Goal: Task Accomplishment & Management: Use online tool/utility

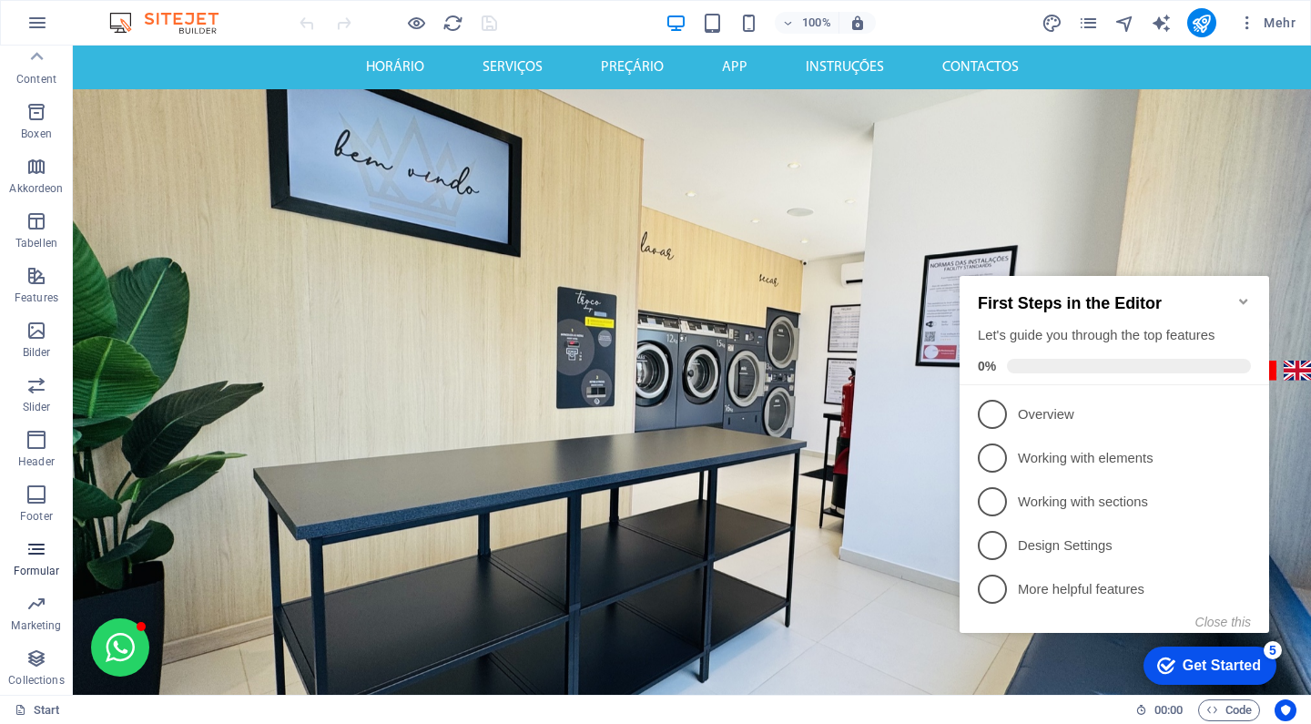
scroll to position [170, 0]
click at [35, 608] on icon "button" at bounding box center [36, 604] width 22 height 22
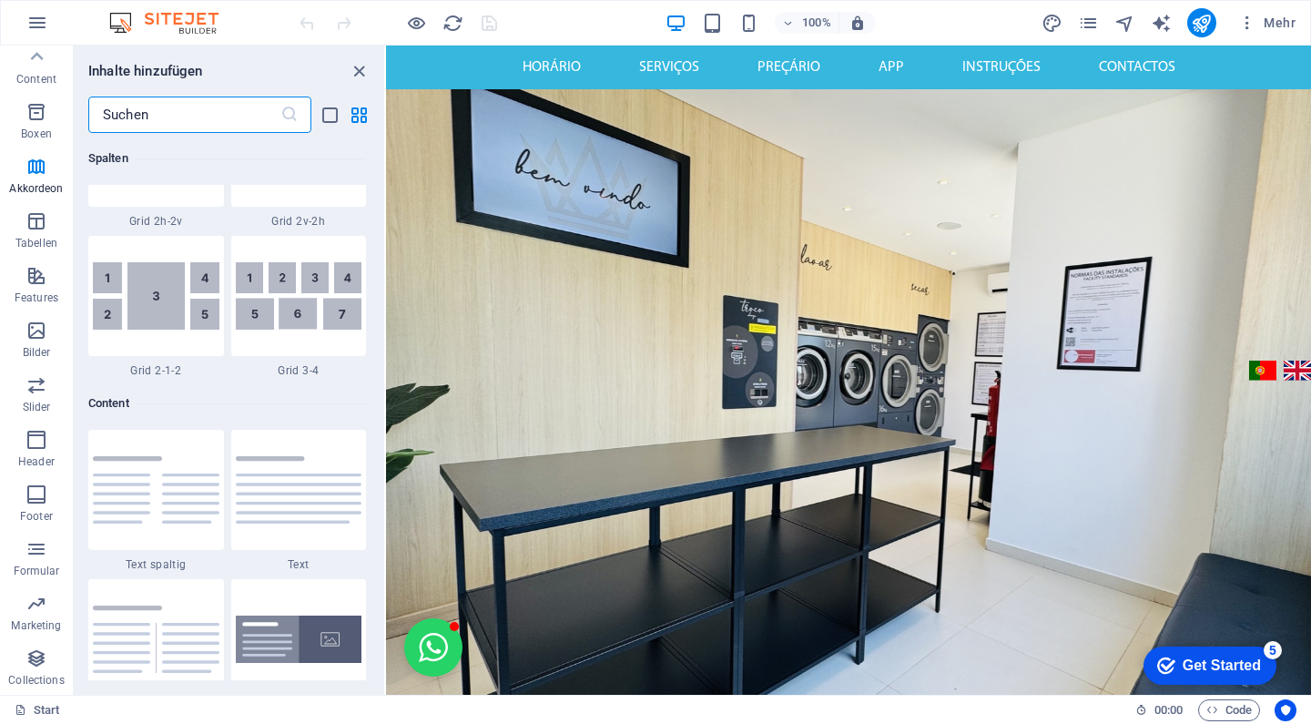
scroll to position [2652, 0]
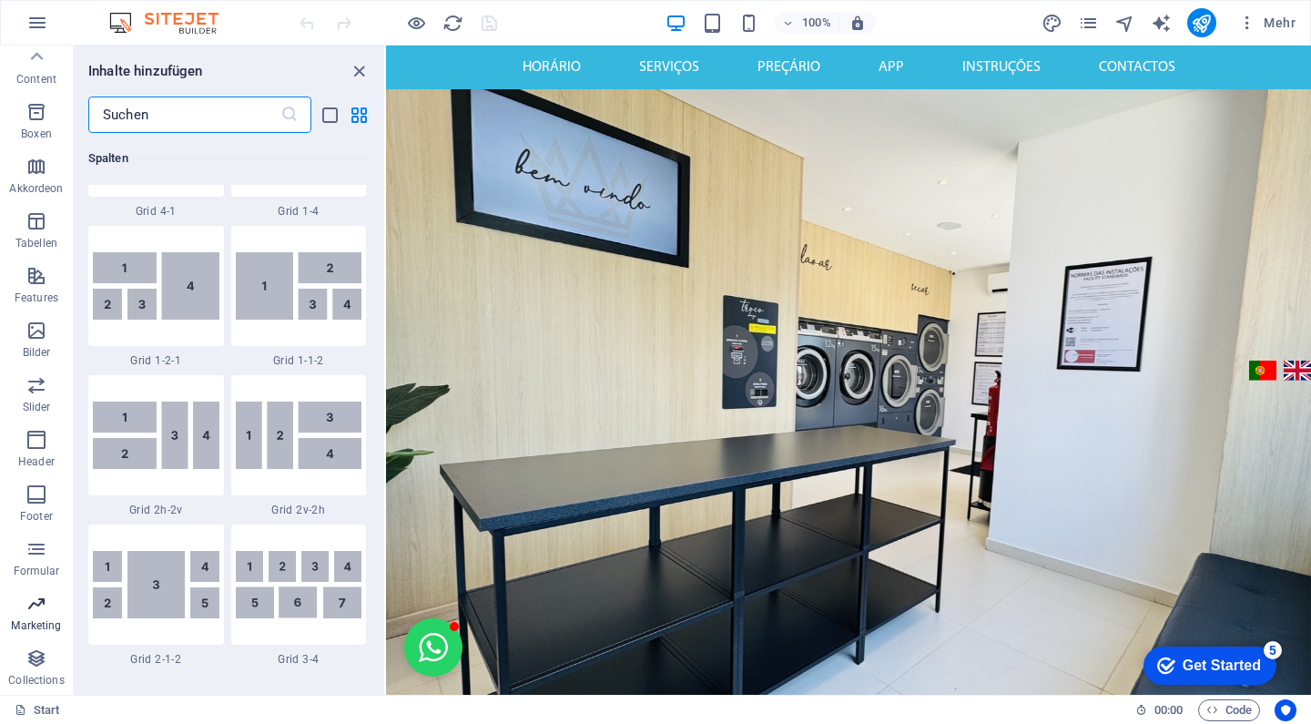
click at [33, 622] on p "Marketing" at bounding box center [36, 625] width 50 height 15
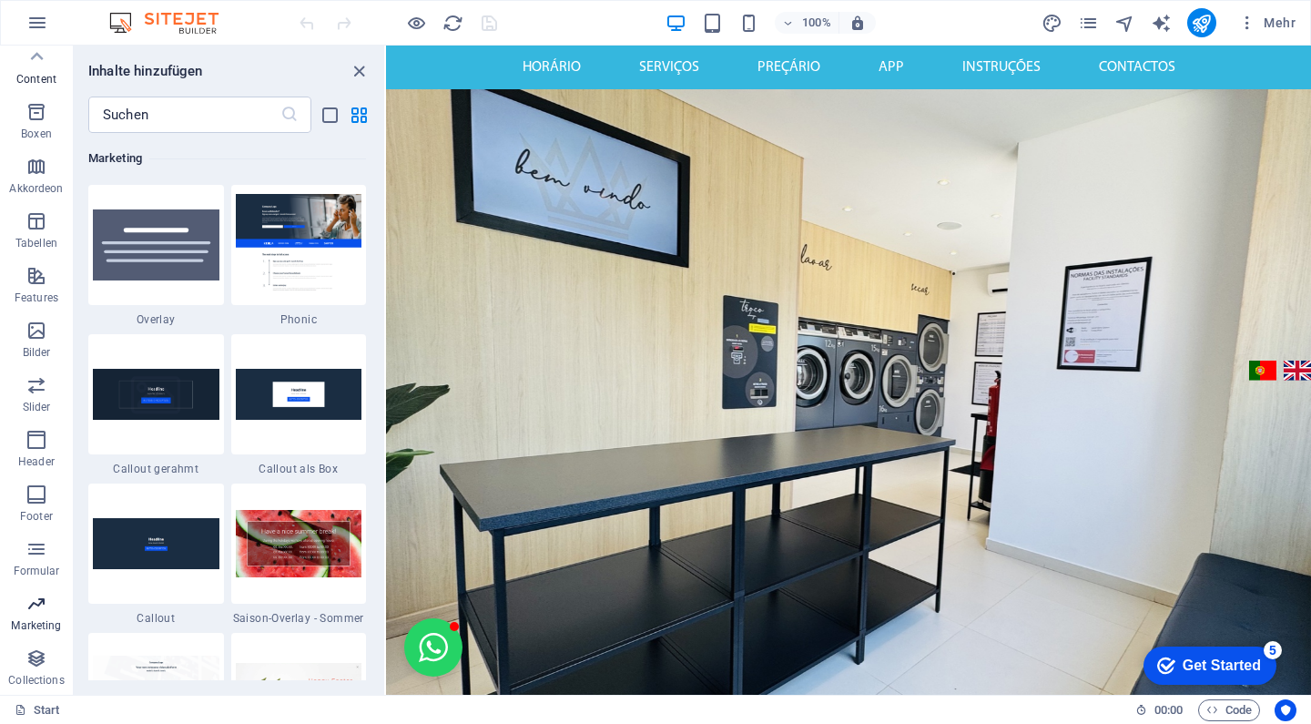
scroll to position [14829, 0]
click at [159, 231] on img at bounding box center [156, 244] width 127 height 71
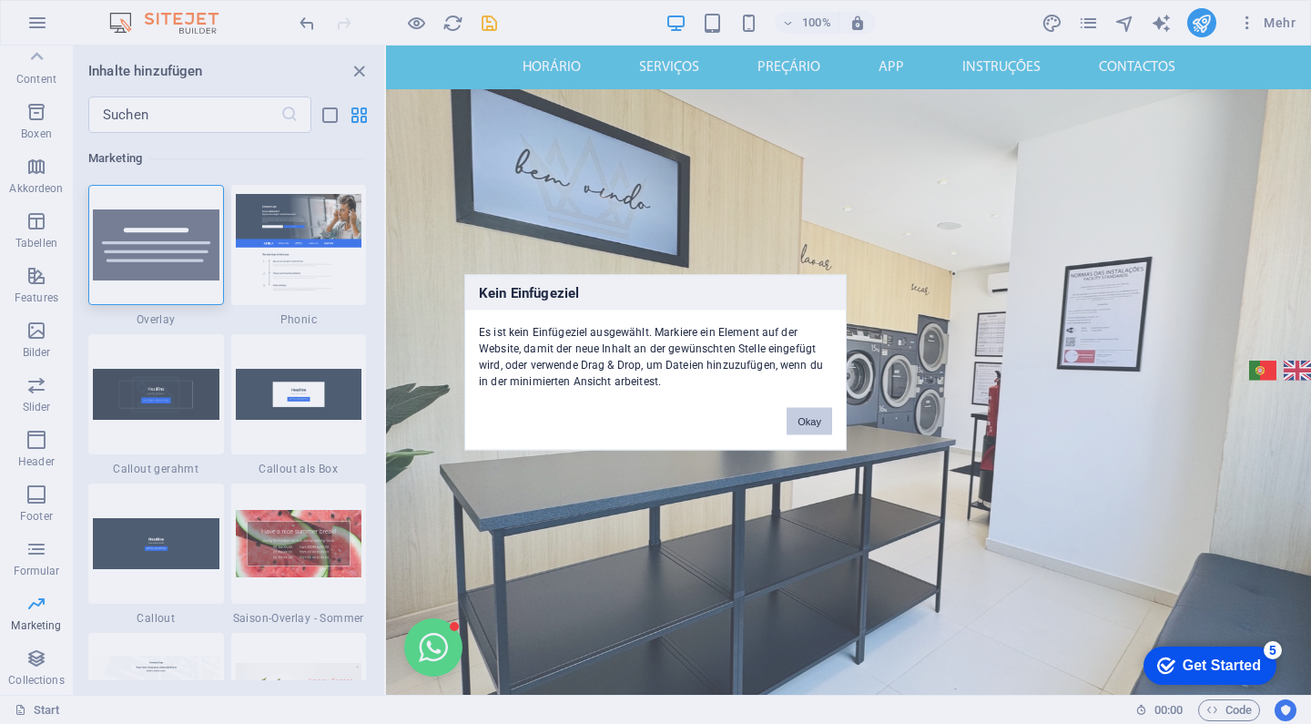
click at [827, 413] on button "Okay" at bounding box center [810, 420] width 46 height 27
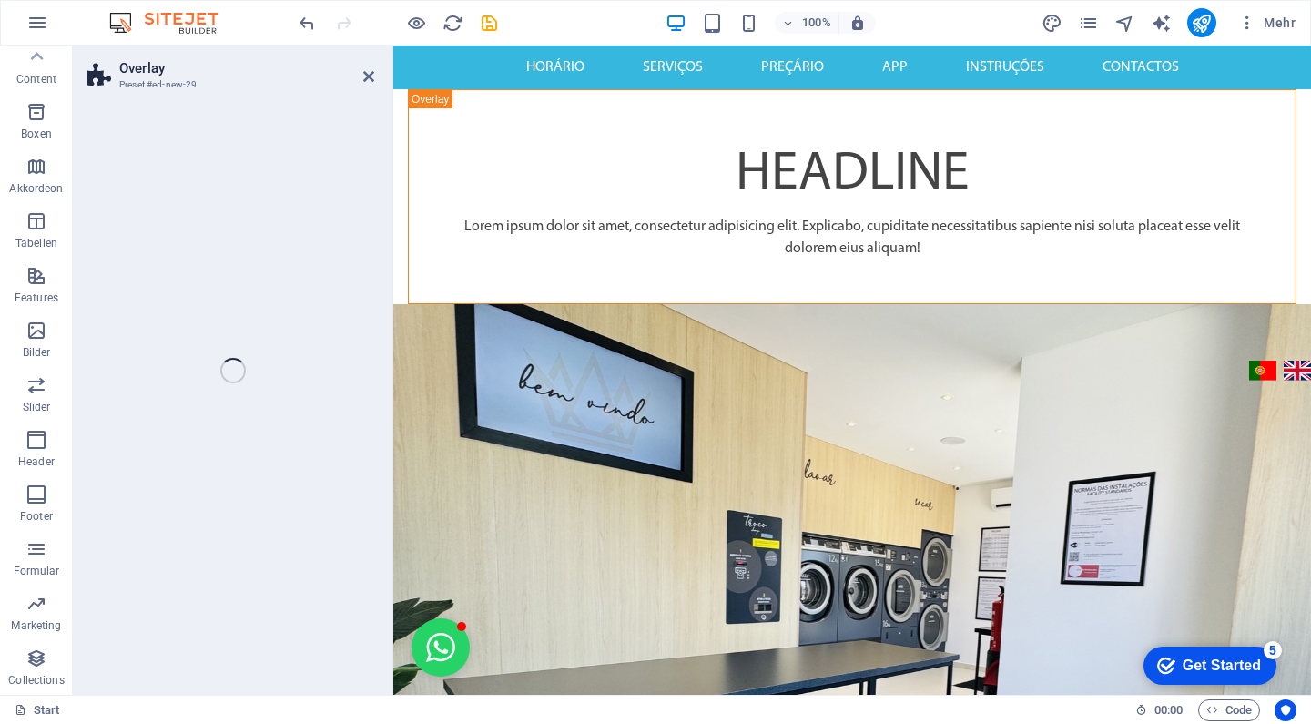
select select "rem"
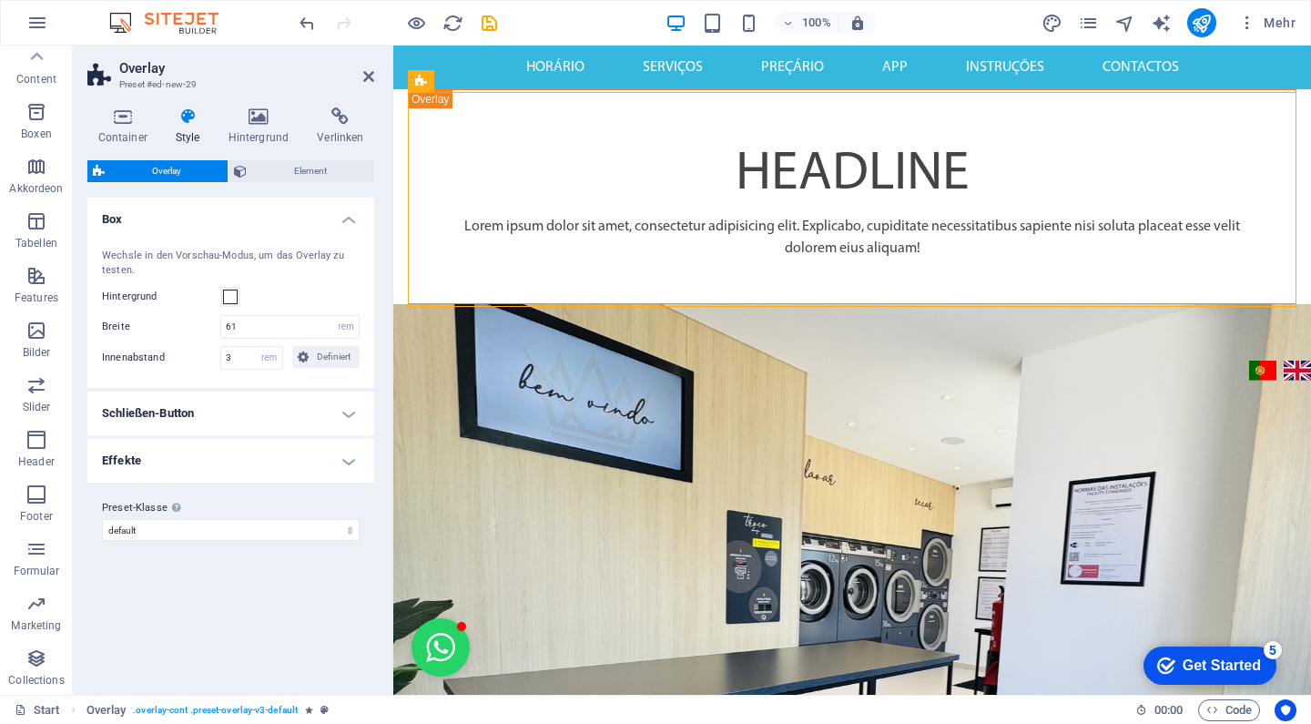
scroll to position [0, 0]
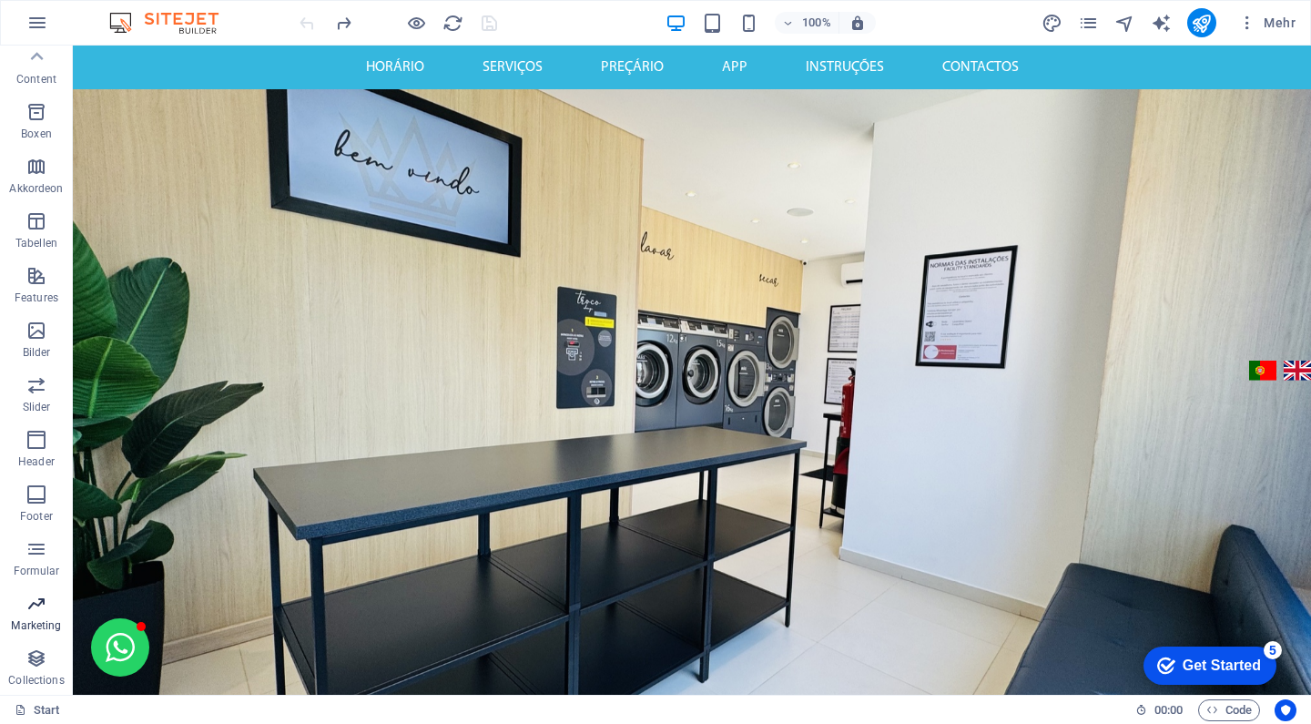
click at [36, 595] on icon "button" at bounding box center [36, 604] width 22 height 22
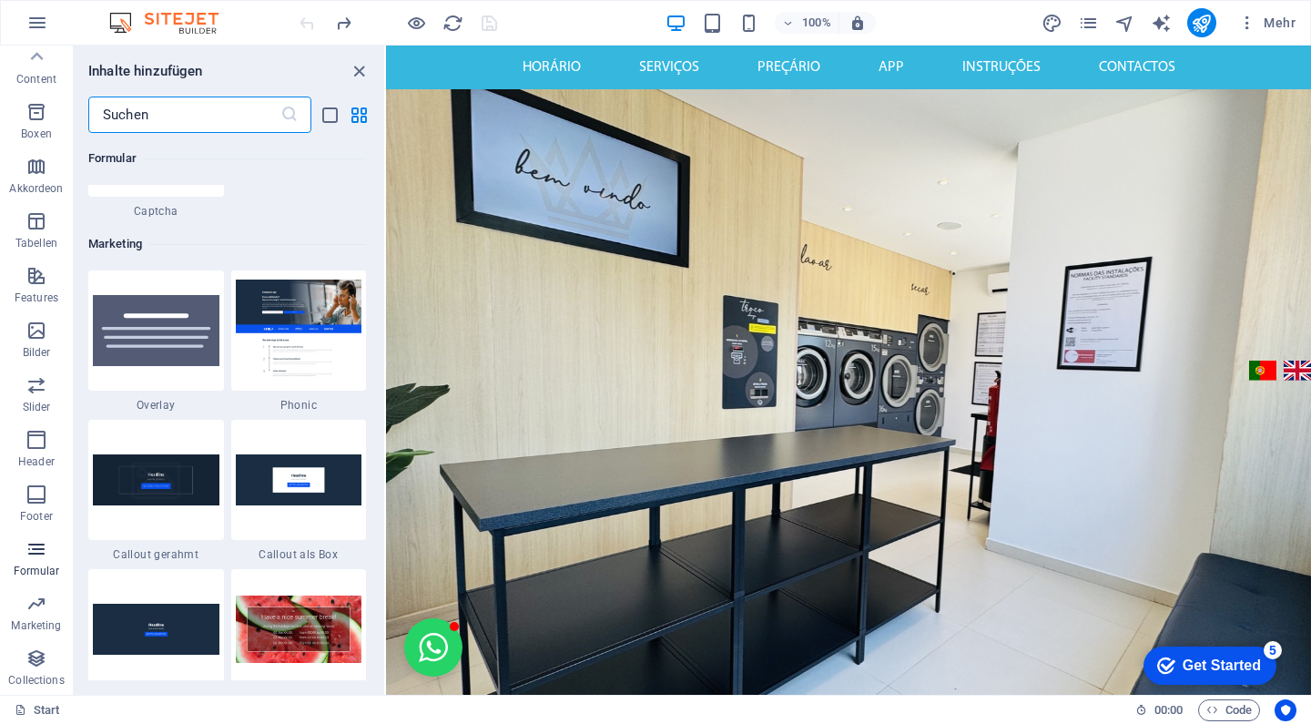
scroll to position [14829, 0]
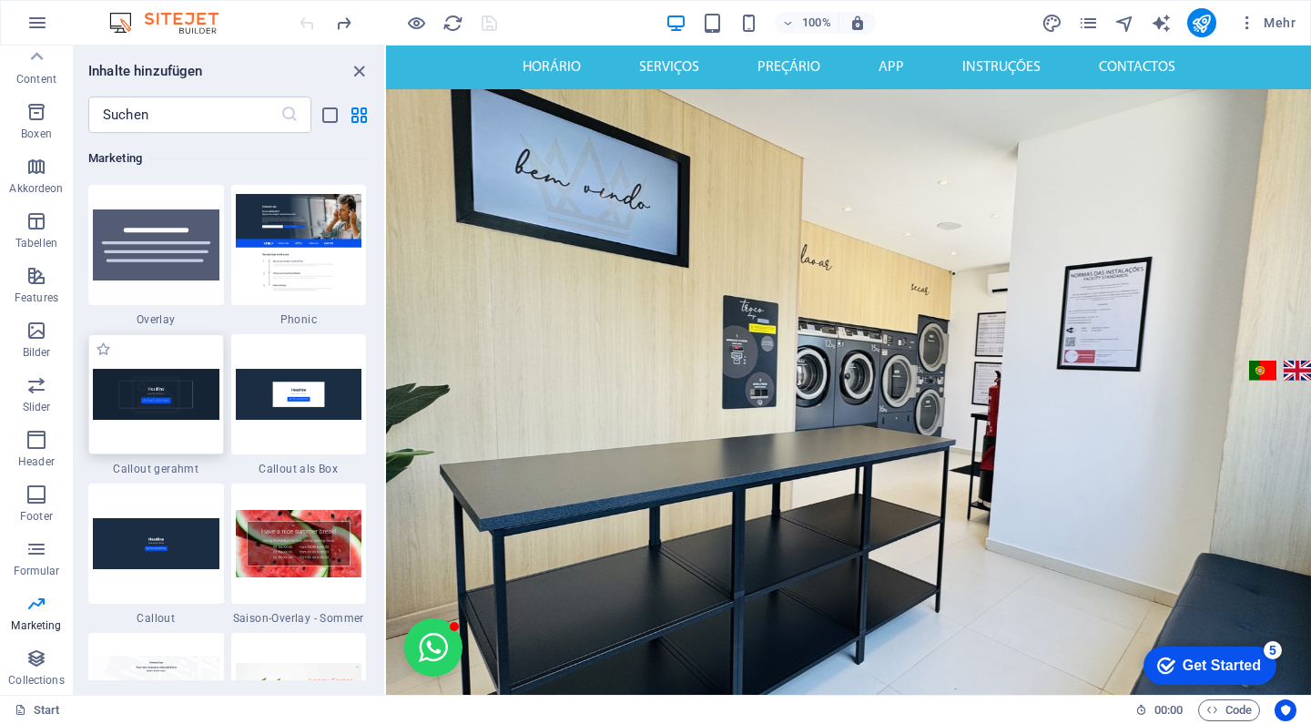
click at [168, 417] on img at bounding box center [156, 394] width 127 height 50
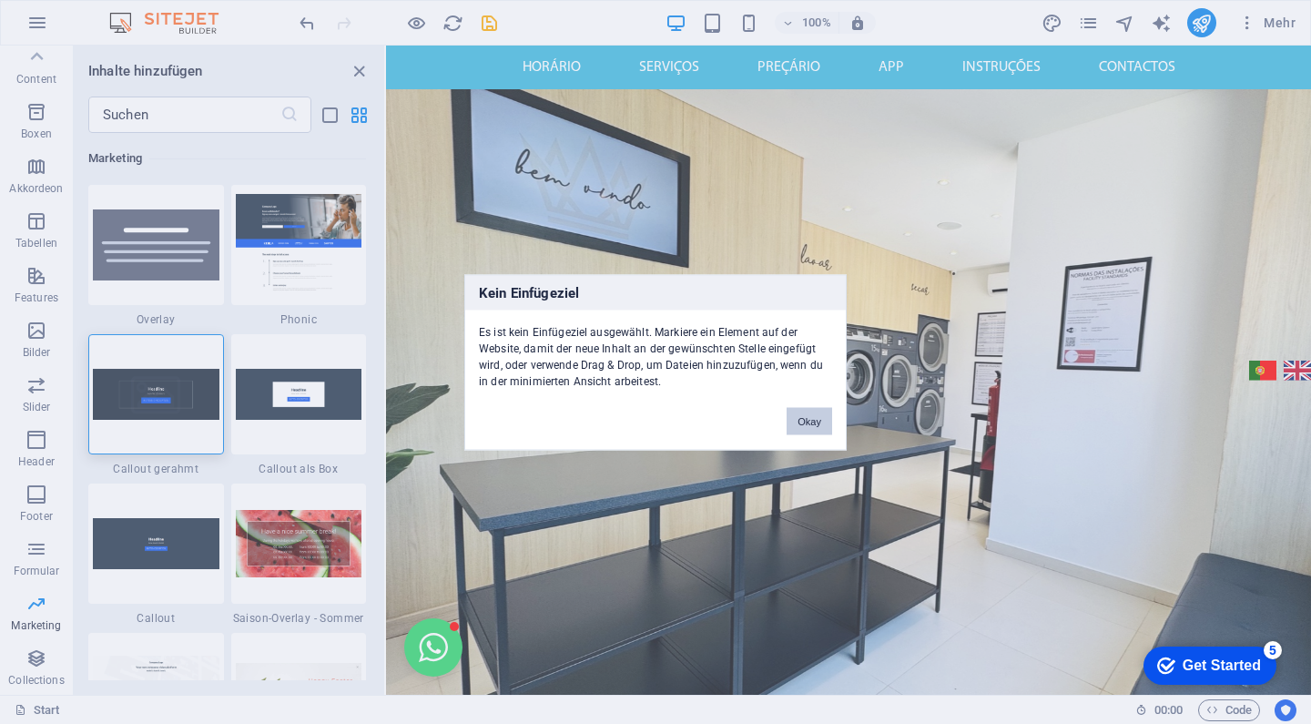
click at [805, 420] on button "Okay" at bounding box center [810, 420] width 46 height 27
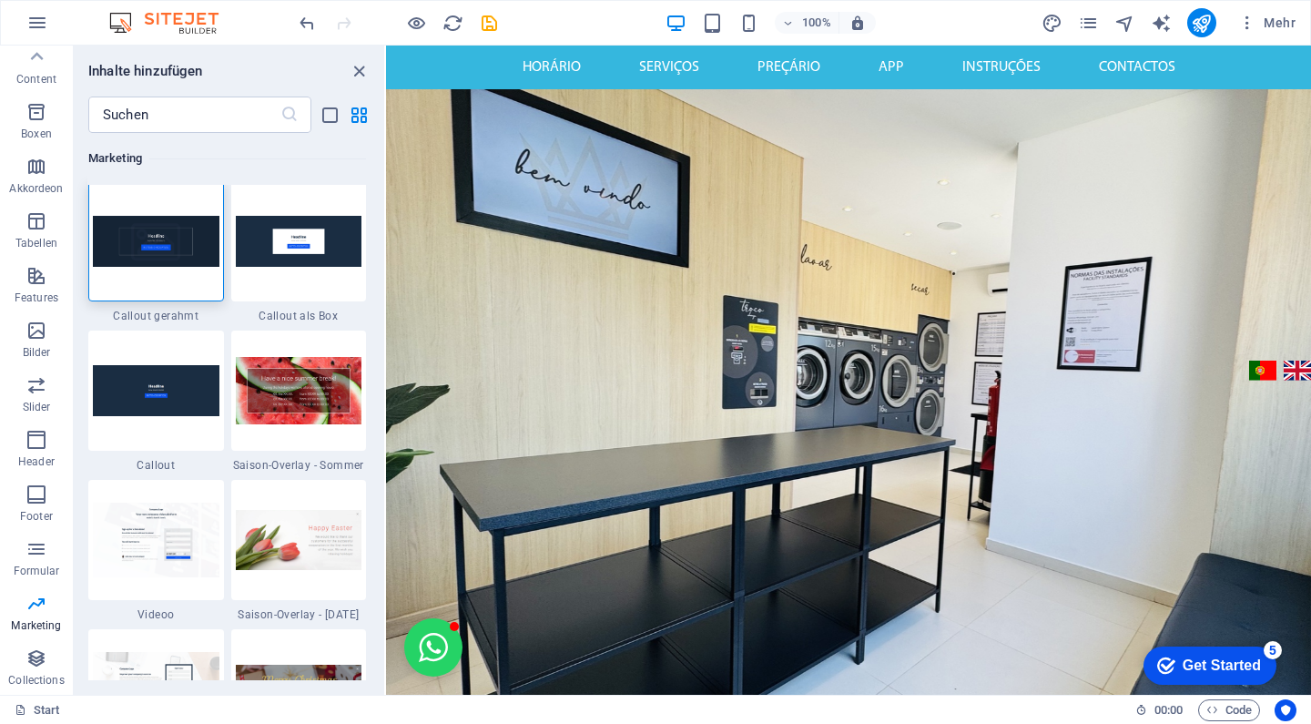
scroll to position [14979, 0]
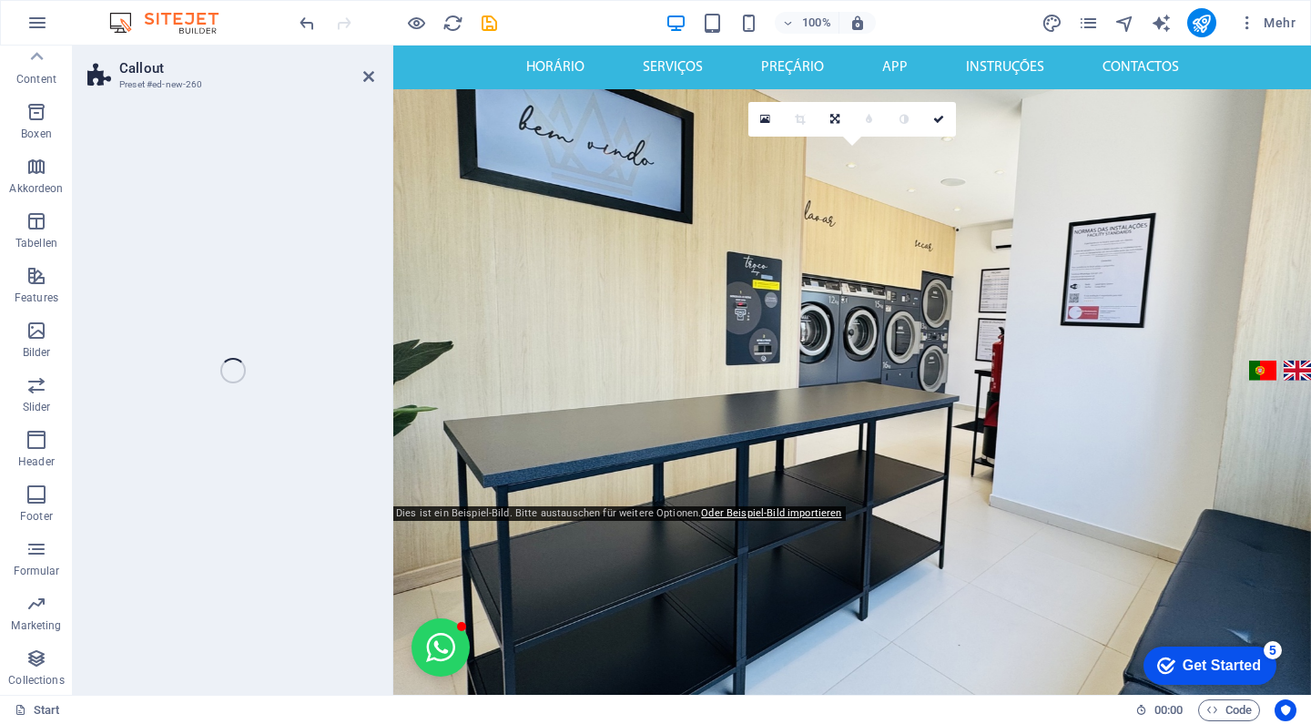
select select "%"
select select "rem"
select select "px"
select select "preset-callout-v2-default"
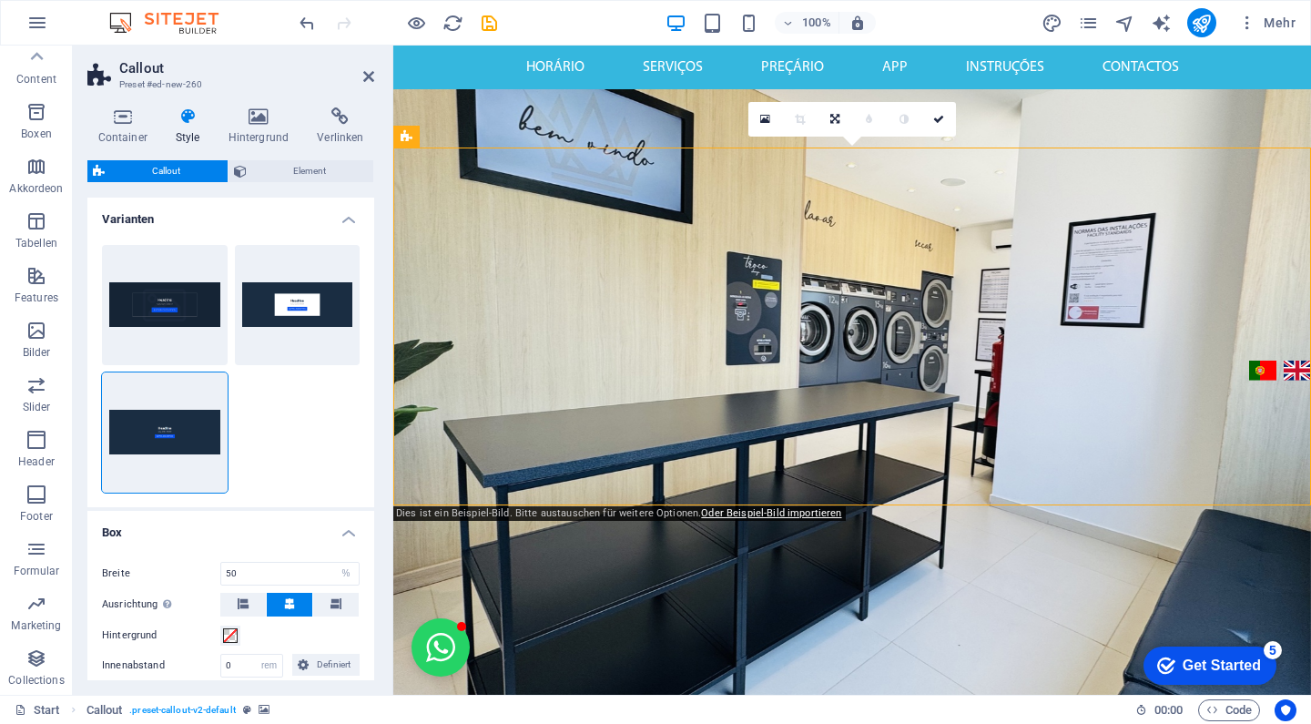
scroll to position [547, 0]
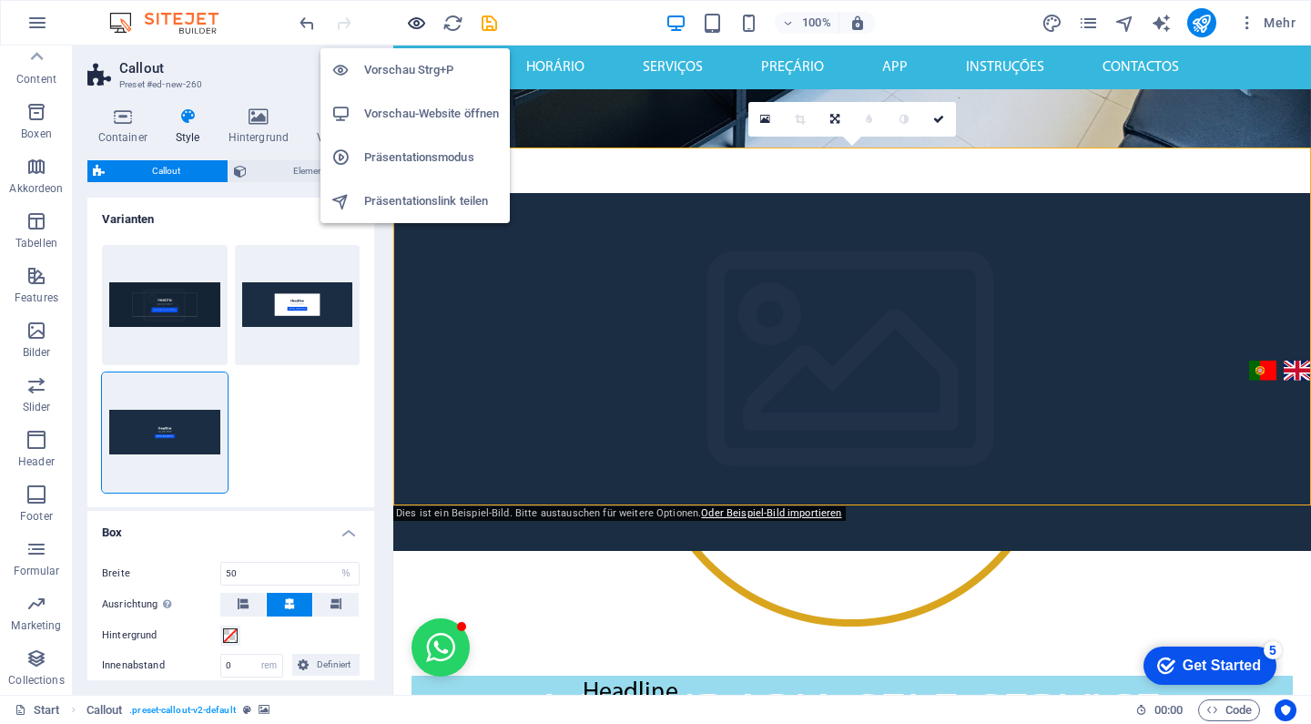
click at [0, 0] on icon "button" at bounding box center [0, 0] width 0 height 0
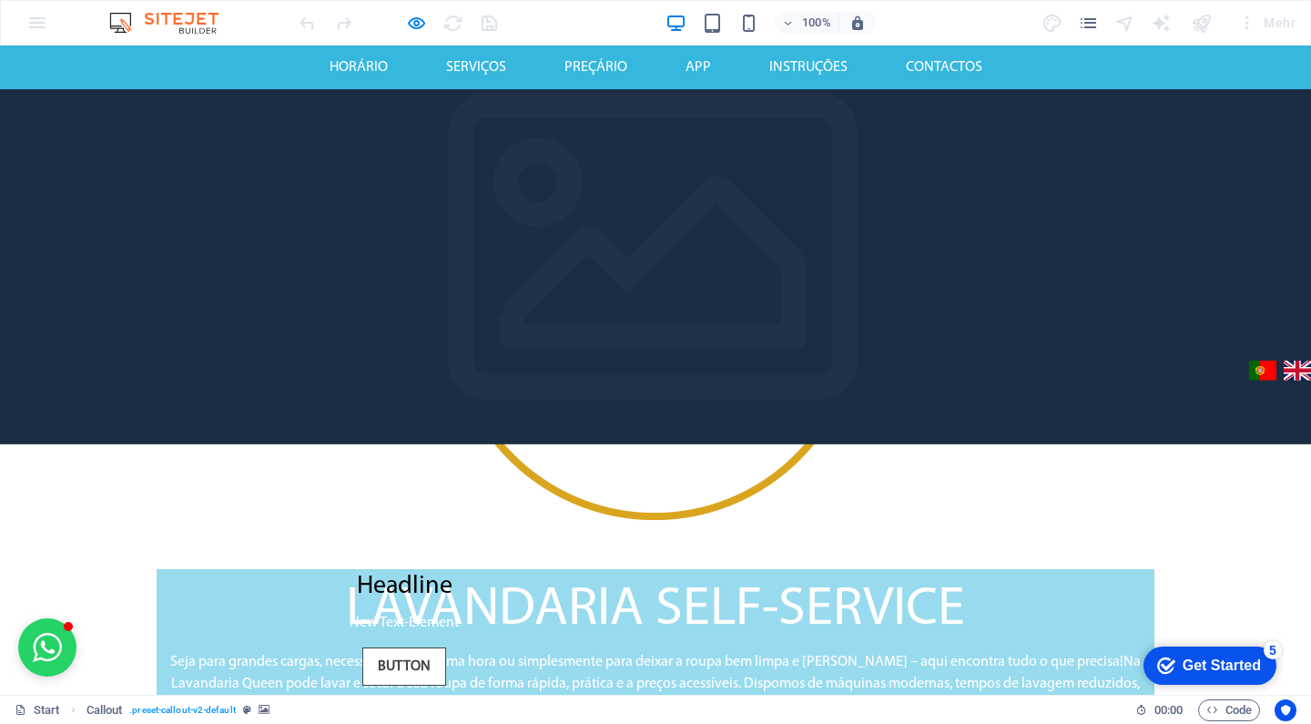
scroll to position [473, 0]
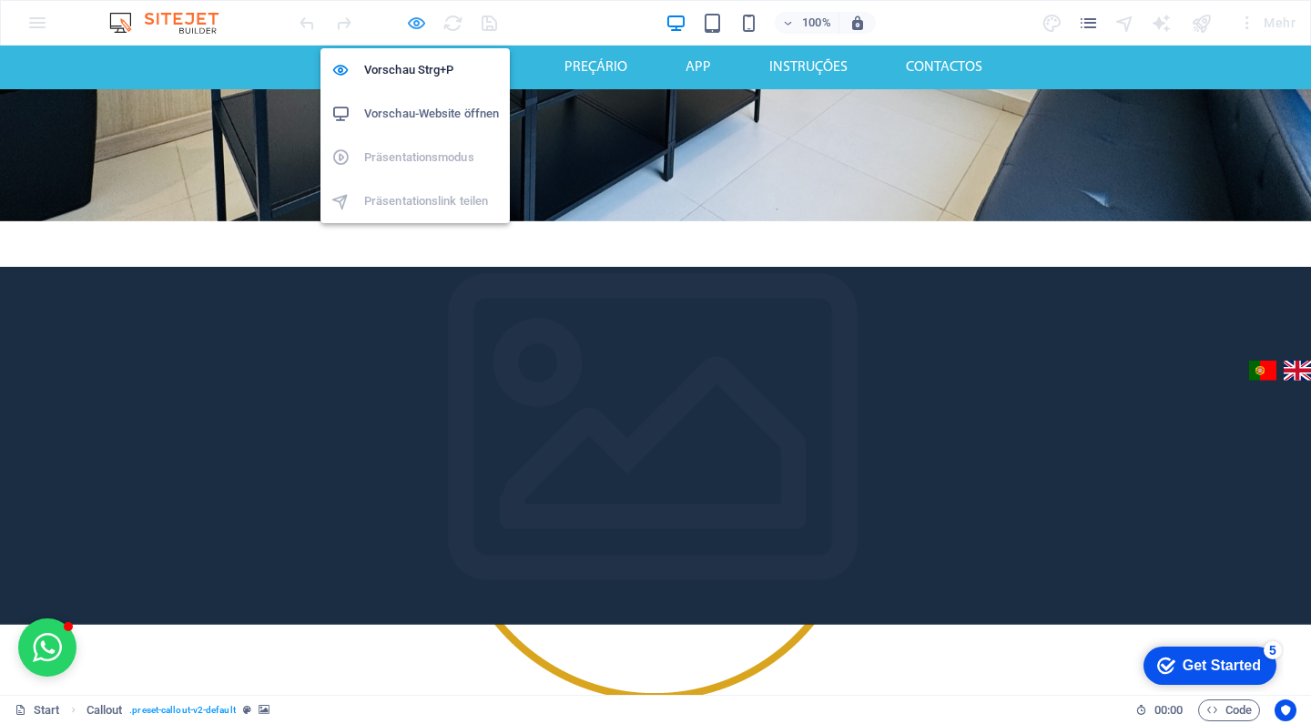
click at [0, 0] on icon "button" at bounding box center [0, 0] width 0 height 0
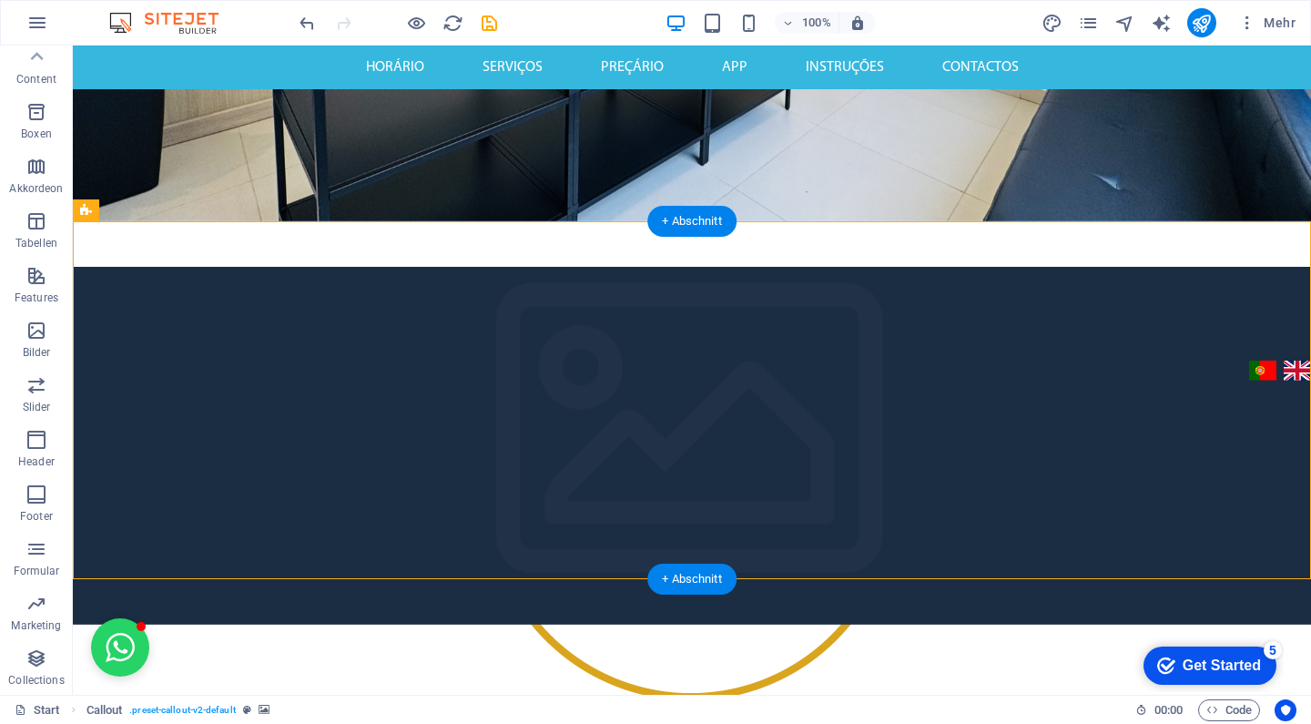
click at [676, 271] on figure at bounding box center [692, 446] width 1238 height 358
select select "%"
select select "rem"
select select "px"
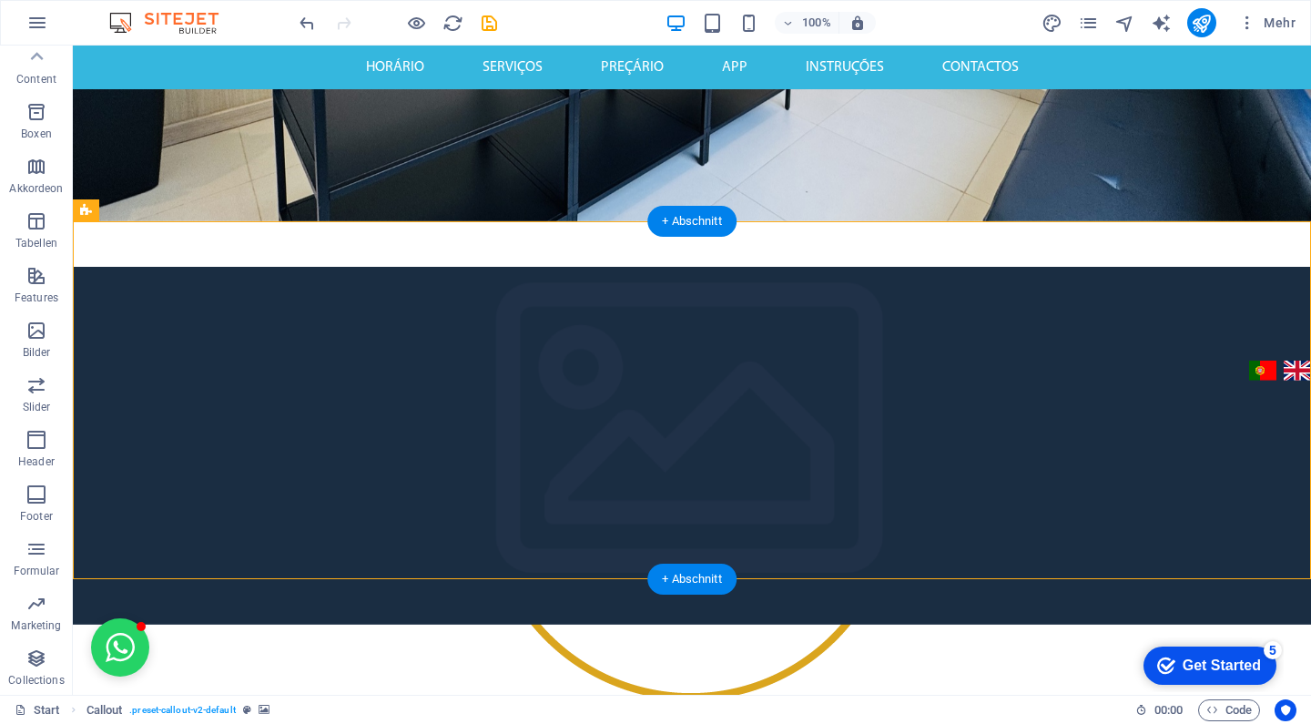
select select "preset-callout-v2-default"
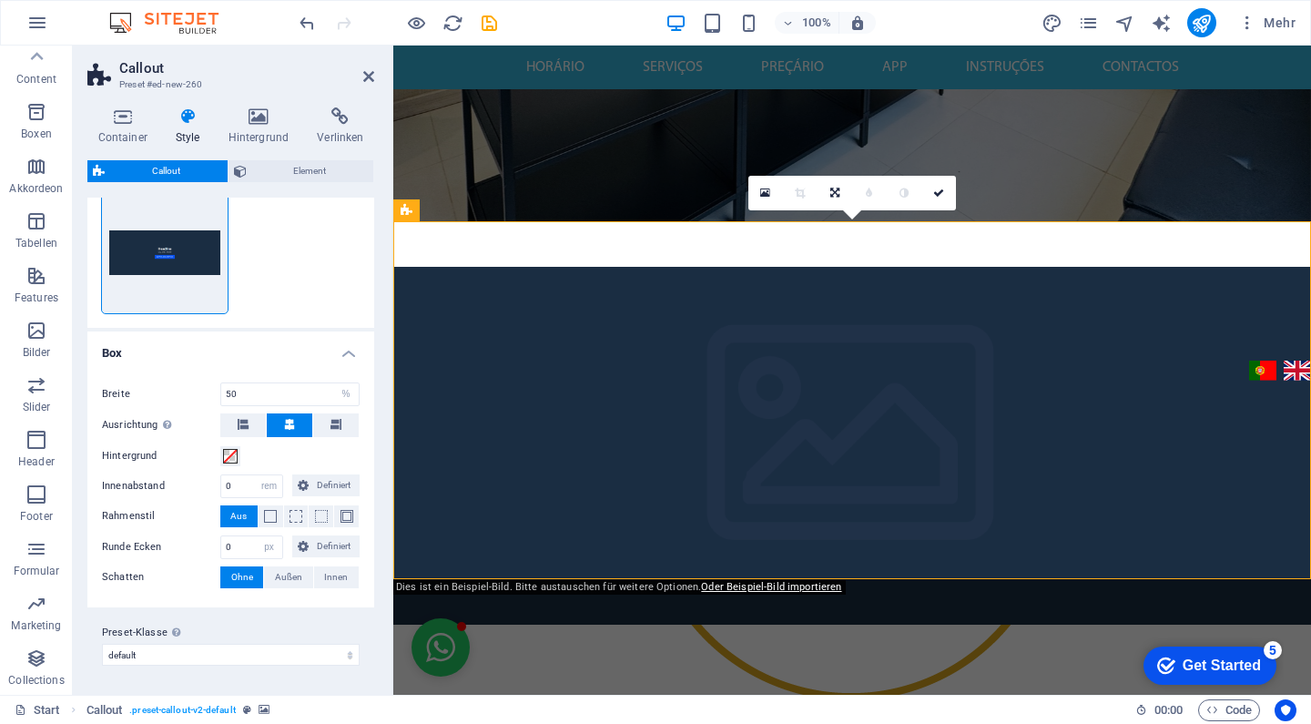
scroll to position [178, 0]
click at [284, 176] on span "Element" at bounding box center [310, 171] width 117 height 22
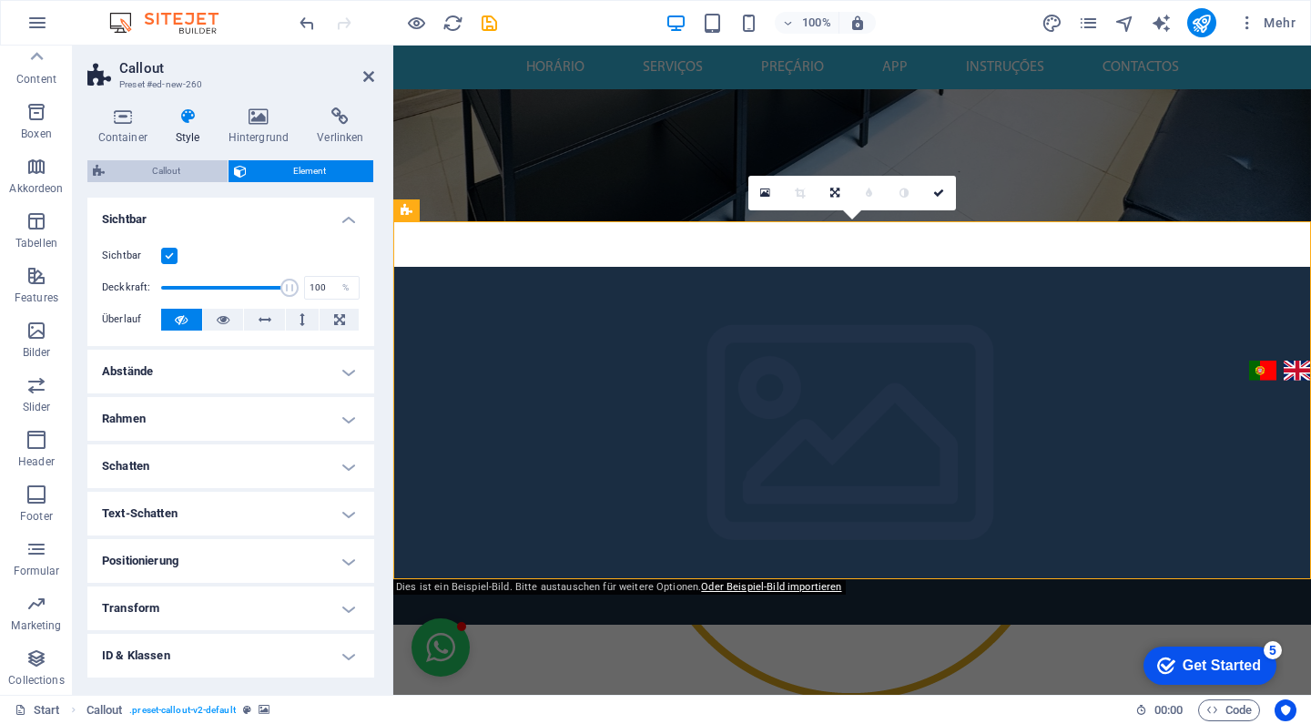
click at [137, 167] on span "Callout" at bounding box center [166, 171] width 112 height 22
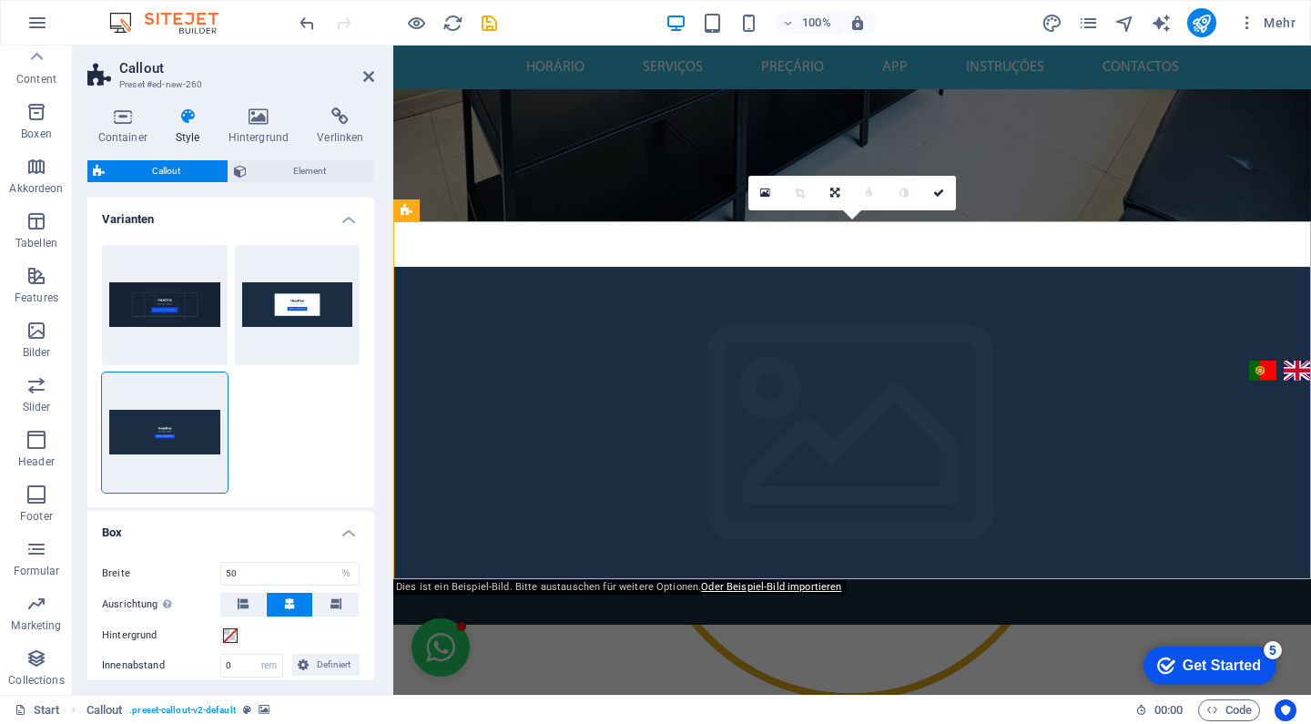
scroll to position [0, 0]
click at [314, 290] on button "Box" at bounding box center [298, 305] width 126 height 120
select select "DISABLED_OPTION_VALUE"
type input "2"
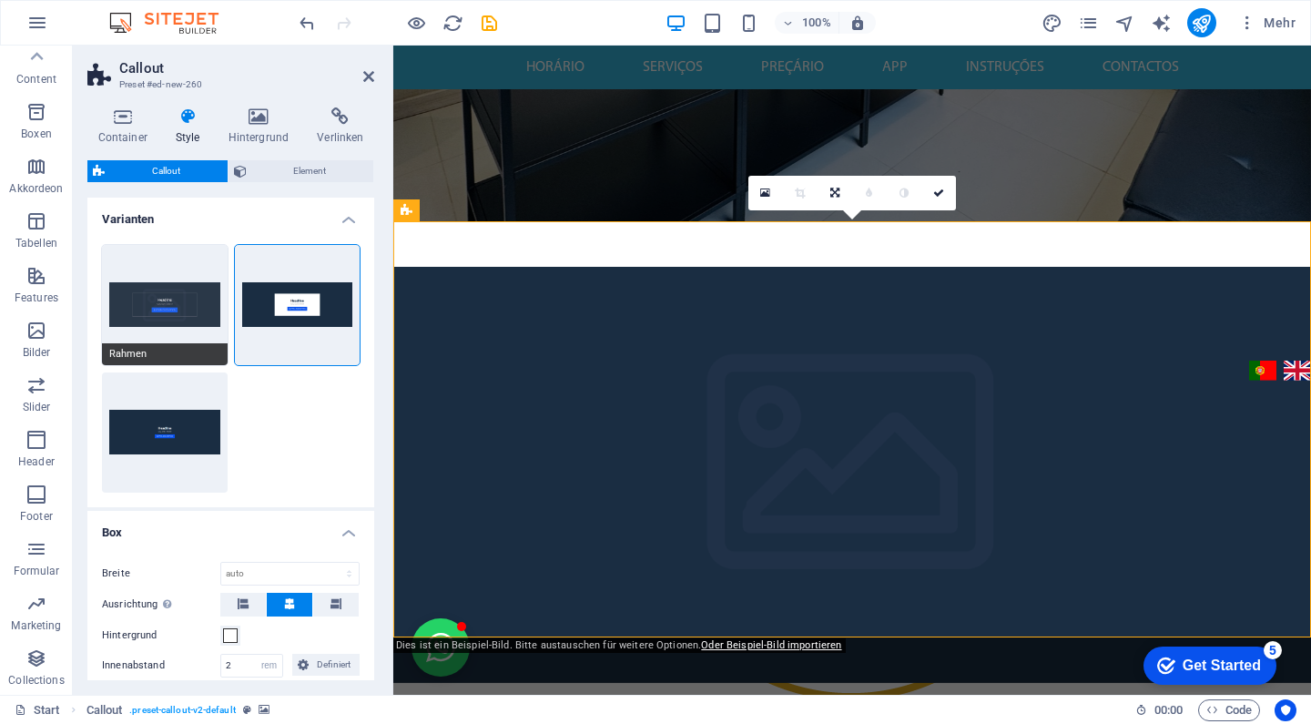
click at [140, 276] on button "Rahmen" at bounding box center [165, 305] width 126 height 120
select select "DISABLED_OPTION_VALUE"
type input "2"
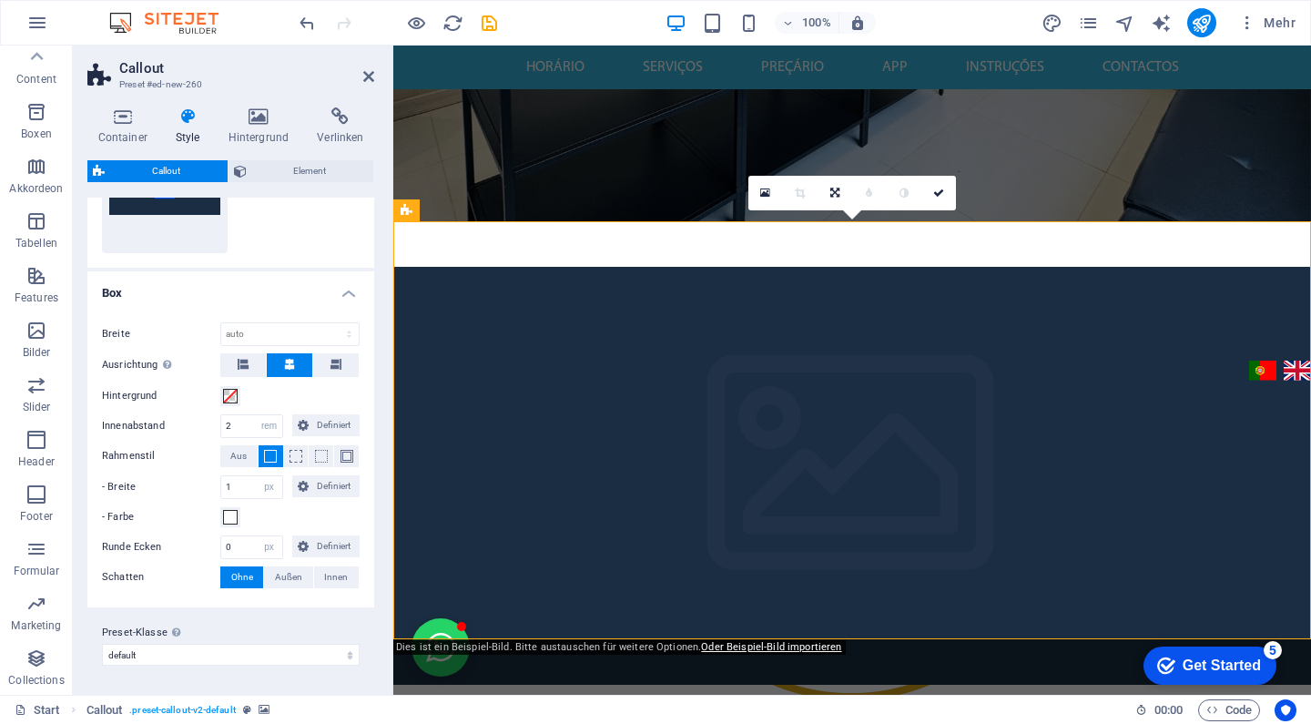
scroll to position [239, 0]
click at [279, 171] on span "Element" at bounding box center [310, 171] width 117 height 22
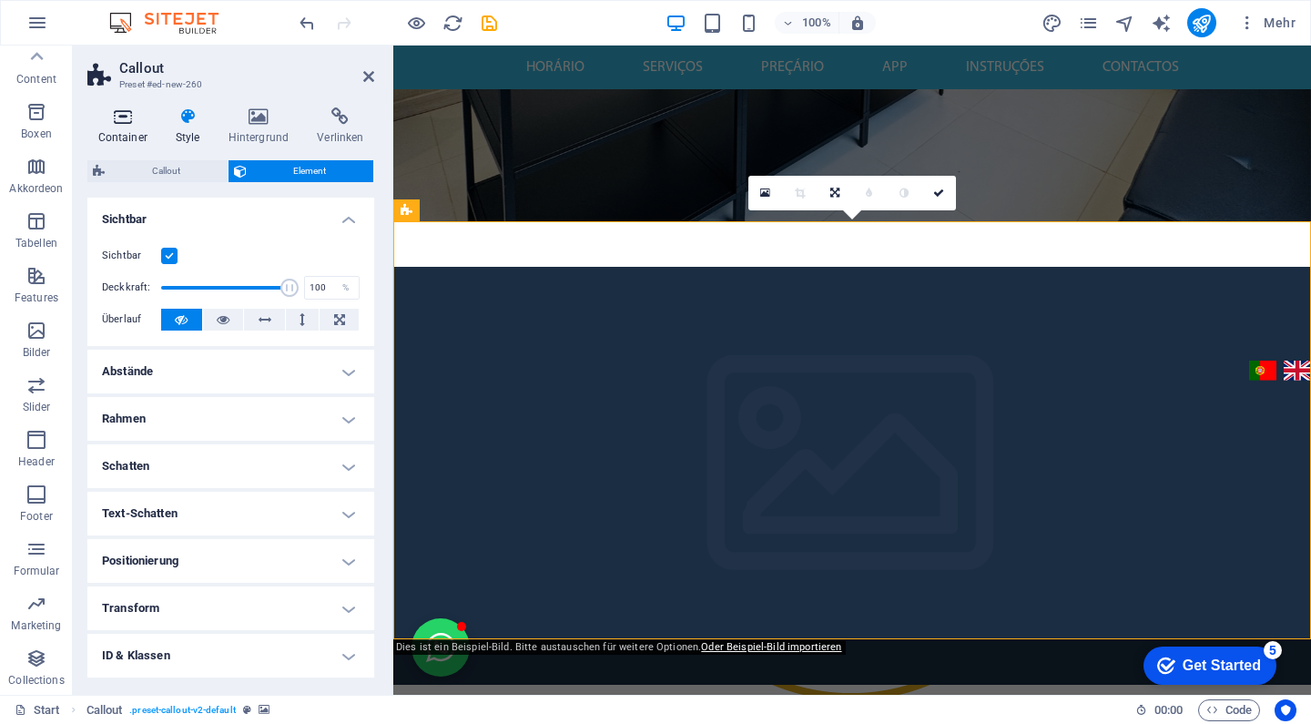
click at [106, 130] on h4 "Container" at bounding box center [125, 126] width 77 height 38
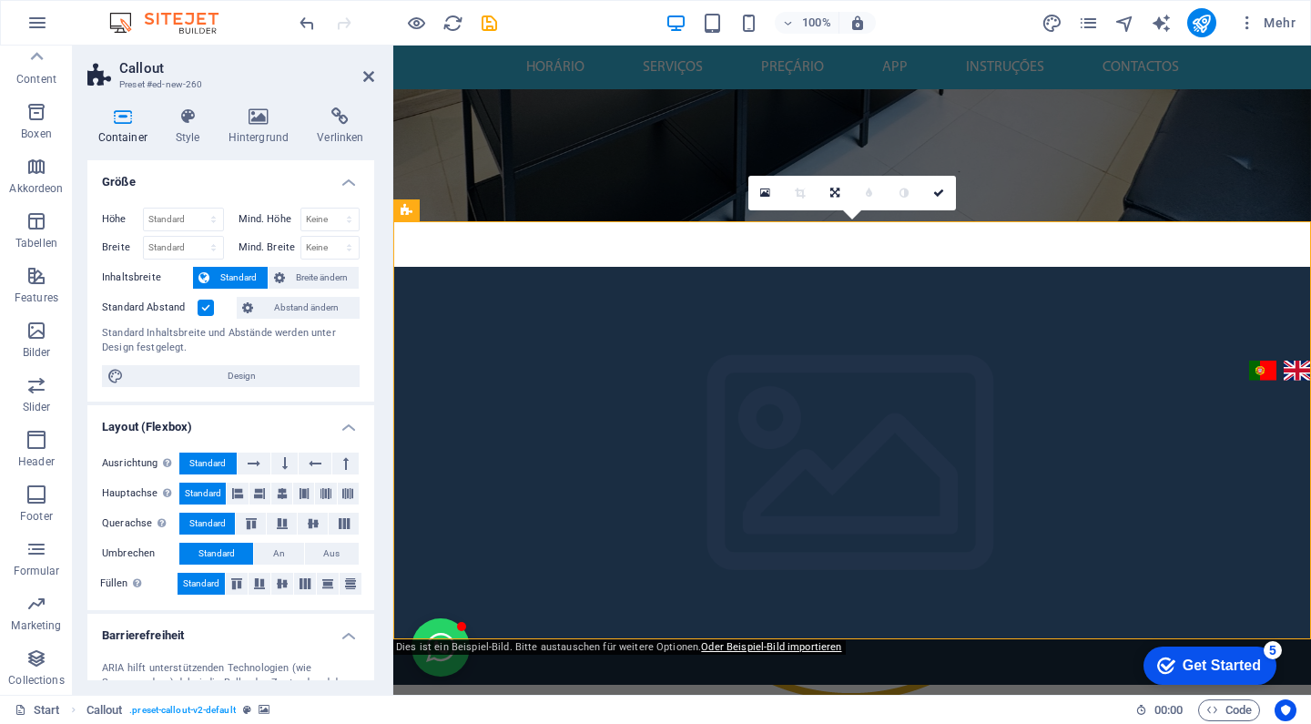
scroll to position [0, 0]
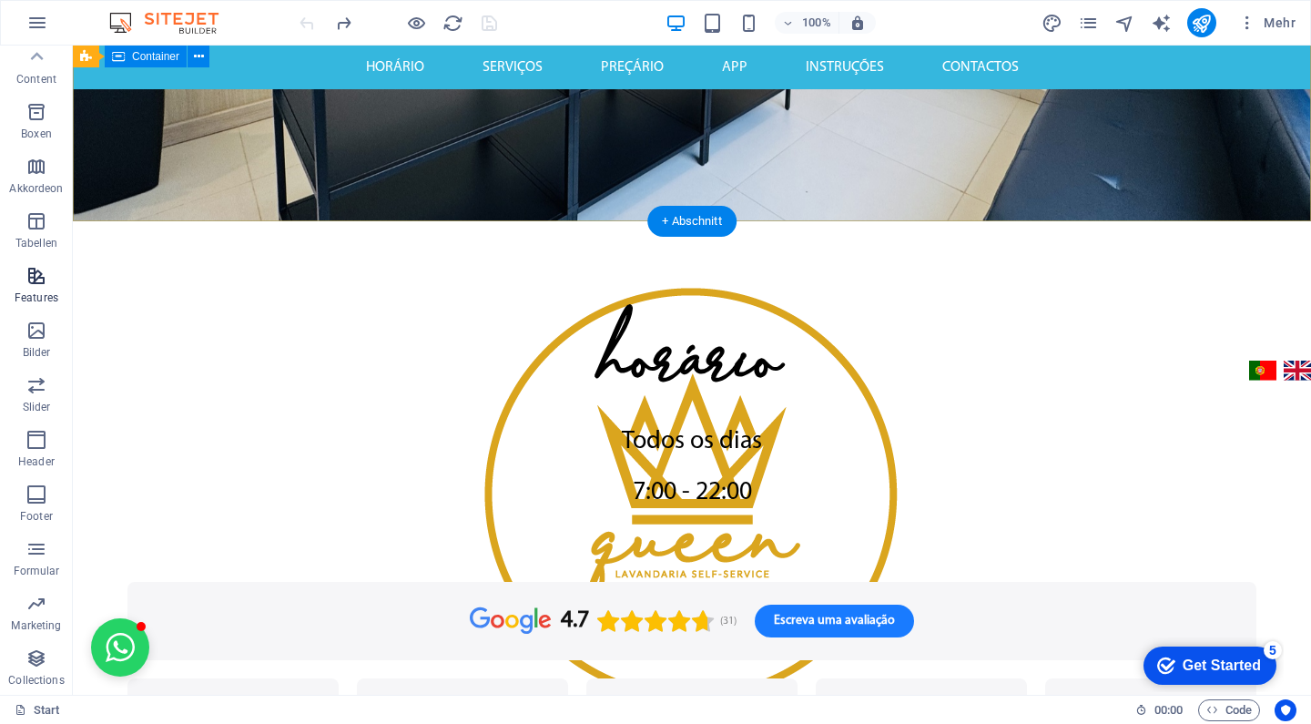
click at [31, 267] on icon "button" at bounding box center [36, 276] width 22 height 22
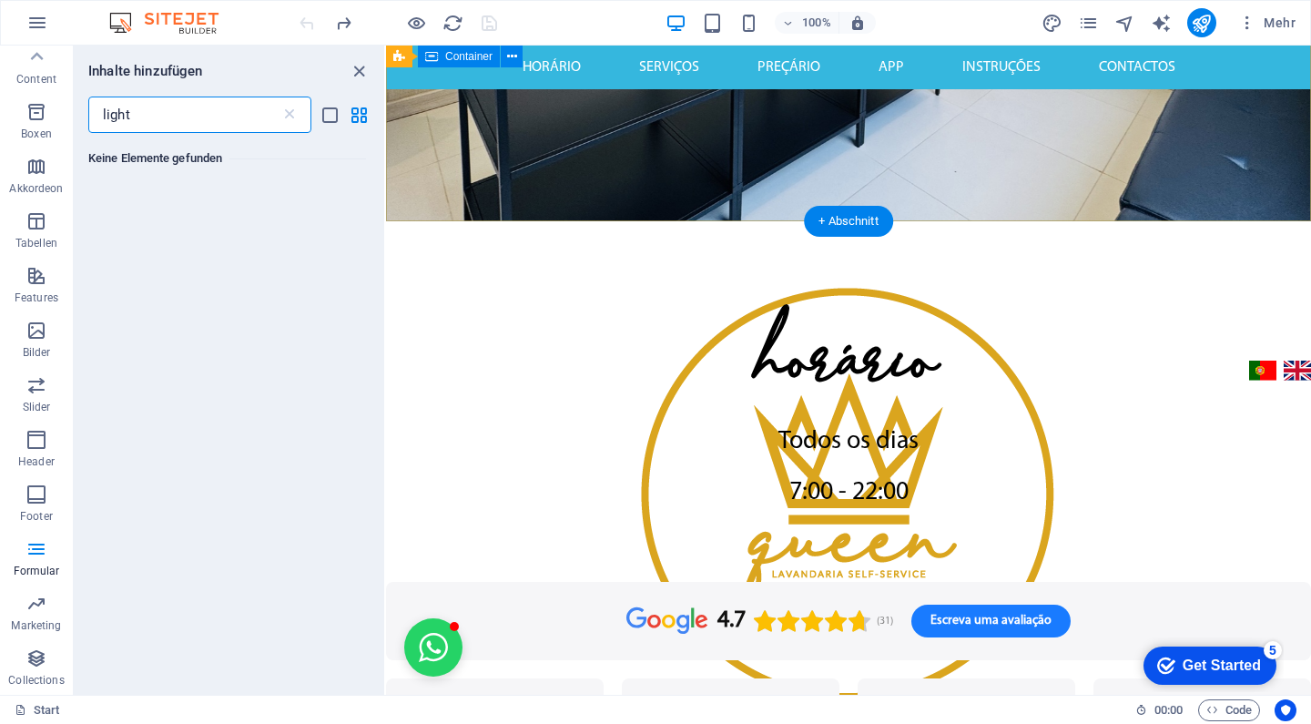
click at [149, 114] on input "light" at bounding box center [184, 114] width 192 height 36
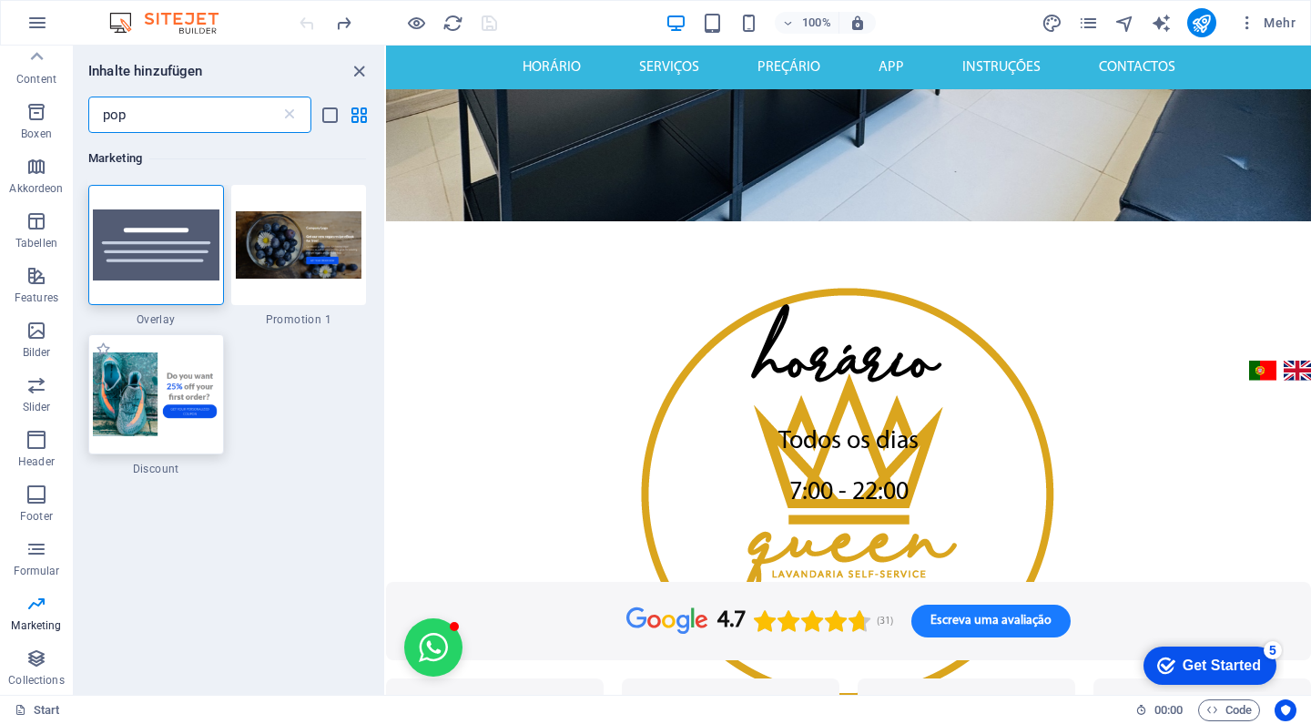
type input "pop"
click at [146, 387] on img at bounding box center [156, 394] width 127 height 84
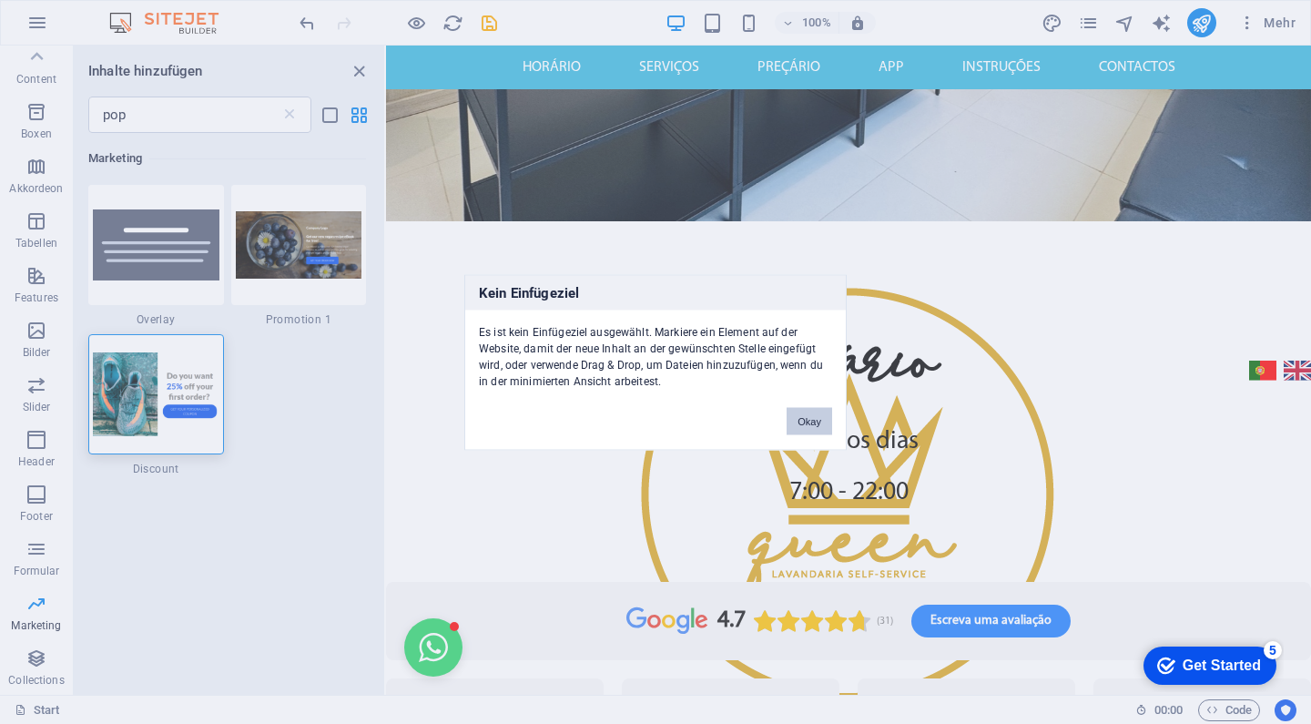
drag, startPoint x: 814, startPoint y: 429, endPoint x: 424, endPoint y: 355, distance: 396.5
click at [814, 429] on button "Okay" at bounding box center [810, 420] width 46 height 27
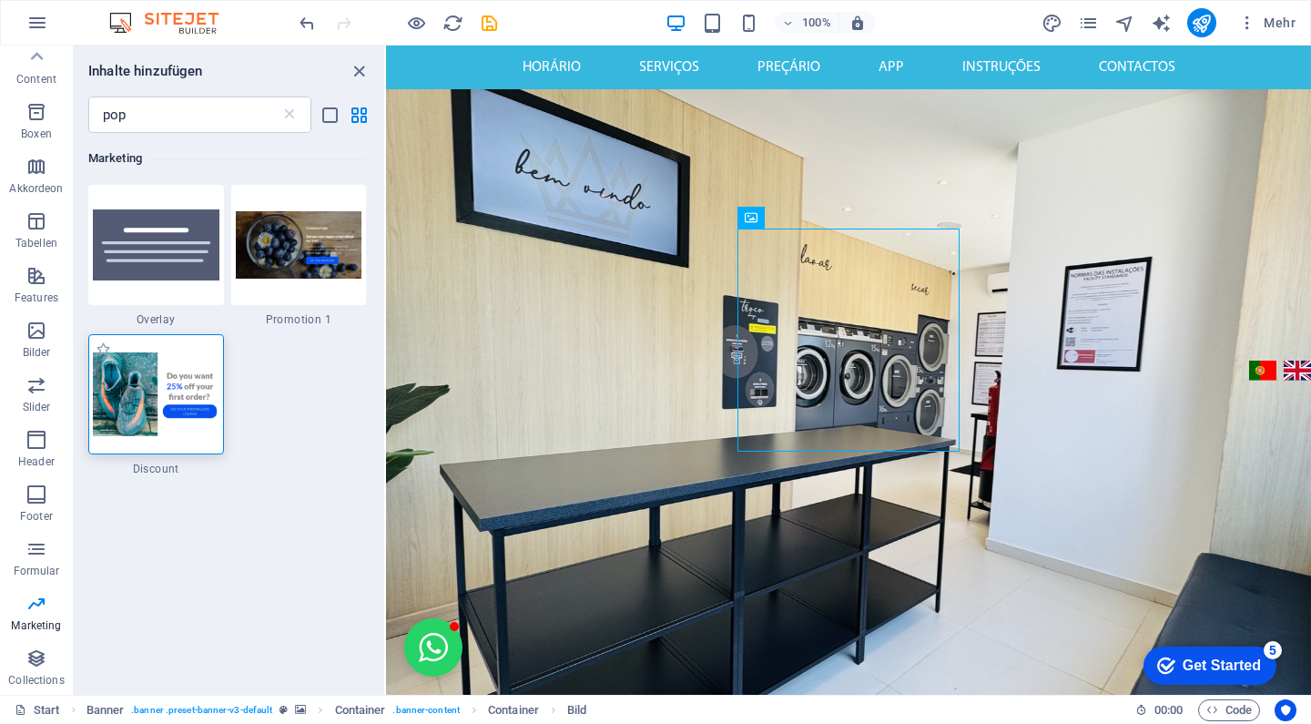
click at [144, 381] on img at bounding box center [156, 394] width 127 height 84
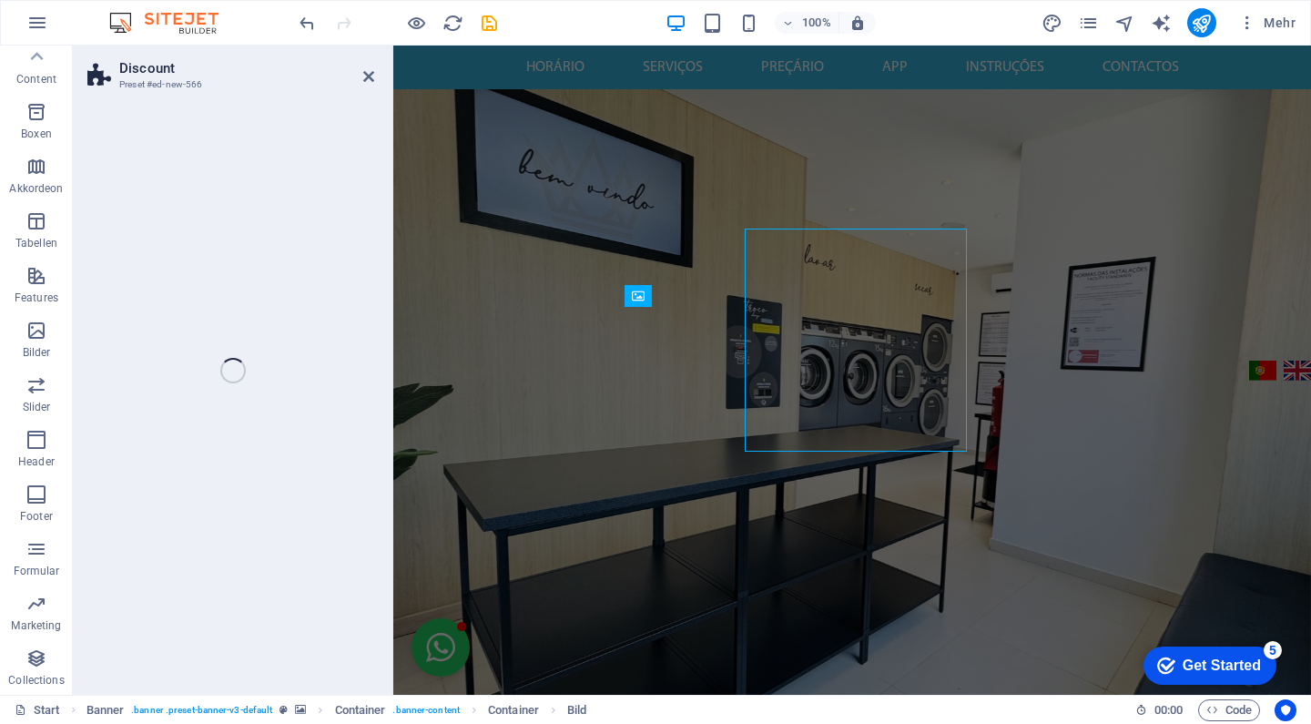
select select "rem"
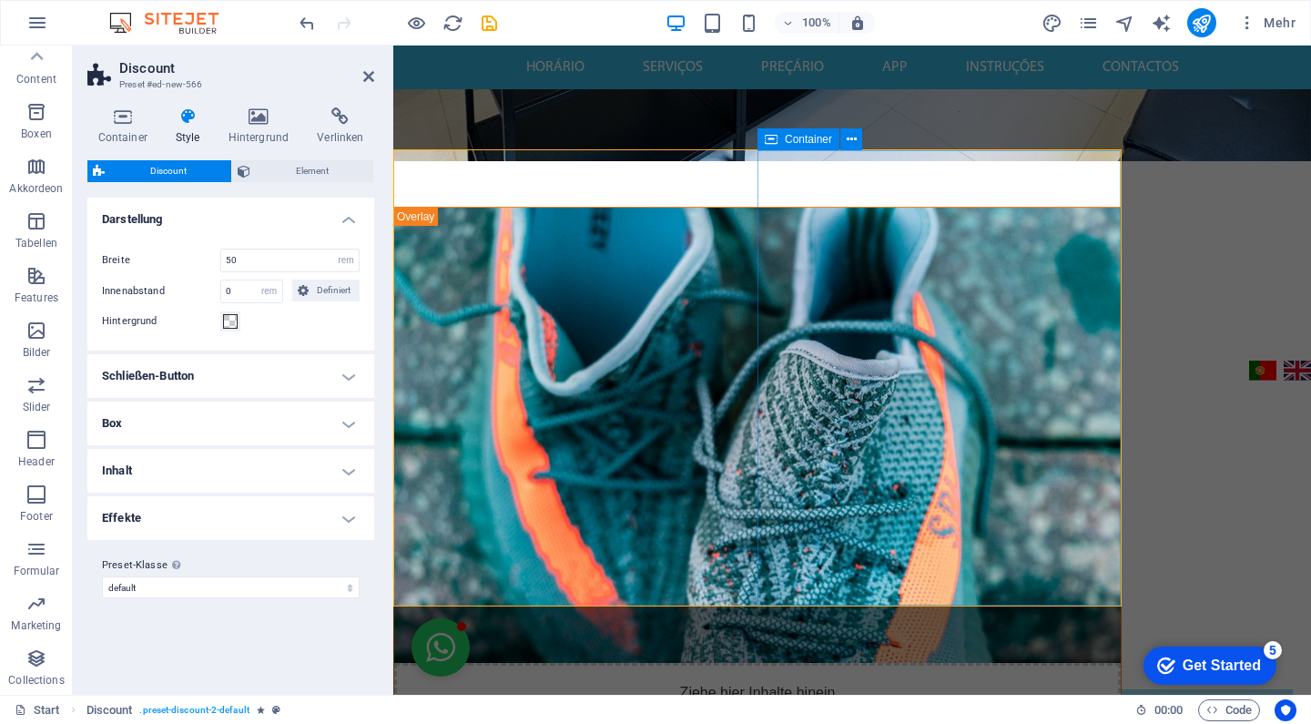
scroll to position [525, 0]
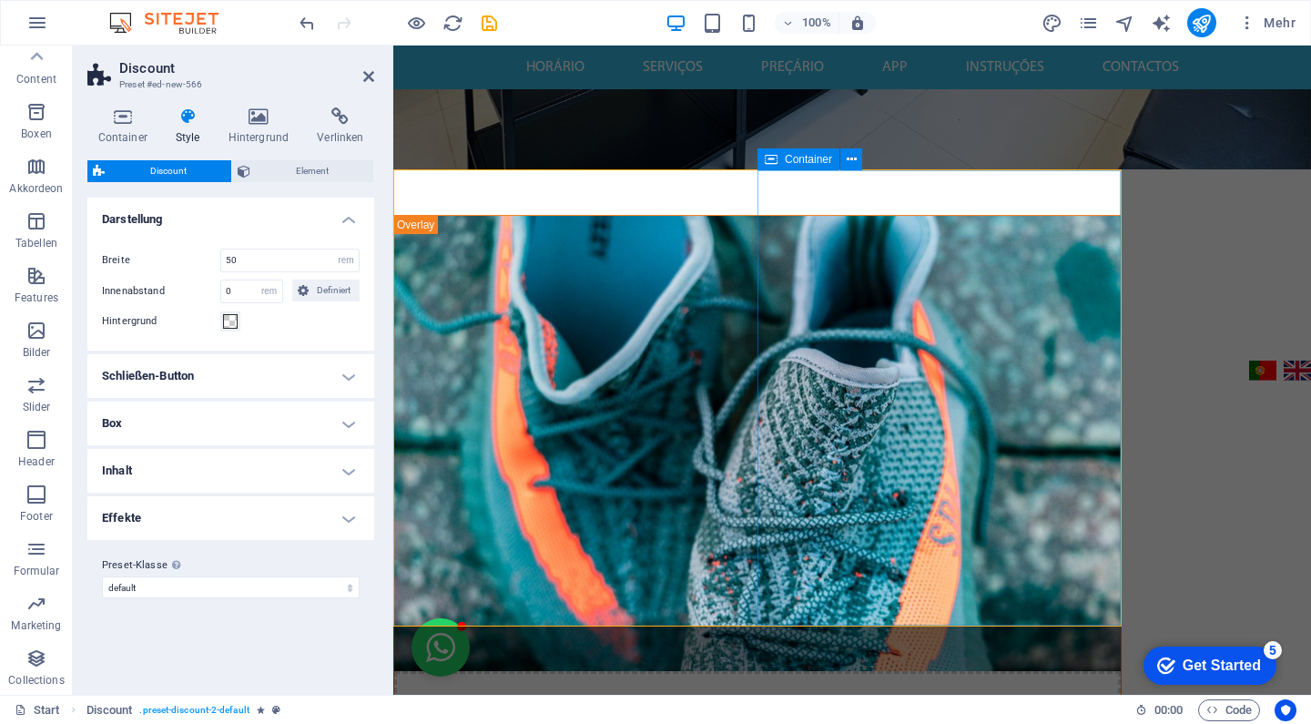
click at [851, 157] on icon at bounding box center [852, 159] width 10 height 19
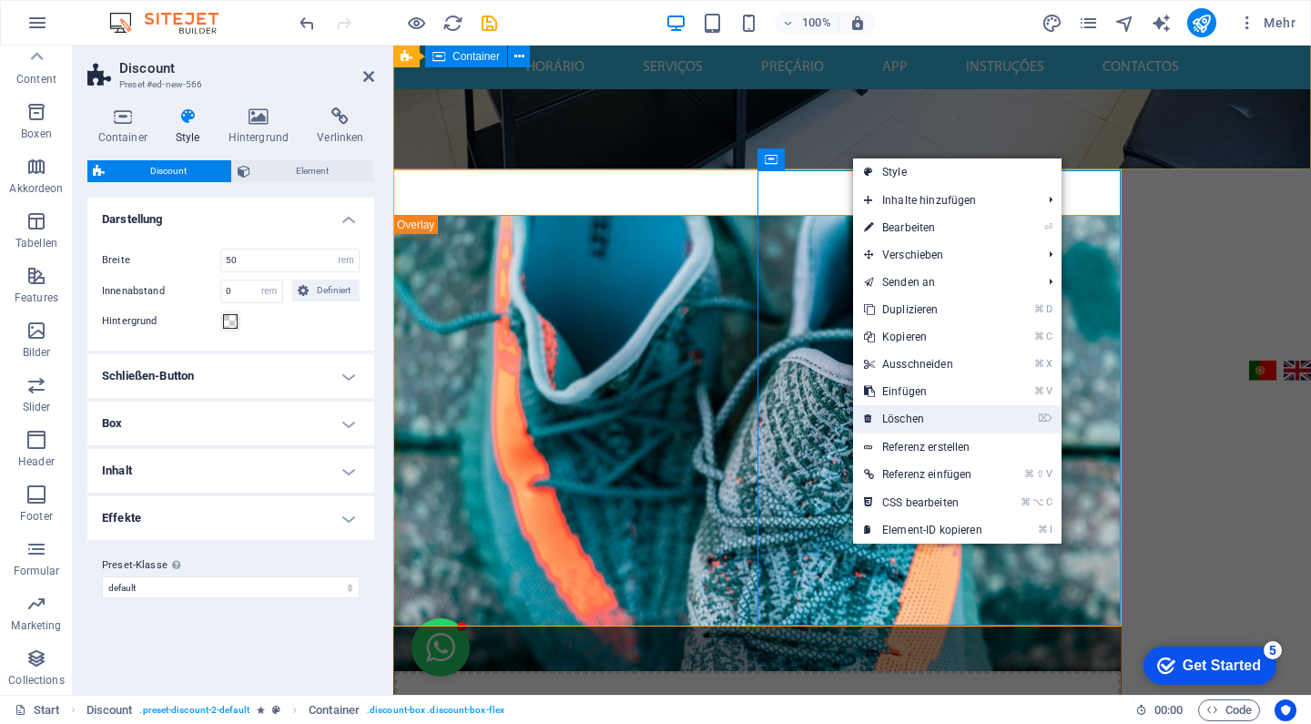
click at [928, 423] on link "⌦ Löschen" at bounding box center [923, 418] width 140 height 27
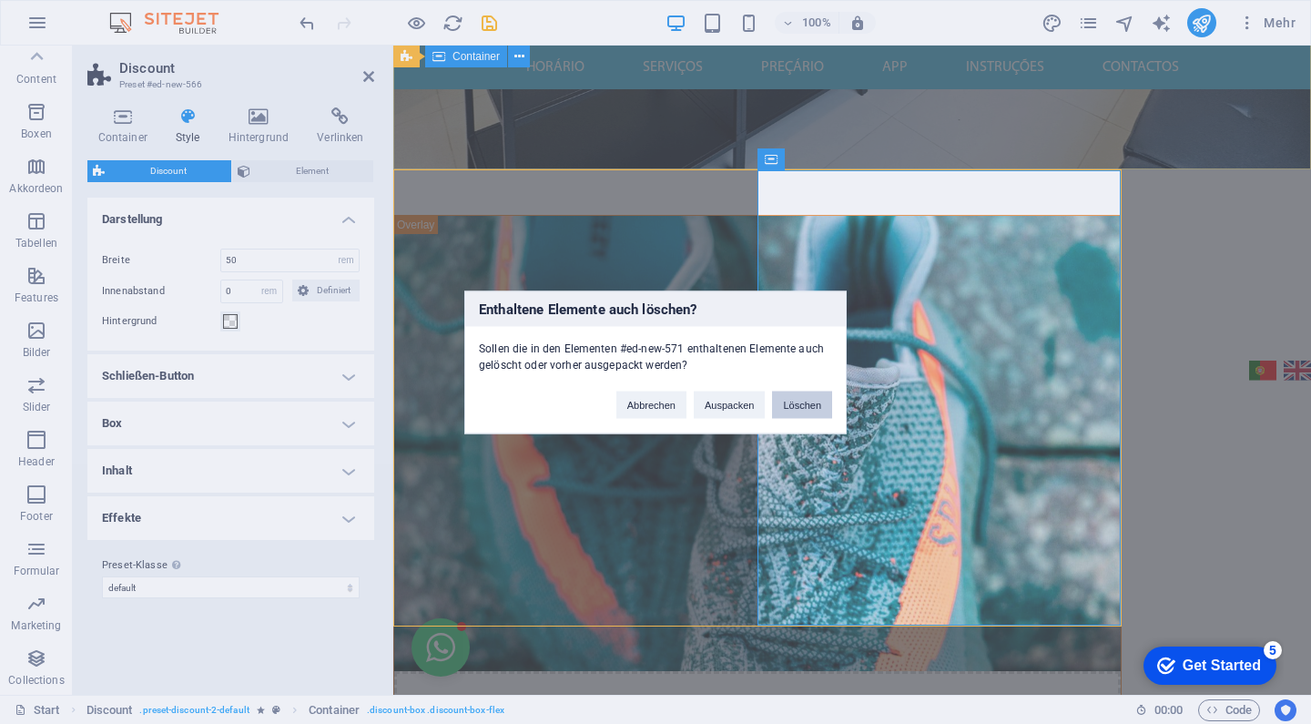
click at [797, 408] on button "Löschen" at bounding box center [802, 404] width 60 height 27
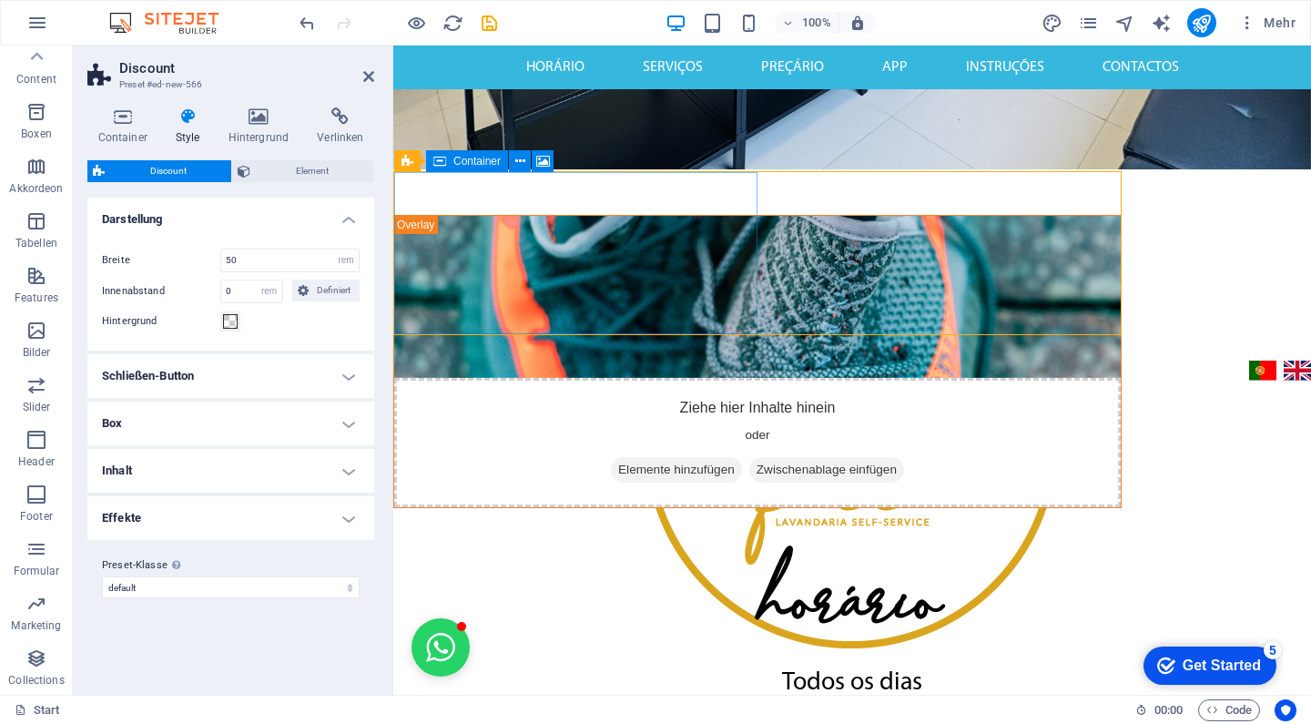
scroll to position [441, 0]
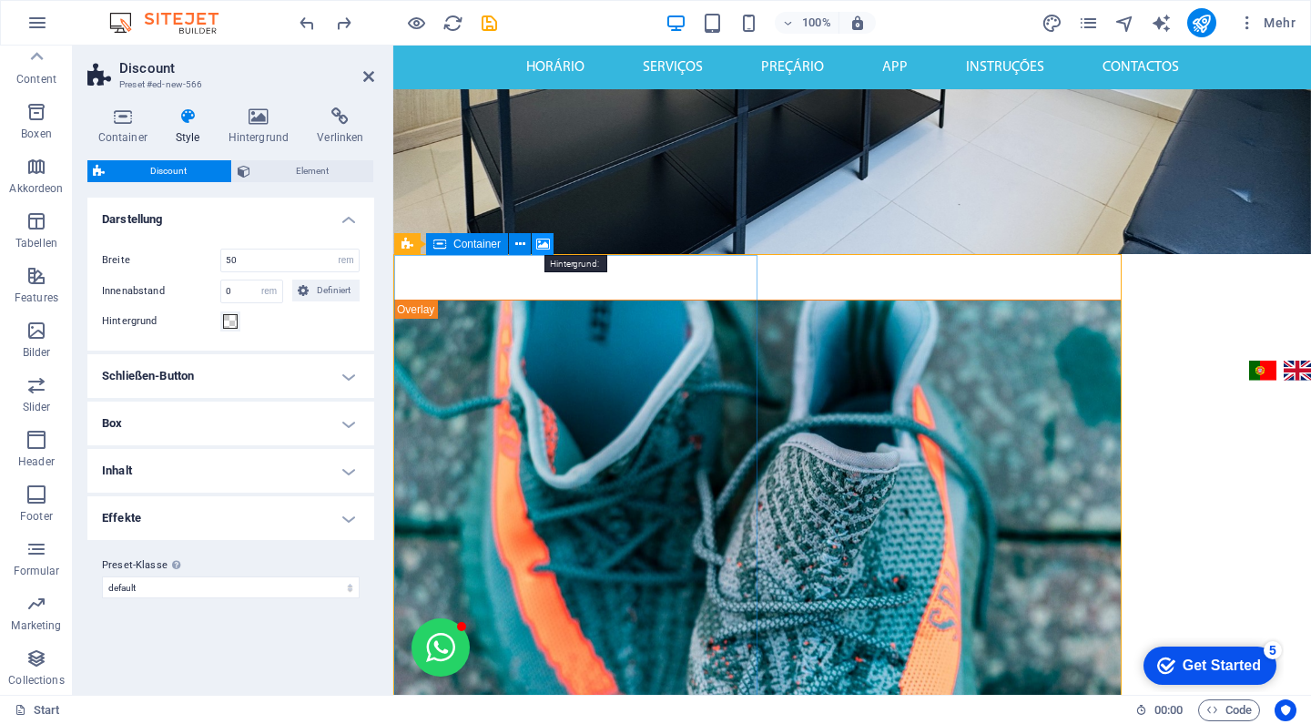
click at [543, 245] on icon at bounding box center [543, 244] width 14 height 19
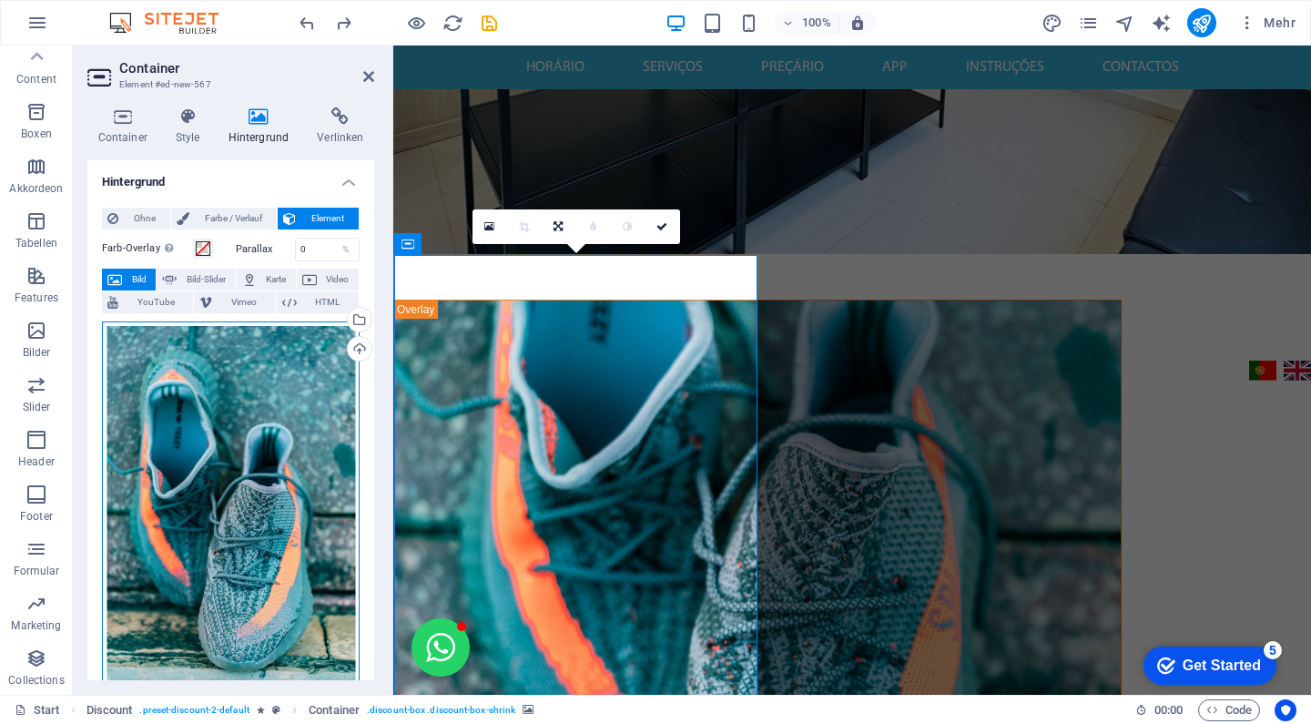
click at [220, 420] on div "Ziehe Dateien zum Hochladen hierher oder klicke hier, um aus Dateien oder koste…" at bounding box center [231, 512] width 258 height 382
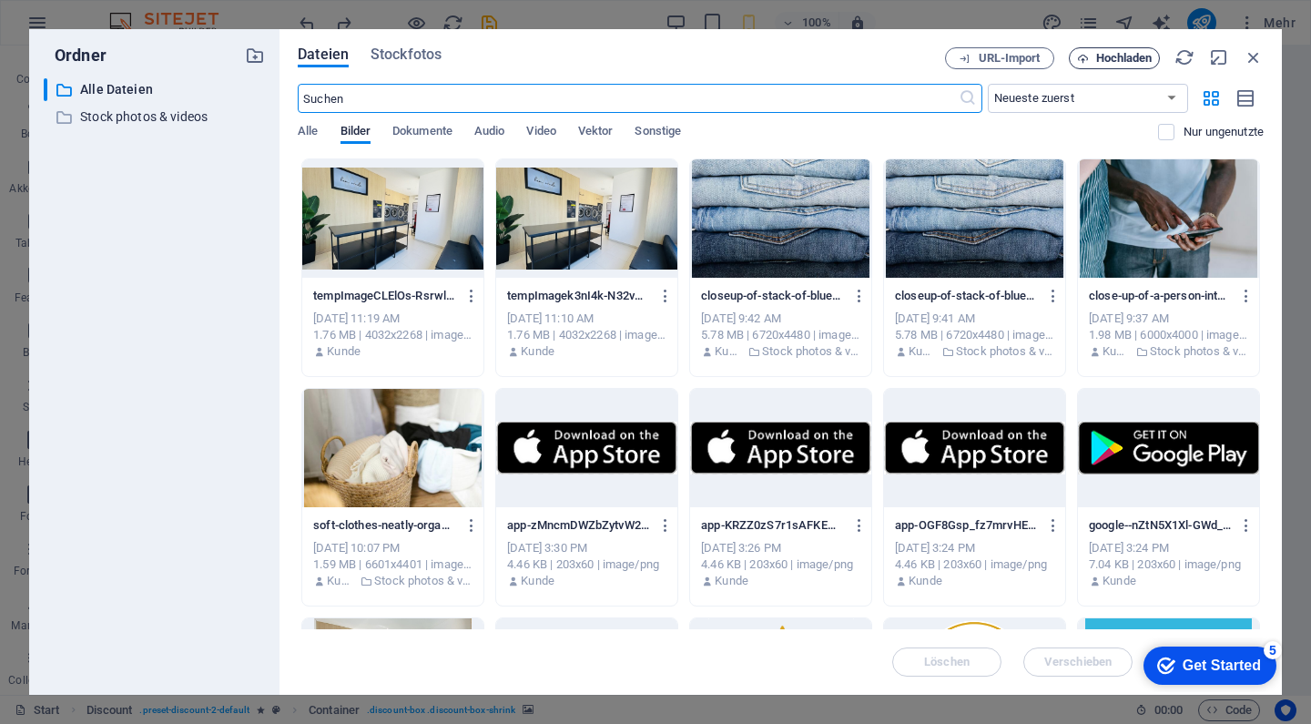
click at [1109, 54] on span "Hochladen" at bounding box center [1124, 58] width 56 height 11
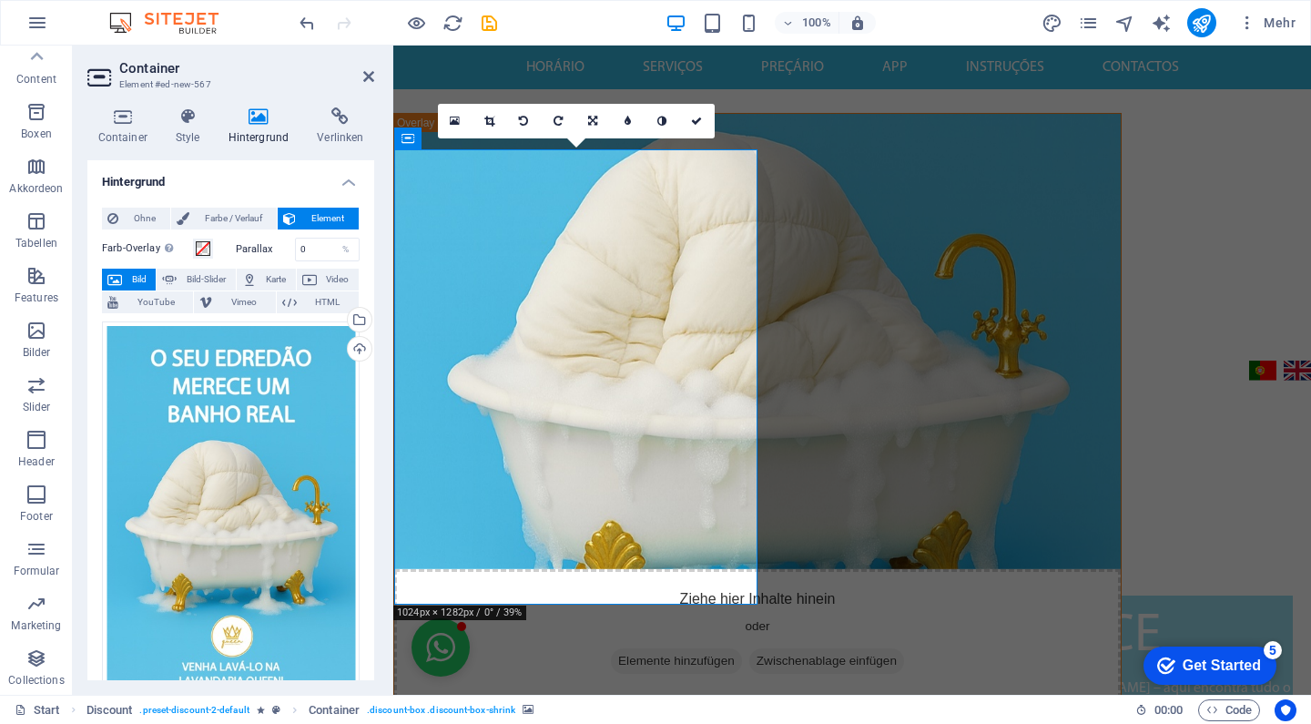
scroll to position [541, 0]
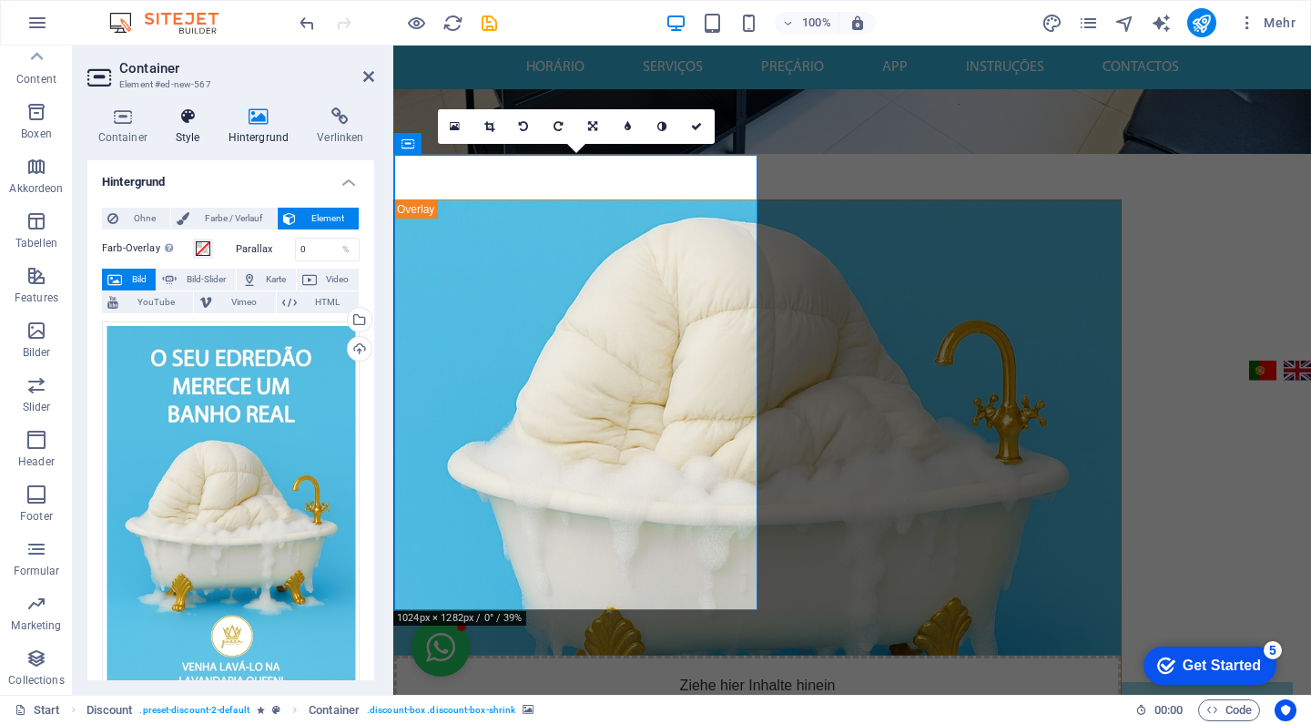
click at [183, 124] on icon at bounding box center [188, 116] width 46 height 18
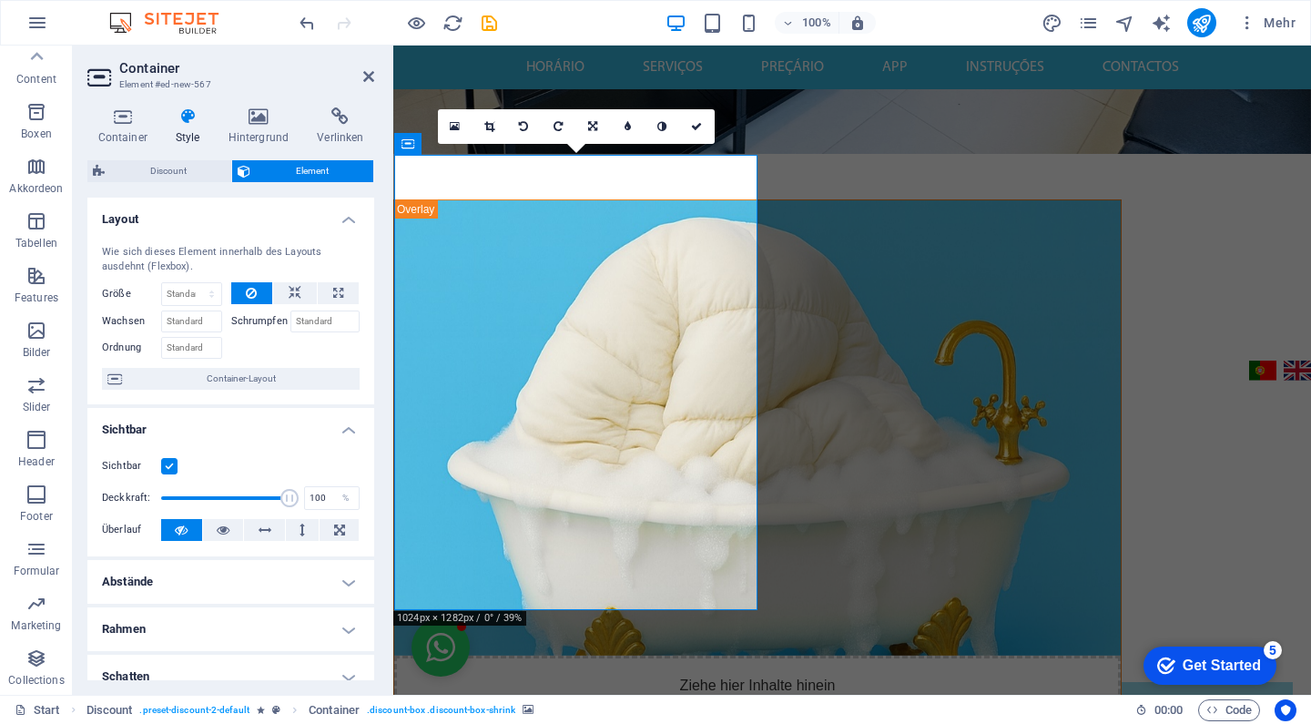
drag, startPoint x: 595, startPoint y: 347, endPoint x: 600, endPoint y: 381, distance: 34.9
click at [600, 381] on figure at bounding box center [757, 427] width 726 height 455
click at [658, 436] on figure at bounding box center [757, 427] width 726 height 455
click at [259, 127] on h4 "Hintergrund" at bounding box center [262, 126] width 89 height 38
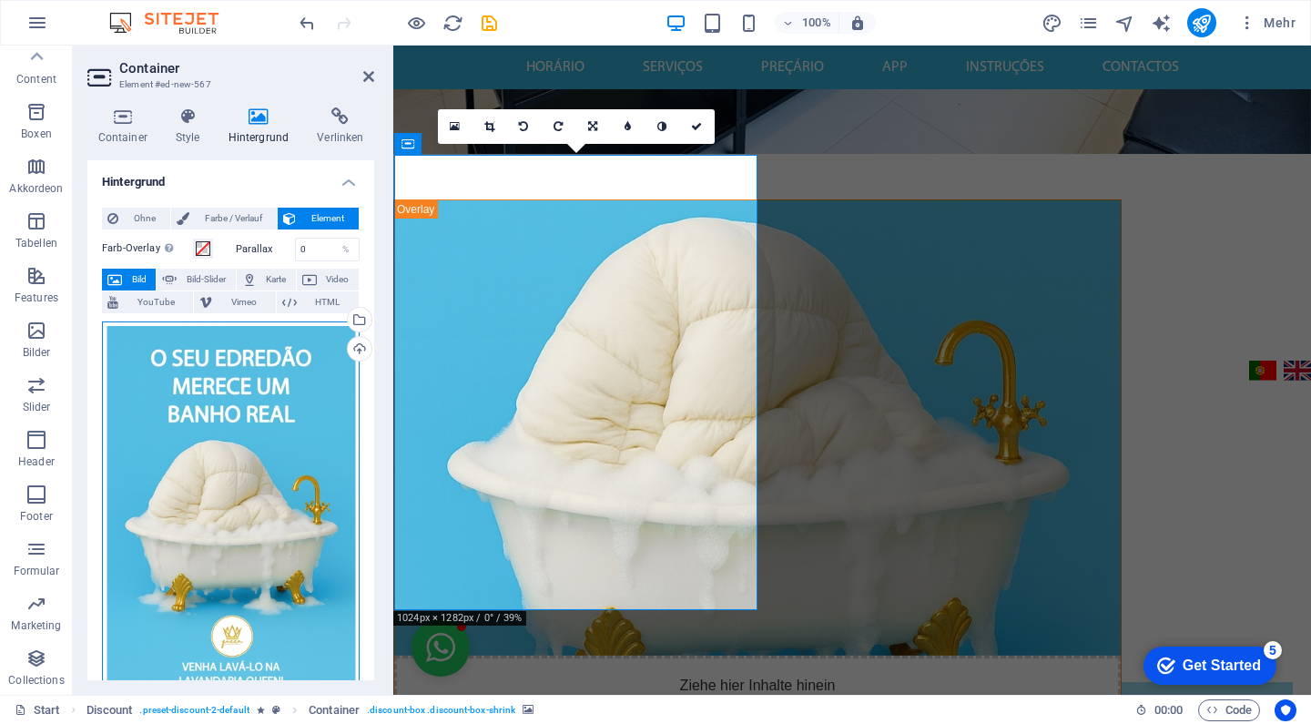
click at [288, 416] on div "Ziehe Dateien zum Hochladen hierher oder klicke hier, um aus Dateien oder koste…" at bounding box center [231, 512] width 258 height 382
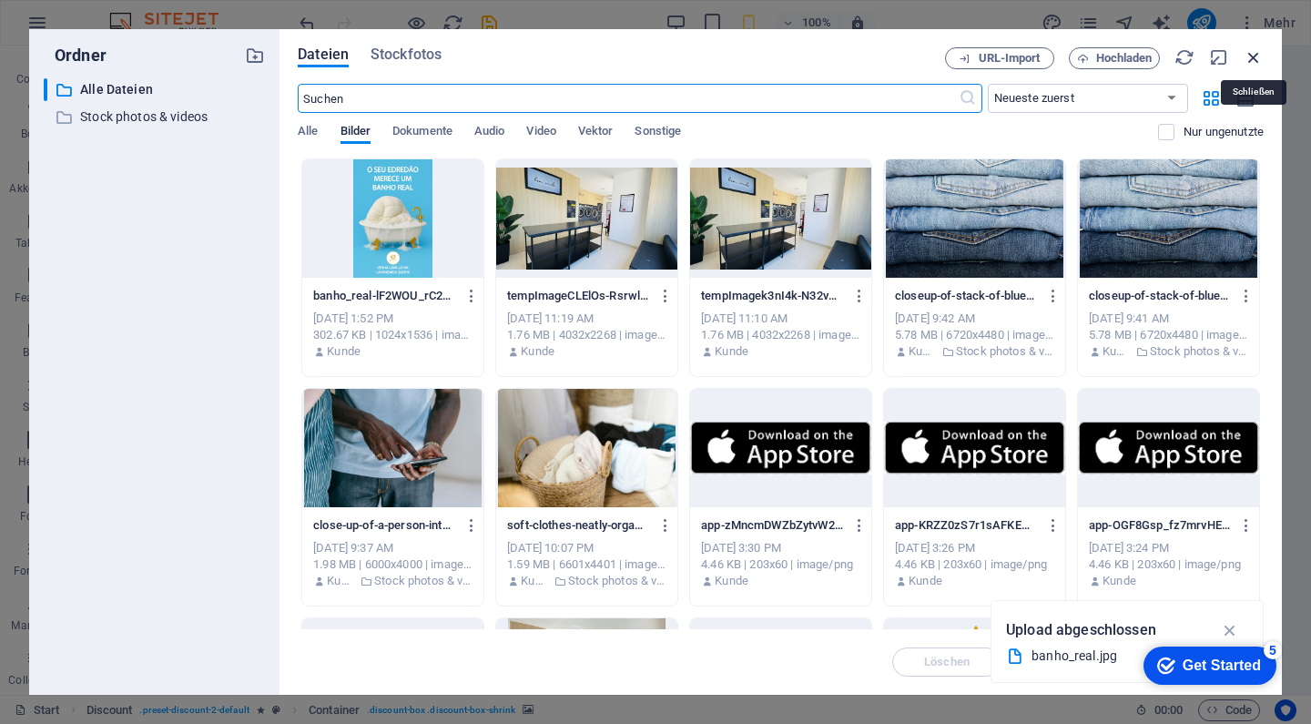
click at [1251, 48] on icon "button" at bounding box center [1254, 57] width 20 height 20
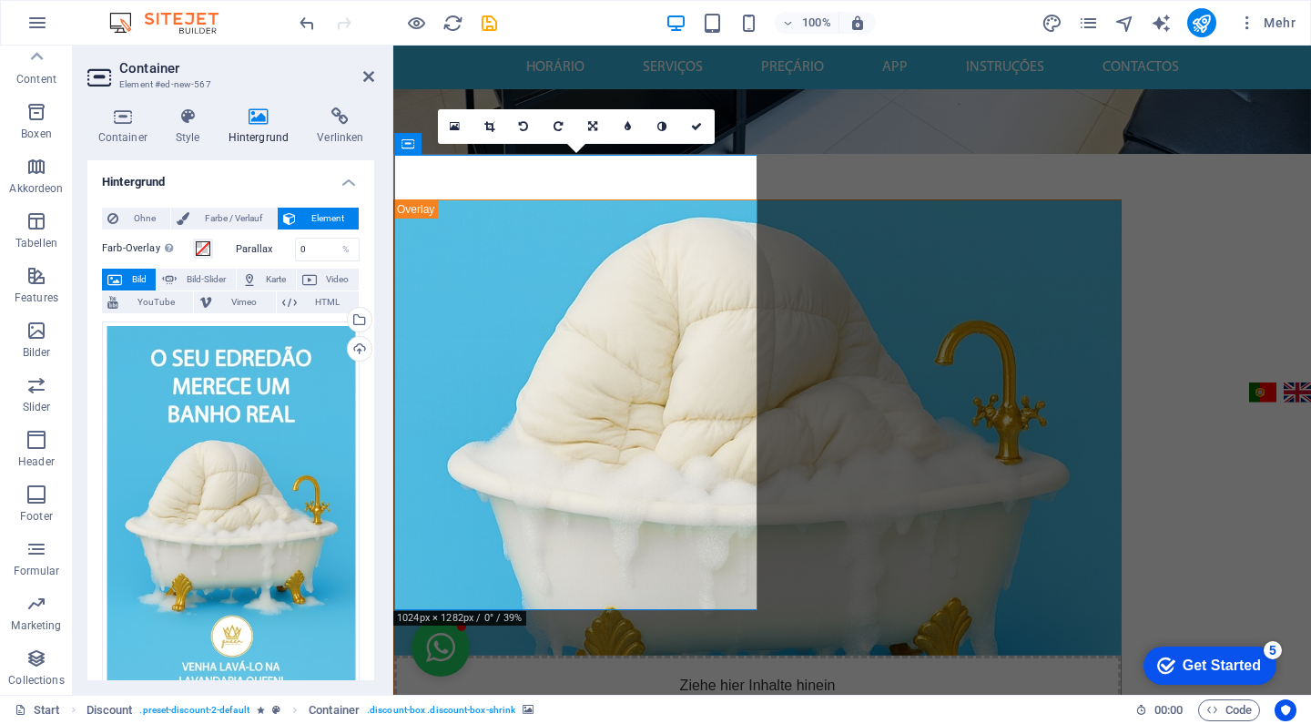
click at [727, 373] on figure at bounding box center [757, 427] width 726 height 455
click at [121, 117] on icon at bounding box center [122, 116] width 70 height 18
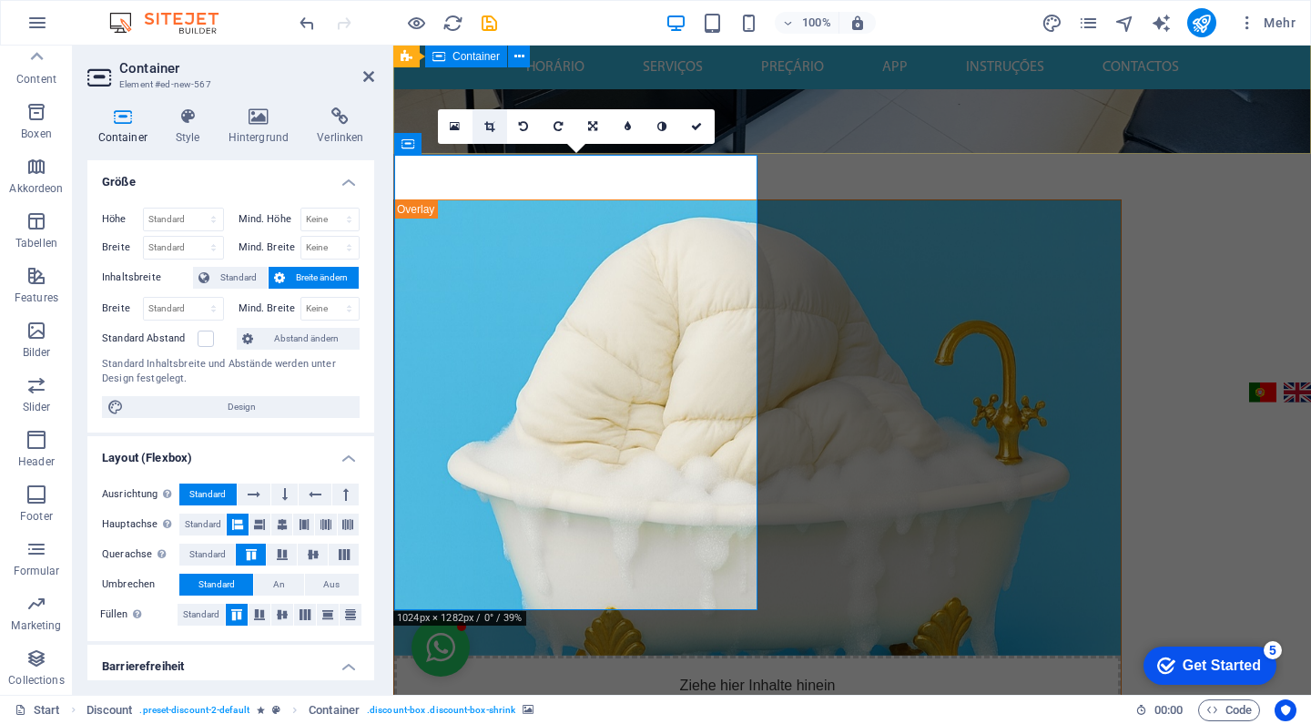
click at [492, 123] on icon at bounding box center [489, 126] width 10 height 11
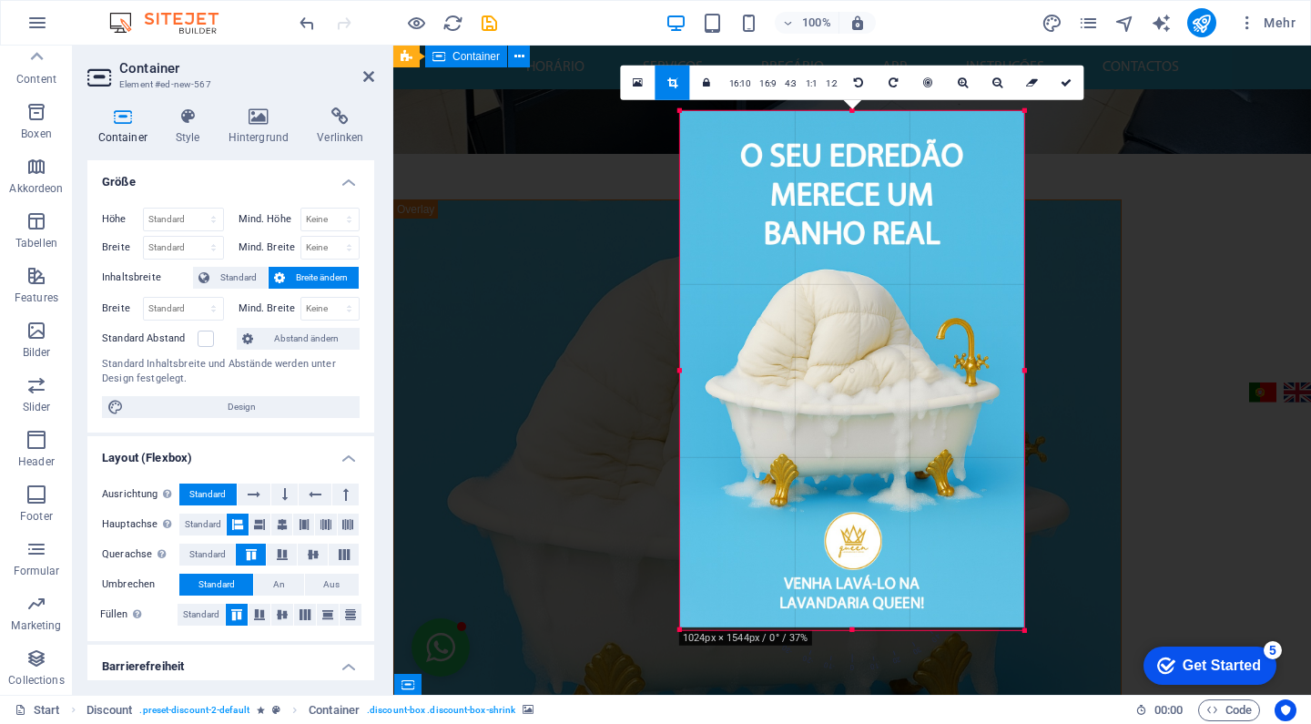
click at [1025, 636] on div at bounding box center [1025, 630] width 11 height 11
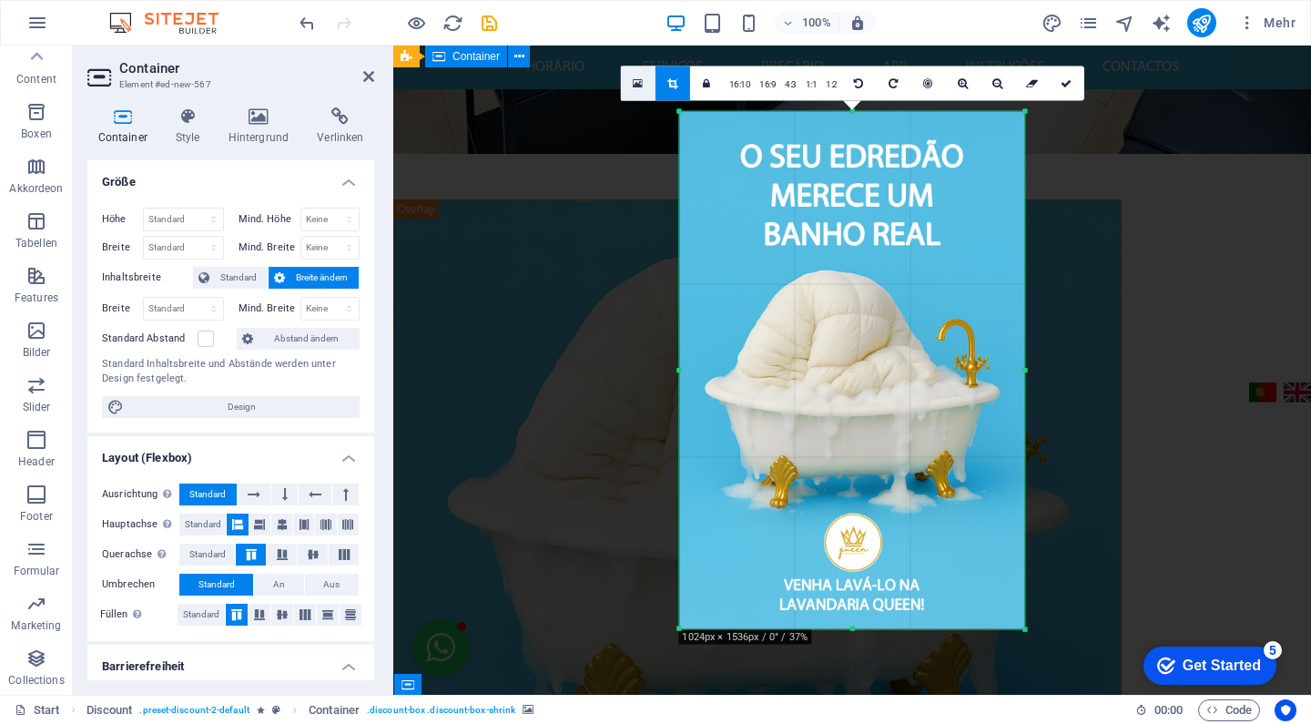
click at [642, 78] on icon at bounding box center [638, 82] width 10 height 13
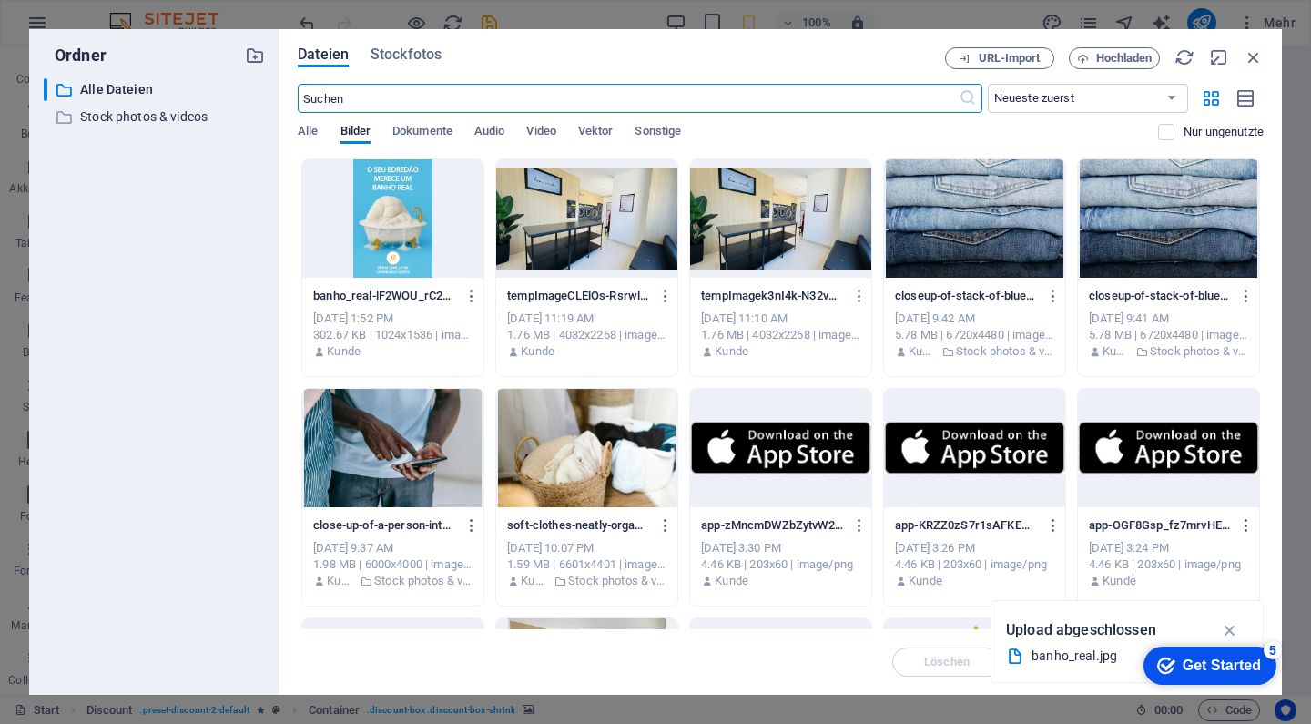
type input "250"
select select "px"
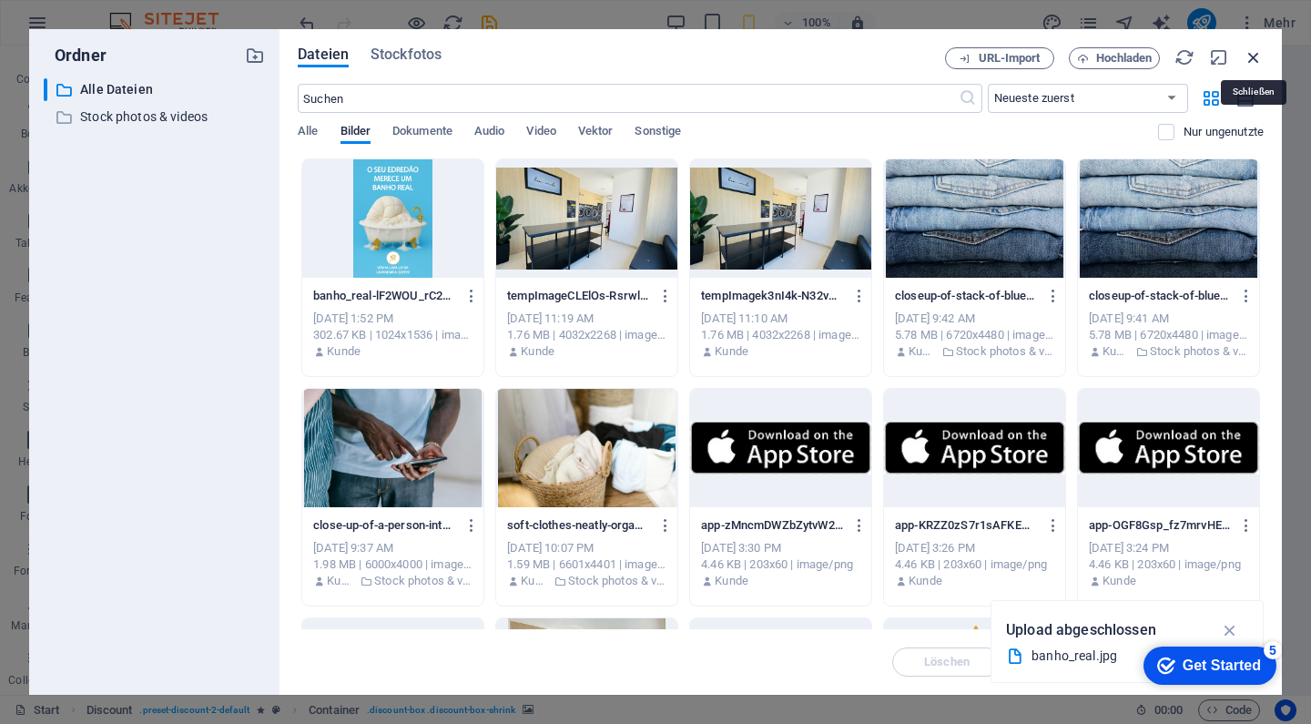
click at [1253, 49] on icon "button" at bounding box center [1254, 57] width 20 height 20
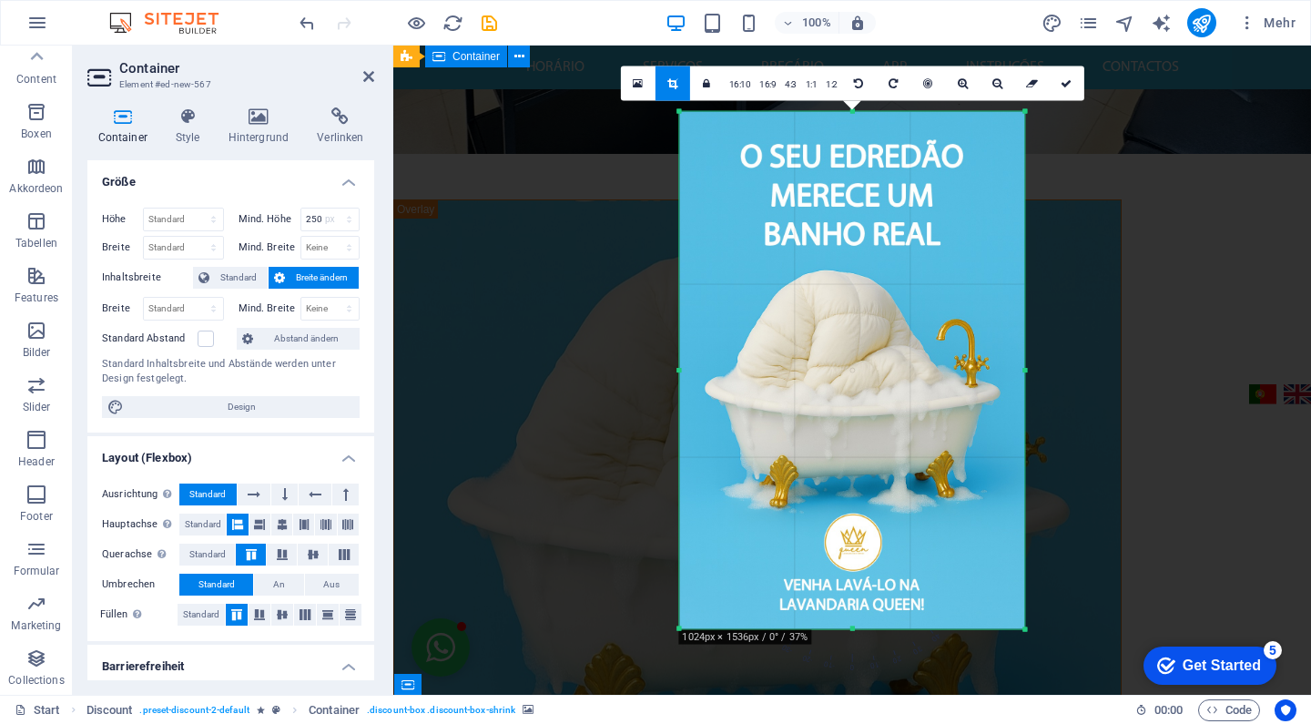
select select "DISABLED_OPTION_VALUE"
click at [1065, 77] on icon at bounding box center [1066, 82] width 11 height 11
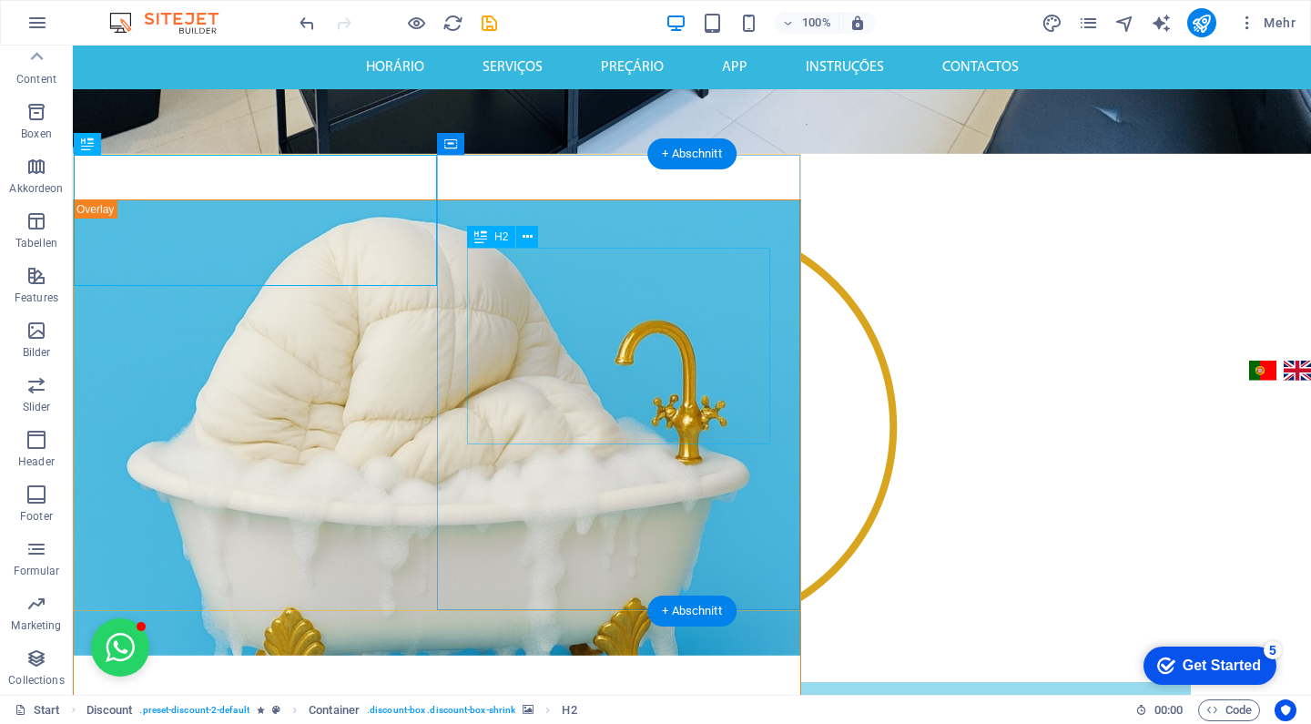
click at [527, 234] on icon at bounding box center [528, 237] width 10 height 19
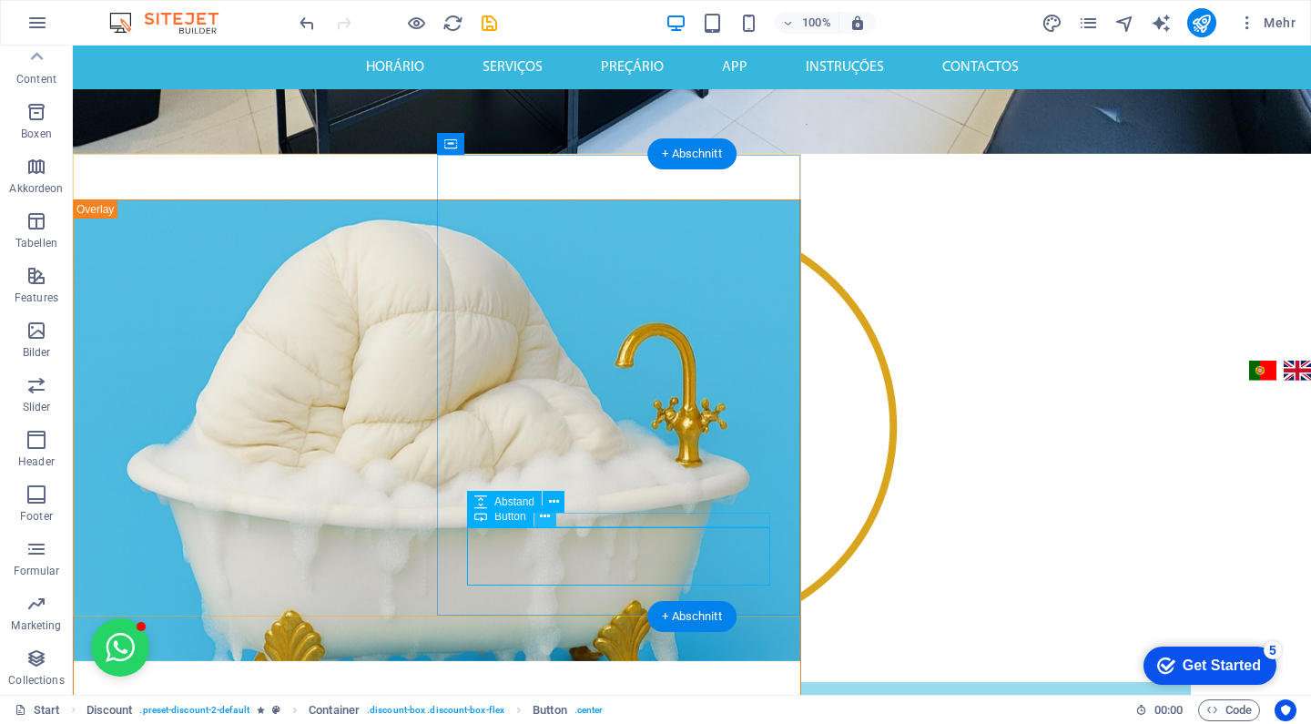
click at [543, 520] on icon at bounding box center [545, 516] width 10 height 19
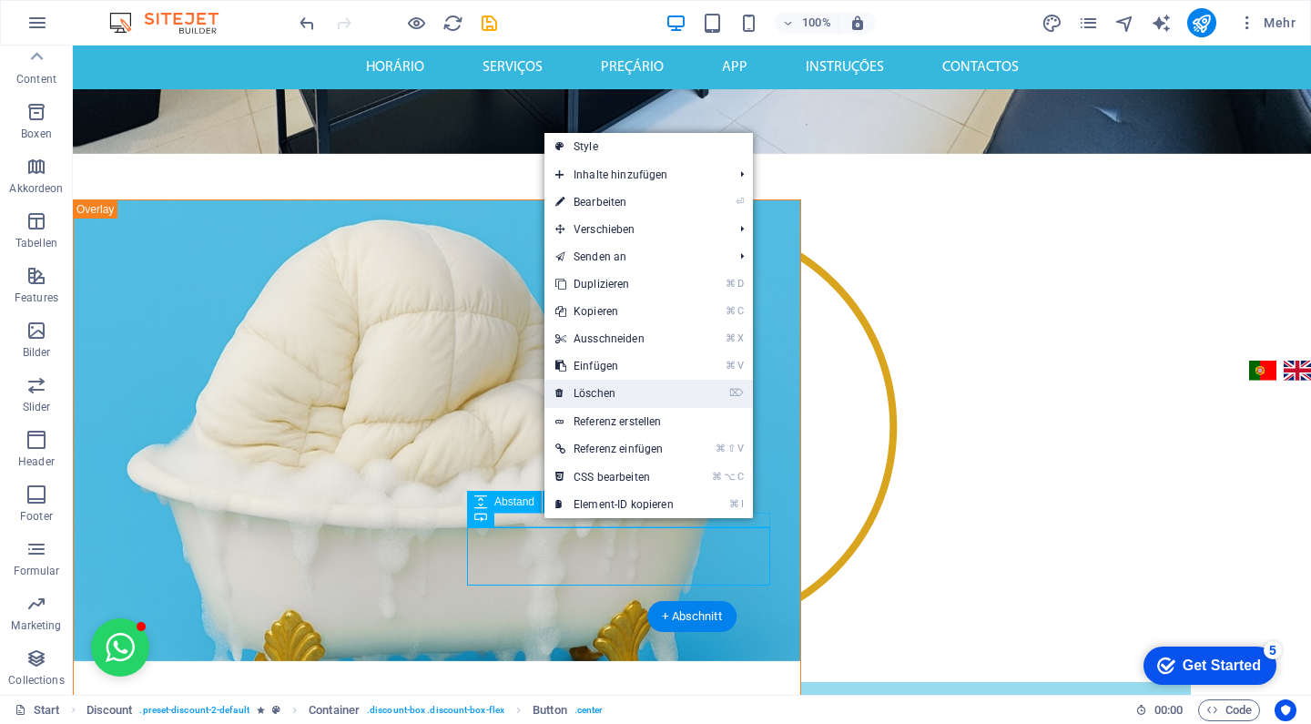
click at [625, 390] on link "⌦ Löschen" at bounding box center [614, 393] width 140 height 27
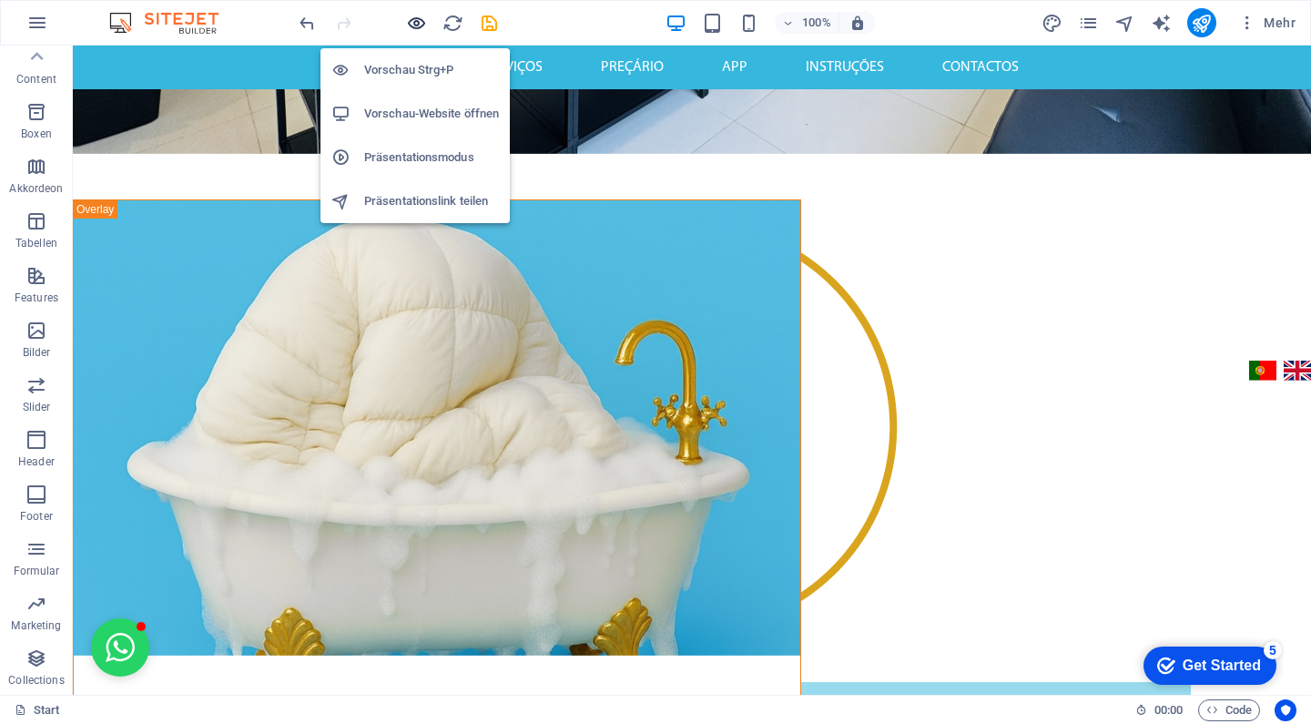
click at [0, 0] on icon "button" at bounding box center [0, 0] width 0 height 0
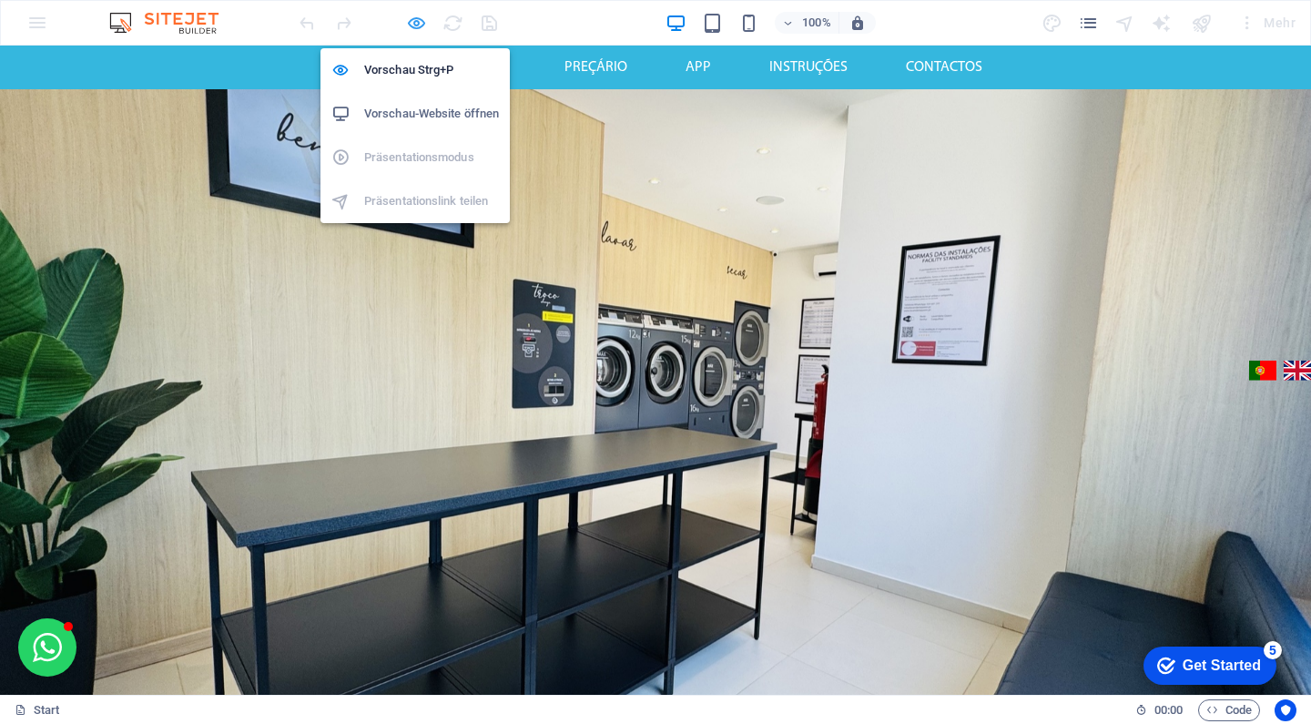
click at [0, 0] on icon "button" at bounding box center [0, 0] width 0 height 0
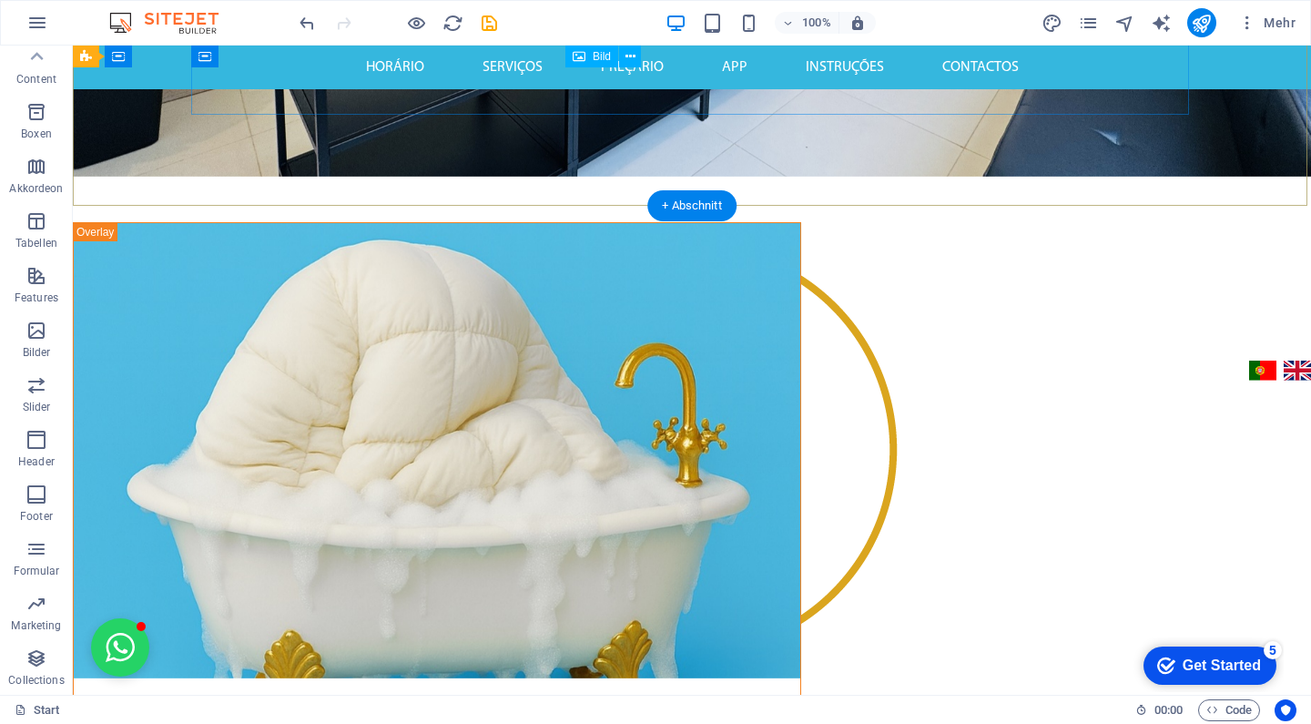
scroll to position [533, 0]
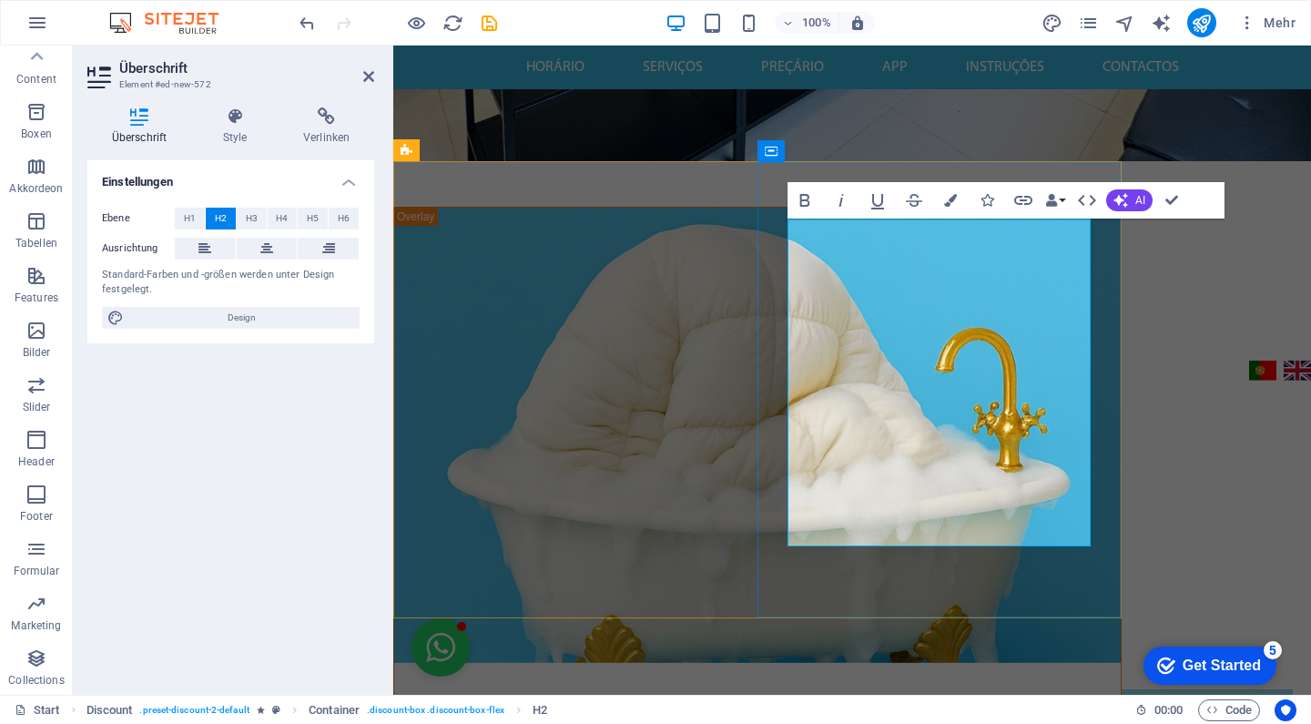
drag, startPoint x: 1035, startPoint y: 503, endPoint x: 756, endPoint y: 238, distance: 385.7
click at [756, 237] on div "LAVANDARIA SELF-SERVICE 1€ desconto nos programas de edredões em setembro" at bounding box center [757, 696] width 726 height 976
click at [956, 200] on icon "button" at bounding box center [950, 200] width 13 height 13
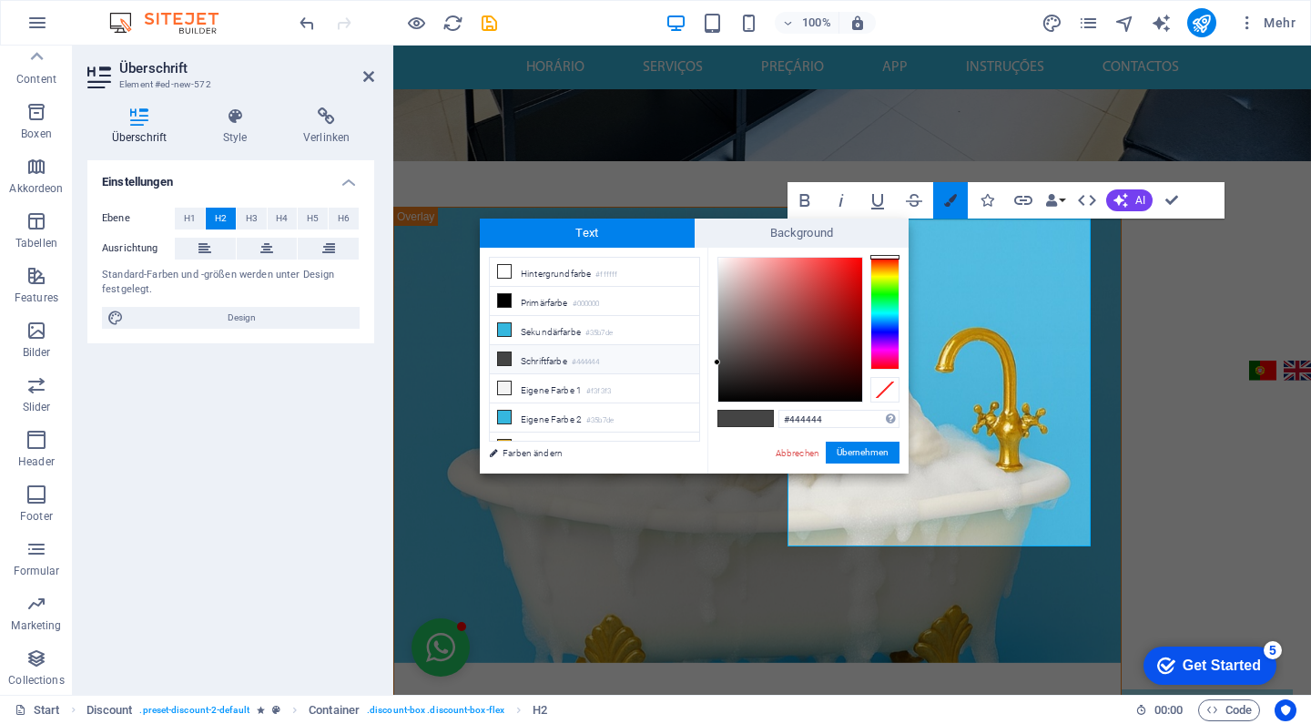
click at [956, 200] on icon "button" at bounding box center [950, 200] width 13 height 13
click at [815, 204] on icon "button" at bounding box center [805, 200] width 22 height 22
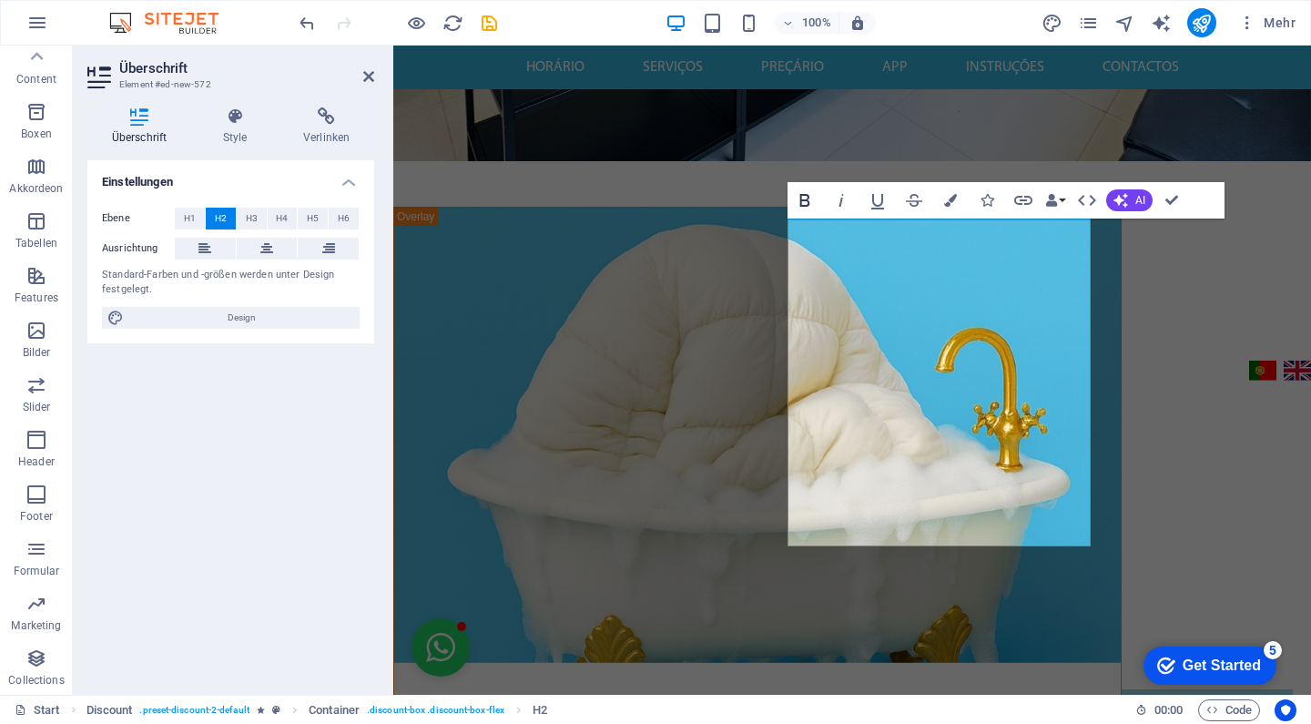
click at [815, 204] on icon "button" at bounding box center [805, 200] width 22 height 22
click at [196, 221] on button "H1" at bounding box center [190, 219] width 30 height 22
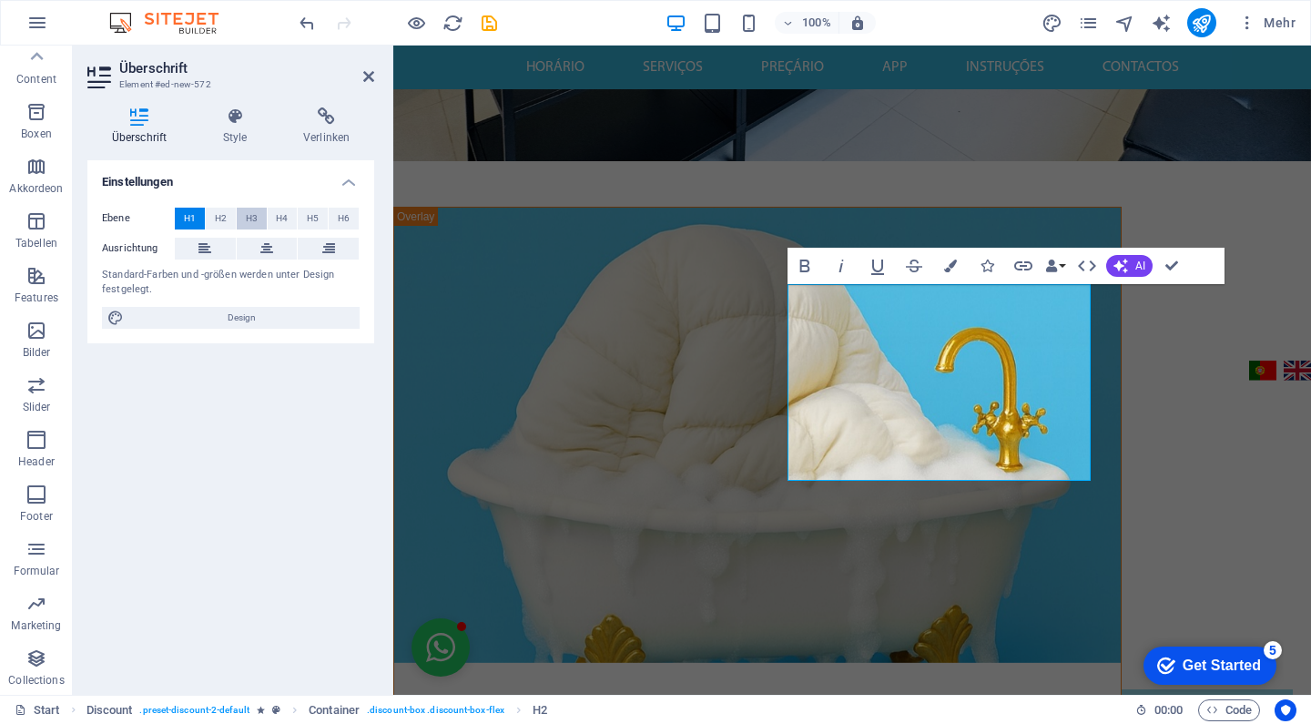
click at [243, 217] on button "H3" at bounding box center [252, 219] width 30 height 22
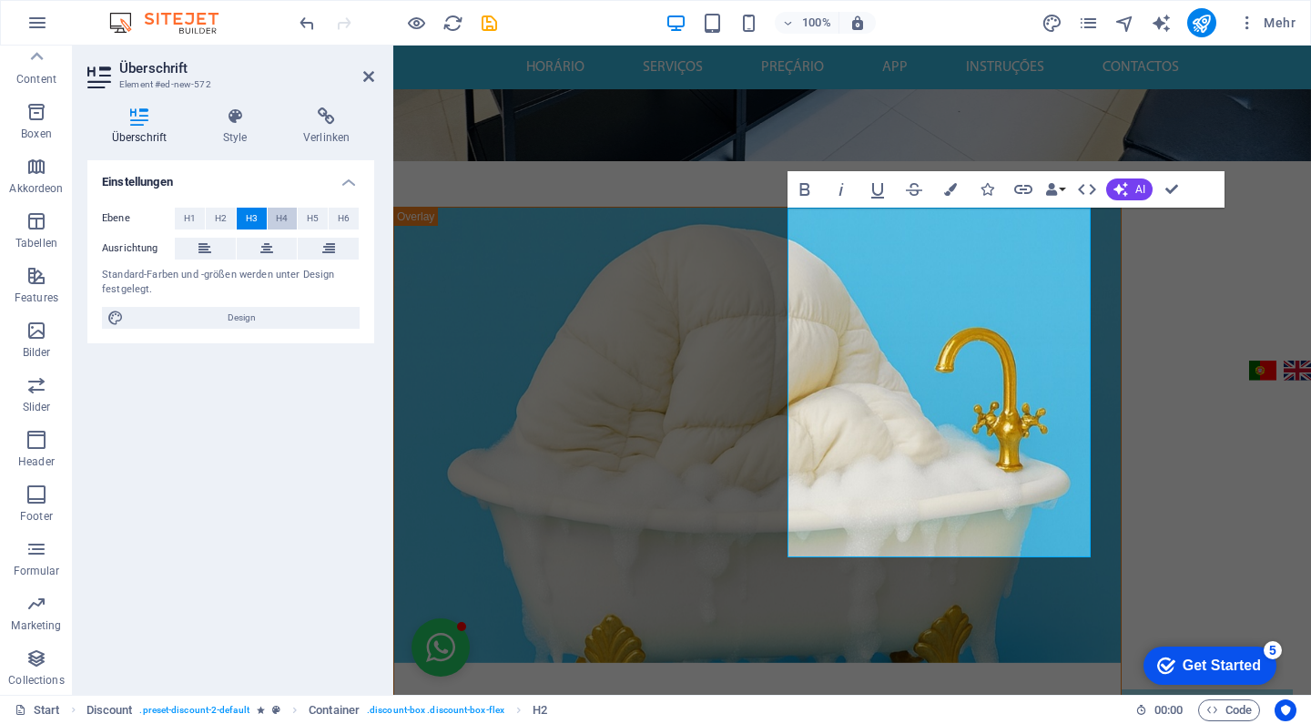
click at [285, 217] on span "H4" at bounding box center [282, 219] width 12 height 22
click at [220, 219] on span "H2" at bounding box center [221, 219] width 12 height 22
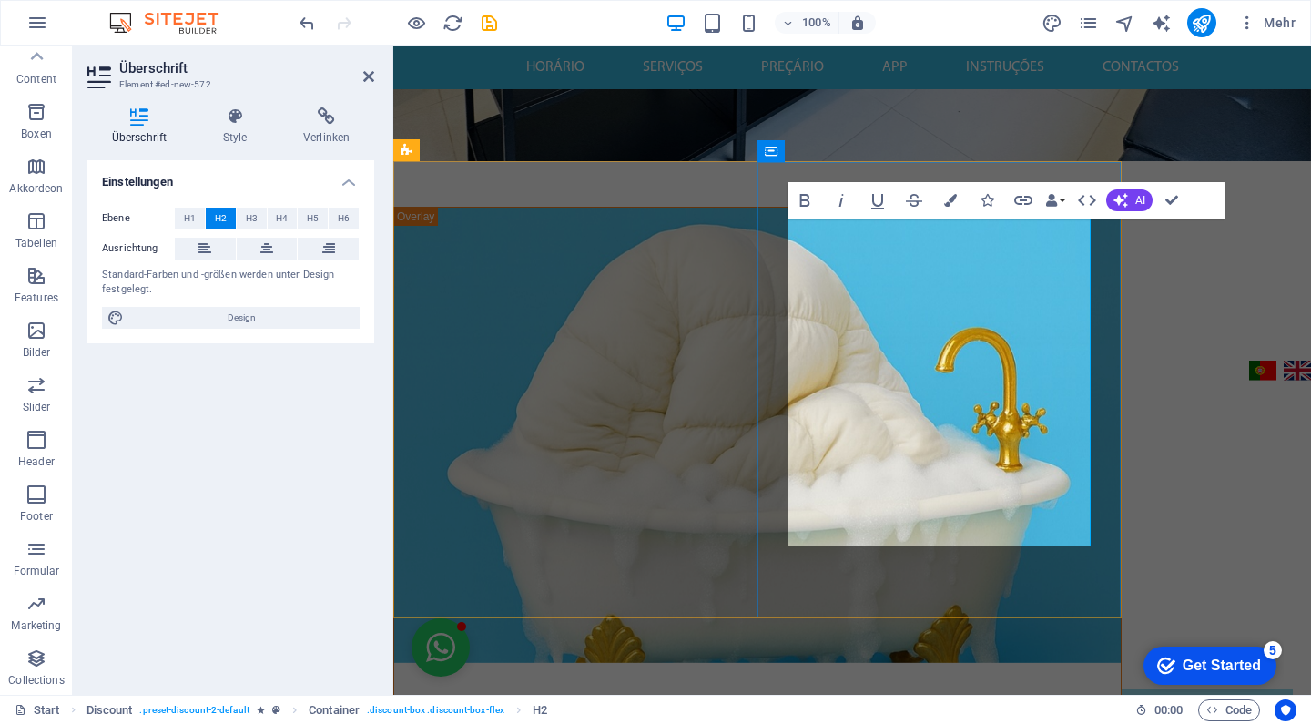
drag, startPoint x: 1046, startPoint y: 509, endPoint x: 831, endPoint y: 294, distance: 303.8
click at [248, 215] on span "H3" at bounding box center [252, 219] width 12 height 22
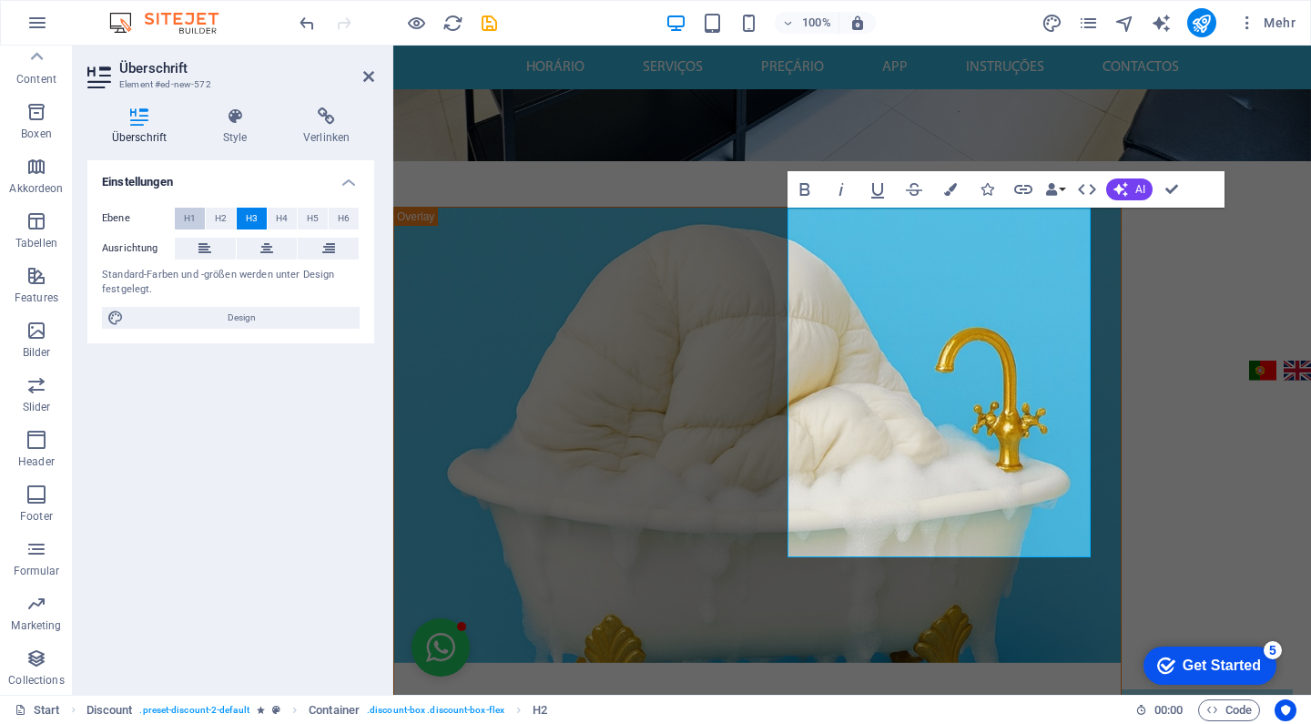
click at [188, 218] on span "H1" at bounding box center [190, 219] width 12 height 22
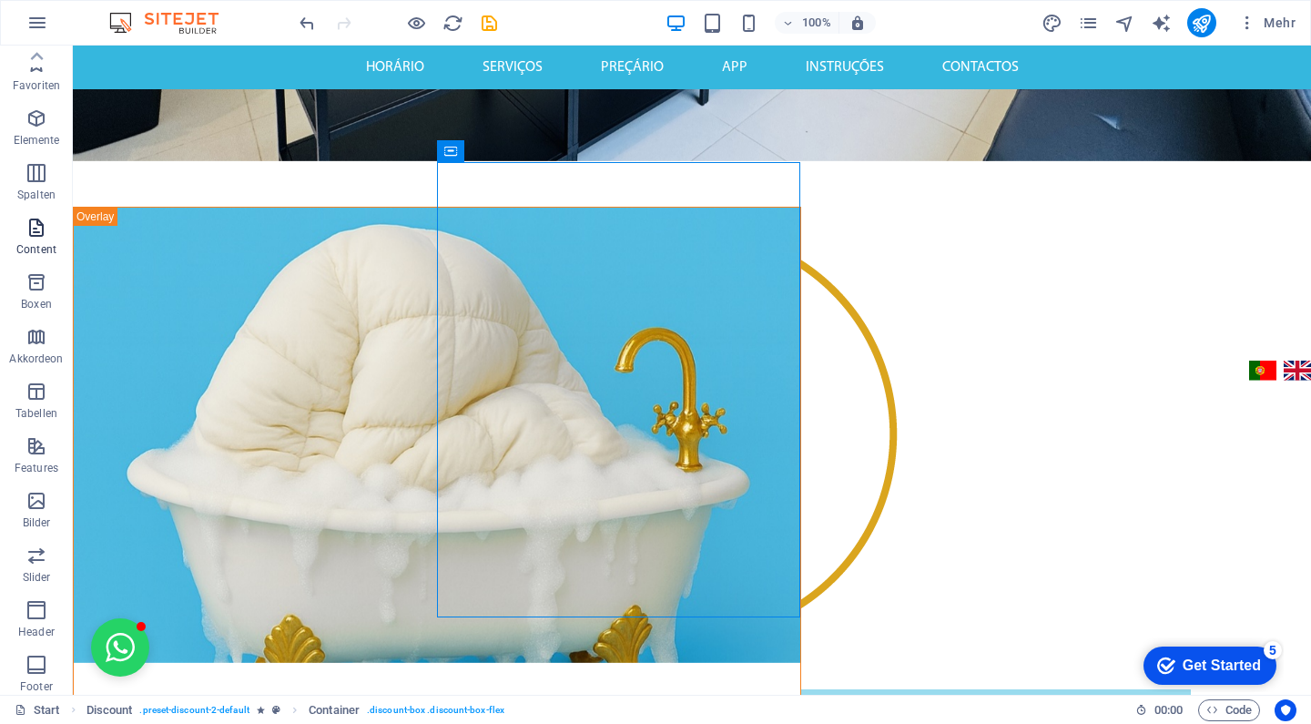
scroll to position [0, 0]
click at [38, 137] on p "Elemente" at bounding box center [37, 140] width 46 height 15
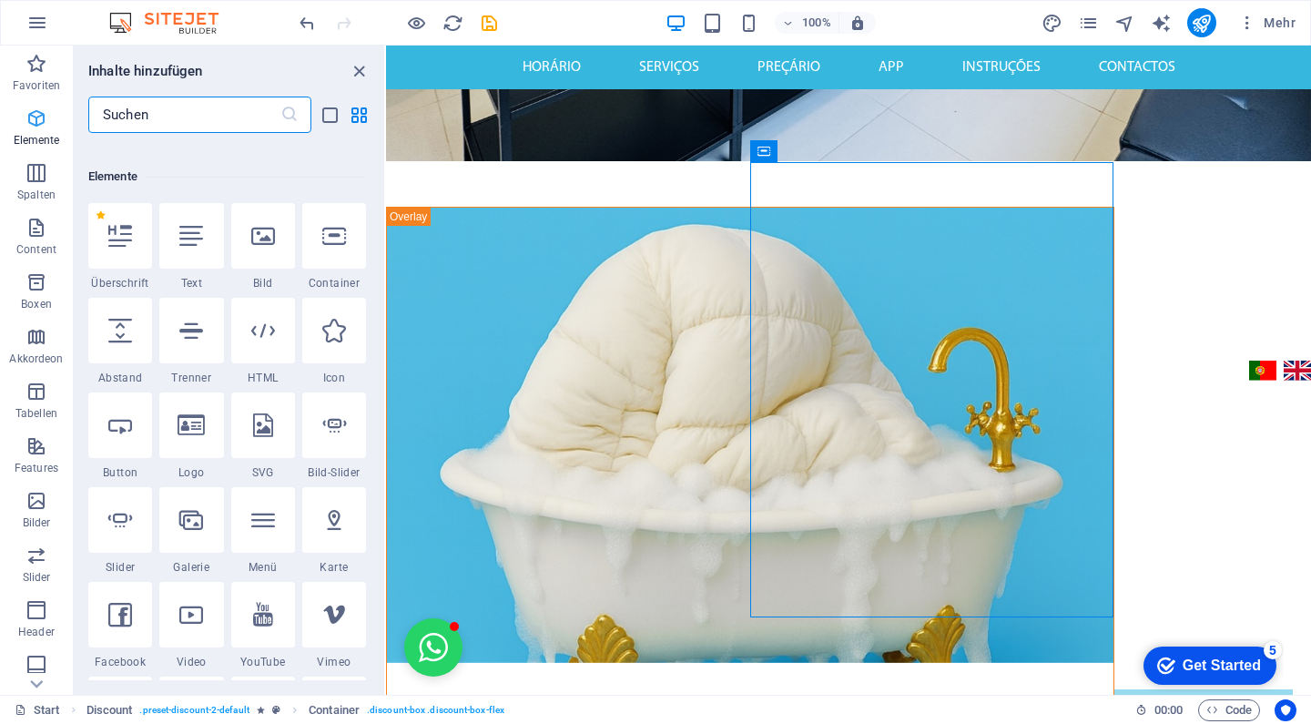
scroll to position [194, 0]
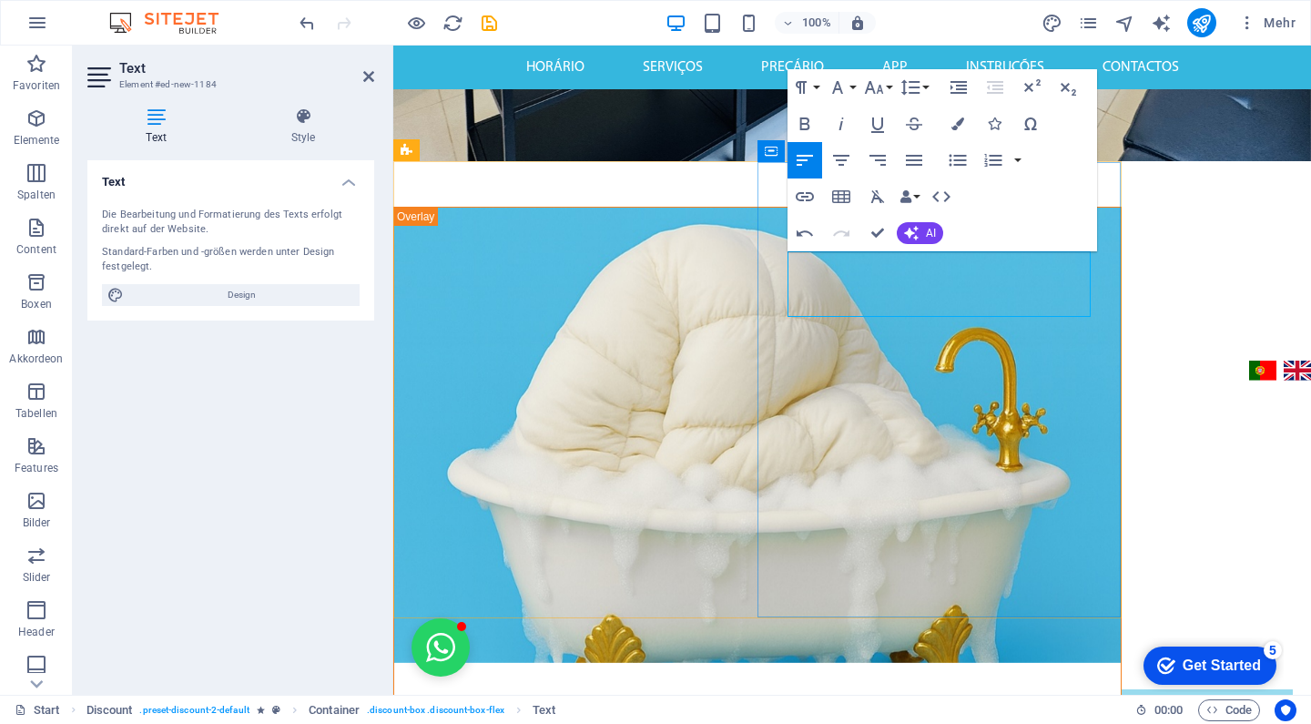
drag, startPoint x: 883, startPoint y: 259, endPoint x: 742, endPoint y: 259, distance: 141.1
click at [742, 259] on div "LAVANDARIA SELF-SERVICE 1€ DESCONTO NOS PROGRAMAS DE EDREDÕES EM SETEMBRO 1€ de…" at bounding box center [757, 696] width 726 height 976
click at [809, 127] on icon "button" at bounding box center [805, 123] width 10 height 13
drag, startPoint x: 895, startPoint y: 304, endPoint x: 769, endPoint y: 276, distance: 128.8
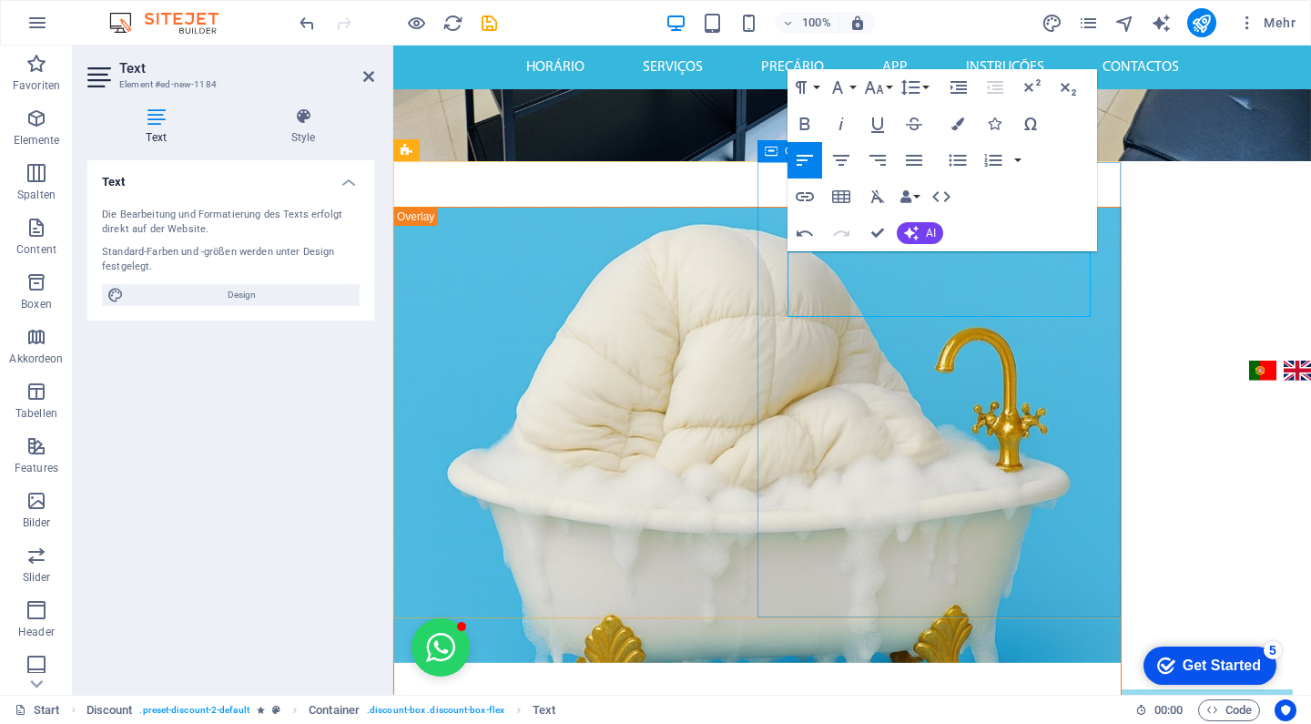
click at [801, 125] on icon "button" at bounding box center [805, 123] width 10 height 13
drag, startPoint x: 888, startPoint y: 259, endPoint x: 752, endPoint y: 259, distance: 135.6
click at [752, 259] on div "LAVANDARIA SELF-SERVICE 1€ DESCONTO NOS PROGRAMAS DE EDREDÕES EM SETEMBRO 1€ de…" at bounding box center [757, 696] width 726 height 976
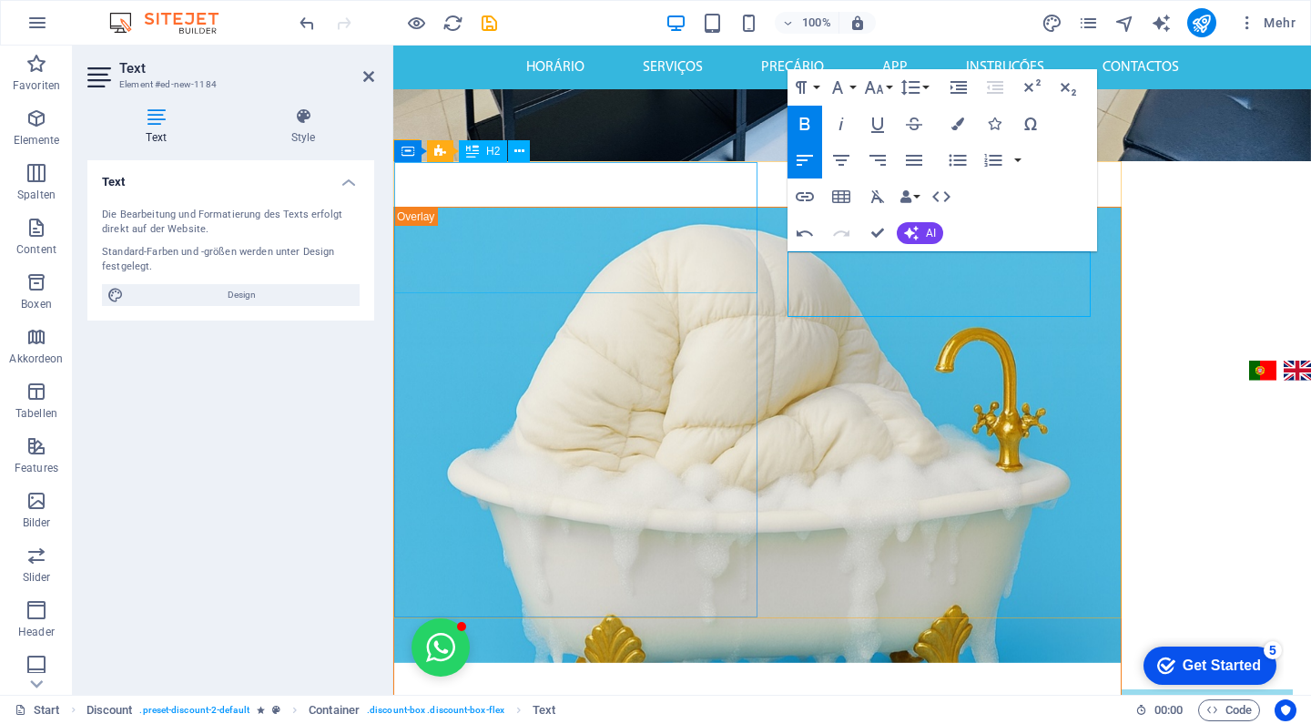
click at [645, 663] on div "LAVANDARIA SELF-SERVICE" at bounding box center [757, 696] width 726 height 66
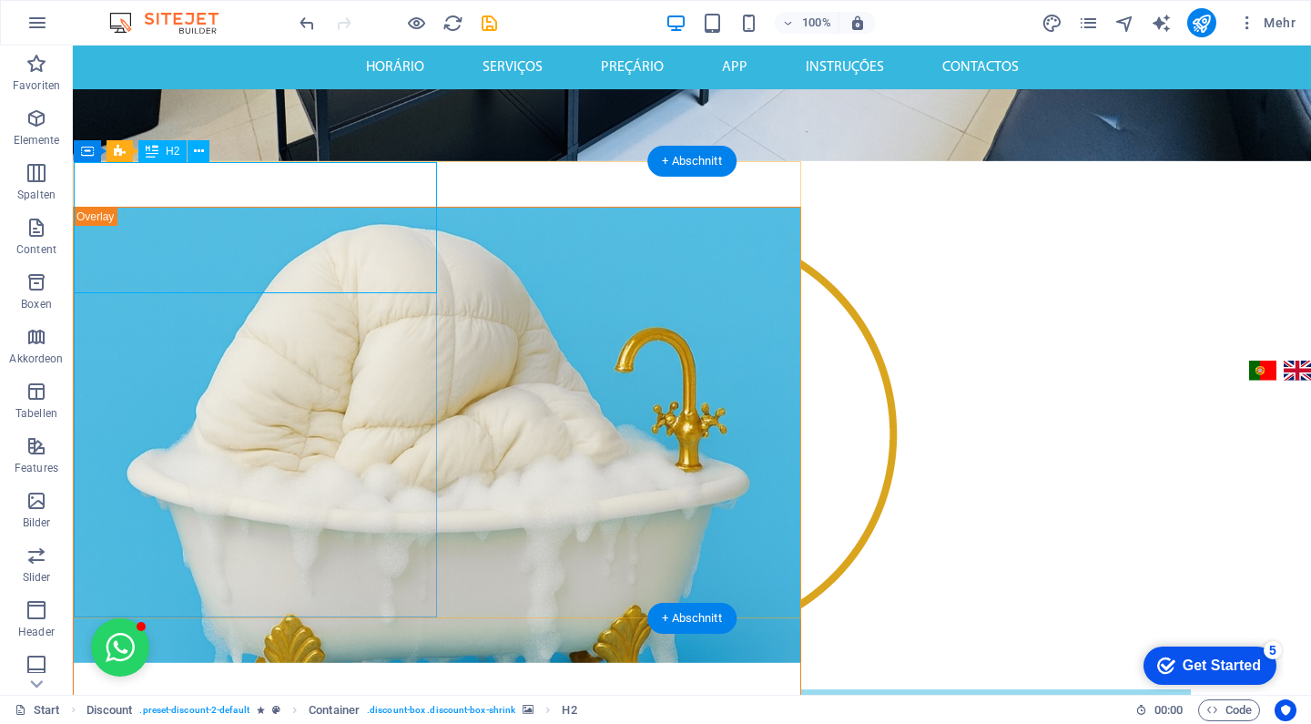
click at [279, 663] on div "LAVANDARIA SELF-SERVICE" at bounding box center [437, 696] width 726 height 66
click at [107, 663] on div "LAVANDARIA SELF-SERVICE" at bounding box center [437, 696] width 726 height 66
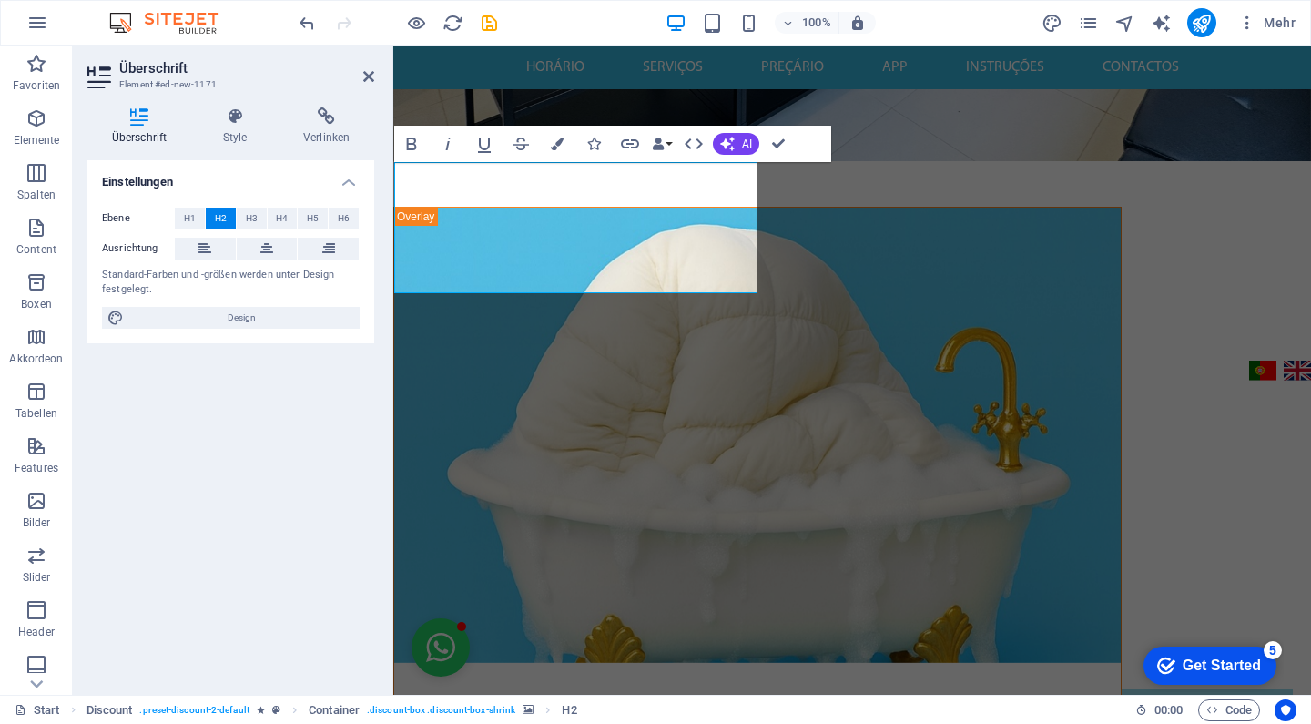
click at [506, 362] on figure at bounding box center [757, 435] width 726 height 455
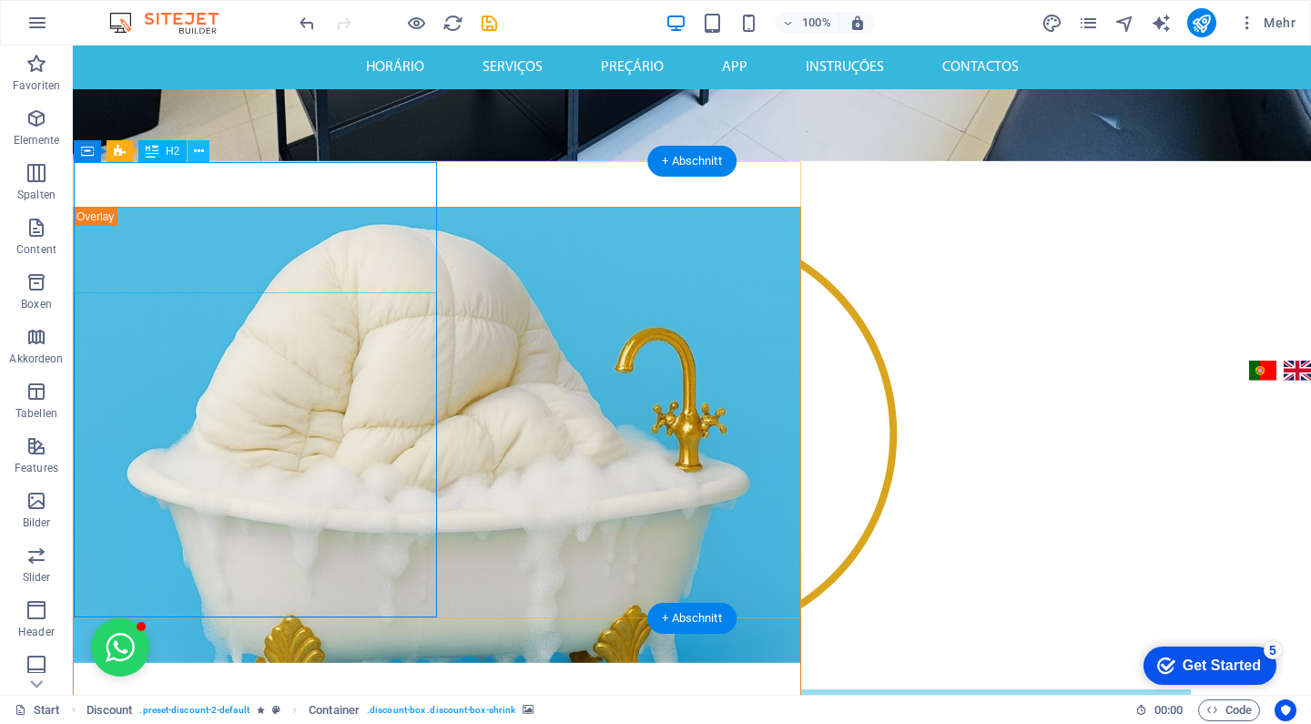
click at [198, 155] on icon at bounding box center [199, 151] width 10 height 19
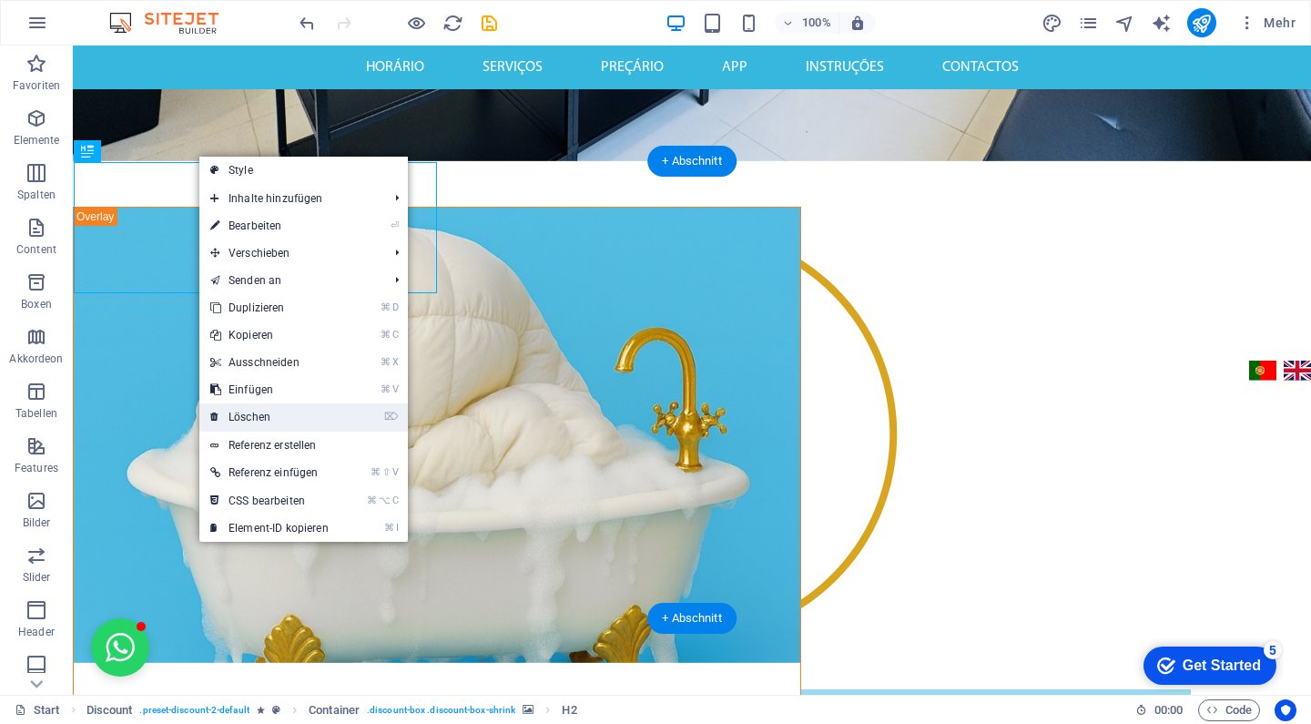
click at [286, 413] on link "⌦ Löschen" at bounding box center [269, 416] width 140 height 27
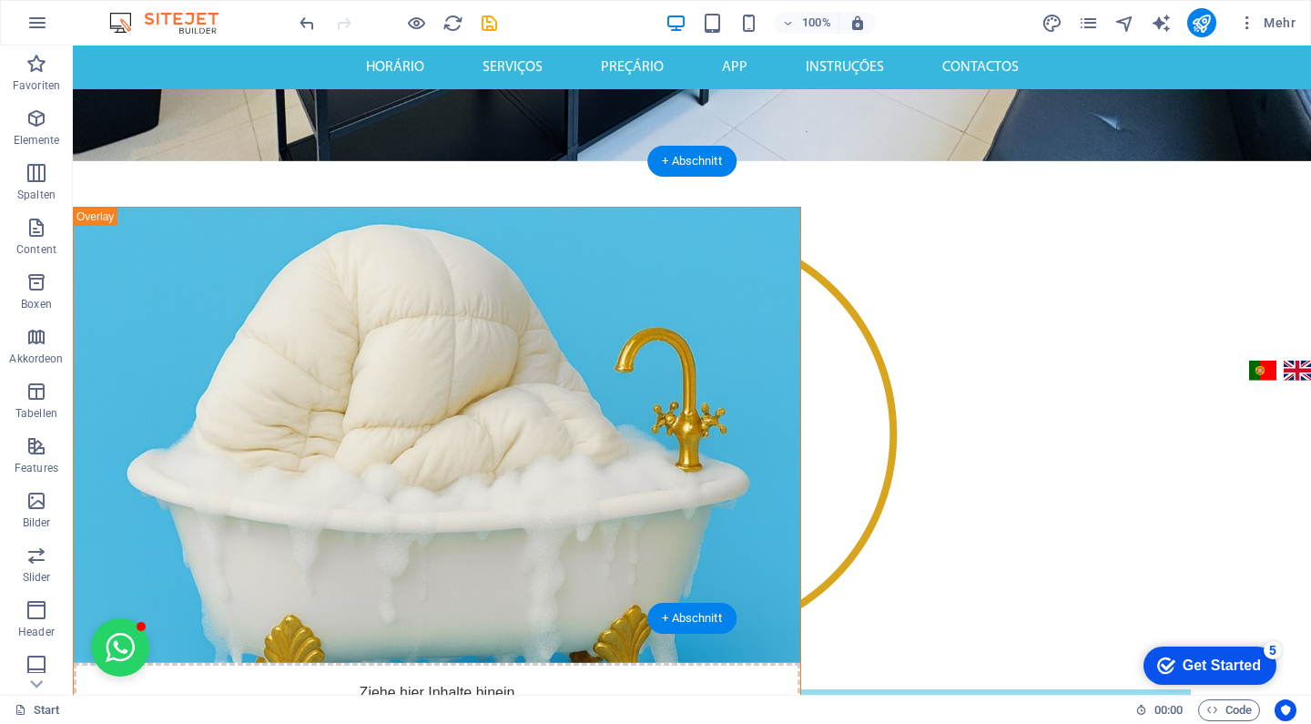
click at [164, 663] on div "Ziehe hier Inhalte hinein oder Elemente hinzufügen Zwischenablage einfügen" at bounding box center [437, 727] width 726 height 129
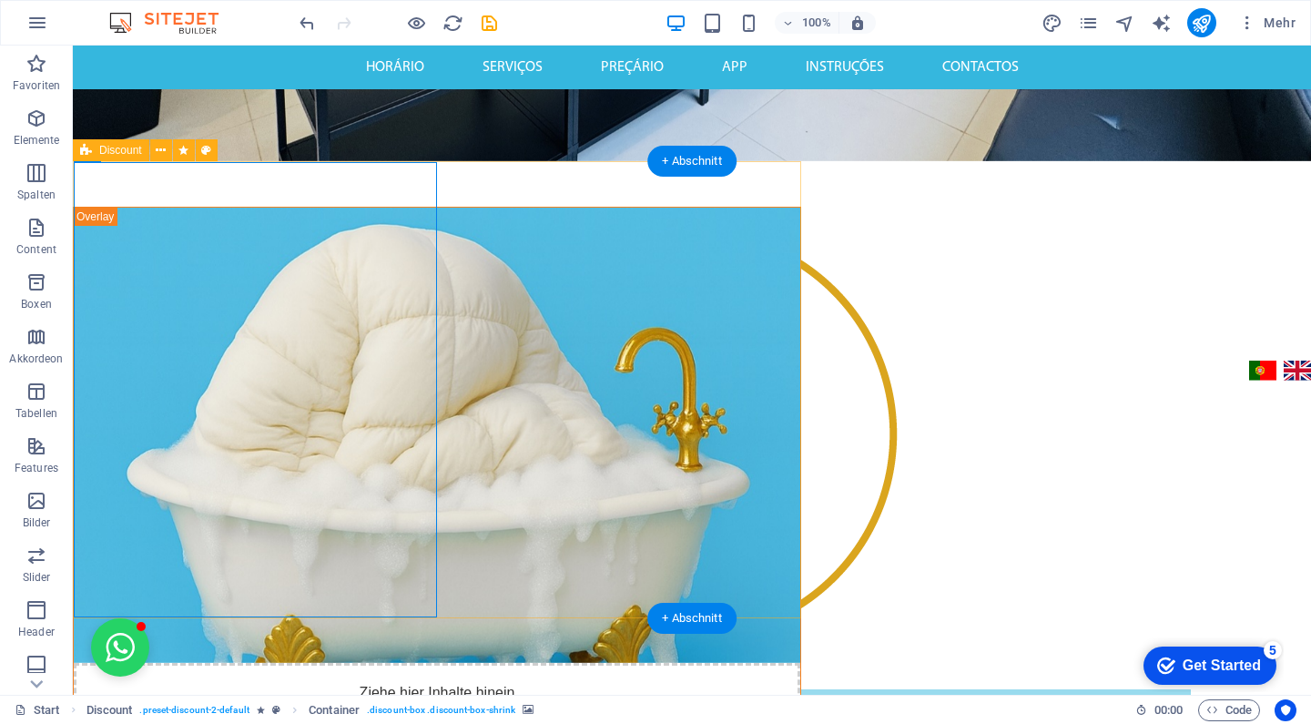
click at [102, 207] on div "Ziehe hier Inhalte hinein oder Elemente hinzufügen Zwischenablage einfügen 1€ D…" at bounding box center [437, 727] width 728 height 1041
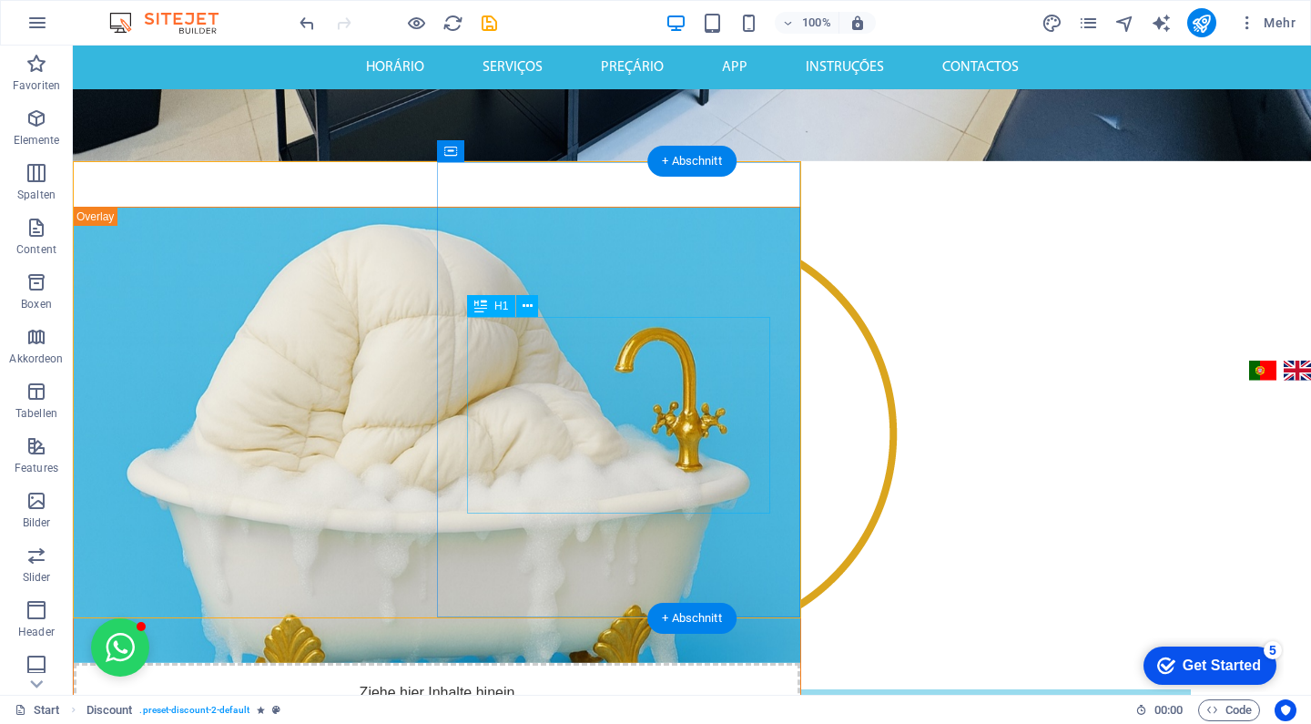
click at [527, 308] on icon at bounding box center [528, 306] width 10 height 19
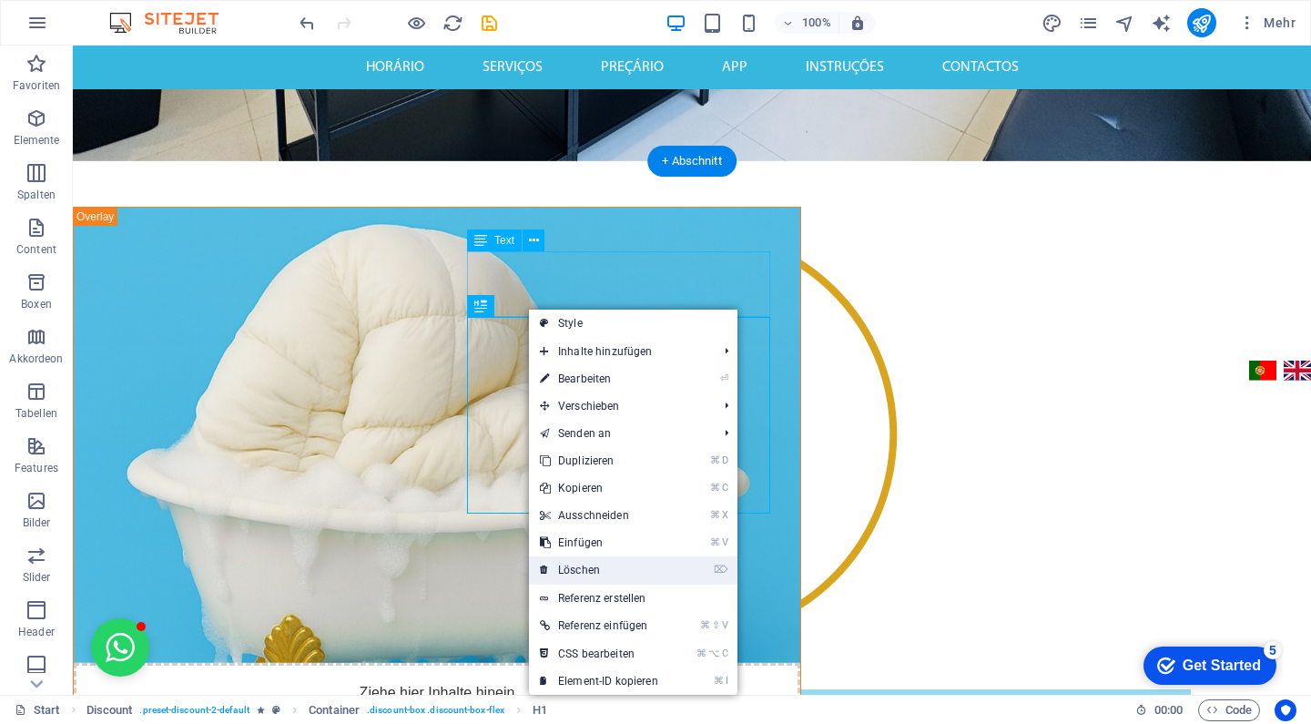
click at [640, 568] on link "⌦ Löschen" at bounding box center [599, 569] width 140 height 27
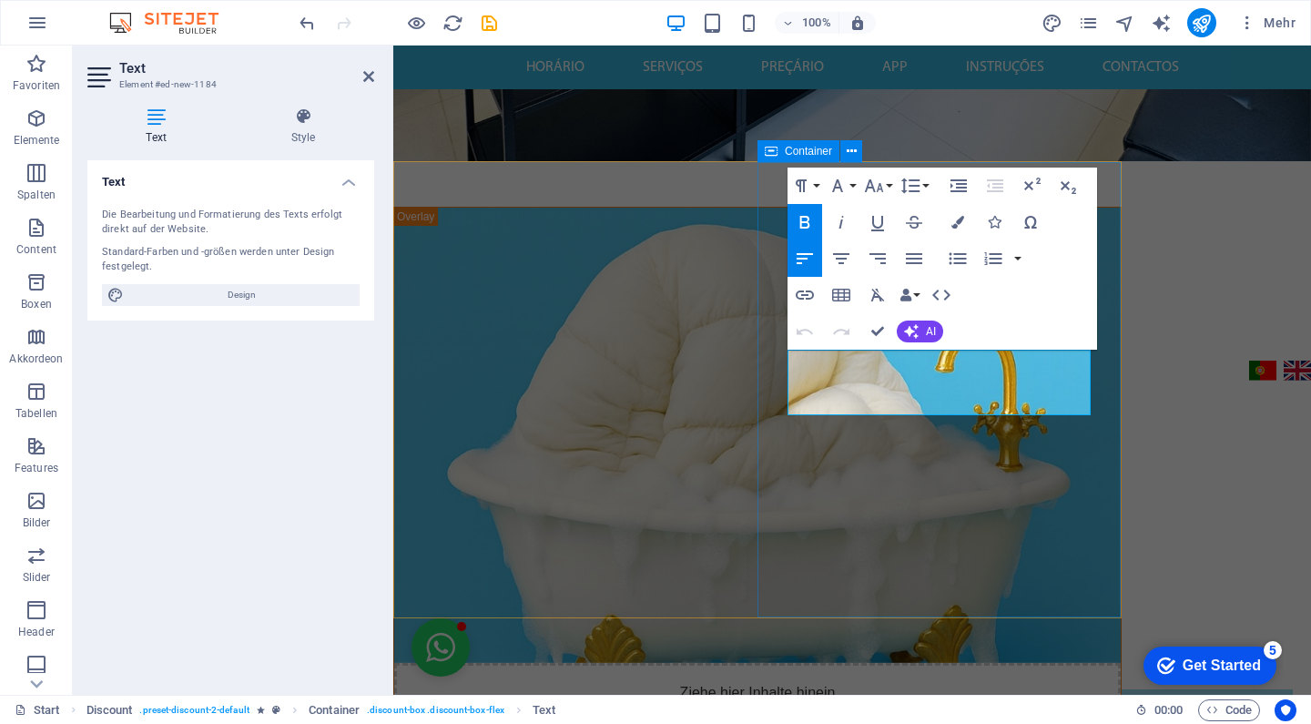
drag, startPoint x: 899, startPoint y: 407, endPoint x: 766, endPoint y: 349, distance: 145.1
click at [838, 181] on icon "button" at bounding box center [837, 185] width 11 height 13
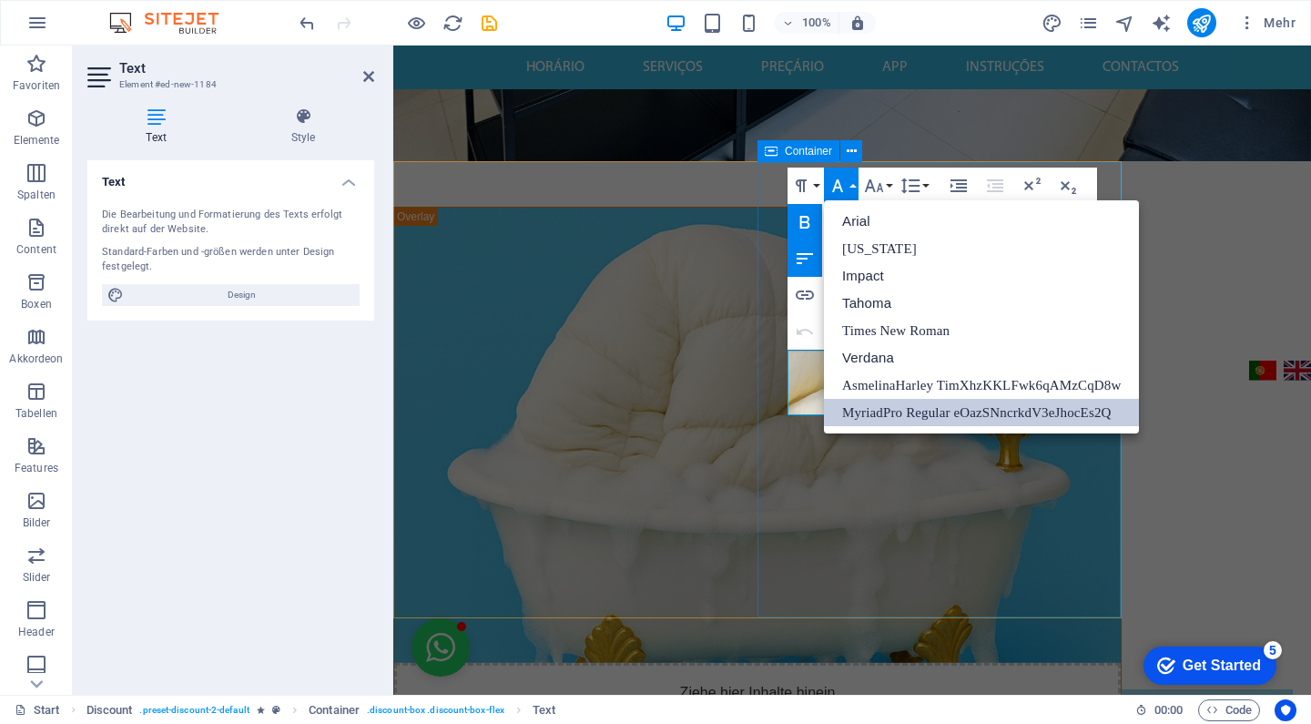
scroll to position [0, 0]
click at [889, 185] on button "Font Size" at bounding box center [877, 186] width 35 height 36
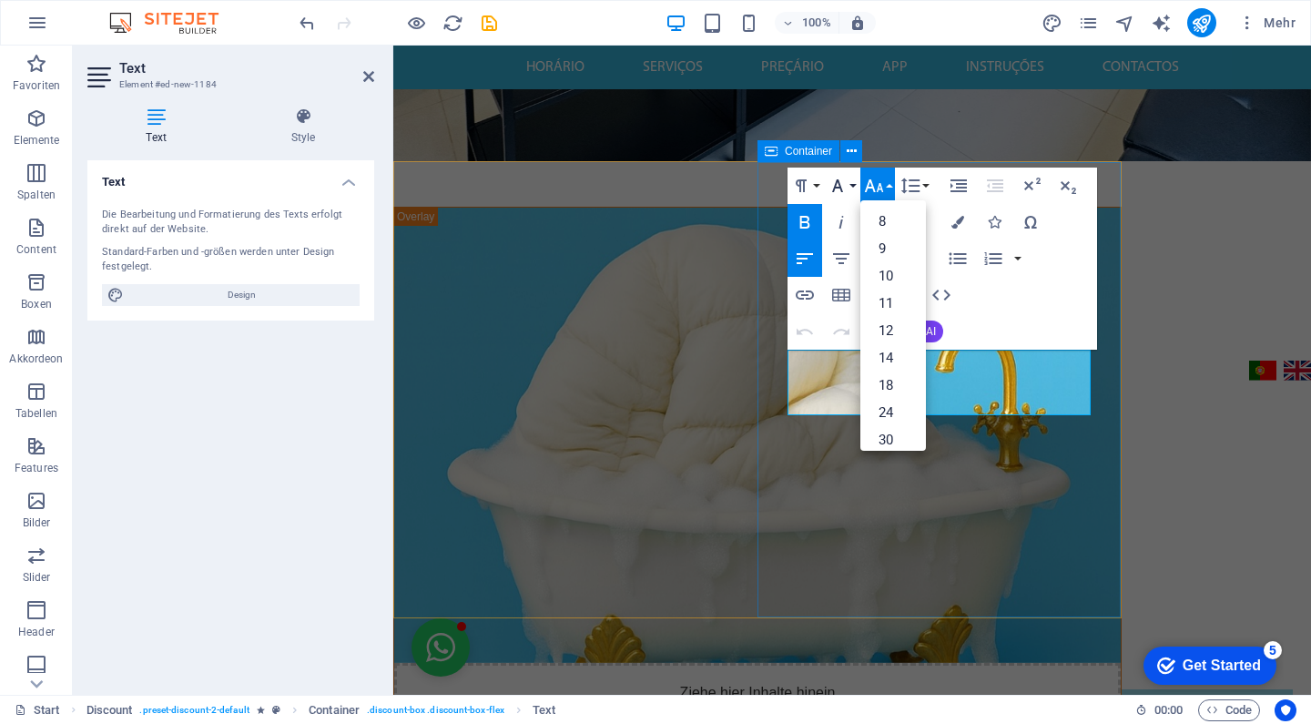
click at [854, 191] on button "Font Family" at bounding box center [841, 186] width 35 height 36
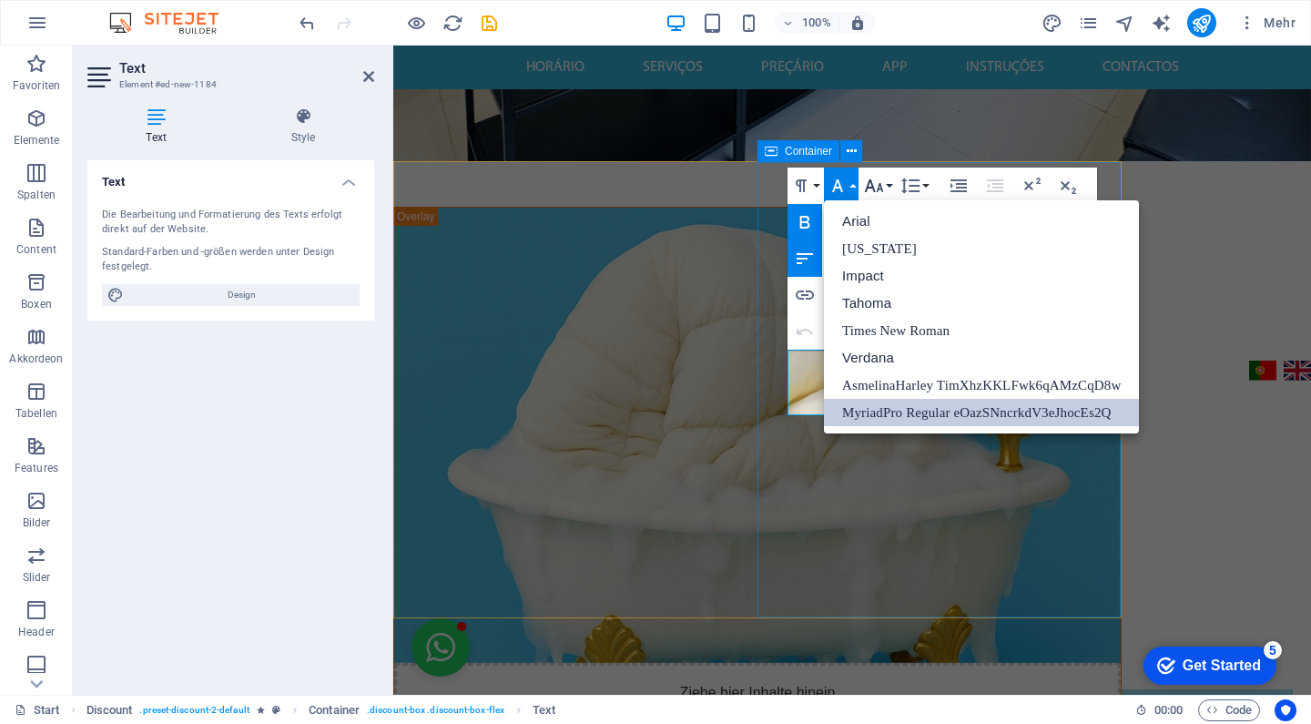
click at [885, 185] on button "Font Size" at bounding box center [877, 186] width 35 height 36
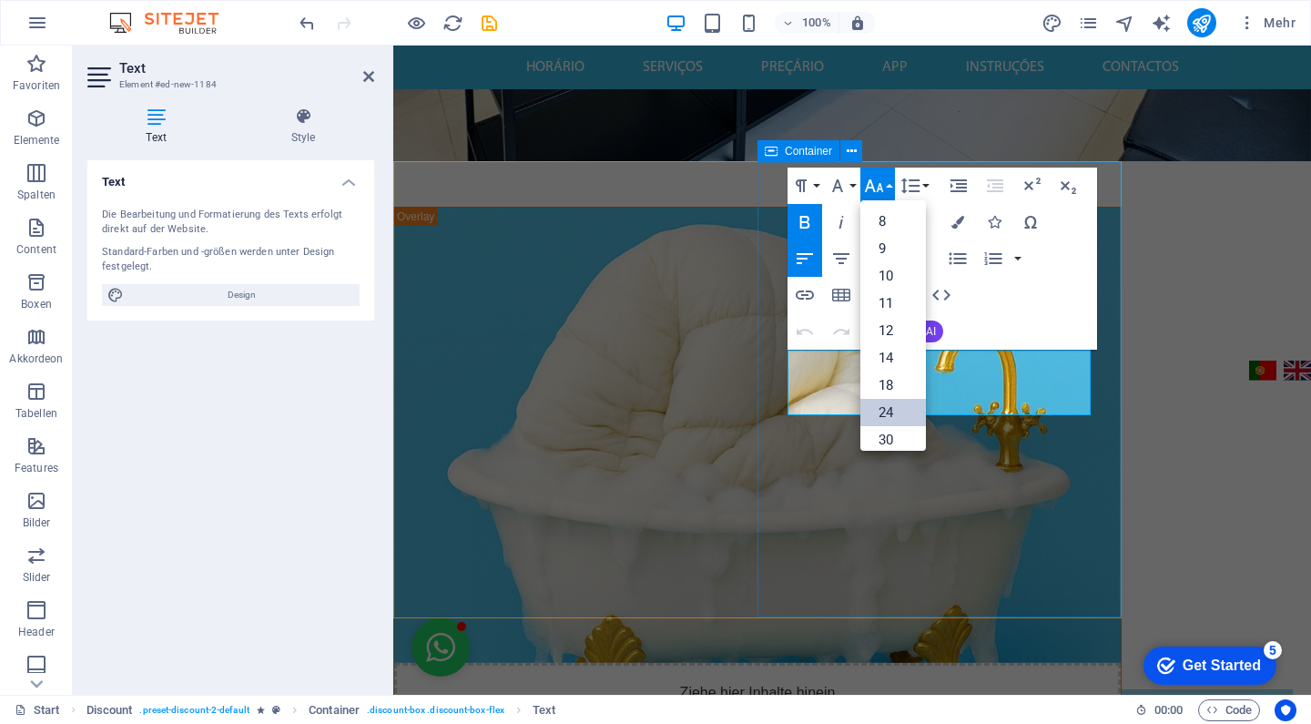
click at [899, 410] on link "24" at bounding box center [893, 412] width 66 height 27
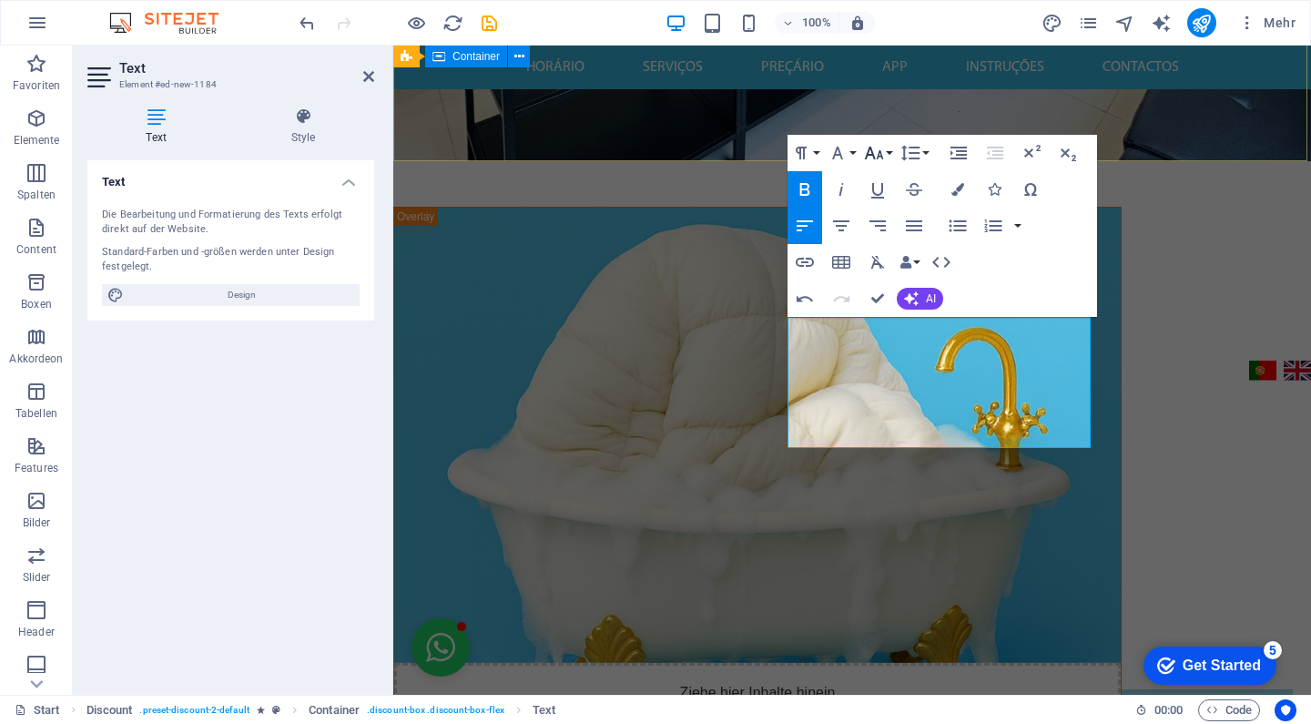
click at [876, 153] on icon "button" at bounding box center [874, 153] width 22 height 22
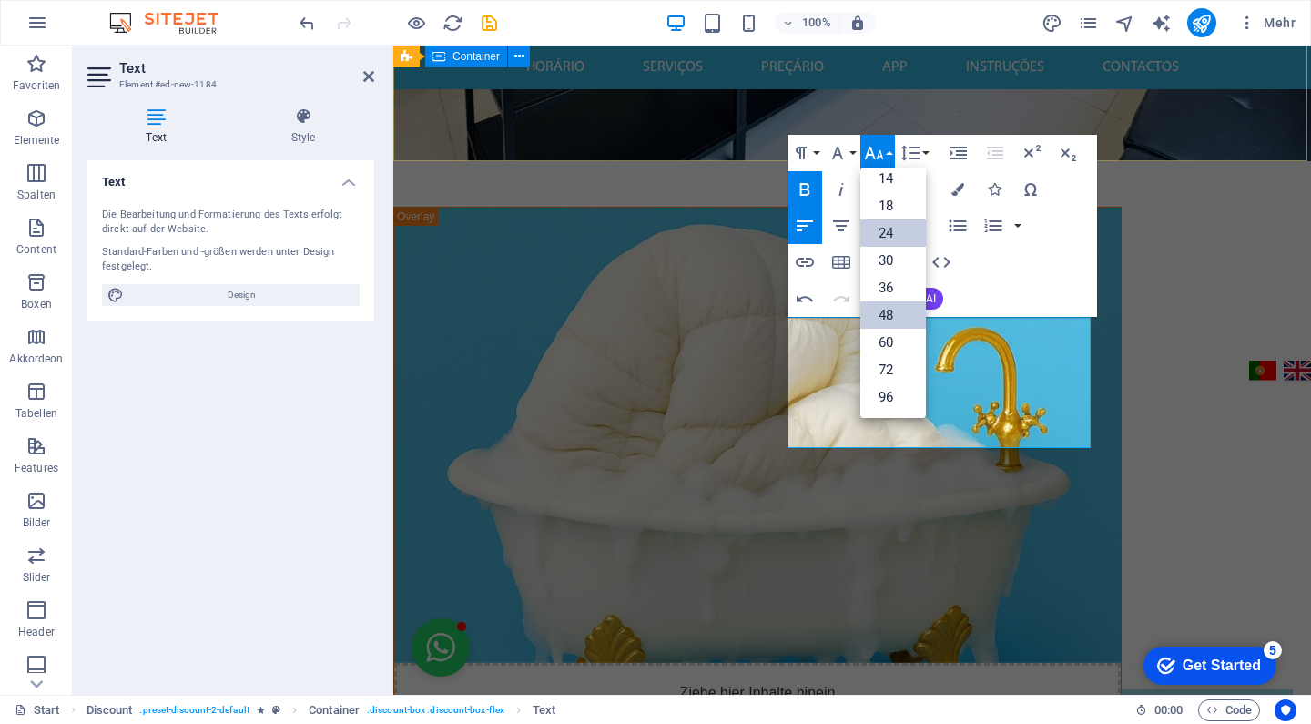
scroll to position [147, 0]
click at [899, 373] on link "72" at bounding box center [893, 369] width 66 height 27
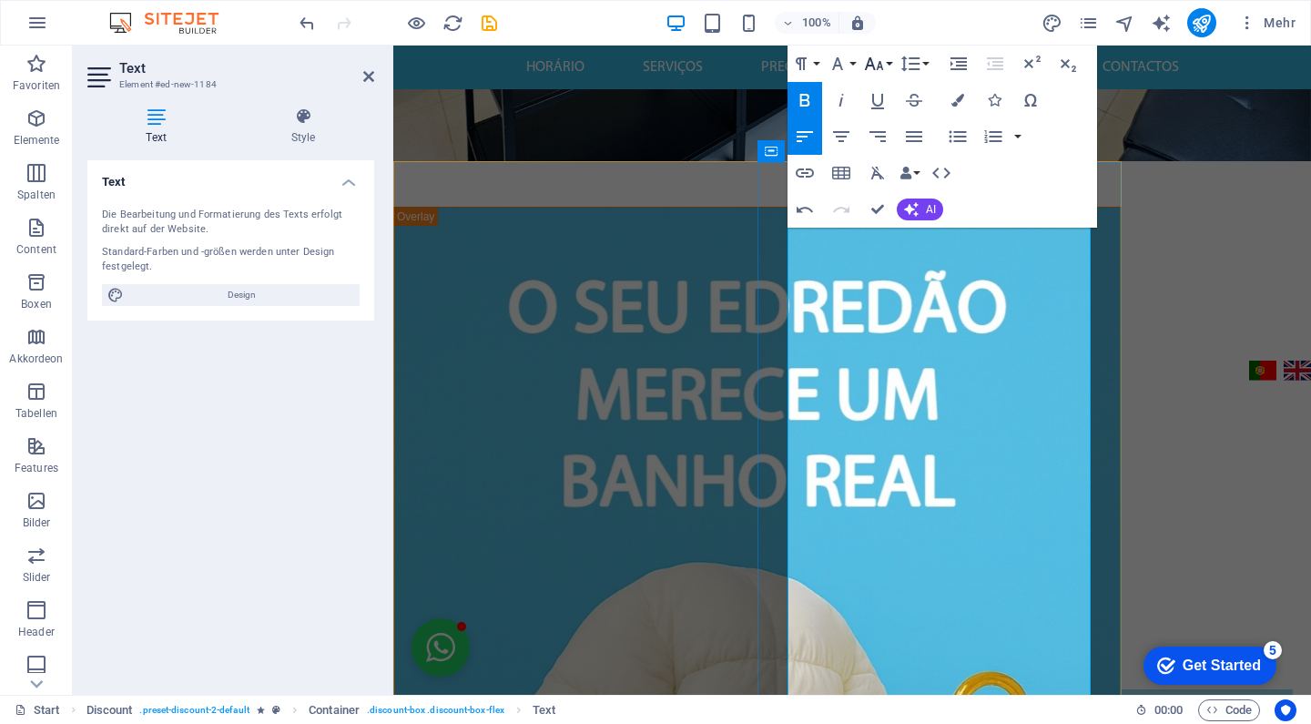
click at [878, 68] on icon "button" at bounding box center [874, 64] width 22 height 22
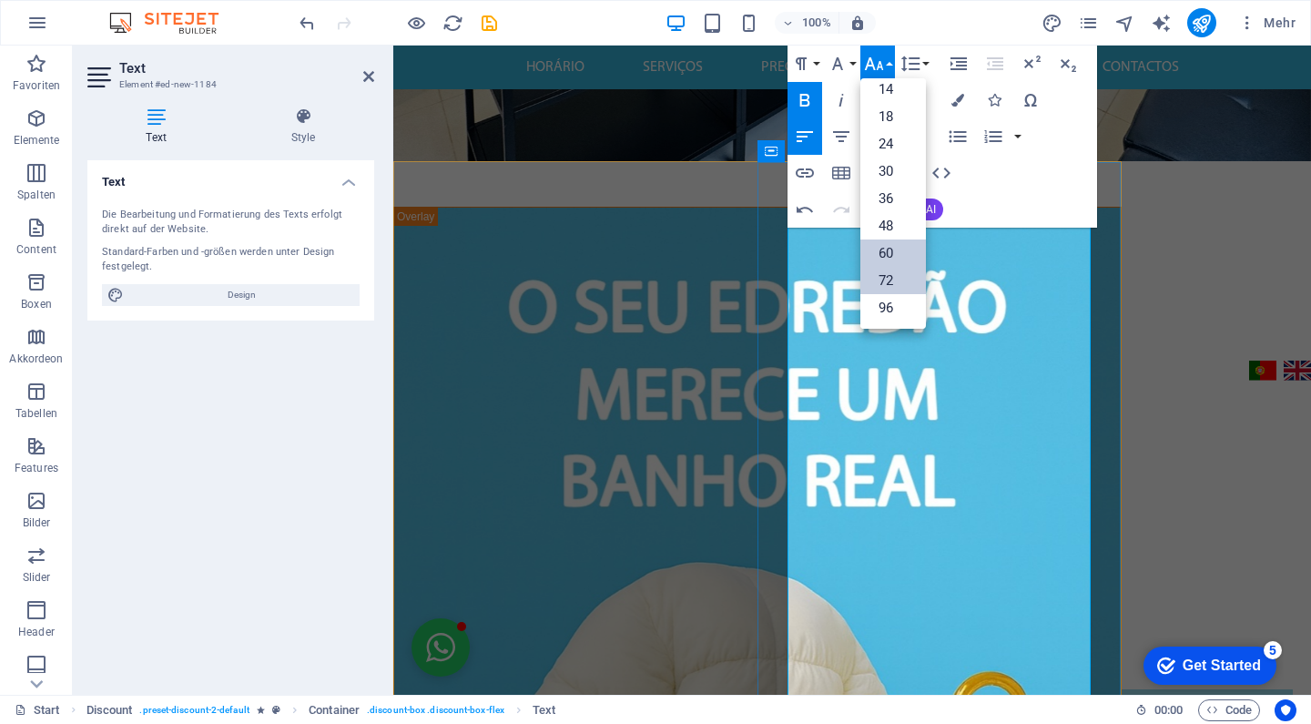
click at [899, 256] on link "60" at bounding box center [893, 252] width 66 height 27
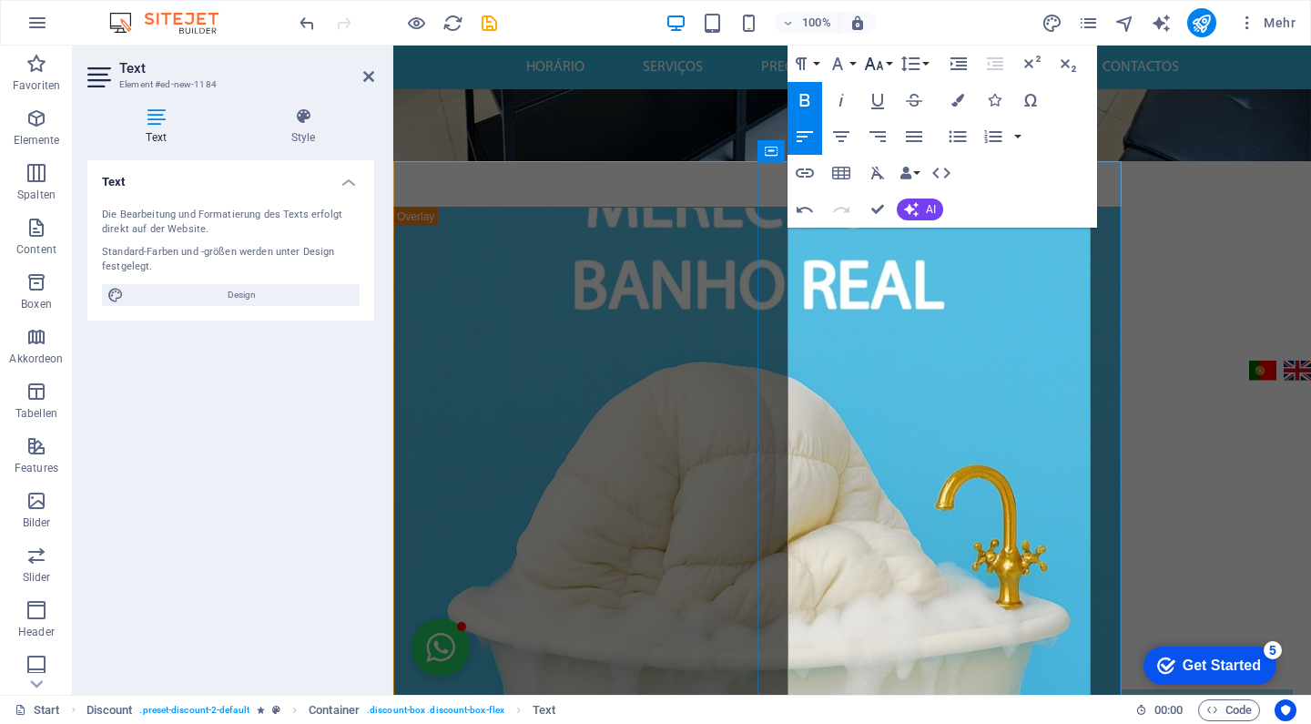
click at [881, 62] on icon "button" at bounding box center [874, 64] width 22 height 22
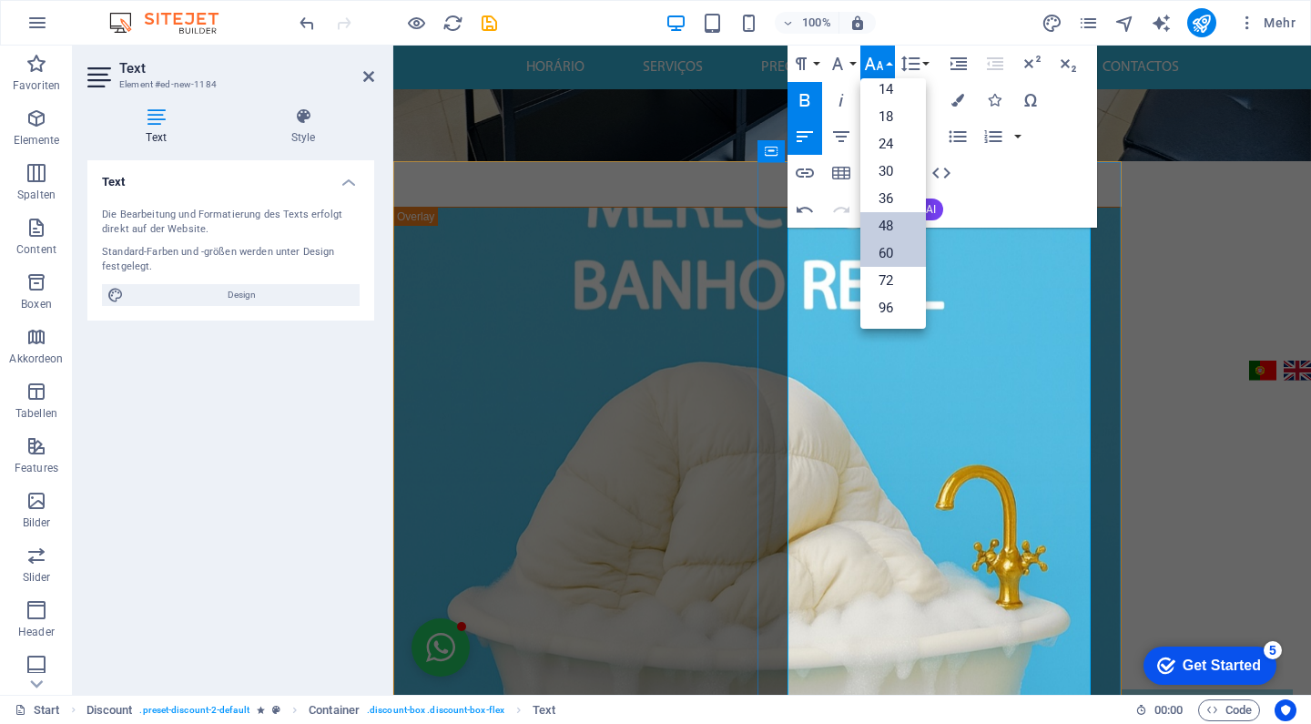
click at [898, 217] on link "48" at bounding box center [893, 225] width 66 height 27
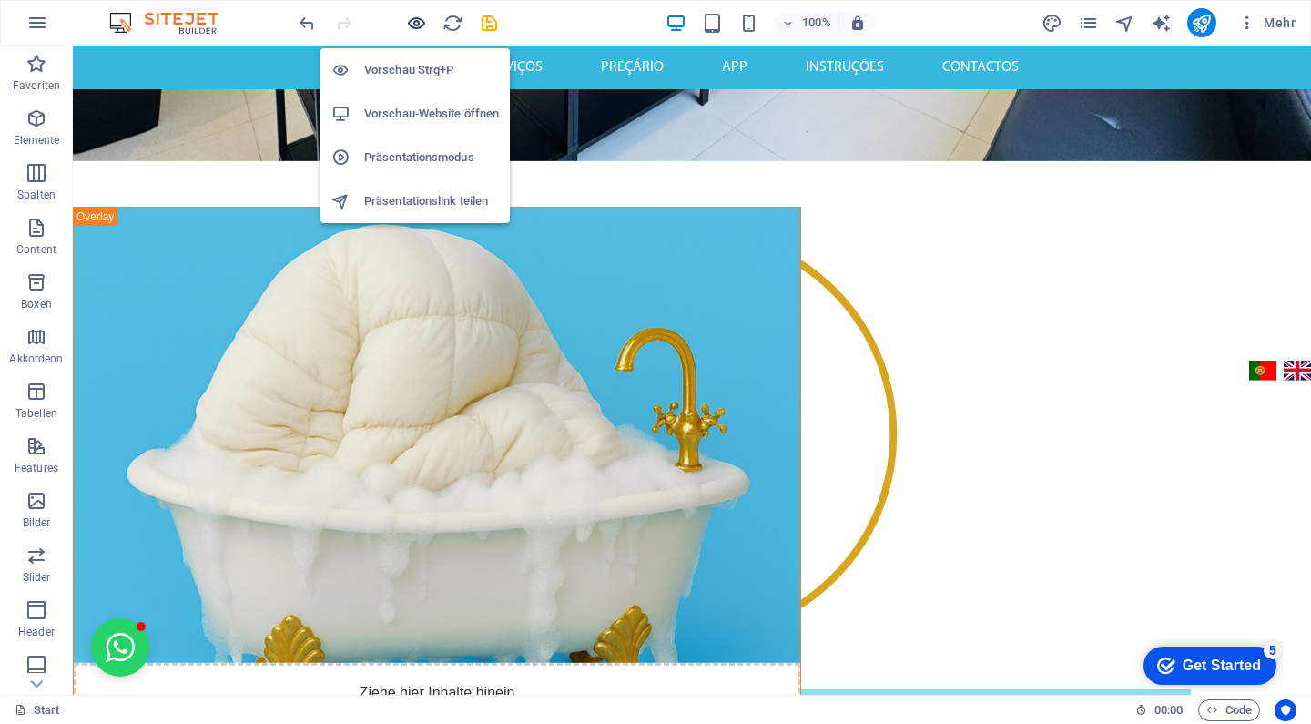
click at [0, 0] on icon "button" at bounding box center [0, 0] width 0 height 0
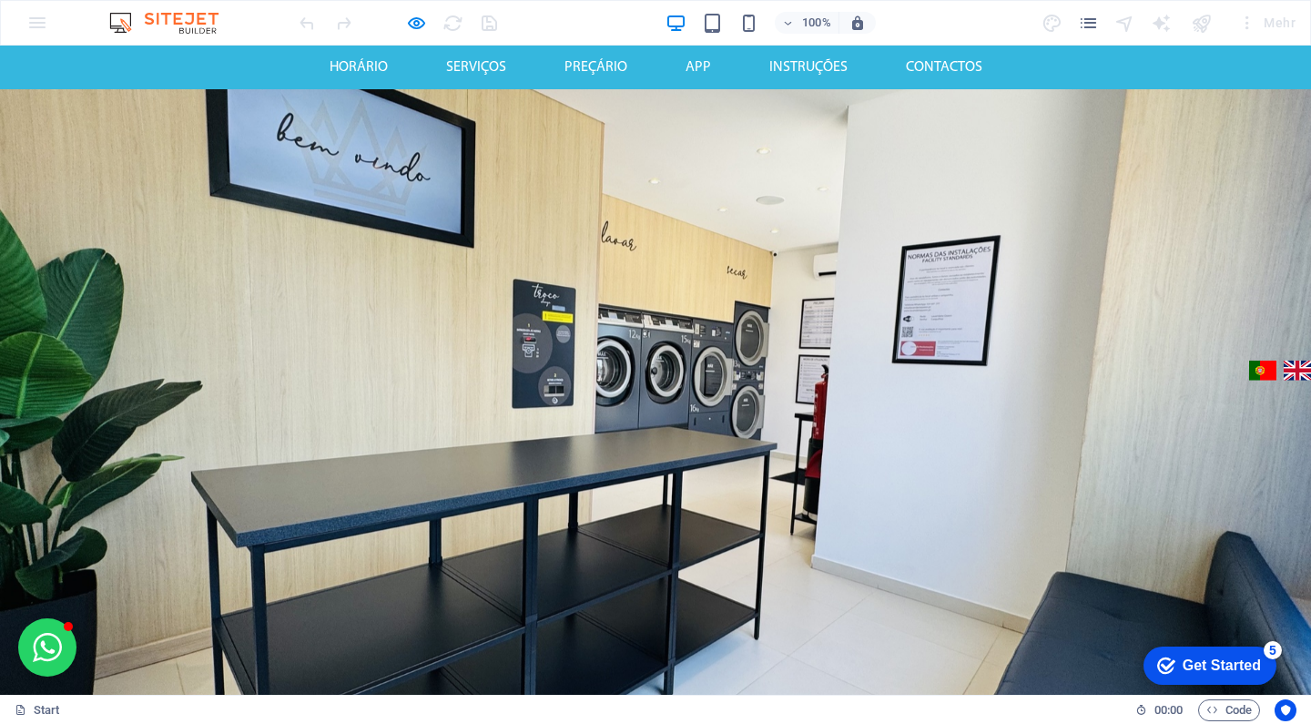
scroll to position [0, 0]
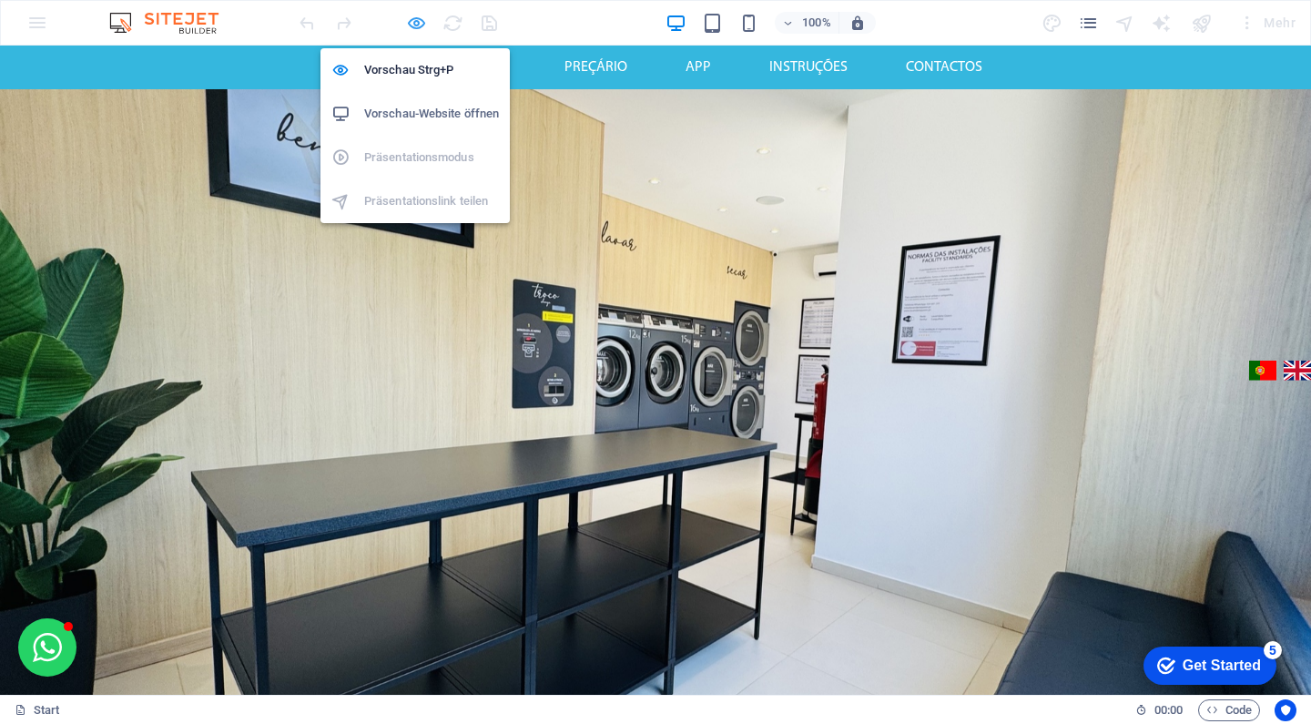
click at [0, 0] on icon "button" at bounding box center [0, 0] width 0 height 0
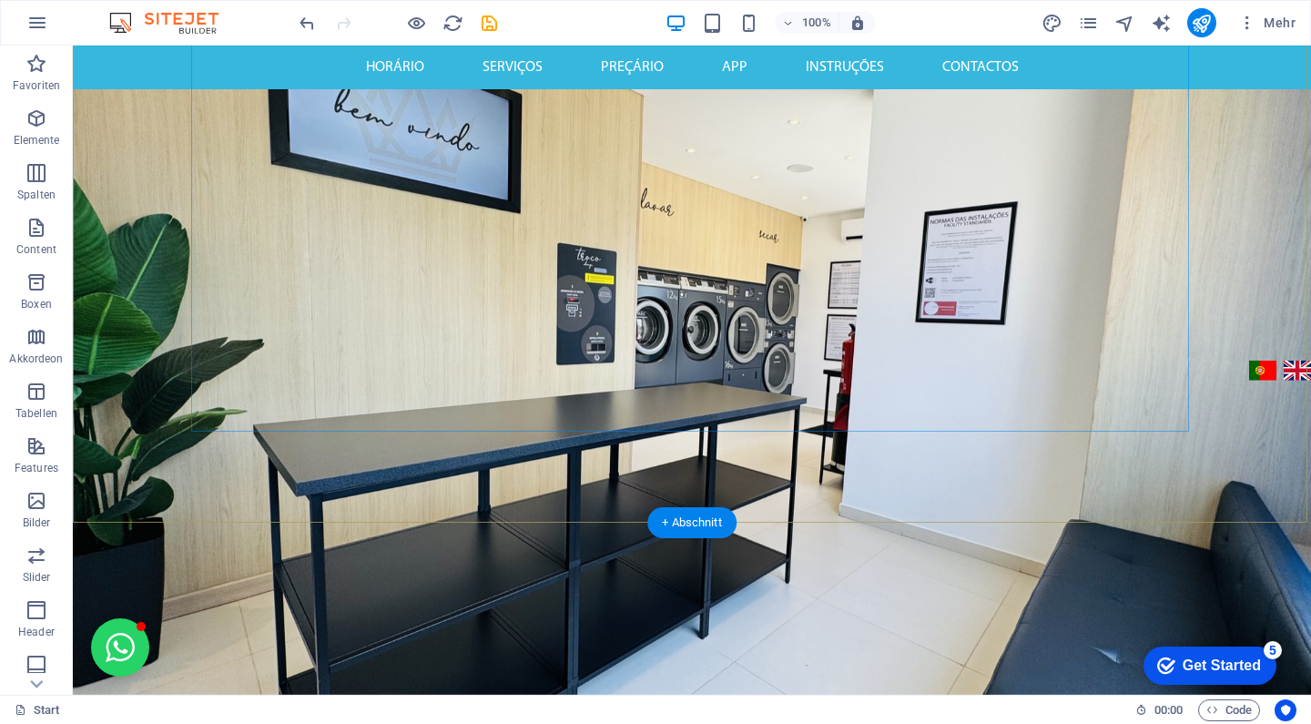
scroll to position [518, 0]
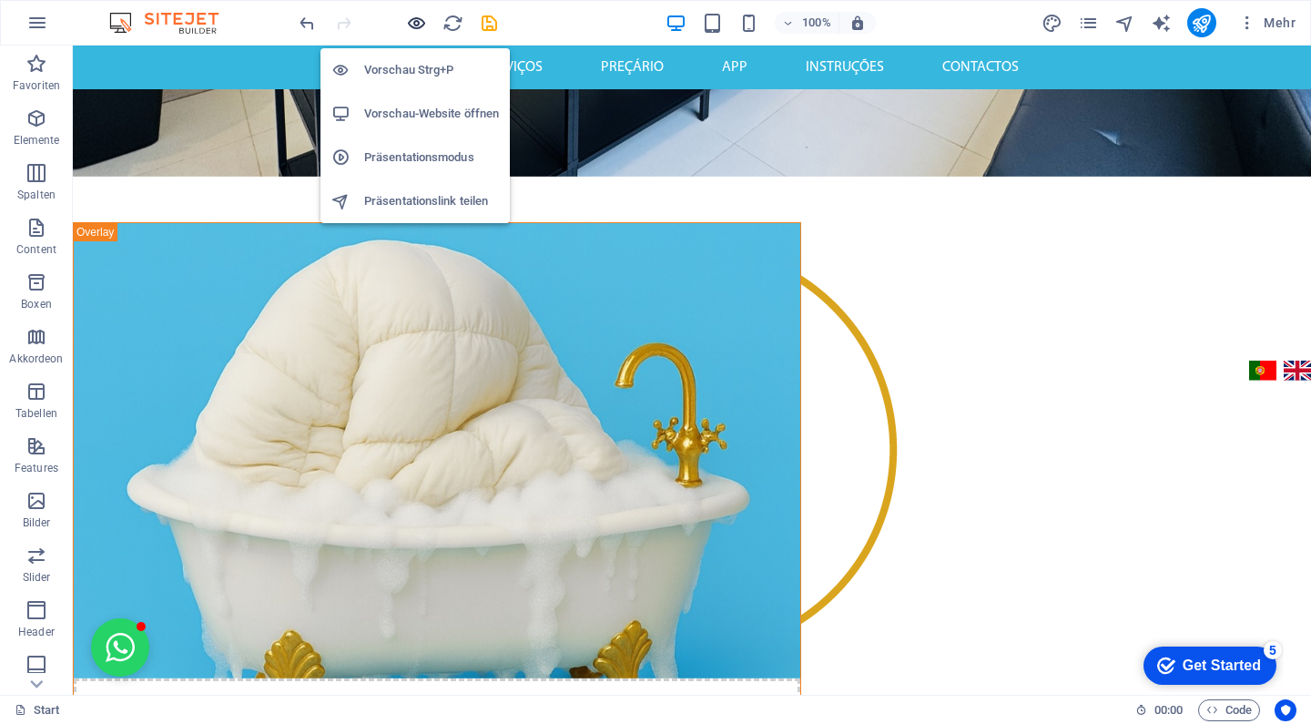
click at [0, 0] on icon "button" at bounding box center [0, 0] width 0 height 0
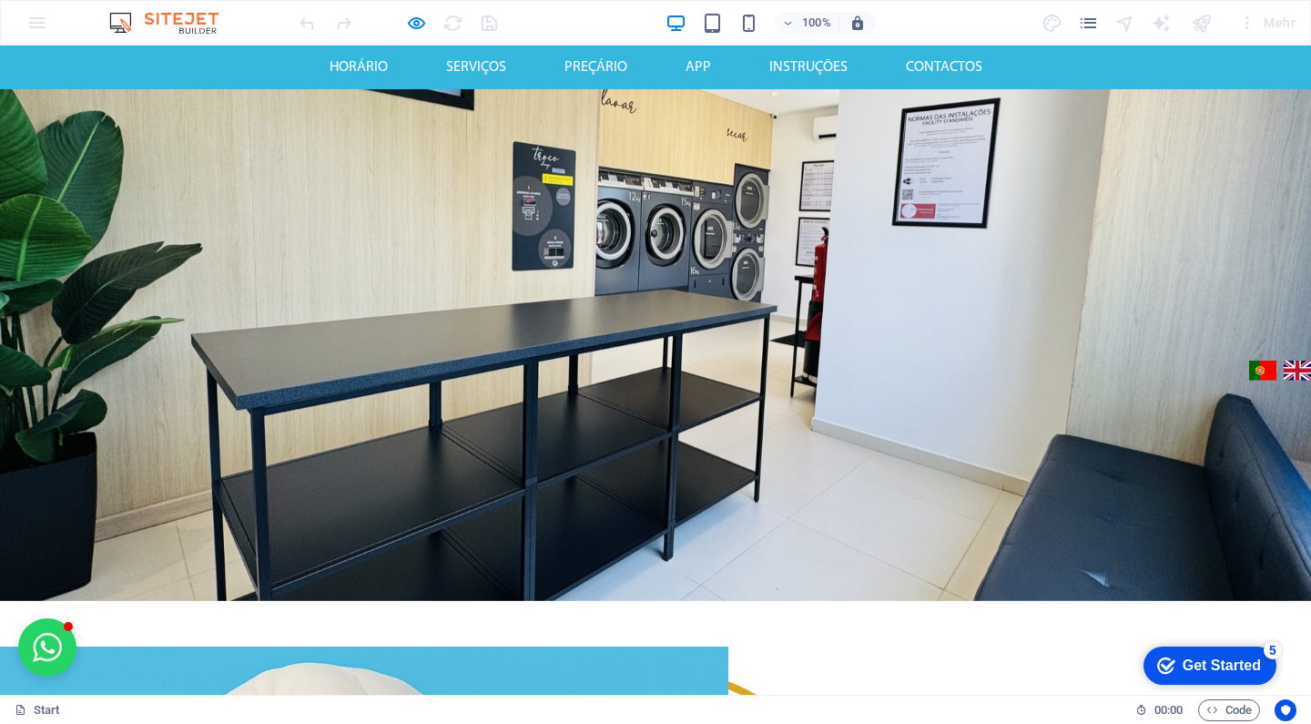
scroll to position [403, 0]
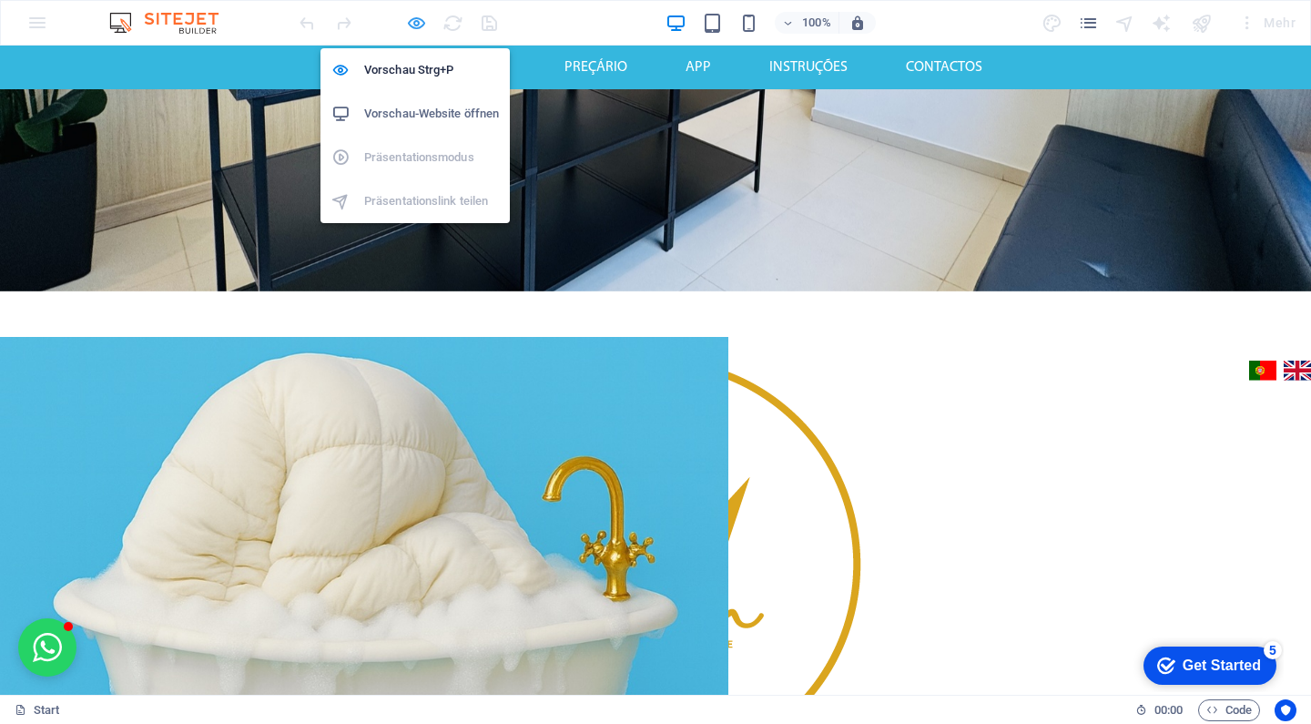
click at [0, 0] on icon "button" at bounding box center [0, 0] width 0 height 0
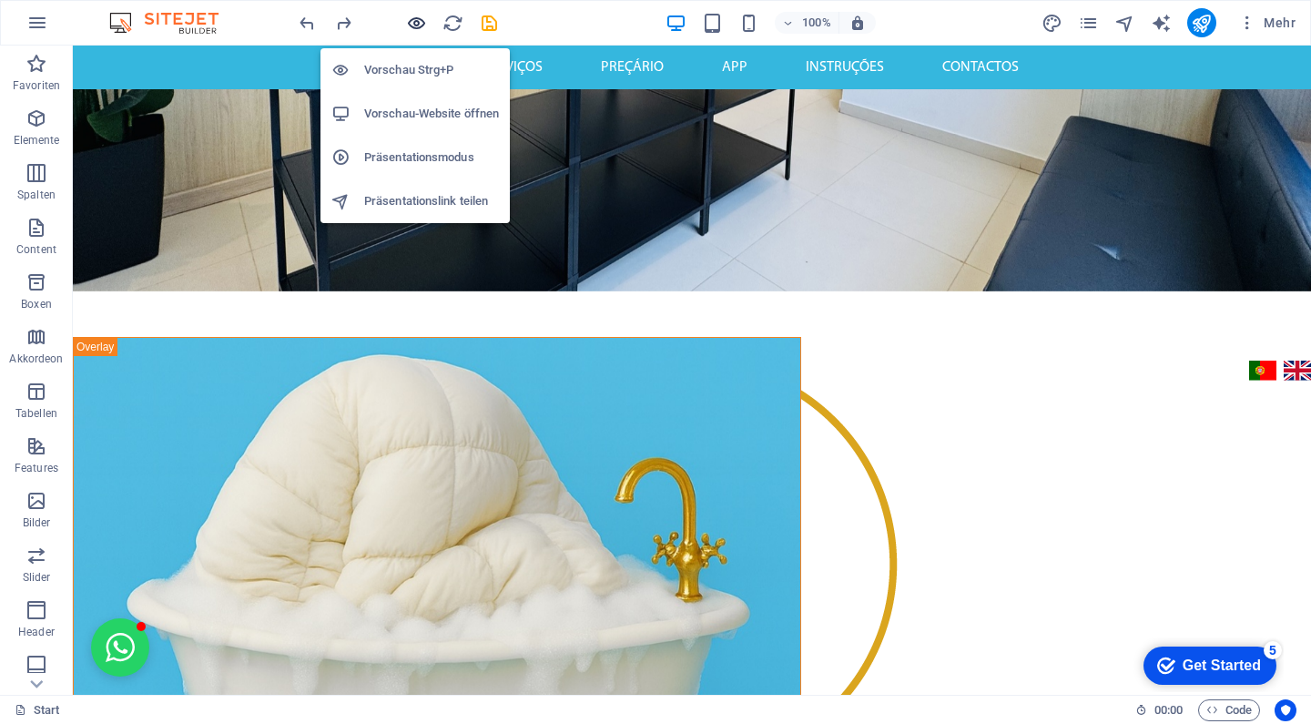
click at [0, 0] on icon "button" at bounding box center [0, 0] width 0 height 0
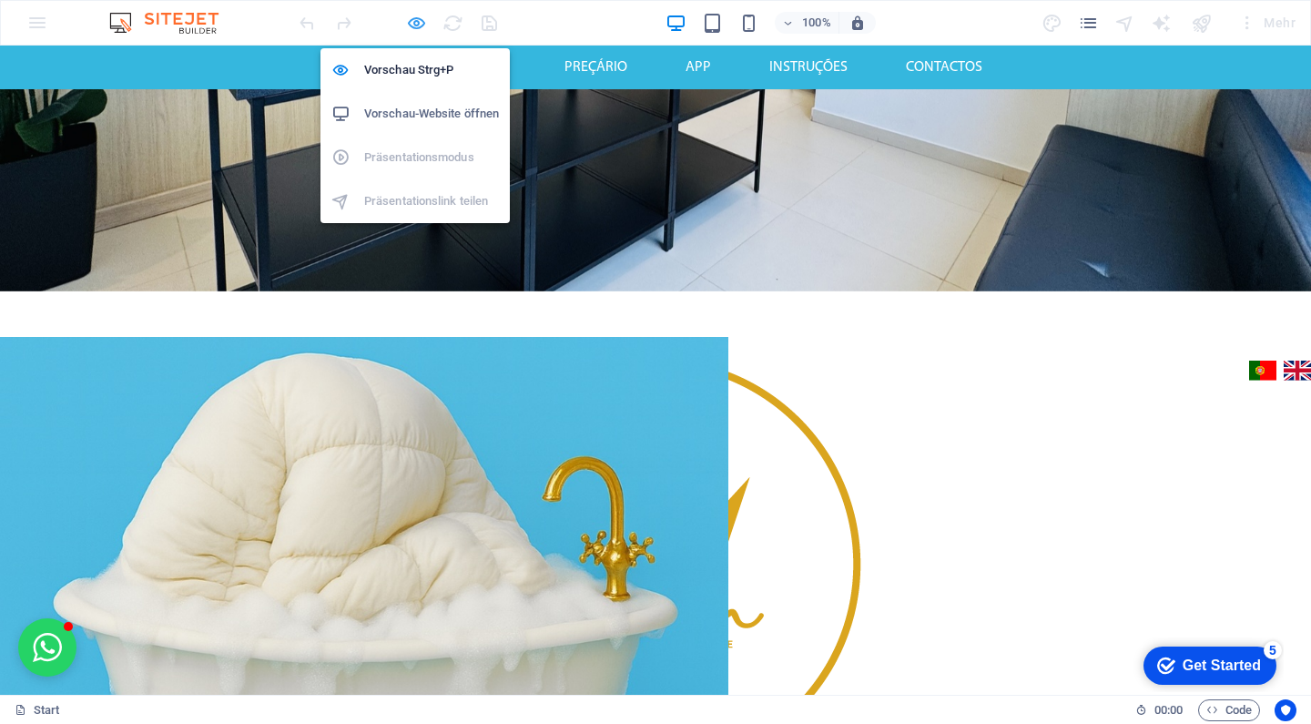
click at [0, 0] on icon "button" at bounding box center [0, 0] width 0 height 0
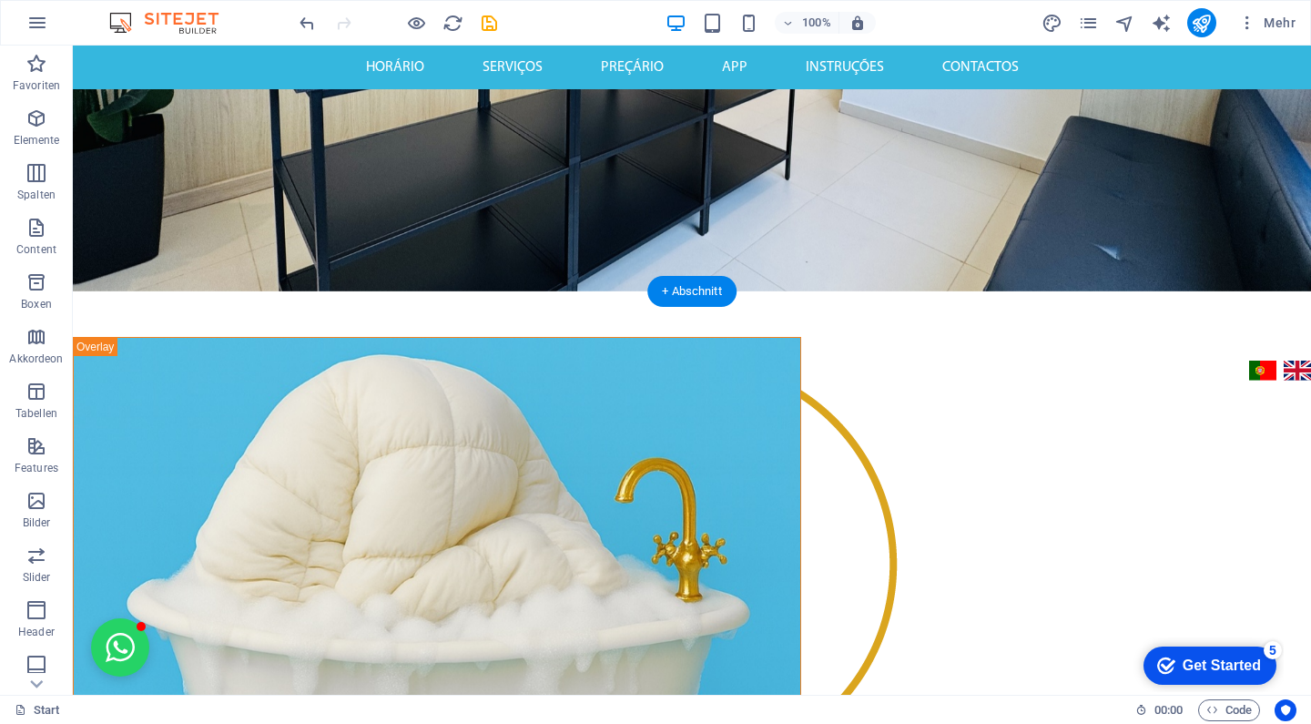
click at [358, 501] on figure at bounding box center [437, 565] width 726 height 455
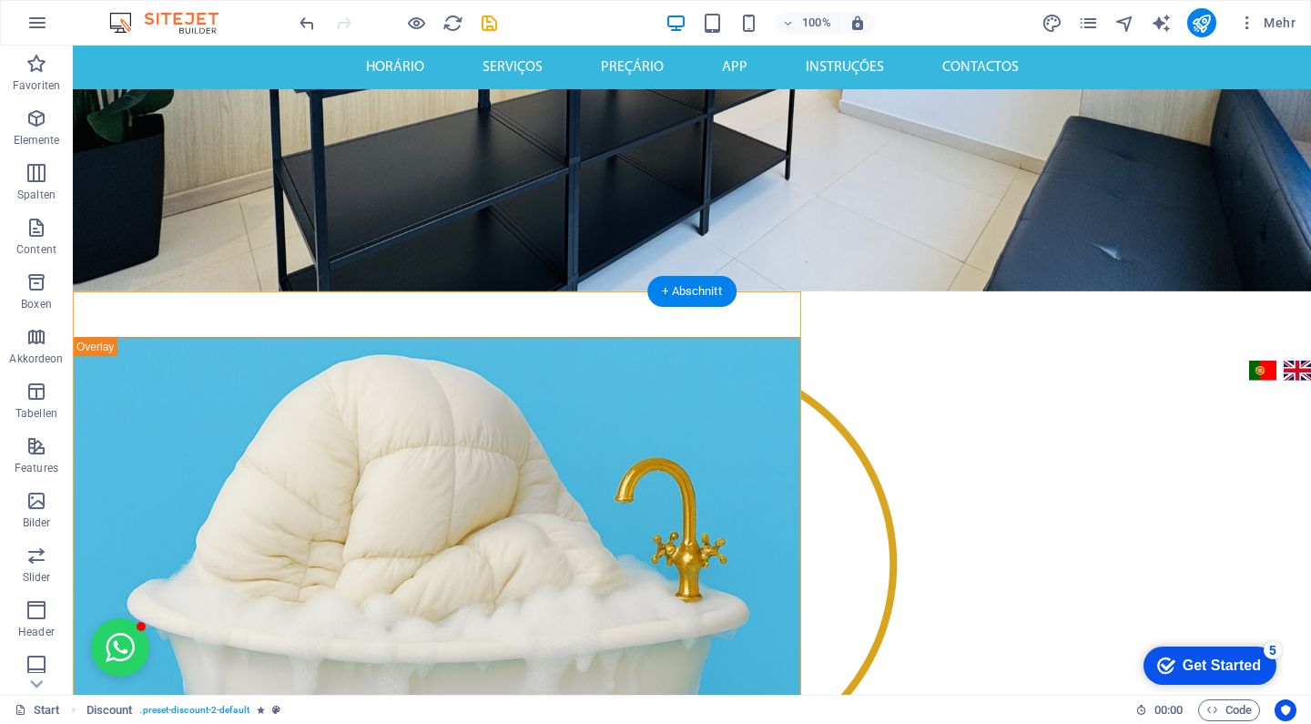
select select "rem"
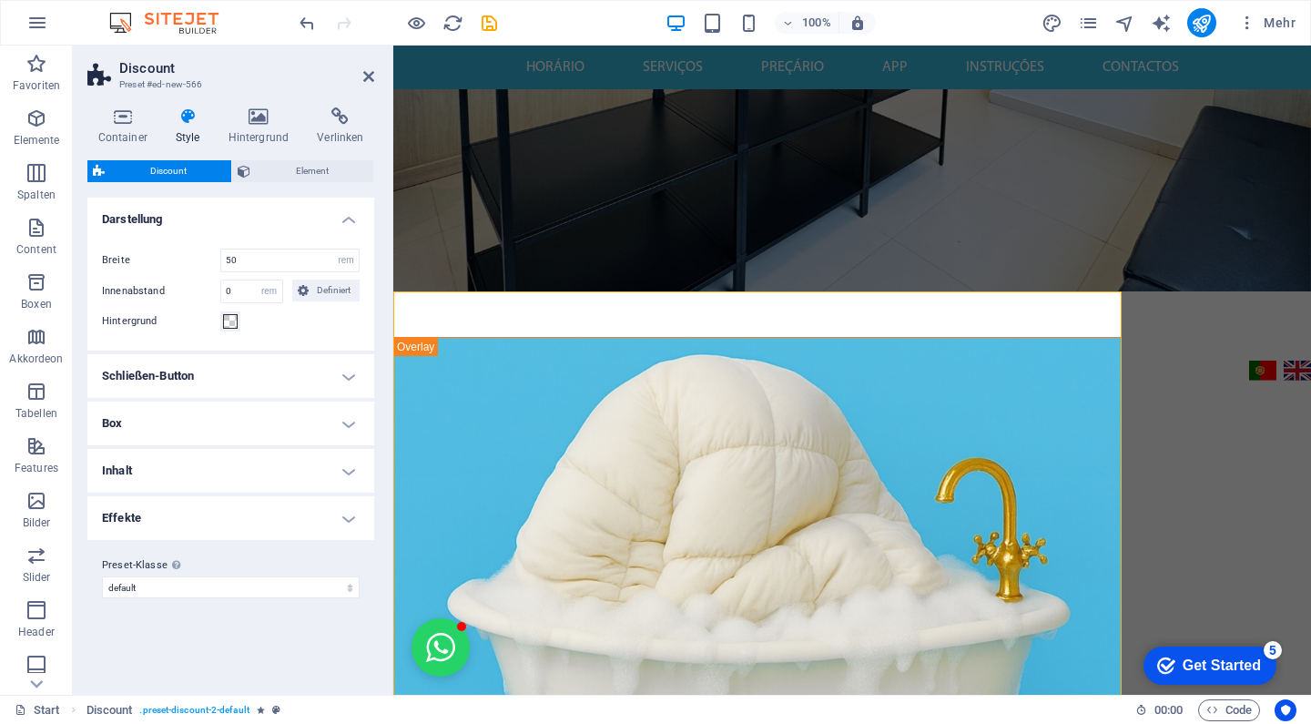
click at [282, 434] on h4 "Box" at bounding box center [230, 423] width 287 height 44
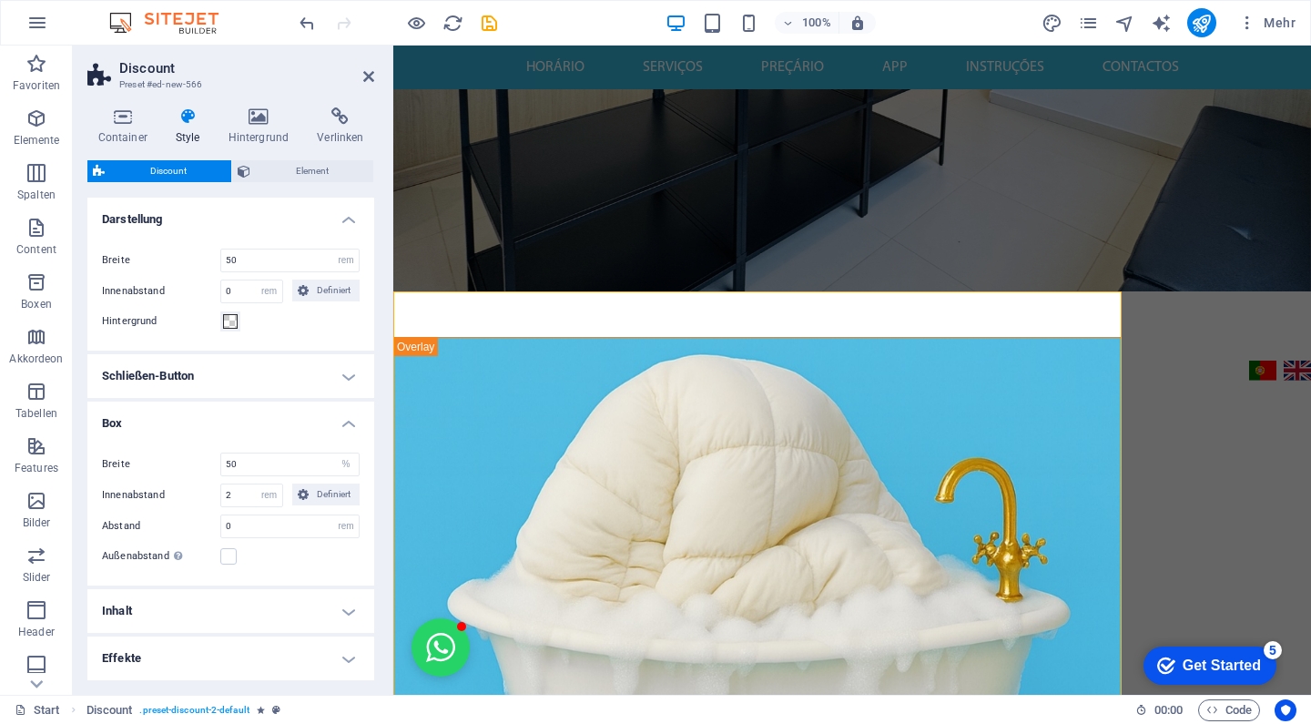
click at [284, 427] on h4 "Box" at bounding box center [230, 417] width 287 height 33
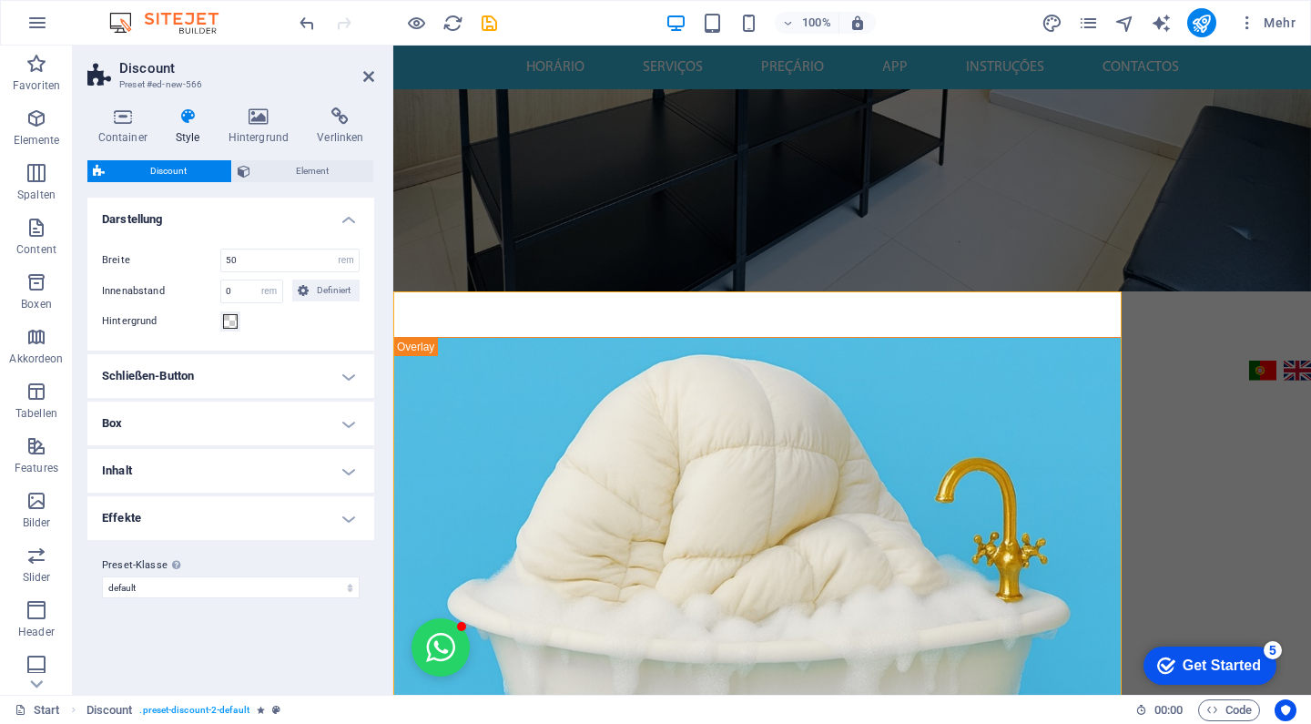
click at [244, 372] on h4 "Schließen-Button" at bounding box center [230, 376] width 287 height 44
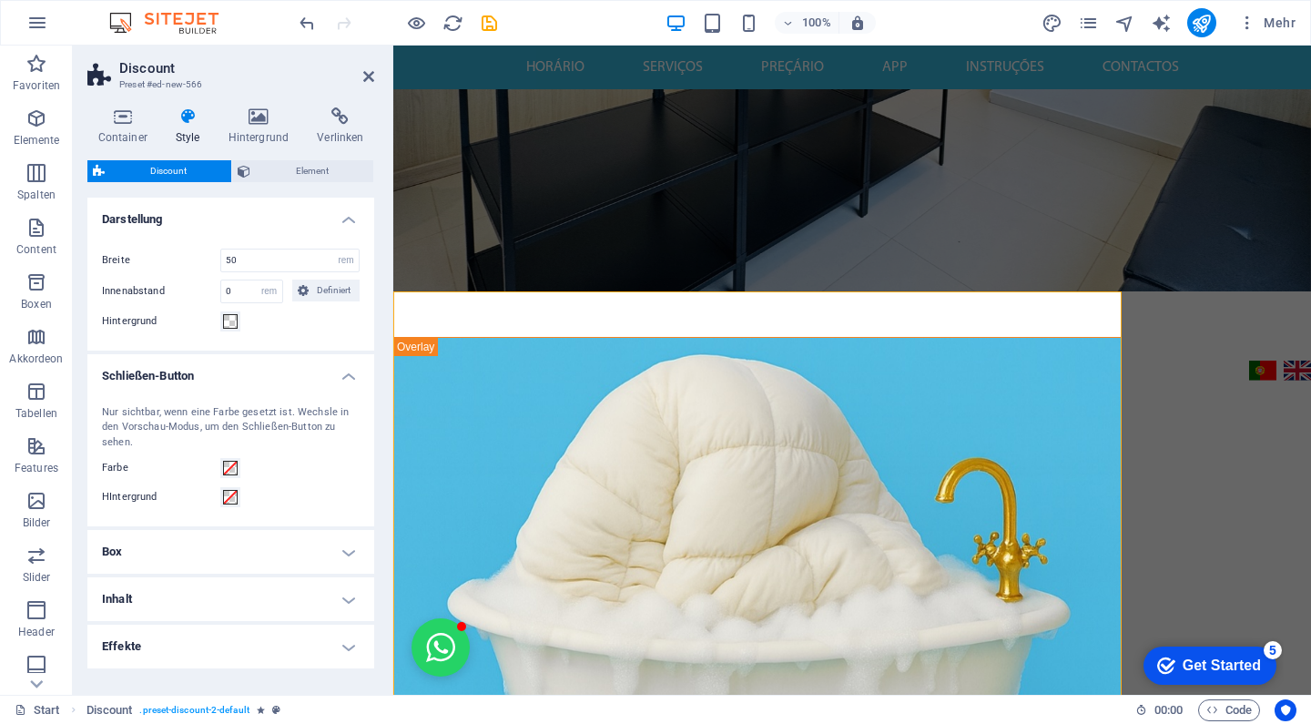
click at [244, 372] on h4 "Schließen-Button" at bounding box center [230, 370] width 287 height 33
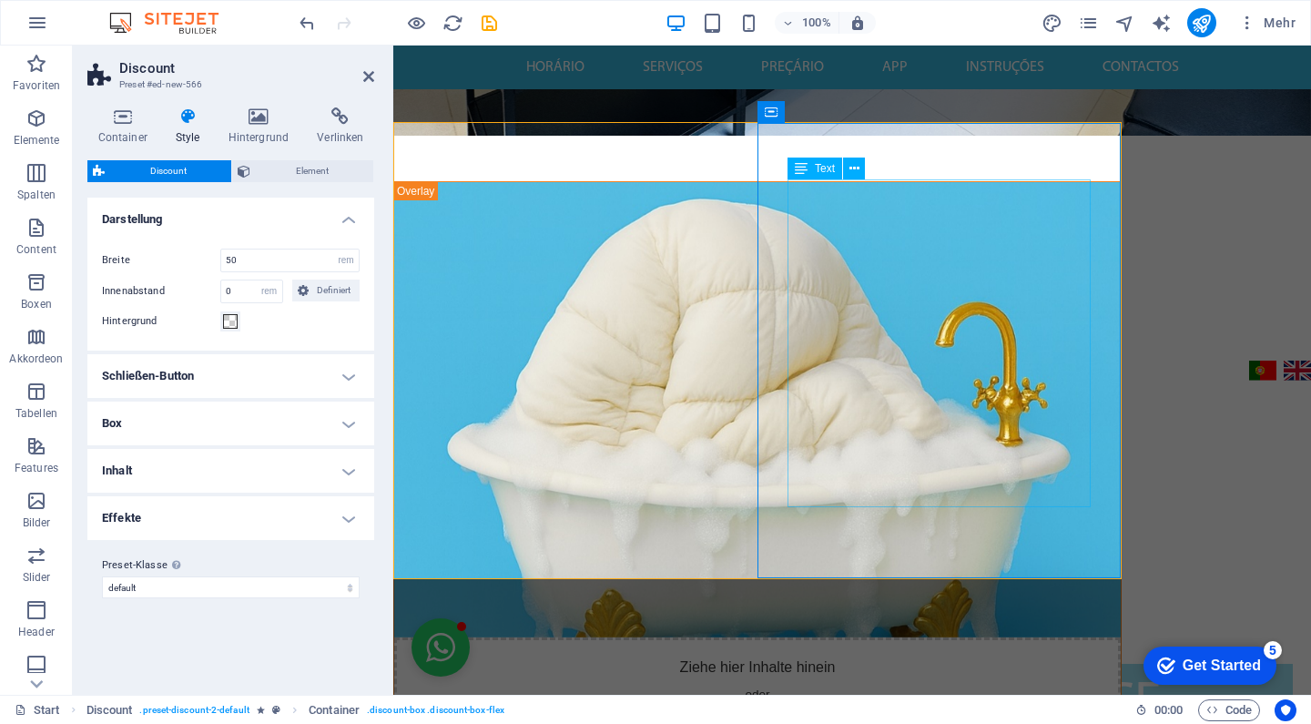
scroll to position [580, 0]
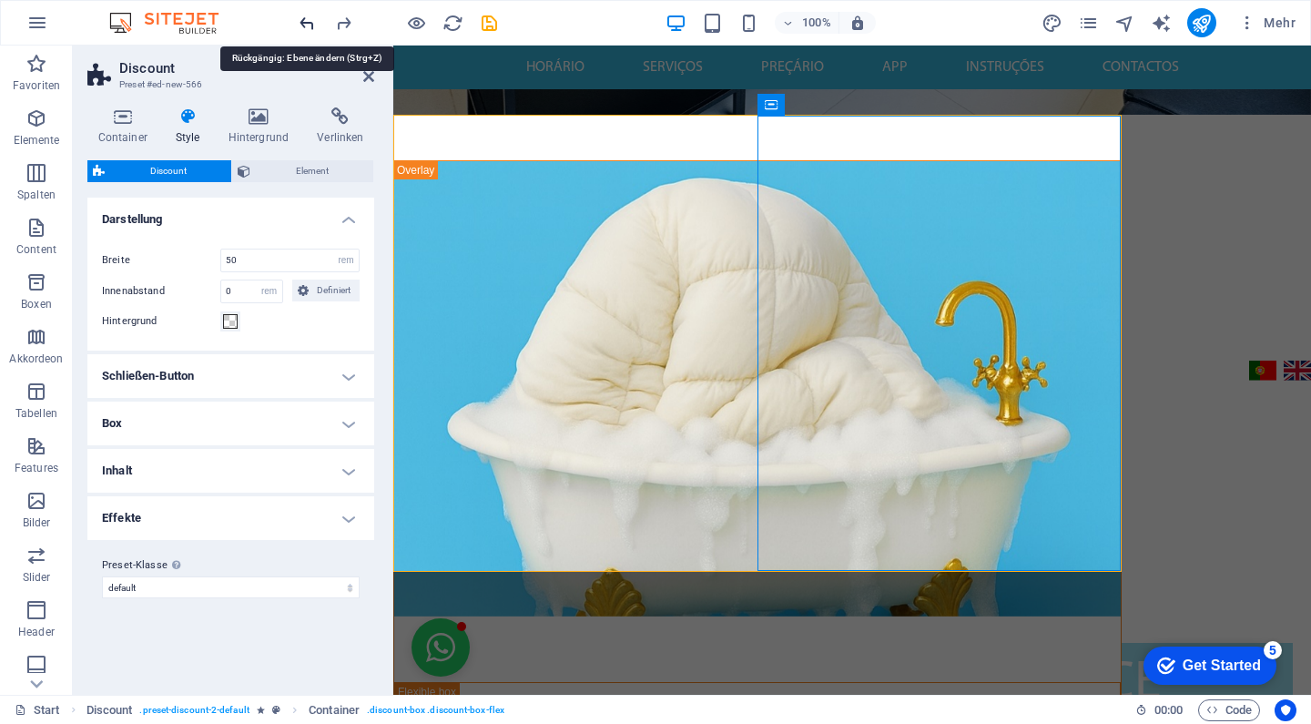
click at [807, 108] on span "Container" at bounding box center [808, 104] width 47 height 11
select select "px"
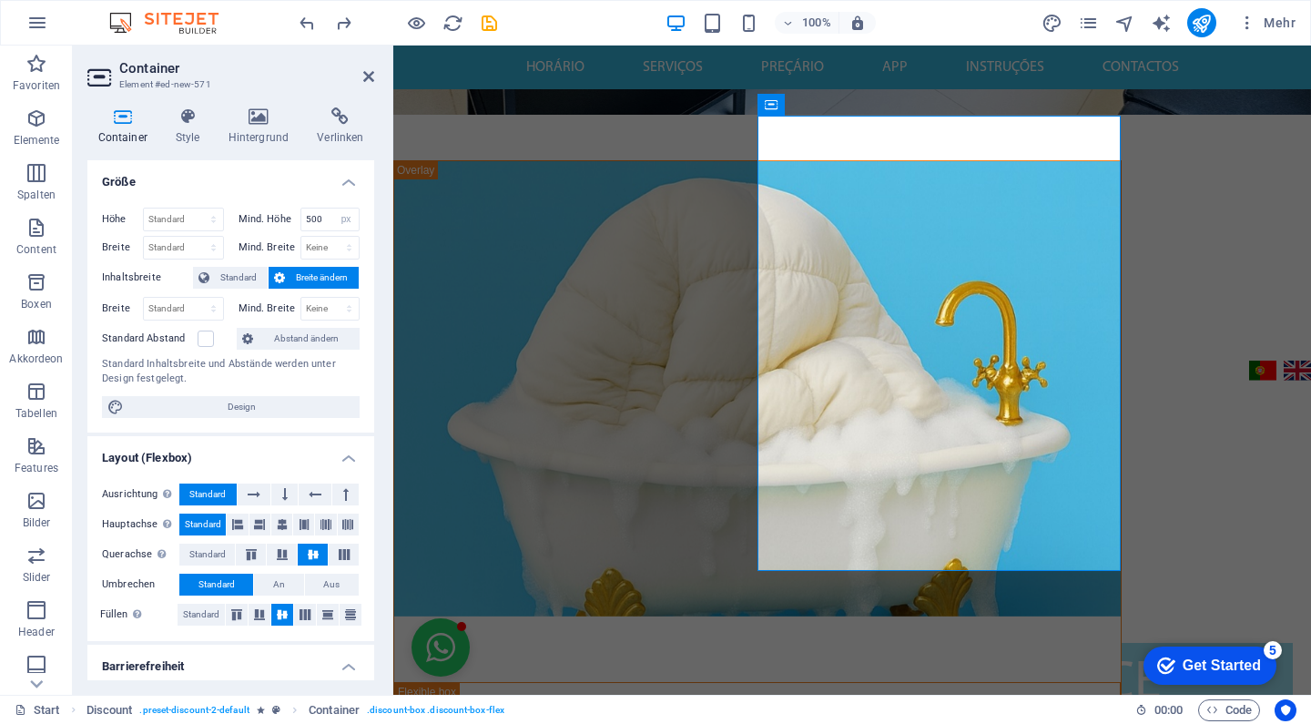
click at [608, 83] on nav "horário serviços preçário app instruções contactos" at bounding box center [852, 68] width 918 height 44
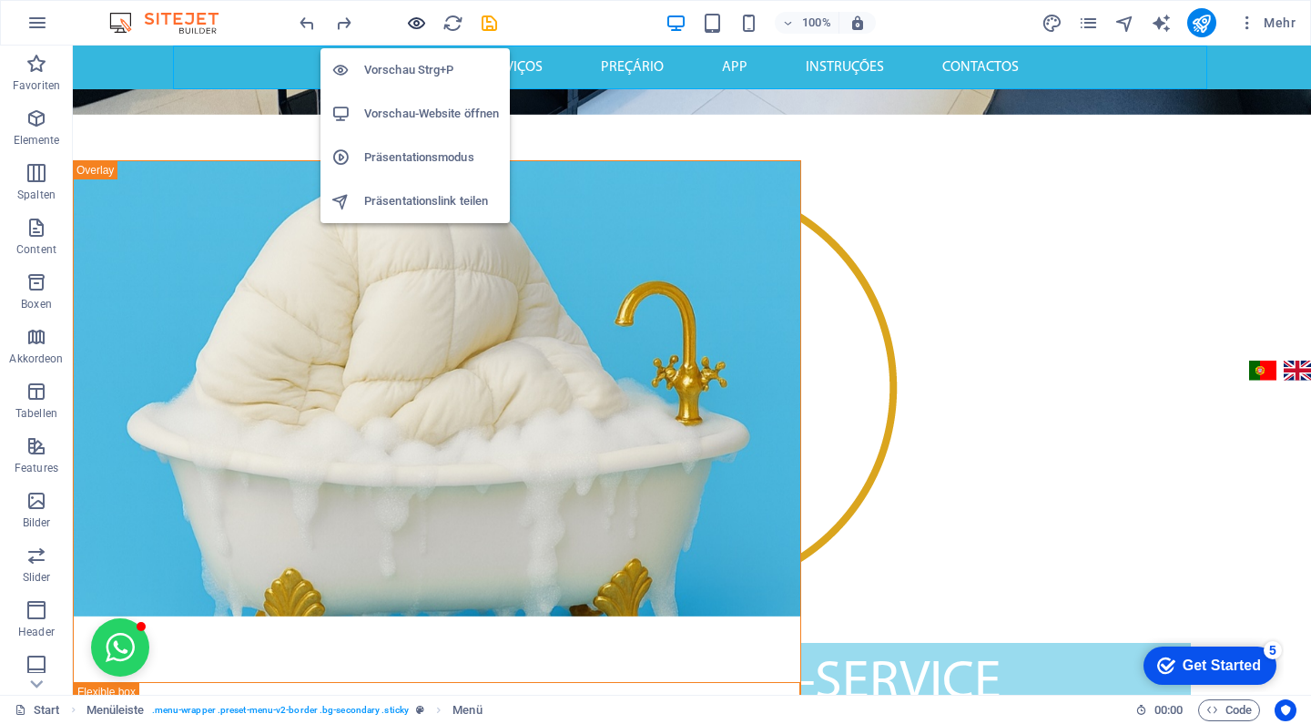
click at [0, 0] on icon "button" at bounding box center [0, 0] width 0 height 0
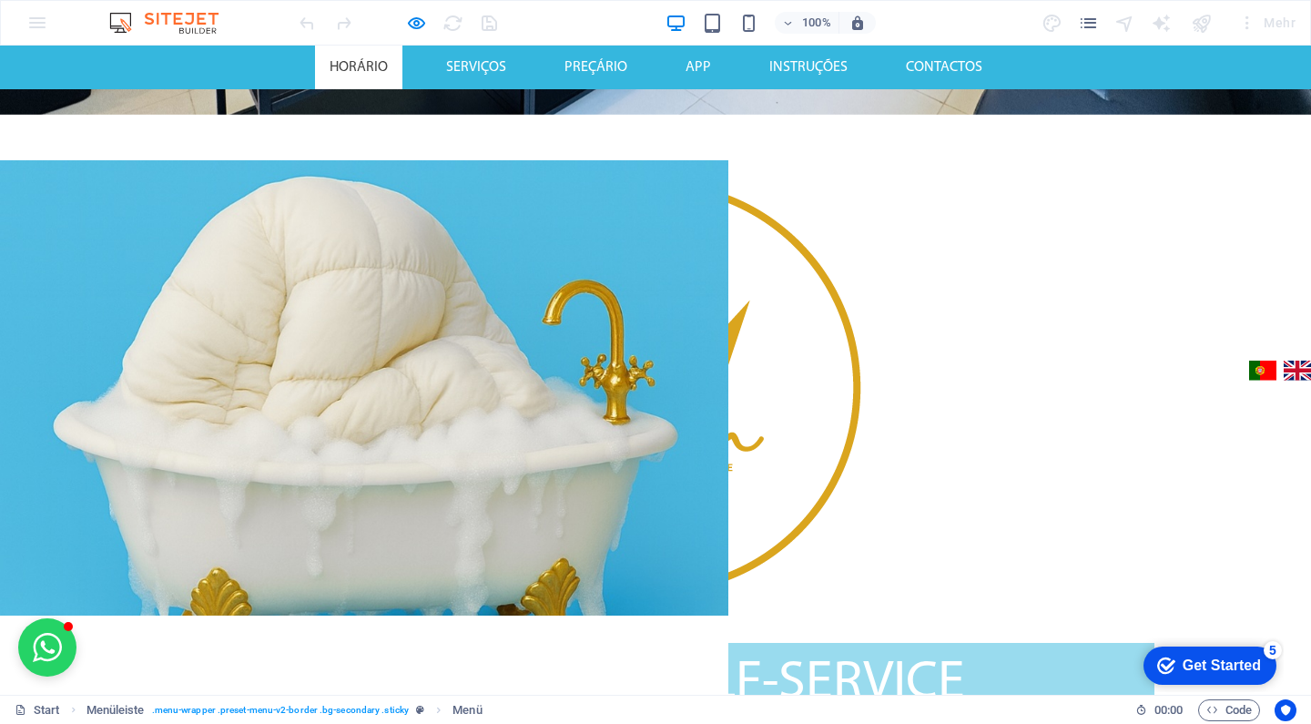
scroll to position [706, 0]
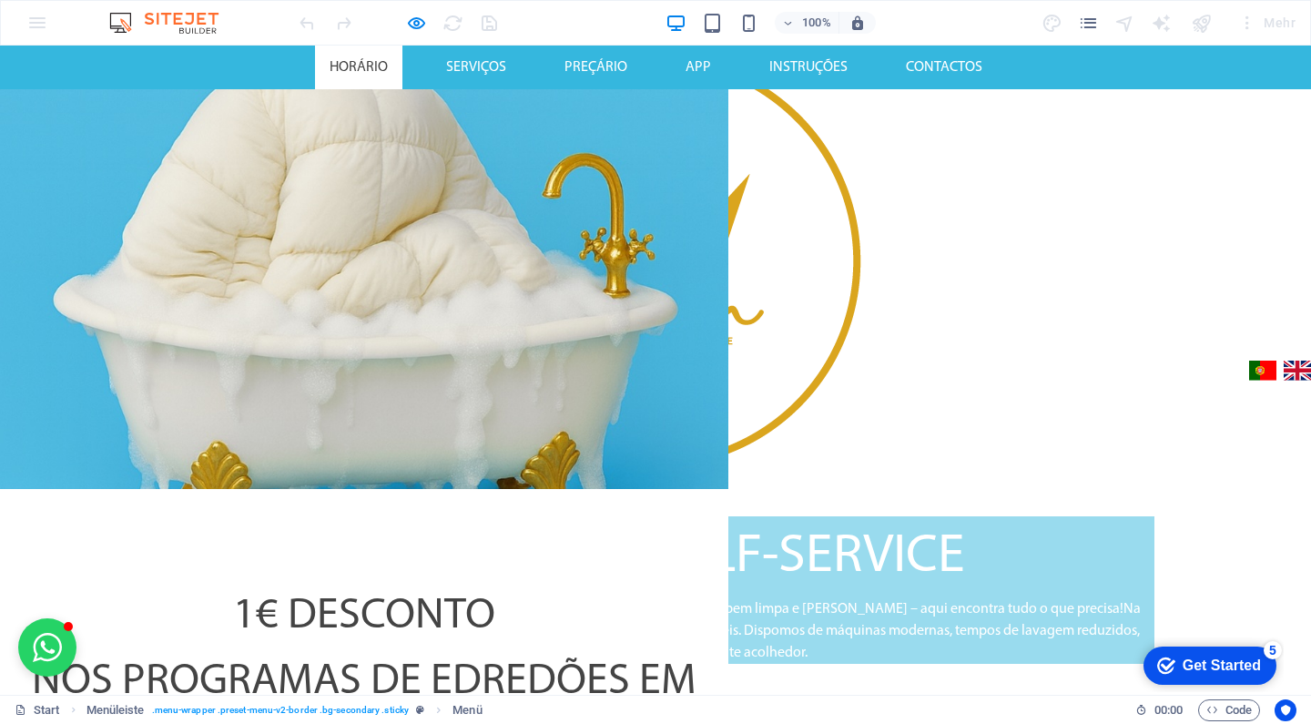
click at [571, 584] on h2 "1€ desconto nos programas de edredões em setembro" at bounding box center [364, 682] width 670 height 197
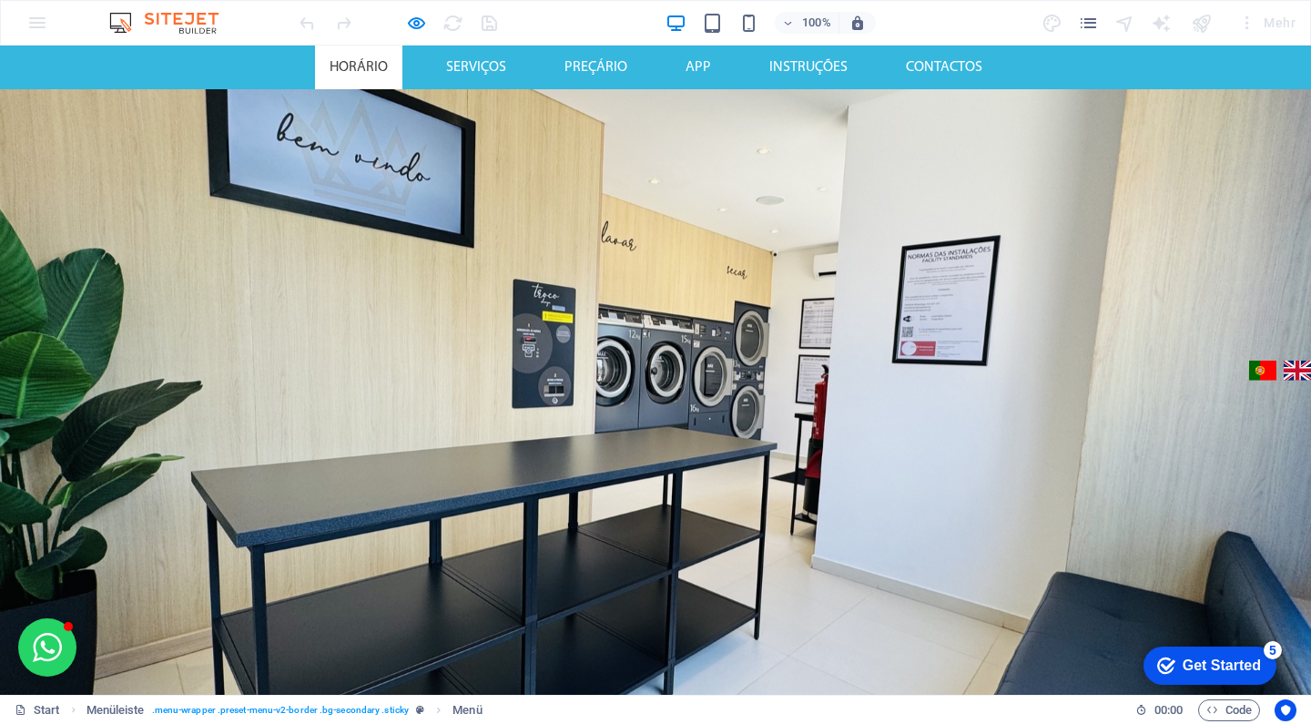
scroll to position [0, 0]
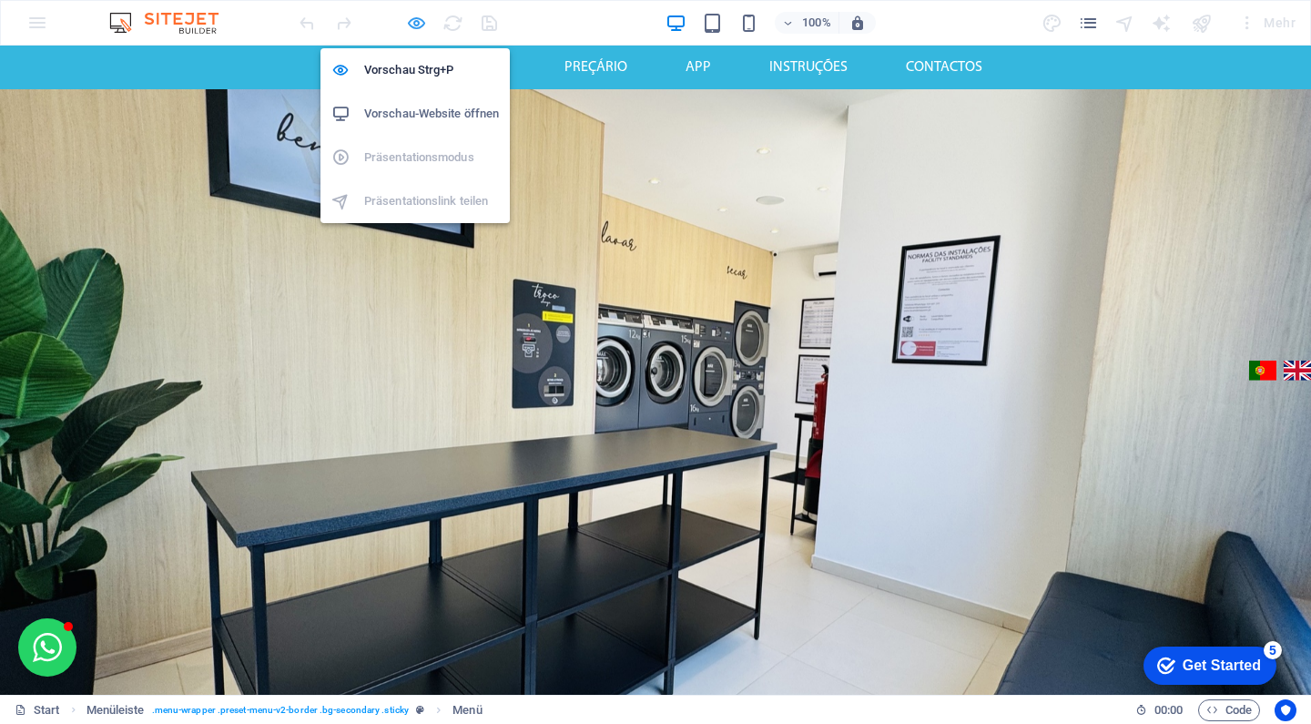
click at [0, 0] on icon "button" at bounding box center [0, 0] width 0 height 0
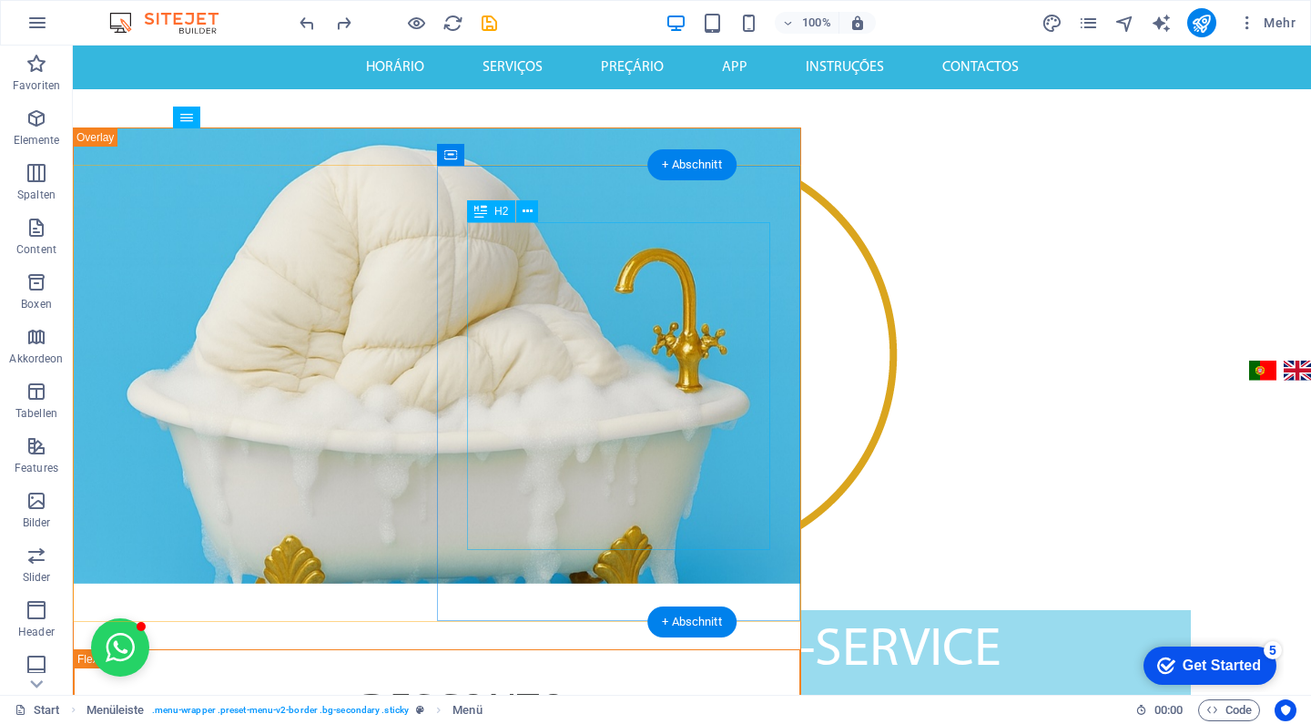
scroll to position [524, 0]
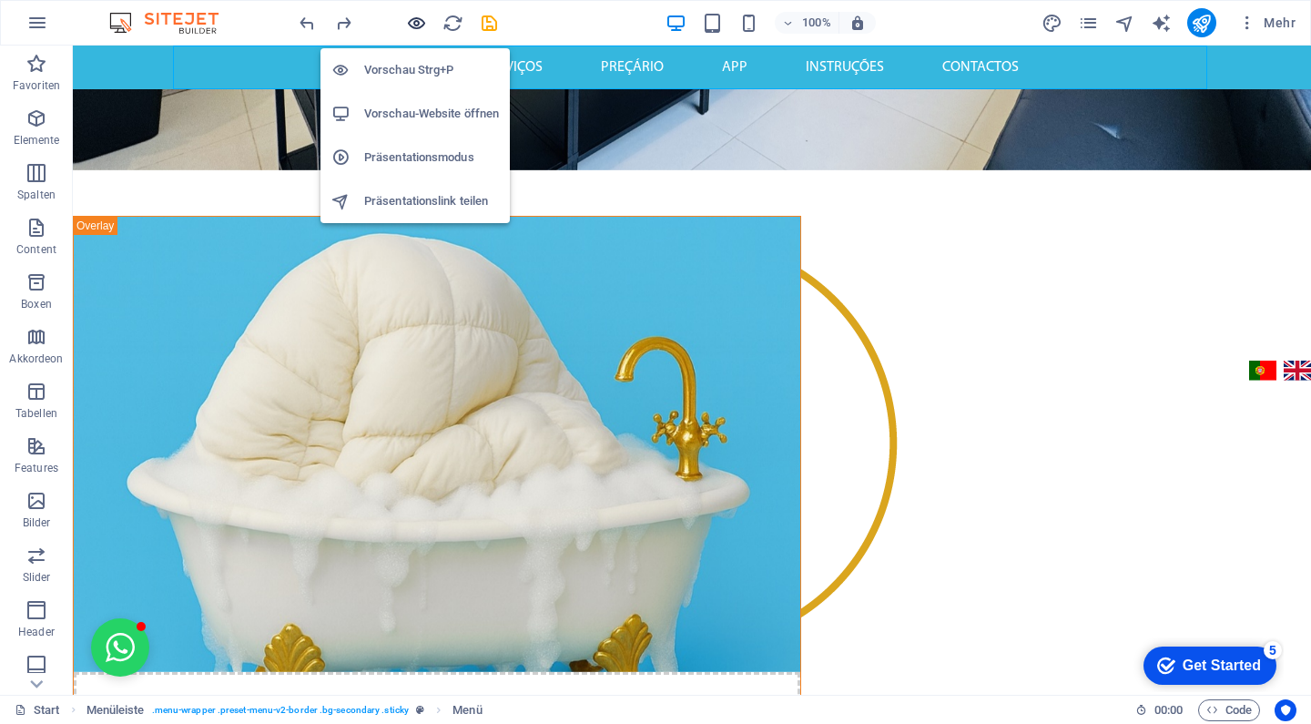
click at [0, 0] on icon "button" at bounding box center [0, 0] width 0 height 0
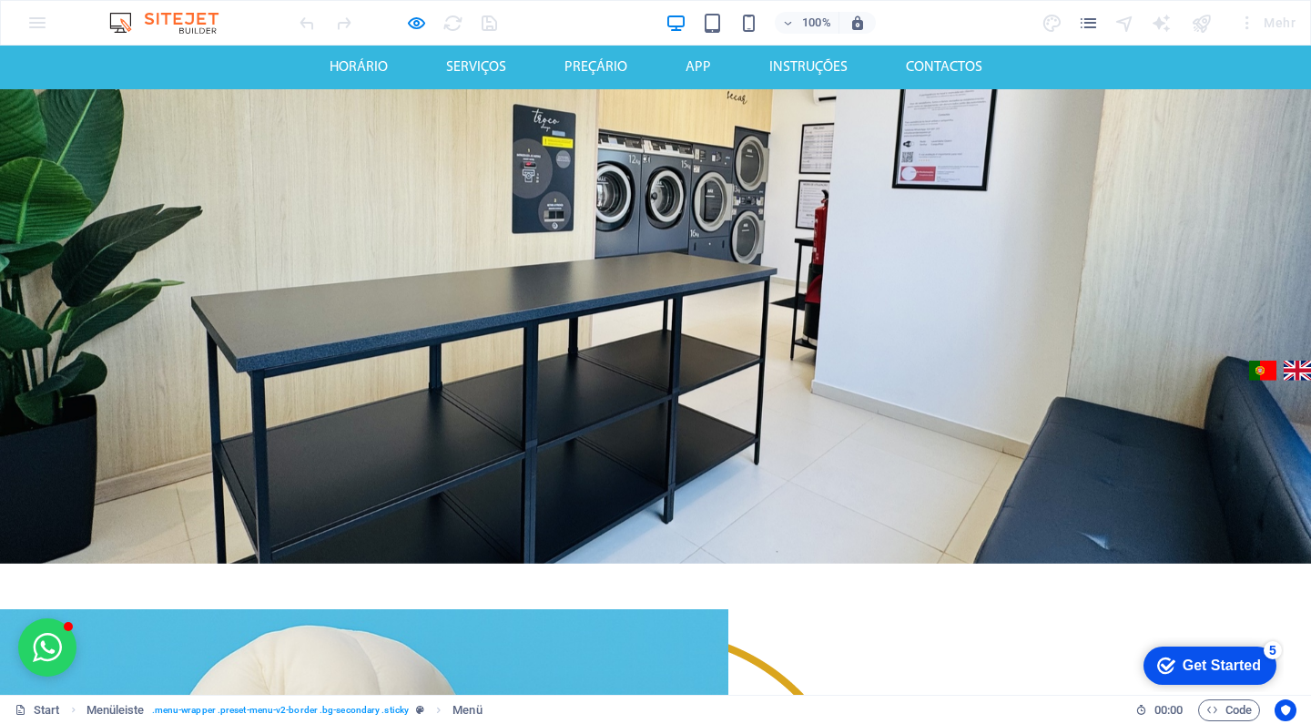
scroll to position [66, 0]
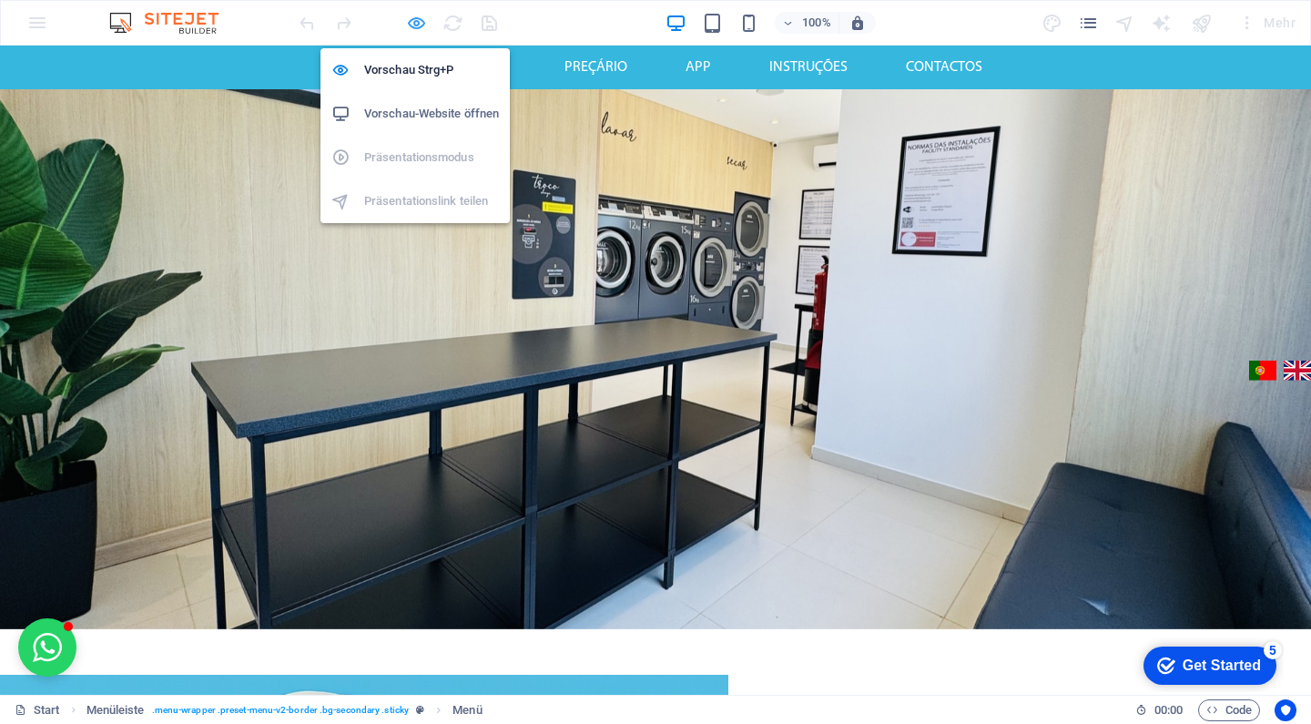
click at [0, 0] on icon "button" at bounding box center [0, 0] width 0 height 0
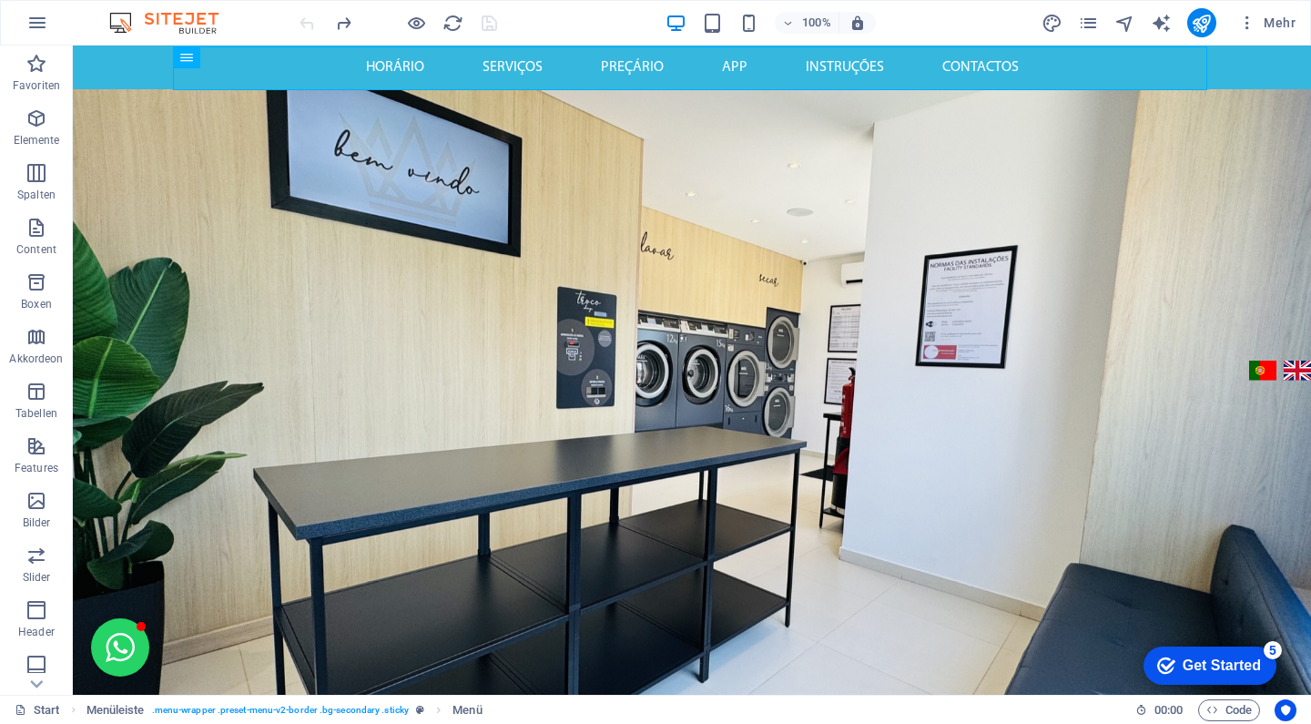
scroll to position [0, 0]
click at [39, 286] on icon "button" at bounding box center [36, 282] width 22 height 22
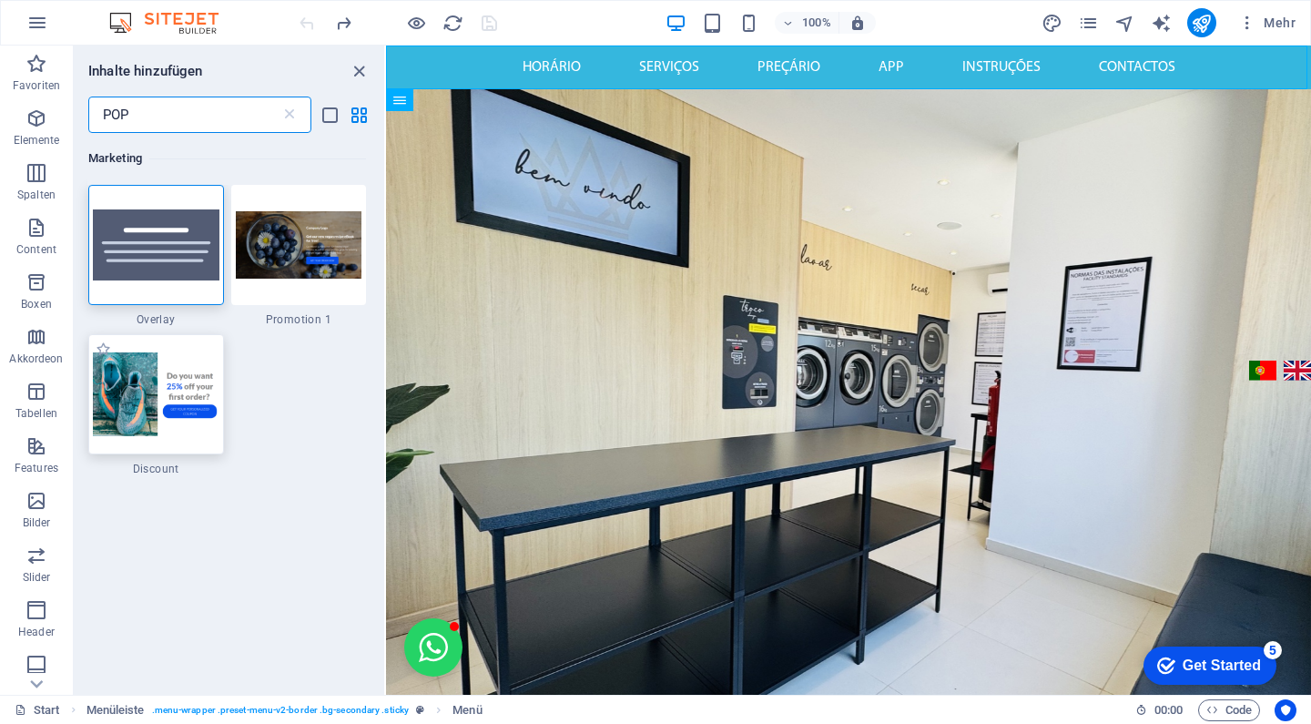
type input "POP"
click at [198, 366] on img at bounding box center [156, 394] width 127 height 84
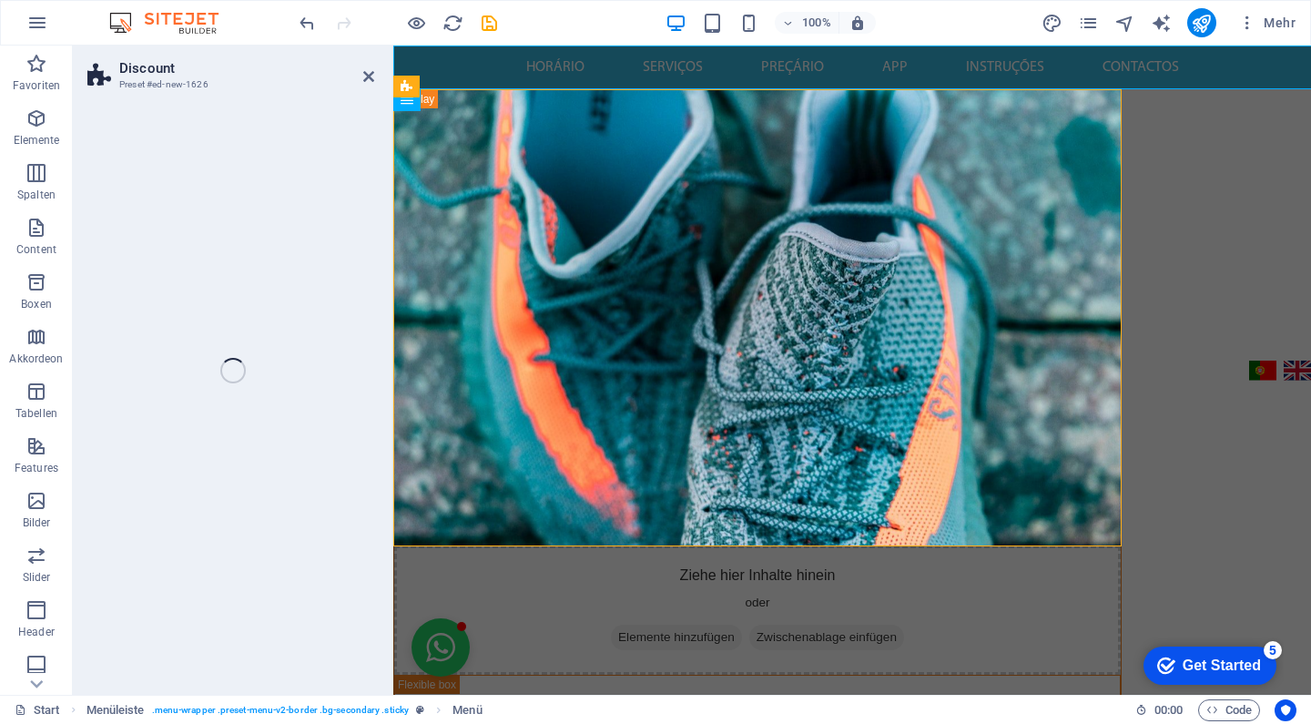
select select "rem"
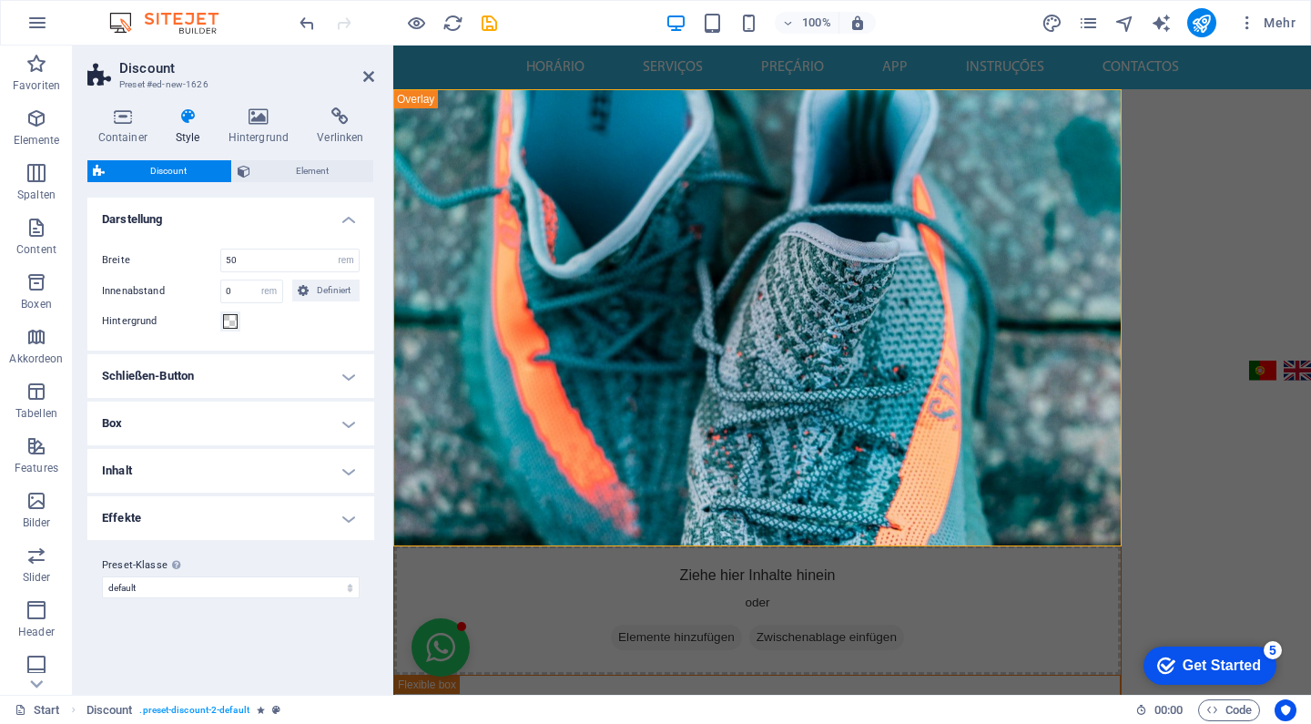
click at [555, 329] on figure at bounding box center [757, 317] width 726 height 455
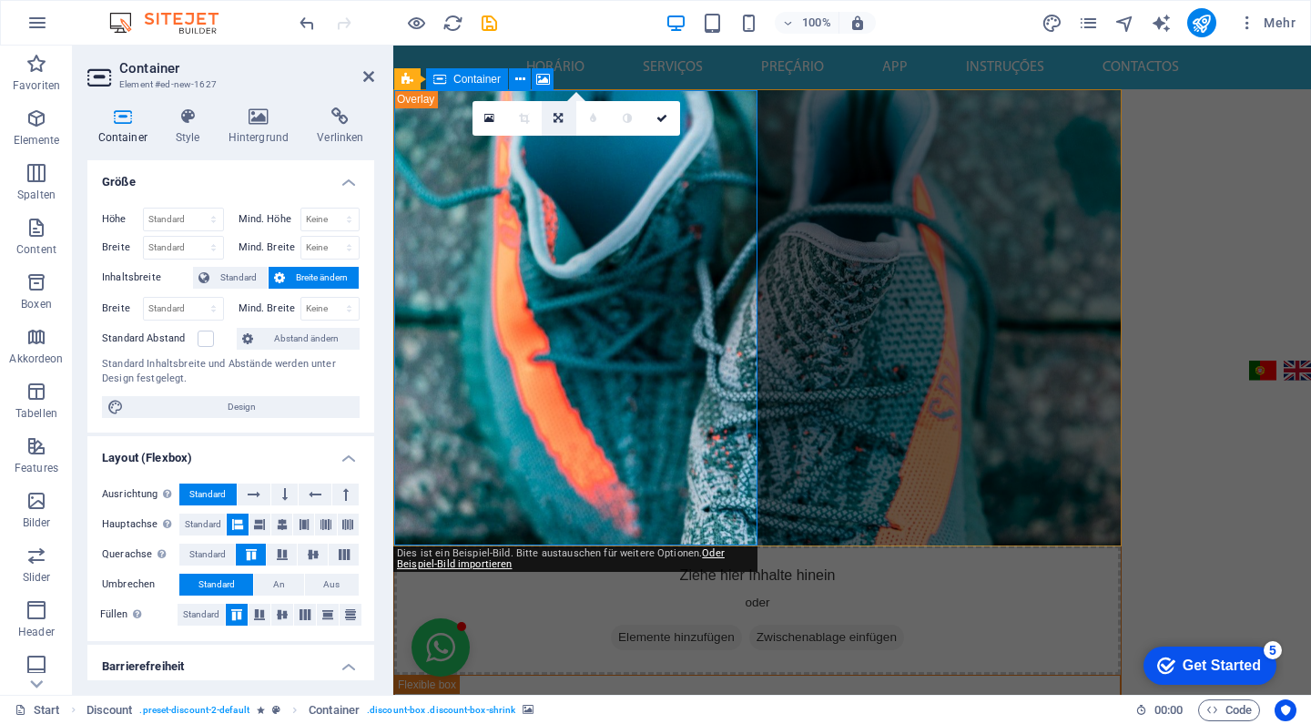
click at [559, 119] on icon at bounding box center [557, 118] width 9 height 11
click at [559, 119] on link at bounding box center [559, 112] width 35 height 35
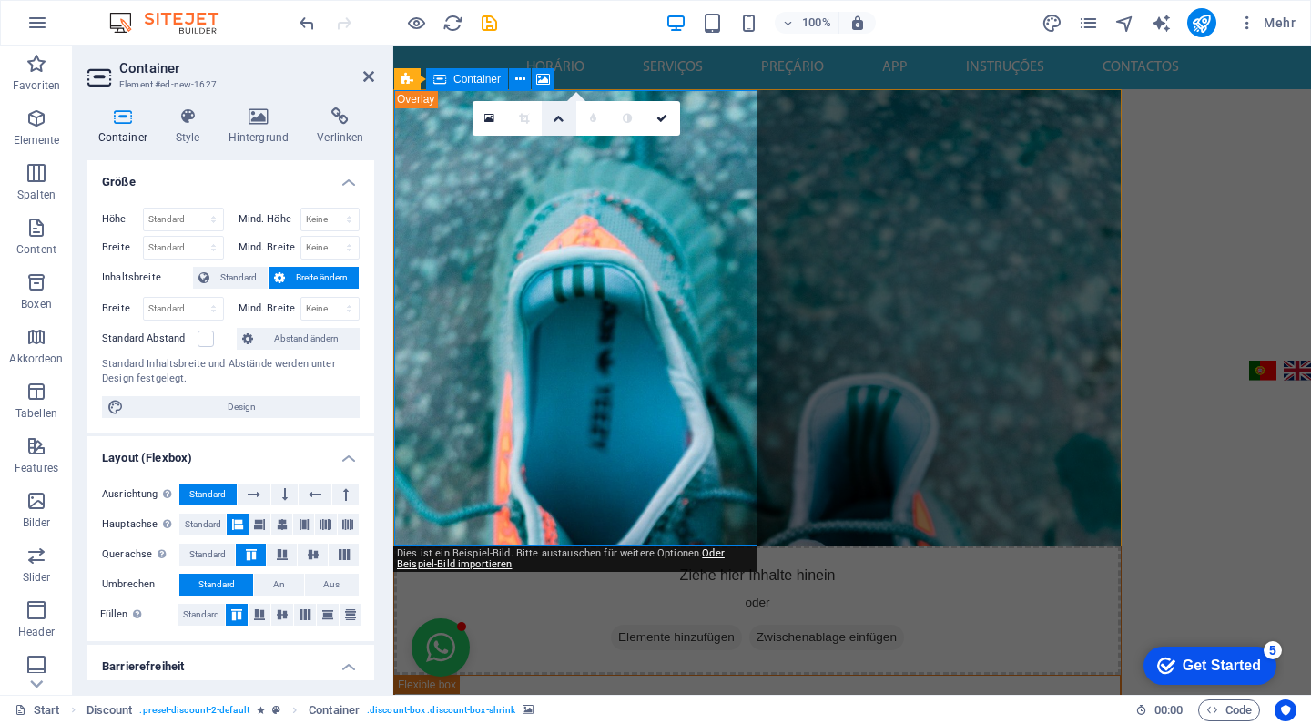
click at [559, 119] on icon at bounding box center [558, 118] width 11 height 11
click at [553, 143] on icon at bounding box center [557, 146] width 9 height 11
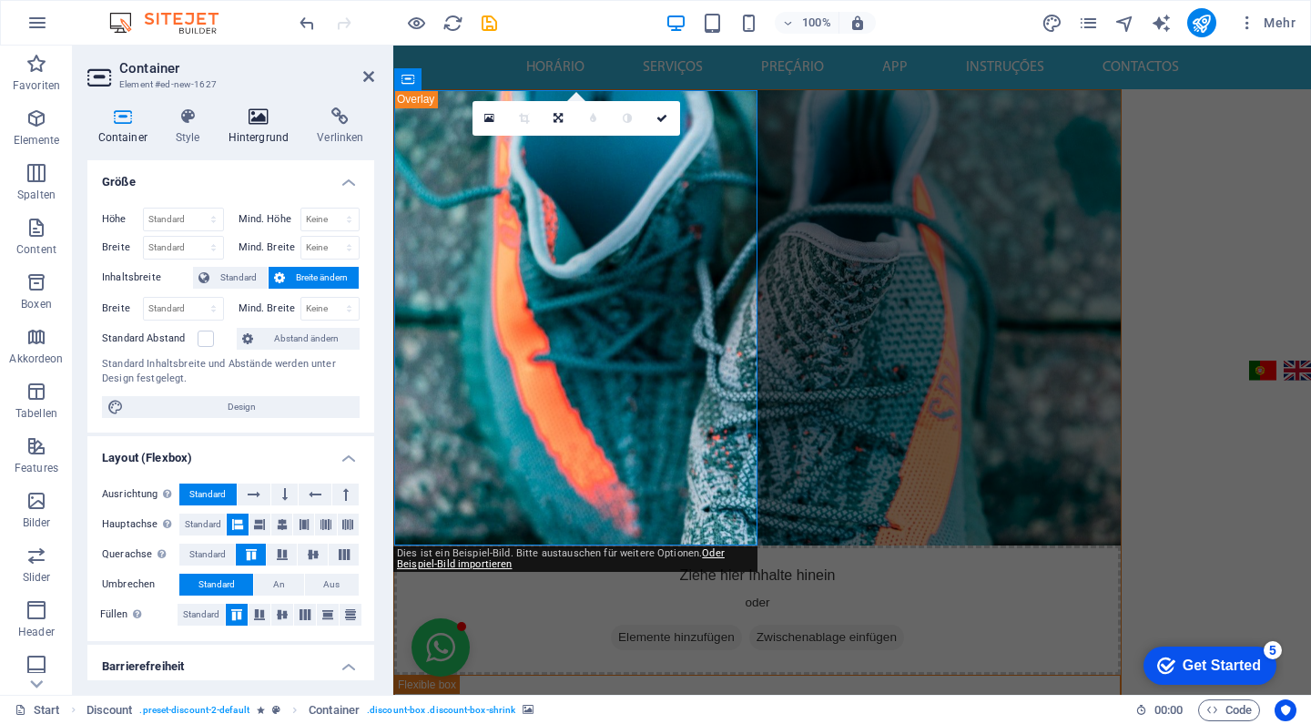
click at [245, 128] on h4 "Hintergrund" at bounding box center [262, 126] width 89 height 38
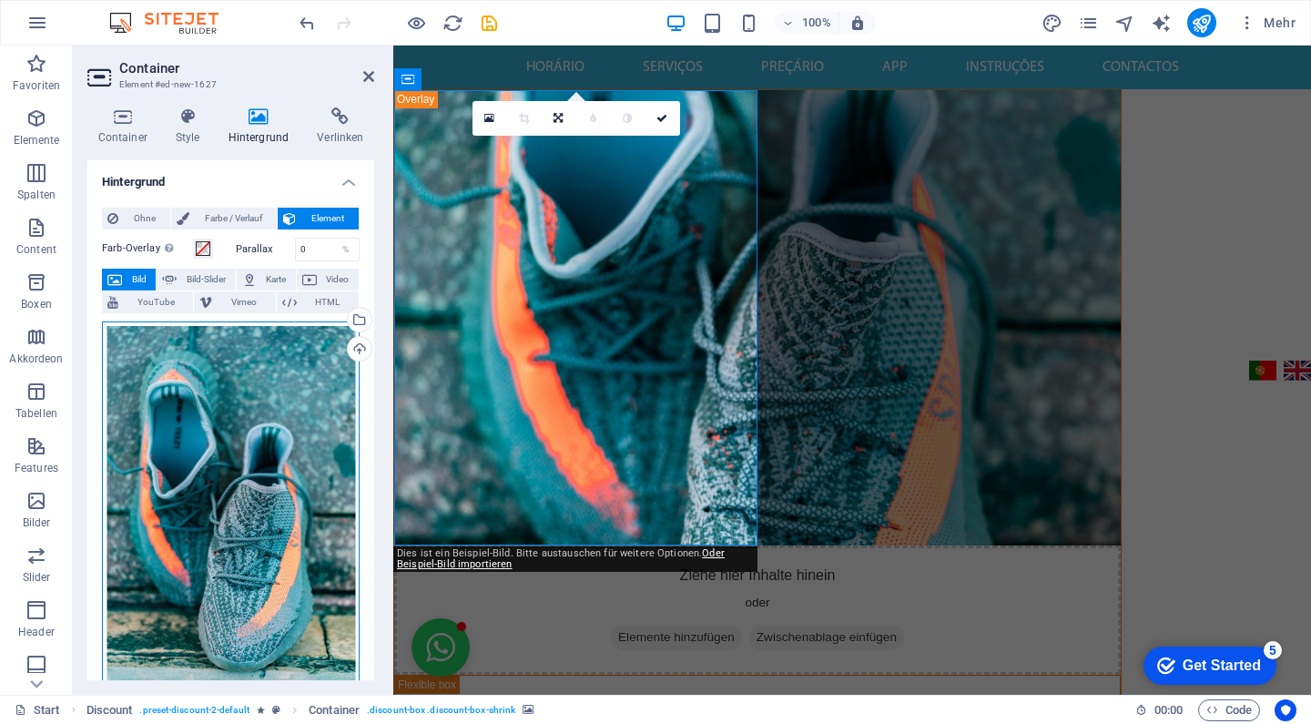
click at [290, 378] on div "Ziehe Dateien zum Hochladen hierher oder klicke hier, um aus Dateien oder koste…" at bounding box center [231, 512] width 258 height 382
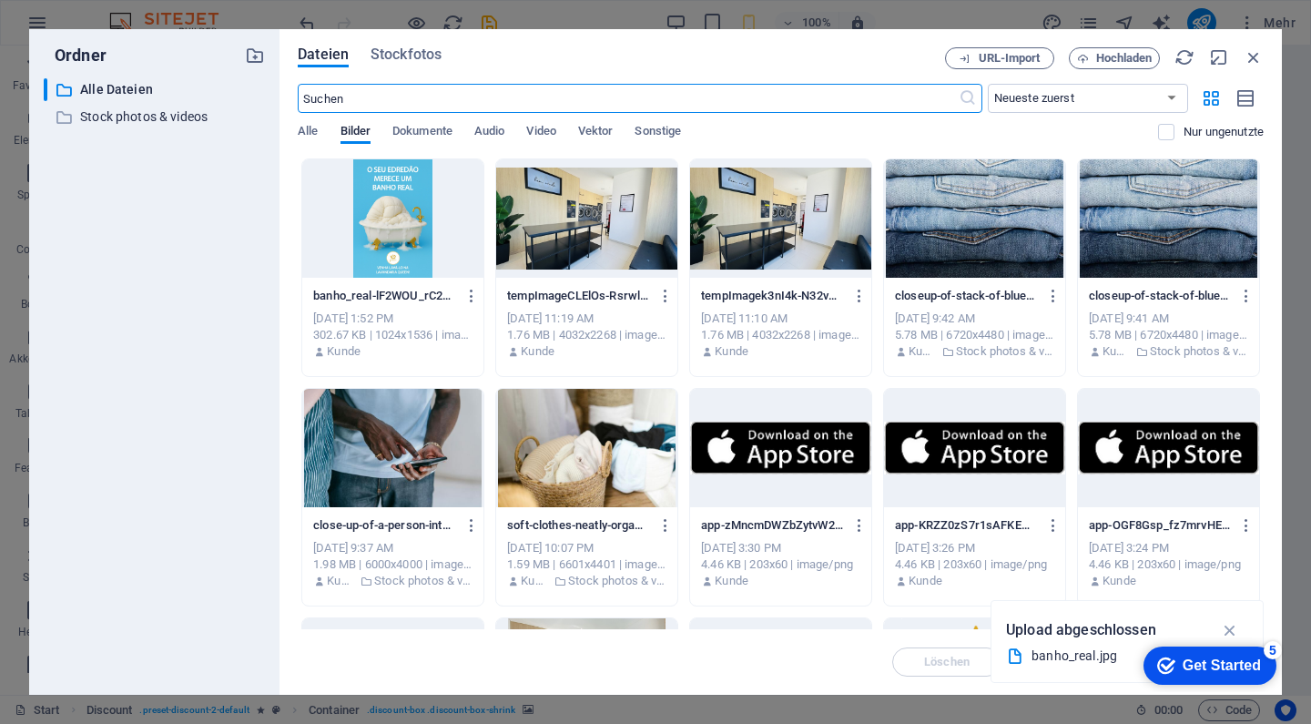
click at [391, 216] on div at bounding box center [392, 218] width 181 height 118
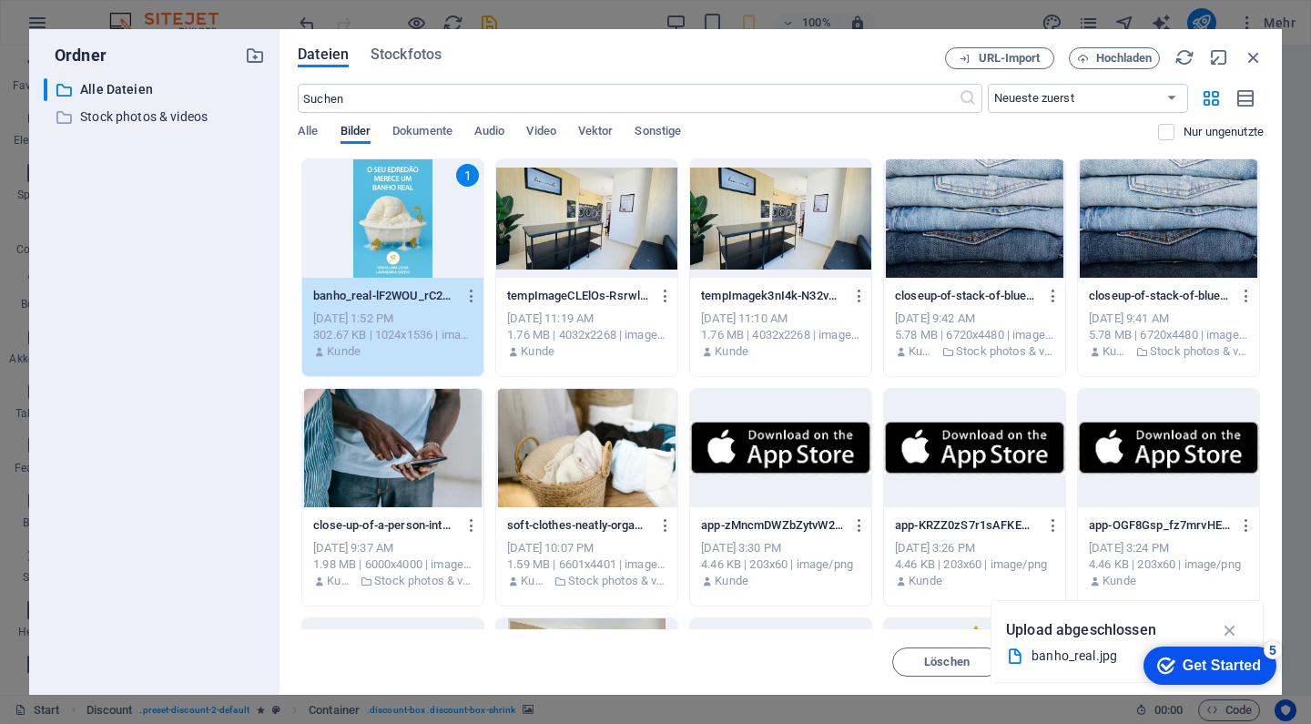
click at [420, 237] on div "1" at bounding box center [392, 218] width 181 height 118
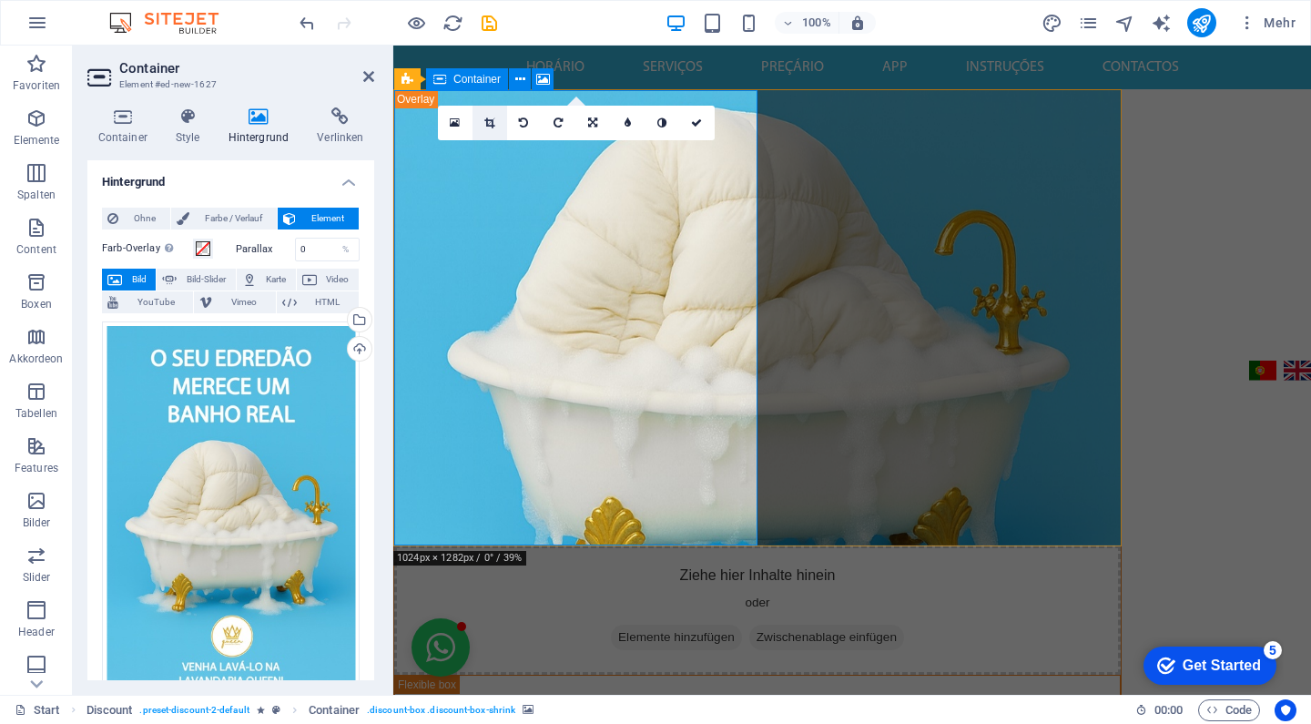
click at [492, 127] on icon at bounding box center [489, 122] width 10 height 11
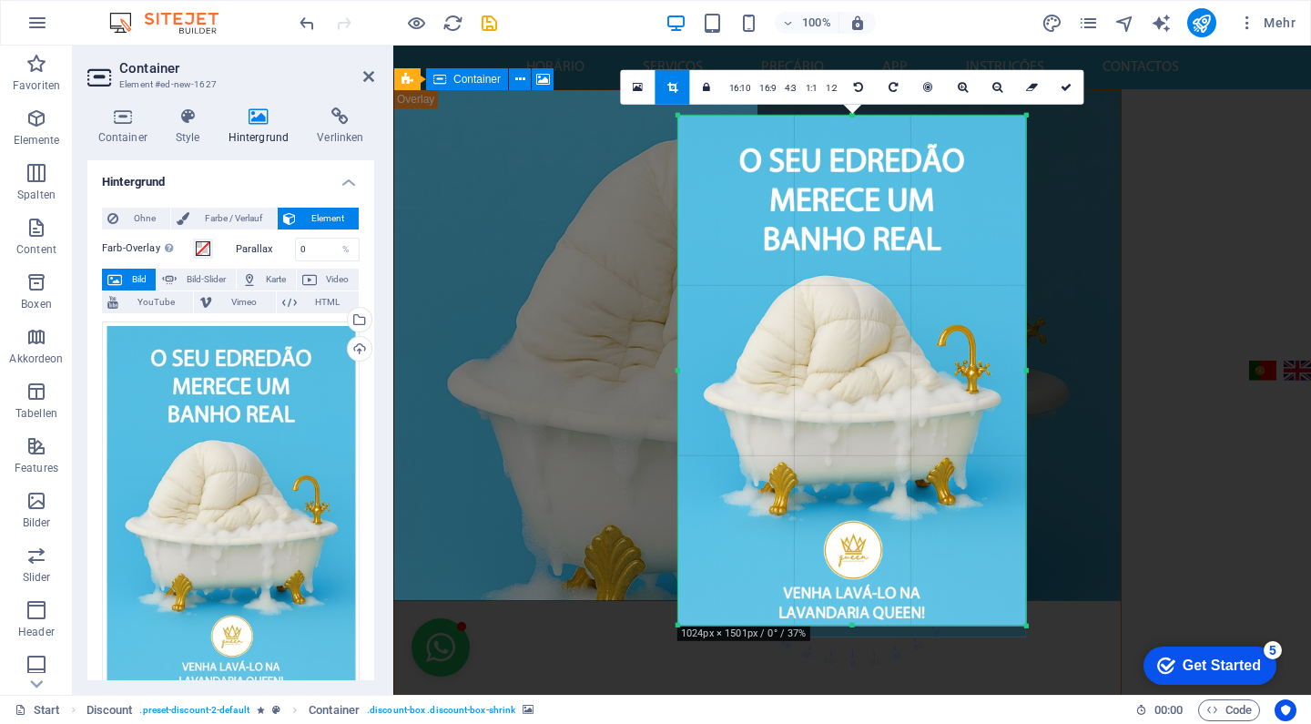
drag, startPoint x: 1025, startPoint y: 631, endPoint x: 1027, endPoint y: 622, distance: 9.3
click at [1027, 622] on div at bounding box center [1026, 626] width 11 height 11
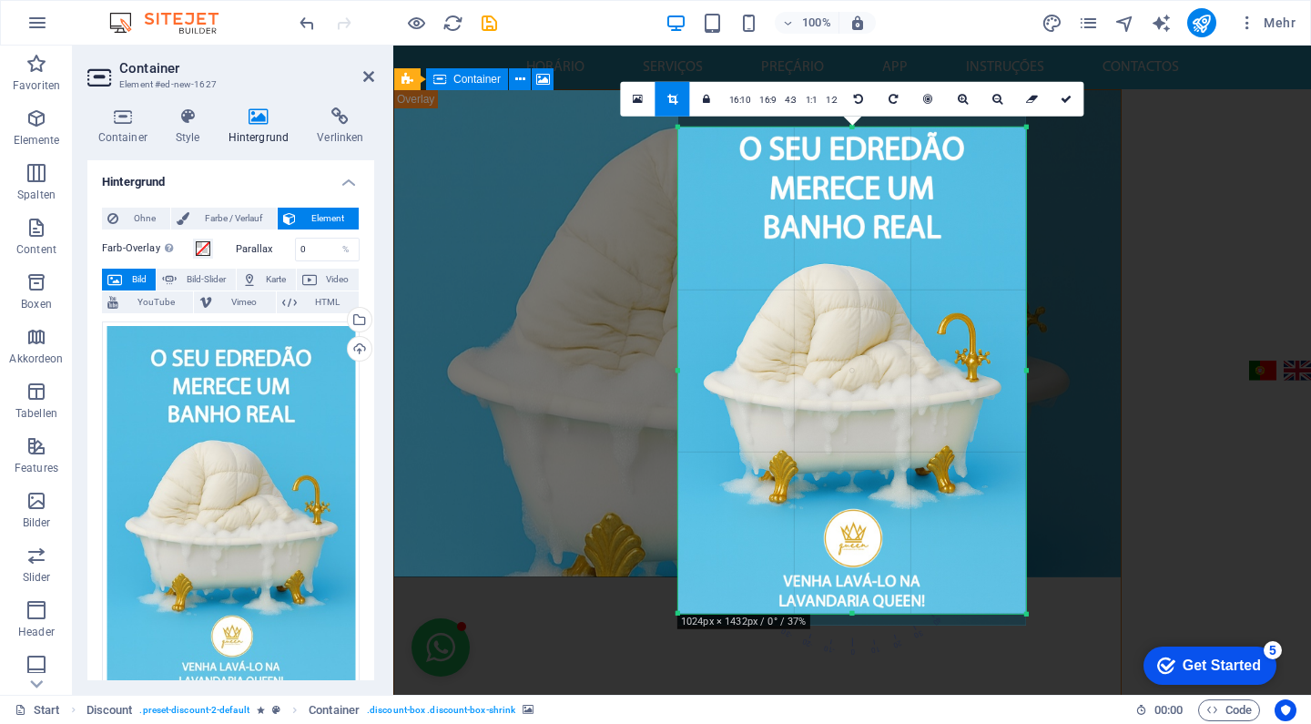
drag, startPoint x: 861, startPoint y: 114, endPoint x: 863, endPoint y: 137, distance: 23.7
click at [863, 137] on div "180 170 160 150 140 130 120 110 100 90 80 70 60 50 40 30 20 10 0 -10 -20 -30 -4…" at bounding box center [852, 370] width 348 height 486
click at [677, 370] on div at bounding box center [678, 370] width 6 height 486
click at [1063, 96] on icon at bounding box center [1066, 98] width 11 height 11
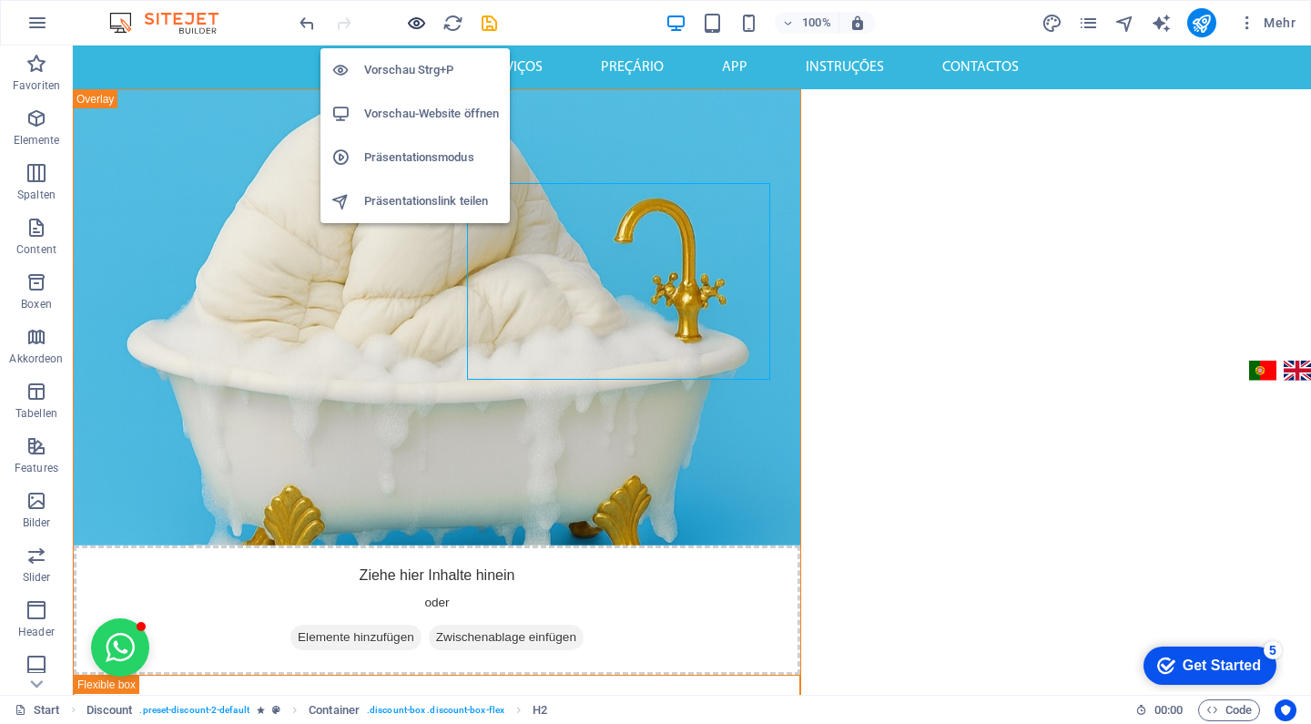
click at [0, 0] on icon "button" at bounding box center [0, 0] width 0 height 0
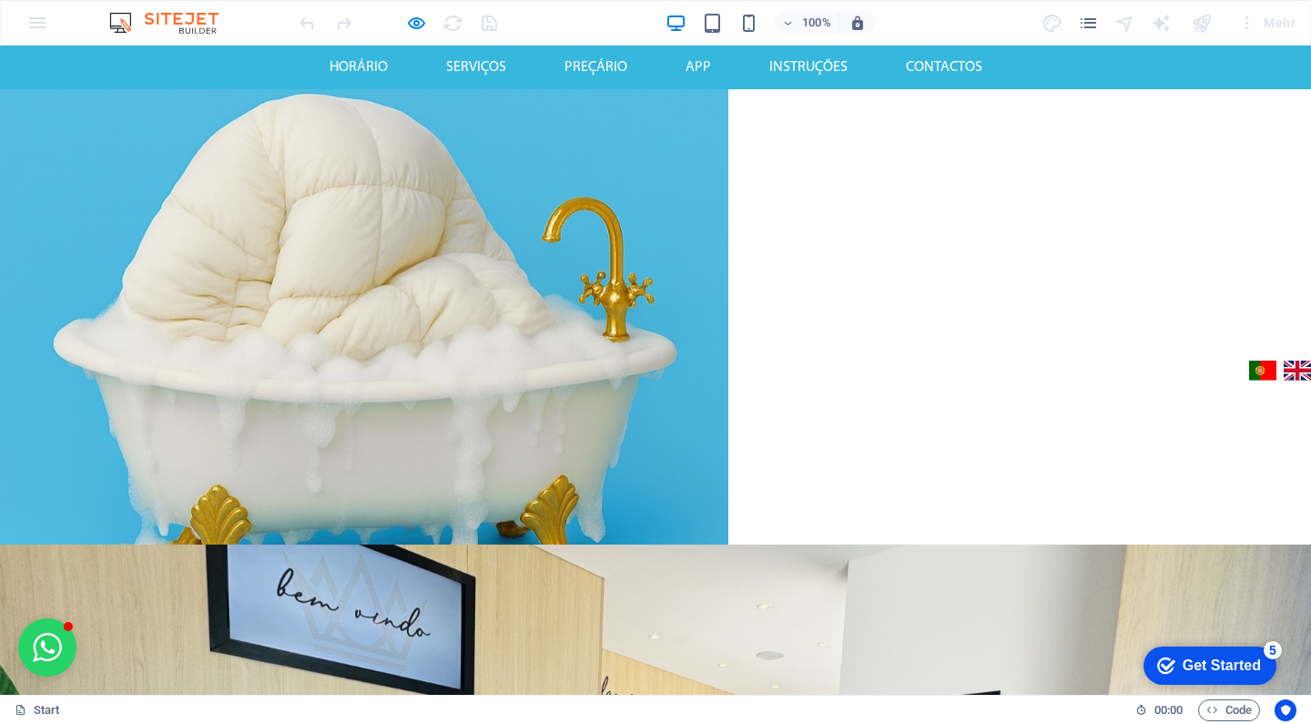
scroll to position [-1, 0]
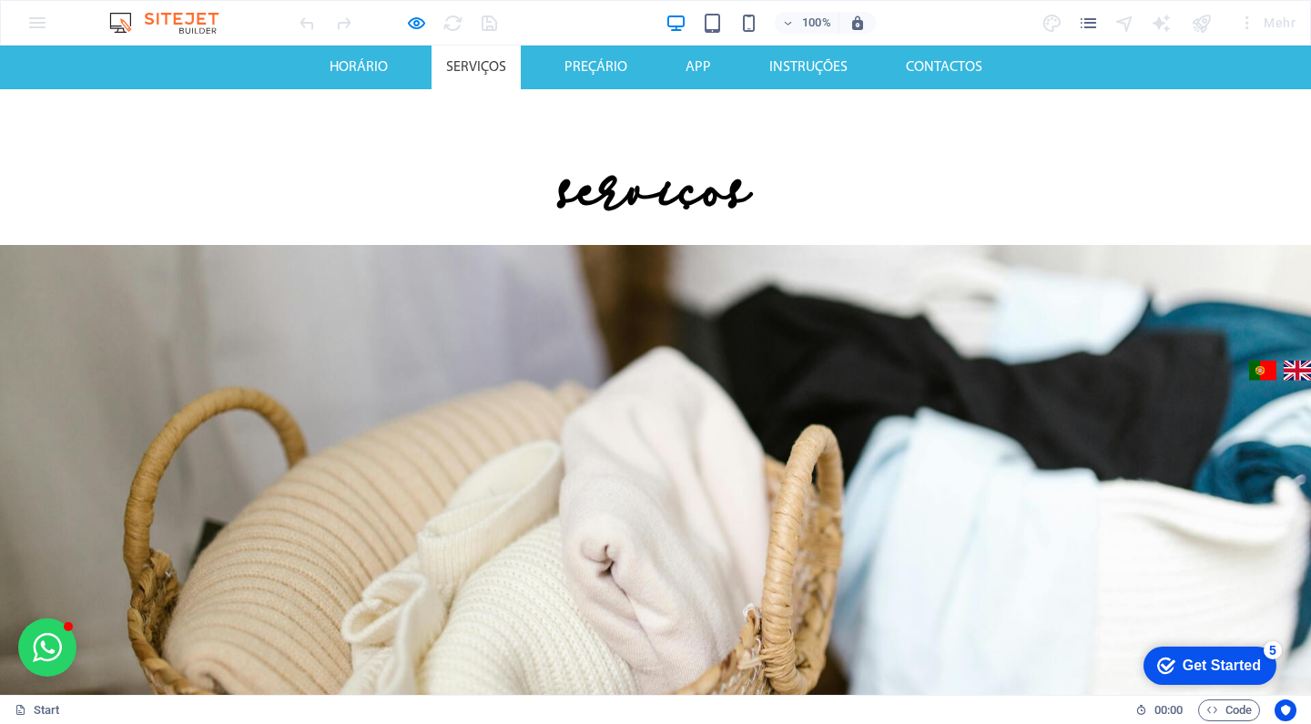
scroll to position [1280, 0]
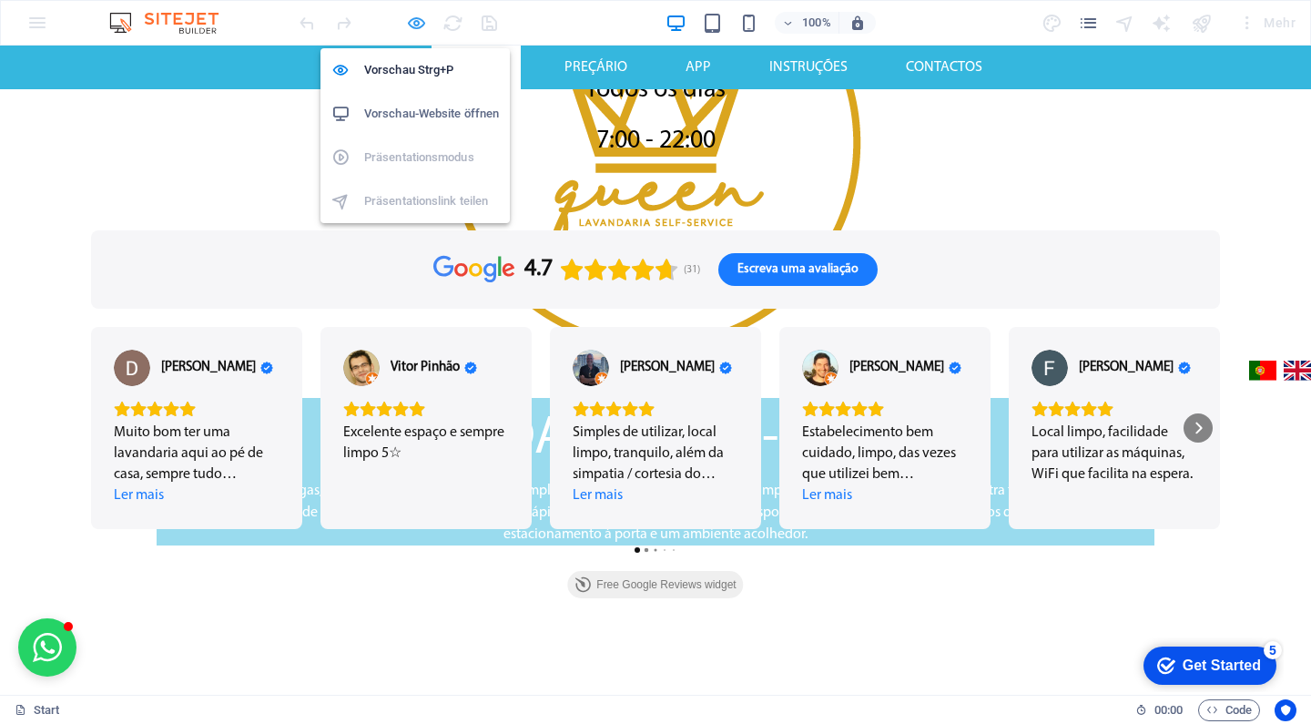
click at [0, 0] on icon "button" at bounding box center [0, 0] width 0 height 0
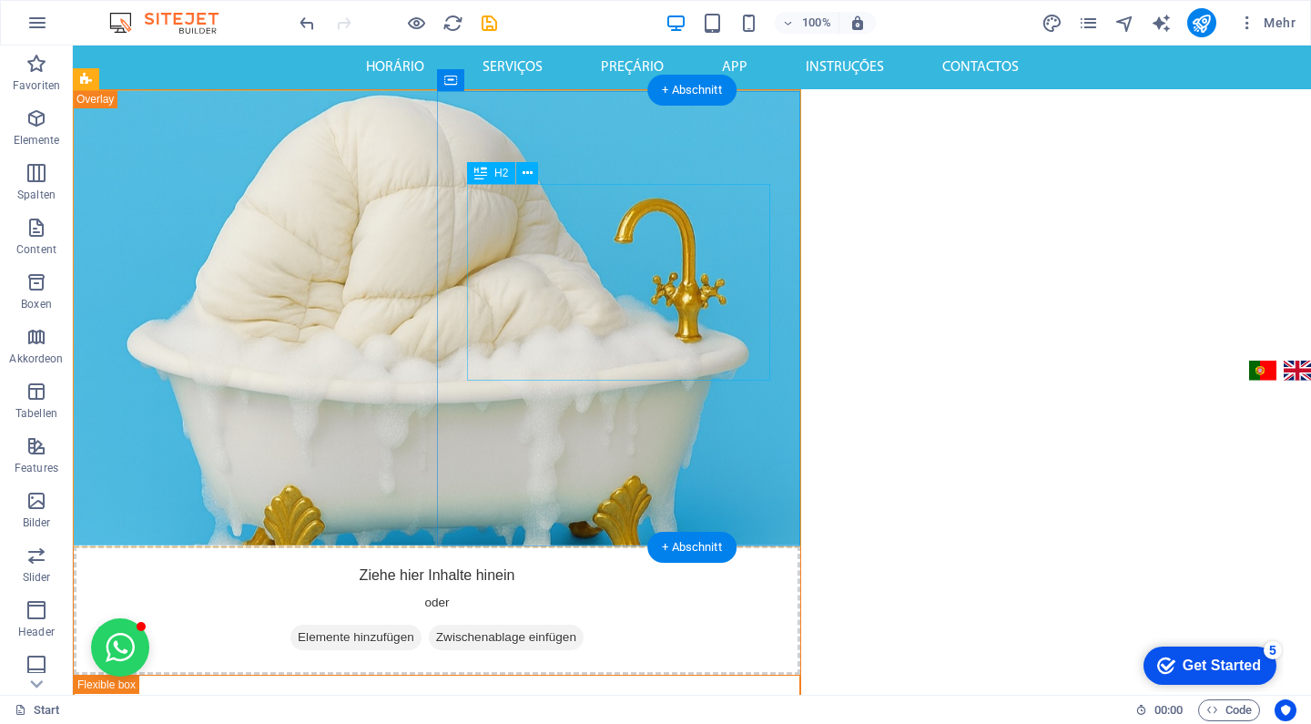
scroll to position [0, 0]
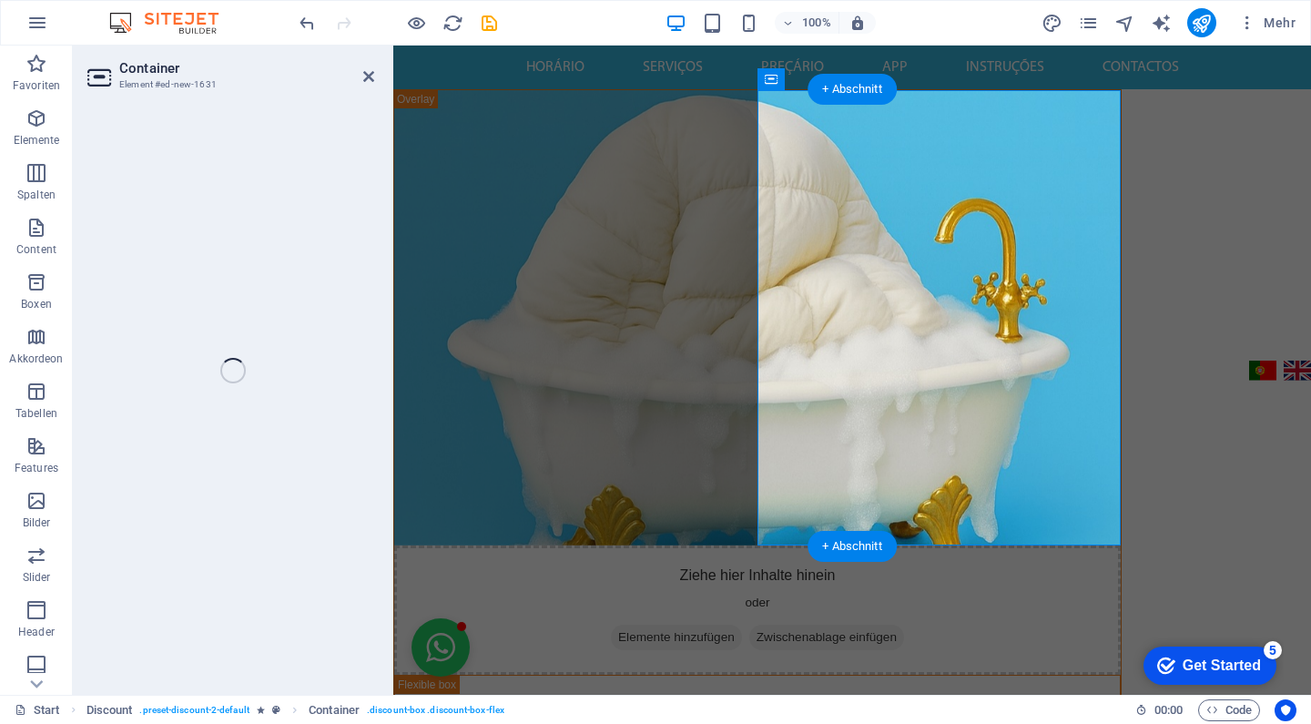
select select "px"
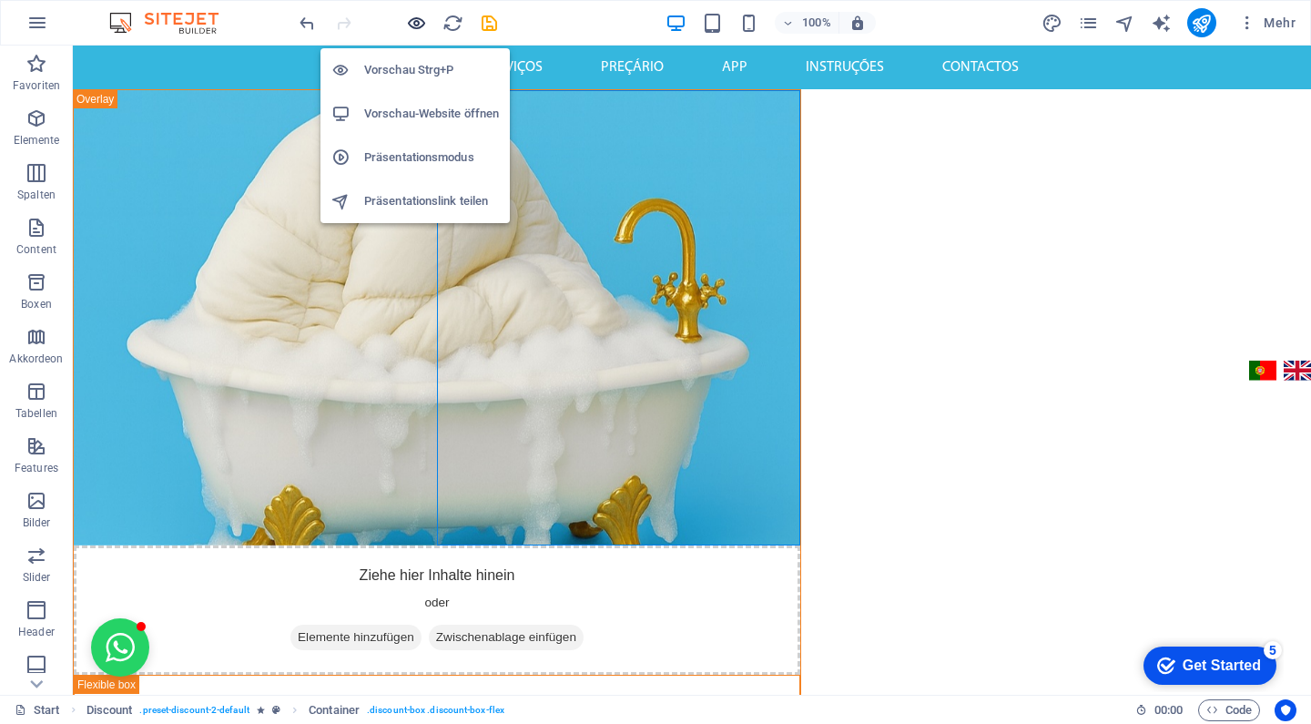
click at [0, 0] on icon "button" at bounding box center [0, 0] width 0 height 0
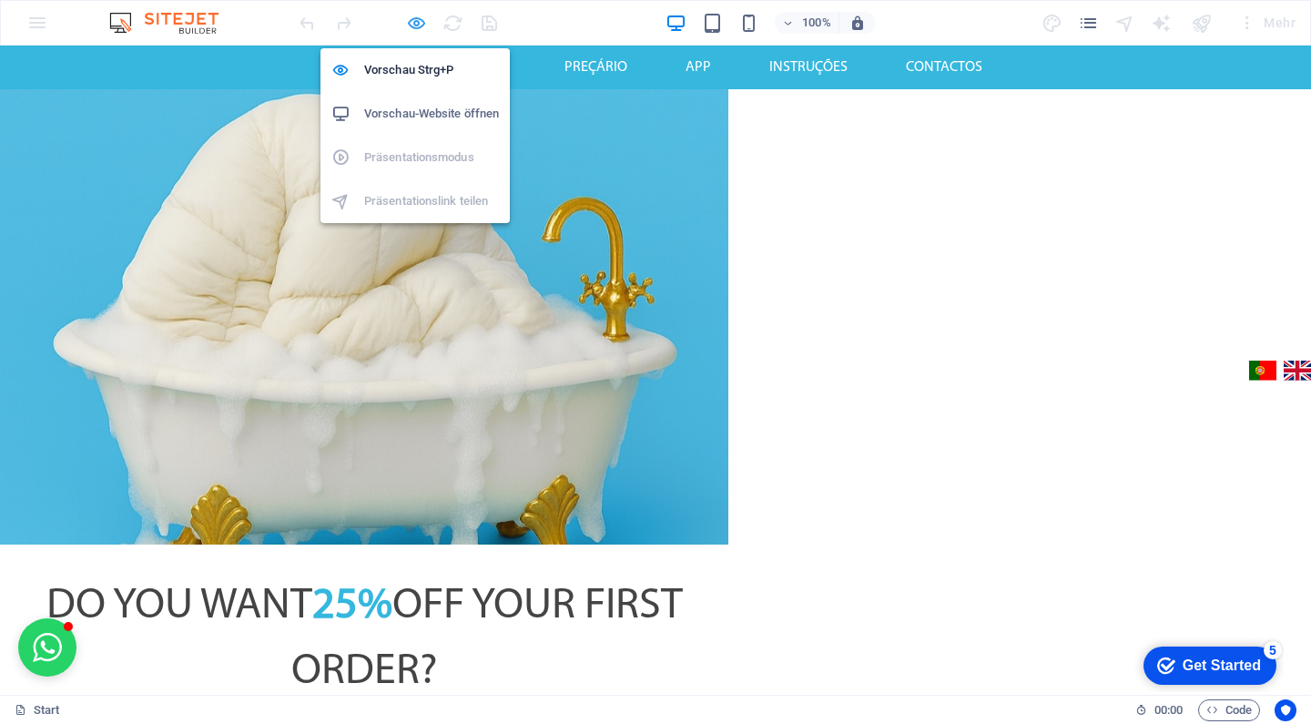
click at [0, 0] on icon "button" at bounding box center [0, 0] width 0 height 0
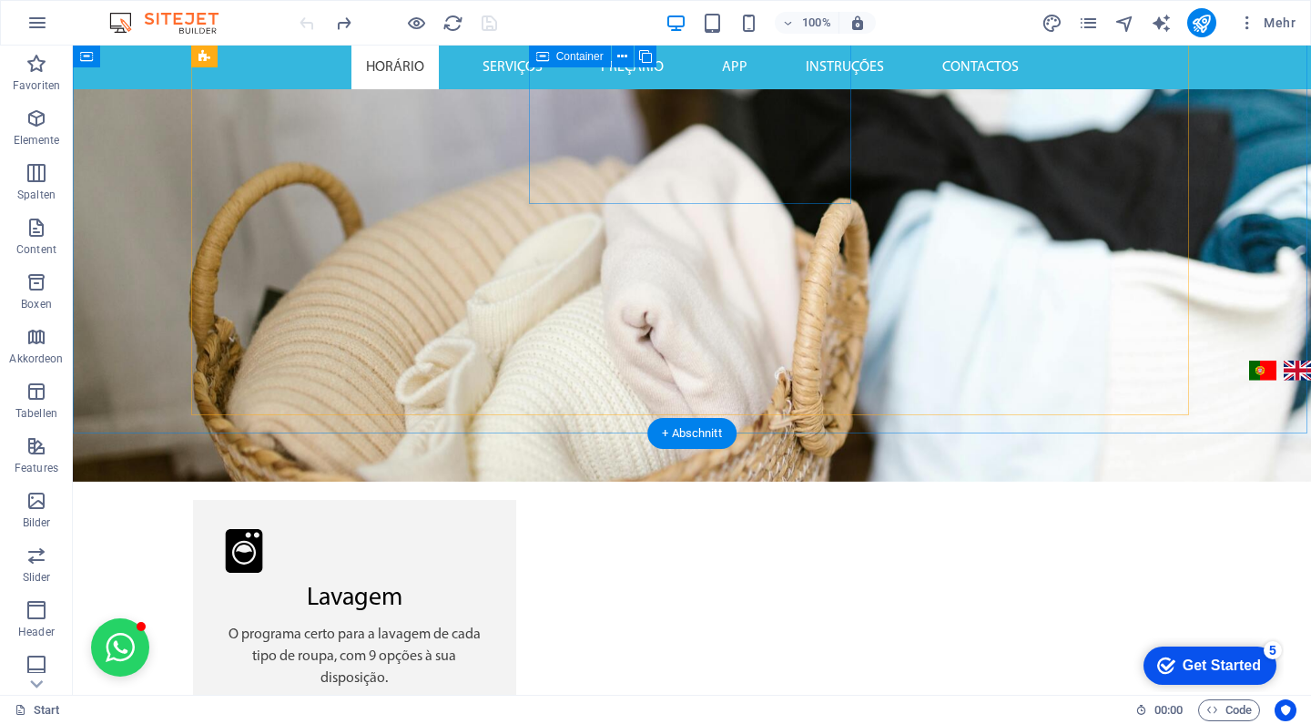
scroll to position [1893, 0]
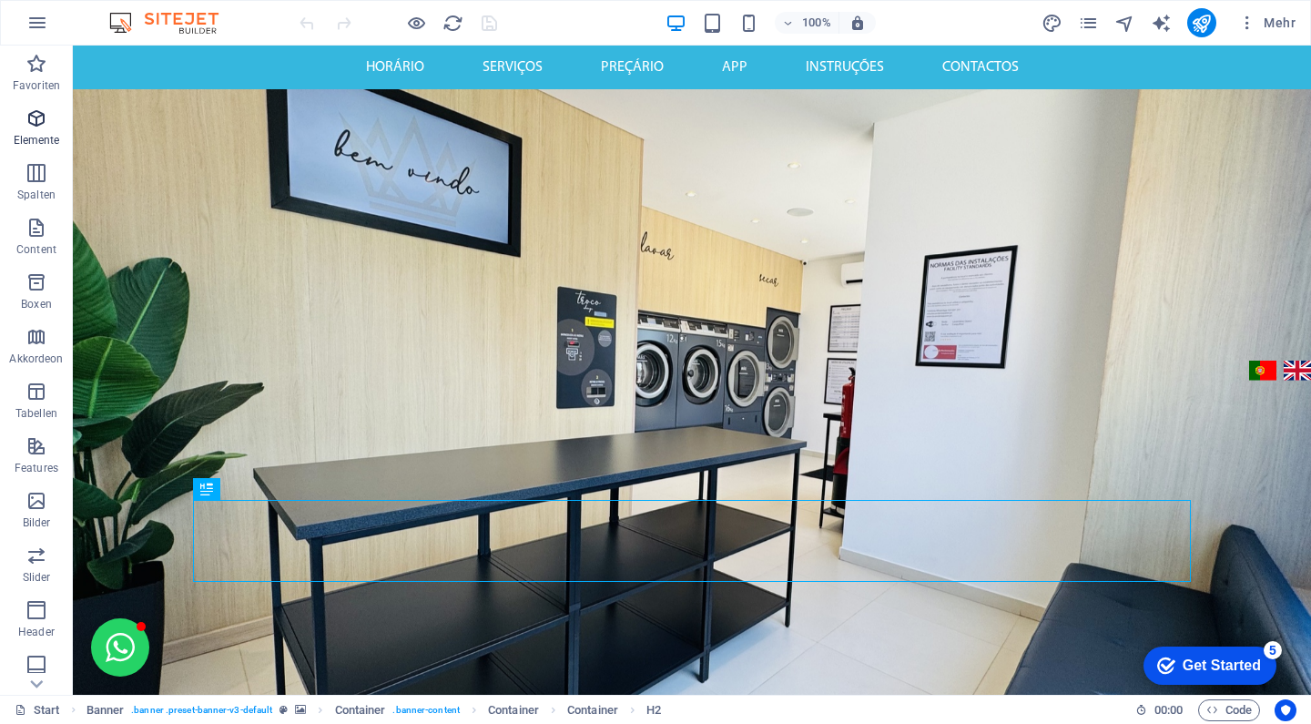
click at [36, 130] on span "Elemente" at bounding box center [36, 129] width 73 height 44
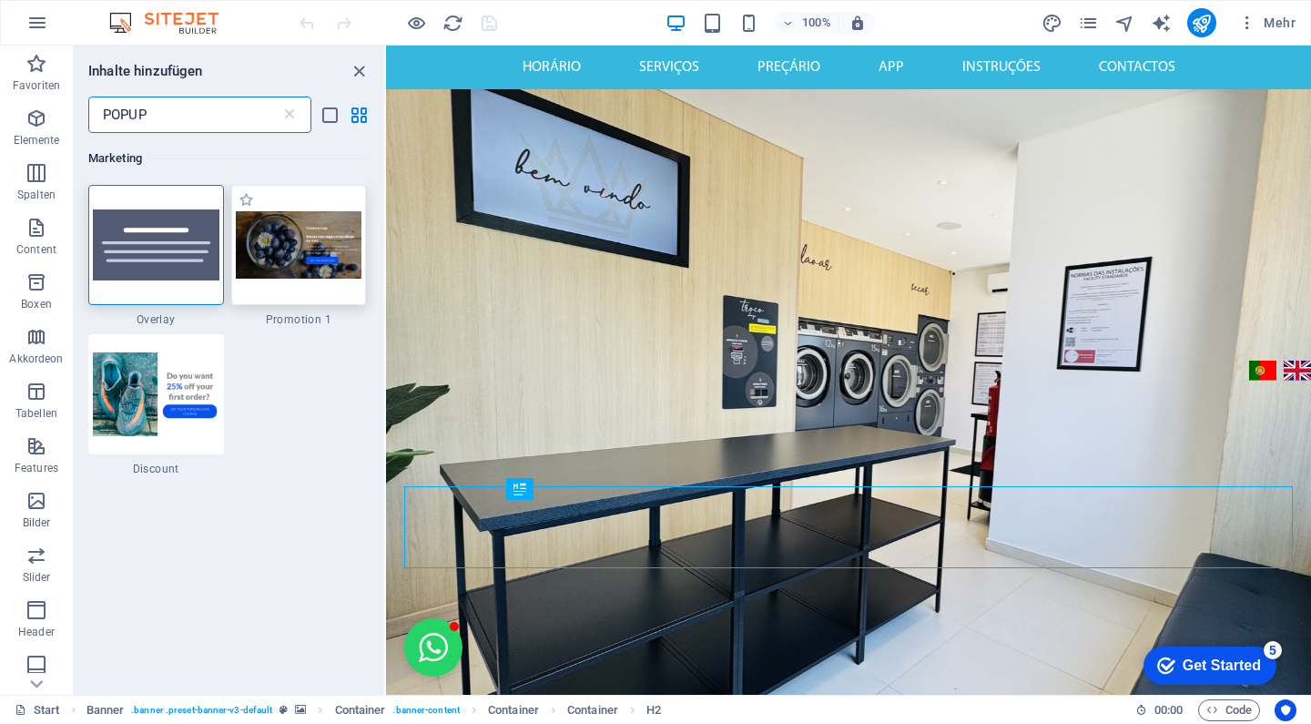
type input "POPUP"
click at [305, 259] on img at bounding box center [299, 245] width 127 height 68
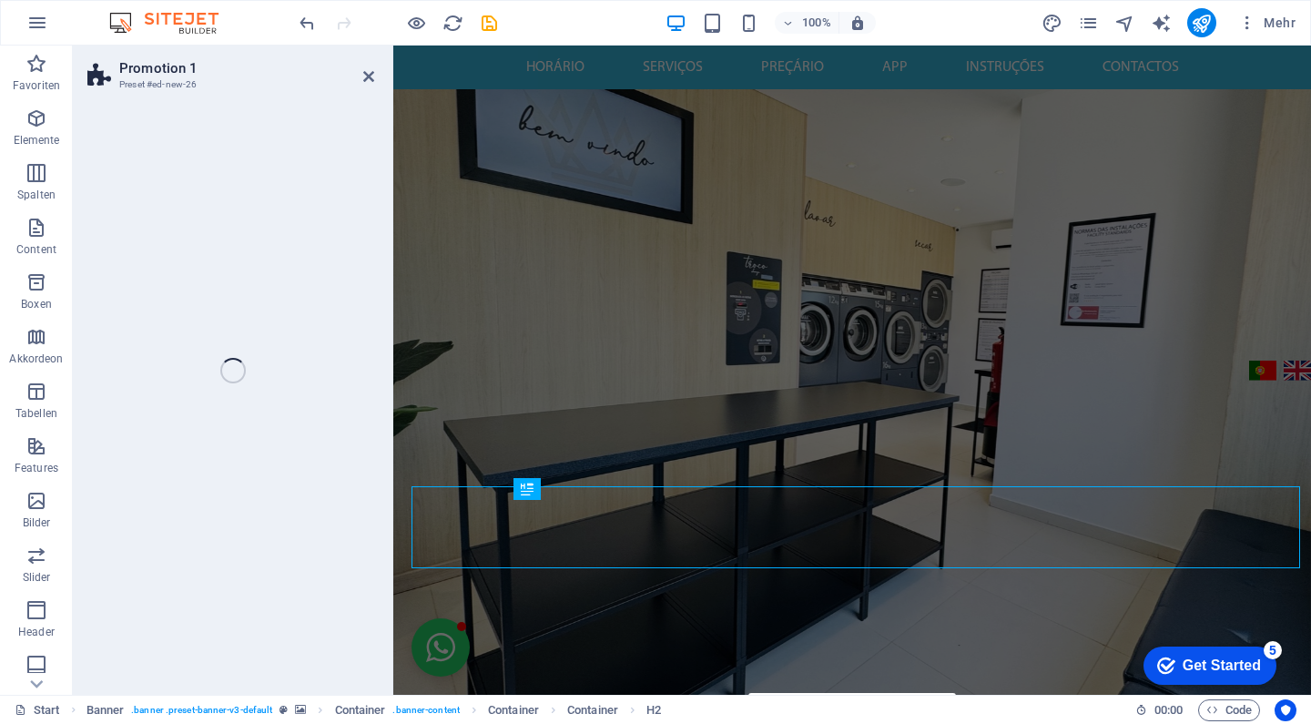
select select "rem"
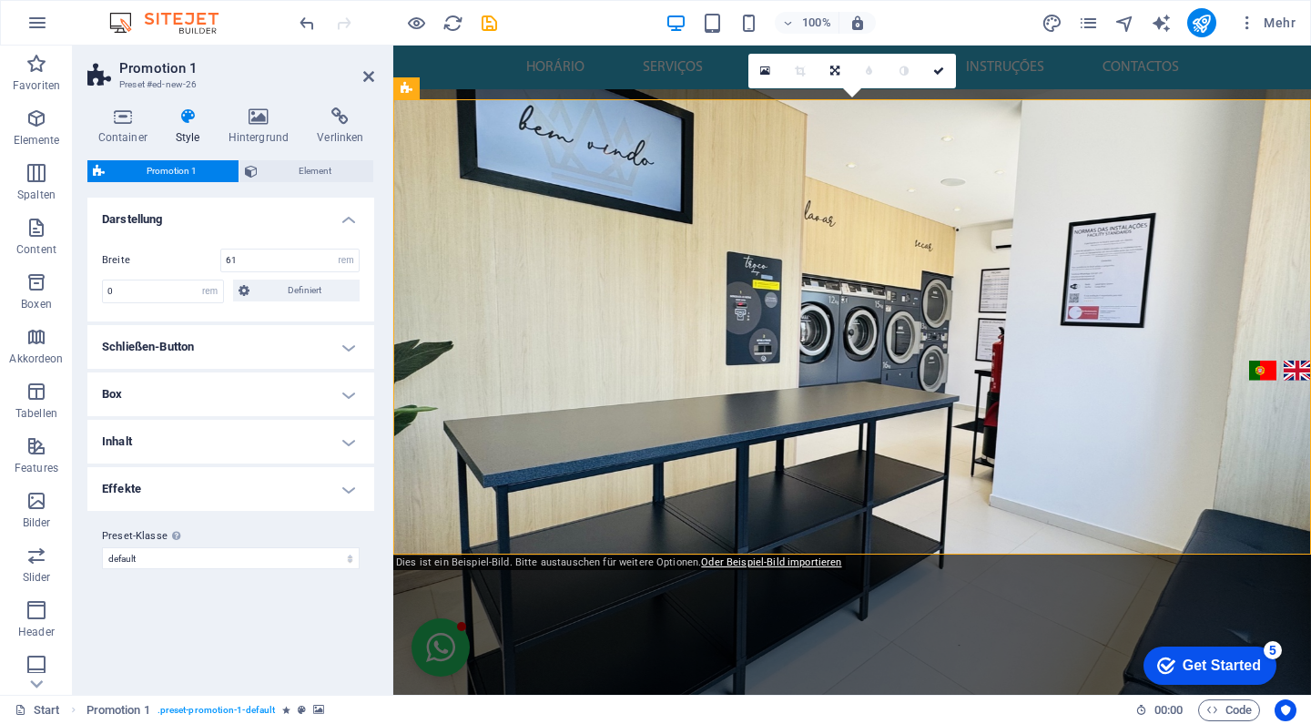
scroll to position [595, 0]
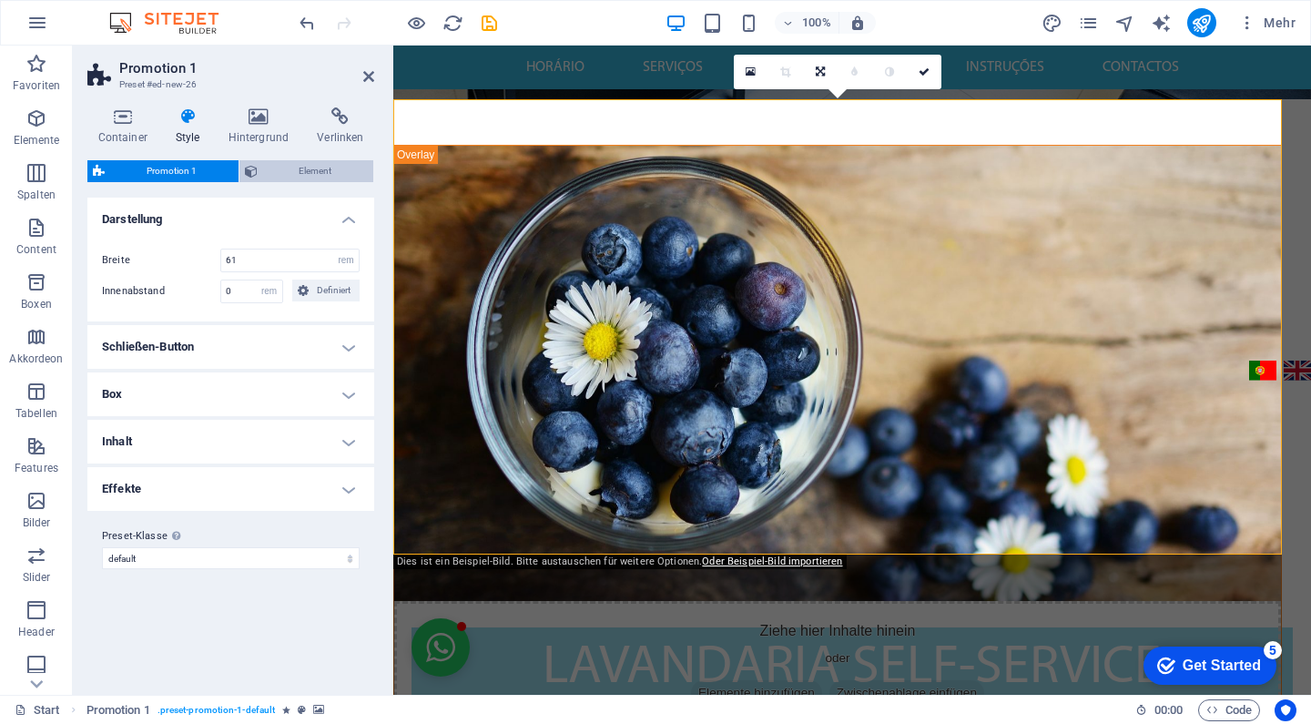
click at [318, 167] on span "Element" at bounding box center [316, 171] width 106 height 22
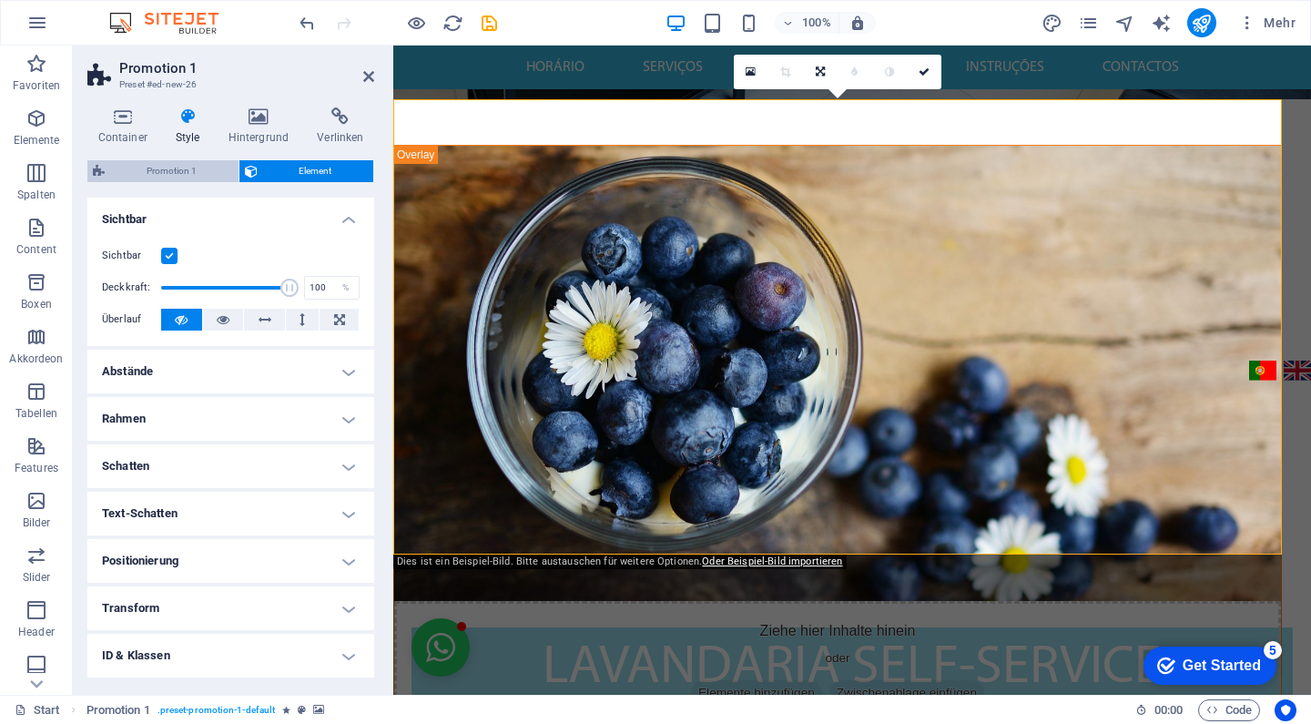
click at [181, 175] on span "Promotion 1" at bounding box center [171, 171] width 123 height 22
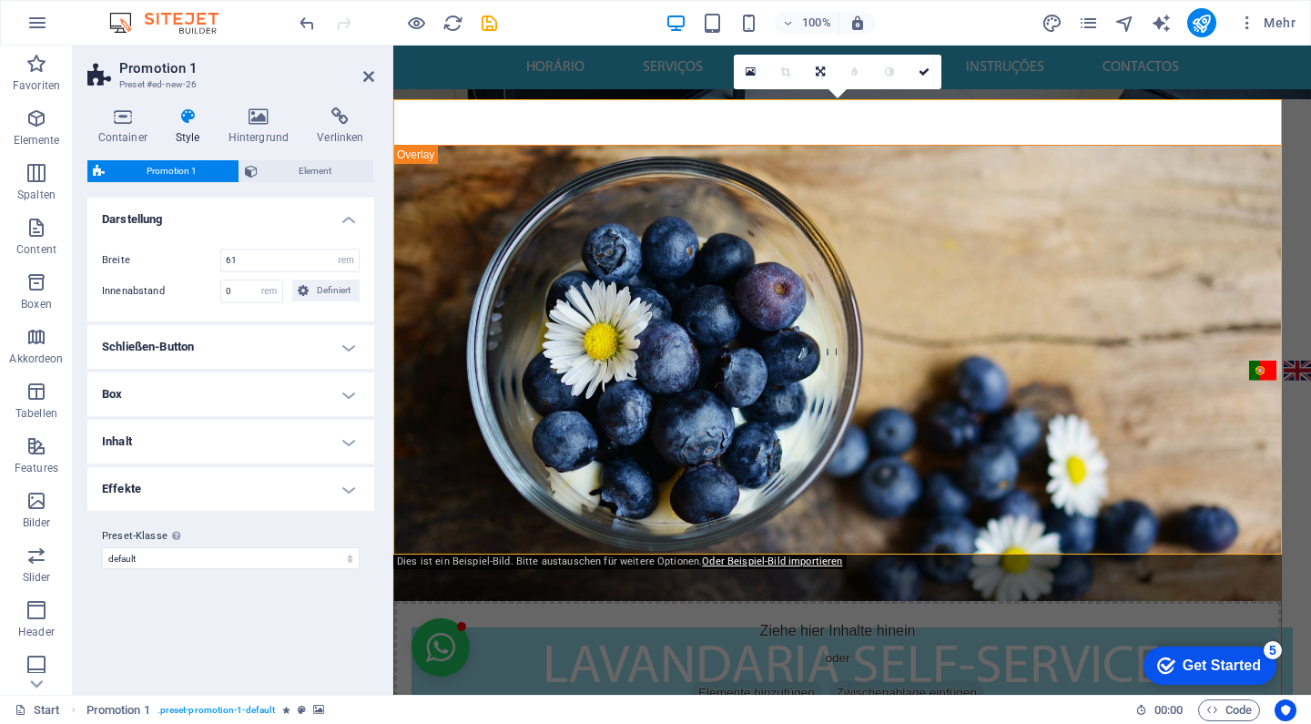
click at [326, 476] on h4 "Effekte" at bounding box center [230, 489] width 287 height 44
click at [326, 476] on h4 "Effekte" at bounding box center [230, 483] width 287 height 33
click at [691, 680] on span "Elemente hinzufügen" at bounding box center [756, 692] width 131 height 25
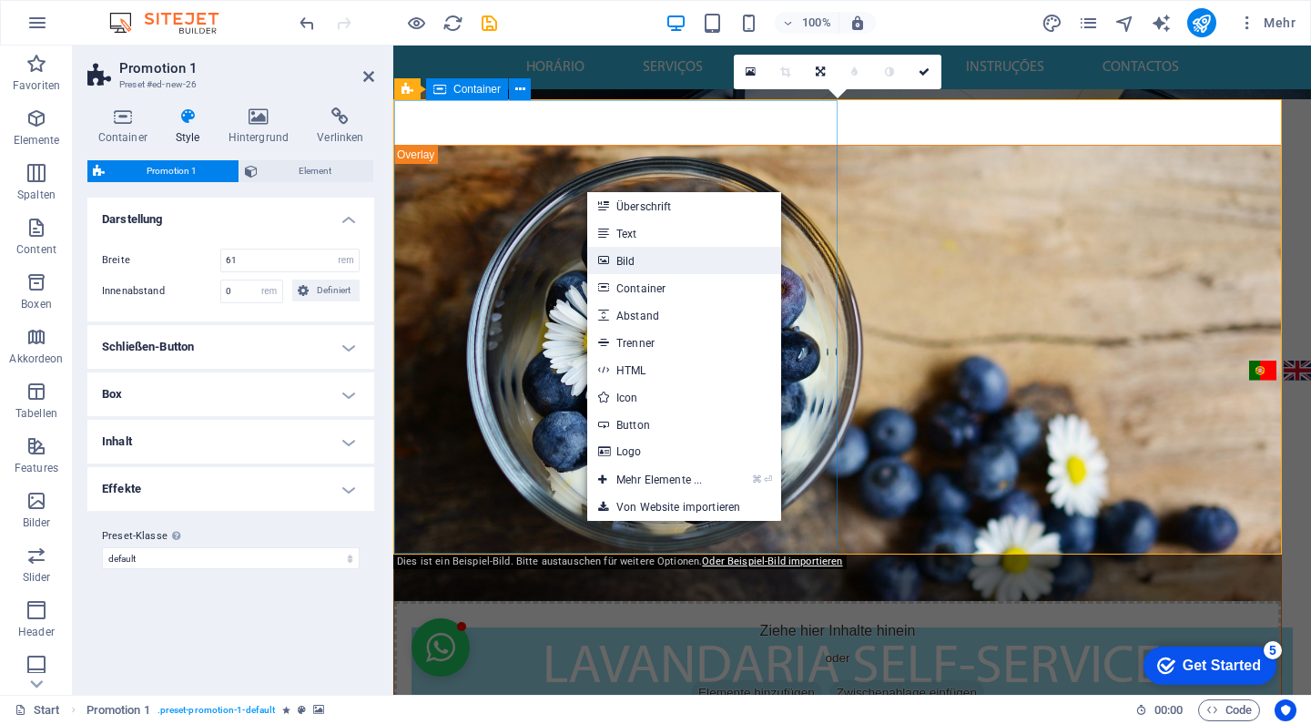
click at [682, 265] on link "Bild" at bounding box center [684, 260] width 194 height 27
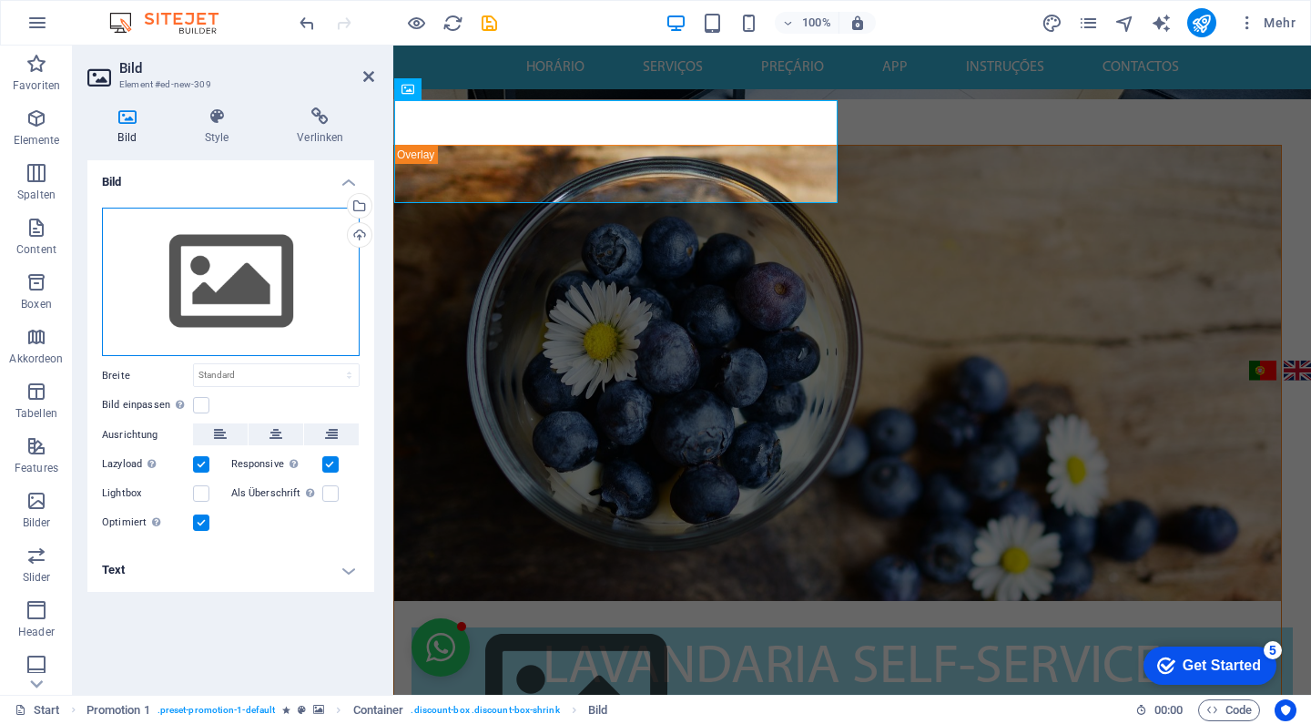
click at [230, 304] on div "Ziehe Dateien zum Hochladen hierher oder klicke hier, um aus Dateien oder koste…" at bounding box center [231, 282] width 258 height 149
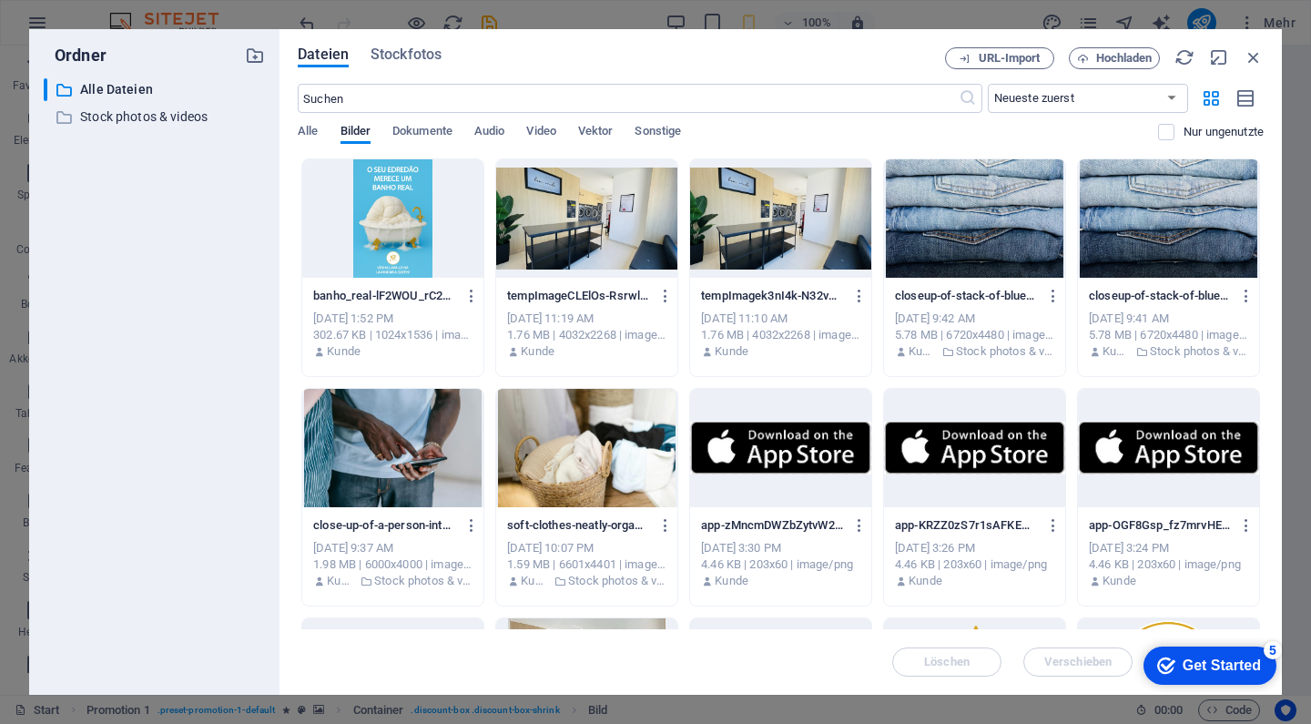
click at [407, 235] on div at bounding box center [392, 218] width 181 height 118
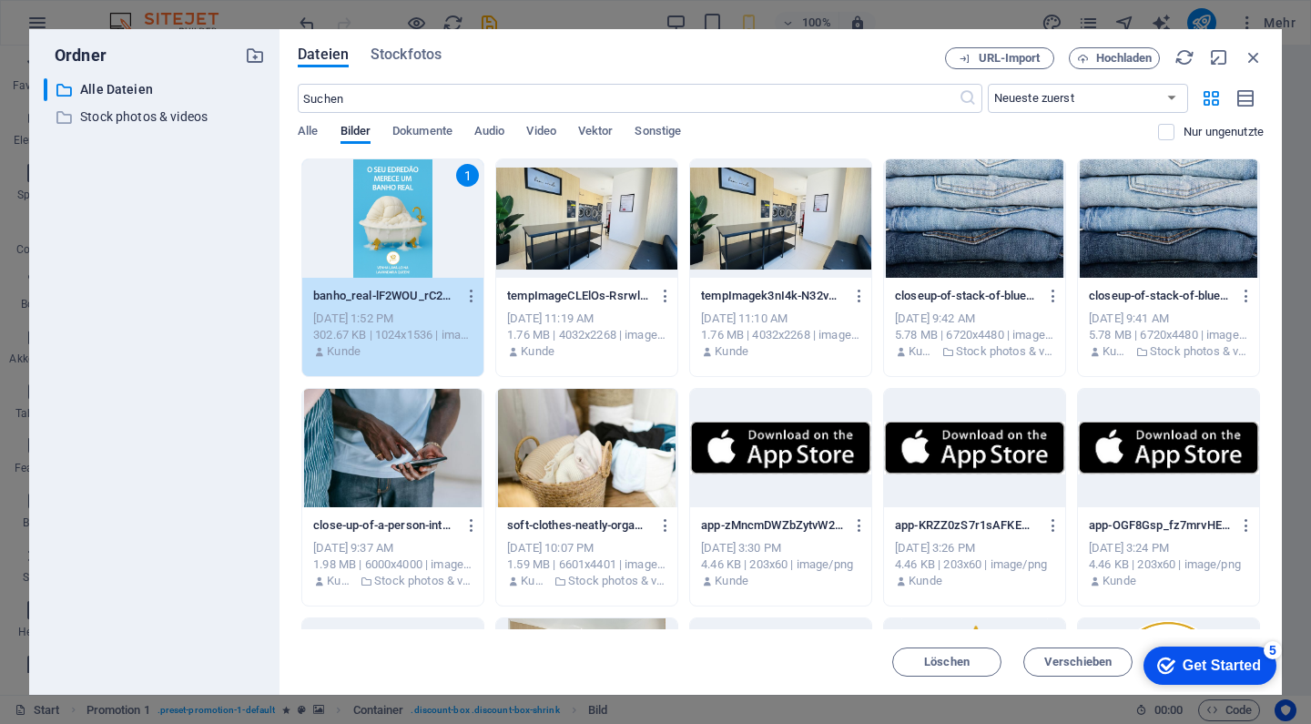
click at [376, 187] on div "1" at bounding box center [392, 218] width 181 height 118
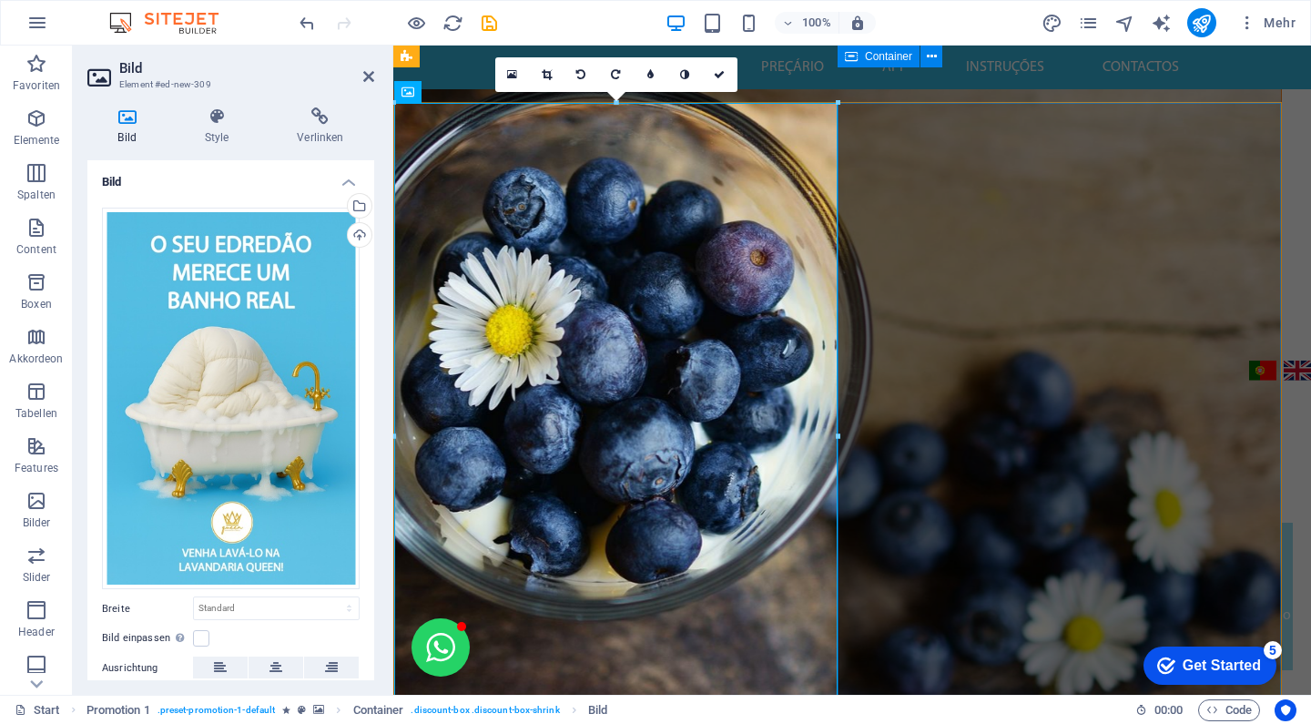
scroll to position [591, 0]
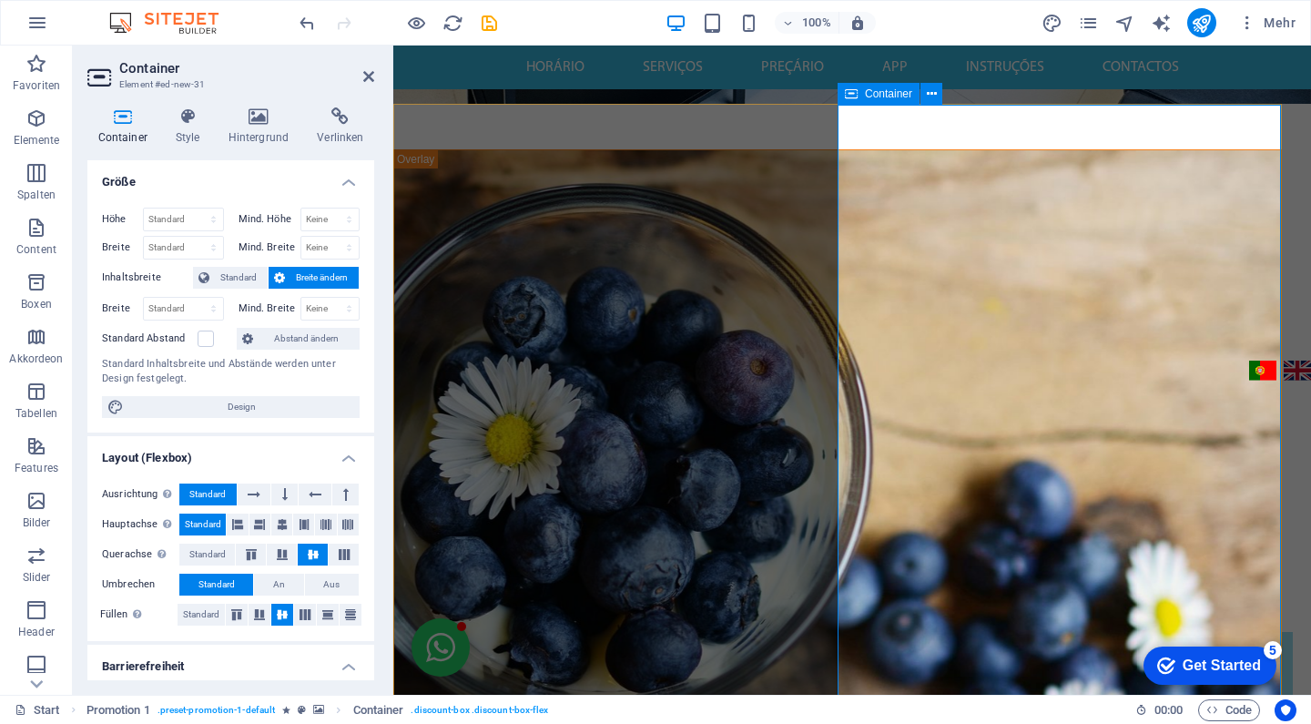
click at [888, 91] on span "Container" at bounding box center [888, 93] width 47 height 11
click at [255, 117] on icon at bounding box center [259, 116] width 82 height 18
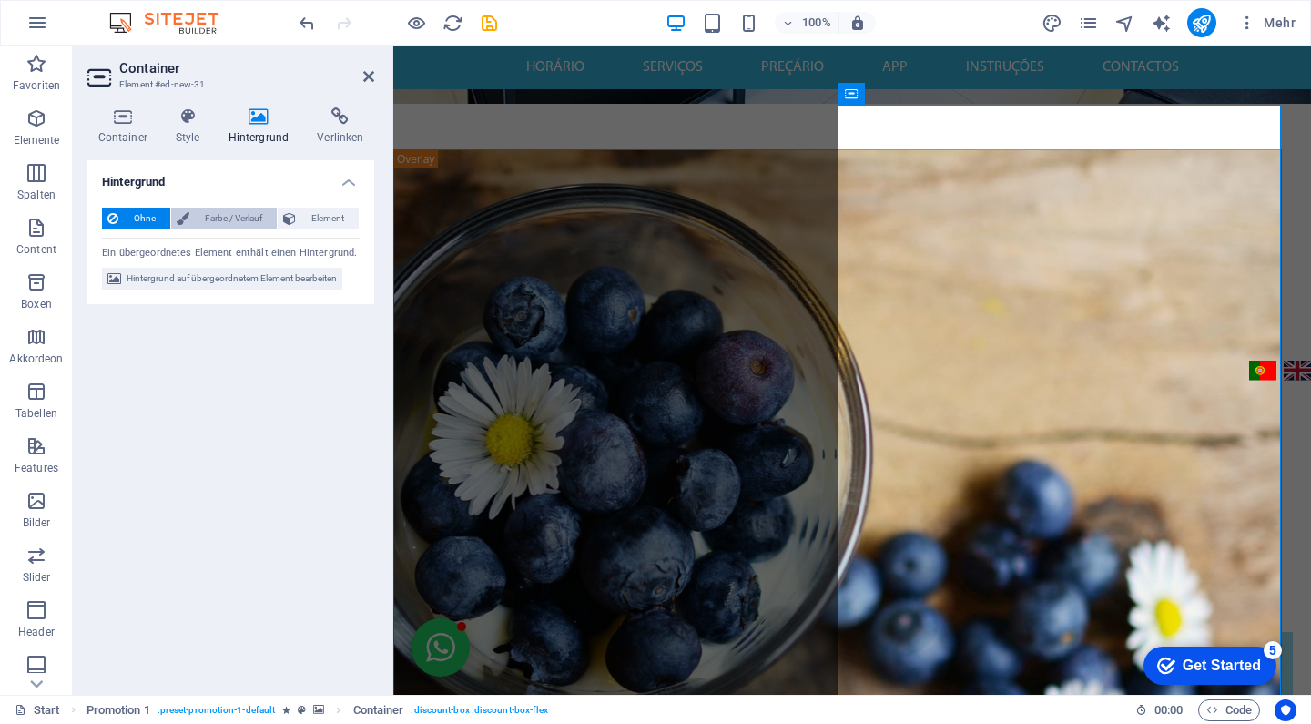
click at [218, 210] on span "Farbe / Verlauf" at bounding box center [233, 219] width 76 height 22
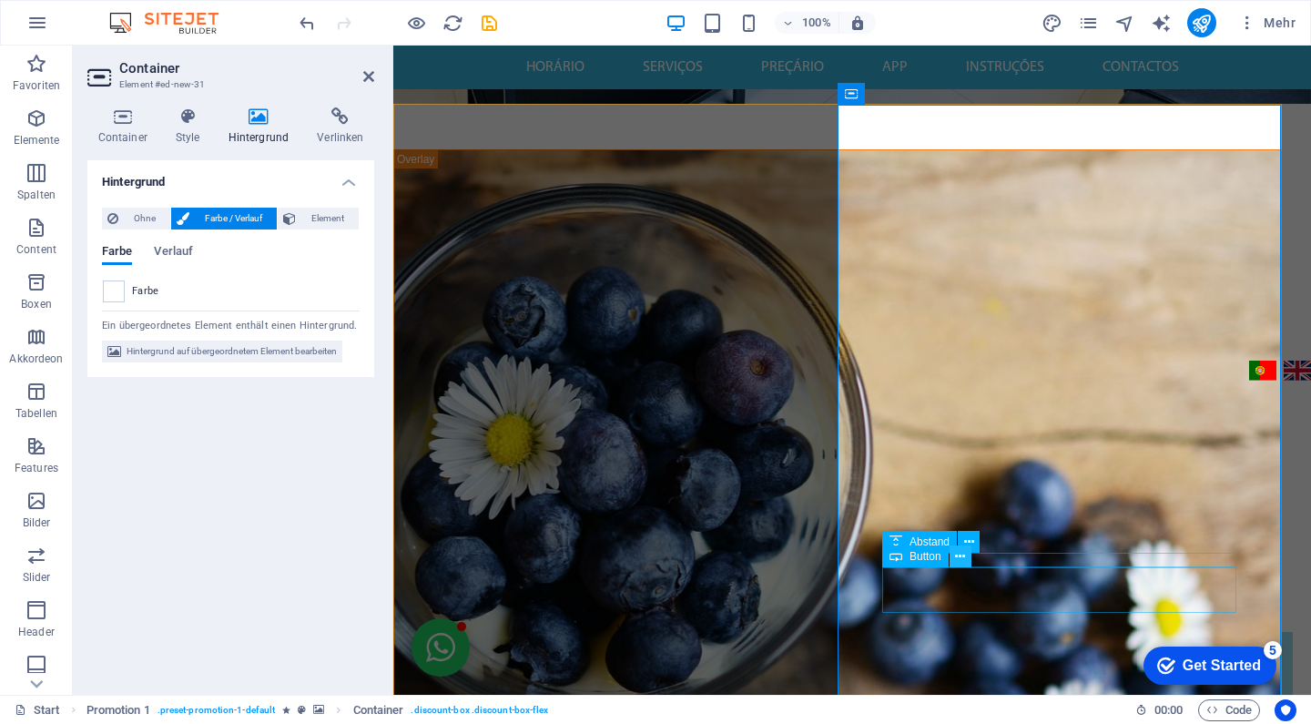
click at [960, 557] on icon at bounding box center [960, 556] width 10 height 19
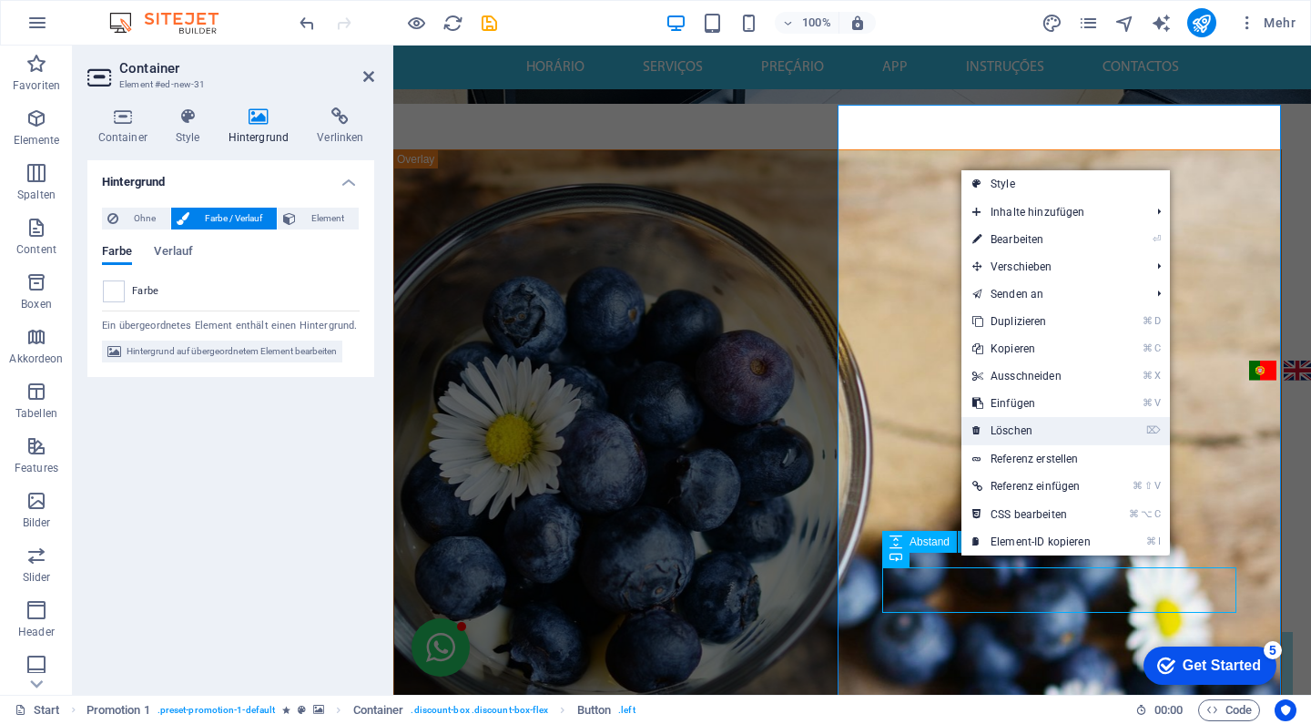
click at [1016, 422] on link "⌦ Löschen" at bounding box center [1031, 430] width 140 height 27
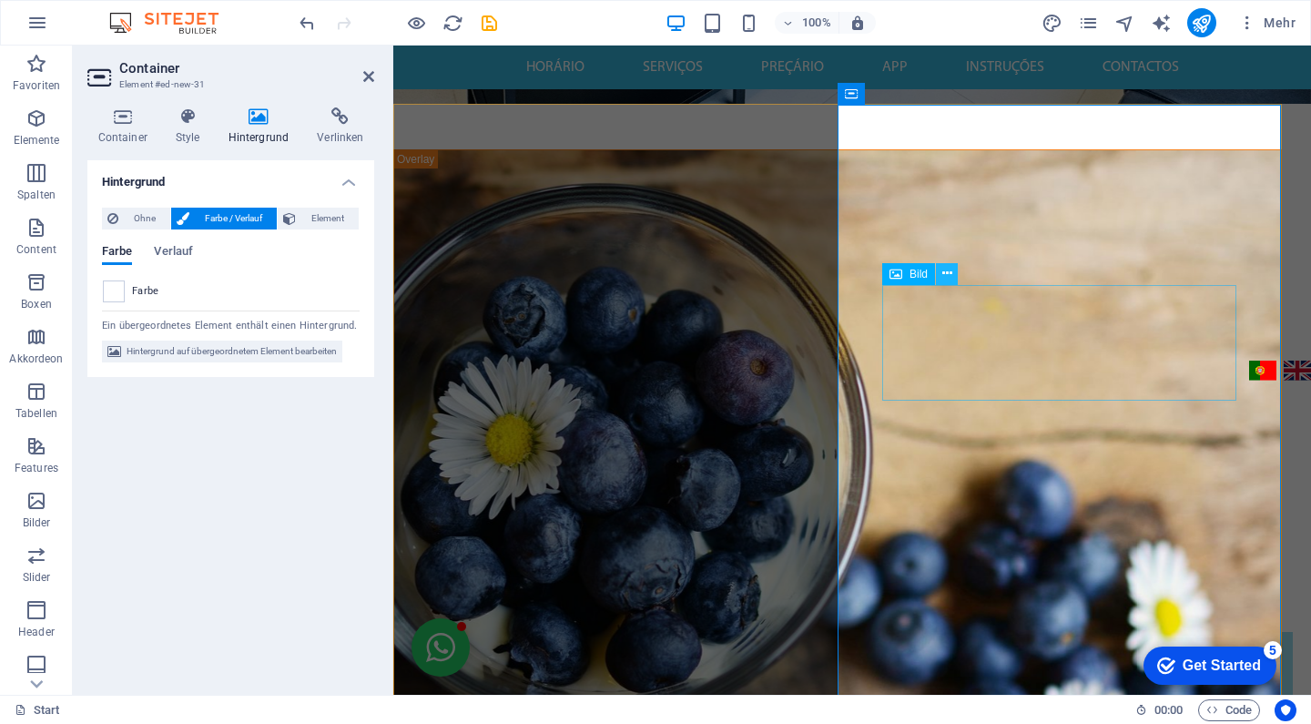
click at [949, 269] on icon at bounding box center [947, 273] width 10 height 19
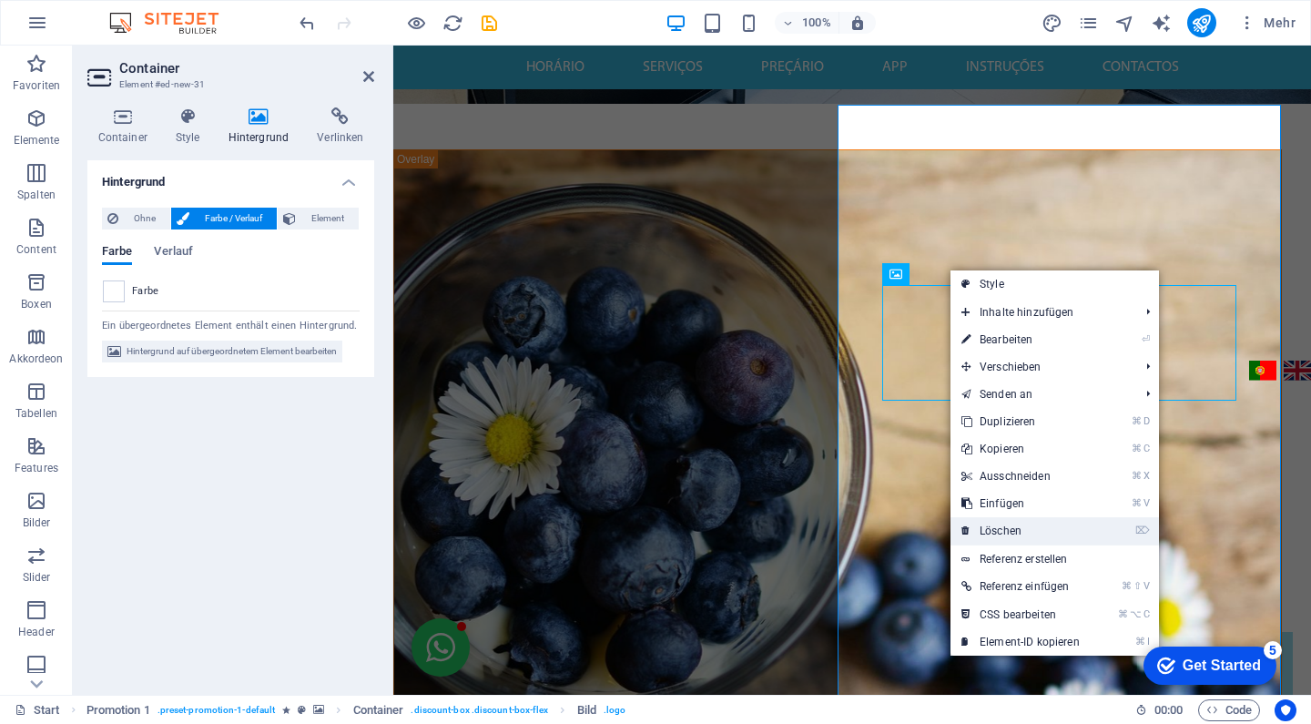
click at [1013, 531] on link "⌦ Löschen" at bounding box center [1020, 530] width 140 height 27
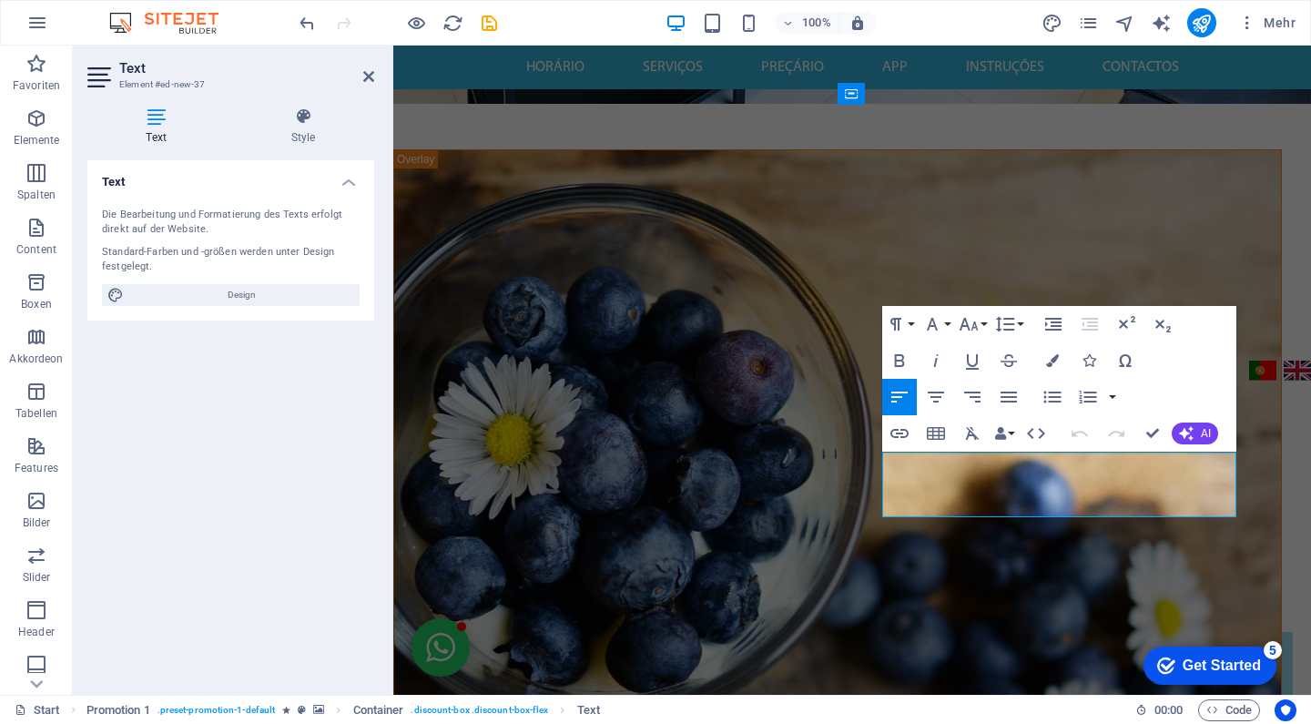
drag, startPoint x: 933, startPoint y: 473, endPoint x: 834, endPoint y: 468, distance: 99.4
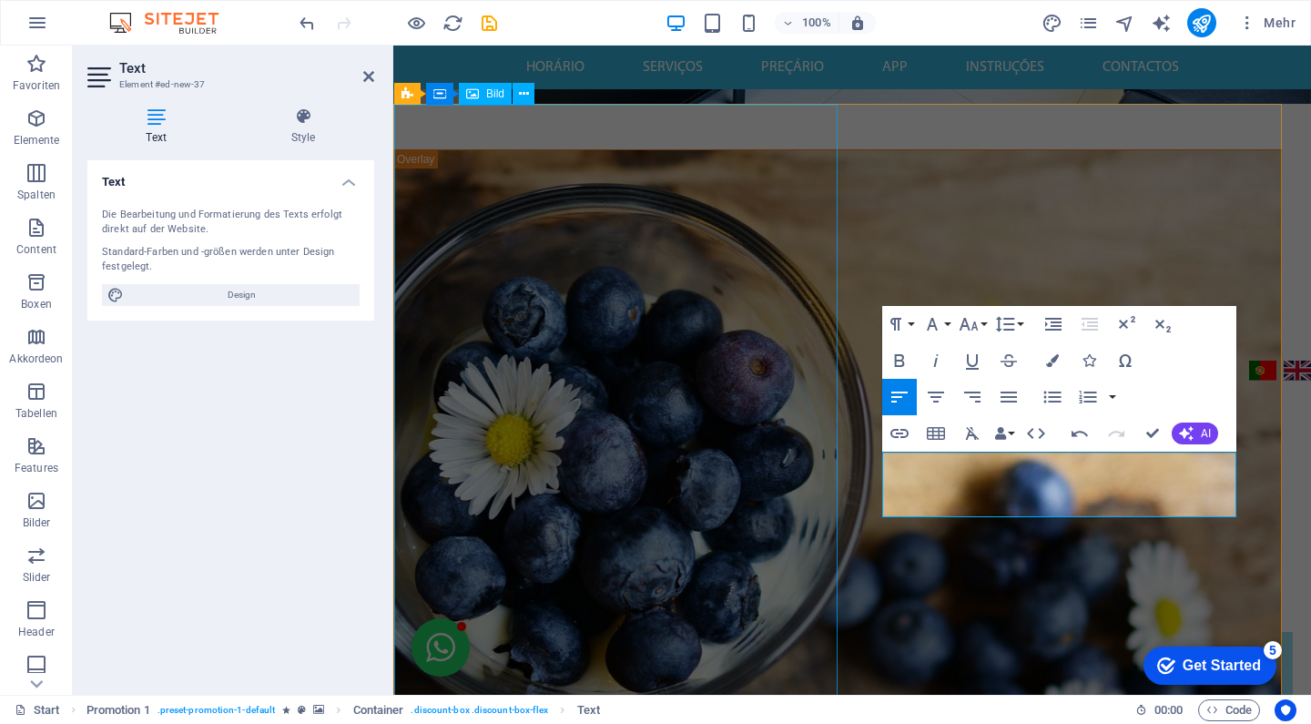
drag, startPoint x: 974, startPoint y: 507, endPoint x: 826, endPoint y: 420, distance: 172.2
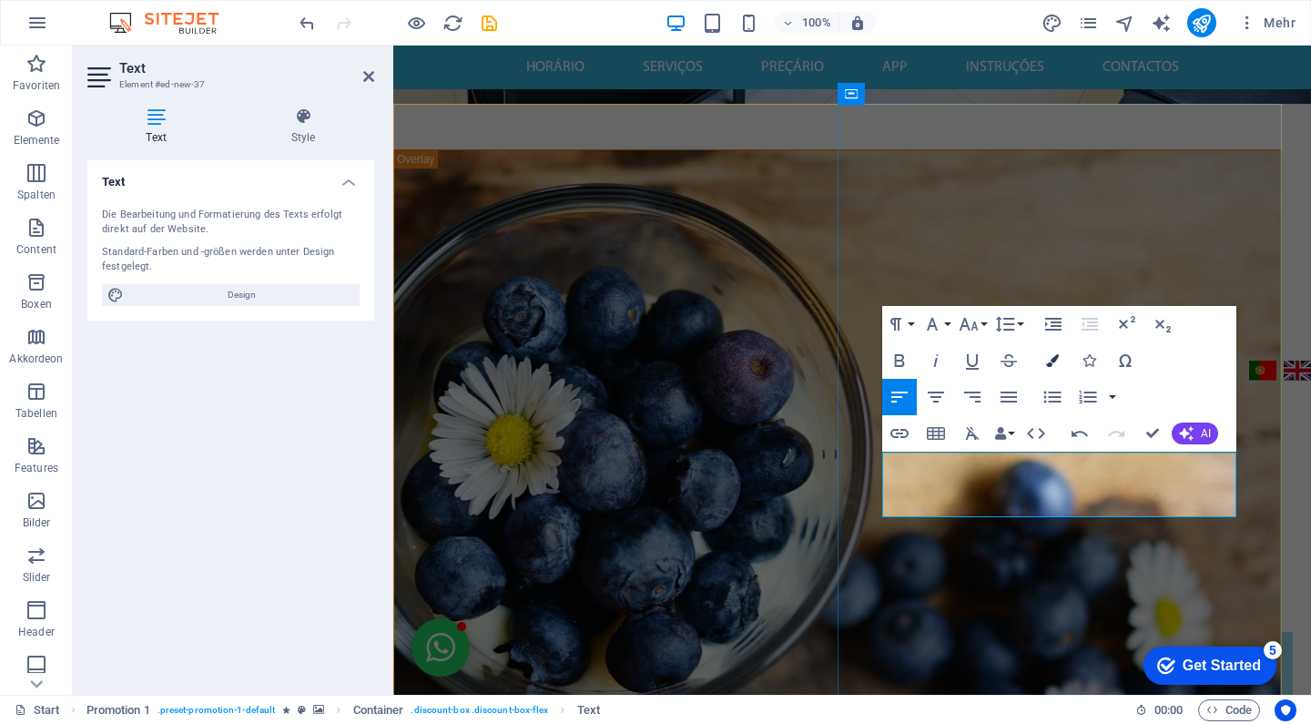
click at [1051, 365] on icon "button" at bounding box center [1052, 360] width 13 height 13
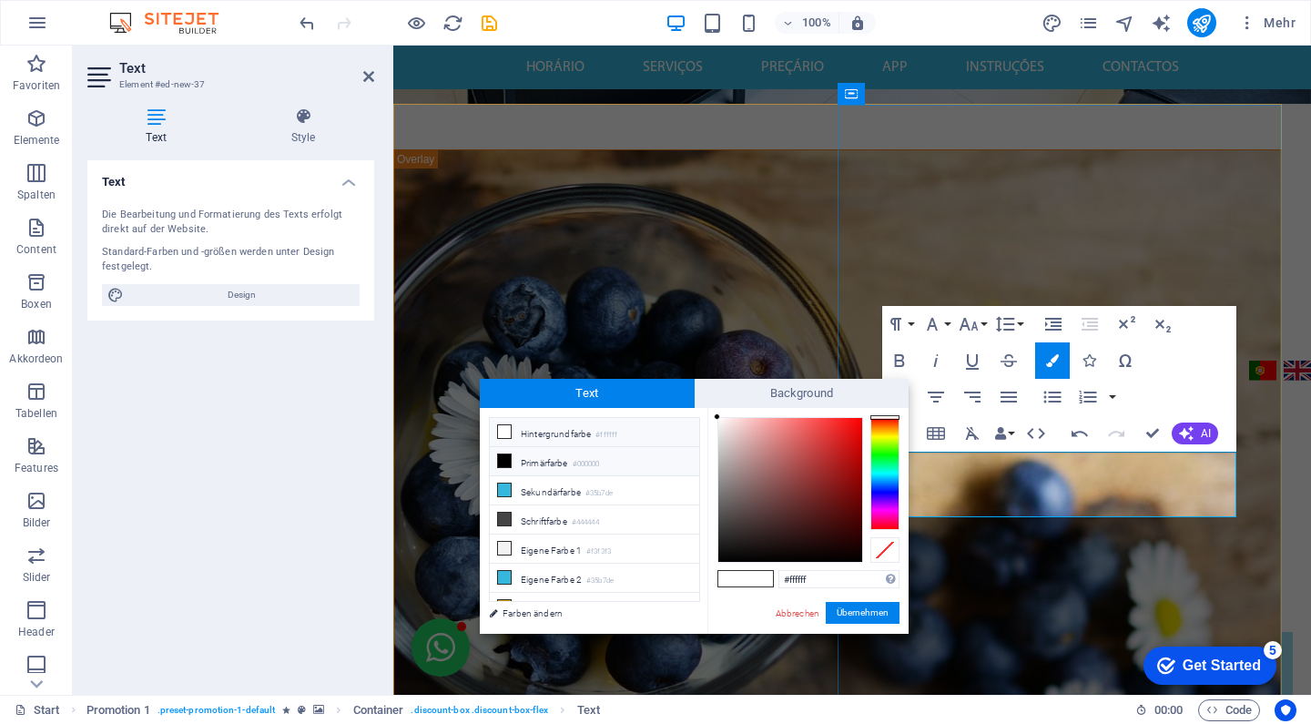
click at [605, 454] on li "Primärfarbe #000000" at bounding box center [594, 461] width 209 height 29
click at [576, 458] on li "Primärfarbe #000000" at bounding box center [594, 461] width 209 height 29
click at [587, 516] on small "#444444" at bounding box center [585, 522] width 27 height 13
click at [579, 467] on small "#000000" at bounding box center [586, 464] width 27 height 13
click at [858, 614] on button "Übernehmen" at bounding box center [863, 613] width 74 height 22
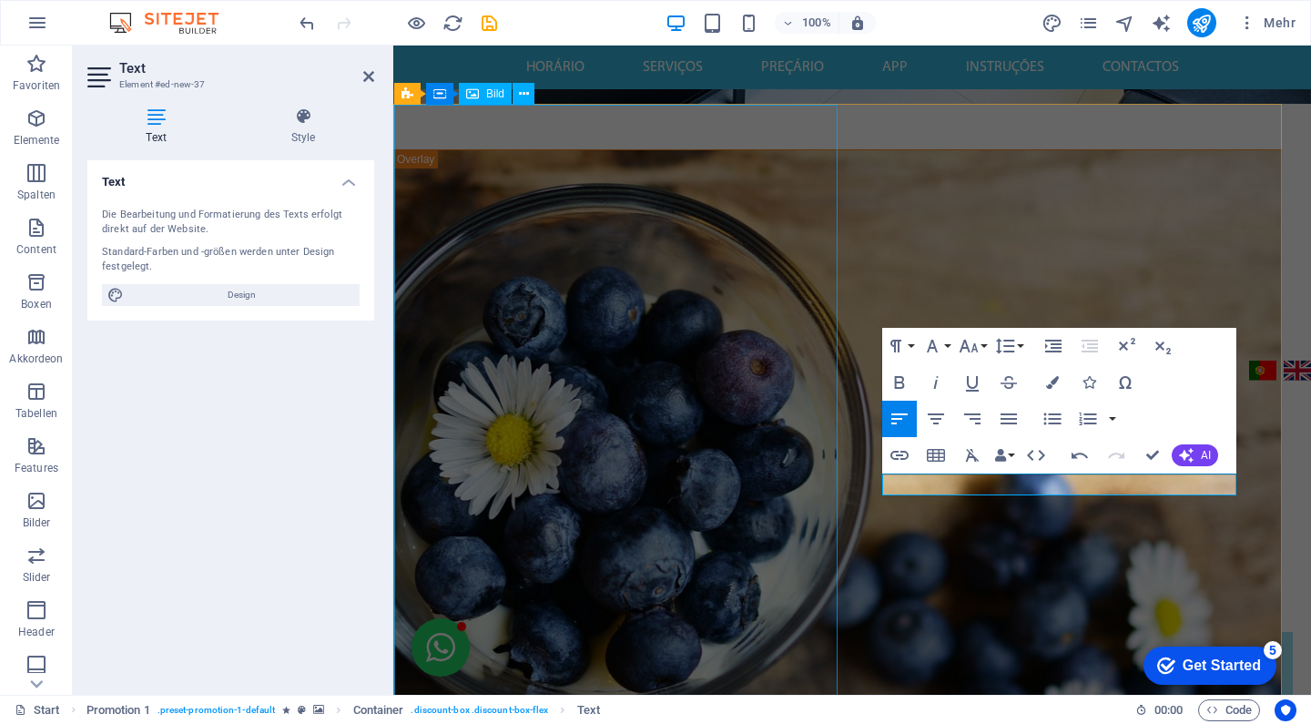
drag, startPoint x: 1004, startPoint y: 487, endPoint x: 800, endPoint y: 485, distance: 203.9
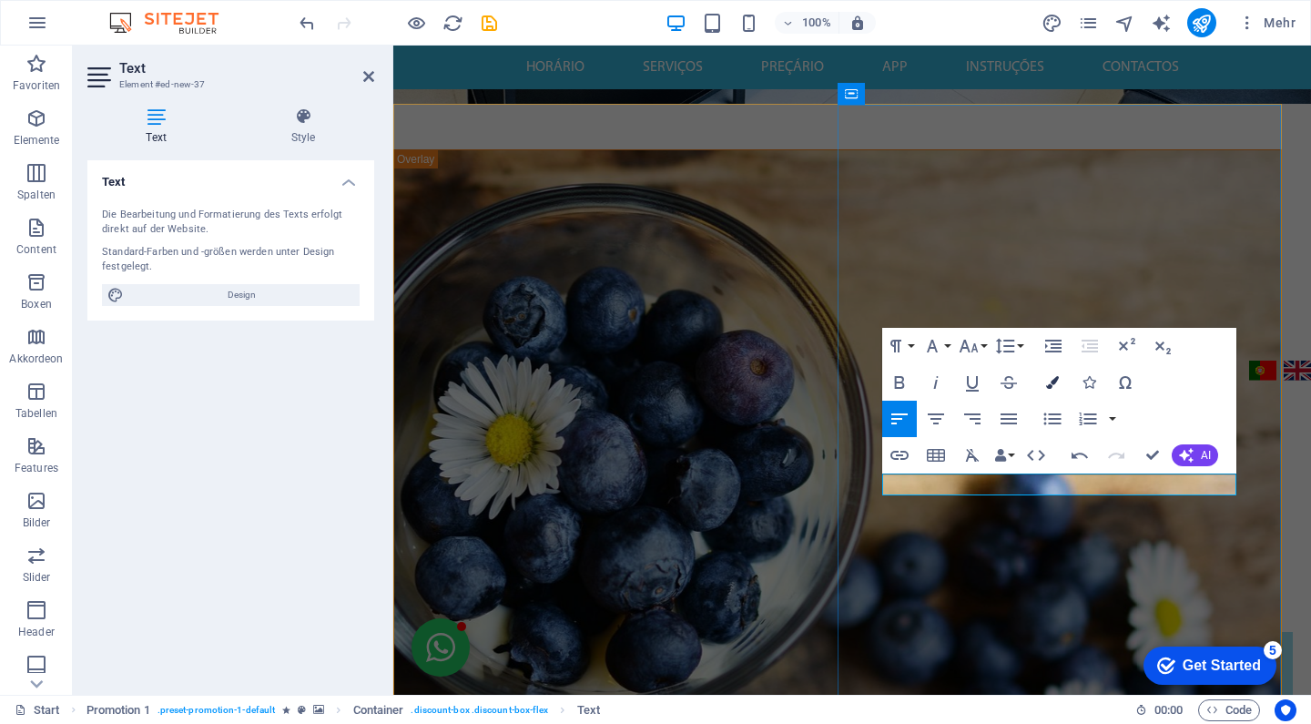
click at [1051, 383] on icon "button" at bounding box center [1052, 382] width 13 height 13
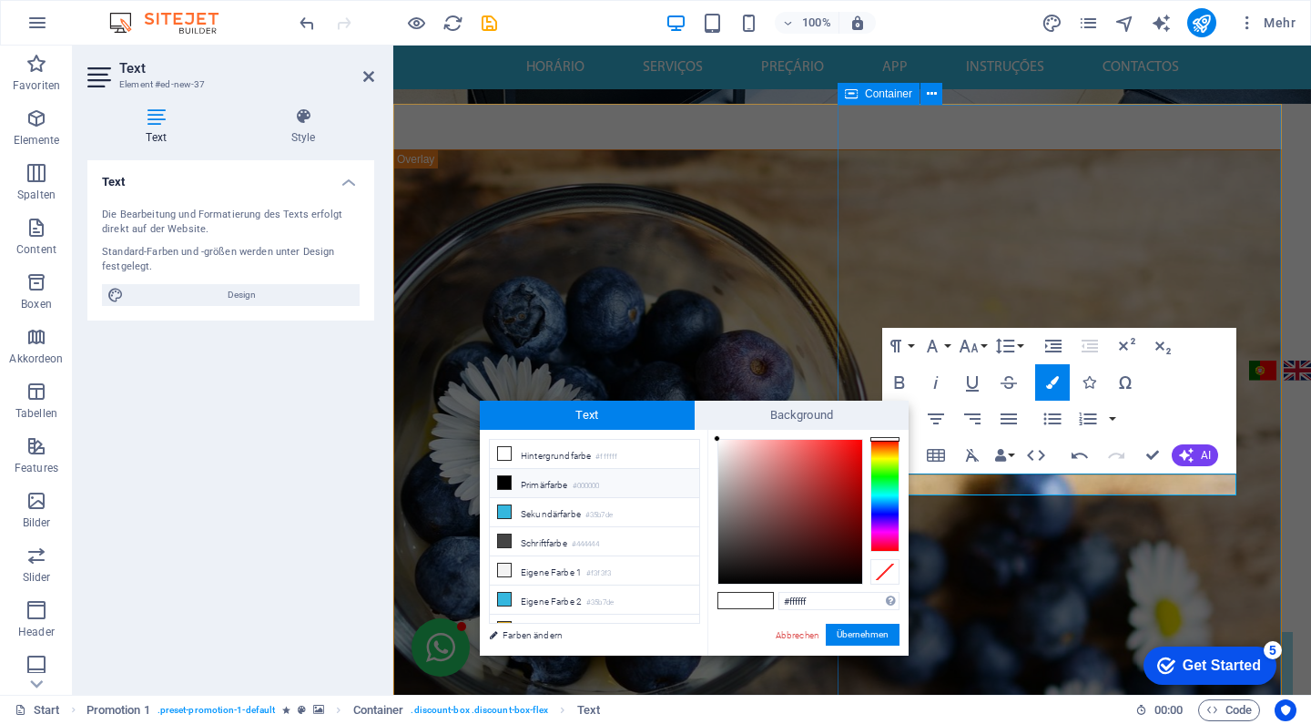
click at [573, 482] on li "Primärfarbe #000000" at bounding box center [594, 483] width 209 height 29
type input "#000000"
click at [854, 629] on button "Übernehmen" at bounding box center [863, 635] width 74 height 22
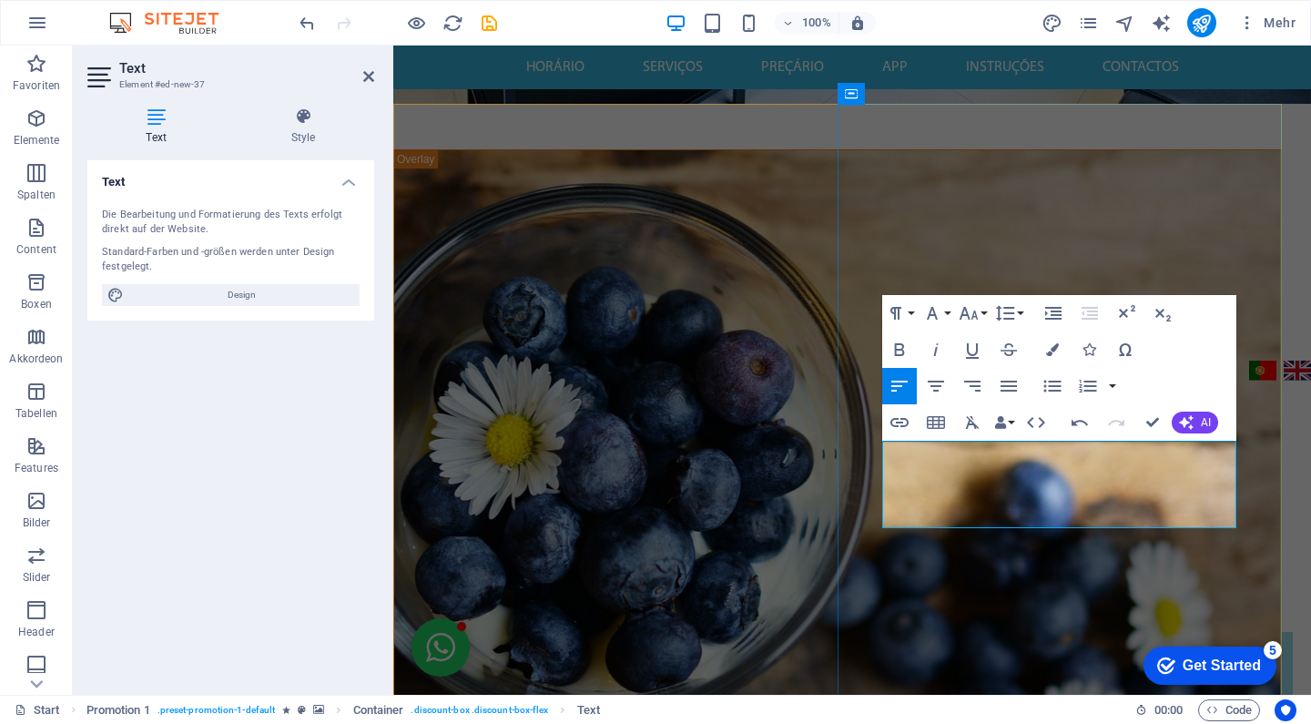
drag, startPoint x: 1010, startPoint y: 515, endPoint x: 861, endPoint y: 443, distance: 164.9
click at [939, 310] on icon "button" at bounding box center [932, 313] width 22 height 22
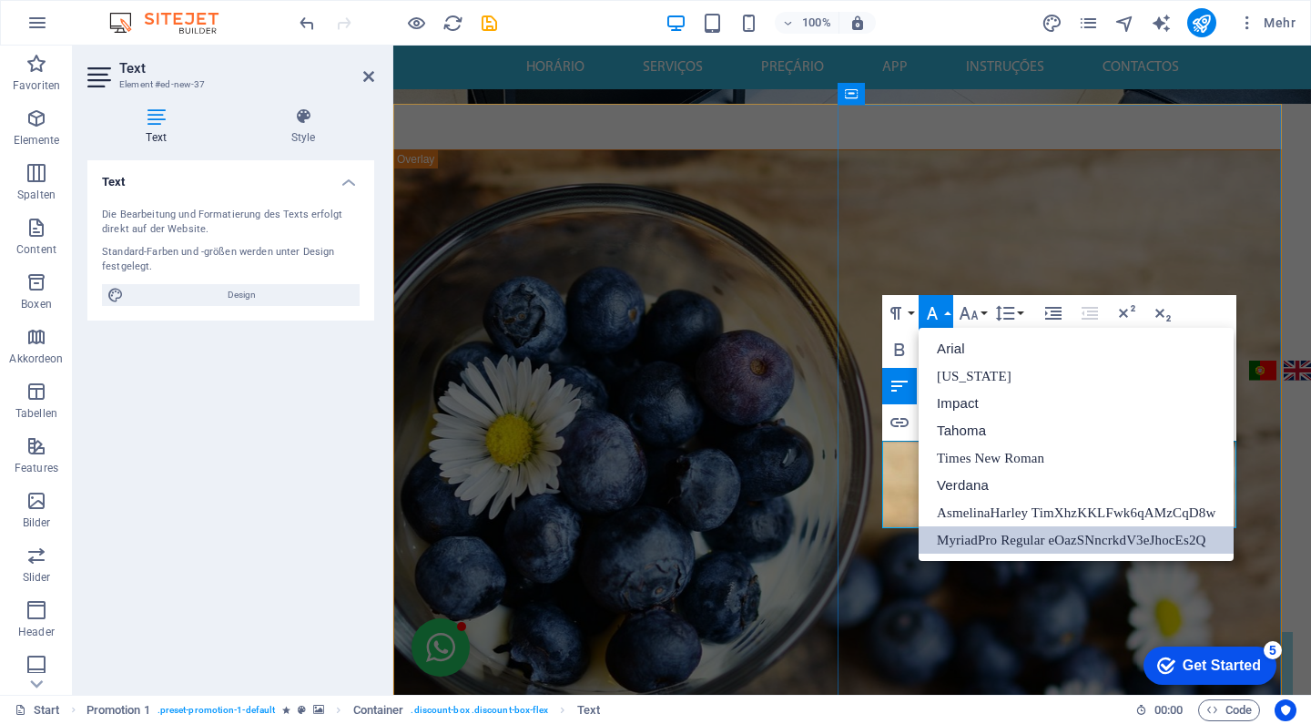
scroll to position [0, 0]
click at [964, 310] on icon "button" at bounding box center [969, 313] width 19 height 13
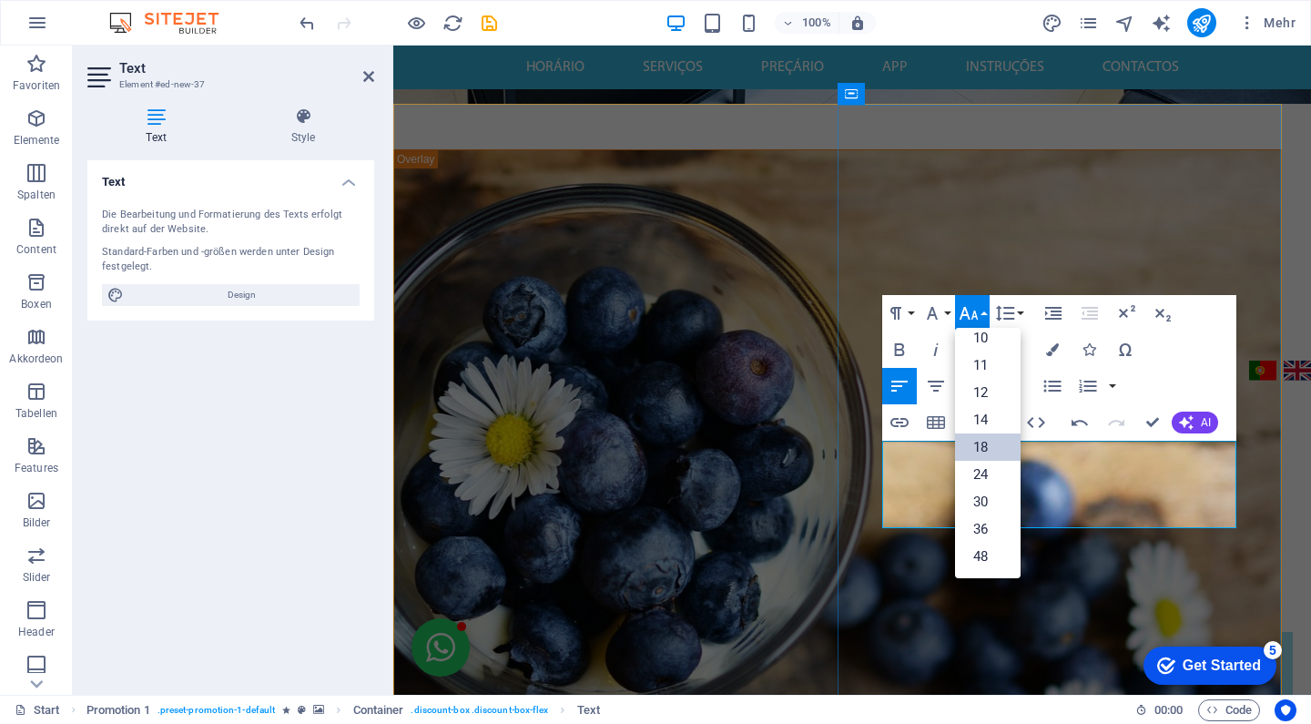
scroll to position [68, 0]
click at [992, 551] on link "48" at bounding box center [988, 553] width 66 height 27
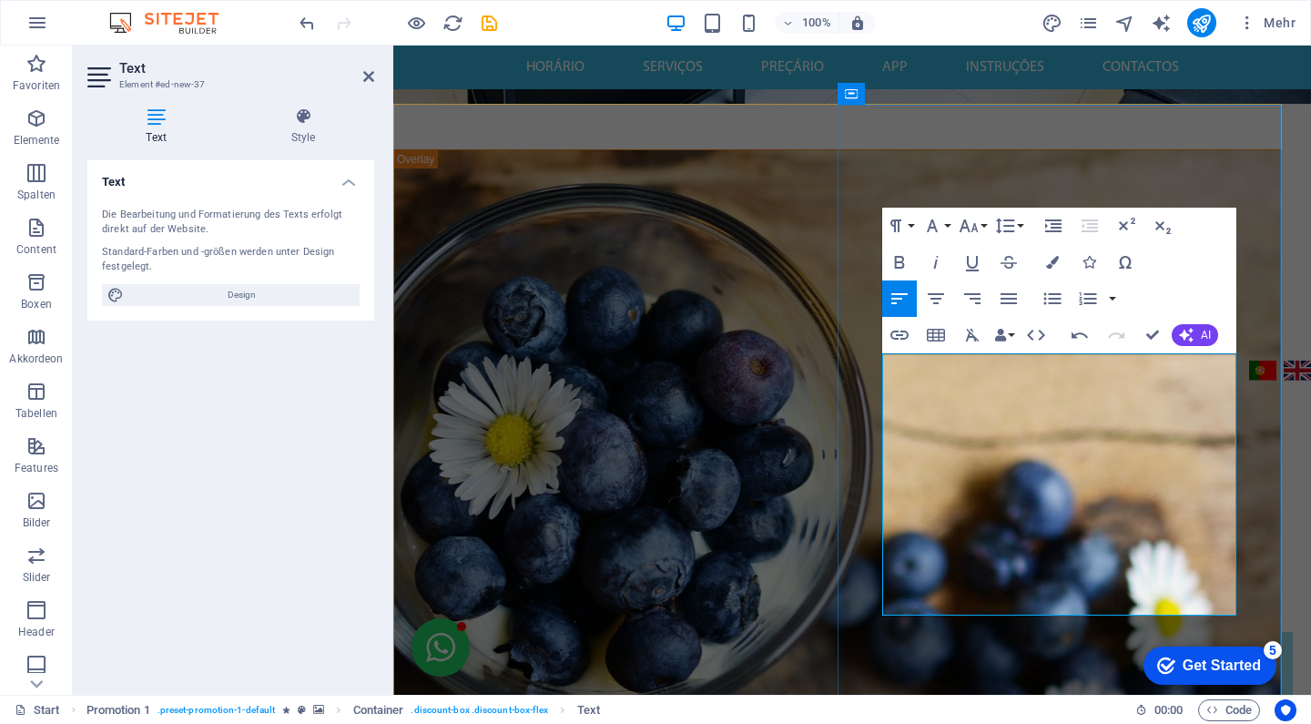
drag, startPoint x: 1157, startPoint y: 380, endPoint x: 880, endPoint y: 380, distance: 276.7
click at [892, 265] on icon "button" at bounding box center [899, 262] width 22 height 22
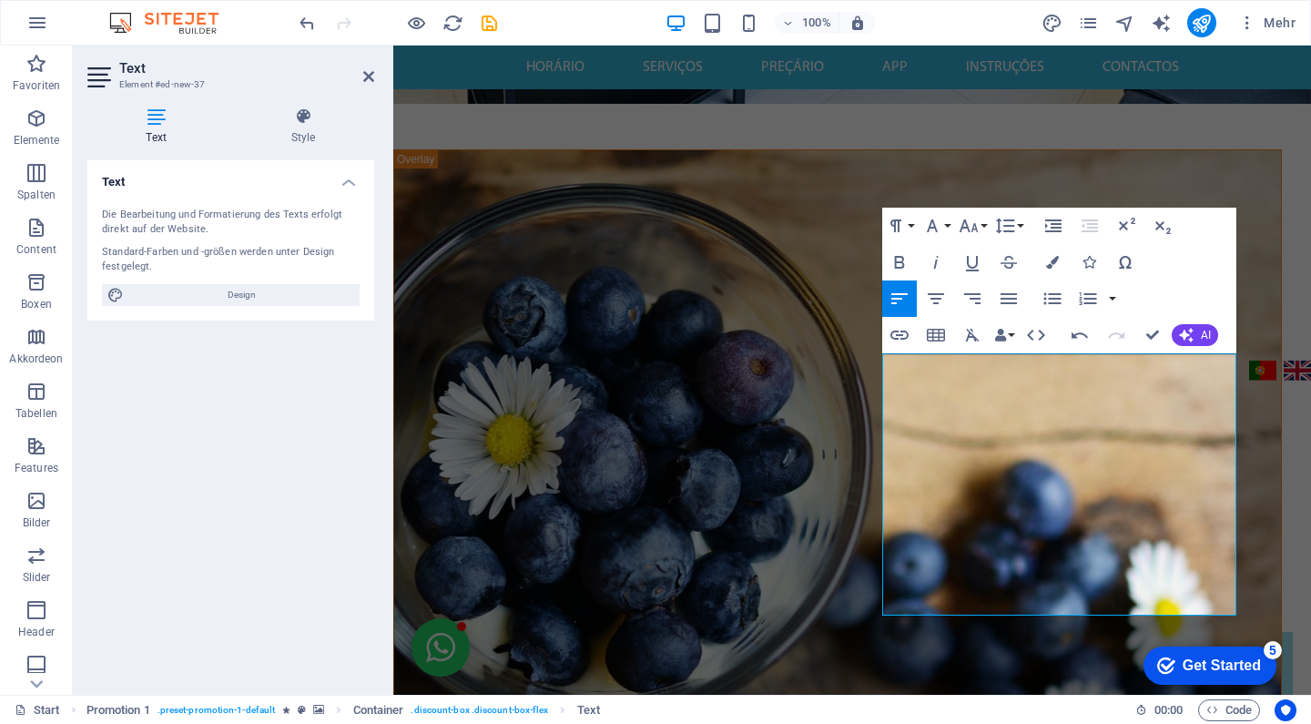
drag, startPoint x: 1152, startPoint y: 578, endPoint x: 882, endPoint y: 442, distance: 302.5
click at [899, 259] on icon "button" at bounding box center [899, 262] width 22 height 22
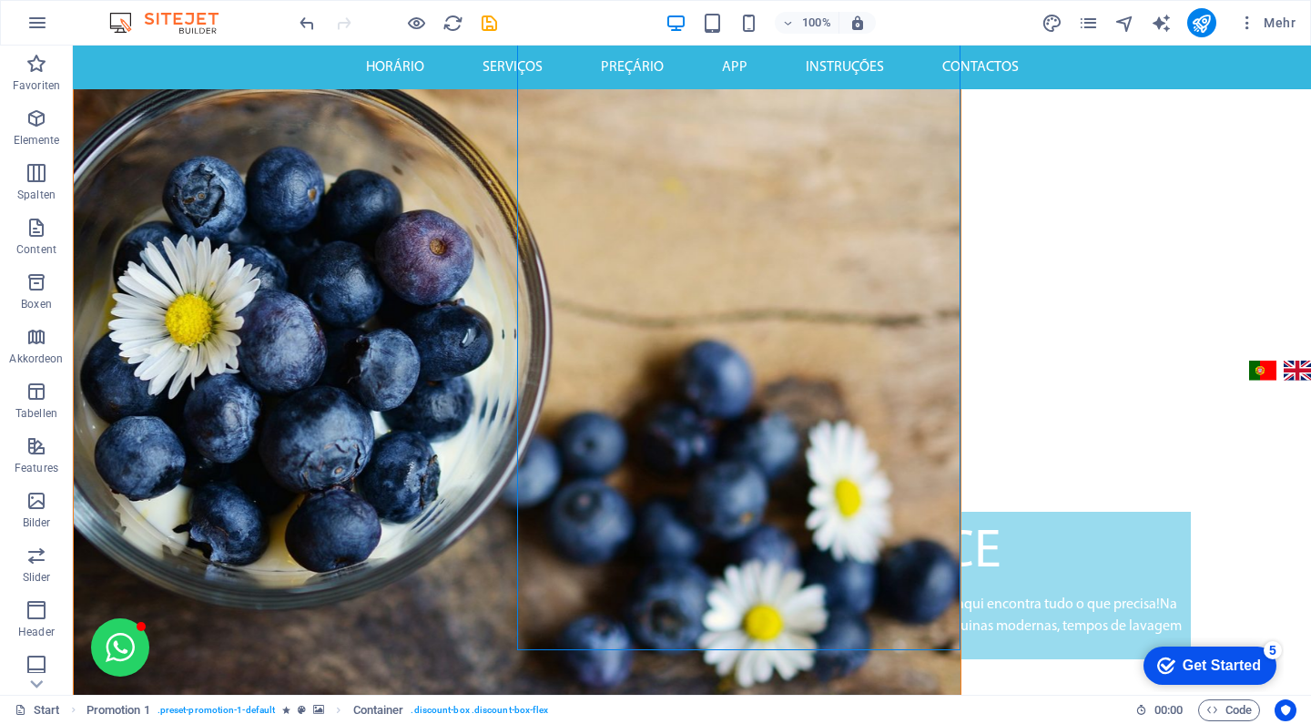
scroll to position [737, 0]
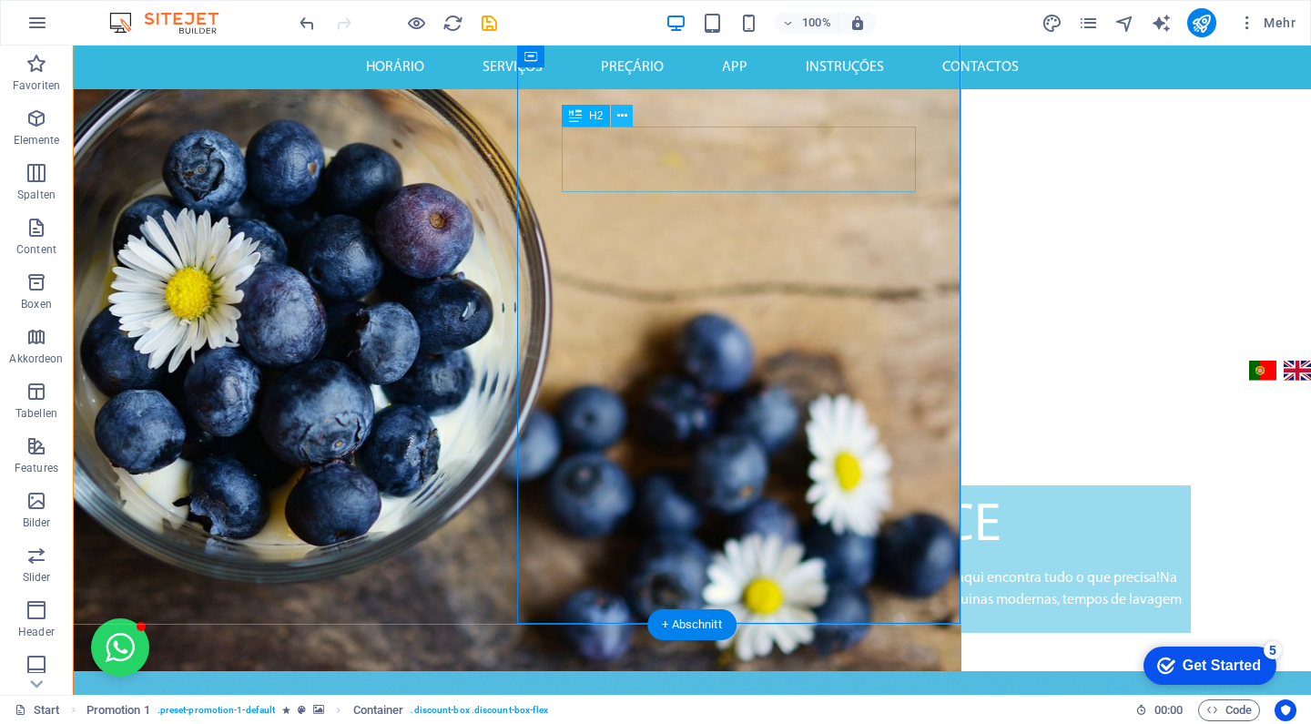
click at [627, 117] on button at bounding box center [622, 116] width 22 height 22
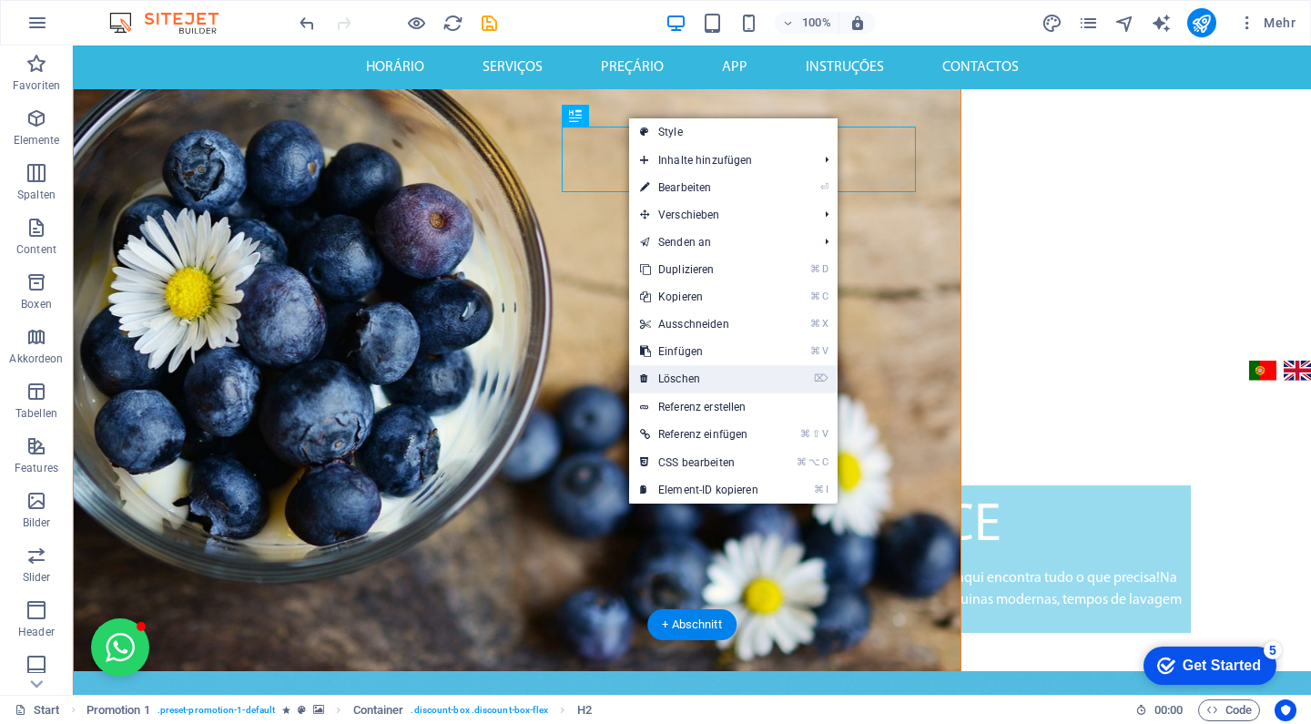
click at [719, 386] on link "⌦ Löschen" at bounding box center [699, 378] width 140 height 27
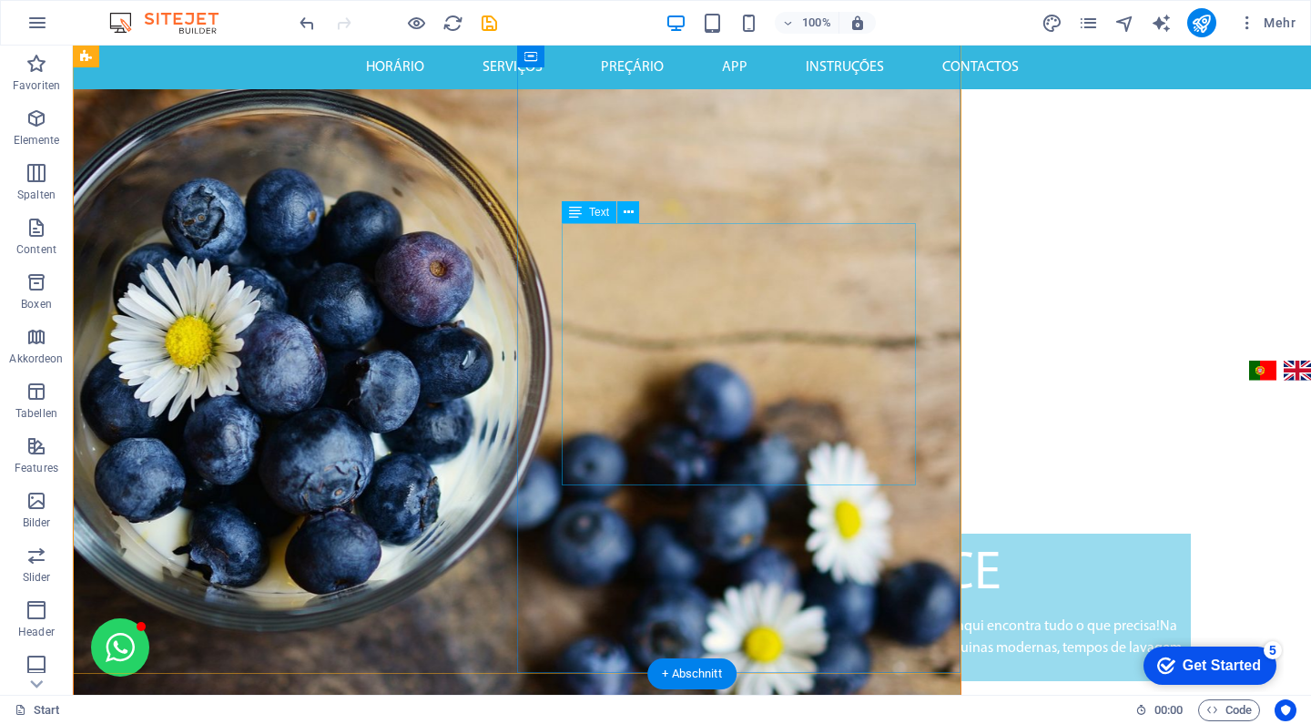
scroll to position [570, 0]
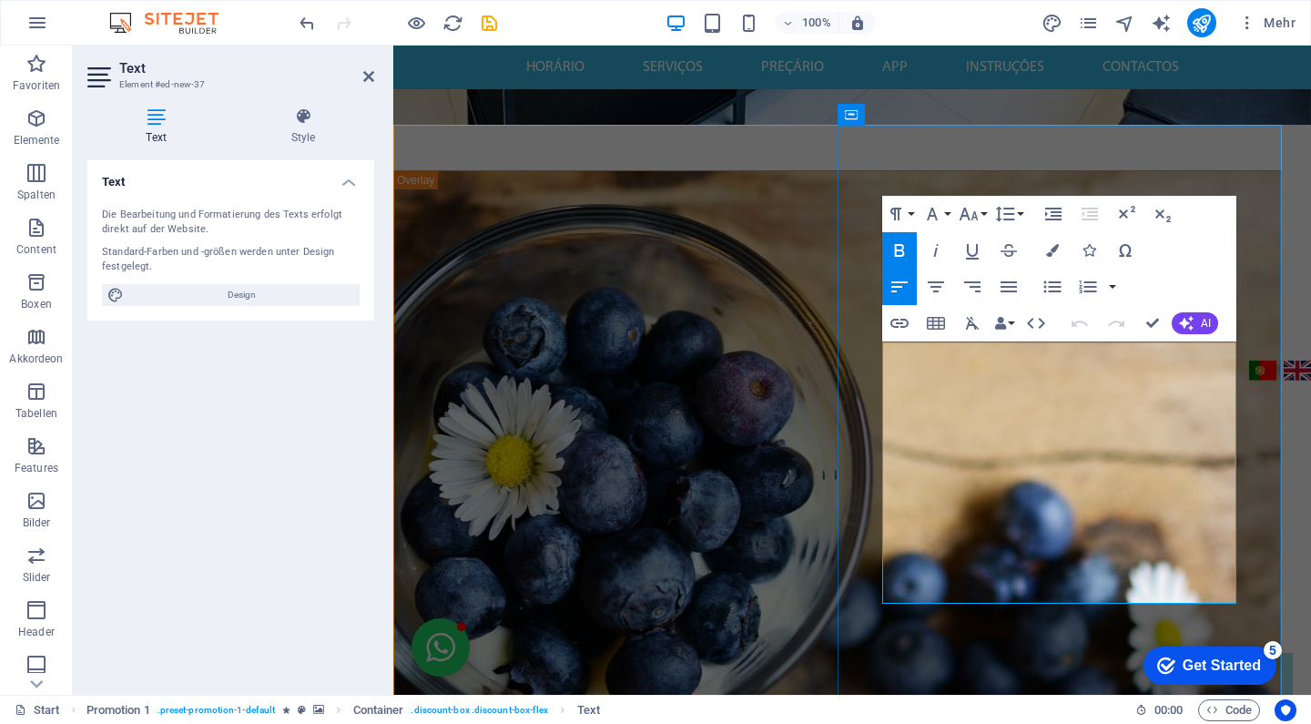
drag, startPoint x: 1163, startPoint y: 556, endPoint x: 854, endPoint y: 427, distance: 335.4
click at [904, 255] on icon "button" at bounding box center [900, 250] width 10 height 13
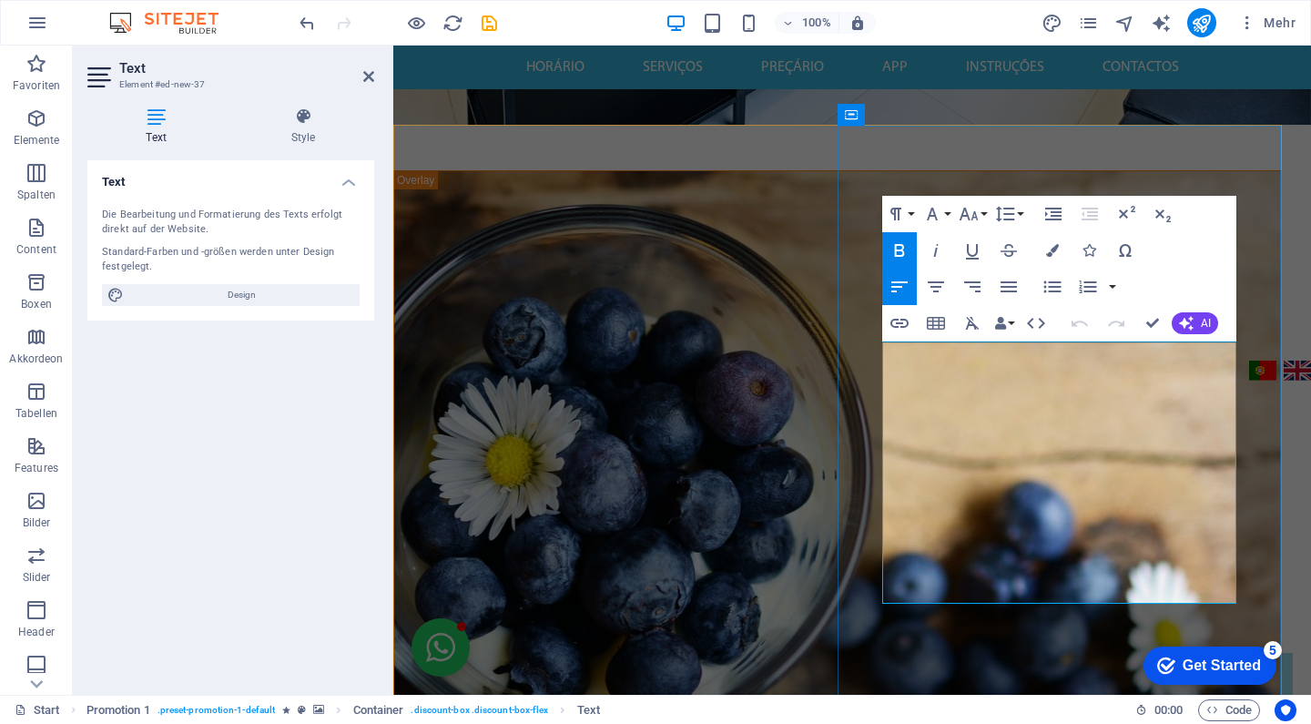
drag, startPoint x: 1195, startPoint y: 582, endPoint x: 886, endPoint y: 359, distance: 381.5
click at [1056, 259] on button "Colors" at bounding box center [1052, 250] width 35 height 36
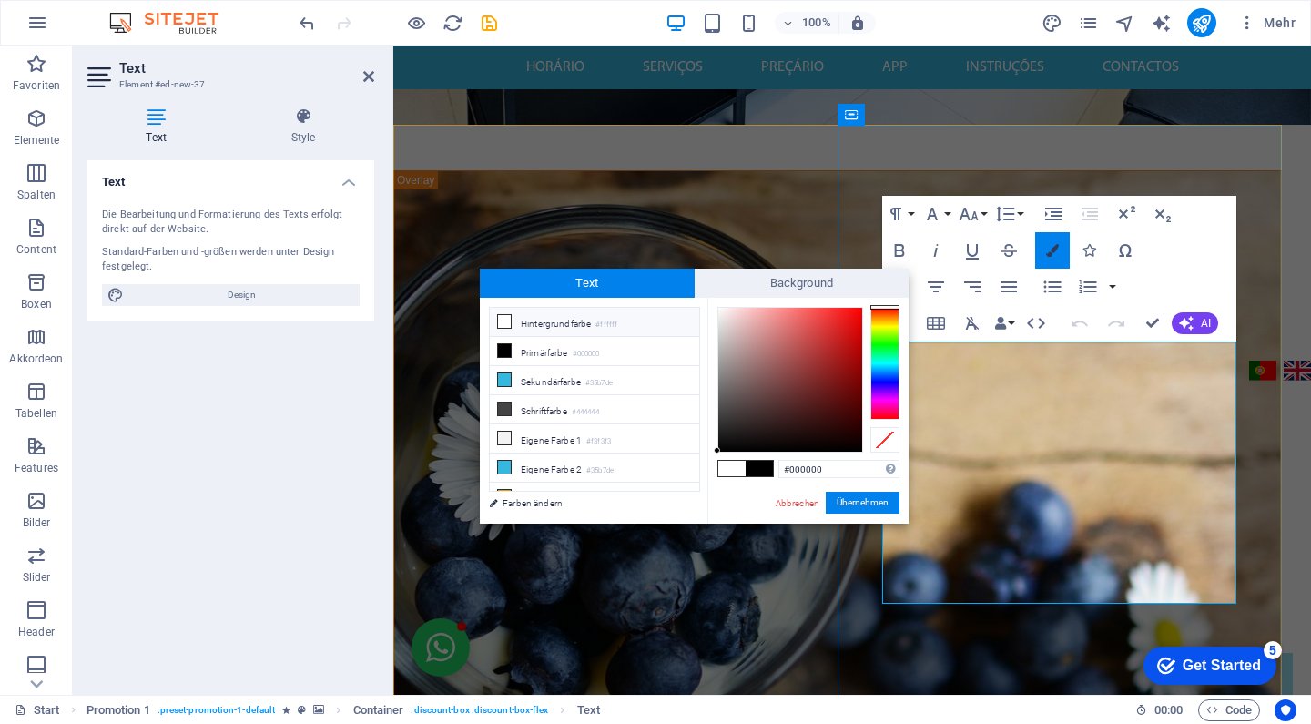
click at [1056, 259] on button "Colors" at bounding box center [1052, 250] width 35 height 36
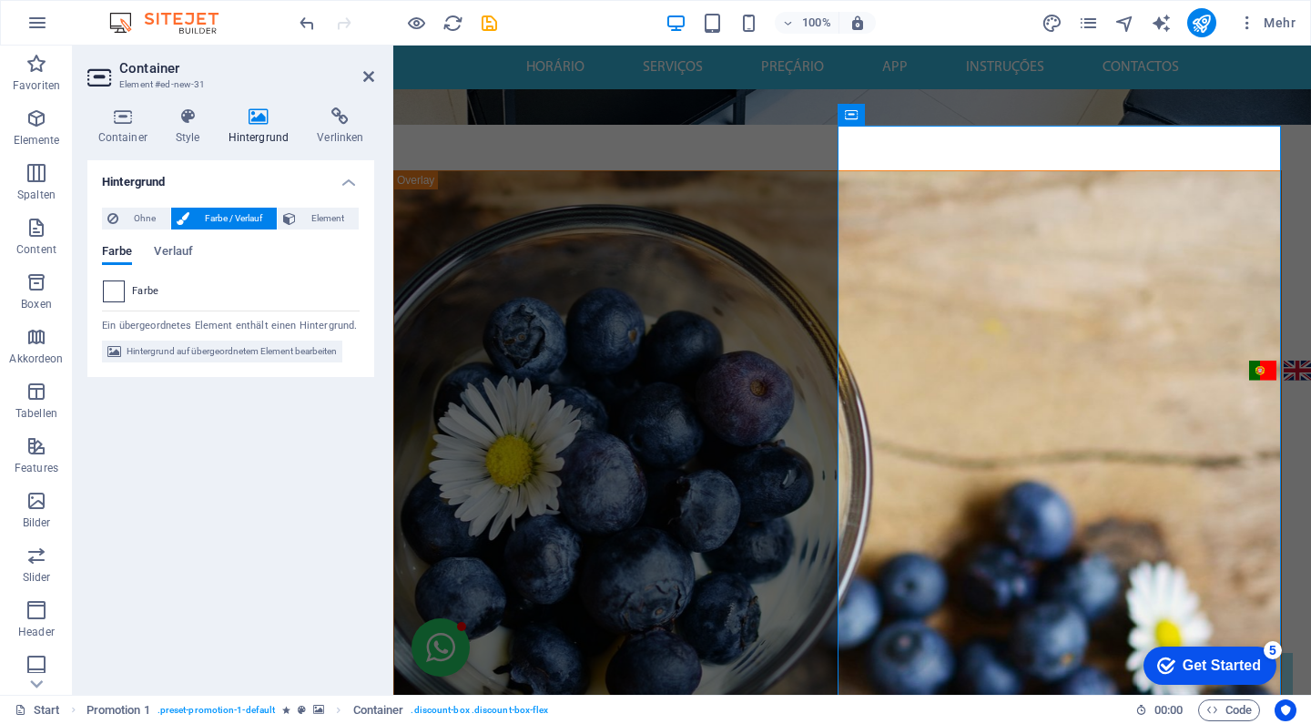
click at [115, 296] on span at bounding box center [114, 291] width 20 height 20
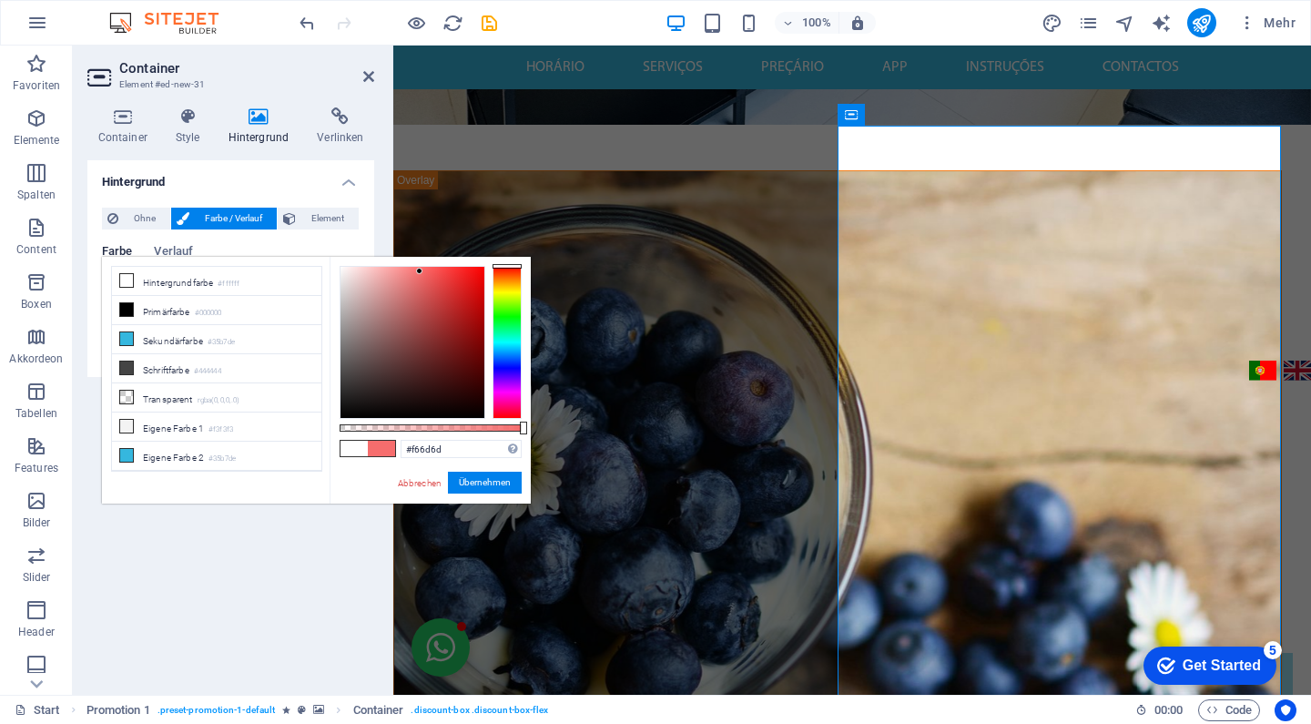
drag, startPoint x: 452, startPoint y: 284, endPoint x: 420, endPoint y: 271, distance: 35.2
click at [420, 271] on div at bounding box center [412, 342] width 144 height 151
click at [422, 482] on link "Abbrechen" at bounding box center [419, 483] width 47 height 14
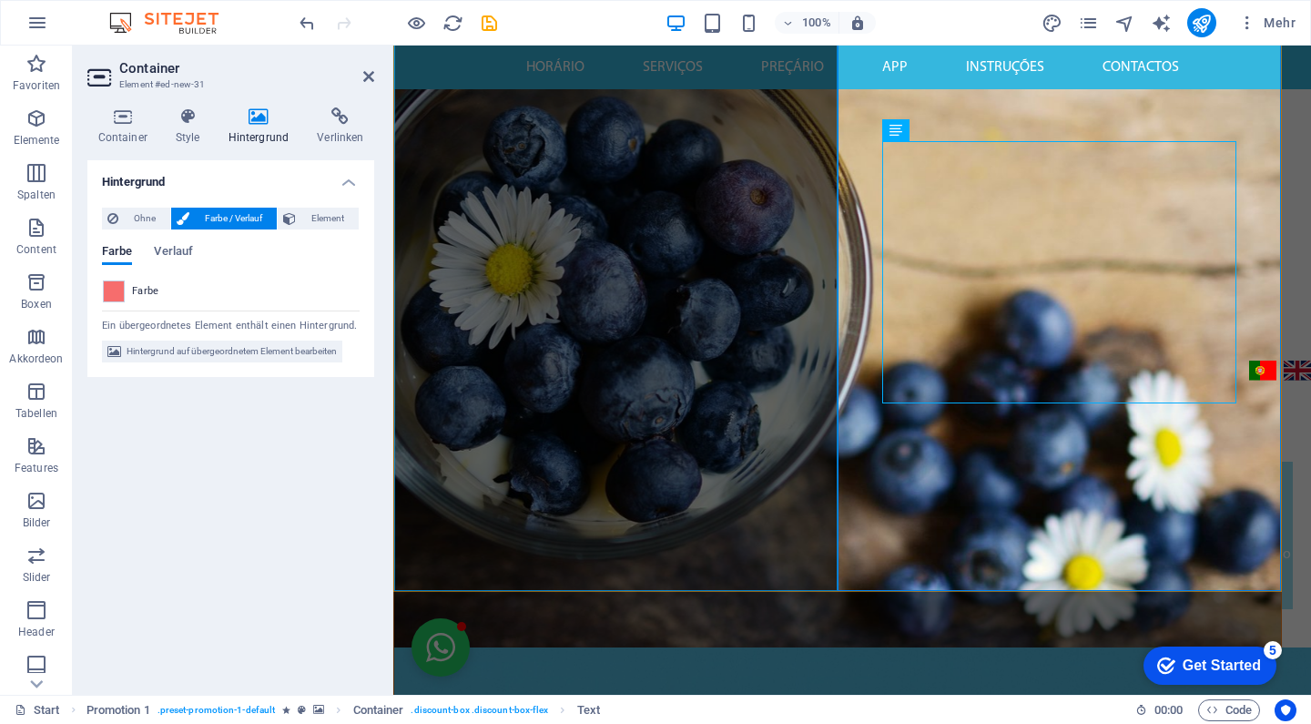
scroll to position [777, 0]
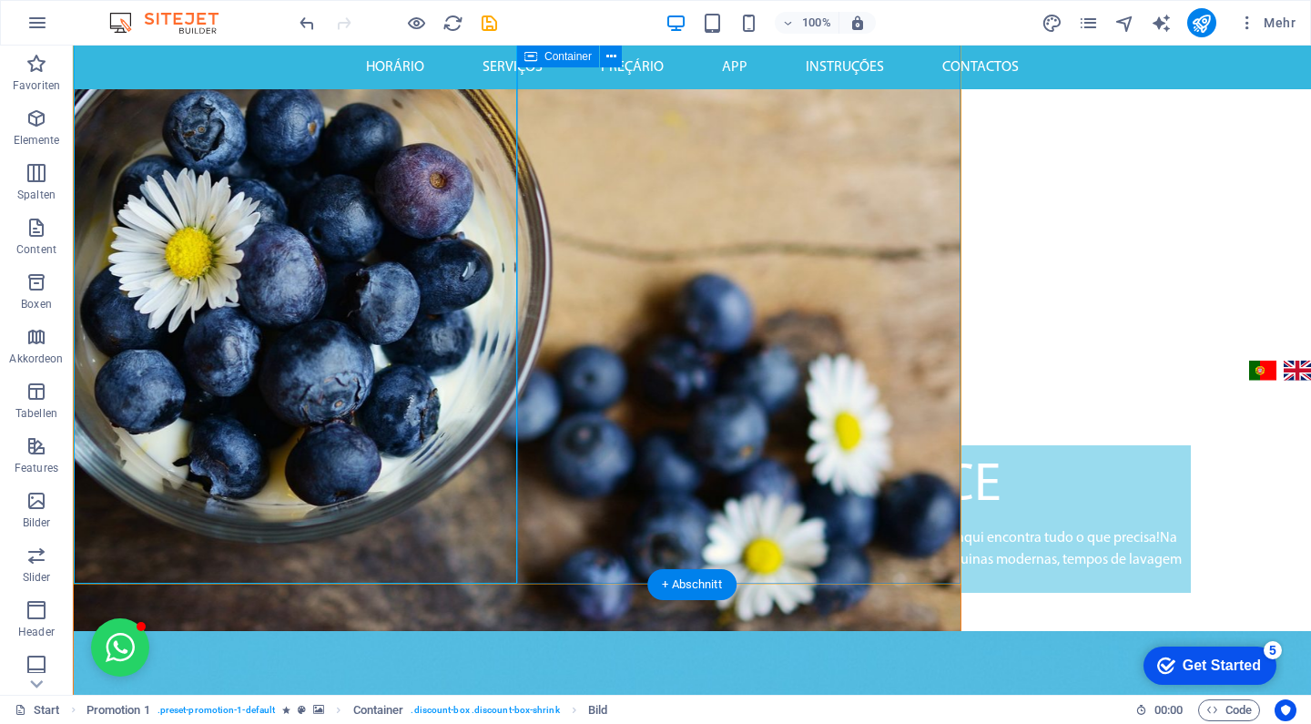
scroll to position [610, 0]
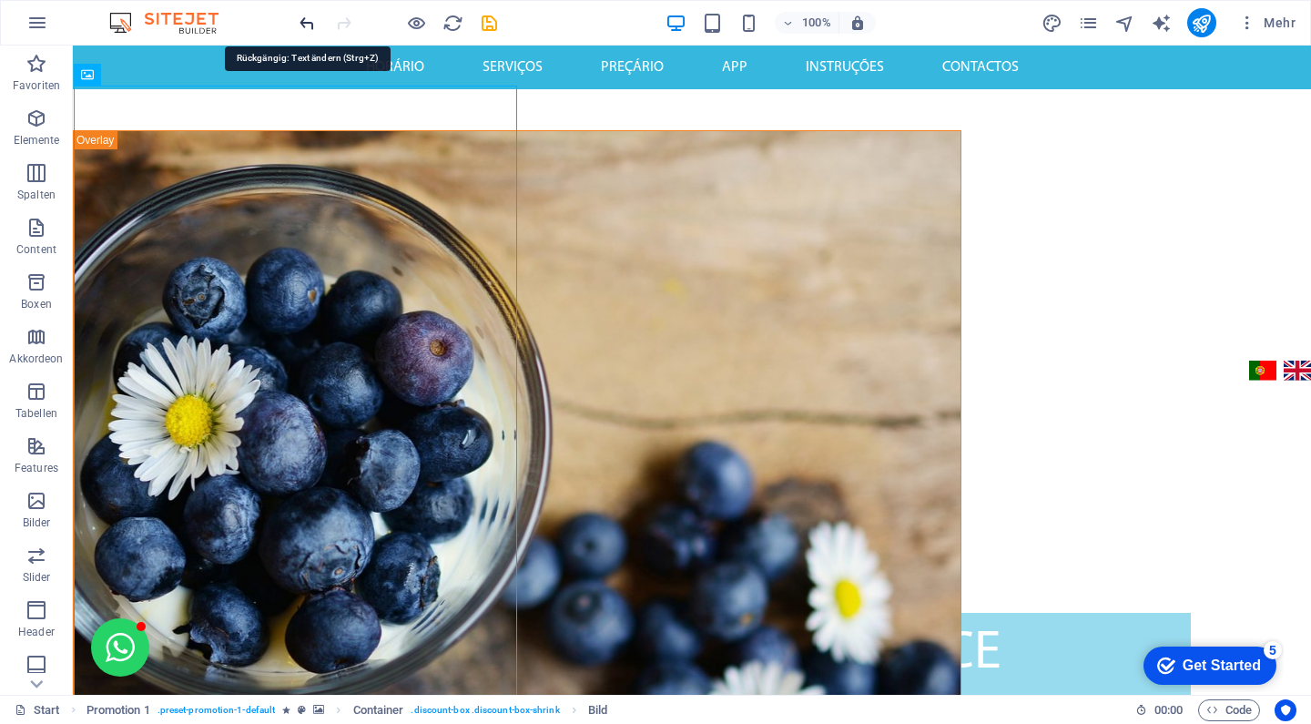
click at [335, 25] on icon "redo" at bounding box center [343, 23] width 21 height 21
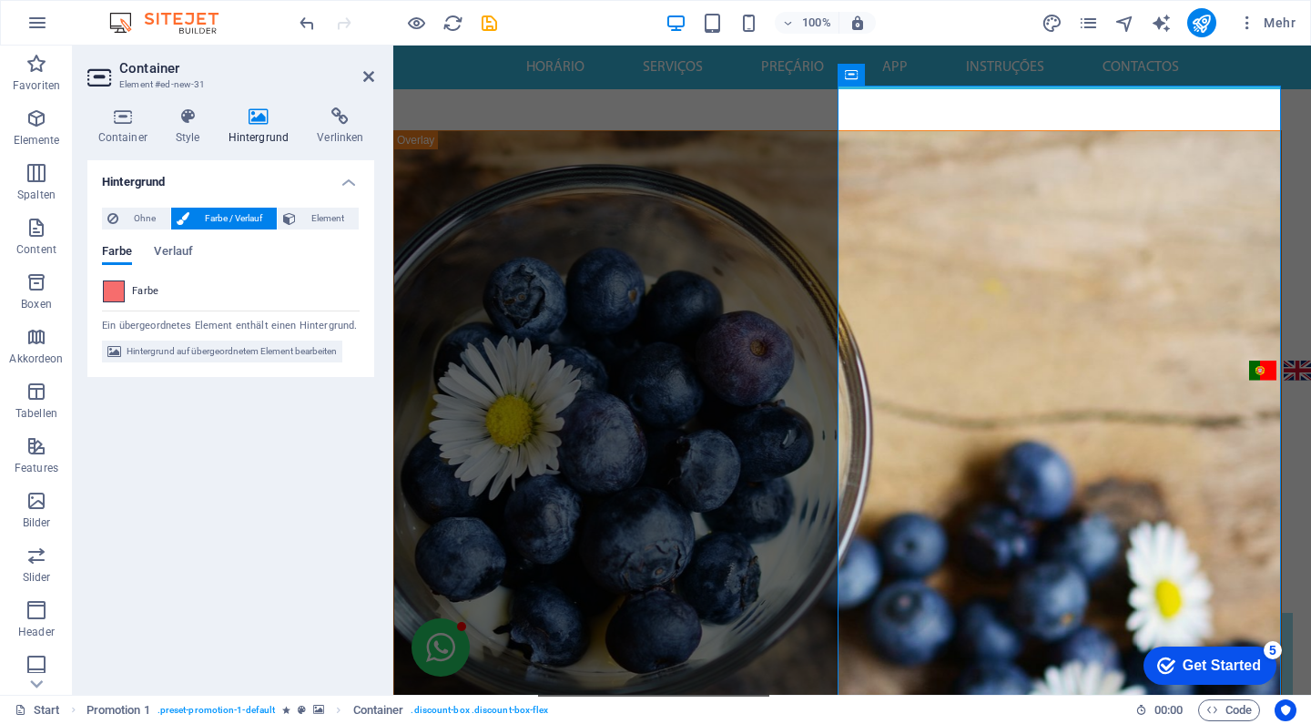
click at [120, 293] on span at bounding box center [114, 291] width 20 height 20
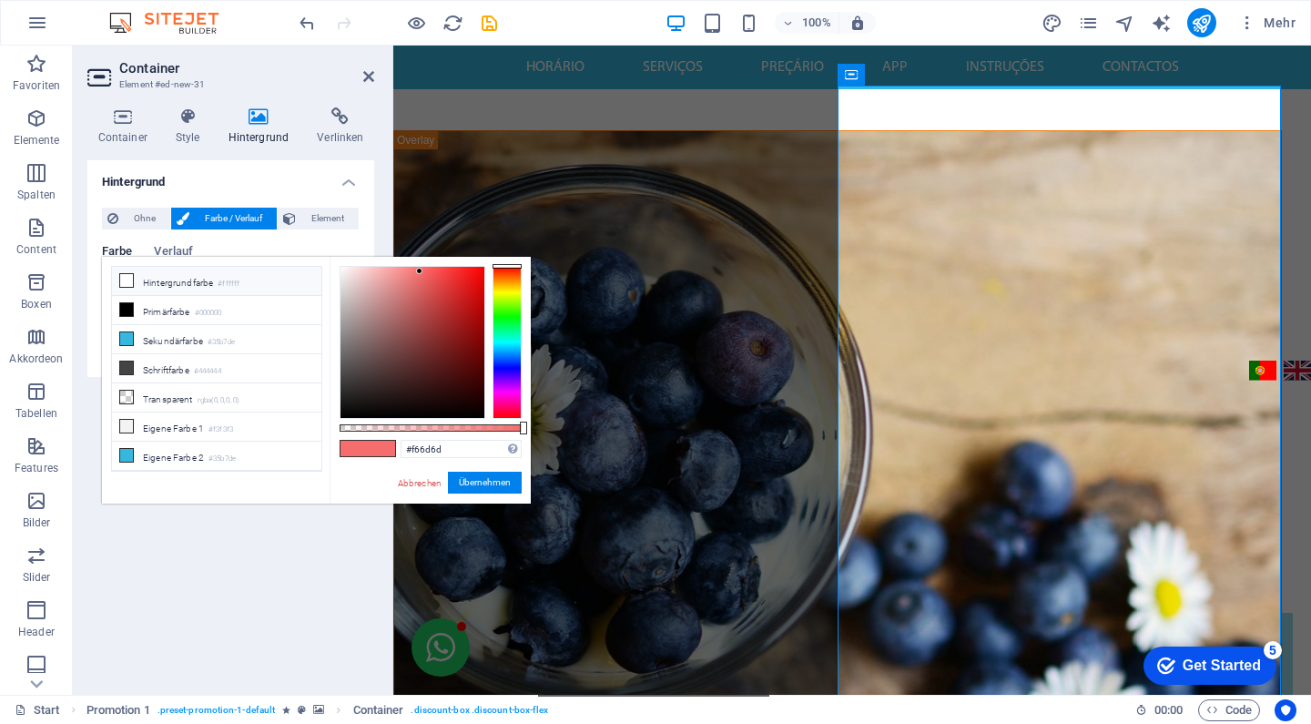
click at [153, 279] on li "Hintergrundfarbe #ffffff" at bounding box center [216, 281] width 209 height 29
type input "#ffffff"
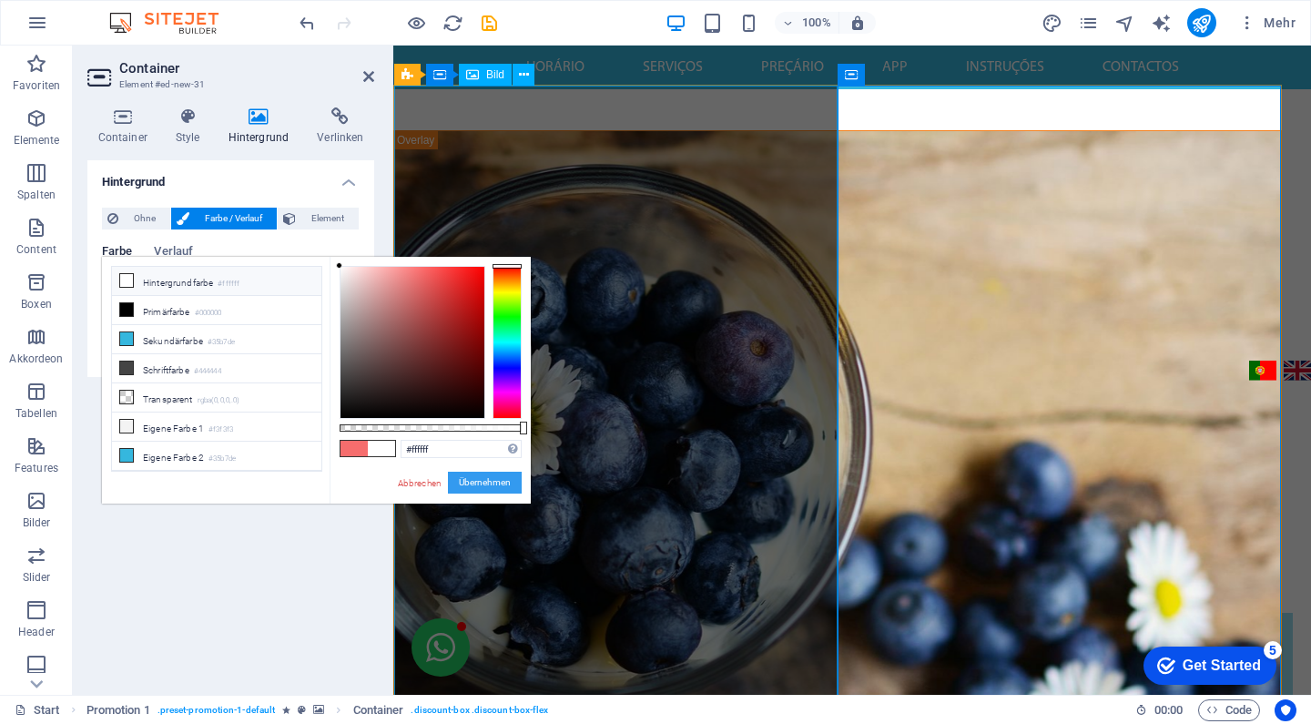
click at [501, 482] on button "Übernehmen" at bounding box center [485, 483] width 74 height 22
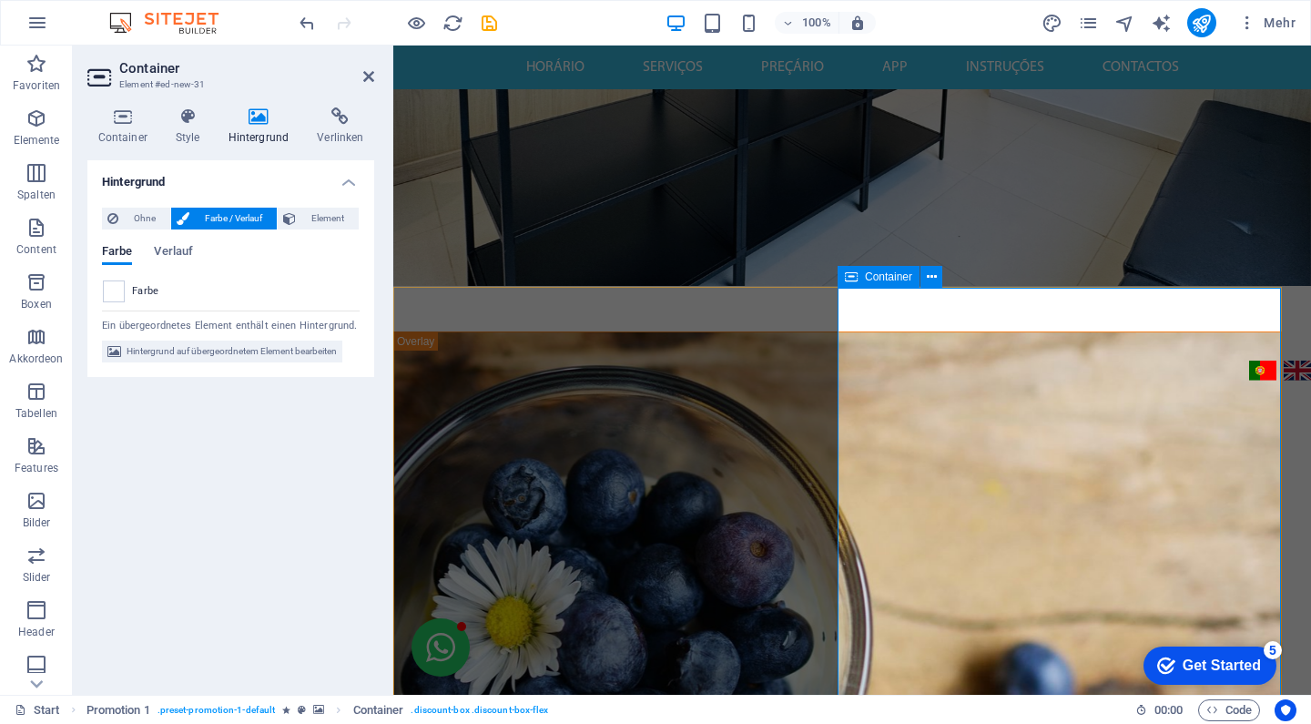
scroll to position [408, 0]
click at [723, 287] on div "LAVANDARIA SELF-SERVICE Seja para grandes cargas, necessidades de última hora o…" at bounding box center [852, 310] width 918 height 46
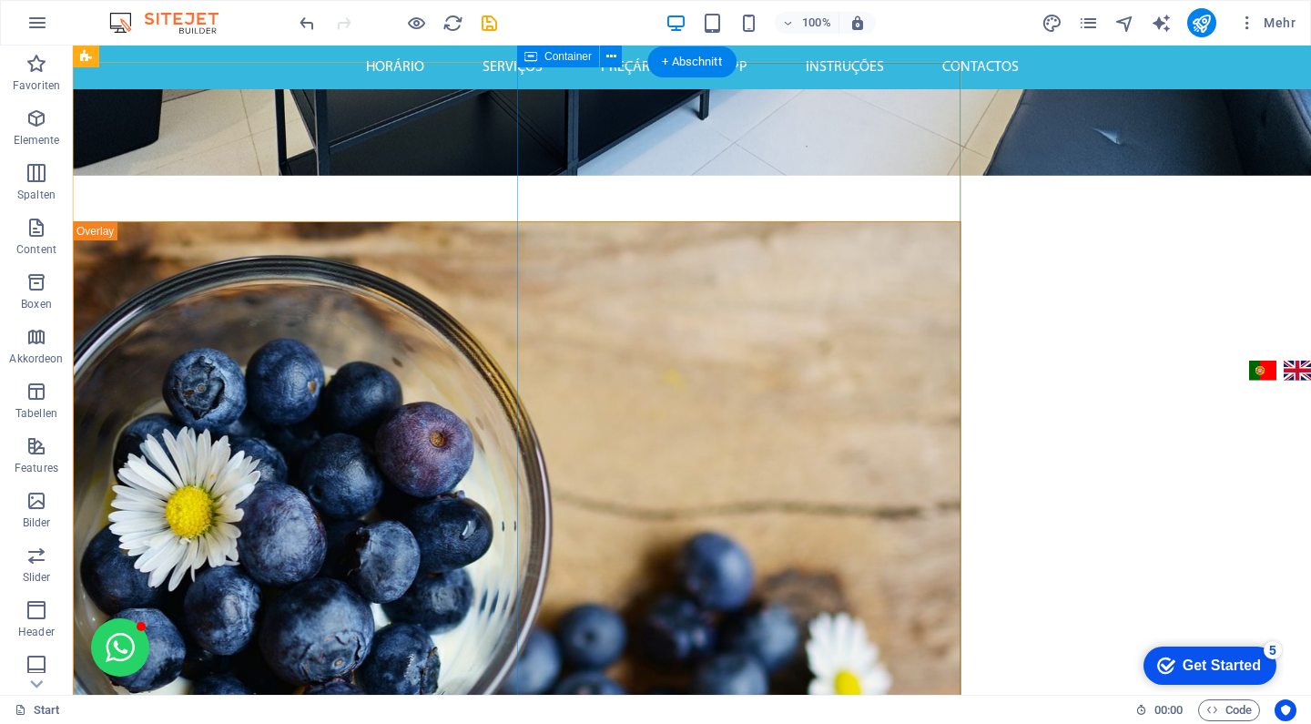
scroll to position [387, 0]
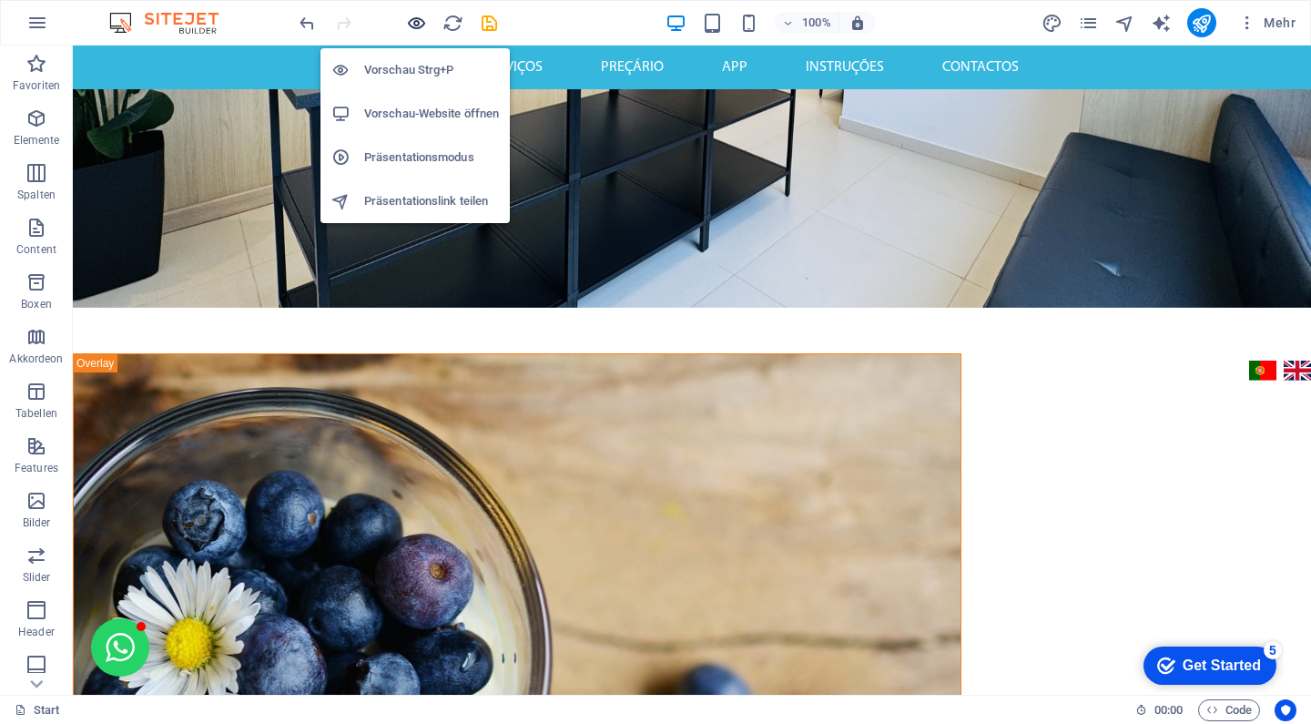
click at [0, 0] on icon "button" at bounding box center [0, 0] width 0 height 0
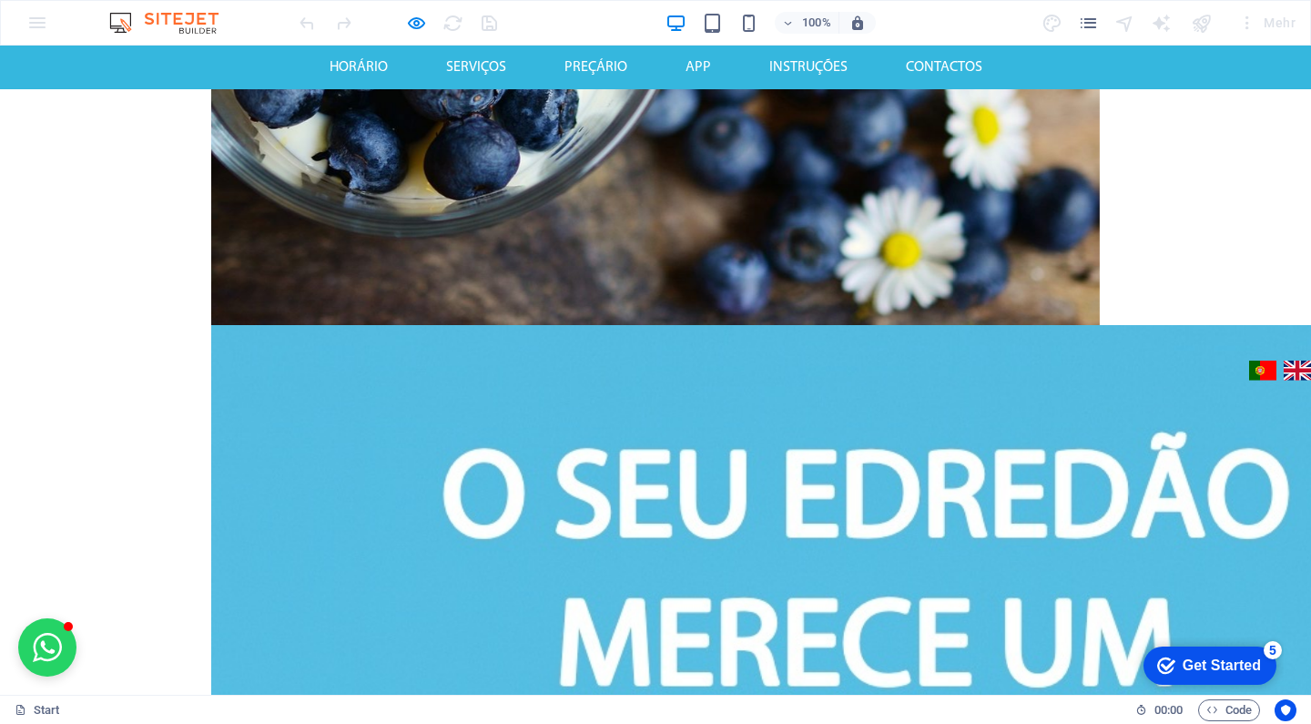
scroll to position [0, 0]
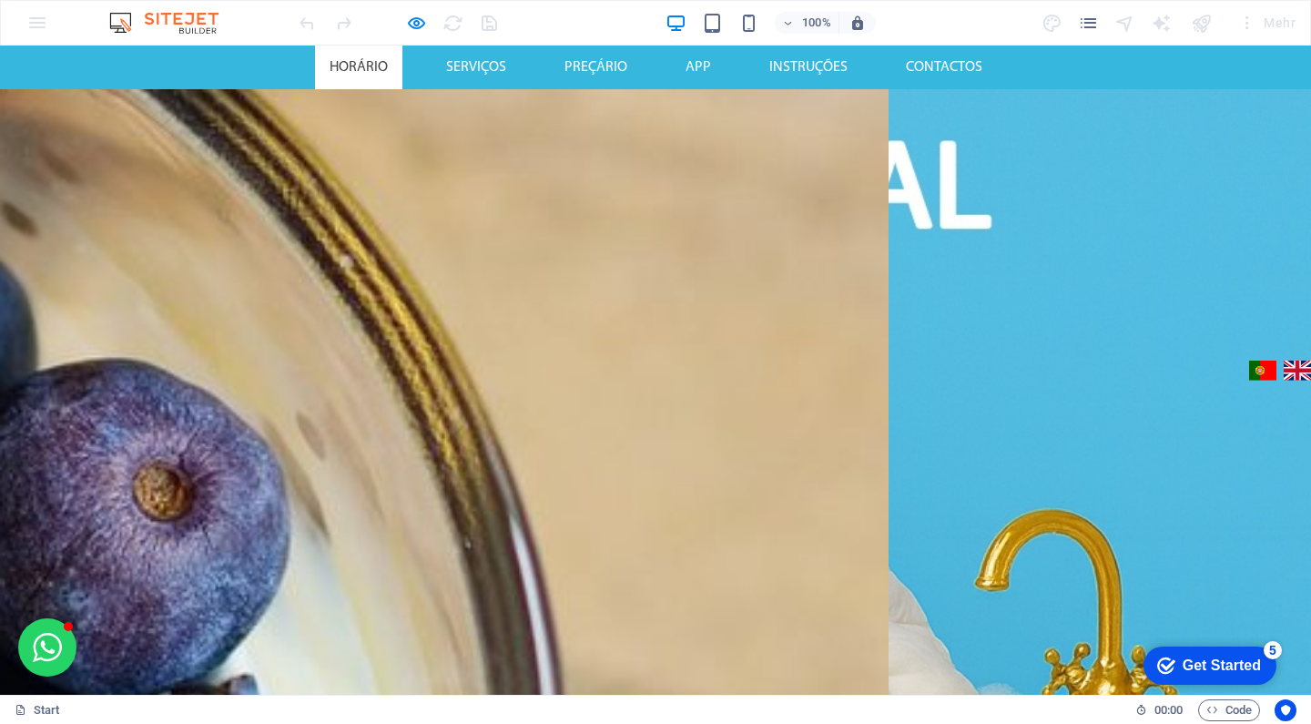
scroll to position [1043, 0]
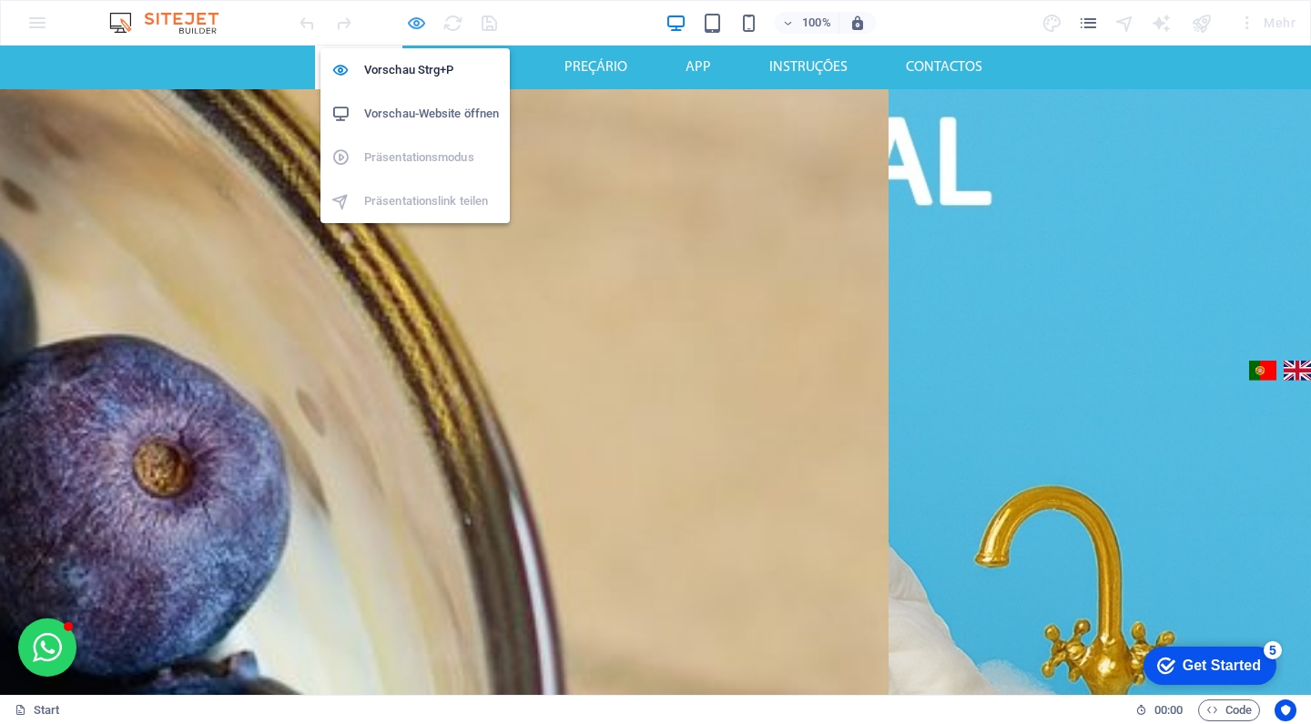
click at [0, 0] on icon "button" at bounding box center [0, 0] width 0 height 0
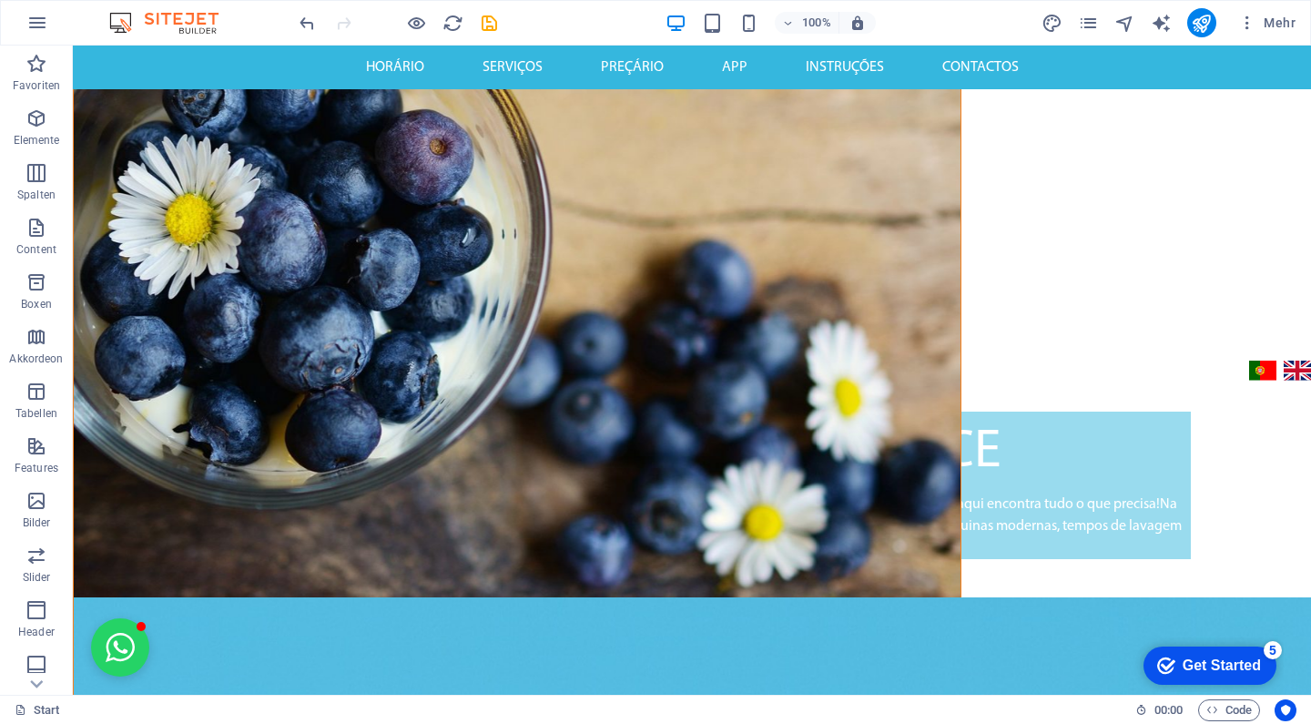
scroll to position [627, 0]
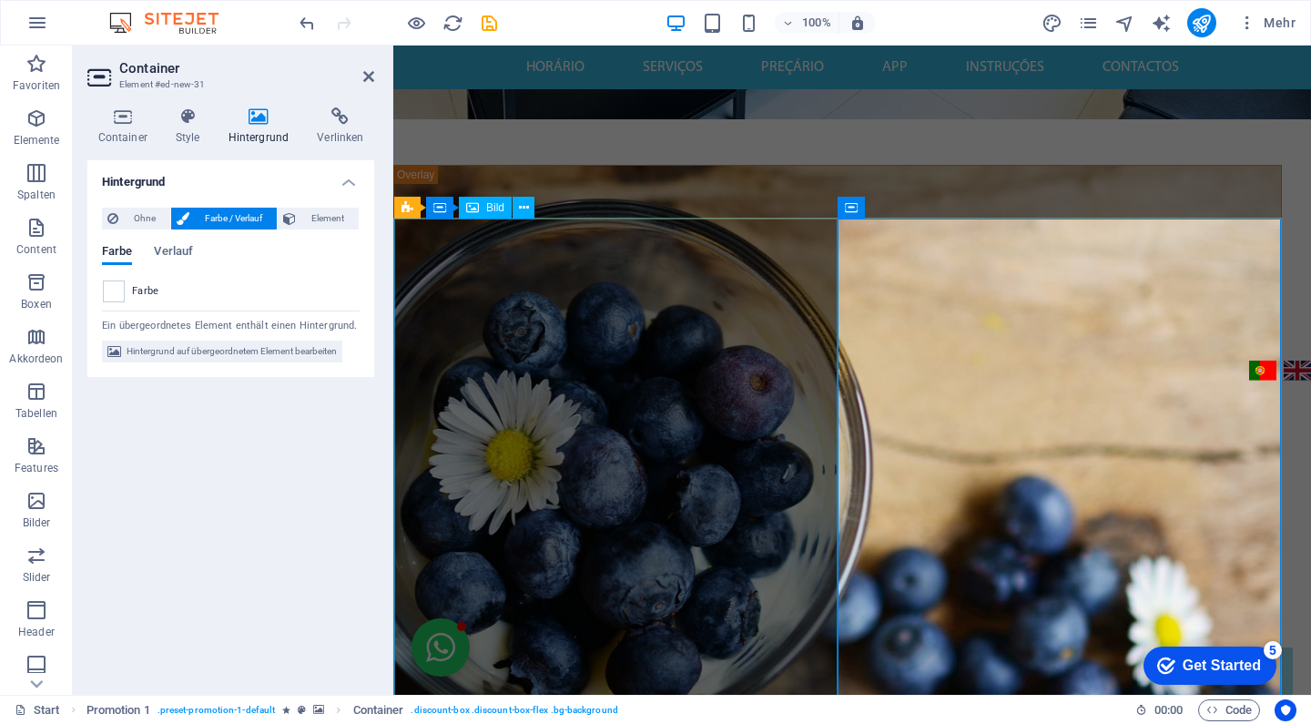
scroll to position [475, 0]
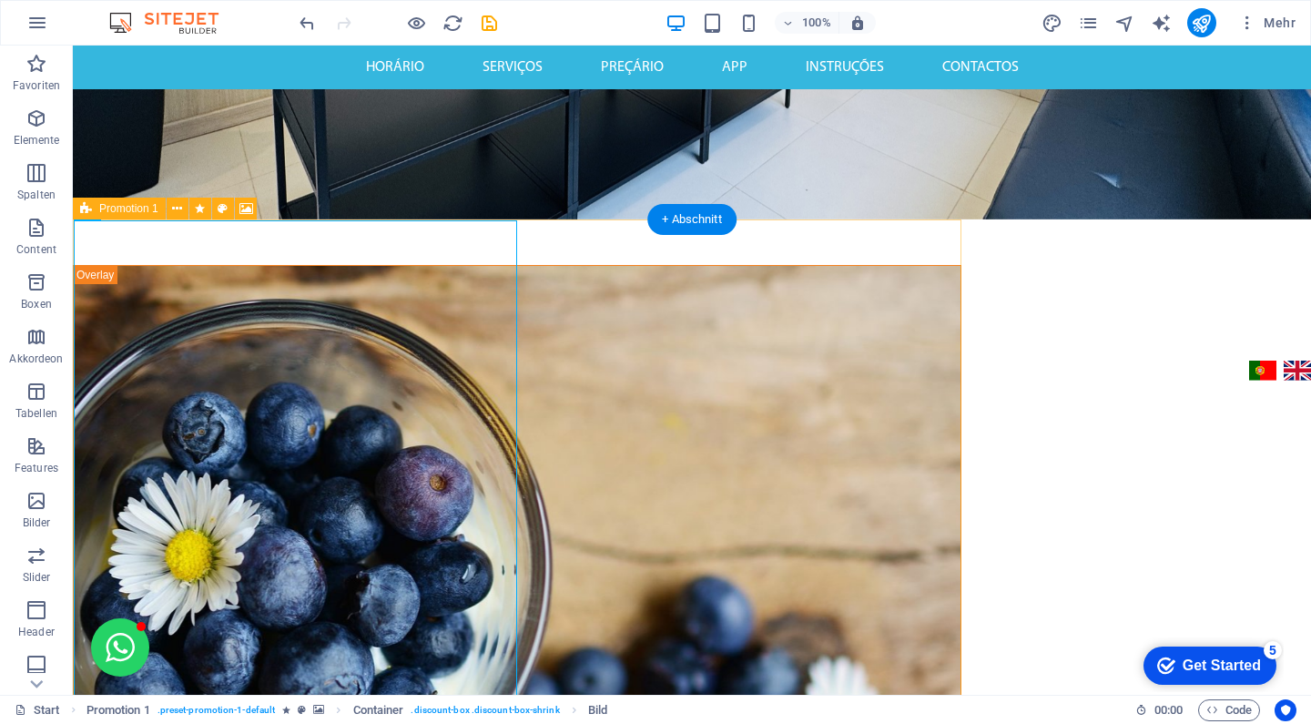
click at [117, 210] on span "Promotion 1" at bounding box center [128, 208] width 59 height 11
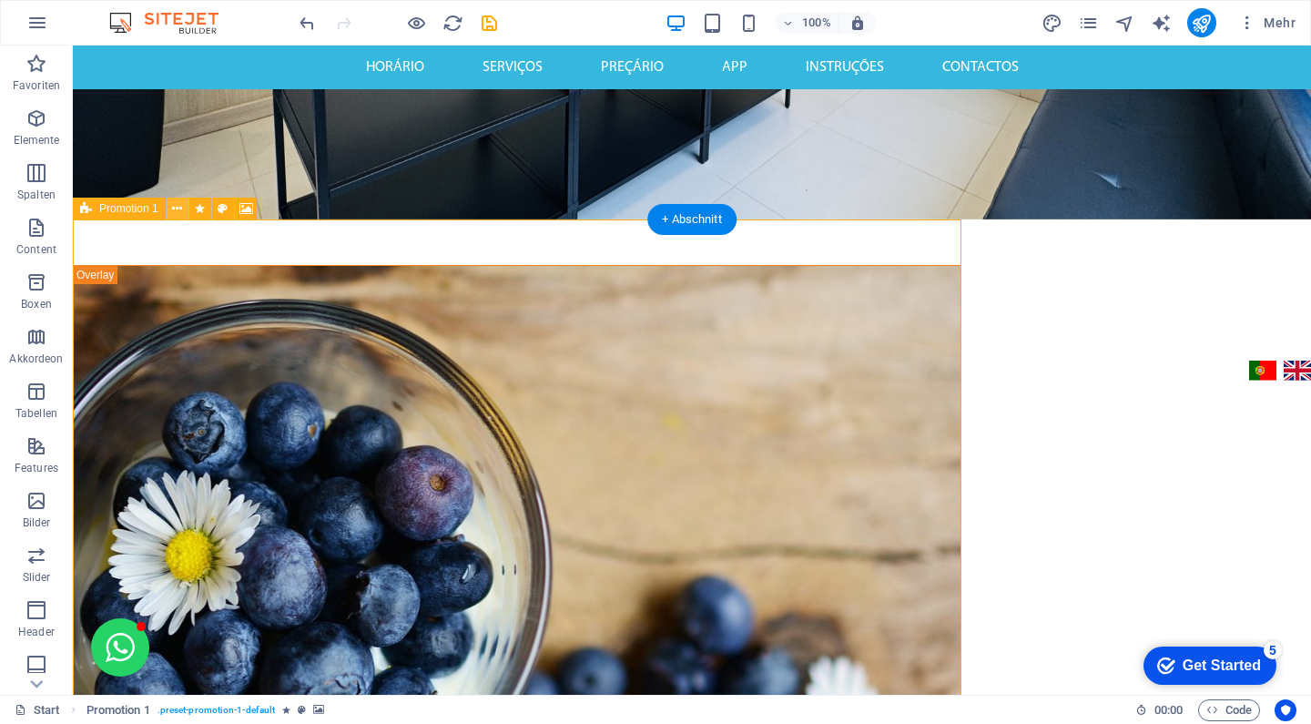
click at [177, 208] on icon at bounding box center [177, 208] width 10 height 19
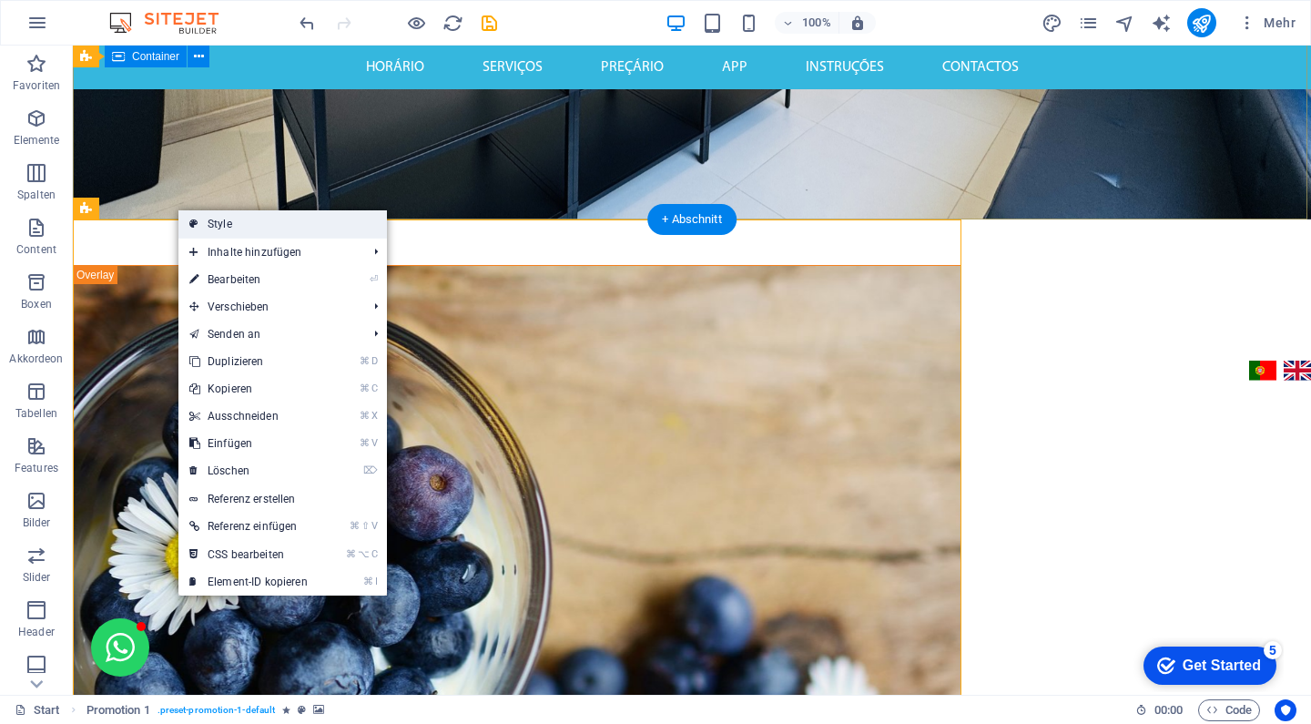
click at [260, 221] on link "Style" at bounding box center [282, 223] width 208 height 27
select select "rem"
select select "%"
select select "rem"
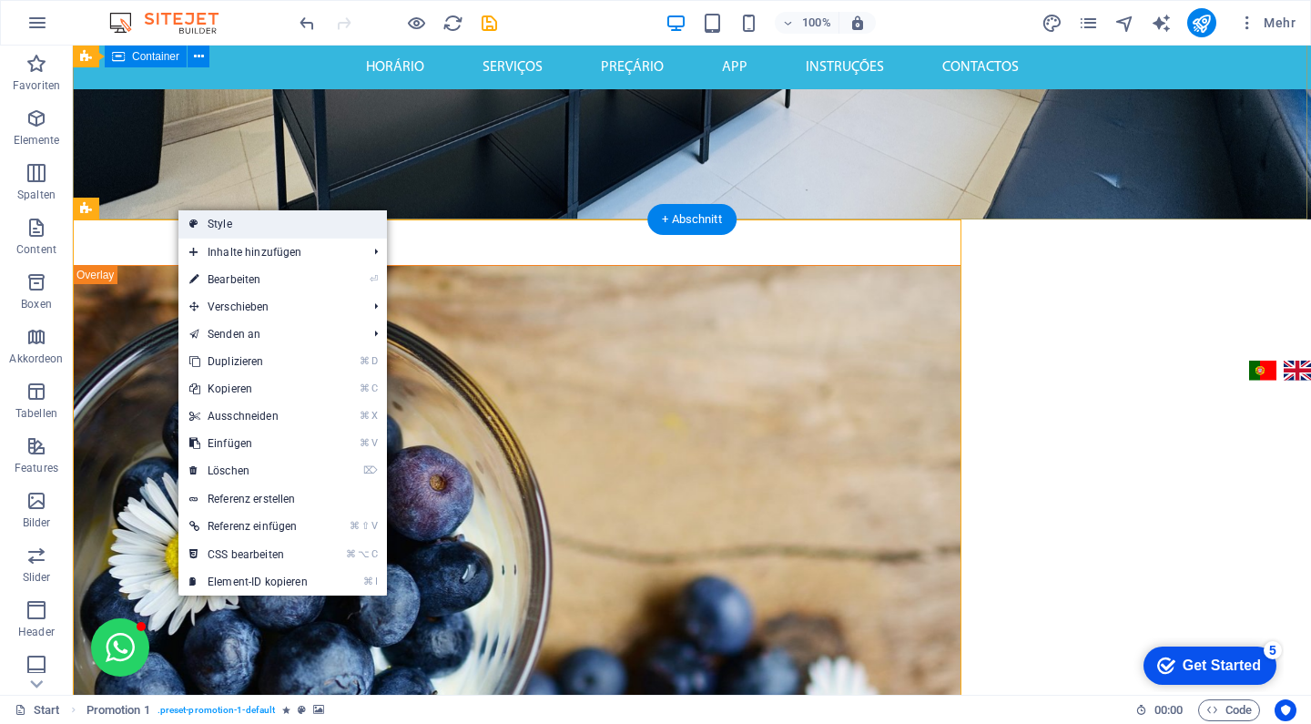
select select "rem"
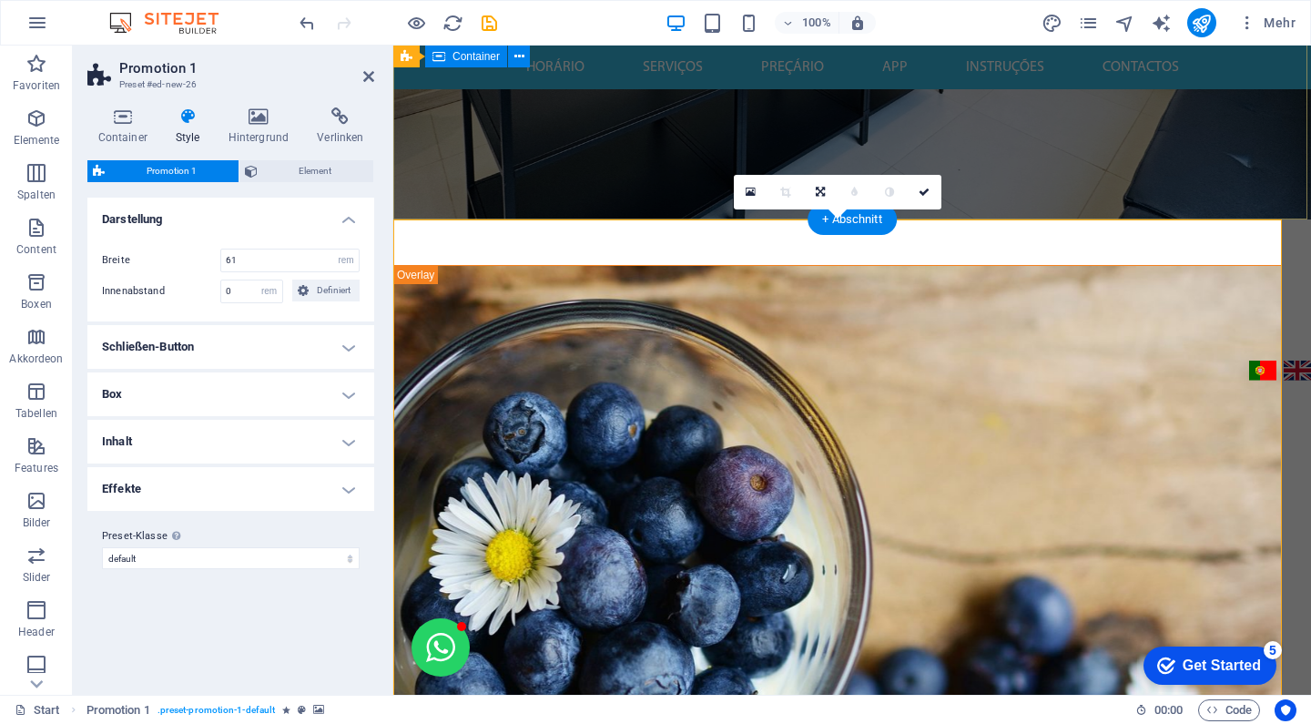
click at [258, 380] on h4 "Box" at bounding box center [230, 394] width 287 height 44
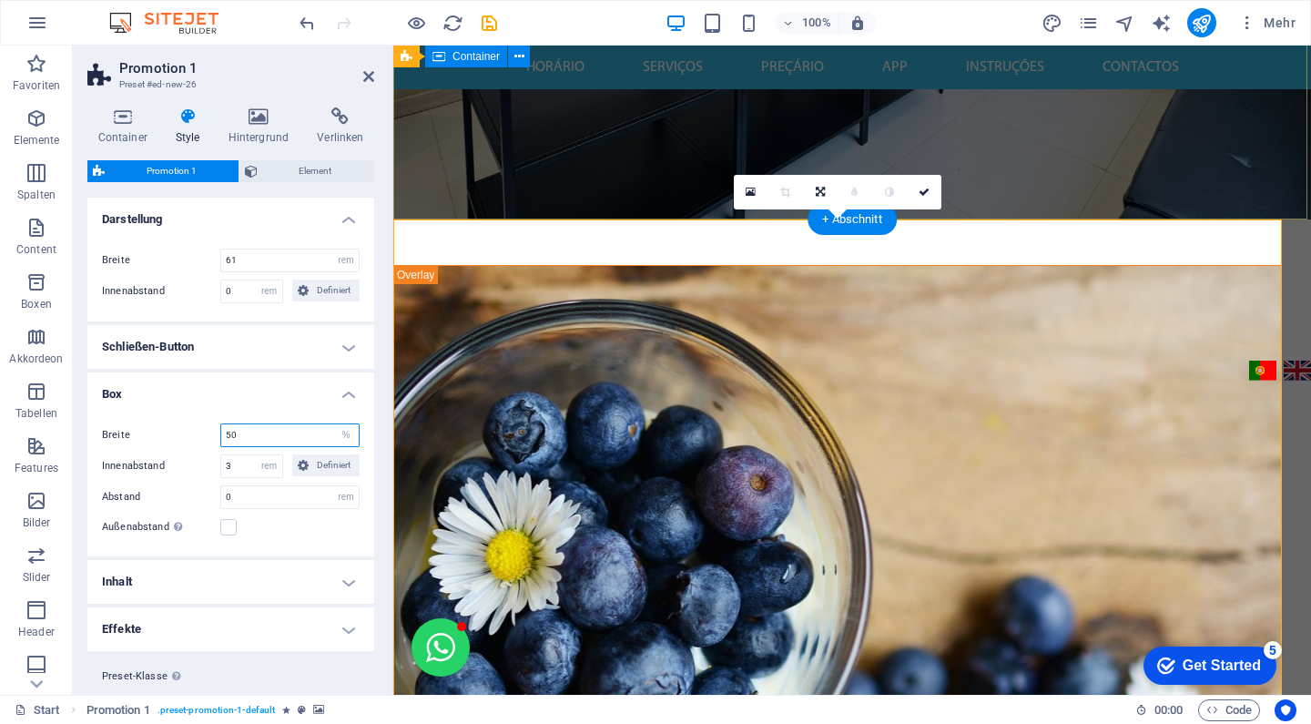
click at [295, 431] on input "50" at bounding box center [289, 435] width 137 height 22
click at [242, 380] on h4 "Box" at bounding box center [230, 388] width 287 height 33
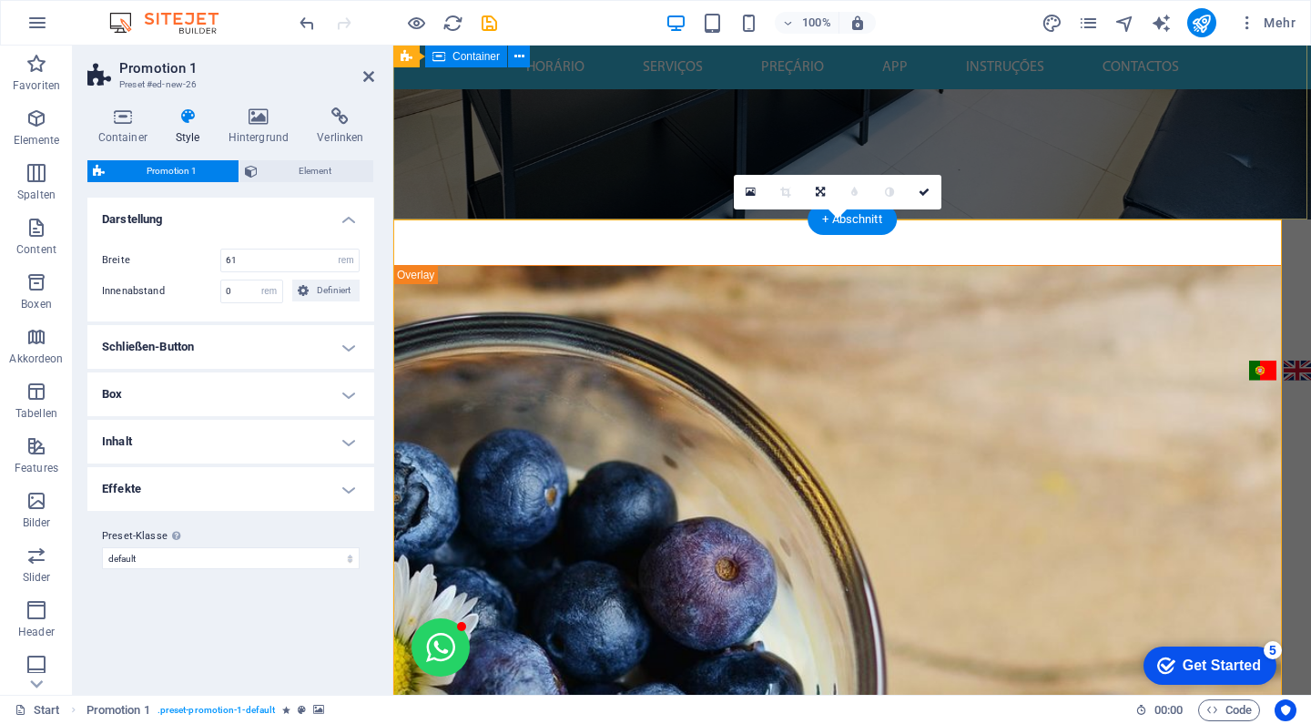
click at [265, 391] on h4 "Box" at bounding box center [230, 394] width 287 height 44
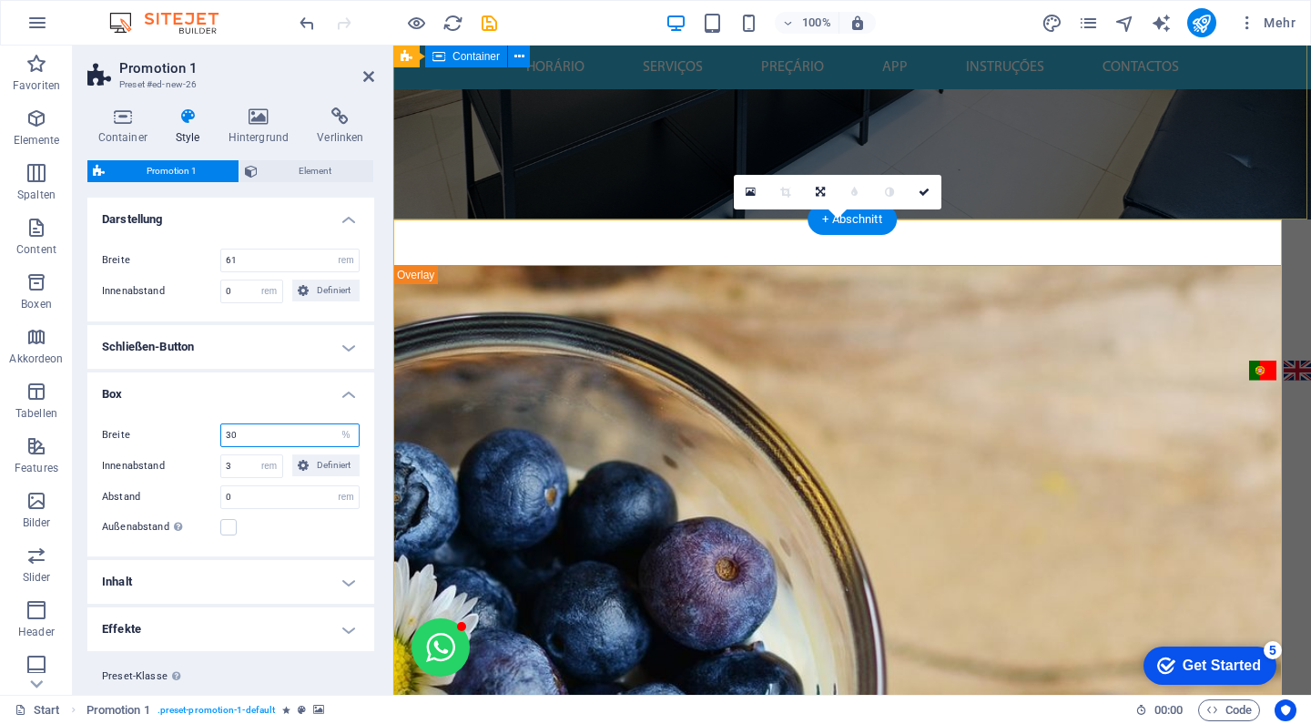
click at [269, 431] on input "30" at bounding box center [289, 435] width 137 height 22
drag, startPoint x: 269, startPoint y: 431, endPoint x: 194, endPoint y: 430, distance: 75.6
click at [194, 430] on div "Breite 30 px rem % vh vw" at bounding box center [231, 435] width 258 height 24
click at [290, 385] on h4 "Box" at bounding box center [230, 388] width 287 height 33
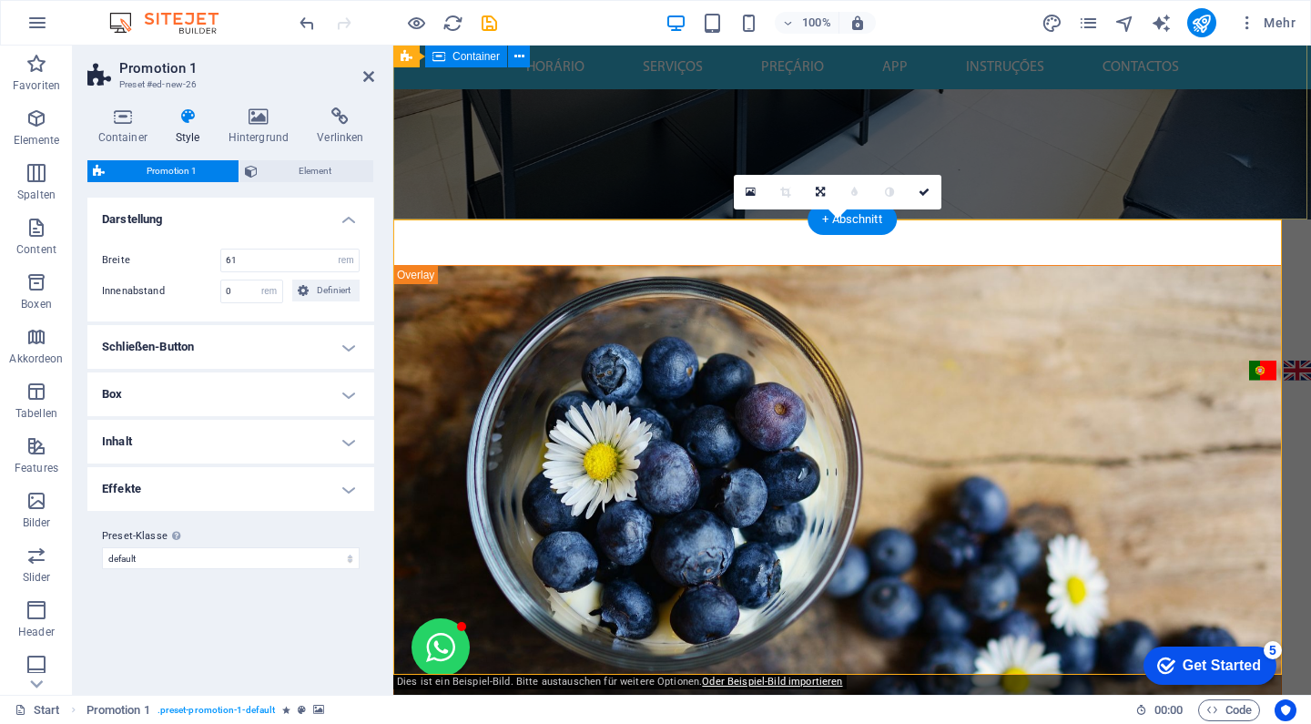
click at [267, 353] on h4 "Schließen-Button" at bounding box center [230, 347] width 287 height 44
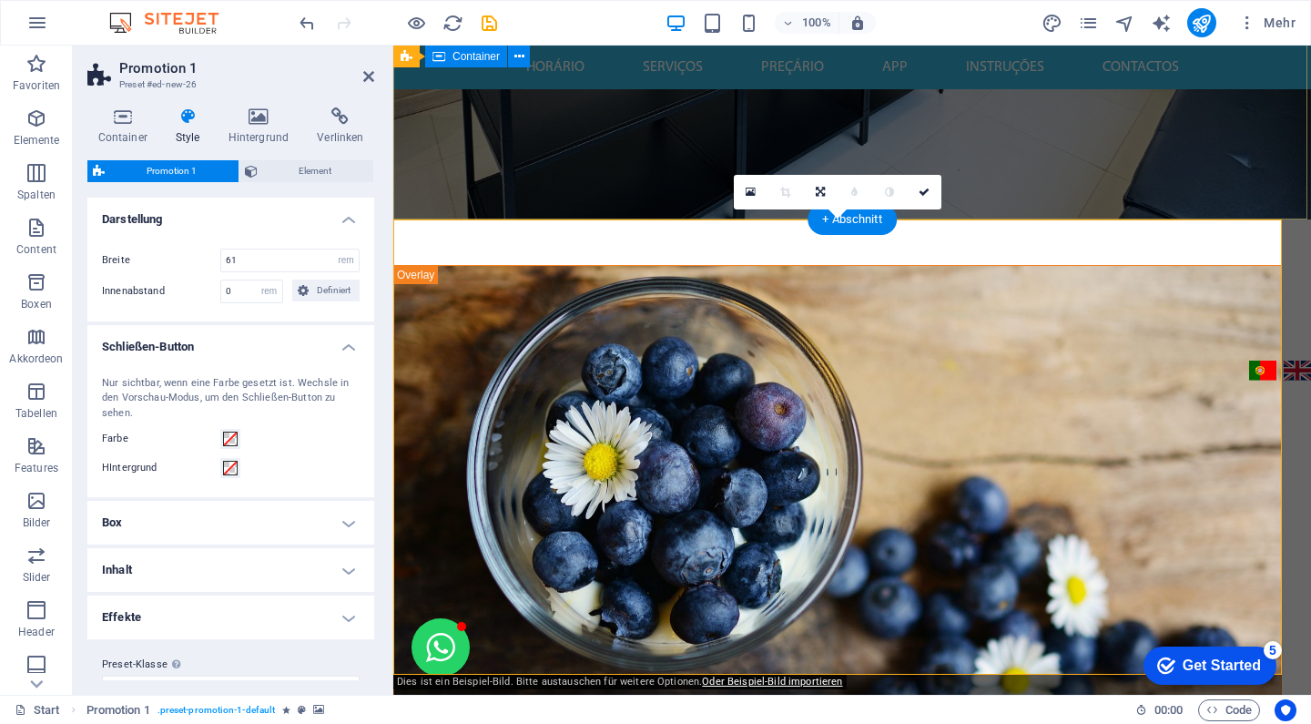
click at [261, 349] on h4 "Schließen-Button" at bounding box center [230, 341] width 287 height 33
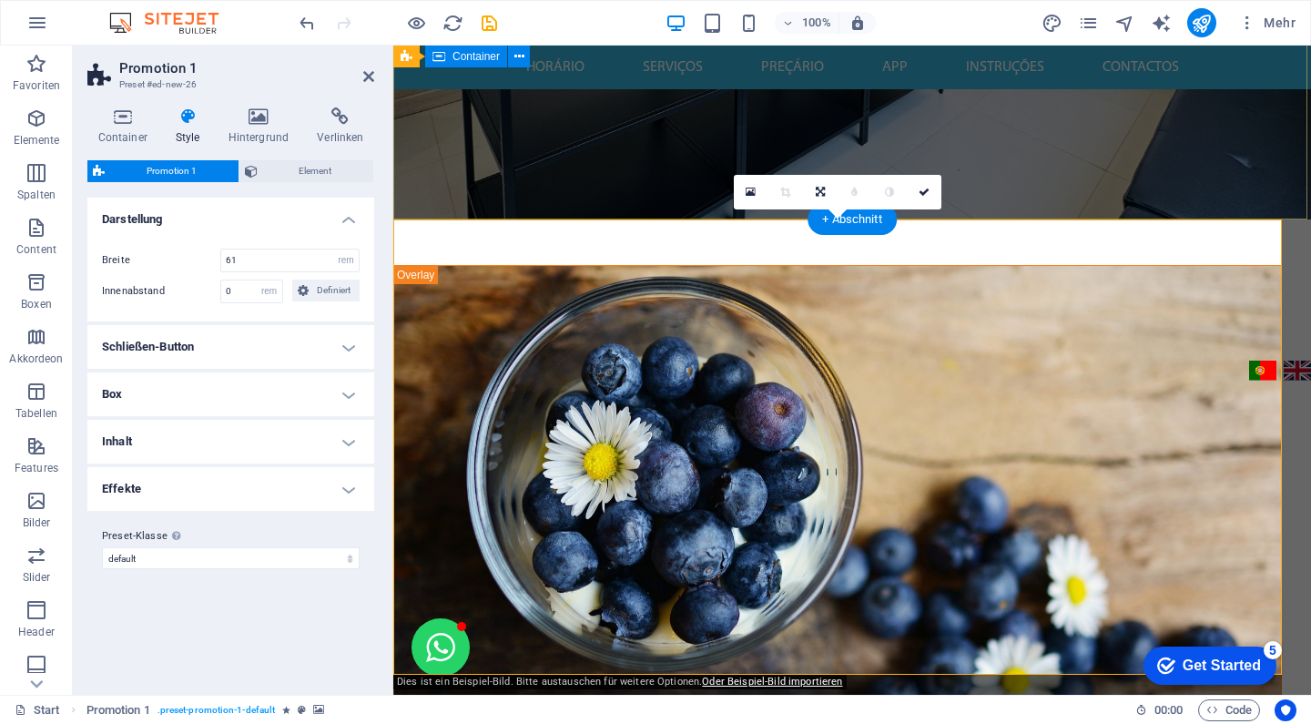
click at [275, 400] on h4 "Box" at bounding box center [230, 394] width 287 height 44
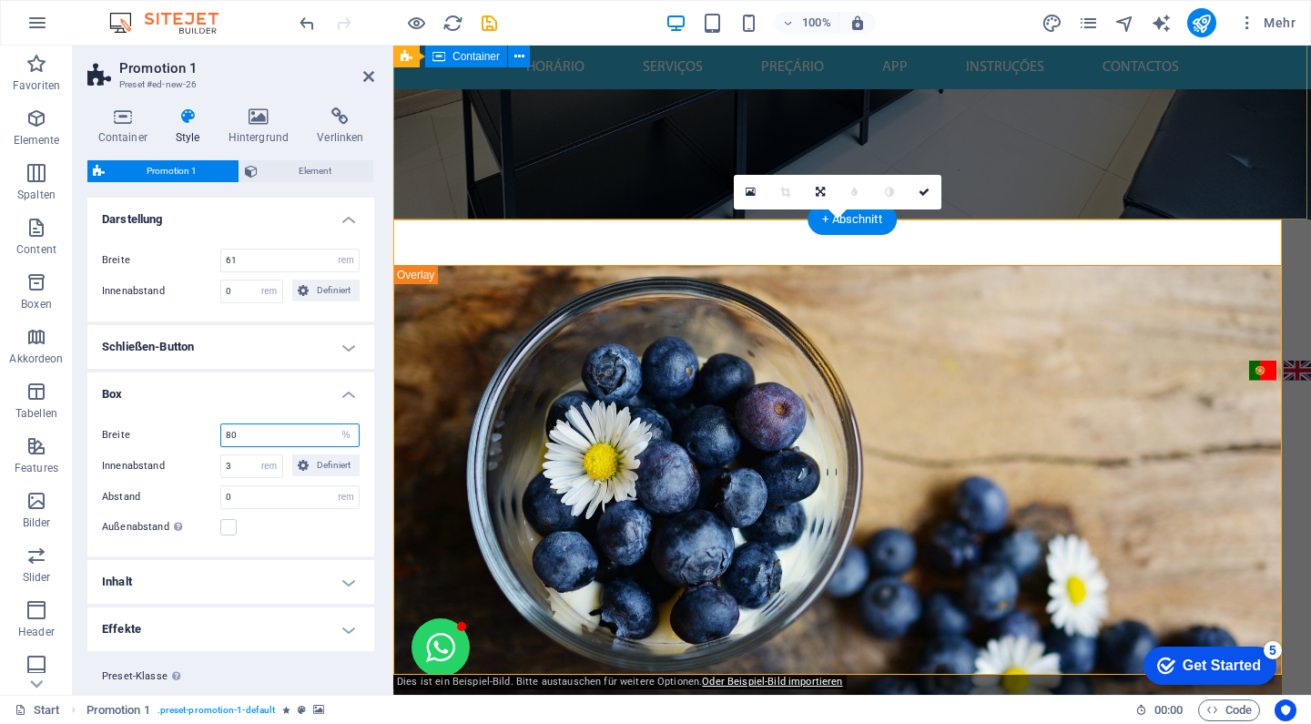
click at [289, 437] on input "80" at bounding box center [289, 435] width 137 height 22
drag, startPoint x: 289, startPoint y: 437, endPoint x: 151, endPoint y: 433, distance: 137.5
click at [151, 433] on div "Breite 80 px rem % vh vw" at bounding box center [231, 435] width 258 height 24
click at [263, 387] on h4 "Box" at bounding box center [230, 388] width 287 height 33
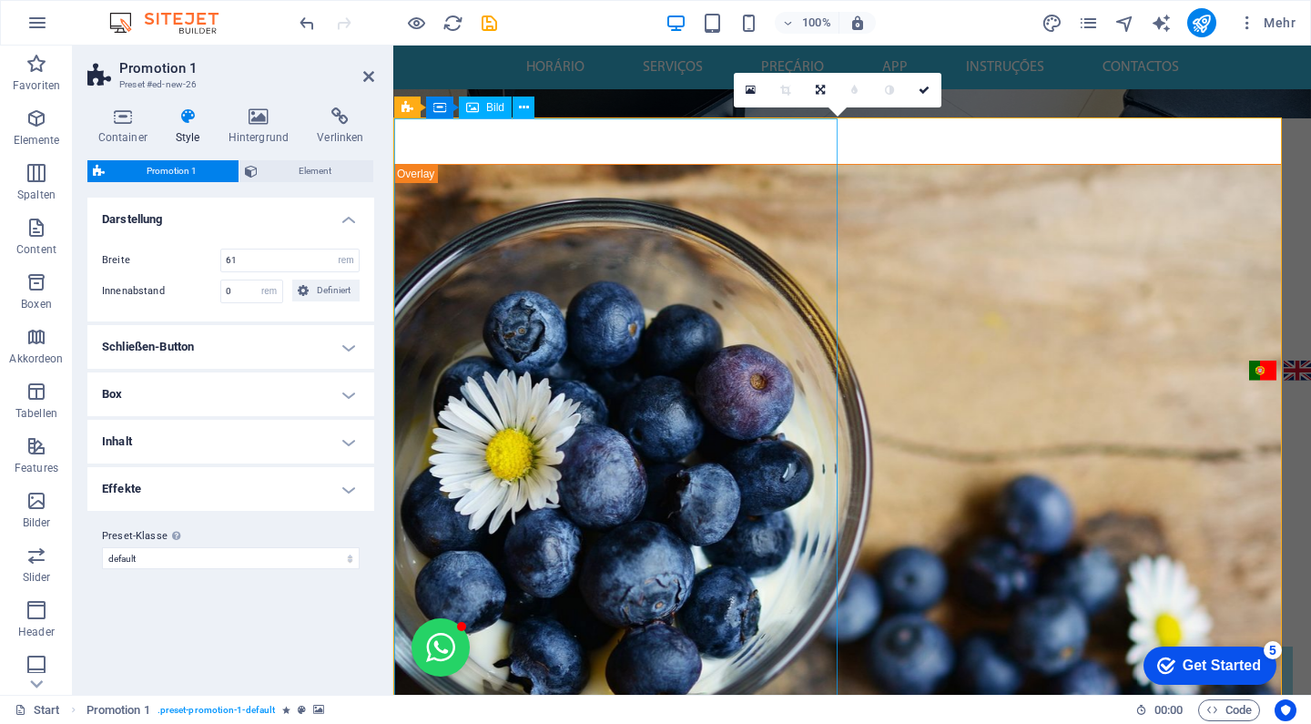
scroll to position [577, 0]
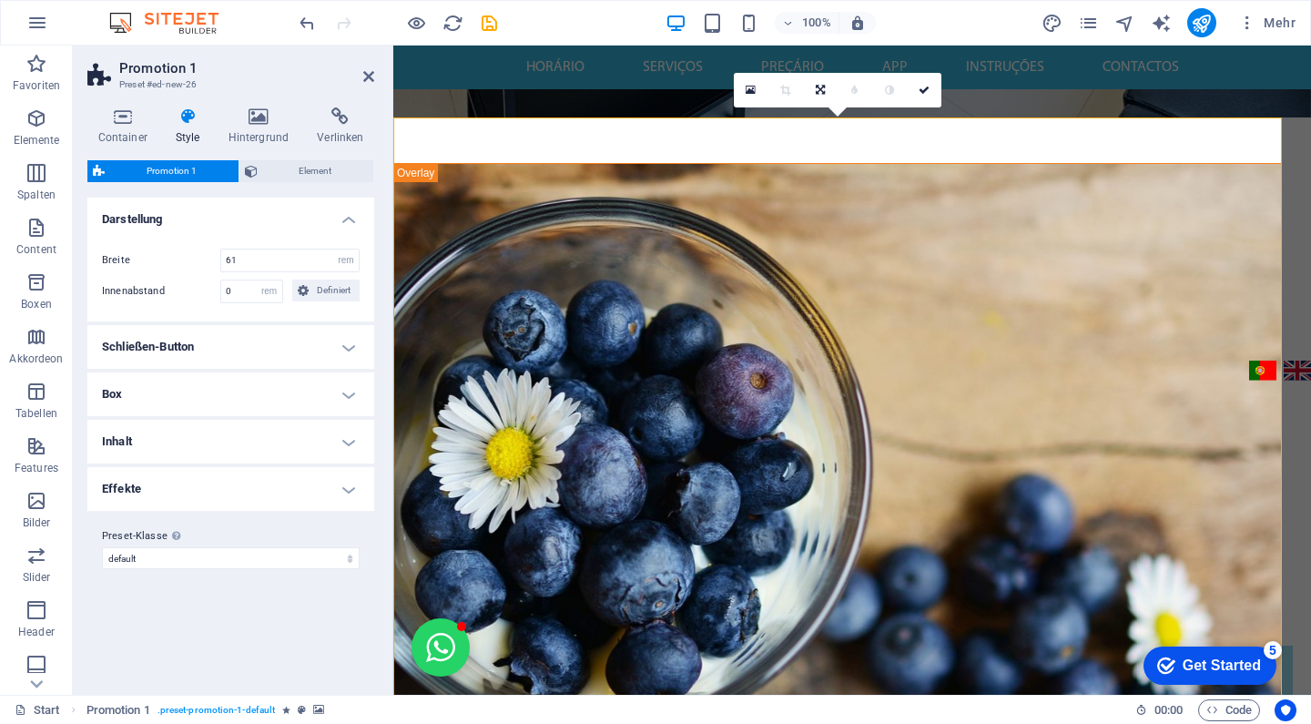
click at [267, 391] on h4 "Box" at bounding box center [230, 394] width 287 height 44
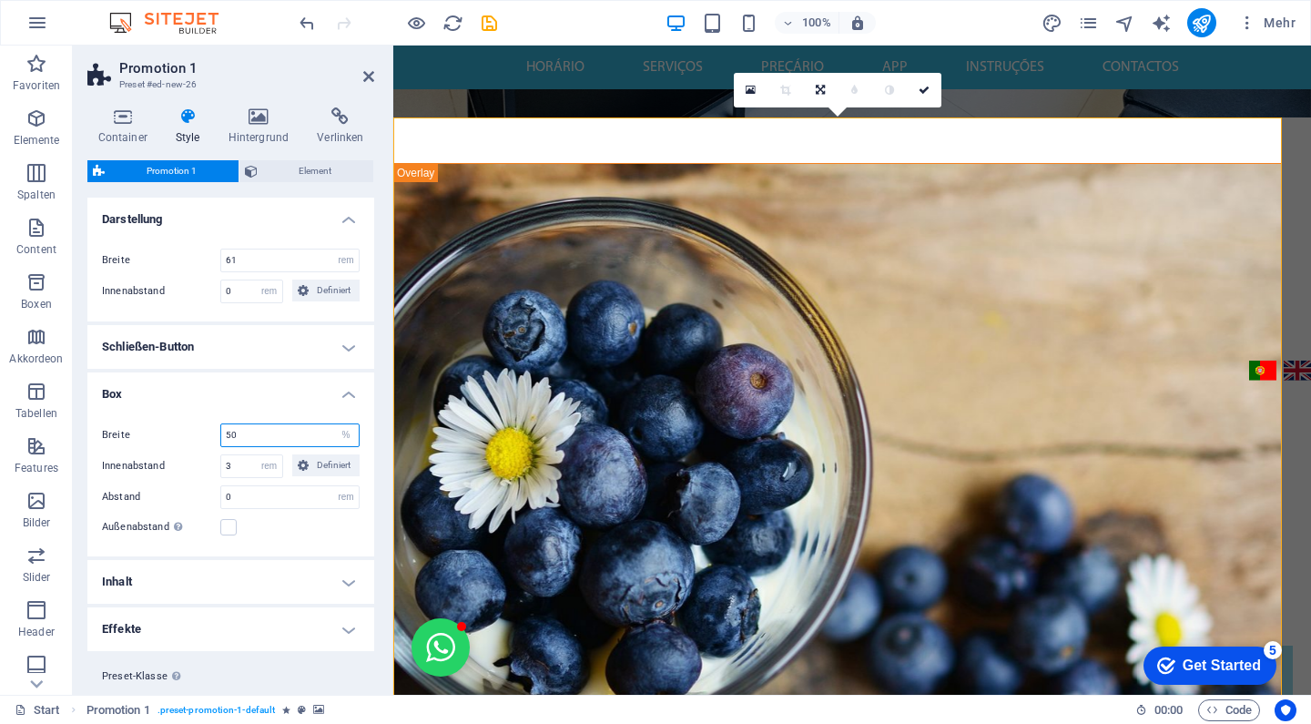
click at [259, 440] on input "50" at bounding box center [289, 435] width 137 height 22
type input "60"
click at [291, 382] on h4 "Box" at bounding box center [230, 388] width 287 height 33
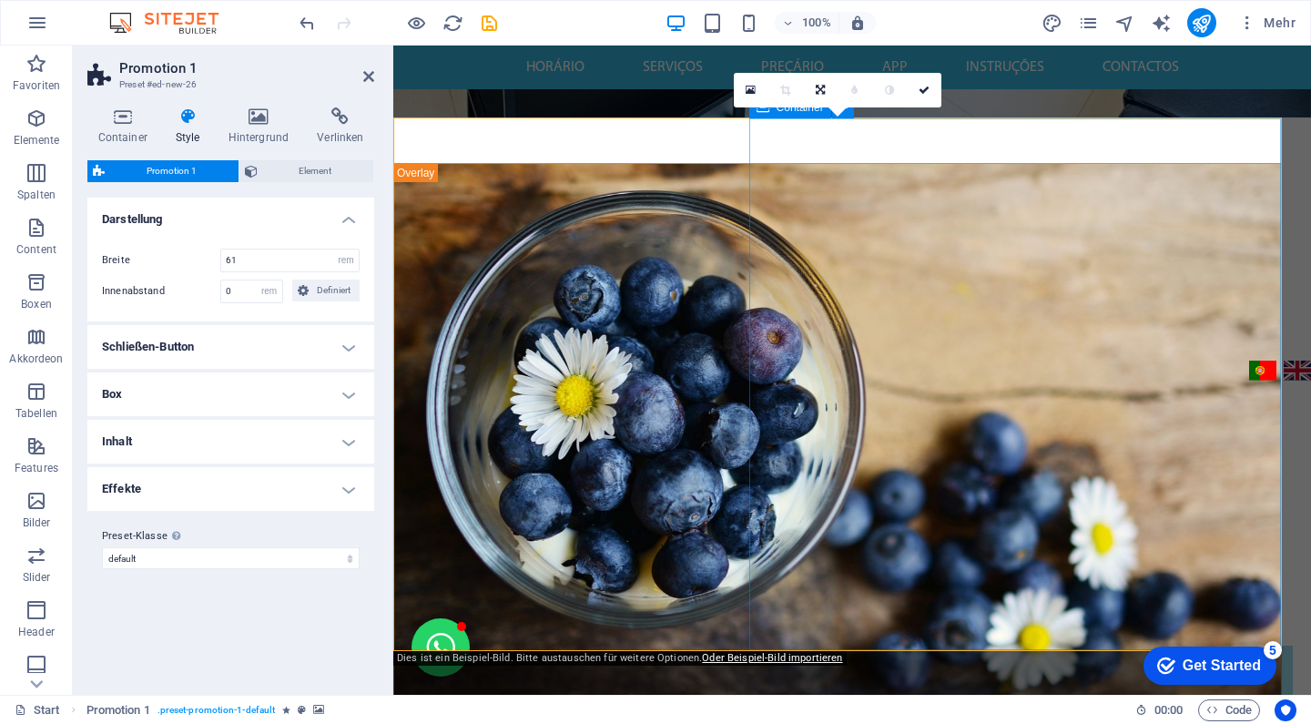
click at [228, 387] on h4 "Box" at bounding box center [230, 394] width 287 height 44
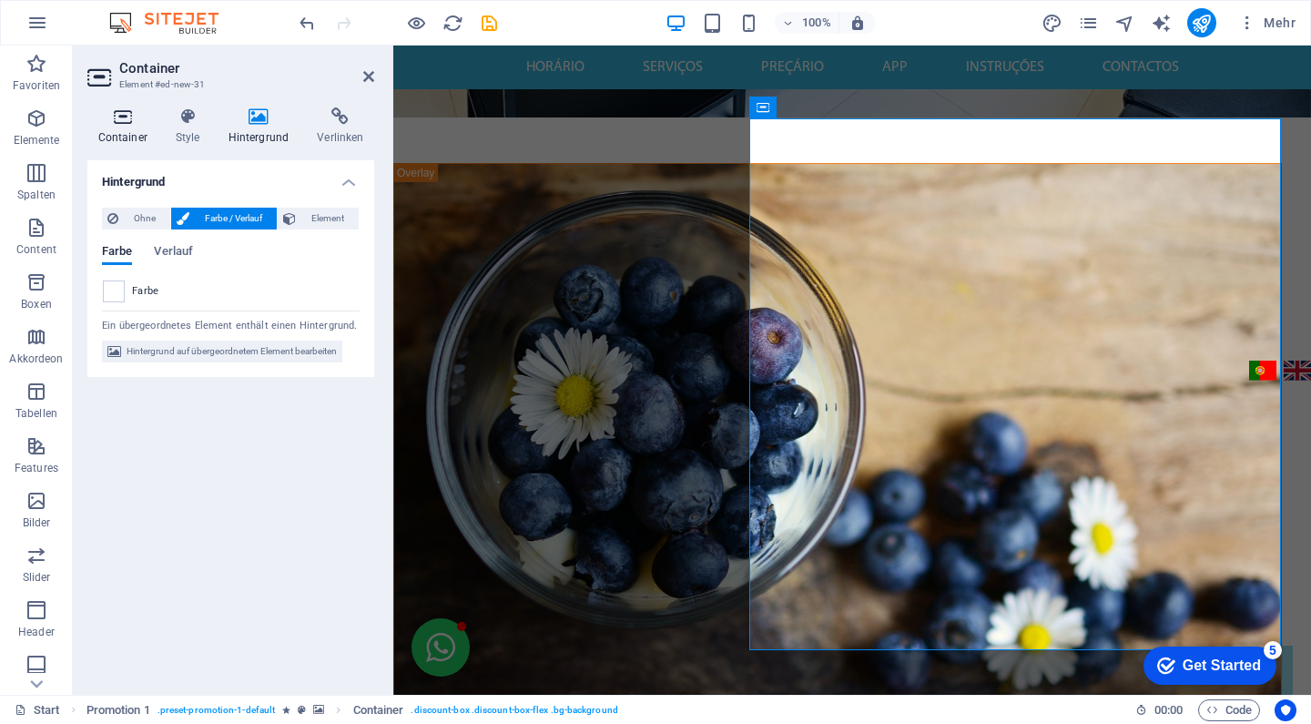
click at [127, 129] on h4 "Container" at bounding box center [125, 126] width 77 height 38
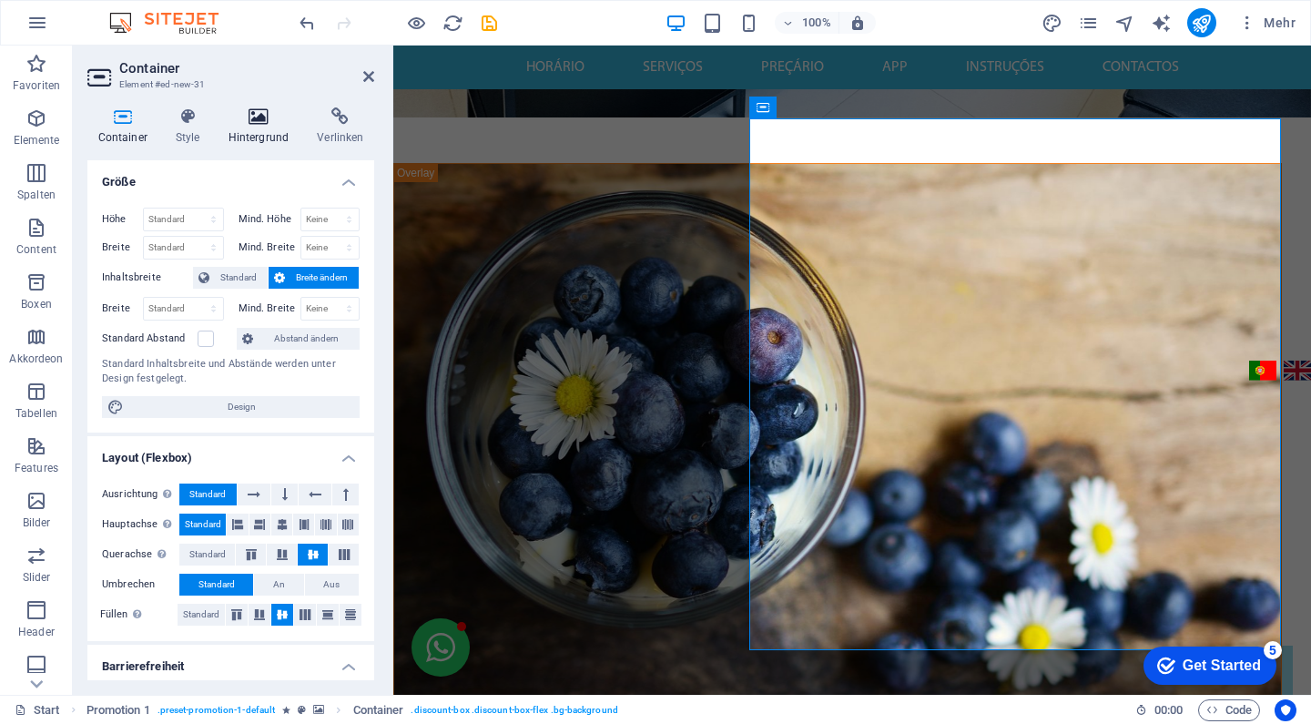
click at [263, 121] on icon at bounding box center [259, 116] width 82 height 18
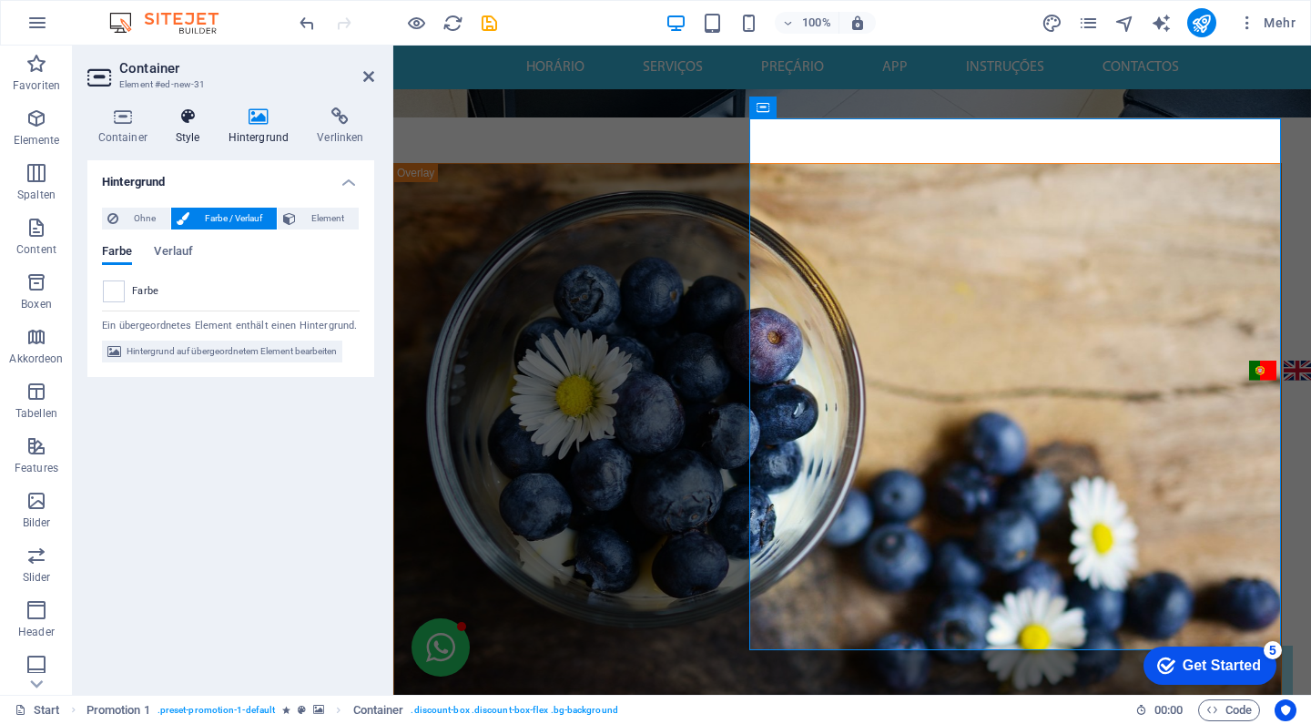
click at [215, 119] on h4 "Style" at bounding box center [191, 126] width 53 height 38
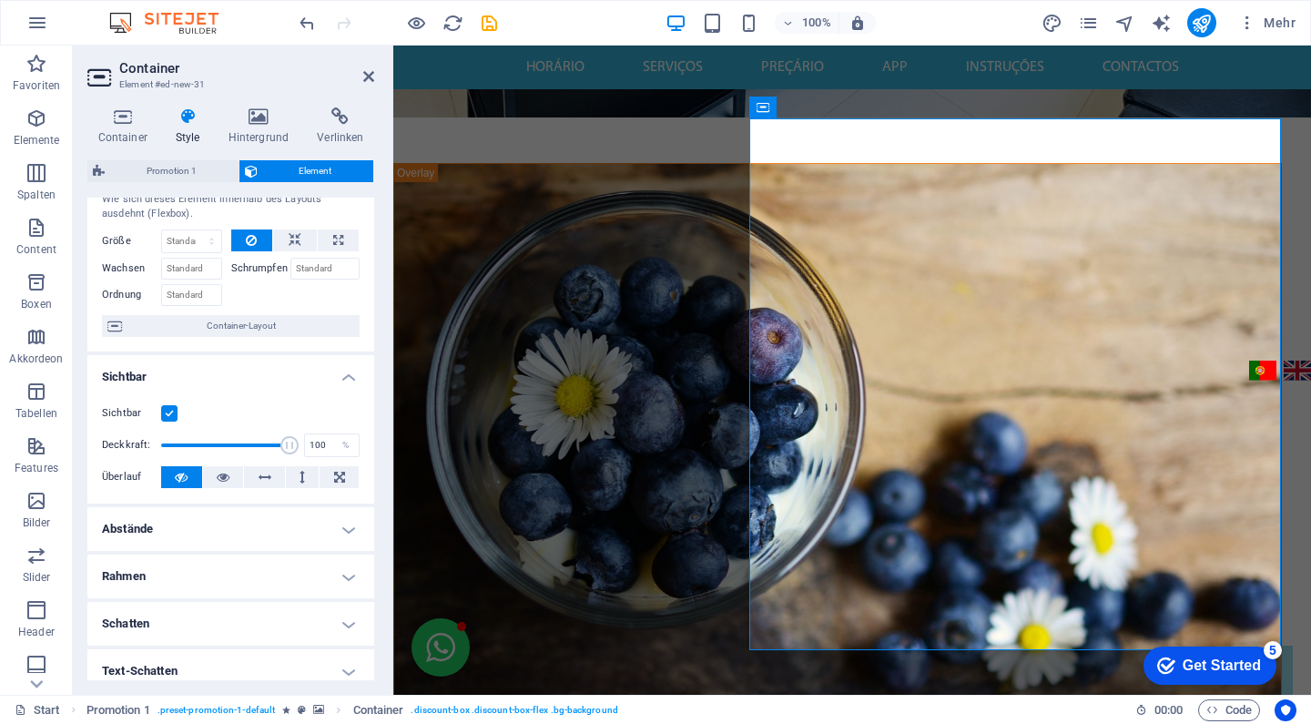
scroll to position [52, 0]
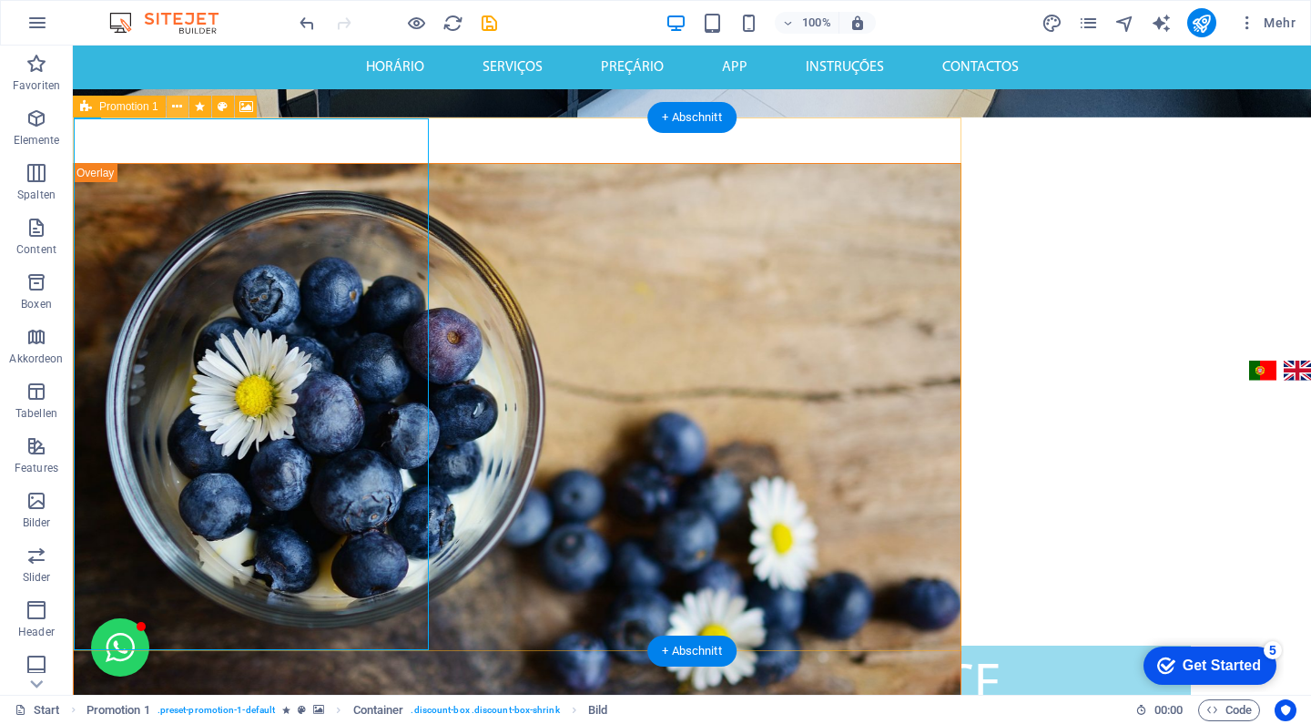
click at [177, 106] on icon at bounding box center [177, 106] width 10 height 19
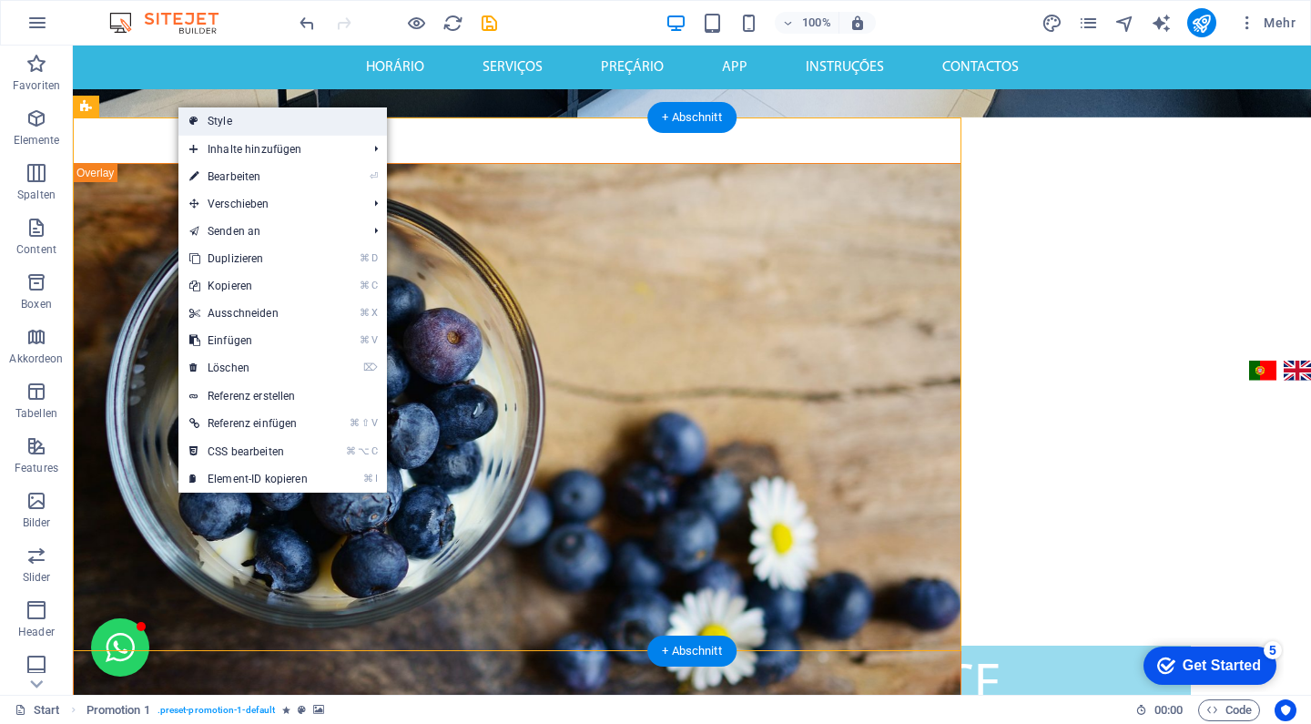
click at [224, 130] on link "Style" at bounding box center [282, 120] width 208 height 27
select select "rem"
select select "%"
select select "rem"
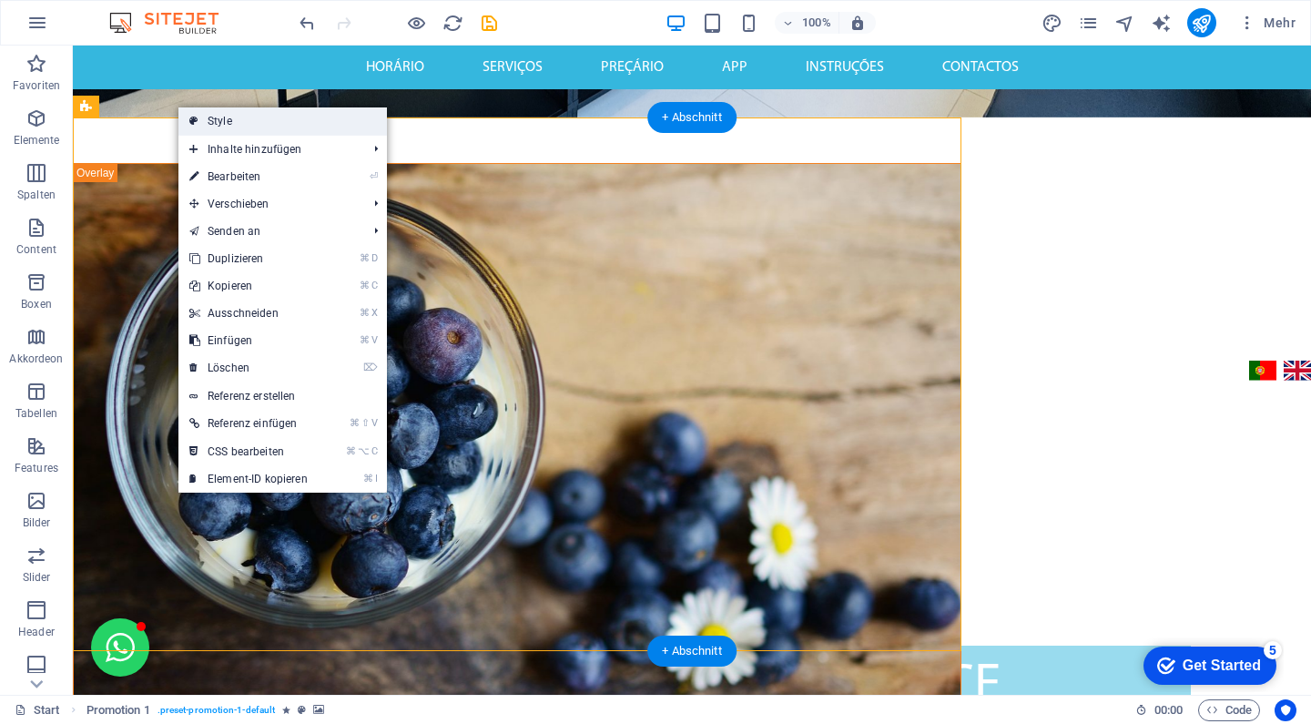
select select "rem"
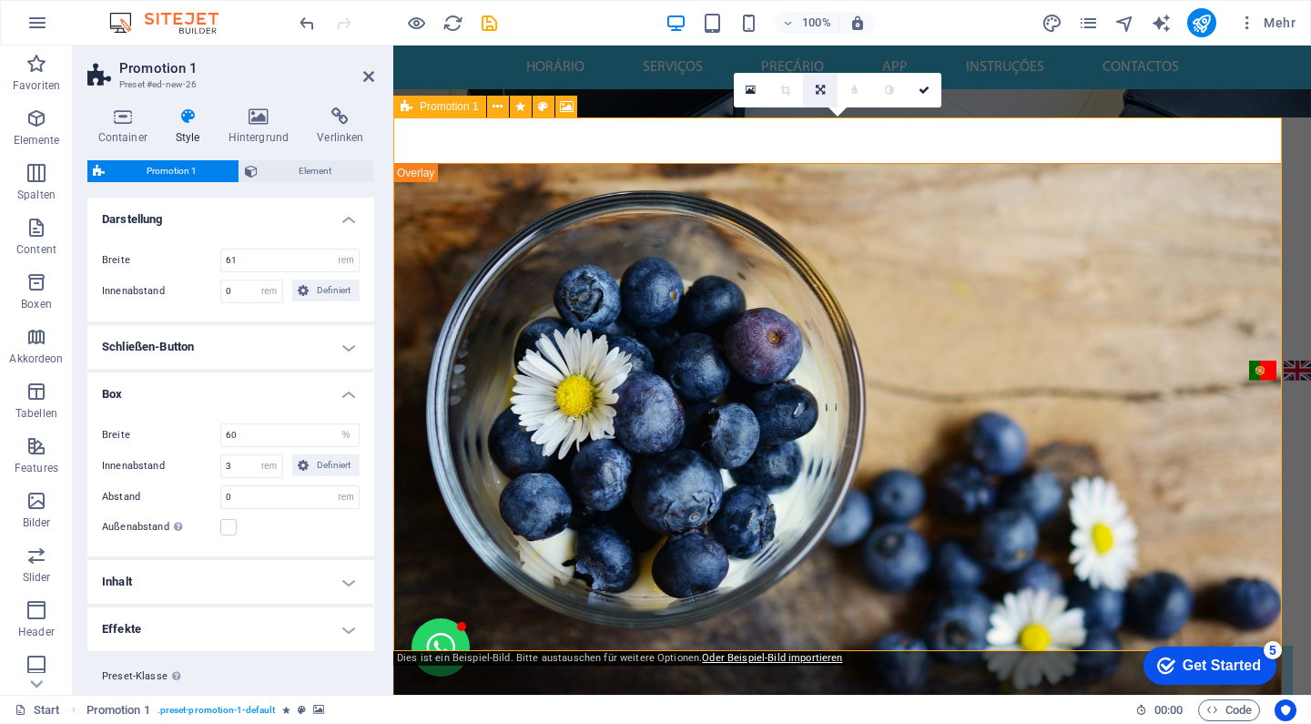
click at [819, 91] on icon at bounding box center [820, 90] width 9 height 11
click at [822, 124] on icon at bounding box center [820, 124] width 11 height 11
click at [820, 94] on icon at bounding box center [820, 90] width 11 height 11
click at [822, 92] on icon at bounding box center [820, 90] width 9 height 11
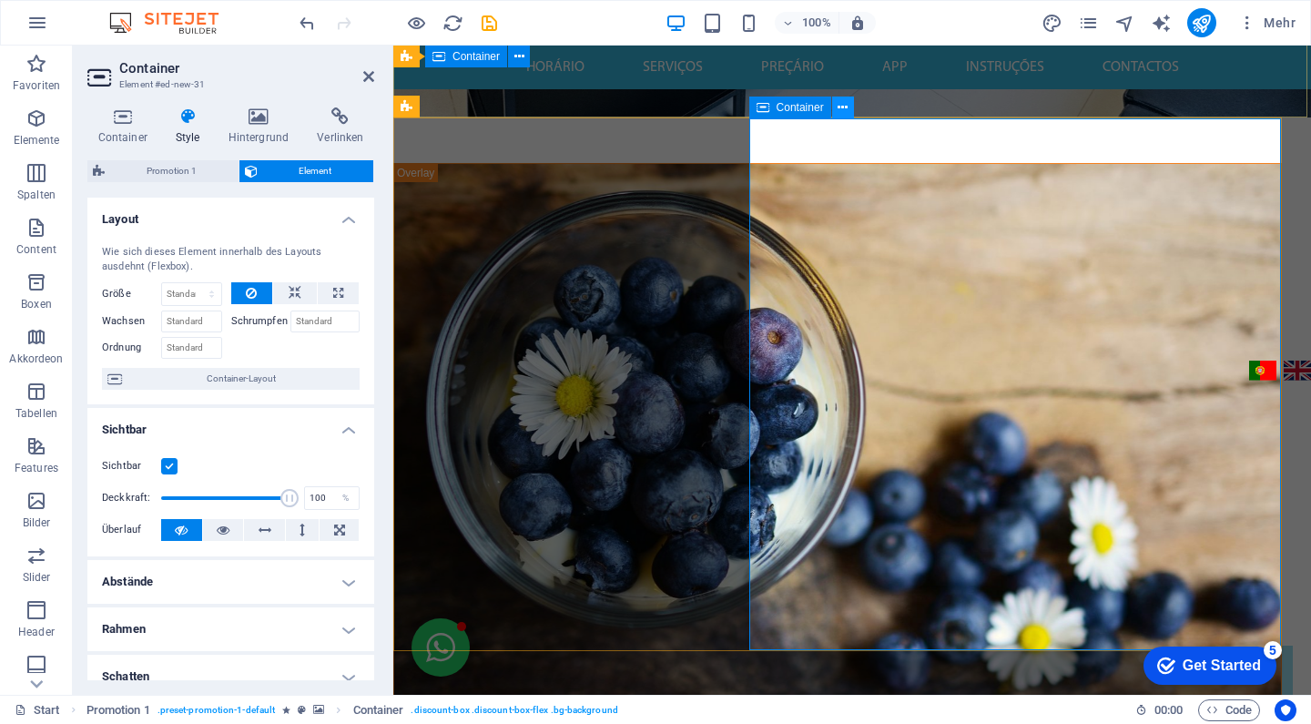
click at [841, 107] on icon at bounding box center [843, 107] width 10 height 19
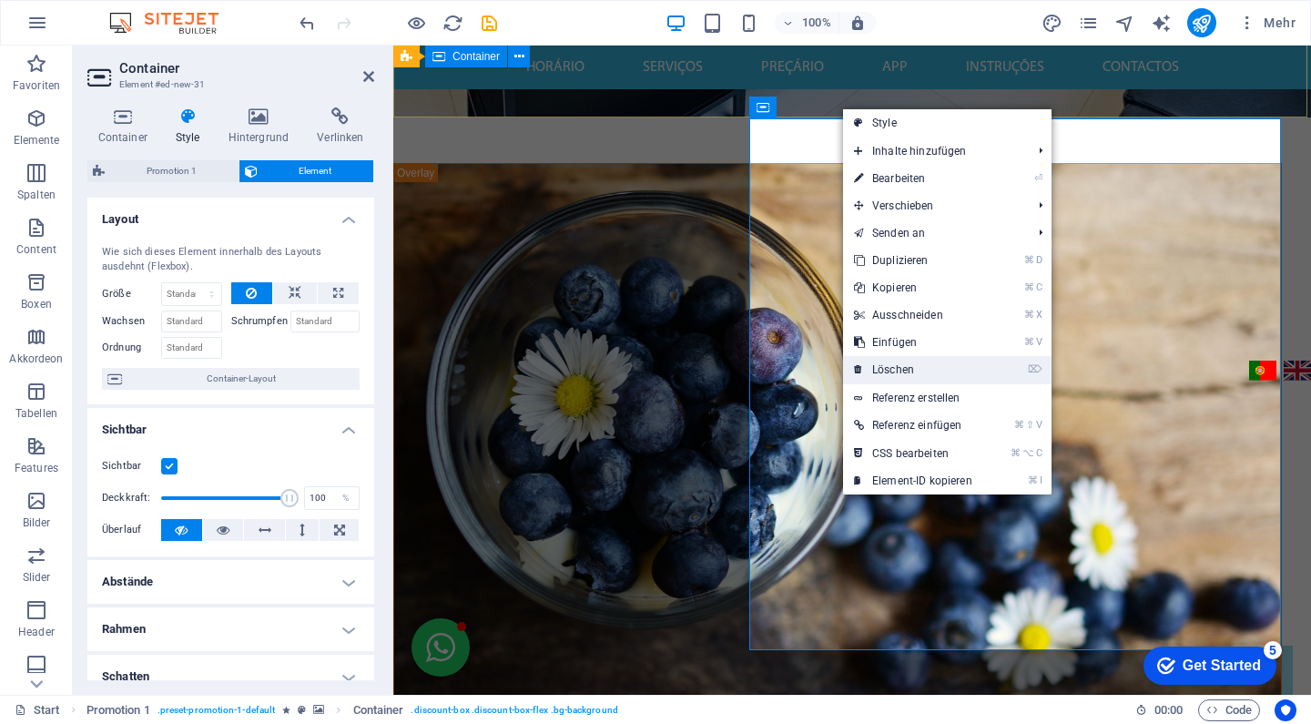
click at [955, 363] on link "⌦ Löschen" at bounding box center [913, 369] width 140 height 27
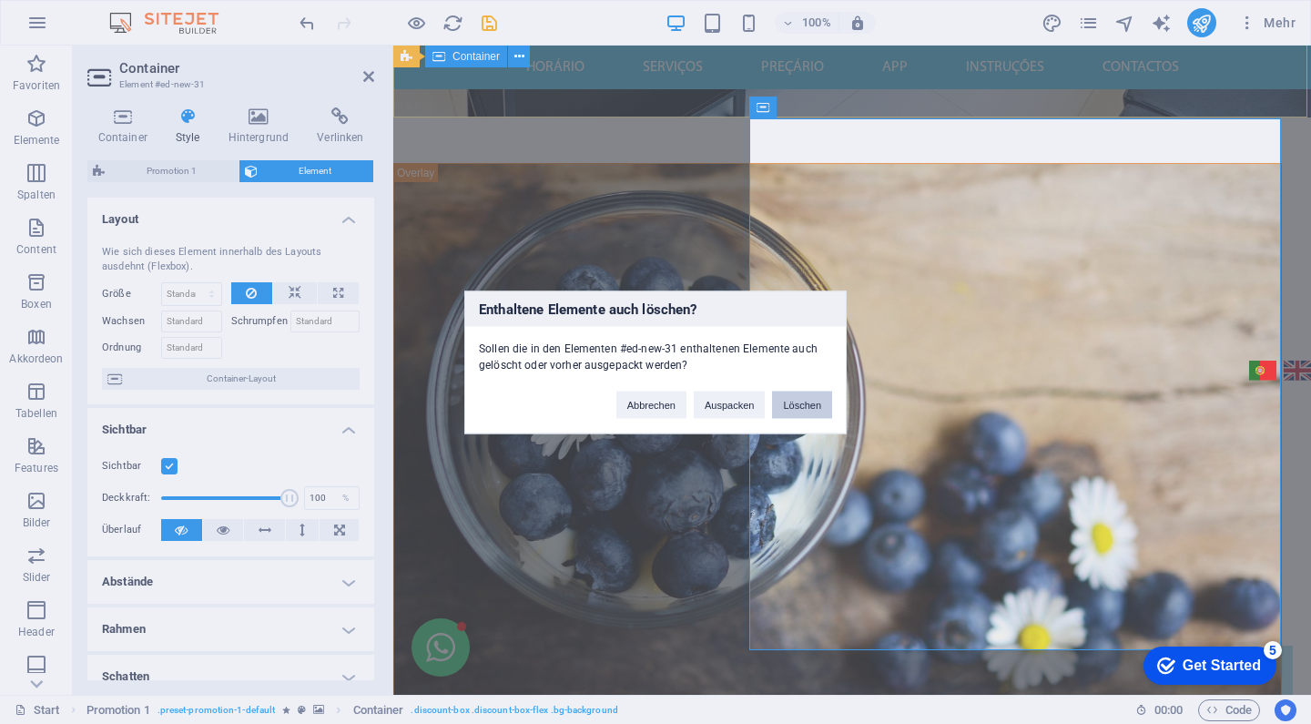
click at [787, 401] on button "Löschen" at bounding box center [802, 404] width 60 height 27
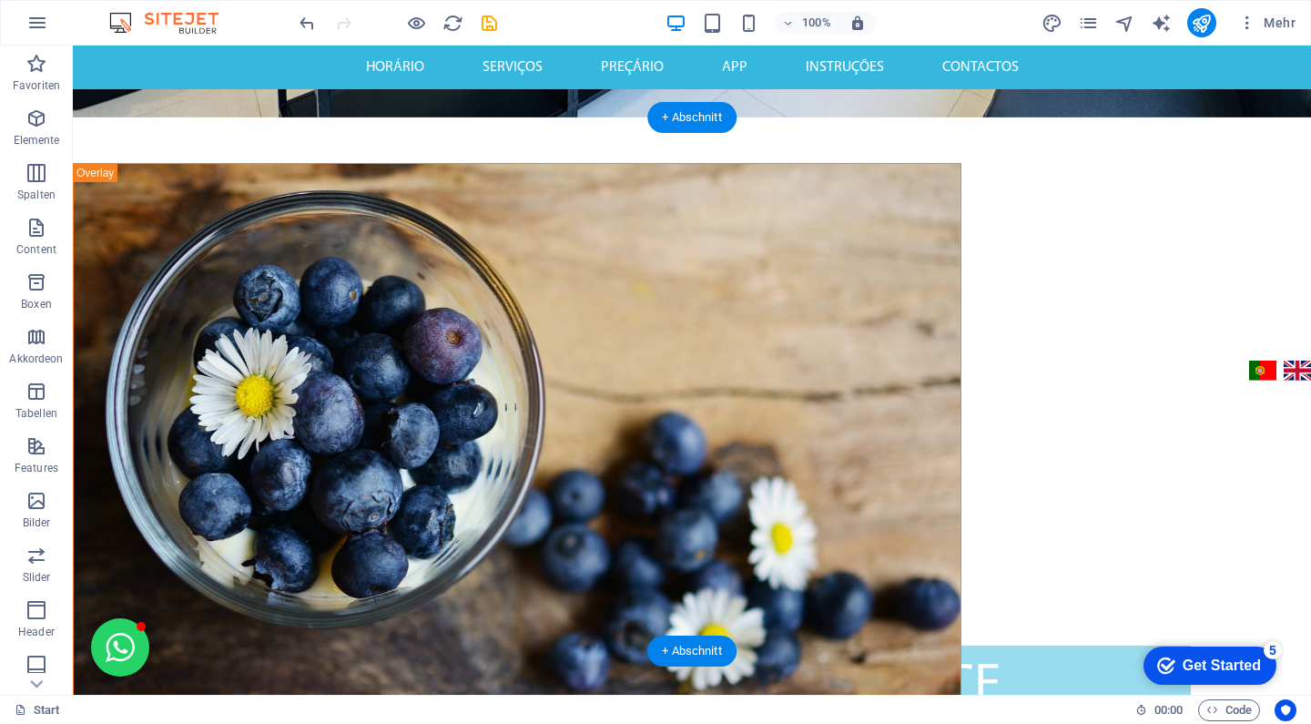
click at [543, 274] on figure at bounding box center [517, 431] width 887 height 534
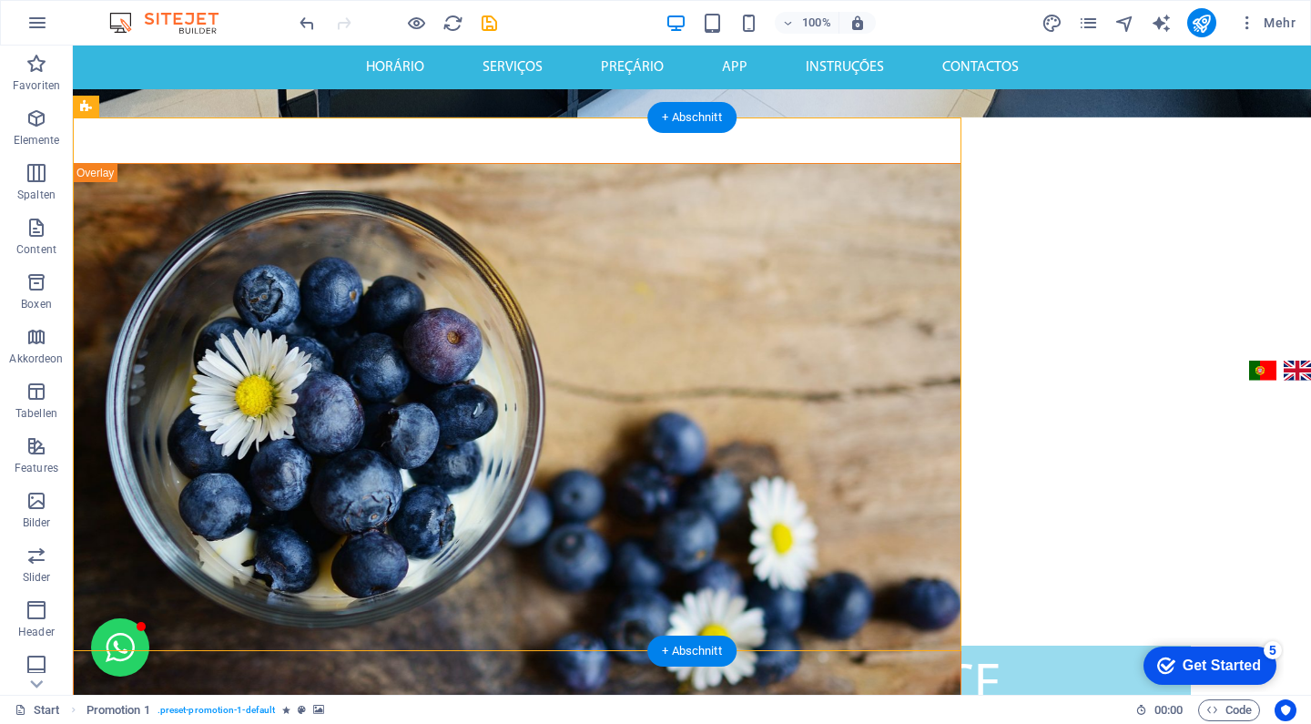
click at [588, 220] on figure at bounding box center [517, 431] width 887 height 534
select select "rem"
select select "%"
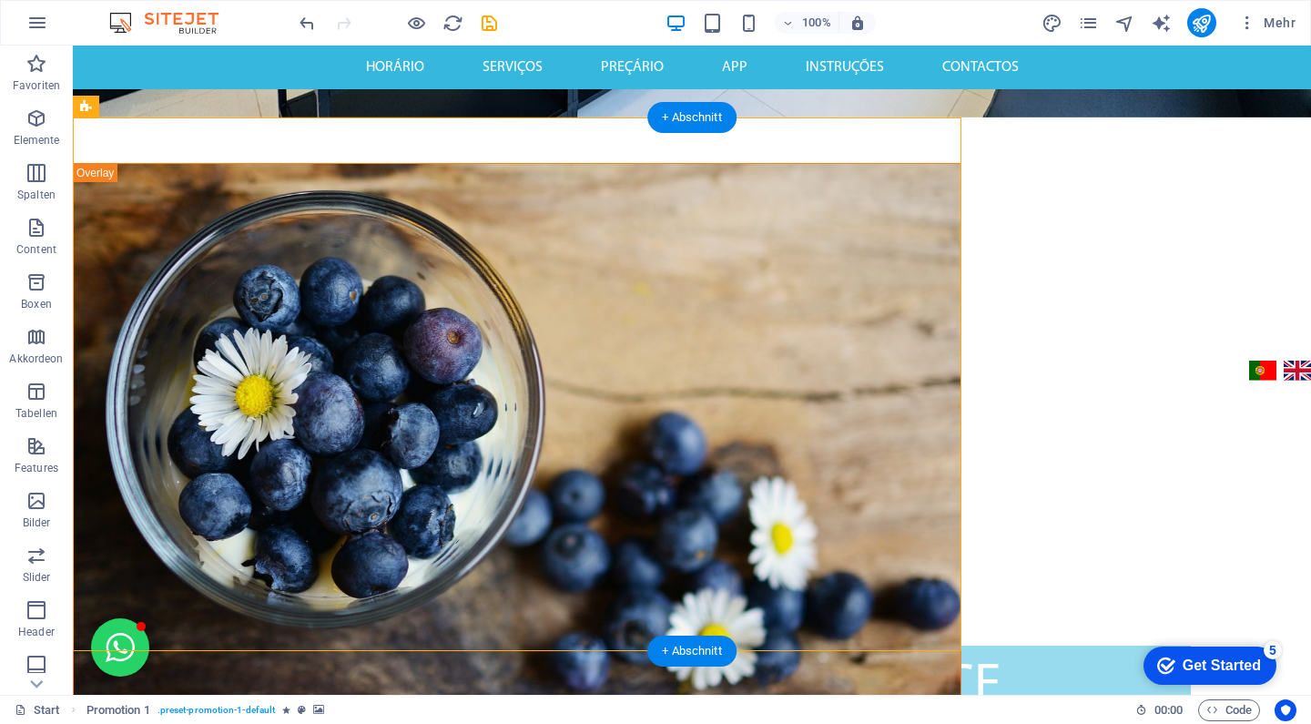
select select "rem"
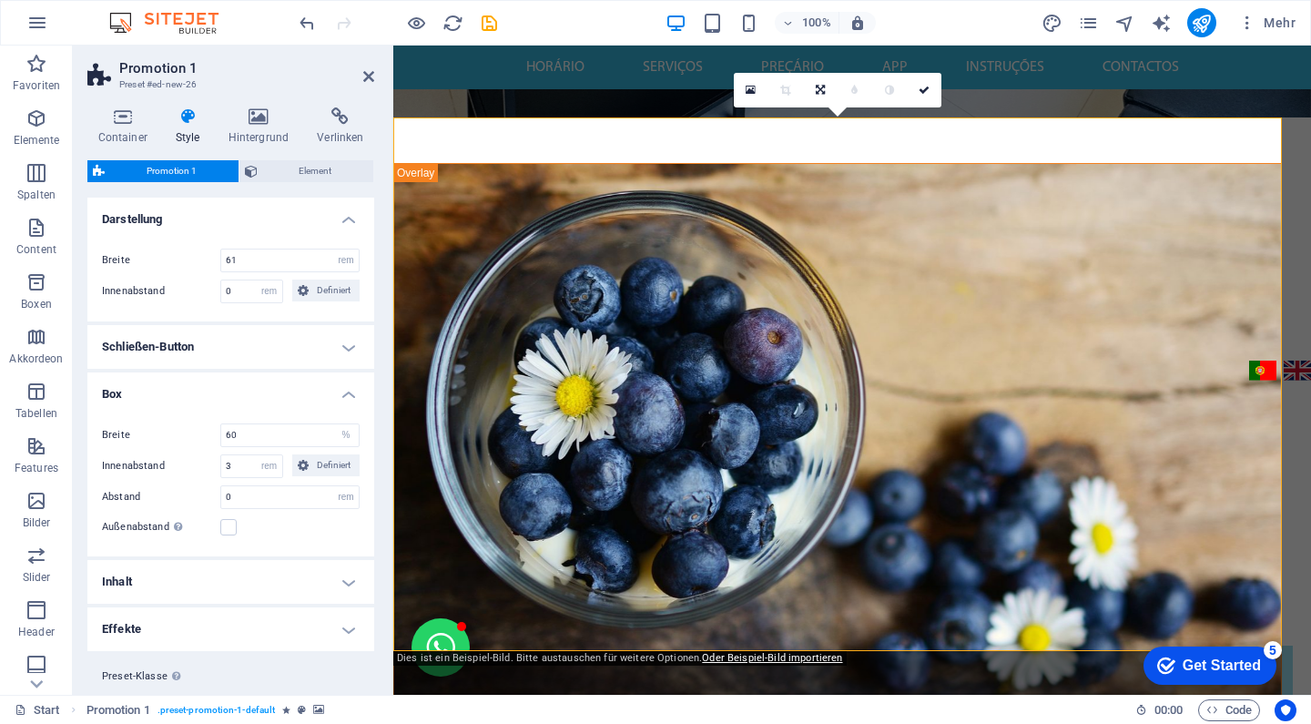
click at [878, 193] on figure at bounding box center [837, 431] width 887 height 534
click at [896, 221] on figure at bounding box center [837, 431] width 887 height 534
click at [270, 119] on icon at bounding box center [259, 116] width 82 height 18
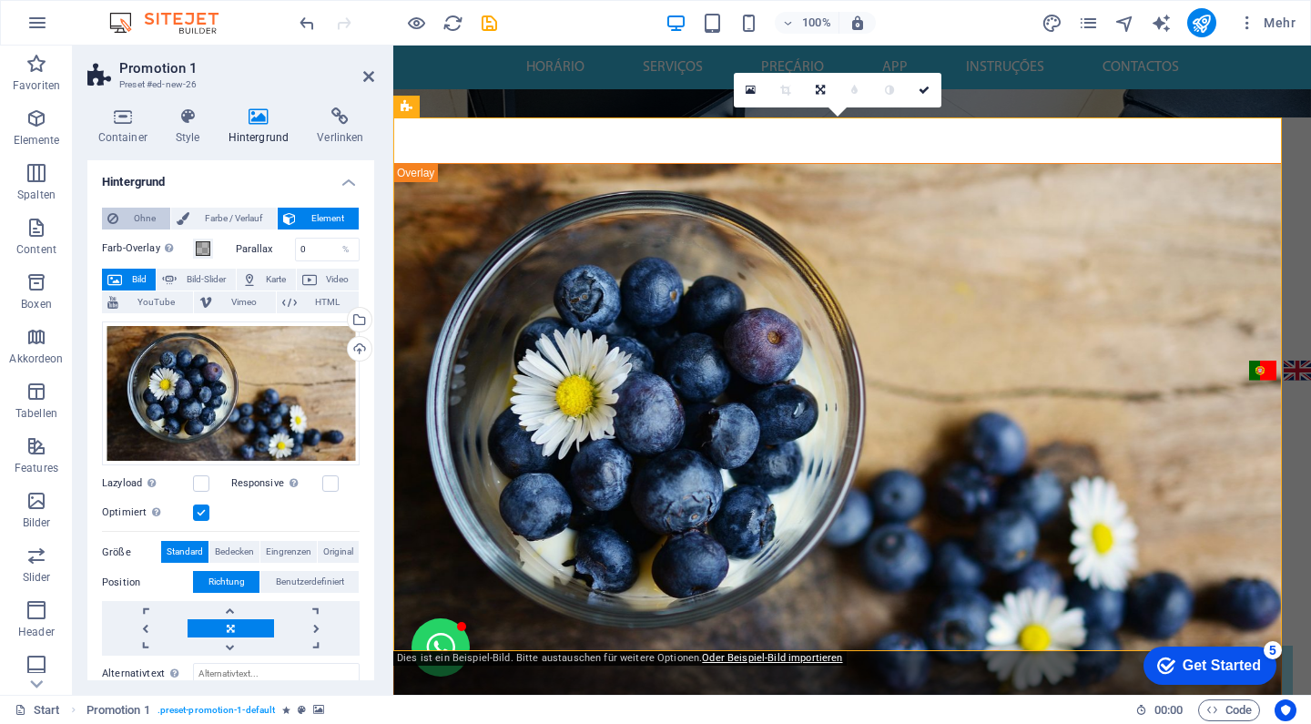
click at [142, 225] on span "Ohne" at bounding box center [144, 219] width 41 height 22
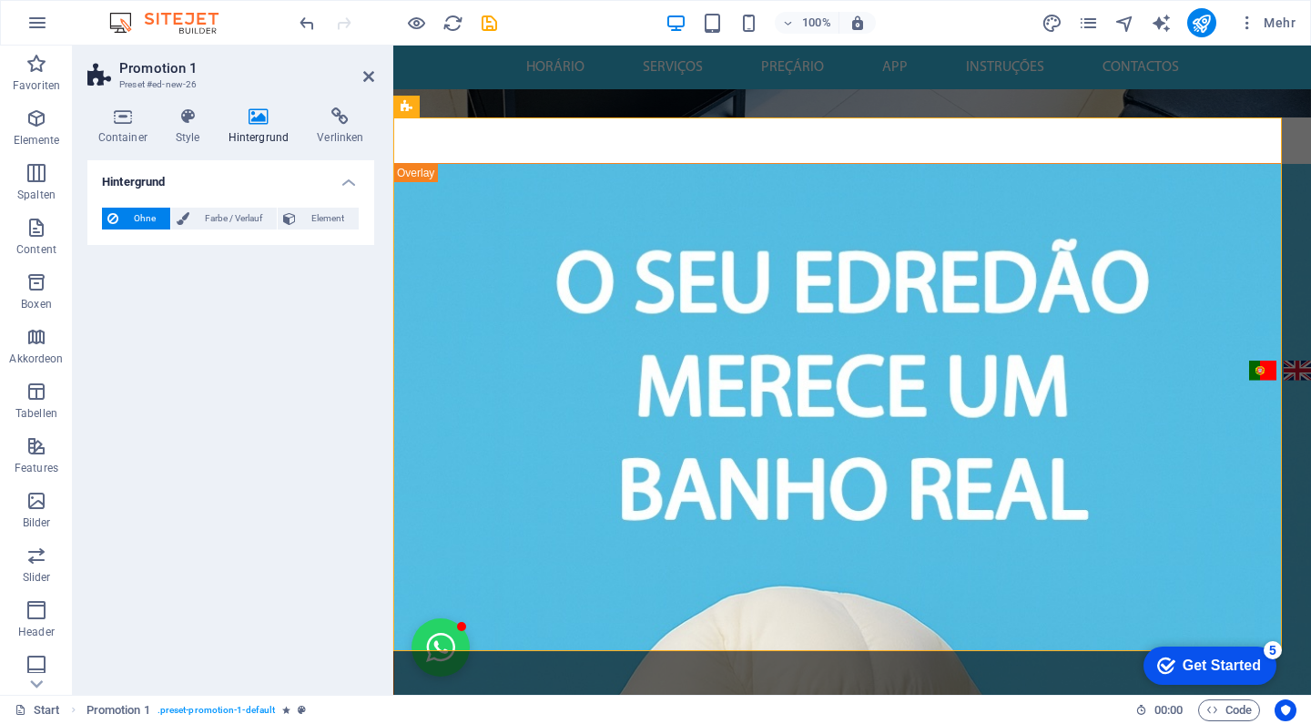
click at [133, 208] on span "Ohne" at bounding box center [144, 219] width 41 height 22
click at [246, 220] on span "Farbe / Verlauf" at bounding box center [233, 219] width 76 height 22
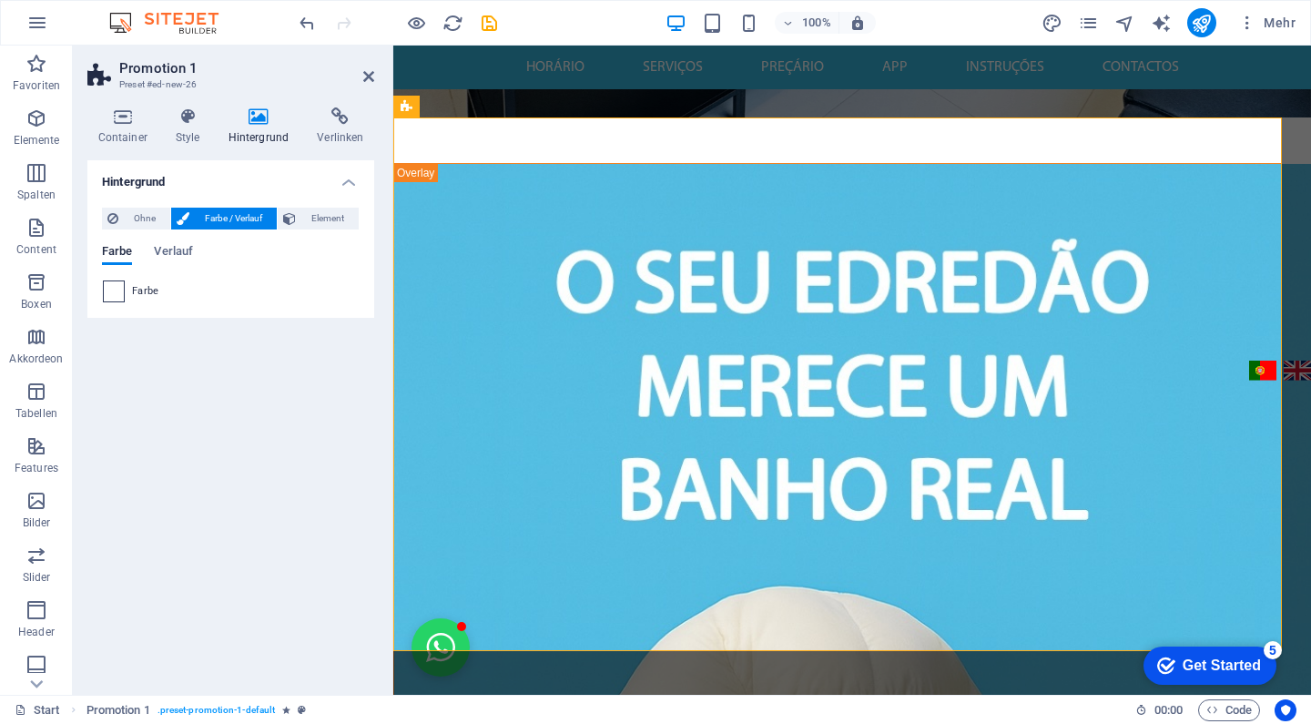
click at [114, 288] on span at bounding box center [114, 291] width 20 height 20
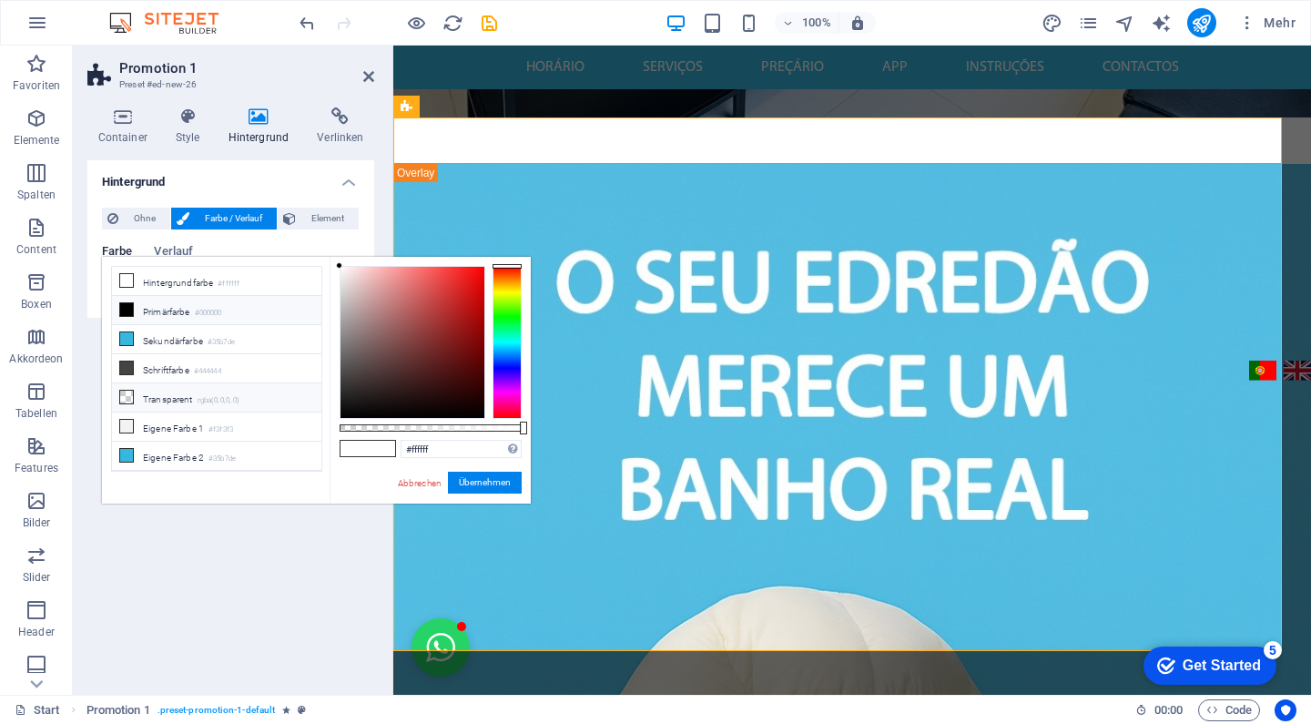
click at [226, 399] on small "rgba(0,0,0,.0)" at bounding box center [219, 400] width 43 height 13
type input "rgba(0, 0, 0, 0)"
click at [475, 489] on button "Übernehmen" at bounding box center [485, 483] width 74 height 22
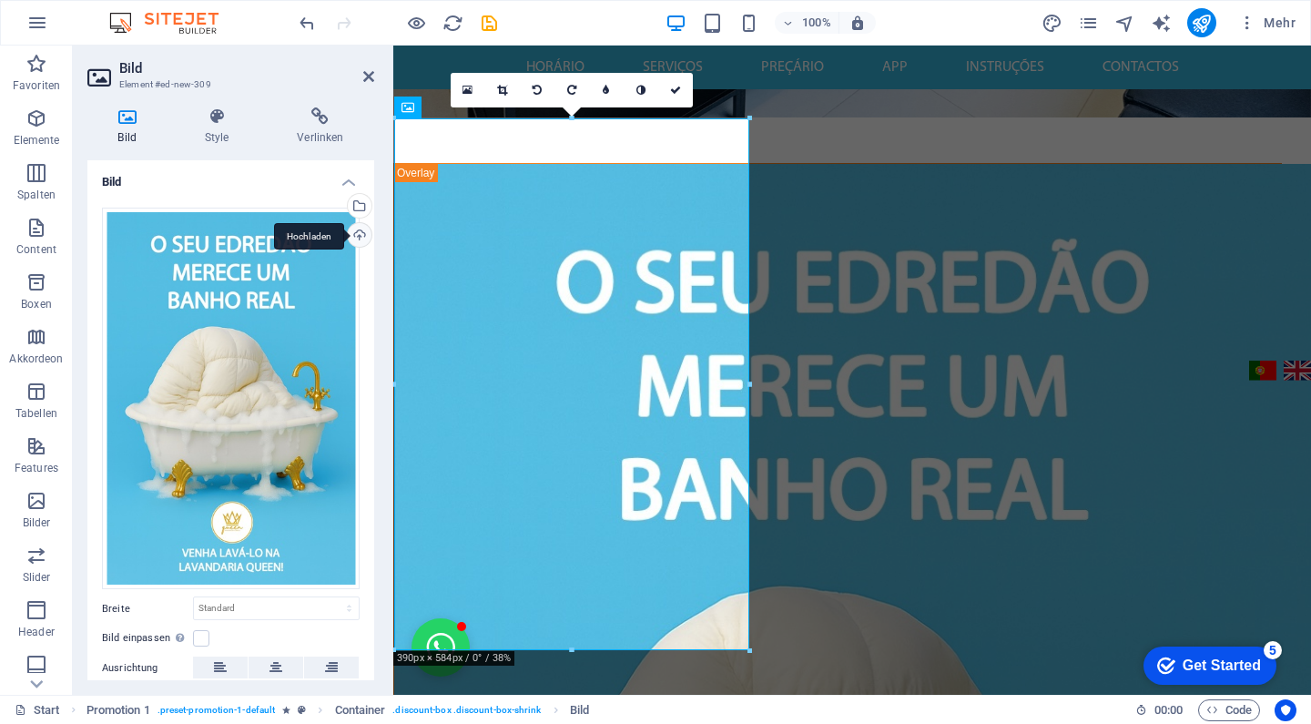
click at [354, 242] on div "Hochladen" at bounding box center [357, 236] width 27 height 27
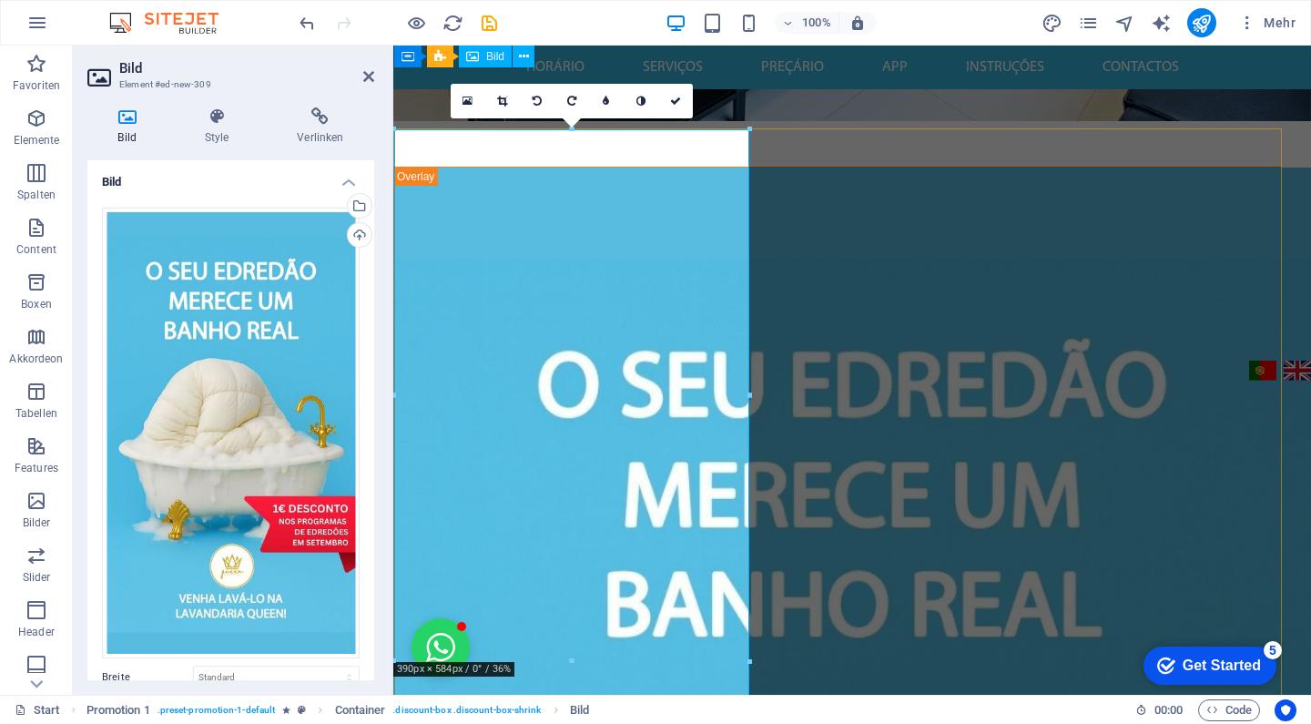
scroll to position [565, 0]
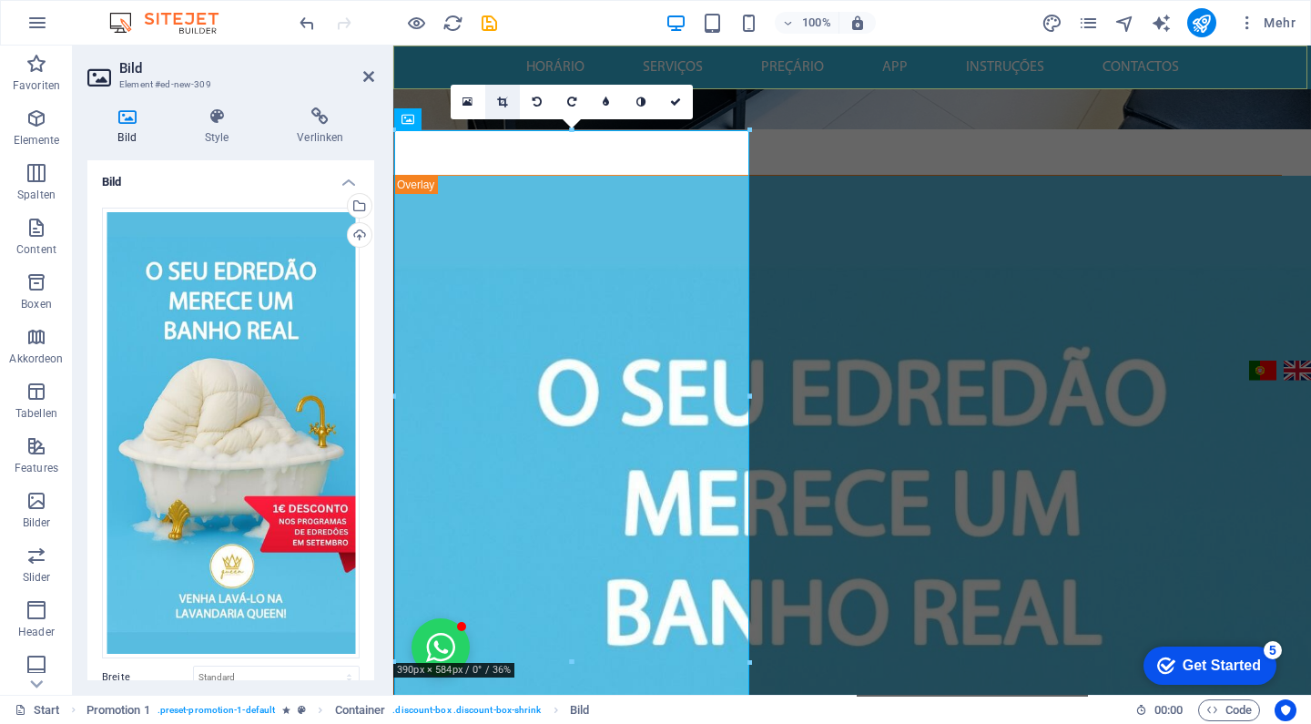
click at [511, 108] on link at bounding box center [502, 102] width 35 height 35
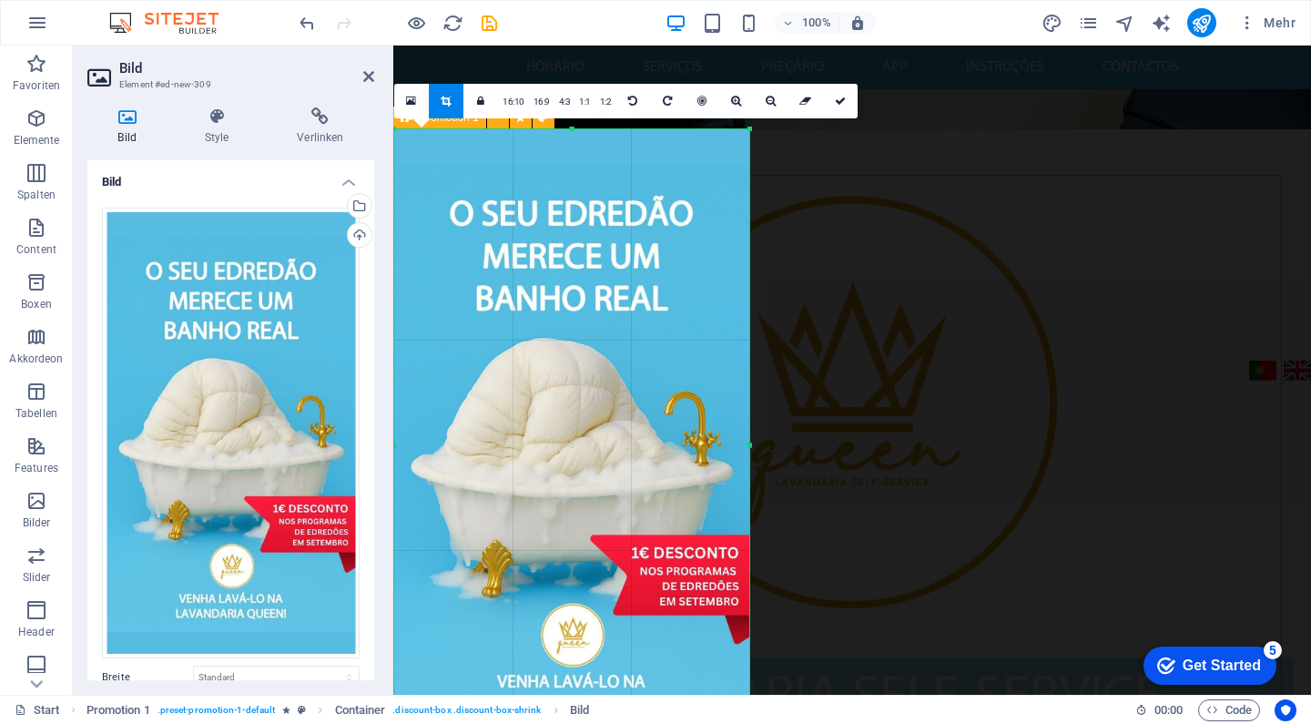
scroll to position [709, 0]
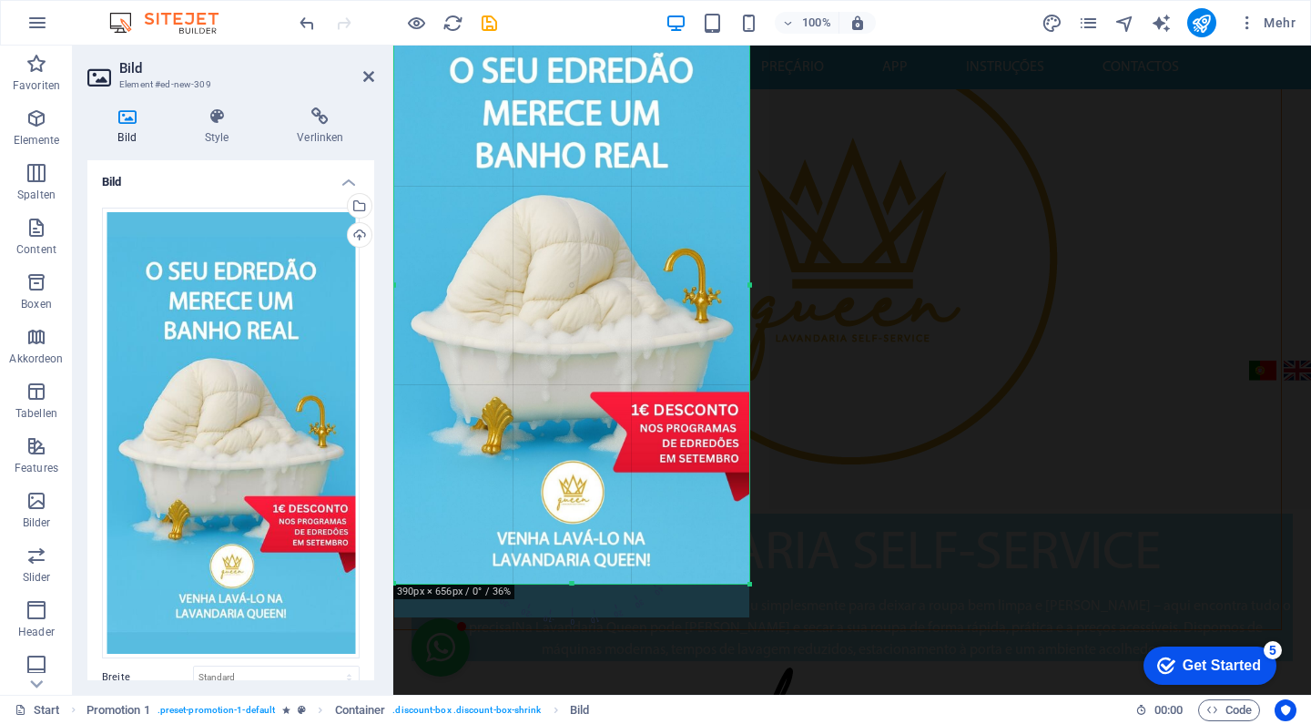
drag, startPoint x: 570, startPoint y: 618, endPoint x: 573, endPoint y: 584, distance: 33.8
click at [573, 584] on div at bounding box center [571, 584] width 355 height 6
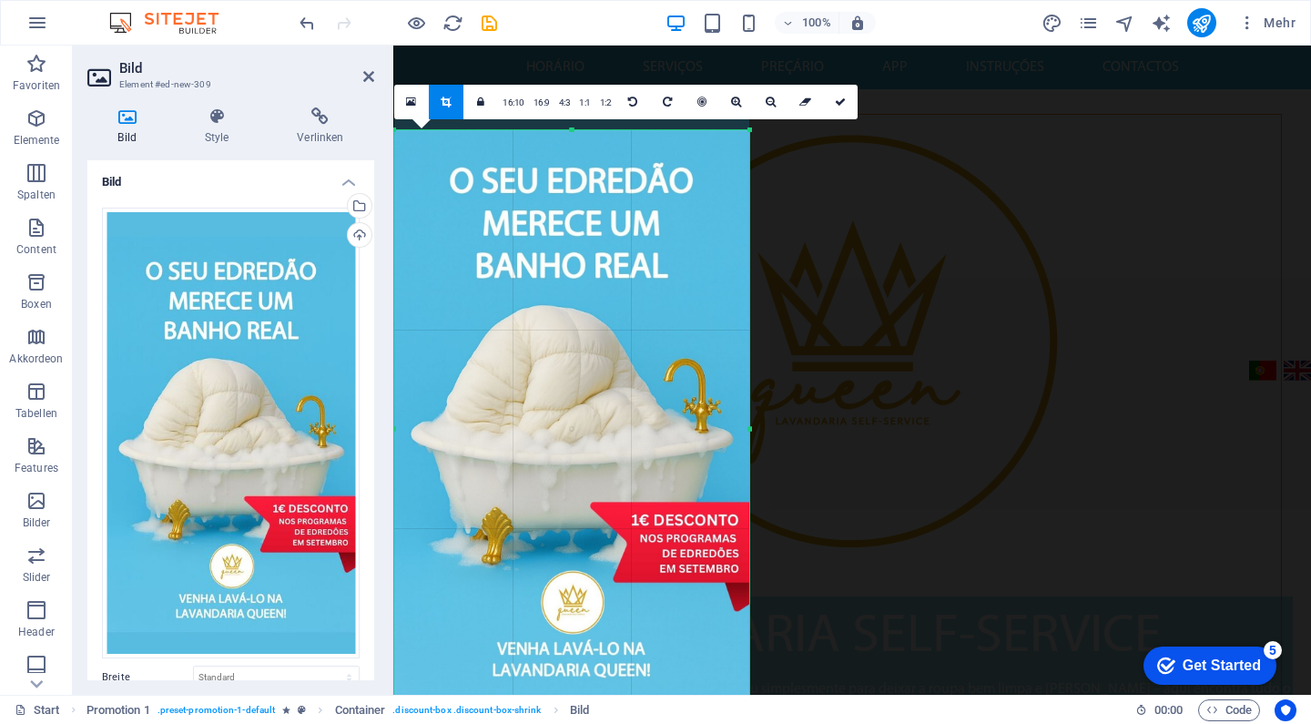
scroll to position [659, 0]
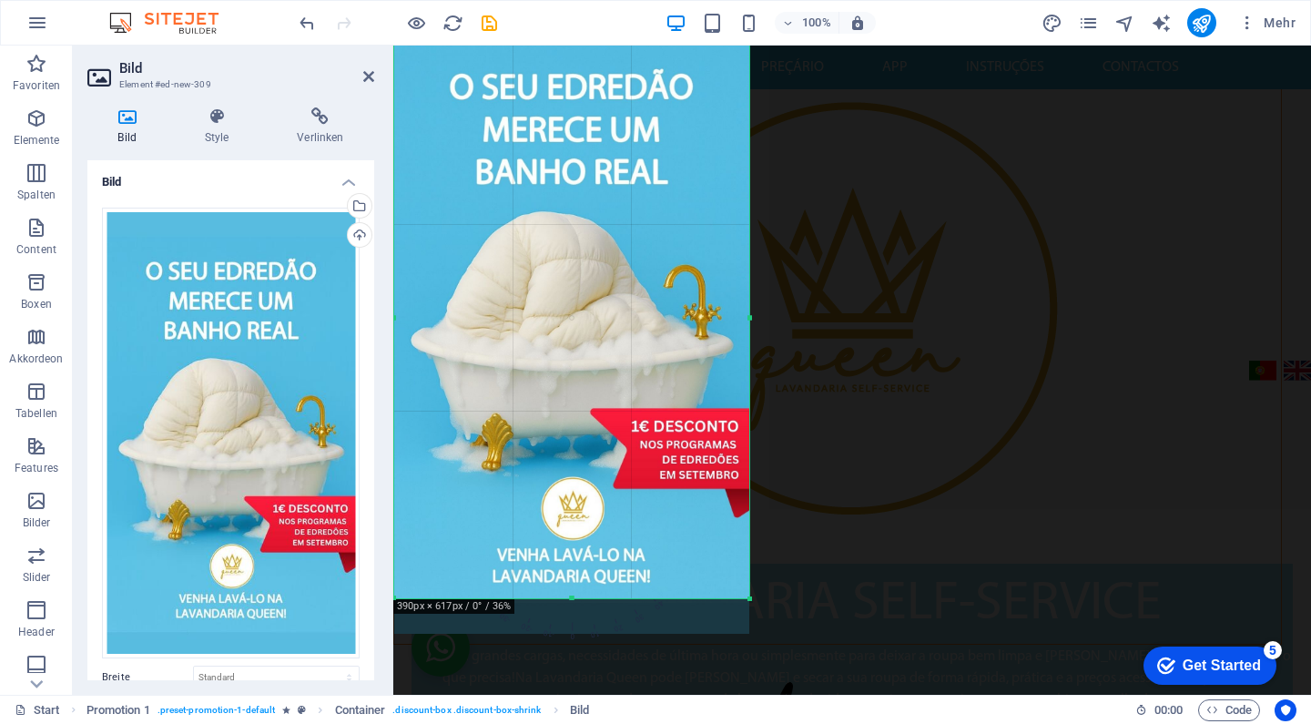
drag, startPoint x: 573, startPoint y: 632, endPoint x: 573, endPoint y: 598, distance: 33.7
click at [574, 596] on div at bounding box center [571, 598] width 355 height 6
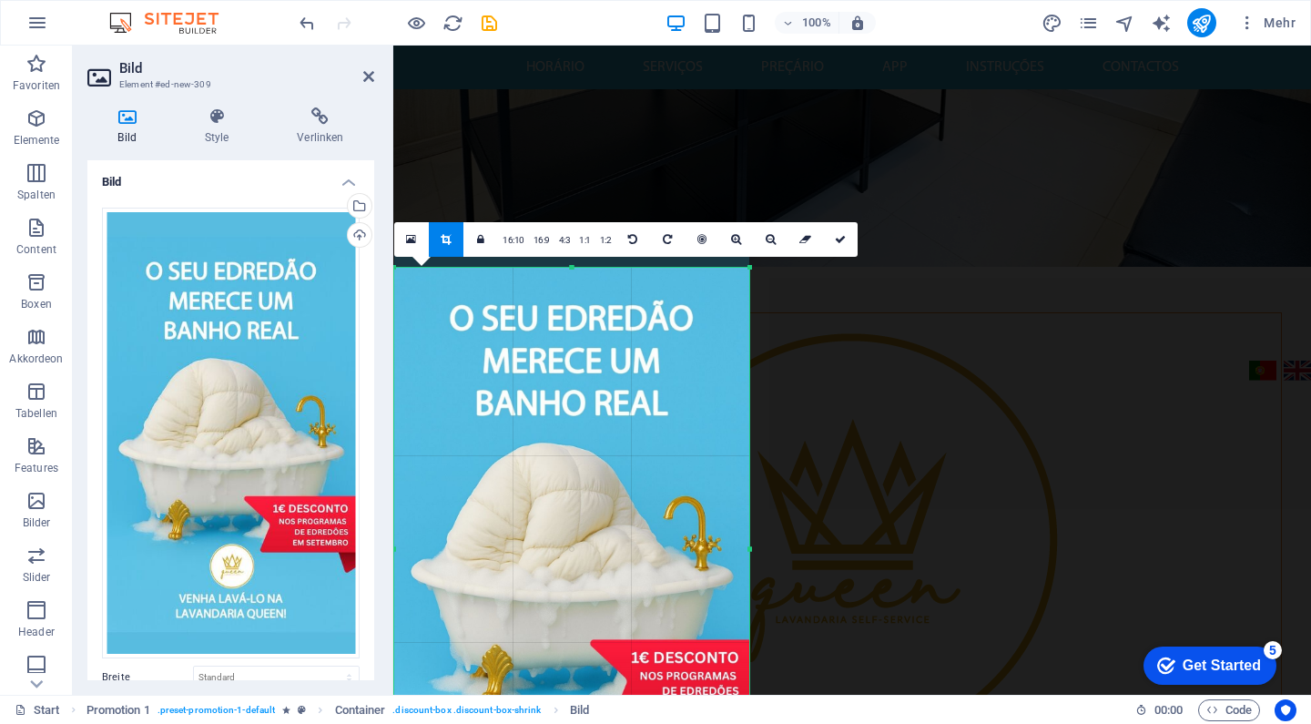
scroll to position [350, 0]
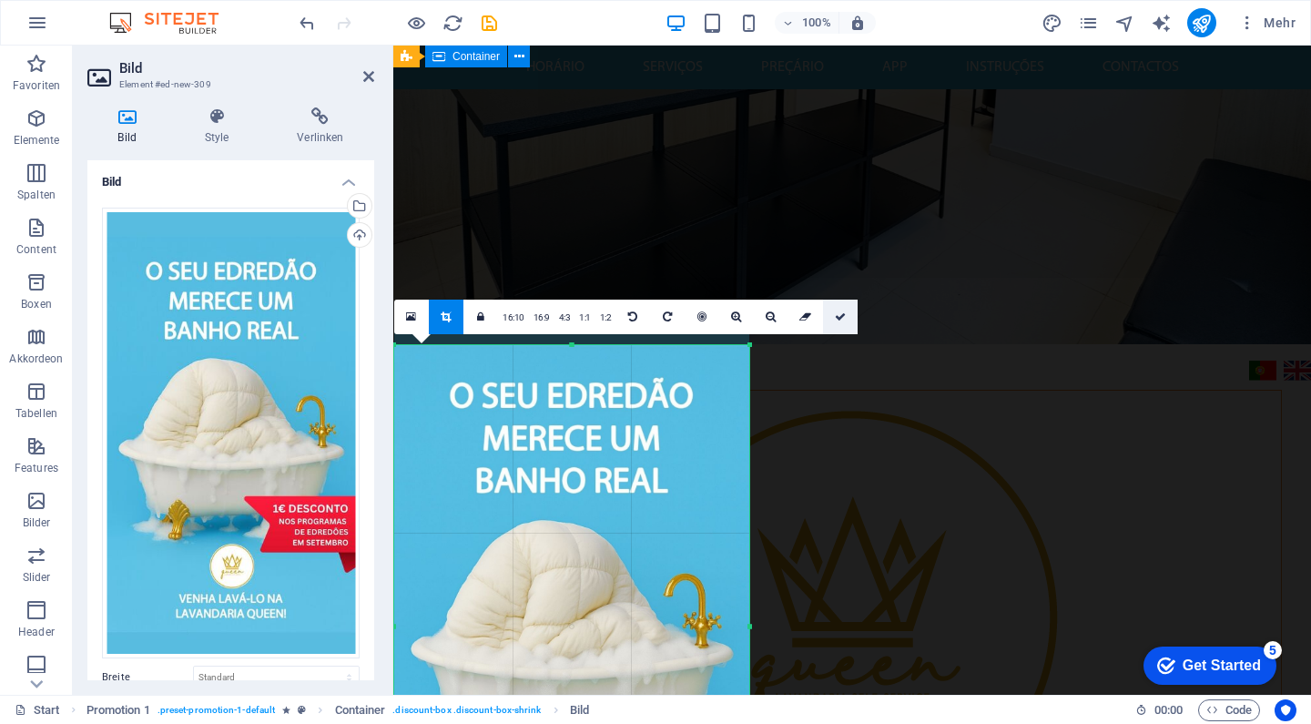
click at [835, 314] on icon at bounding box center [840, 316] width 11 height 11
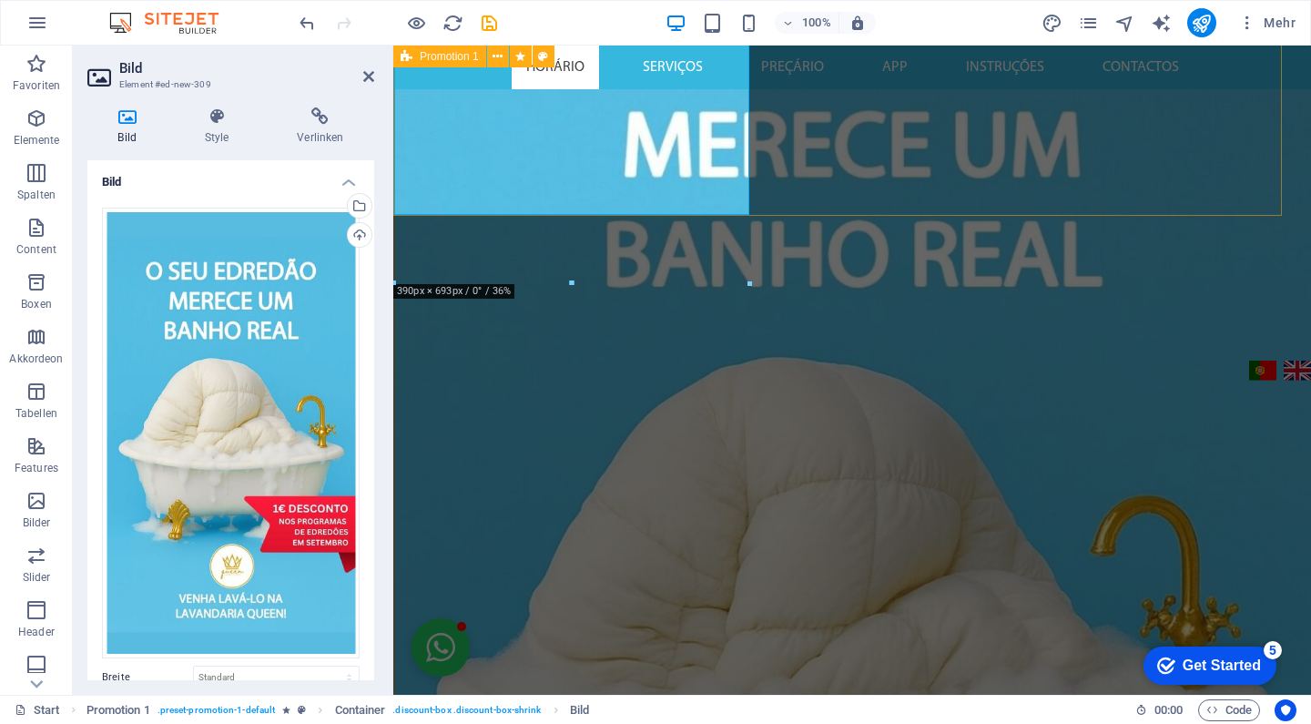
scroll to position [1183, 0]
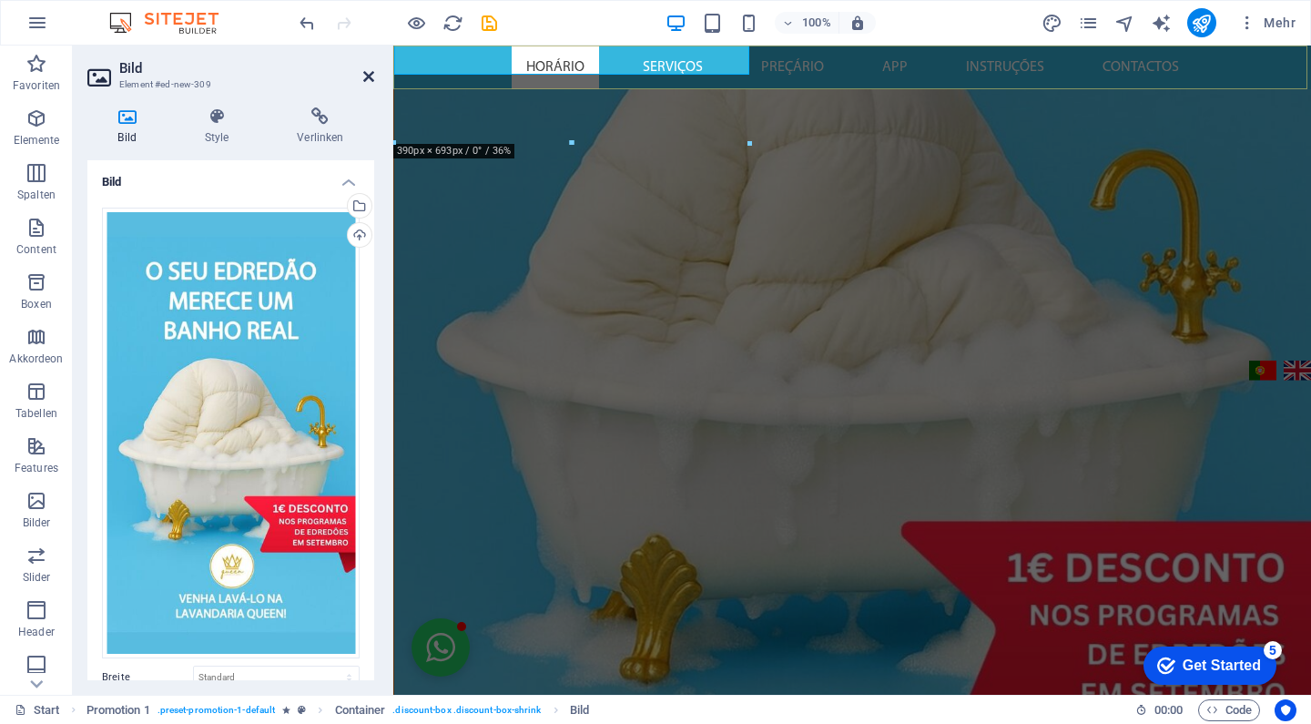
click at [364, 76] on icon at bounding box center [368, 76] width 11 height 15
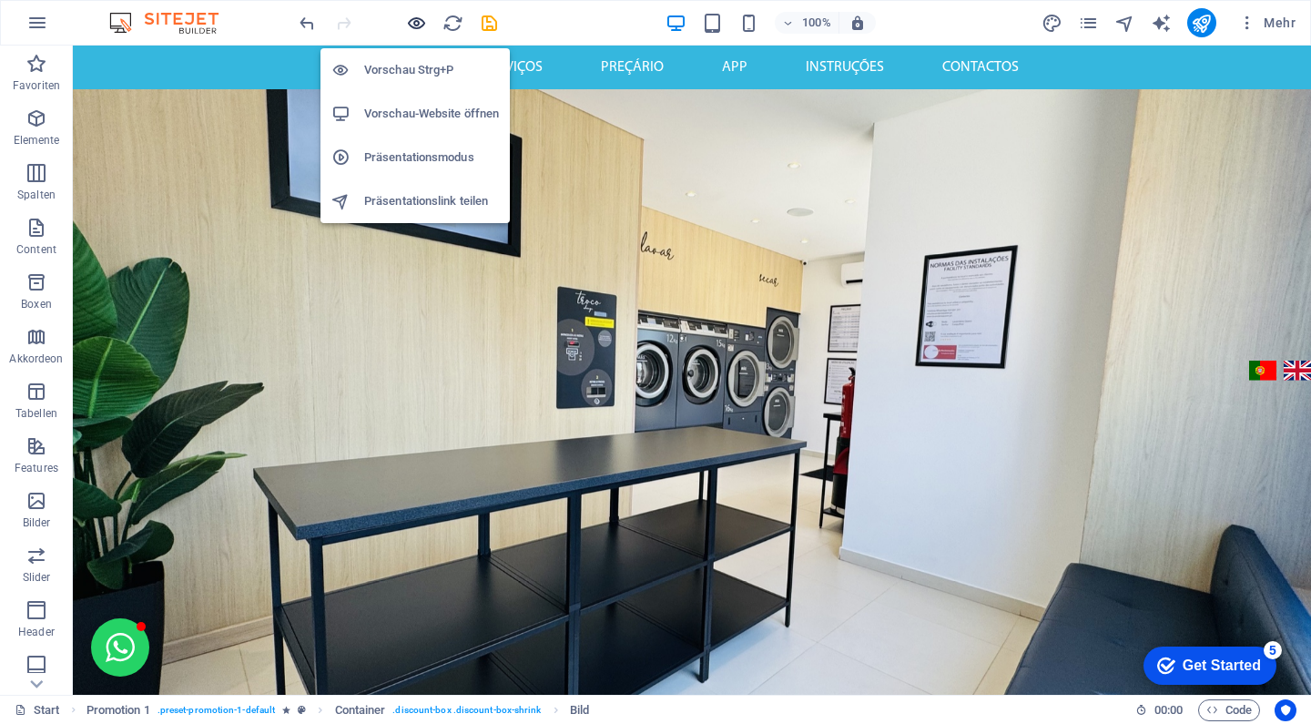
scroll to position [0, 0]
click at [0, 0] on icon "button" at bounding box center [0, 0] width 0 height 0
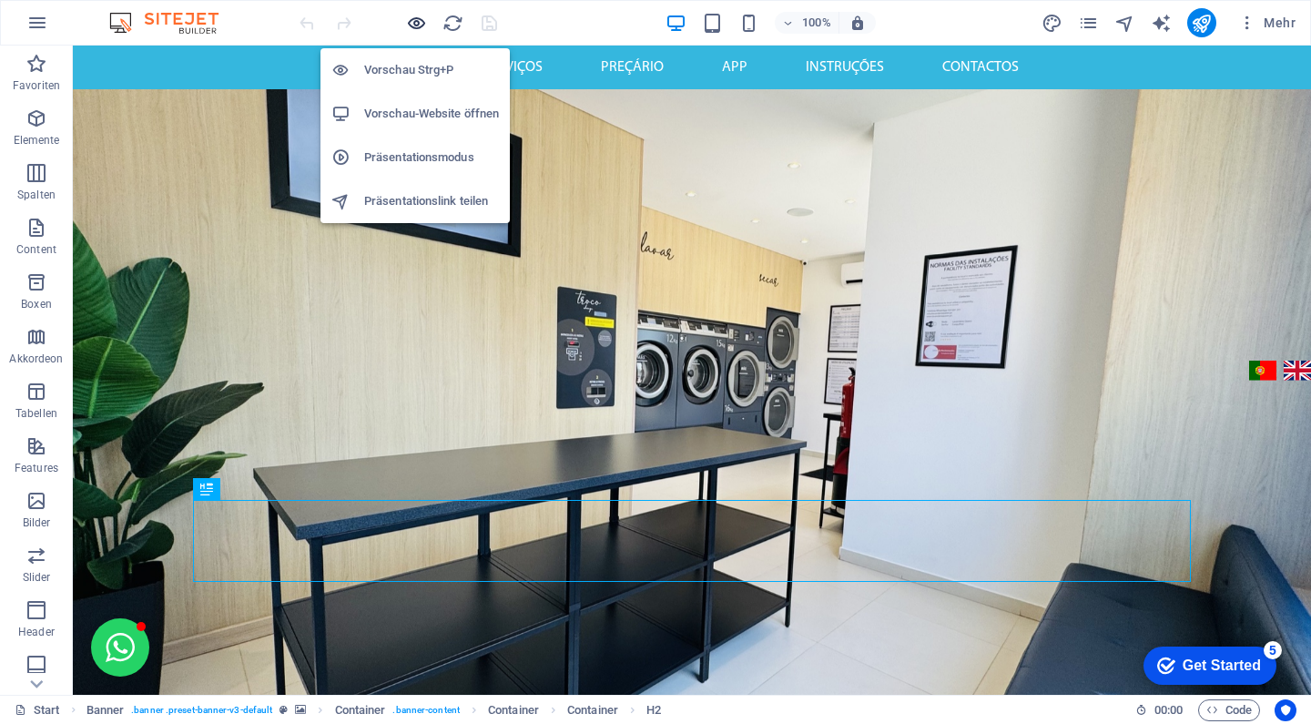
click at [421, 23] on icon "button" at bounding box center [416, 23] width 21 height 21
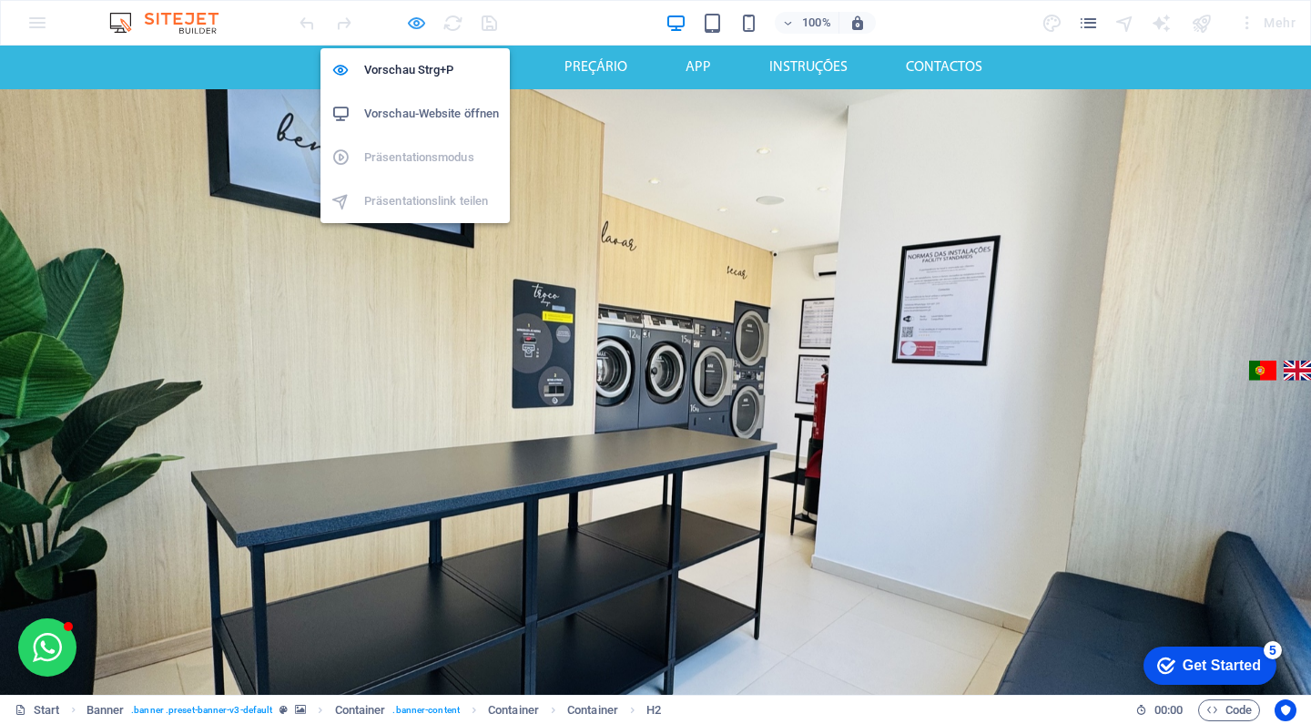
click at [420, 23] on icon "button" at bounding box center [416, 23] width 21 height 21
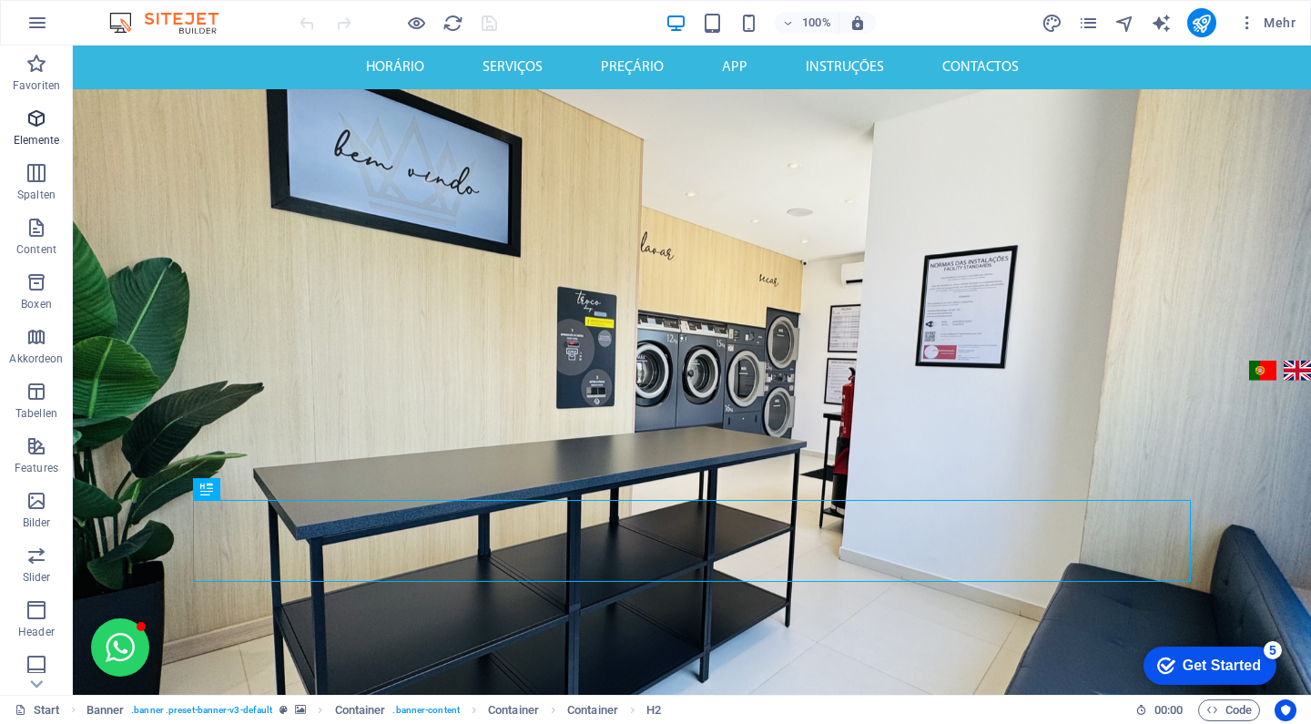
click at [36, 134] on p "Elemente" at bounding box center [37, 140] width 46 height 15
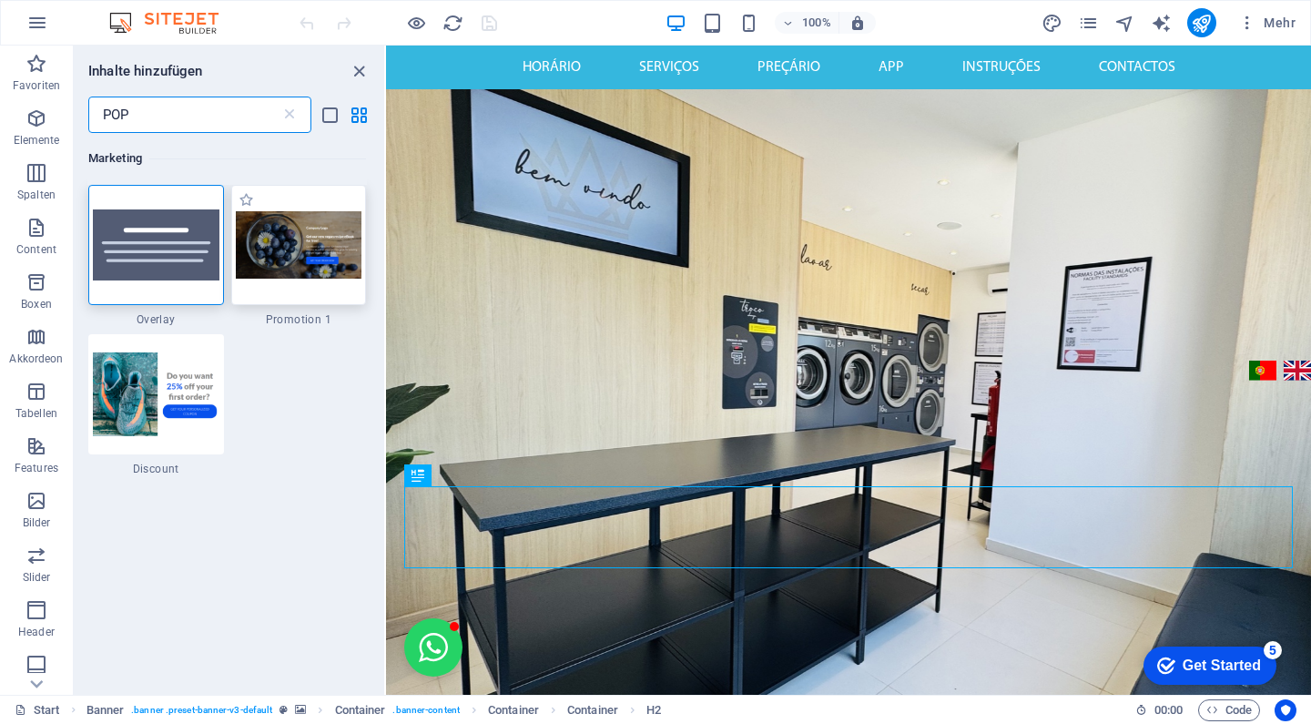
type input "POP"
click at [310, 247] on img at bounding box center [299, 245] width 127 height 68
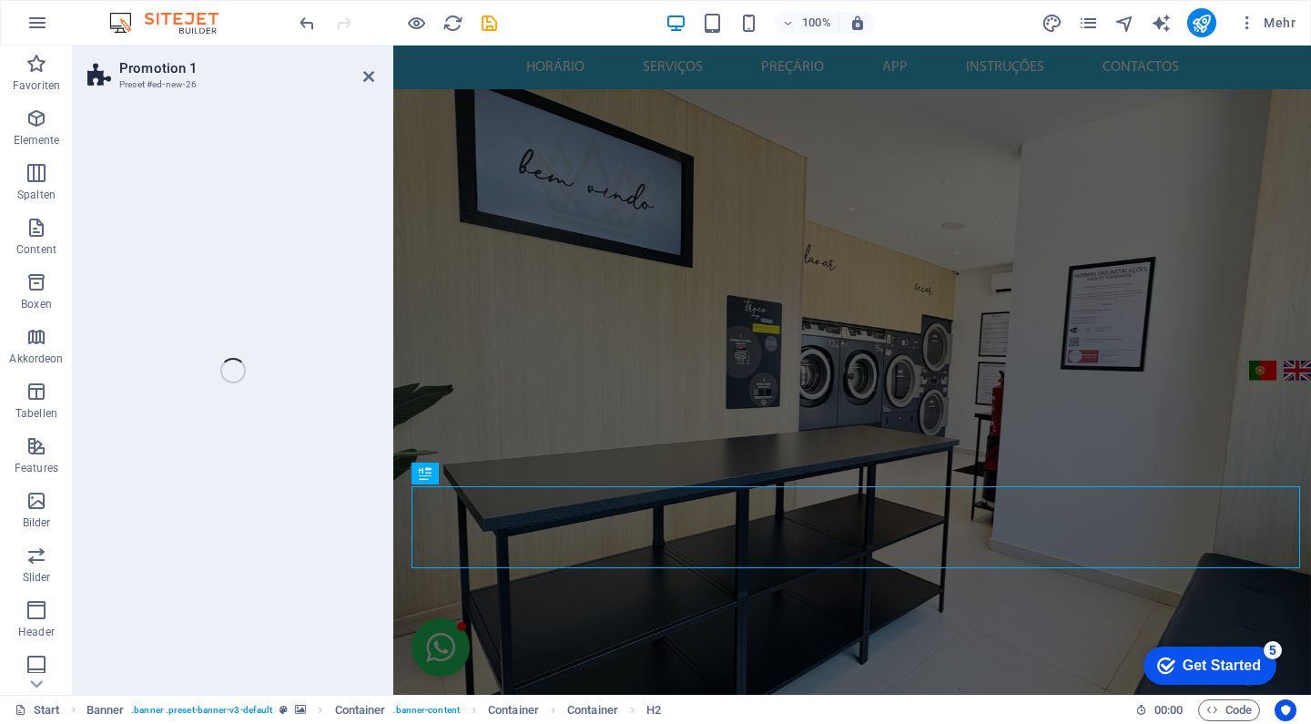
select select "rem"
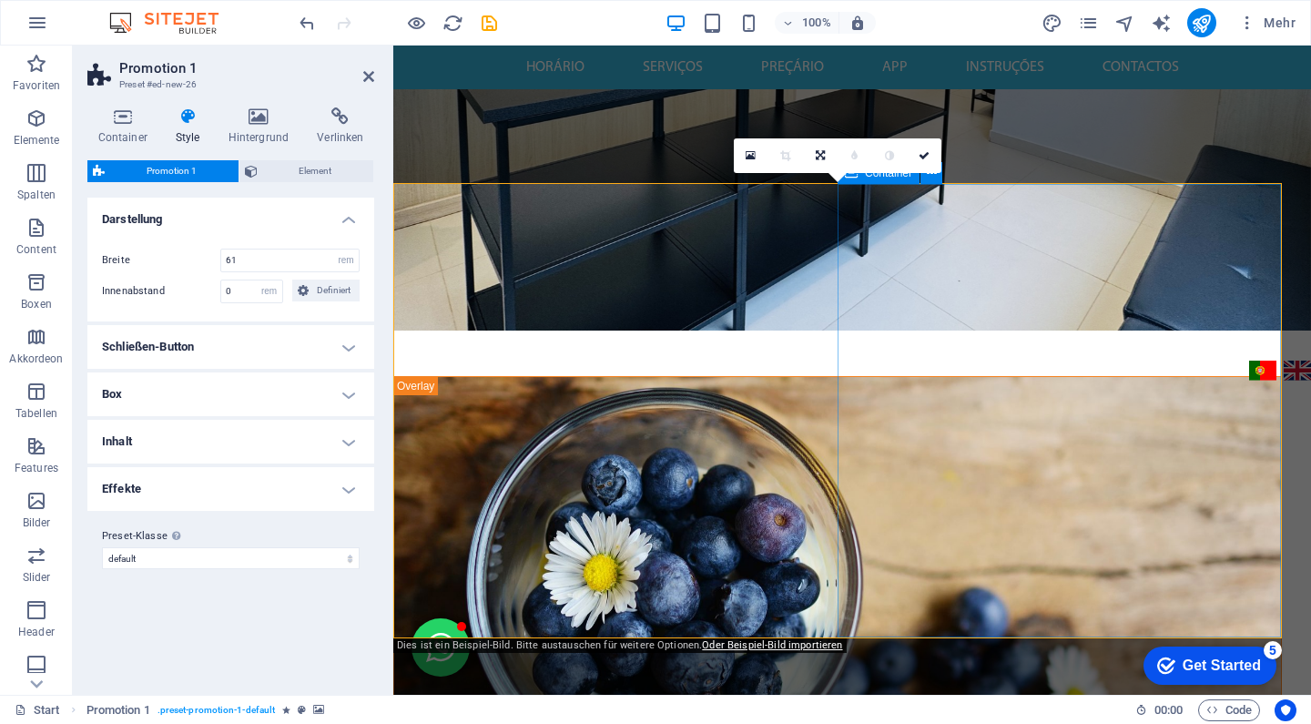
scroll to position [547, 0]
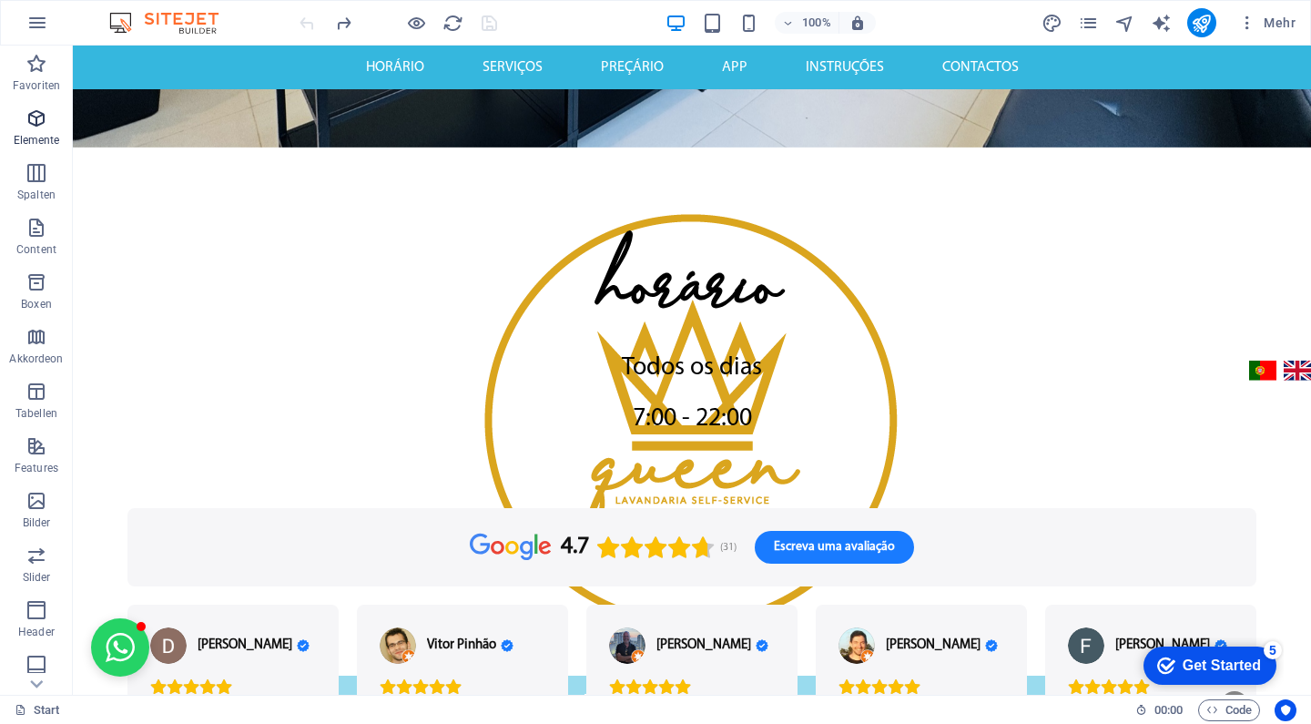
click at [37, 117] on icon "button" at bounding box center [36, 118] width 22 height 22
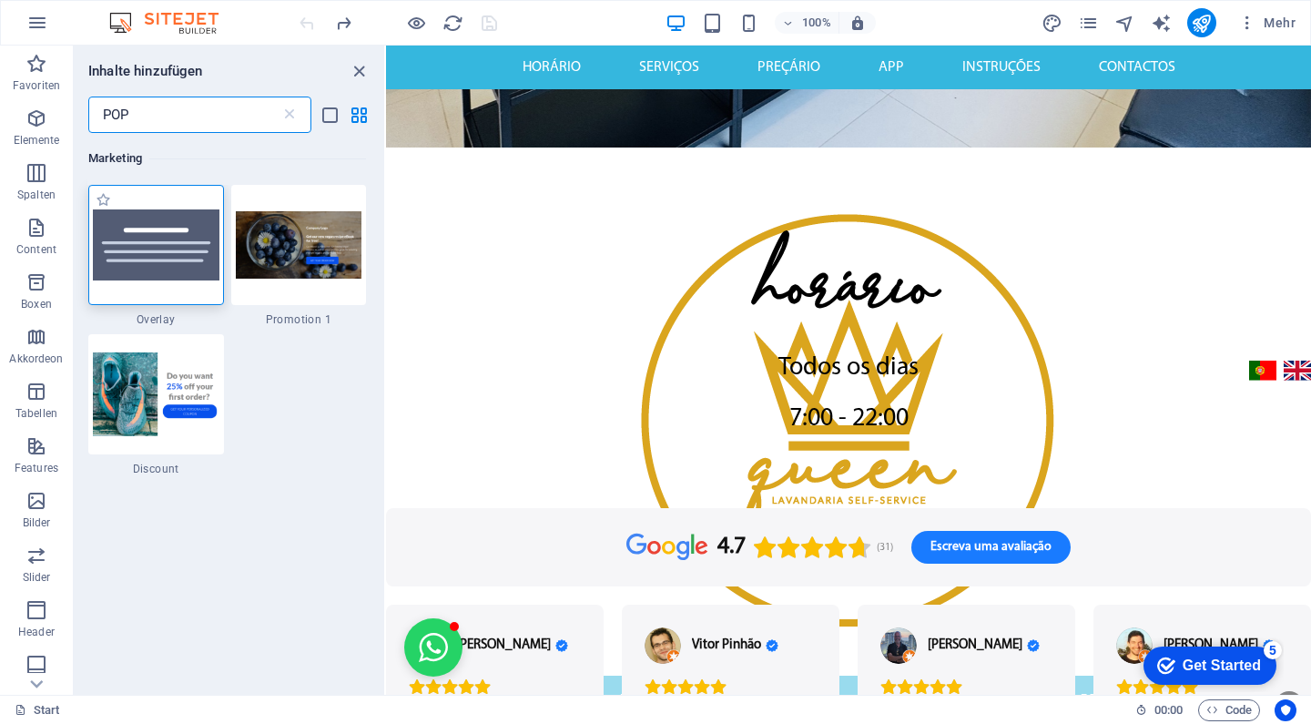
scroll to position [0, 0]
type input "POP"
click at [174, 219] on img at bounding box center [156, 244] width 127 height 71
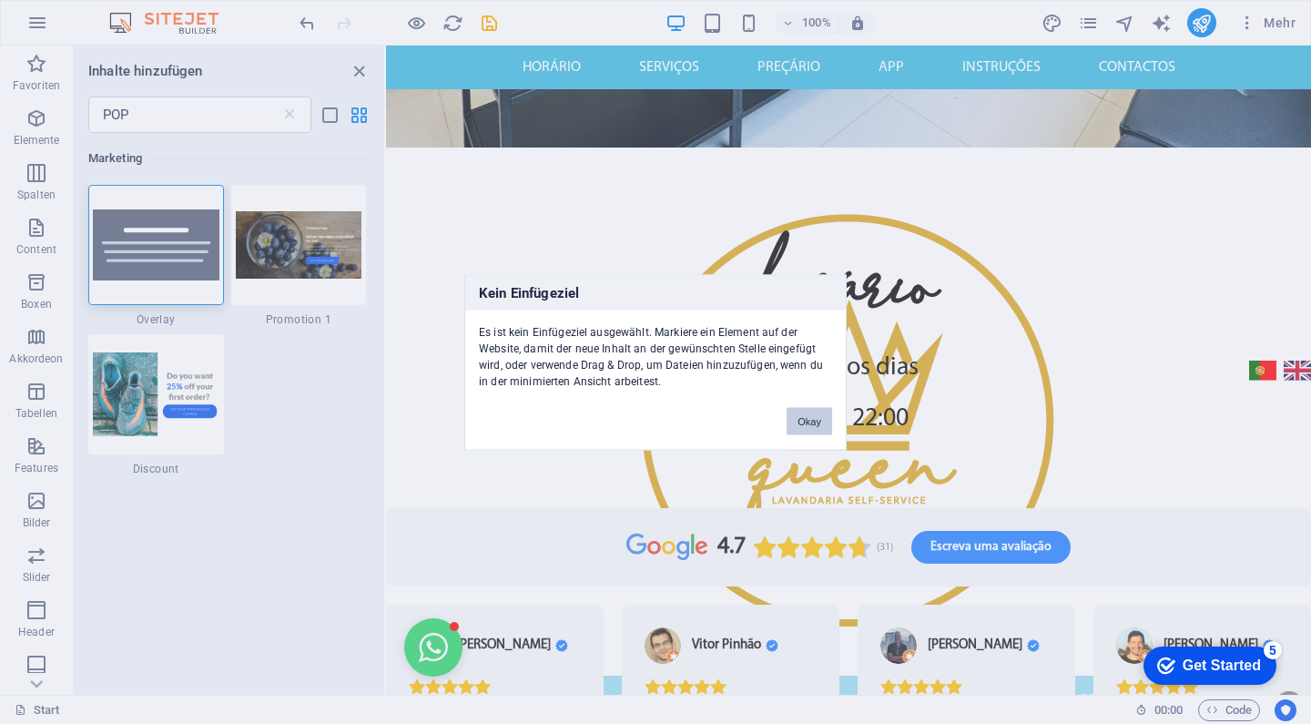
click at [818, 420] on button "Okay" at bounding box center [810, 420] width 46 height 27
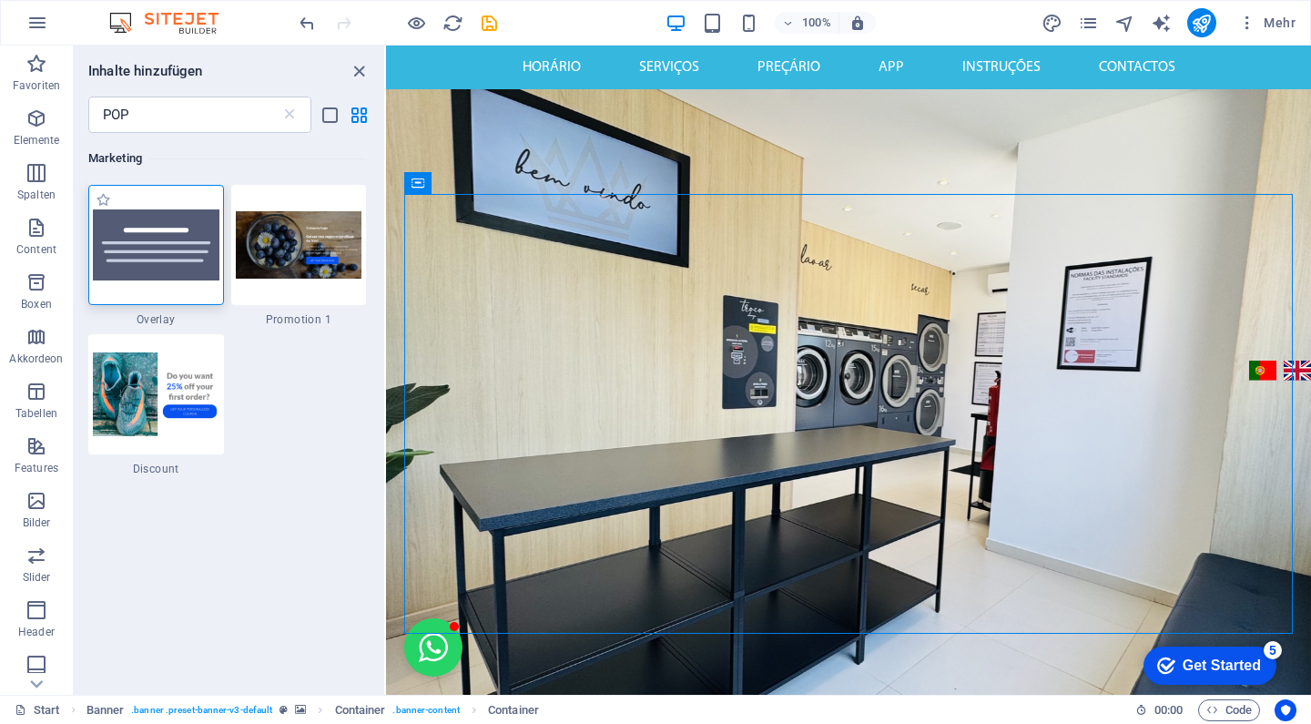
click at [153, 261] on img at bounding box center [156, 244] width 127 height 71
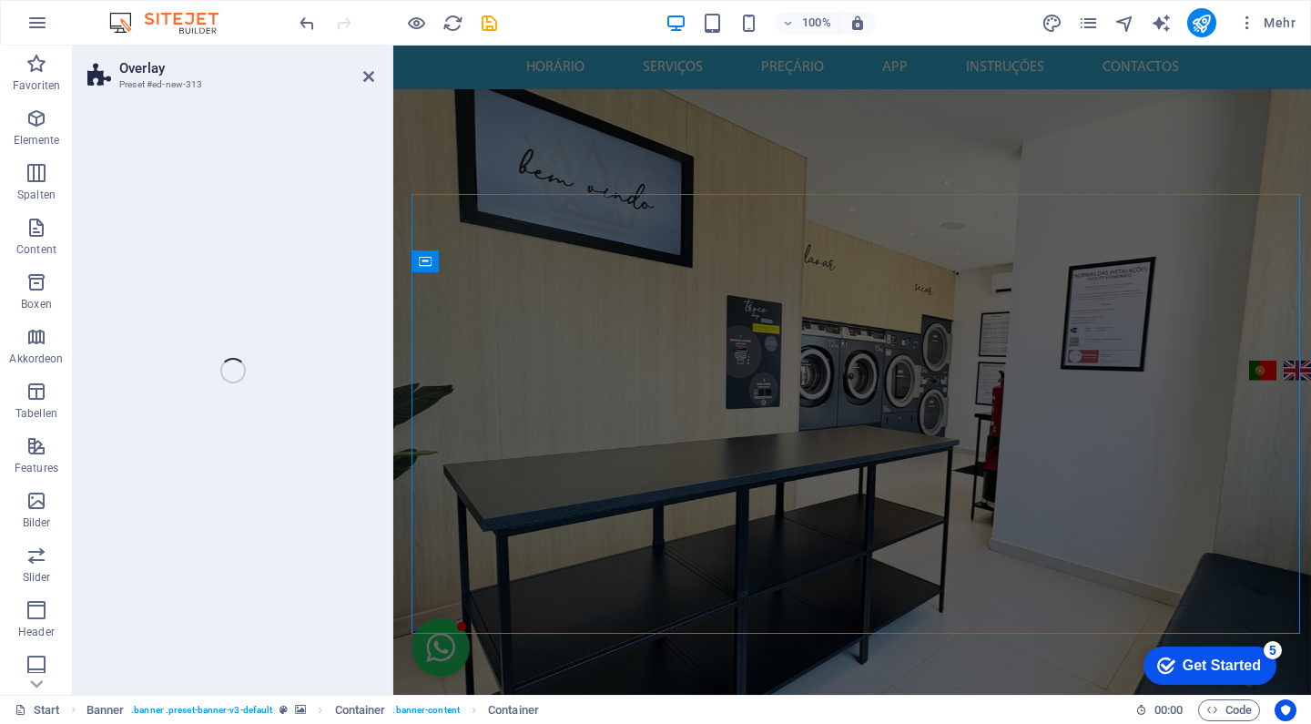
select select "rem"
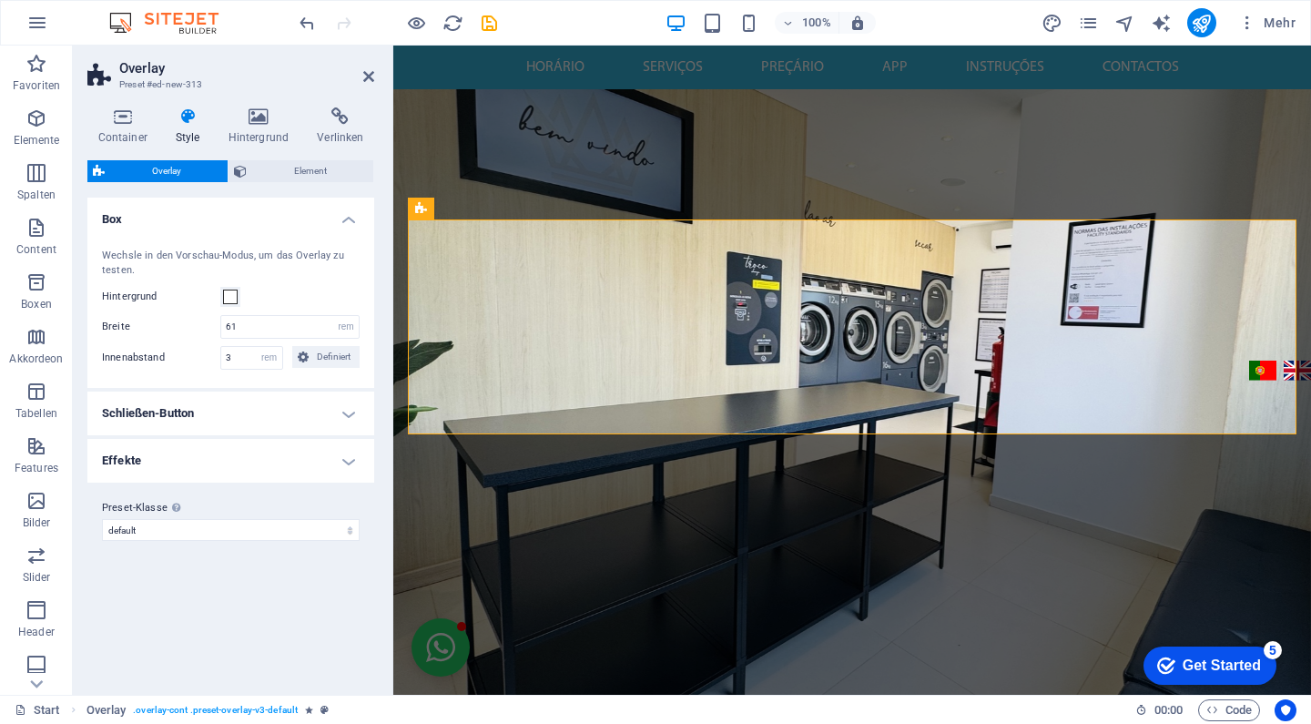
scroll to position [475, 0]
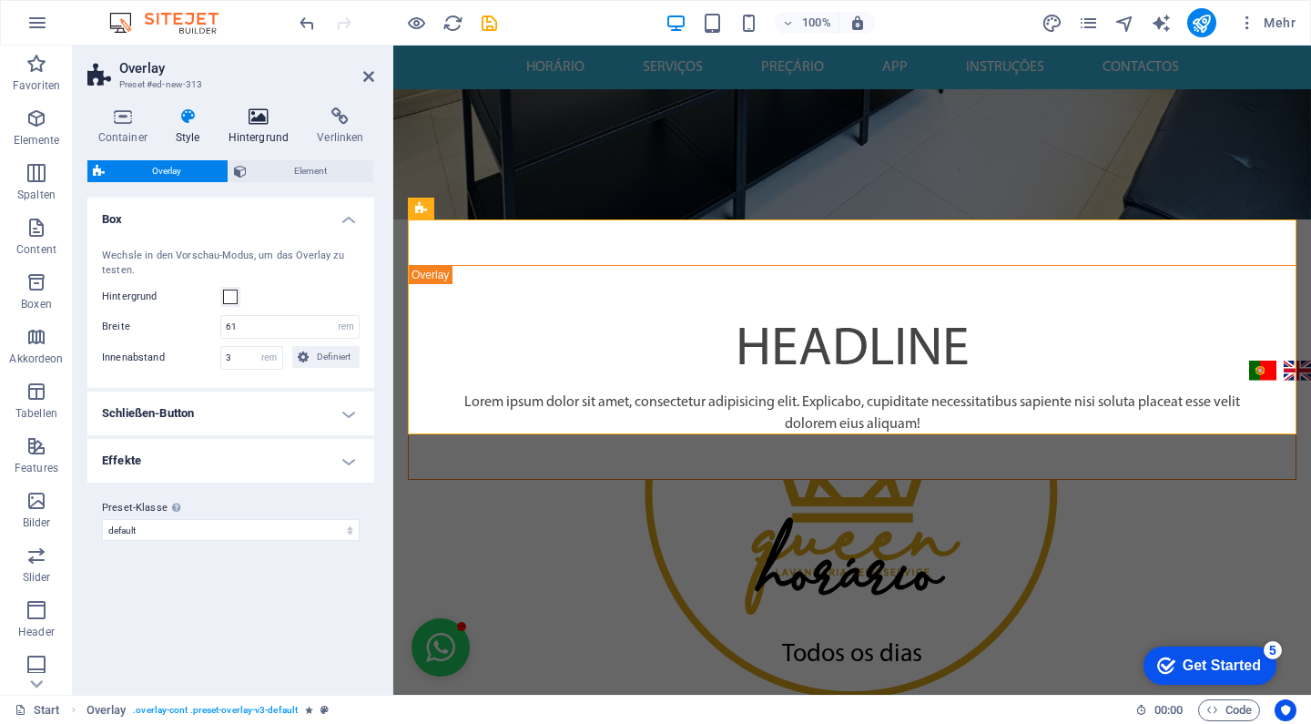
click at [244, 127] on h4 "Hintergrund" at bounding box center [262, 126] width 89 height 38
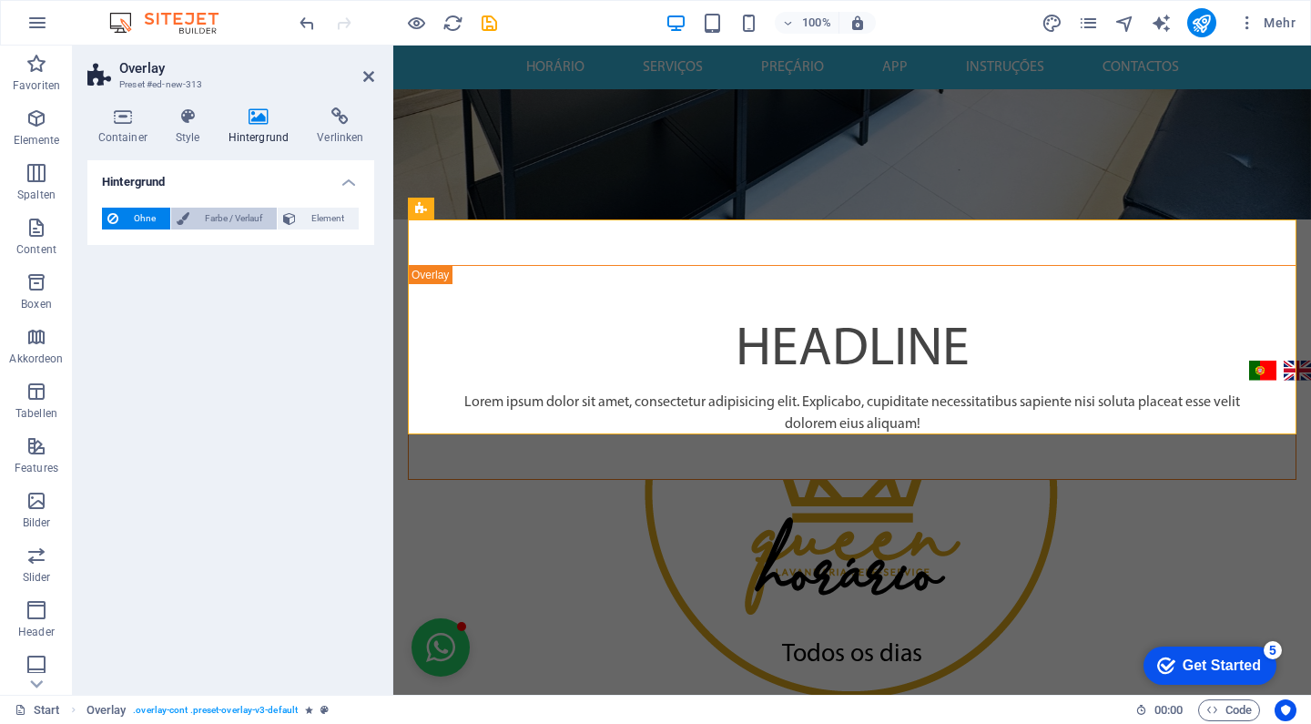
click at [220, 220] on span "Farbe / Verlauf" at bounding box center [233, 219] width 76 height 22
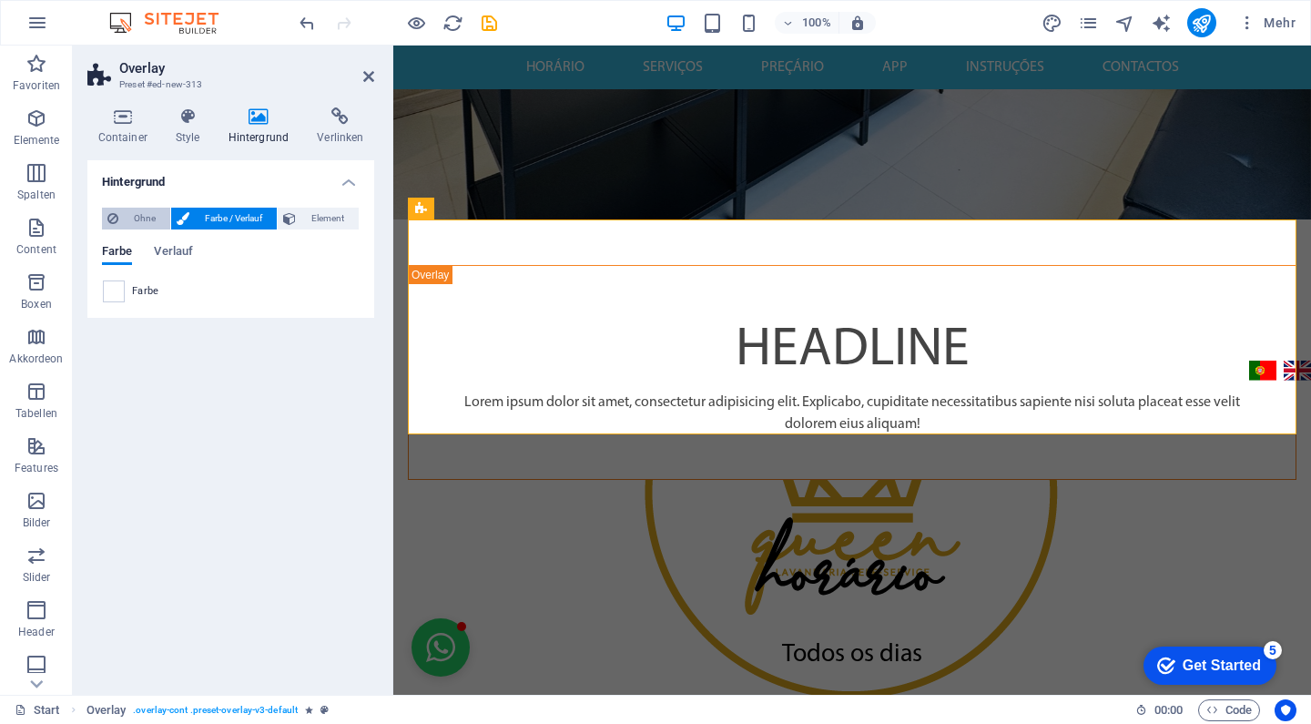
click at [129, 217] on span "Ohne" at bounding box center [144, 219] width 41 height 22
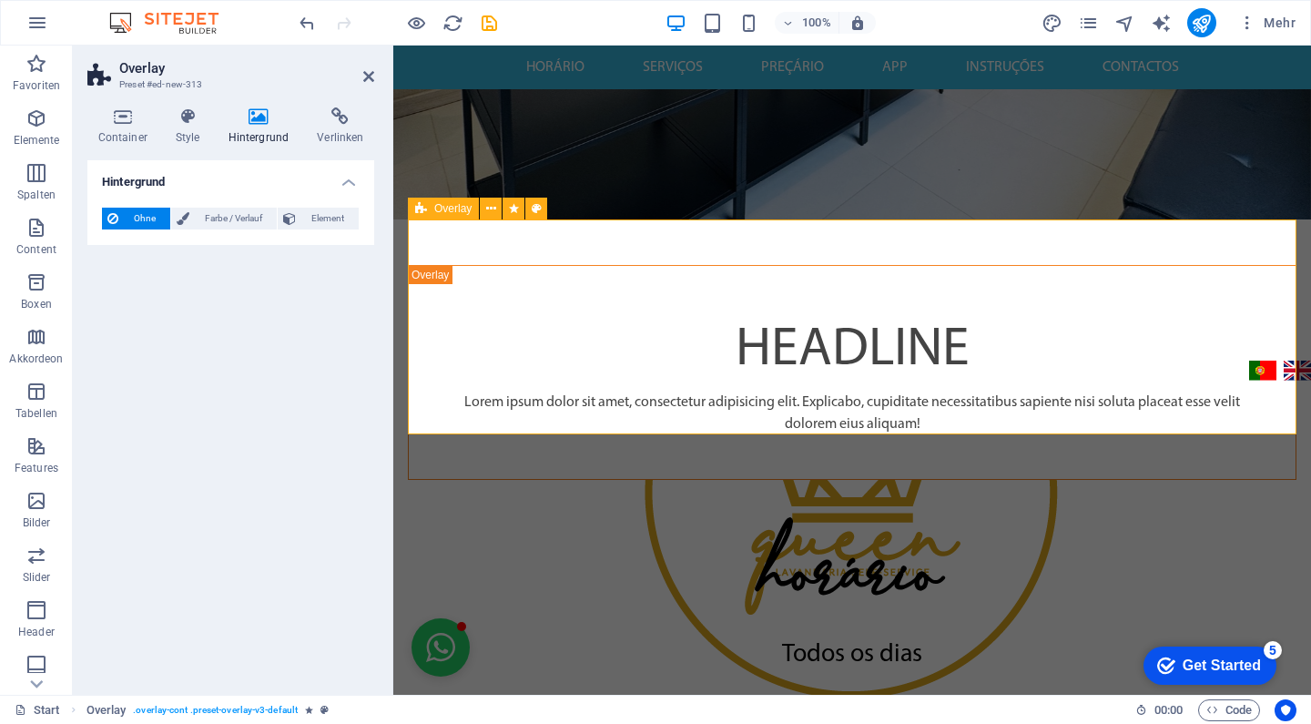
click at [563, 265] on div "Headline Lorem ipsum dolor sit amet, consectetur adipisicing elit. Explicabo, c…" at bounding box center [852, 372] width 888 height 215
click at [133, 211] on span "Ohne" at bounding box center [144, 219] width 41 height 22
click at [324, 213] on span "Element" at bounding box center [327, 219] width 52 height 22
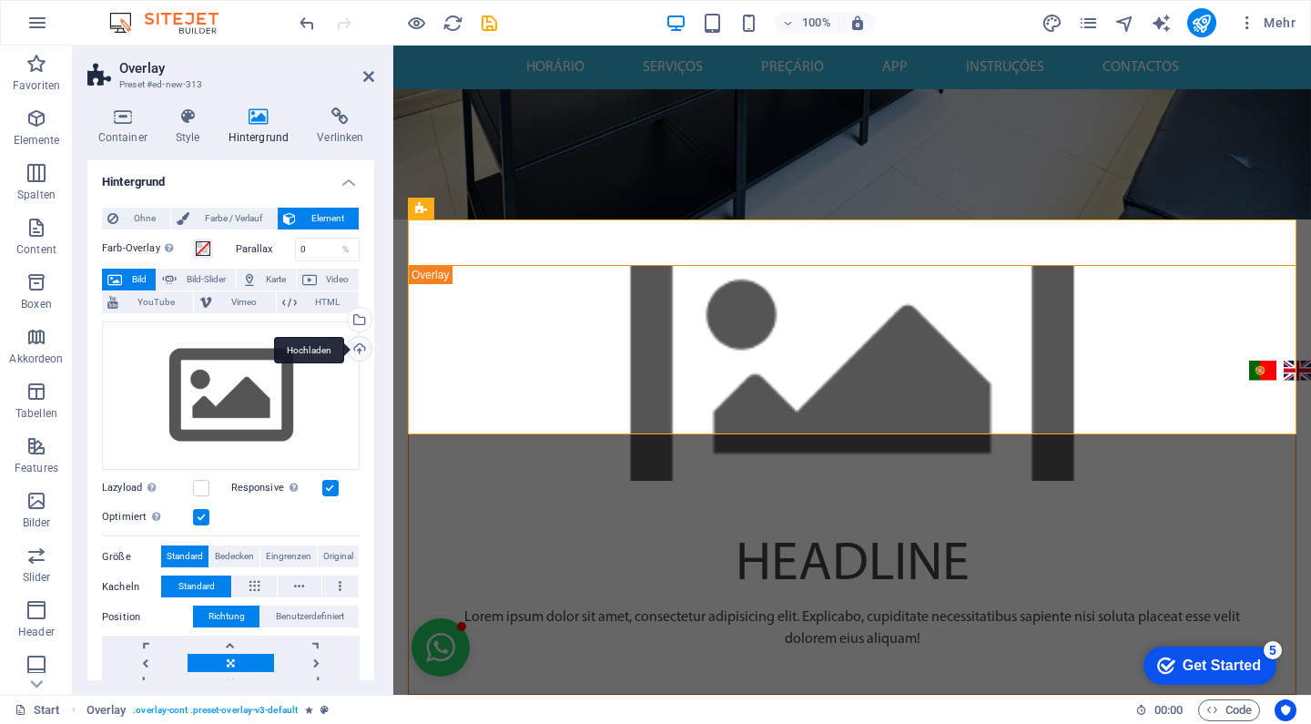
click at [356, 345] on div "Hochladen" at bounding box center [357, 350] width 27 height 27
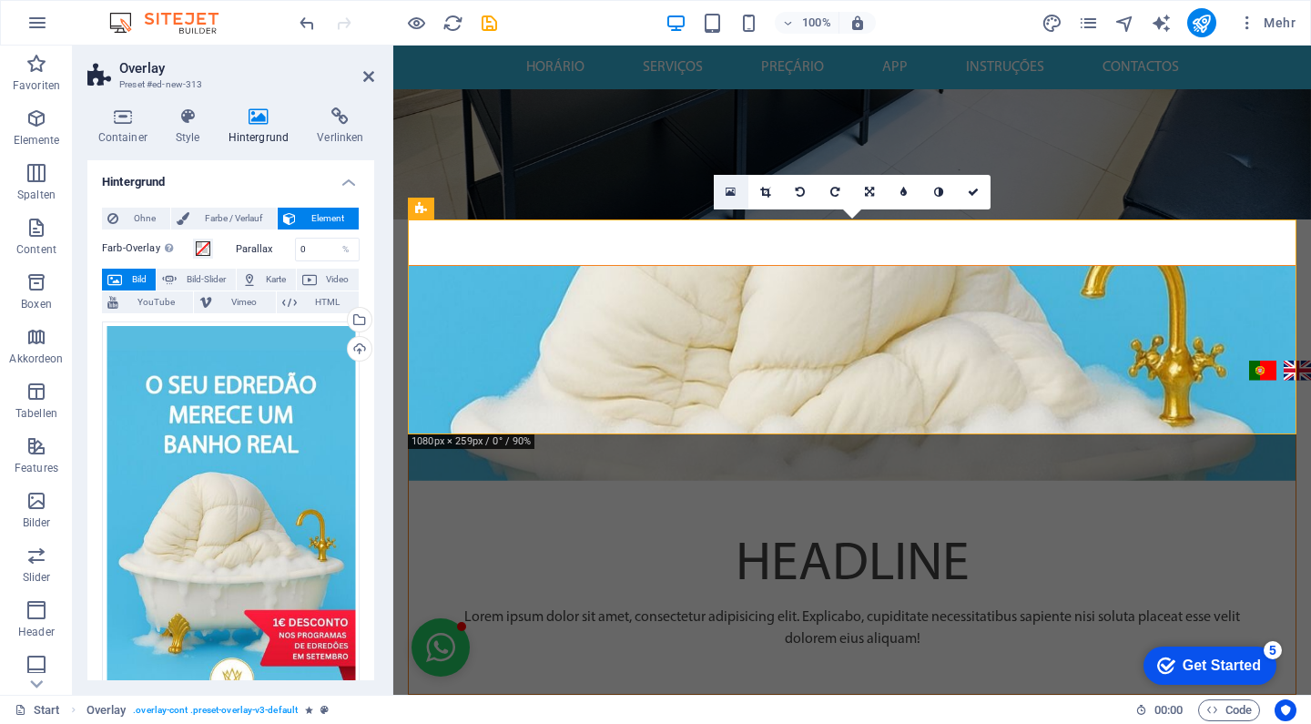
click at [733, 192] on icon at bounding box center [731, 192] width 10 height 13
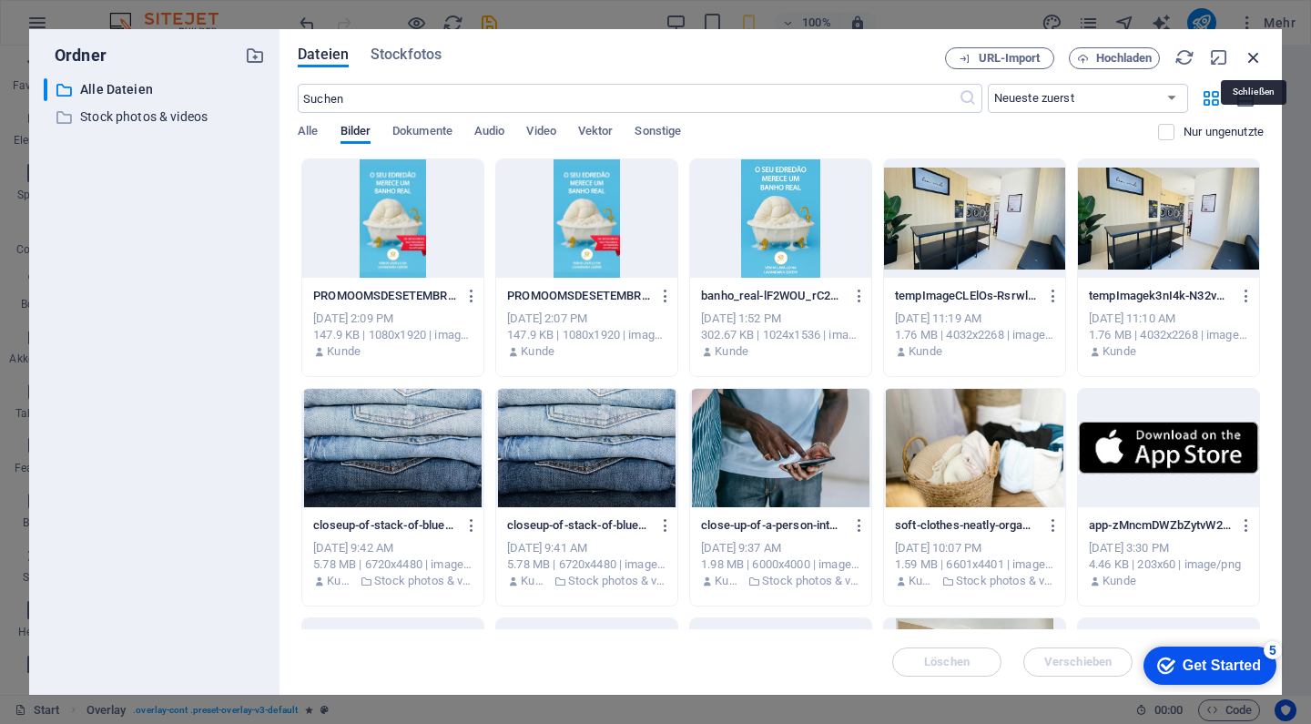
click at [1254, 47] on icon "button" at bounding box center [1254, 57] width 20 height 20
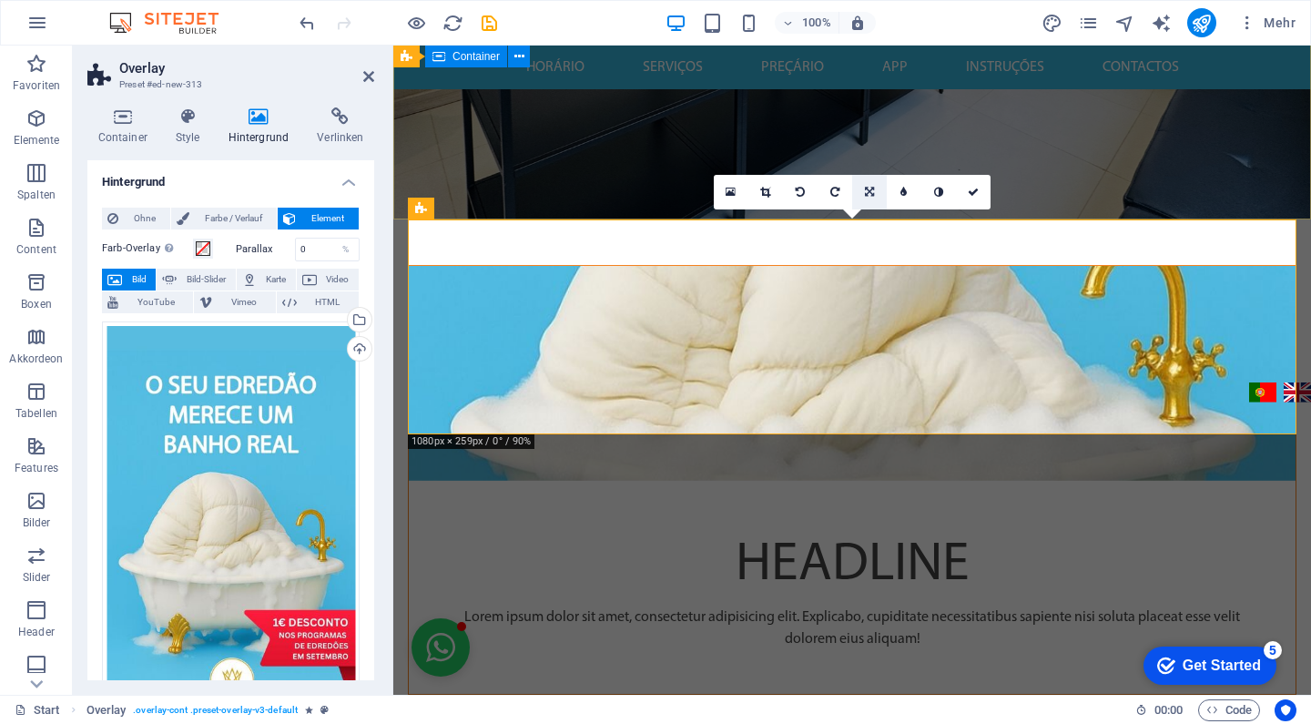
click at [872, 203] on link at bounding box center [869, 192] width 35 height 35
click at [758, 188] on link at bounding box center [765, 192] width 35 height 35
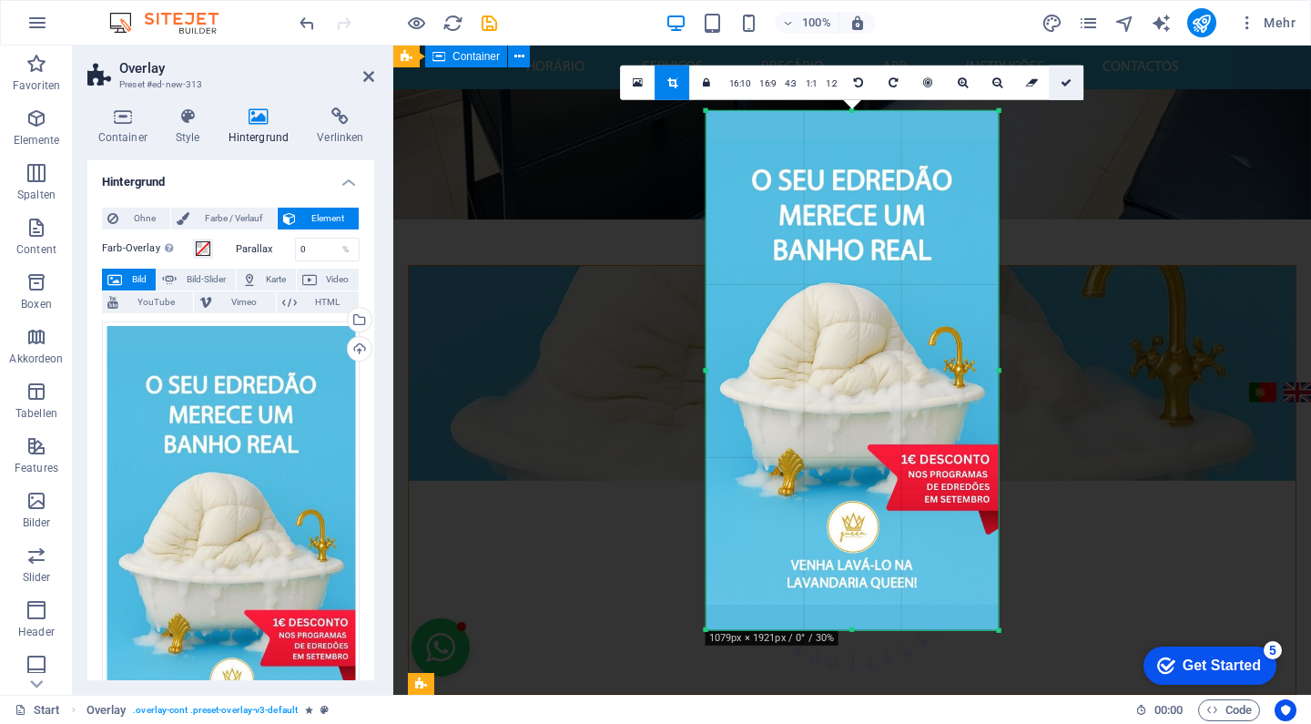
click at [1068, 90] on link at bounding box center [1067, 82] width 35 height 35
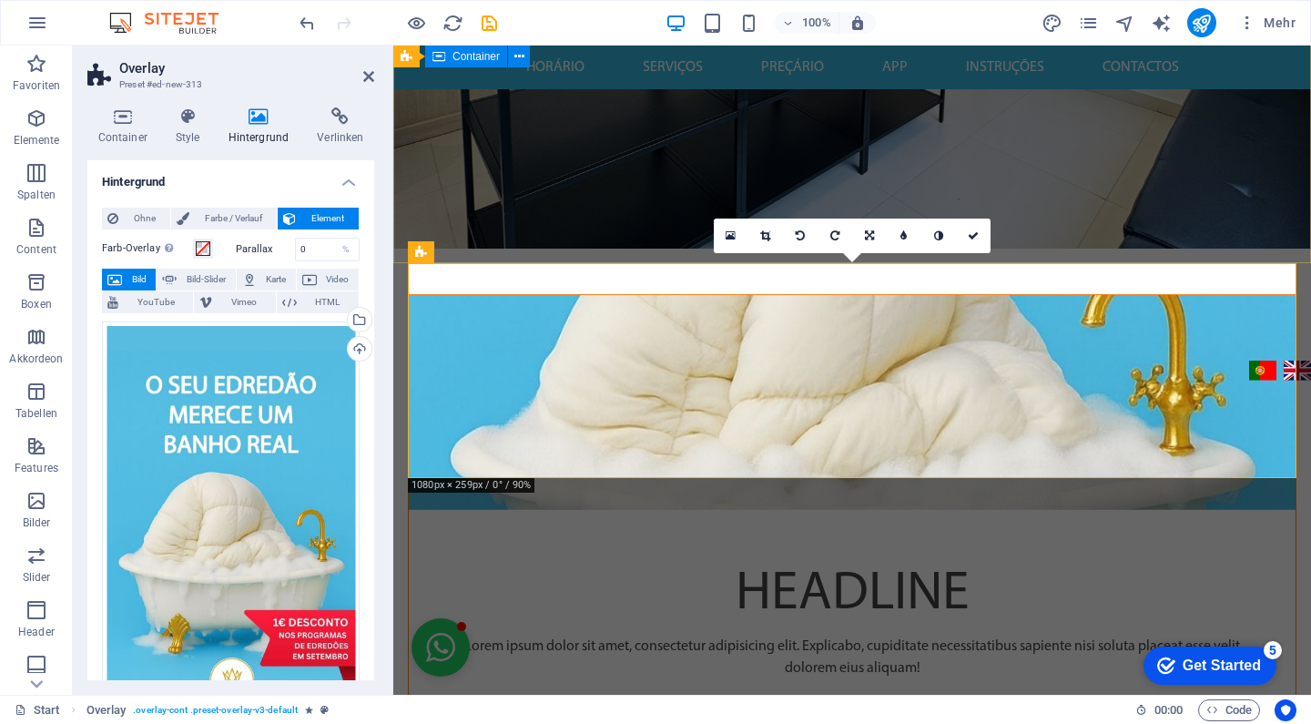
scroll to position [427, 0]
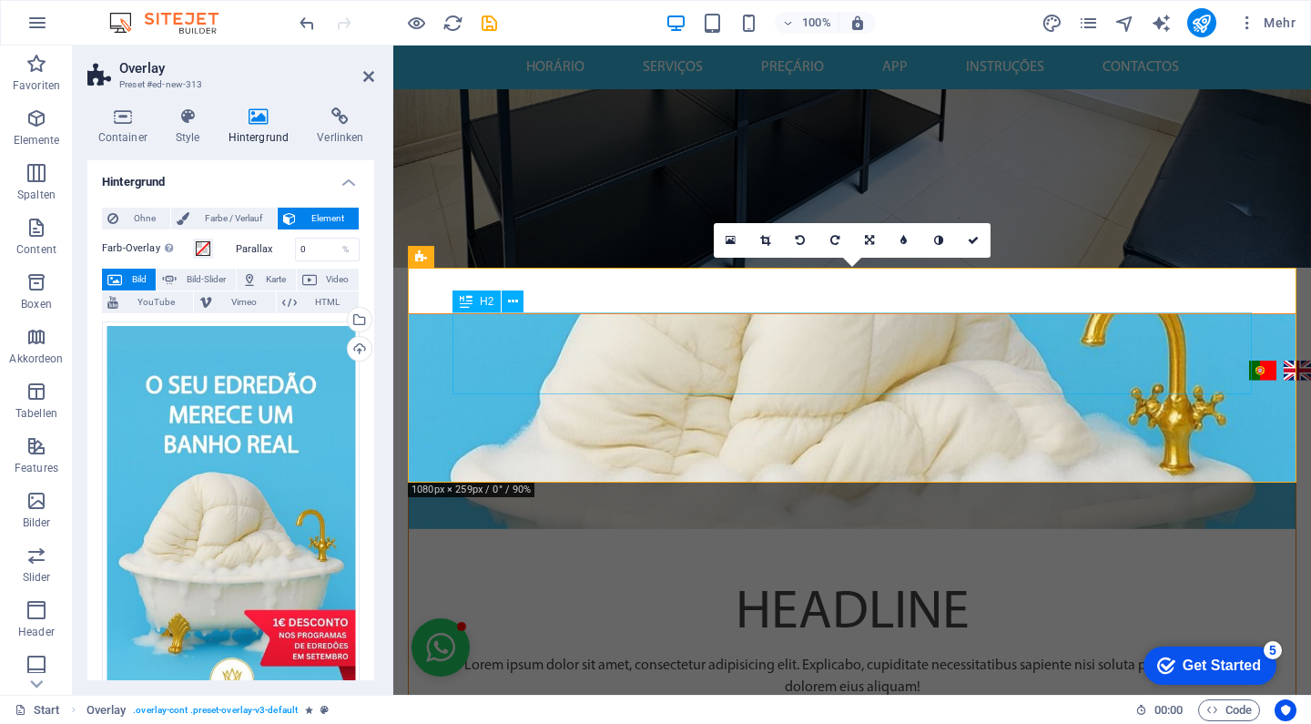
click at [909, 573] on div "Headline" at bounding box center [851, 614] width 799 height 82
click at [511, 305] on icon at bounding box center [513, 301] width 10 height 19
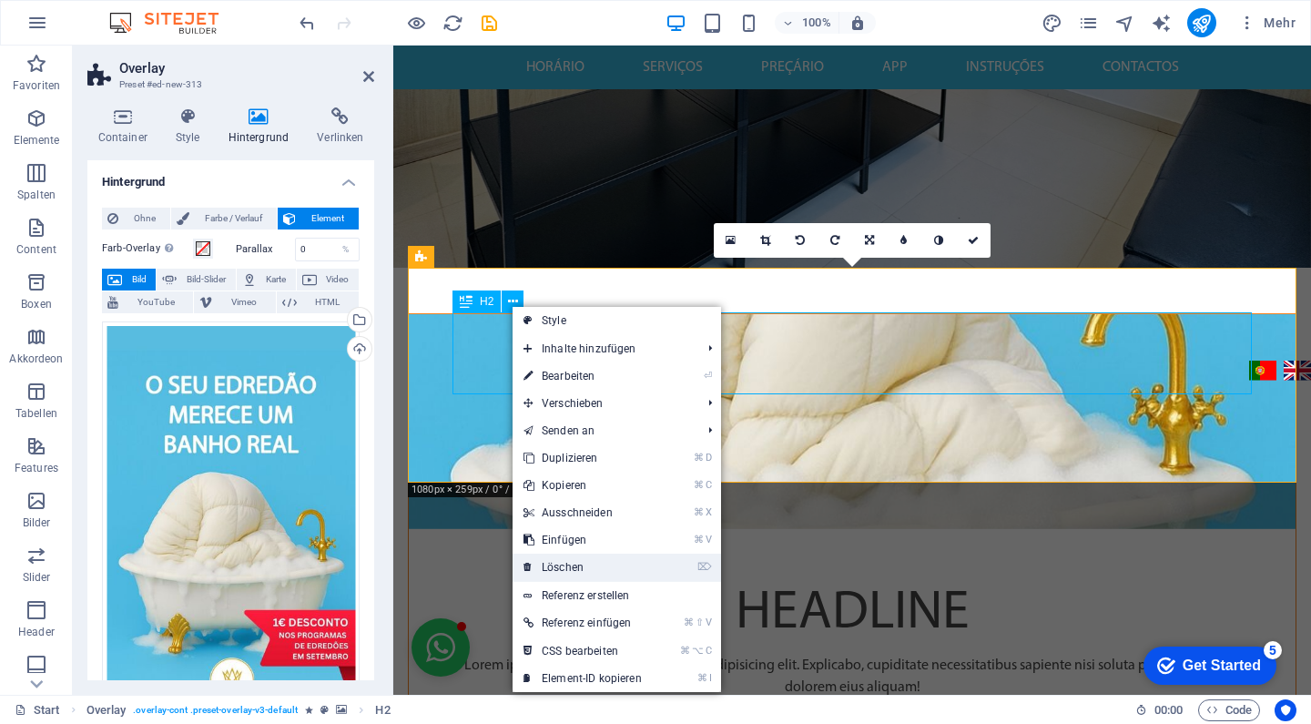
click at [595, 559] on link "⌦ Löschen" at bounding box center [583, 566] width 140 height 27
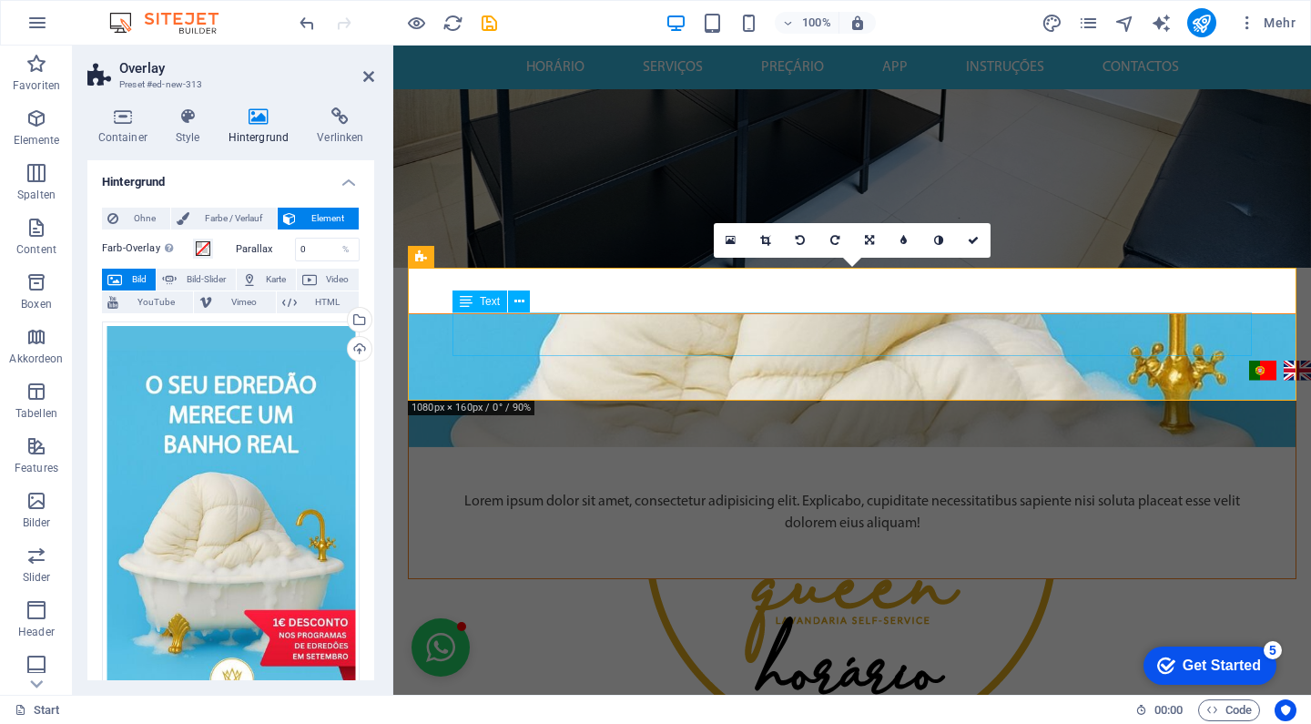
click at [539, 491] on div "Lorem ipsum dolor sit amet, consectetur adipisicing elit. Explicabo, cupiditate…" at bounding box center [851, 513] width 799 height 44
click at [514, 297] on icon at bounding box center [519, 301] width 10 height 19
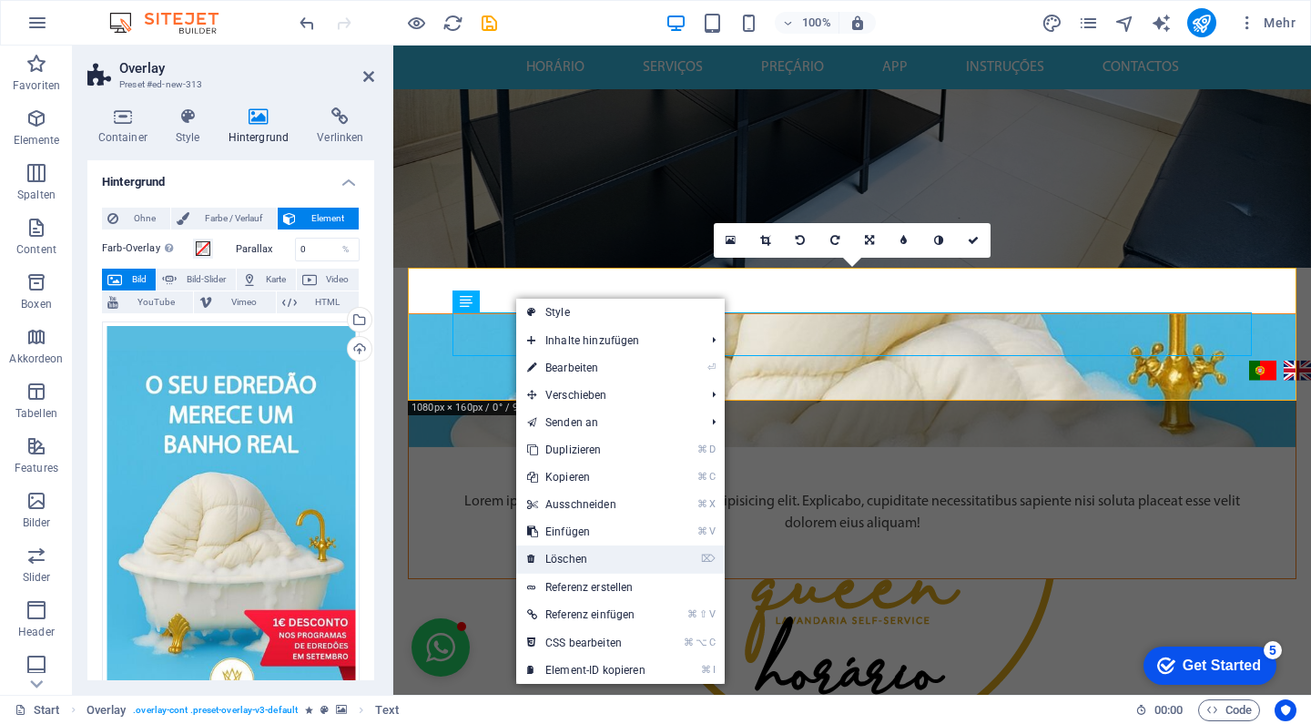
click at [595, 549] on link "⌦ Löschen" at bounding box center [586, 558] width 140 height 27
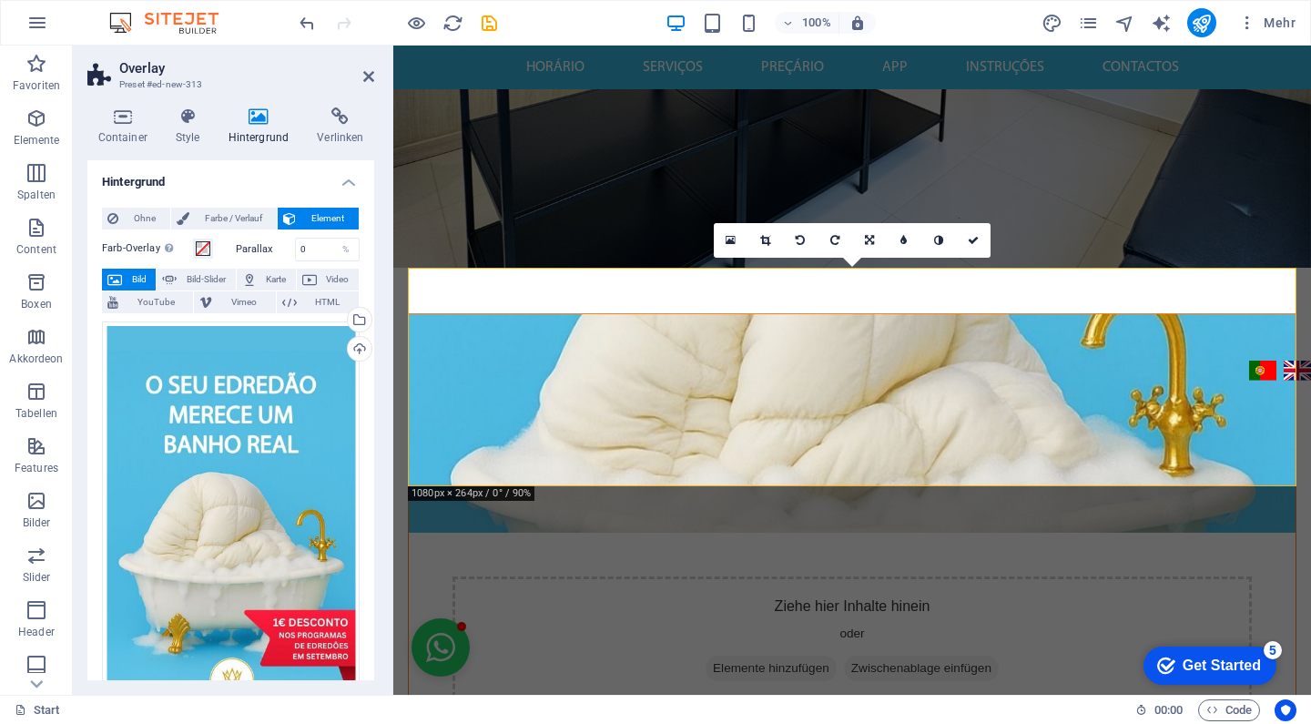
click at [439, 314] on figure at bounding box center [852, 423] width 887 height 218
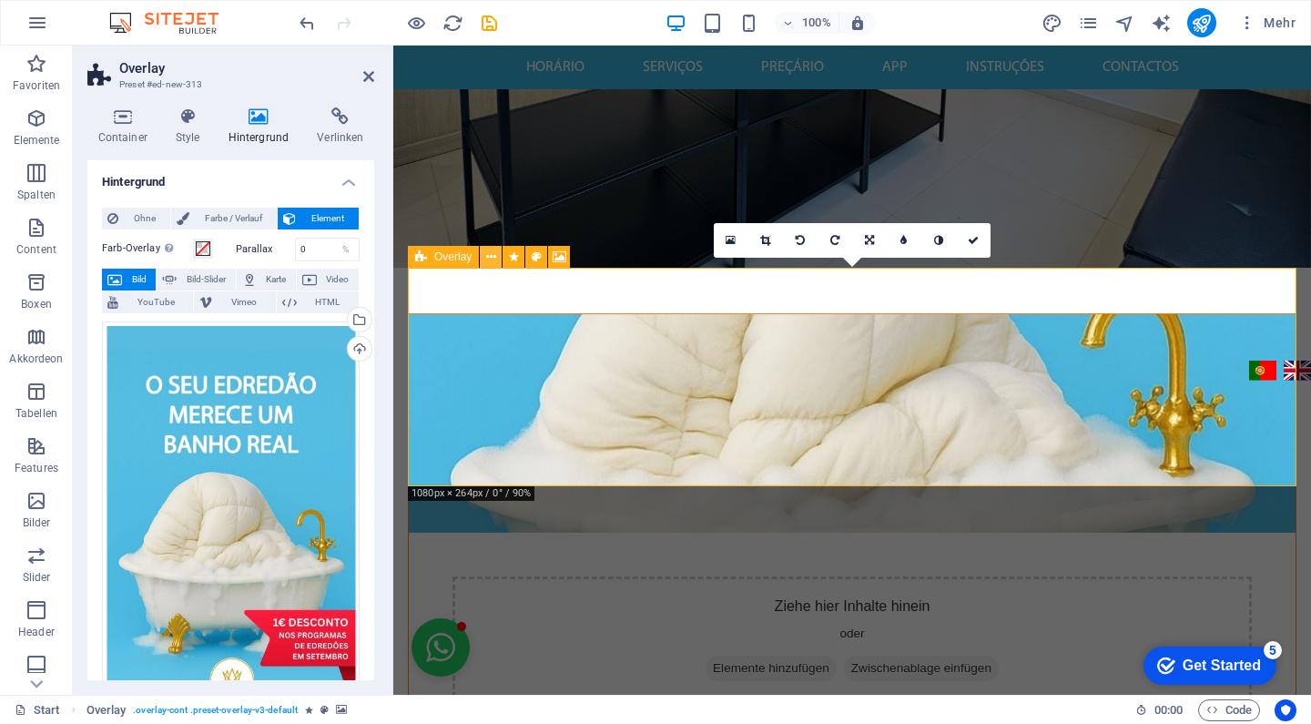
click at [490, 259] on icon at bounding box center [491, 257] width 10 height 19
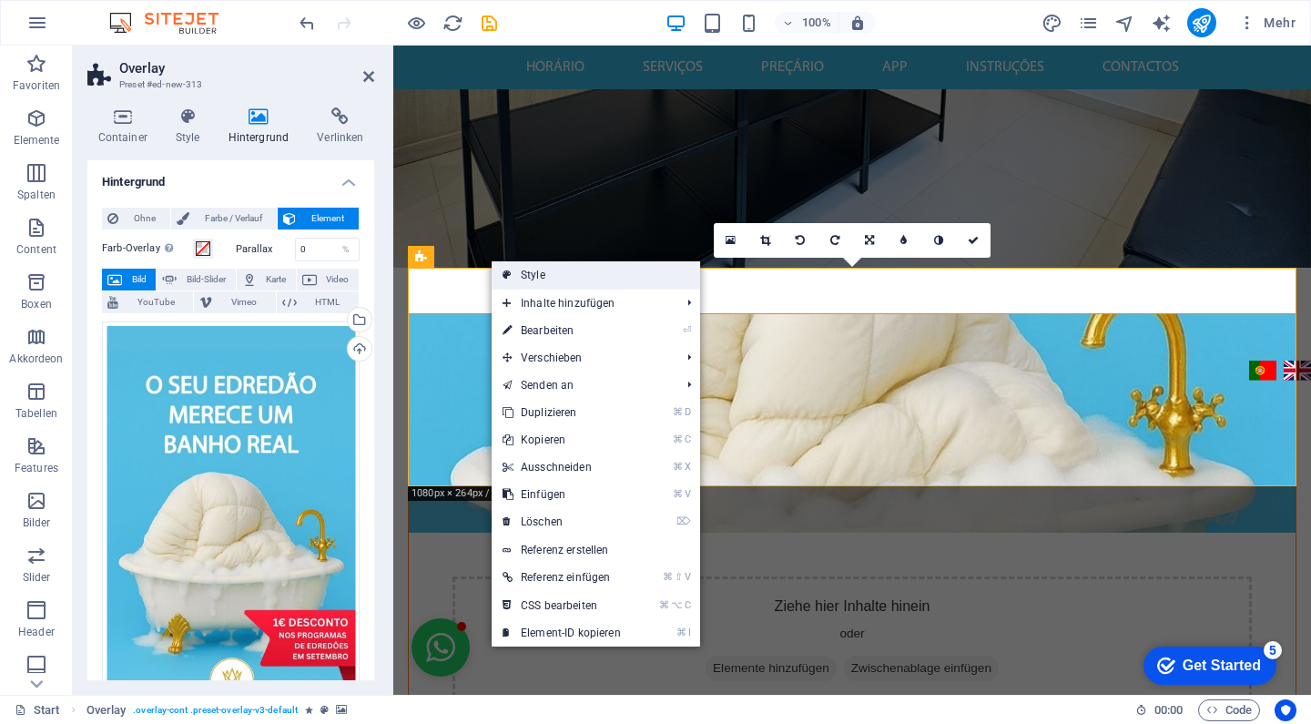
click at [506, 274] on icon at bounding box center [507, 274] width 9 height 27
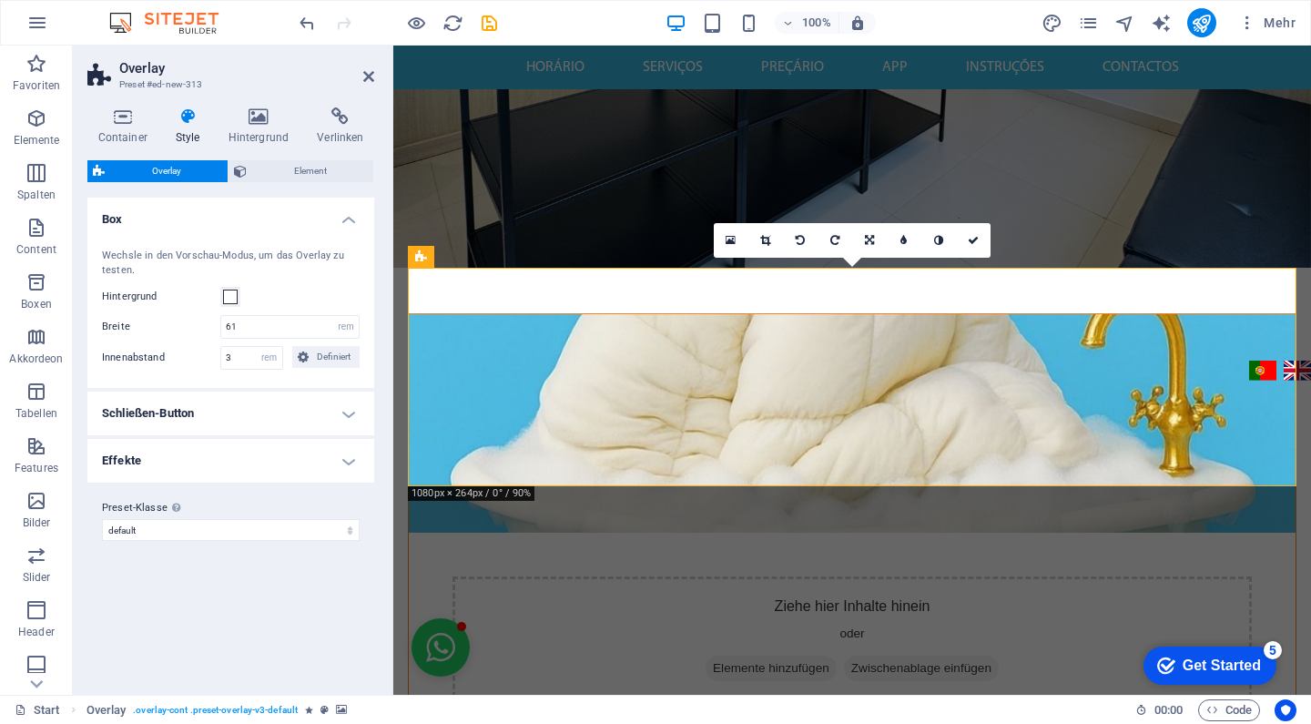
click at [234, 447] on h4 "Effekte" at bounding box center [230, 461] width 287 height 44
click at [234, 447] on h4 "Effekte" at bounding box center [230, 455] width 287 height 33
click at [299, 178] on span "Element" at bounding box center [310, 171] width 116 height 22
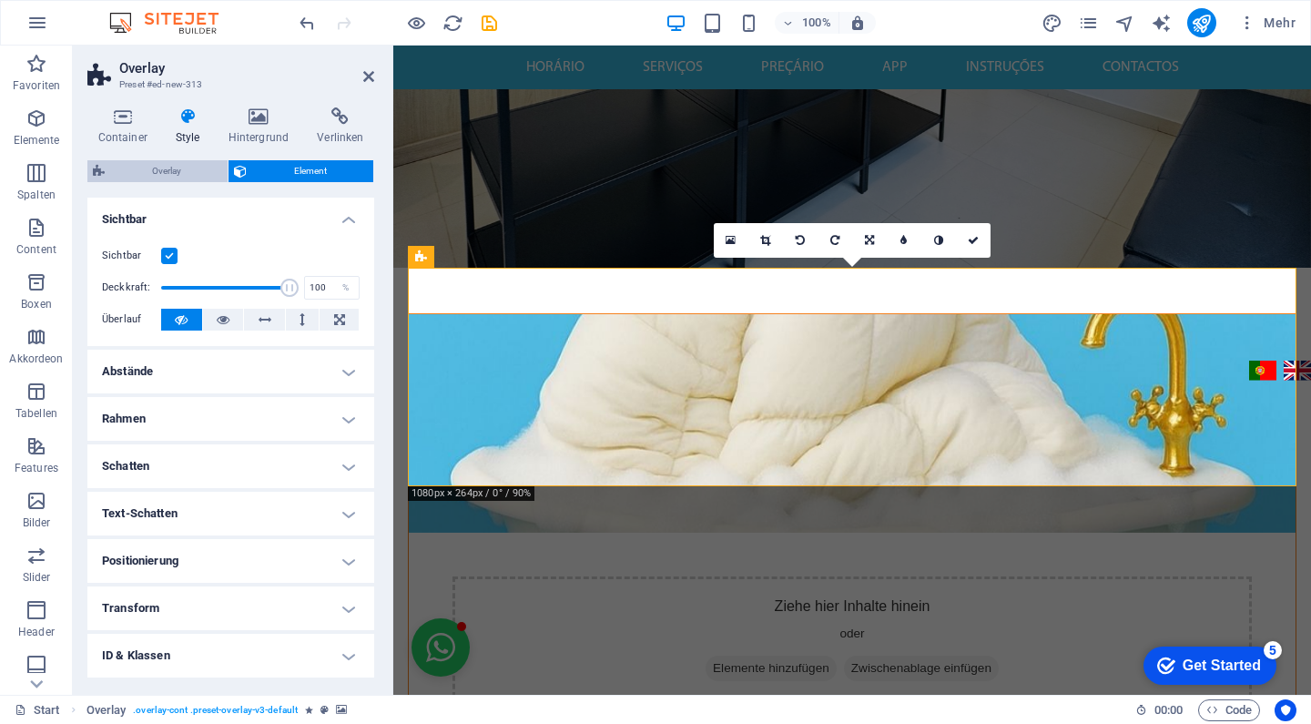
scroll to position [0, 0]
click at [151, 171] on span "Overlay" at bounding box center [166, 171] width 112 height 22
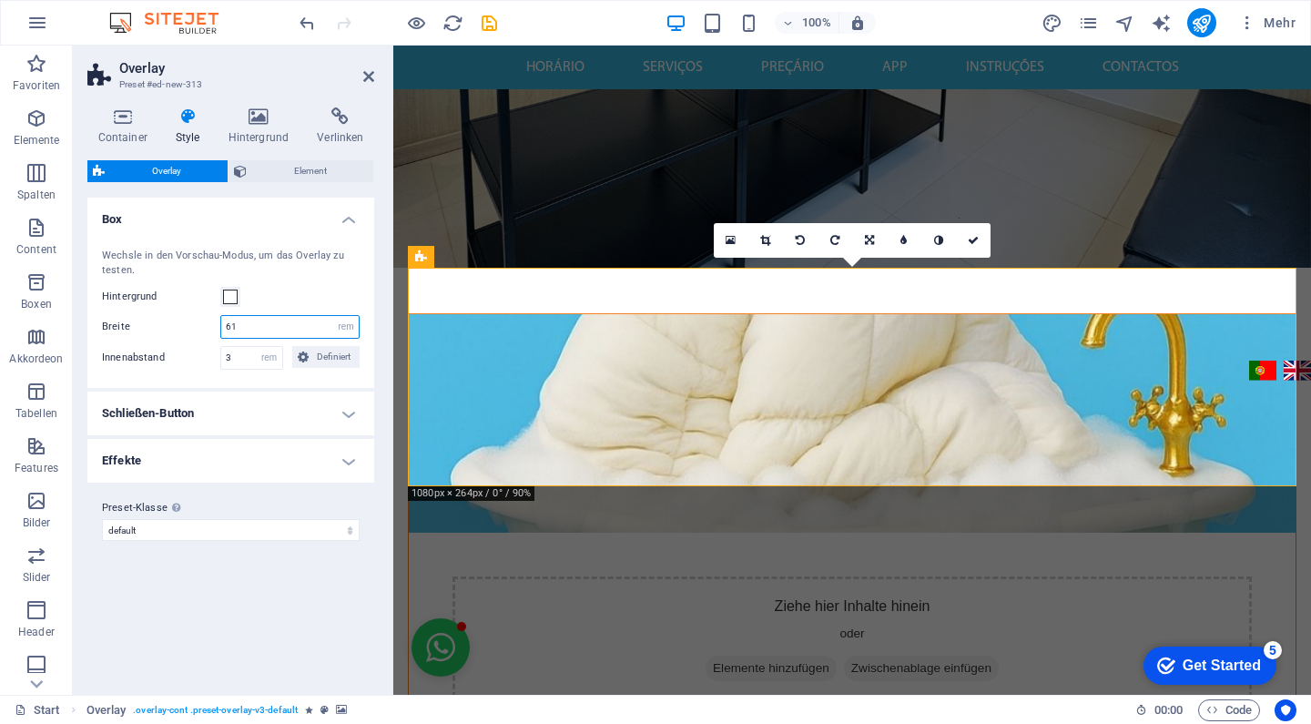
click at [270, 322] on input "61" at bounding box center [289, 327] width 137 height 22
click at [332, 279] on div "Wechsle in den Vorschau-Modus, um das Overlay zu testen. Hintergrund Breite 50 …" at bounding box center [231, 308] width 294 height 157
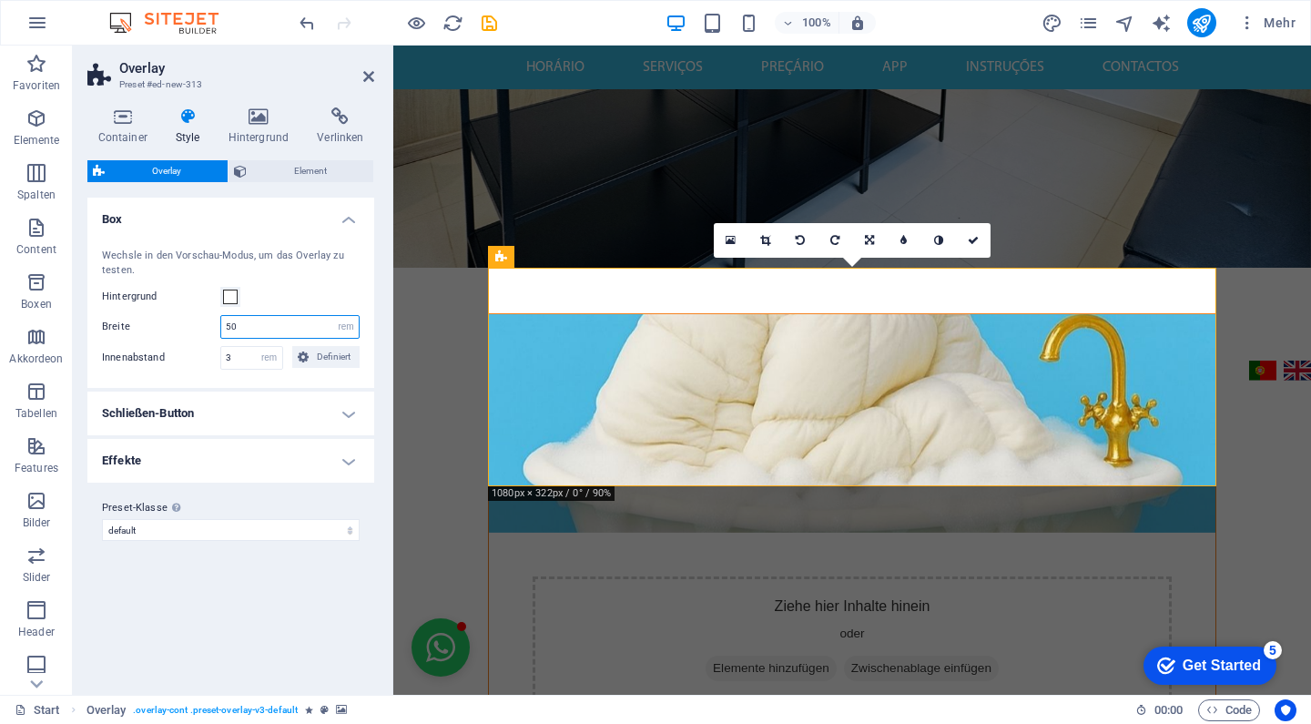
click at [279, 326] on input "50" at bounding box center [289, 327] width 137 height 22
click at [316, 283] on div "Wechsle in den Vorschau-Modus, um das Overlay zu testen. Hintergrund Breite 40 …" at bounding box center [231, 308] width 294 height 157
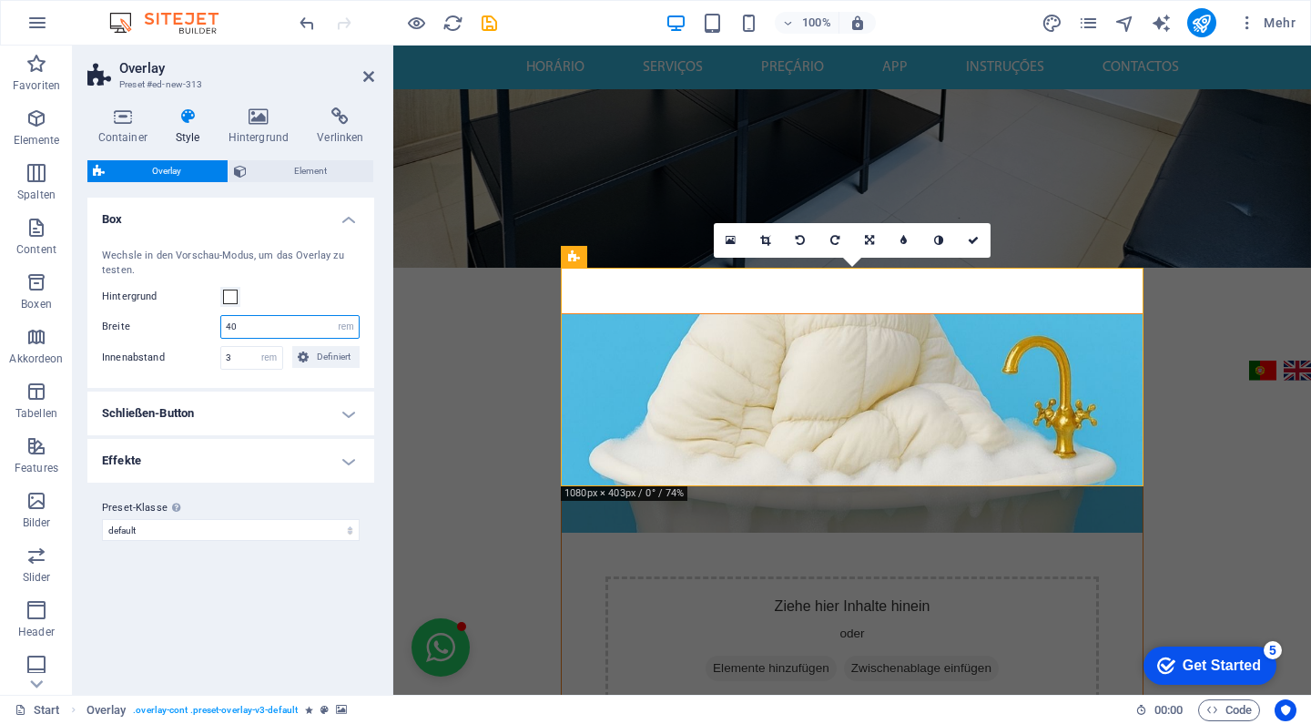
click at [283, 323] on input "40" at bounding box center [289, 327] width 137 height 22
type input "30"
click at [328, 291] on div "Hintergrund" at bounding box center [231, 297] width 258 height 22
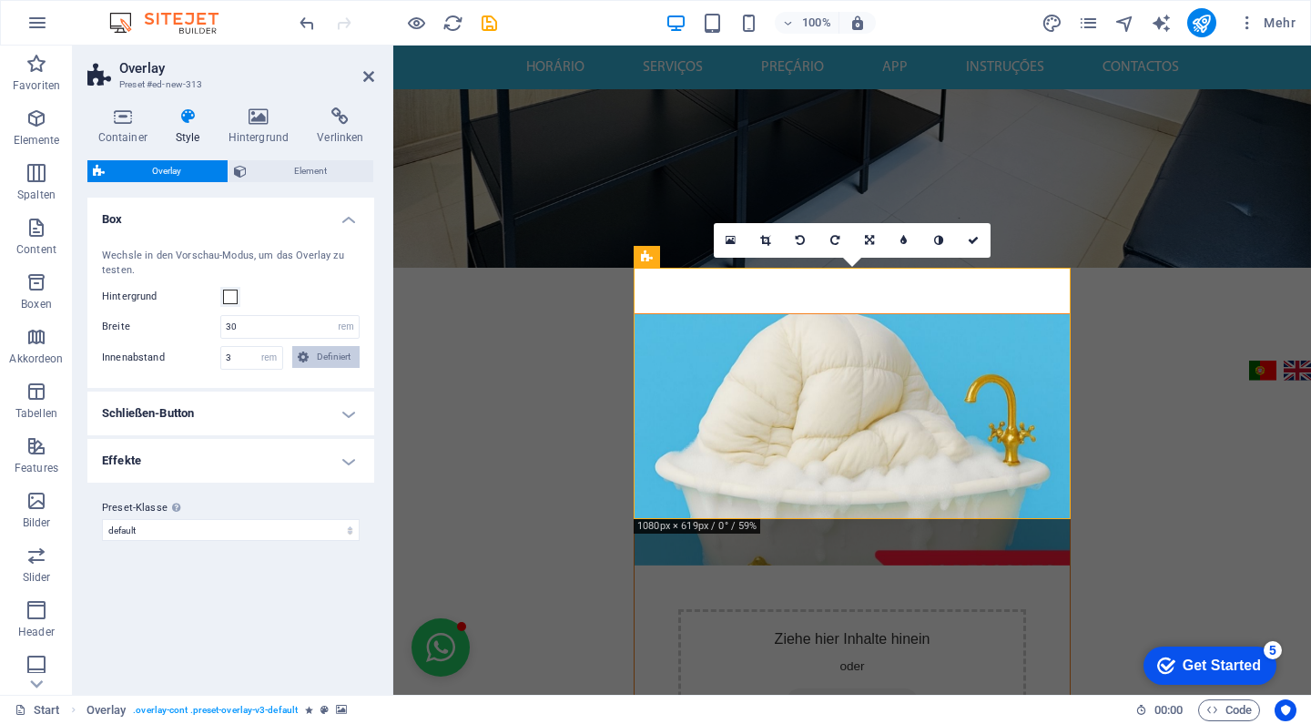
click at [340, 351] on span "Definiert" at bounding box center [334, 357] width 41 height 22
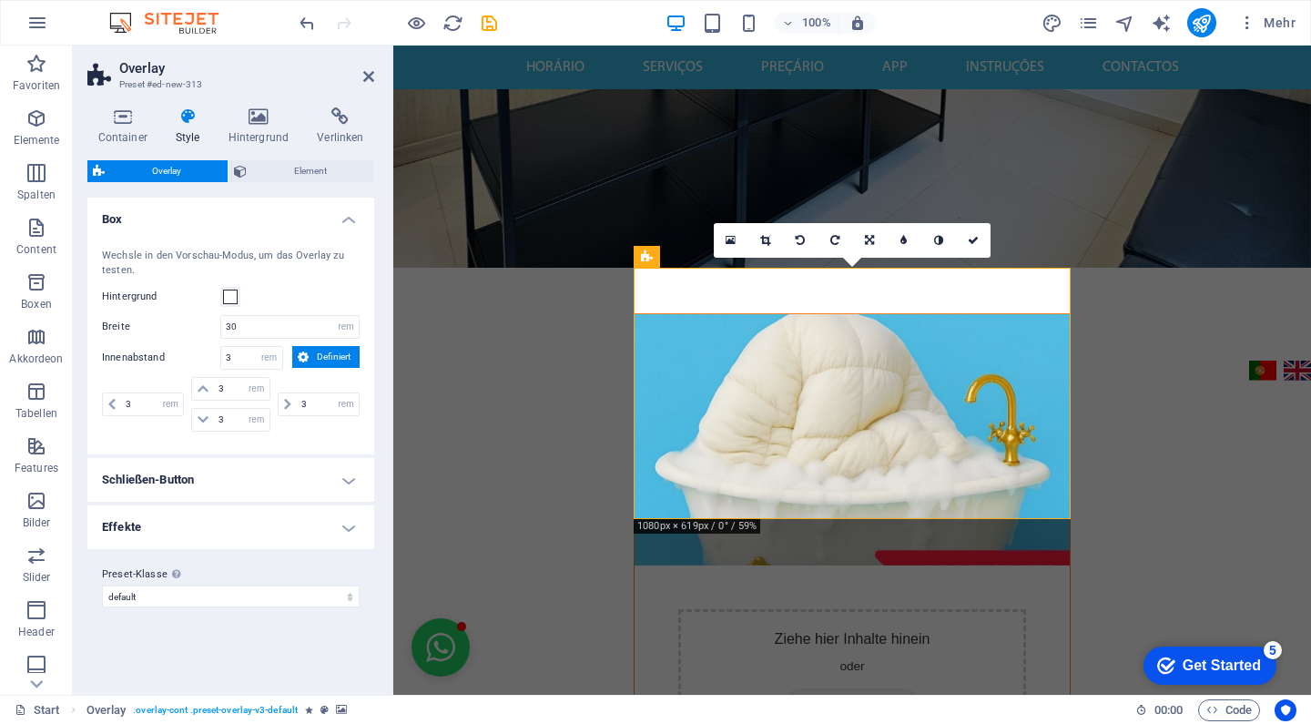
click at [340, 351] on span "Definiert" at bounding box center [334, 357] width 41 height 22
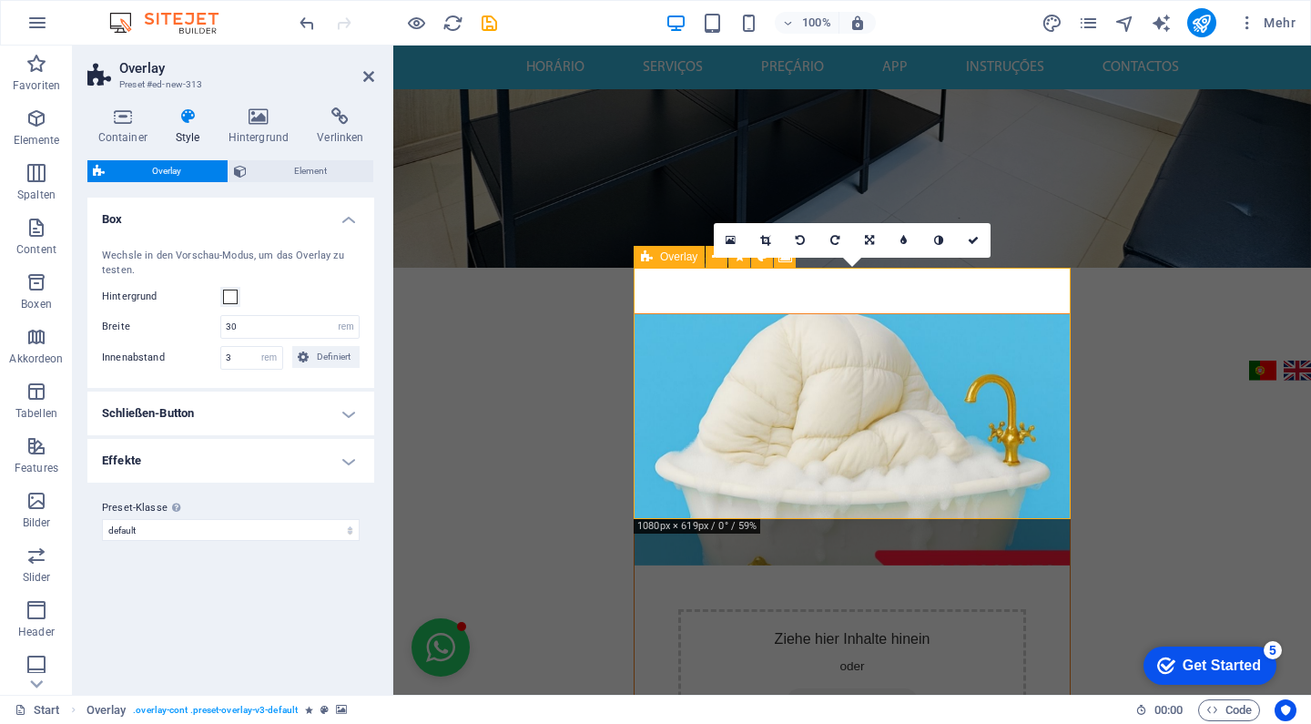
click at [824, 517] on figure at bounding box center [852, 439] width 435 height 251
click at [112, 121] on icon at bounding box center [122, 116] width 70 height 18
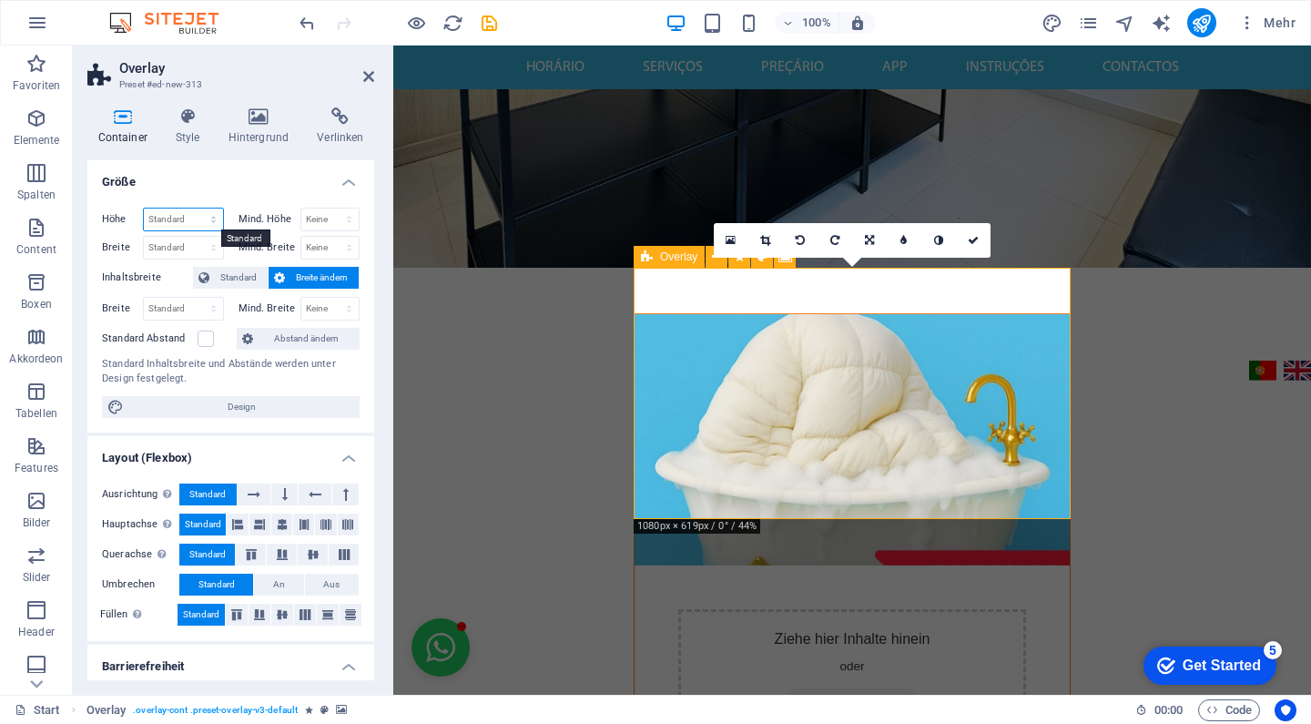
select select "px"
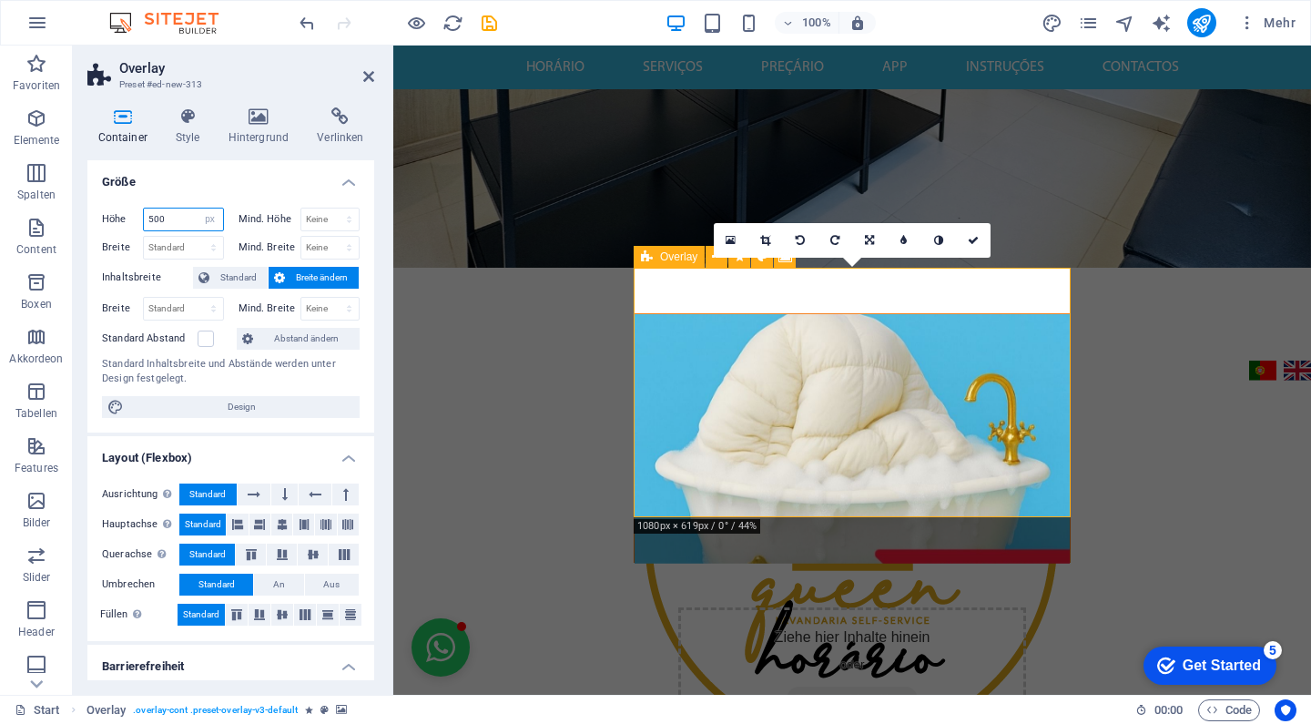
type input "500"
click at [242, 188] on h4 "Größe" at bounding box center [230, 176] width 287 height 33
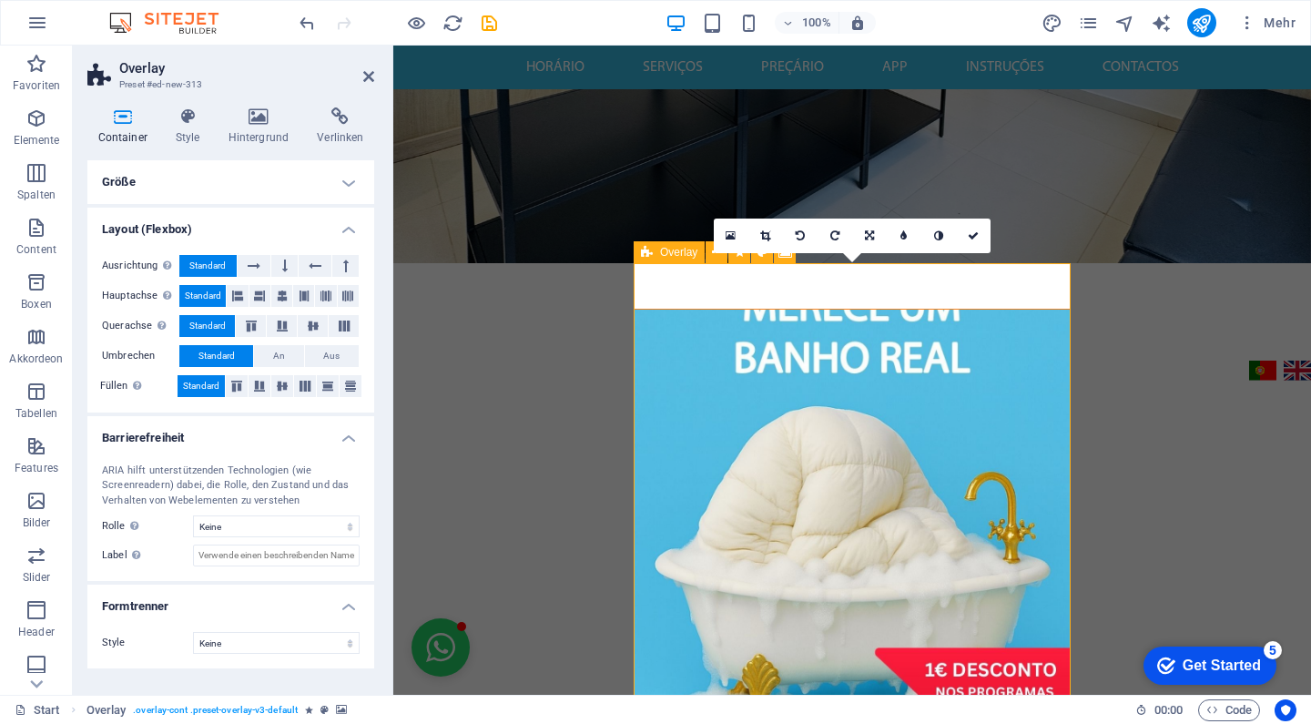
scroll to position [403, 0]
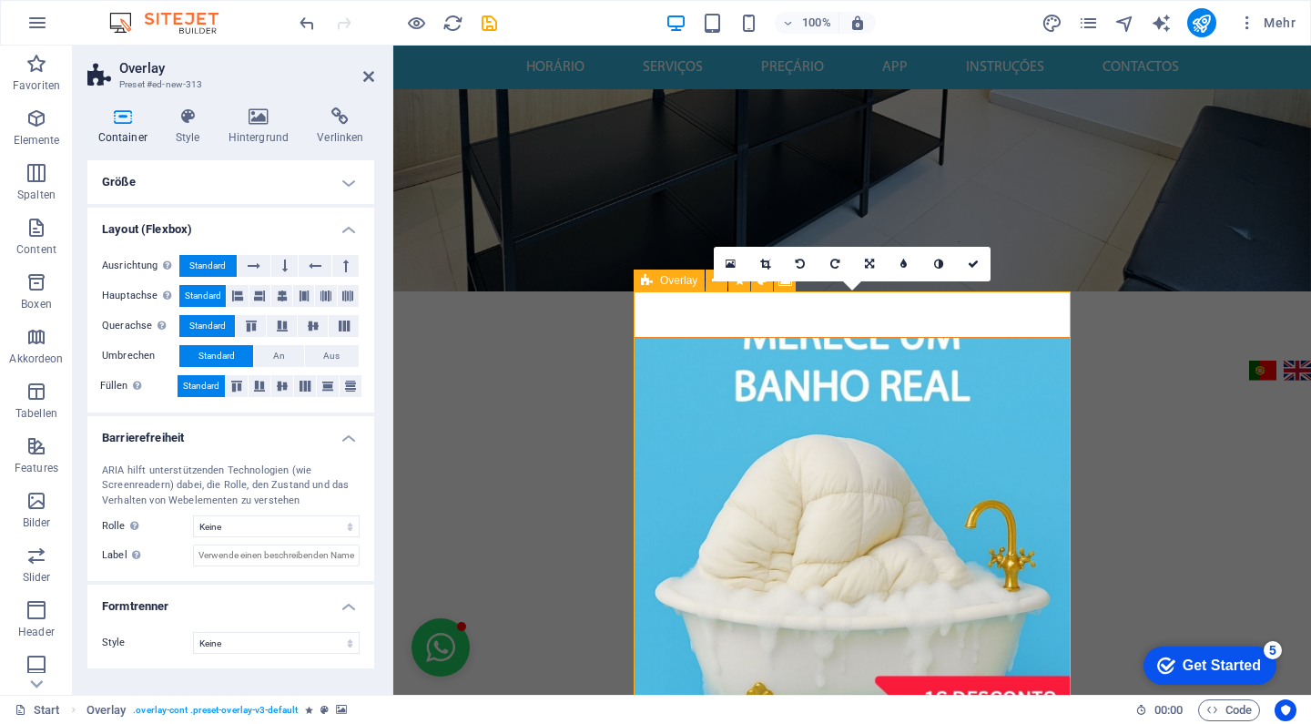
click at [269, 178] on h4 "Größe" at bounding box center [230, 182] width 287 height 44
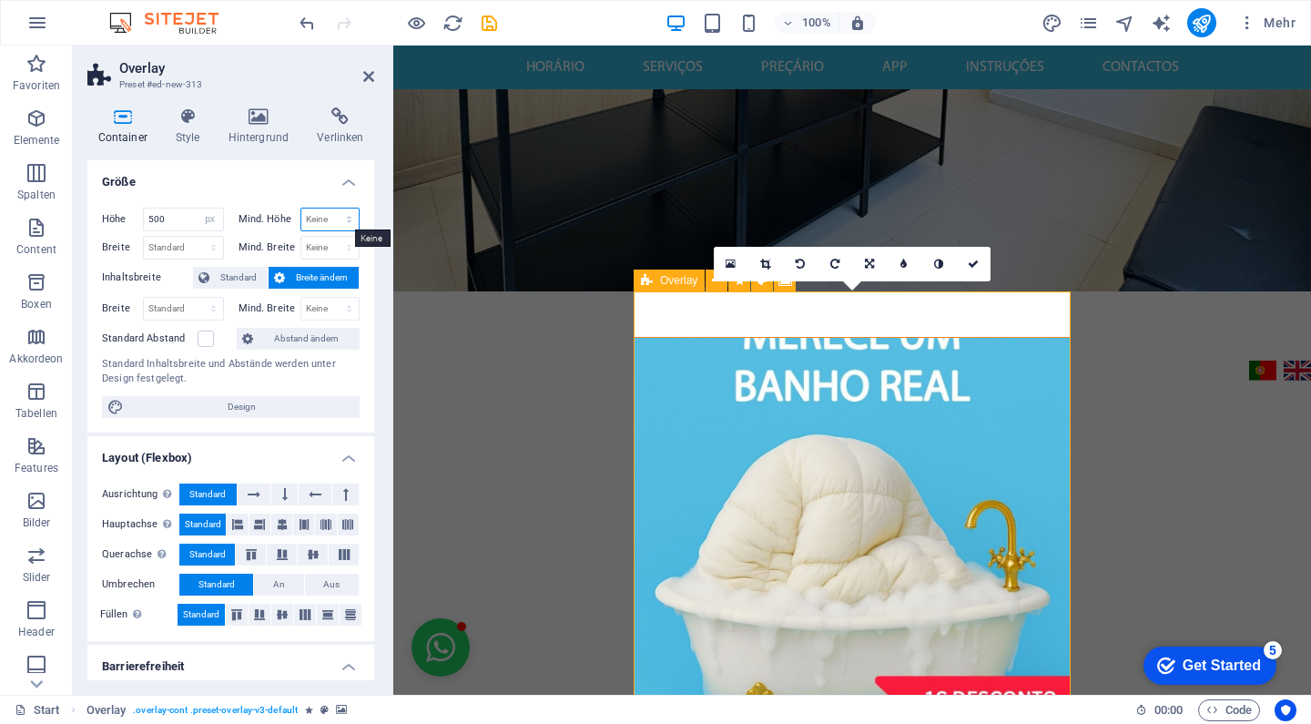
select select "%"
type input "100"
select select "%"
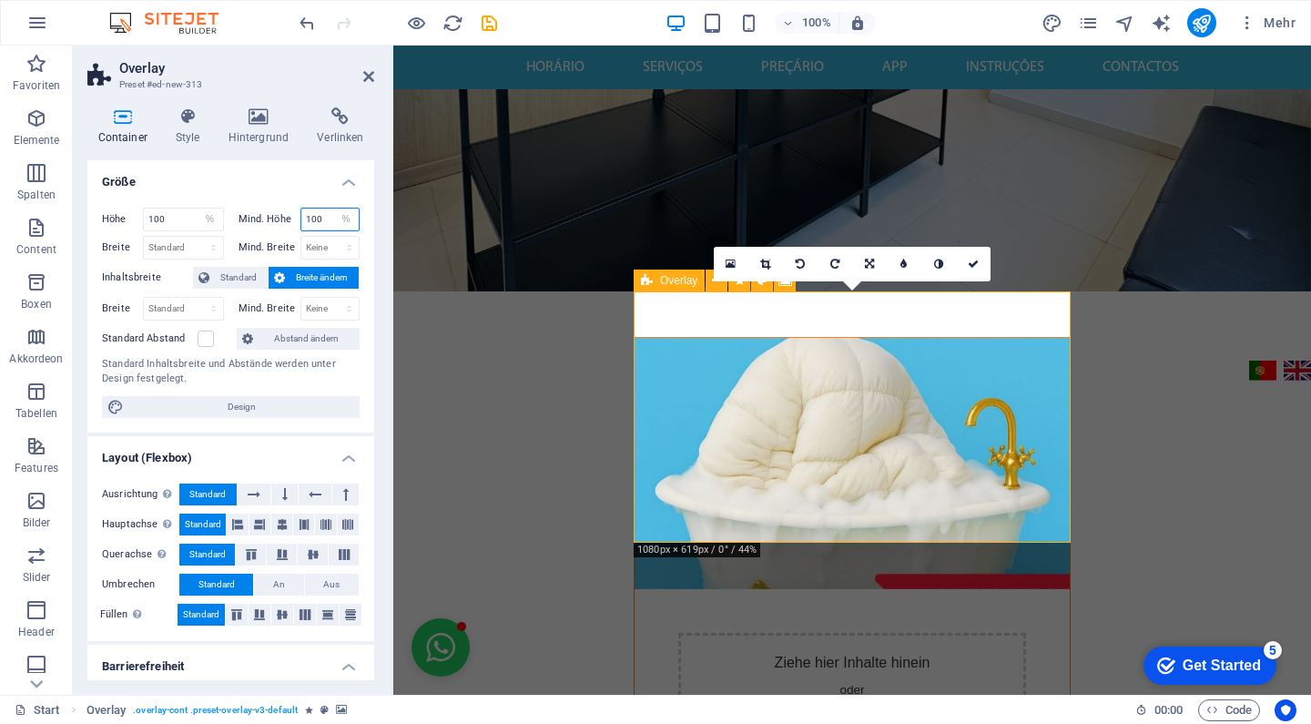
click at [326, 215] on input "100" at bounding box center [330, 219] width 58 height 22
click at [178, 220] on input "100" at bounding box center [183, 219] width 79 height 22
type input "128"
click at [243, 185] on h4 "Größe" at bounding box center [230, 176] width 287 height 33
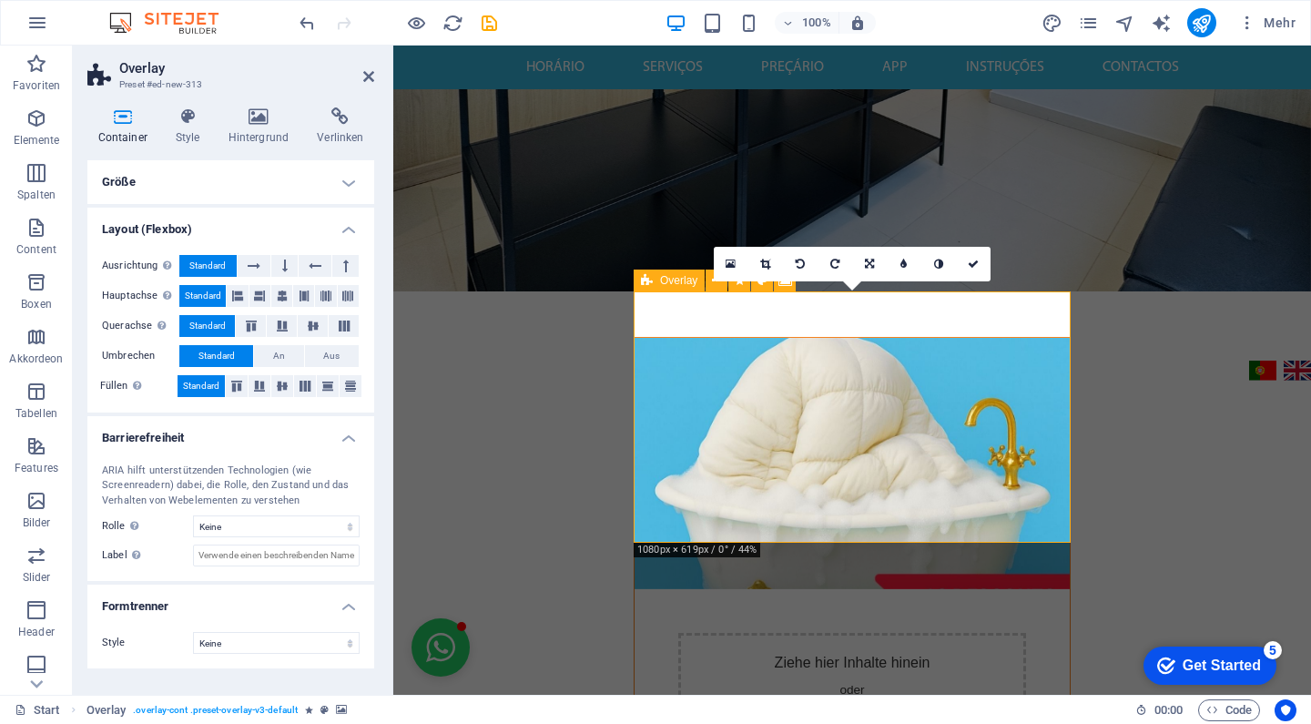
click at [243, 185] on h4 "Größe" at bounding box center [230, 182] width 287 height 44
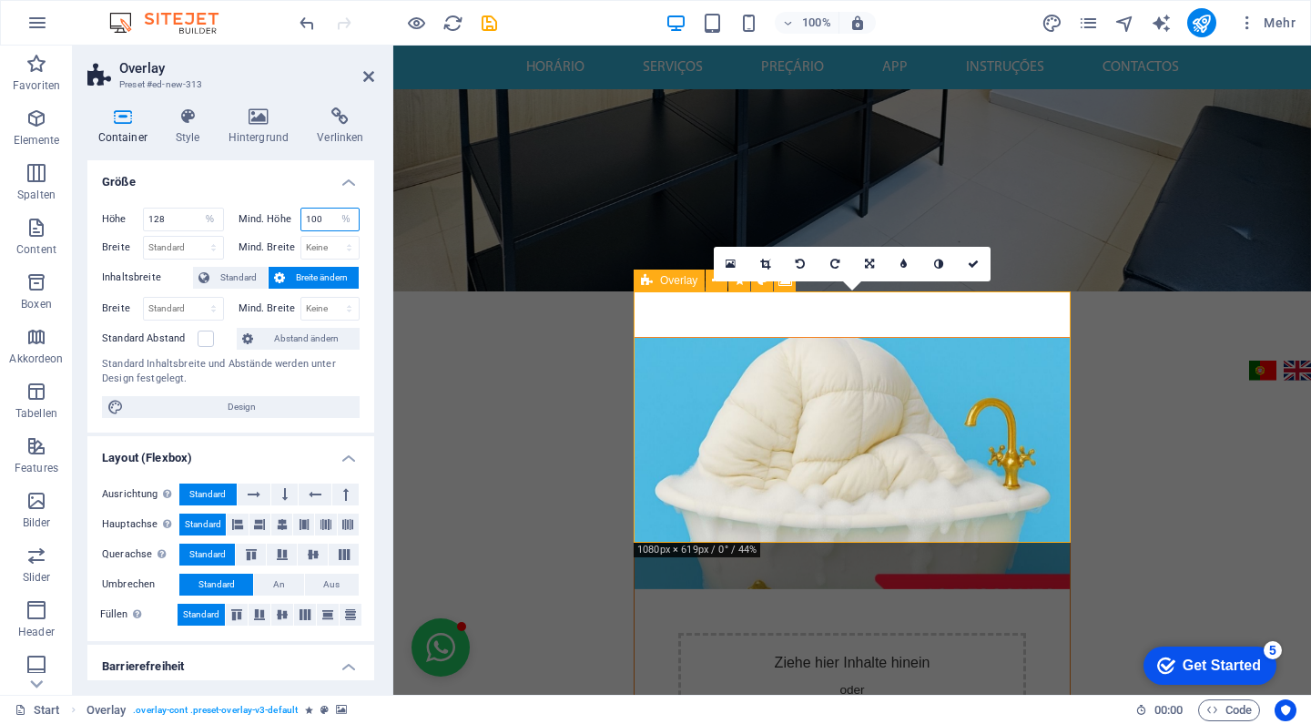
click at [310, 226] on input "100" at bounding box center [330, 219] width 58 height 22
select select "px"
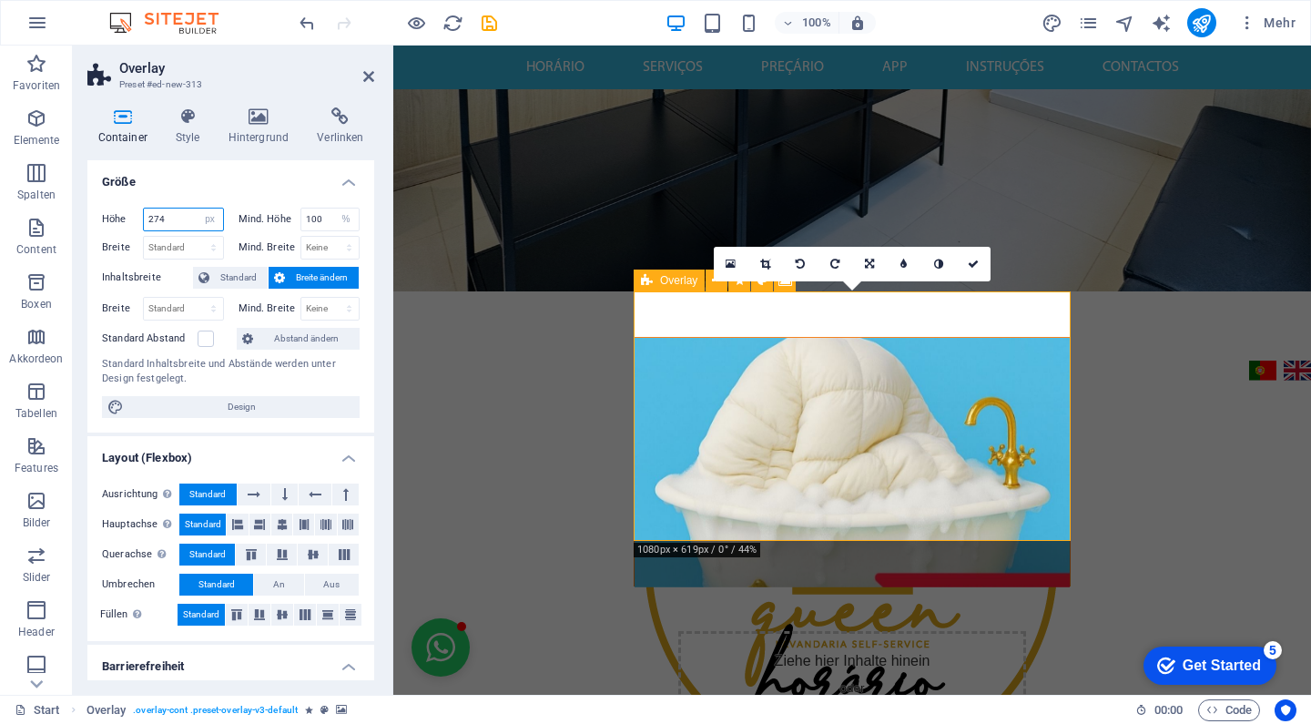
click at [176, 218] on input "274" at bounding box center [183, 219] width 79 height 22
click at [257, 182] on h4 "Größe" at bounding box center [230, 176] width 287 height 33
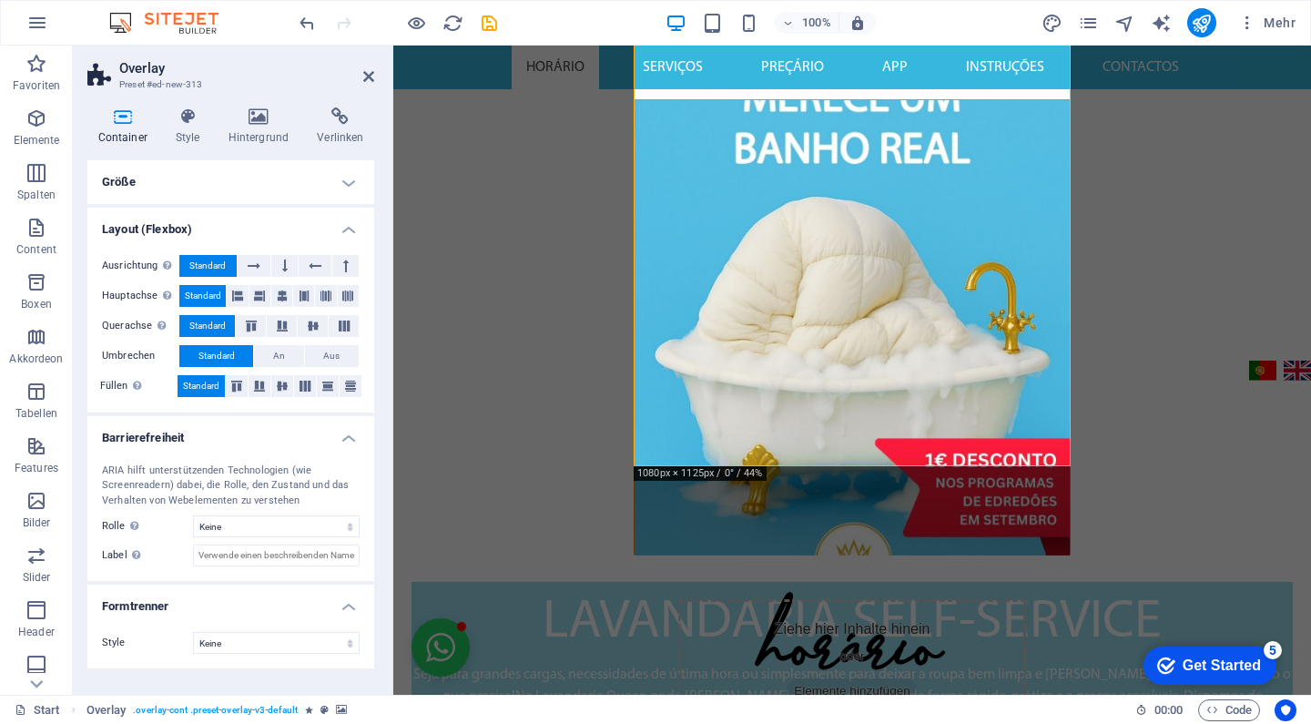
scroll to position [574, 0]
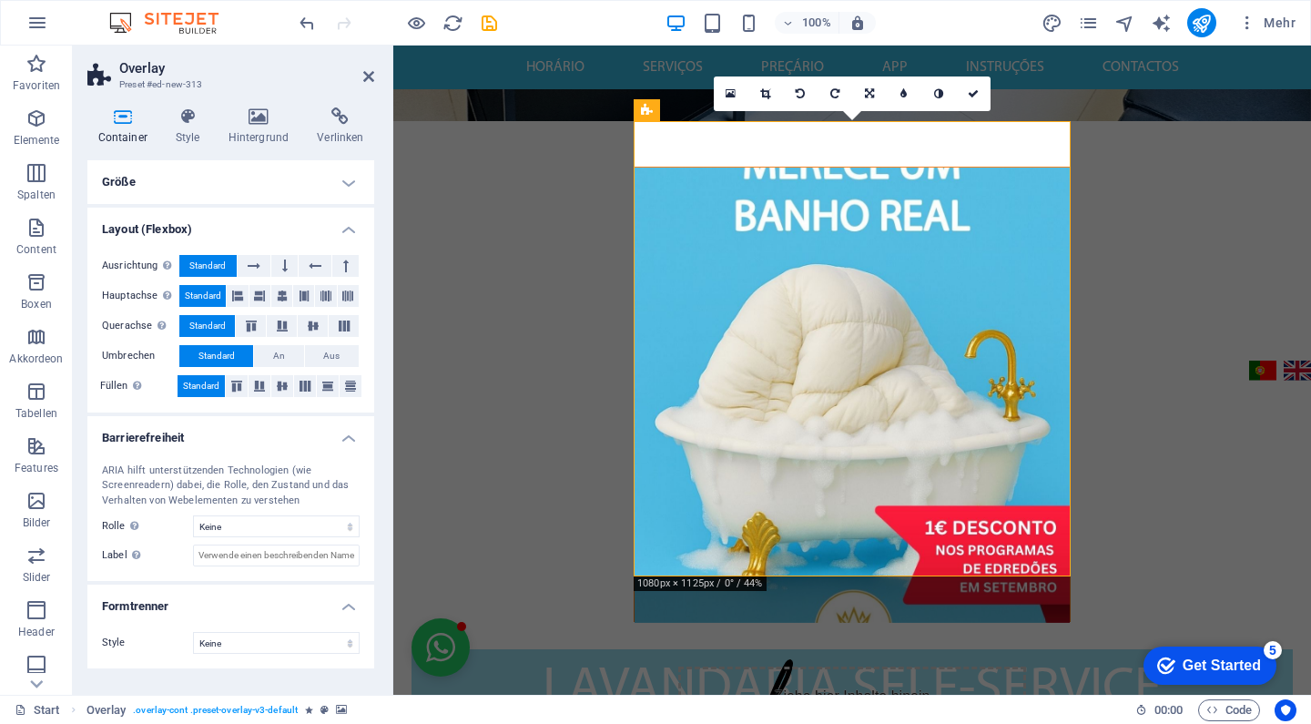
click at [236, 176] on h4 "Größe" at bounding box center [230, 182] width 287 height 44
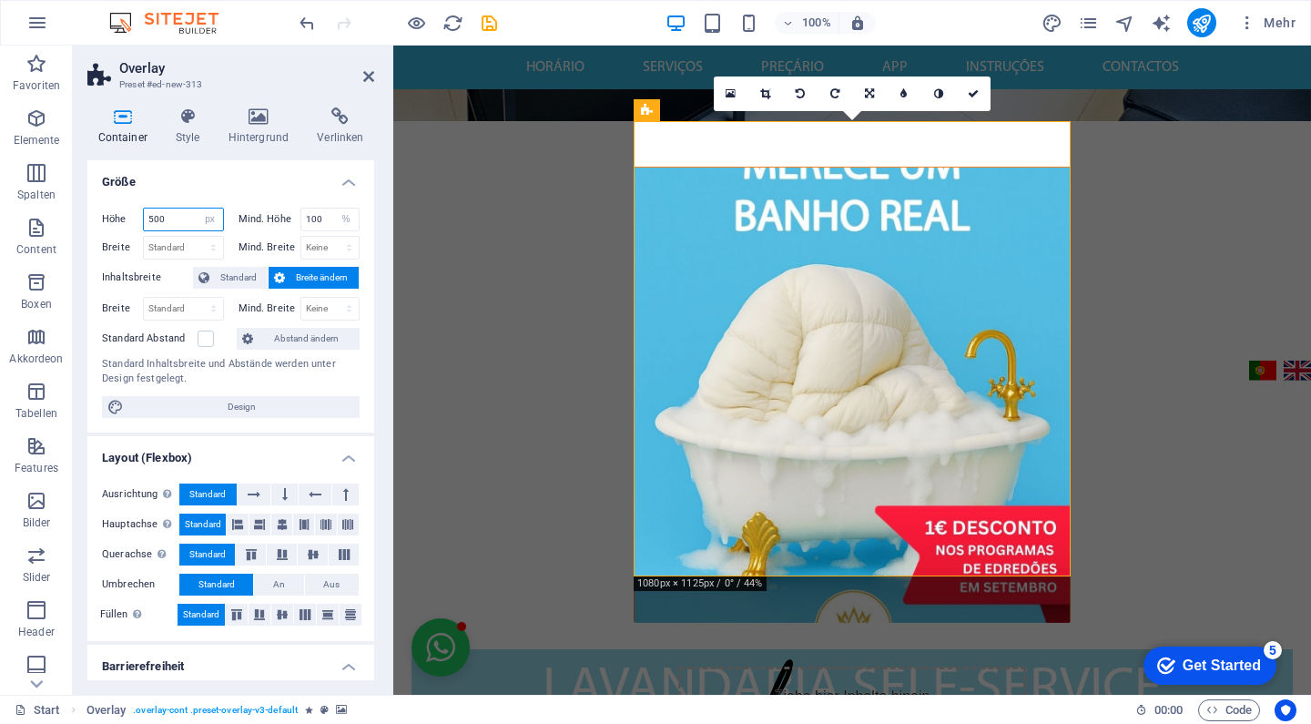
click at [183, 219] on input "500" at bounding box center [183, 219] width 79 height 22
type input "7"
click at [257, 170] on h4 "Größe" at bounding box center [230, 176] width 287 height 33
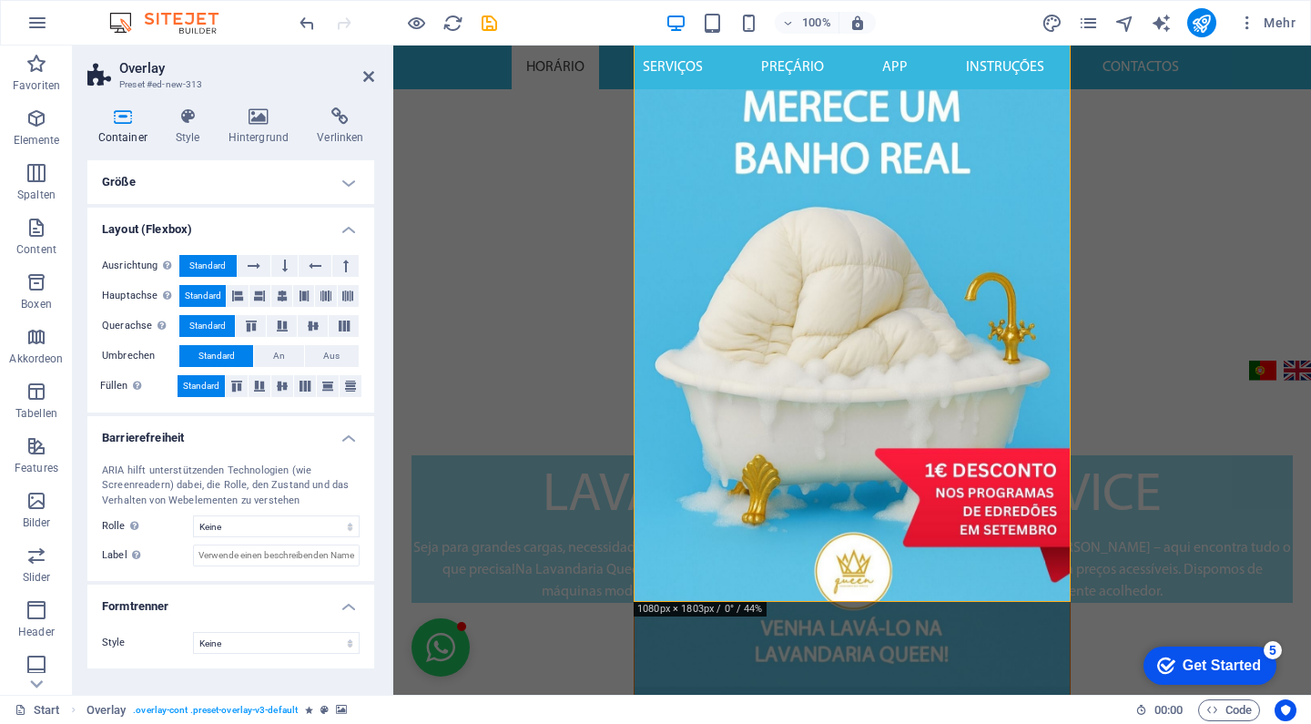
scroll to position [834, 0]
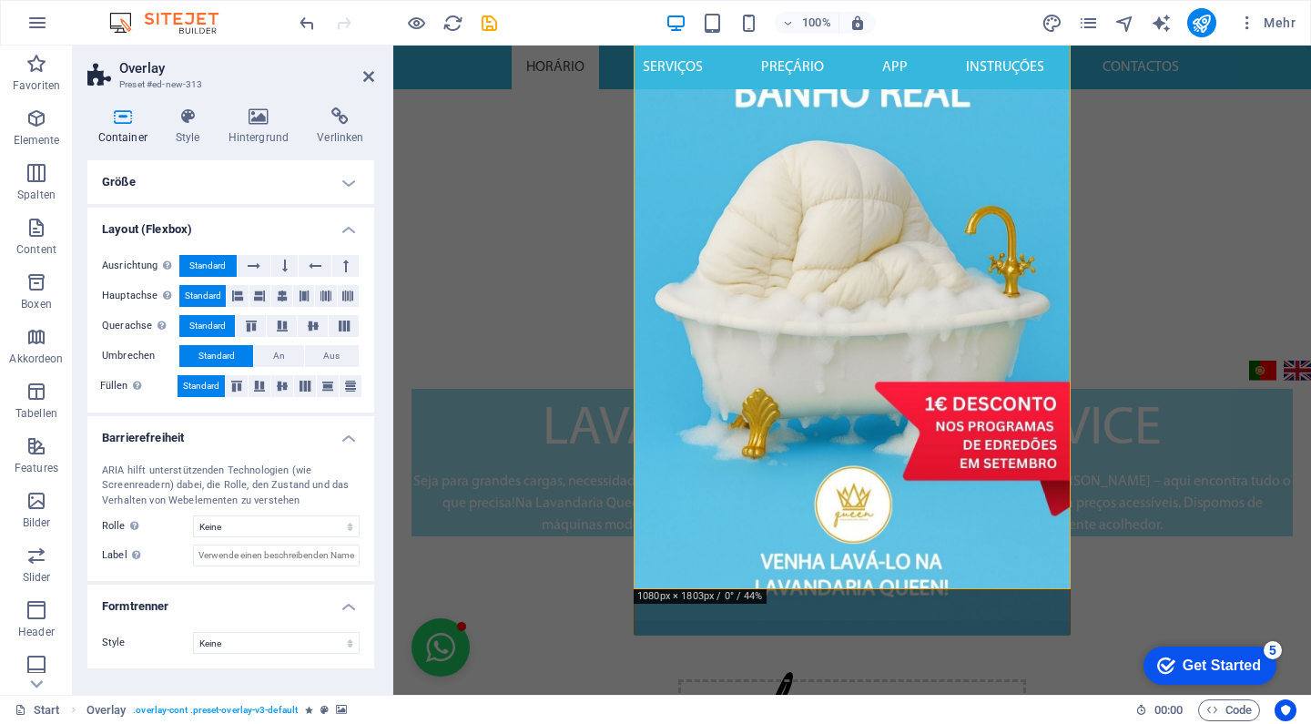
click at [217, 183] on h4 "Größe" at bounding box center [230, 182] width 287 height 44
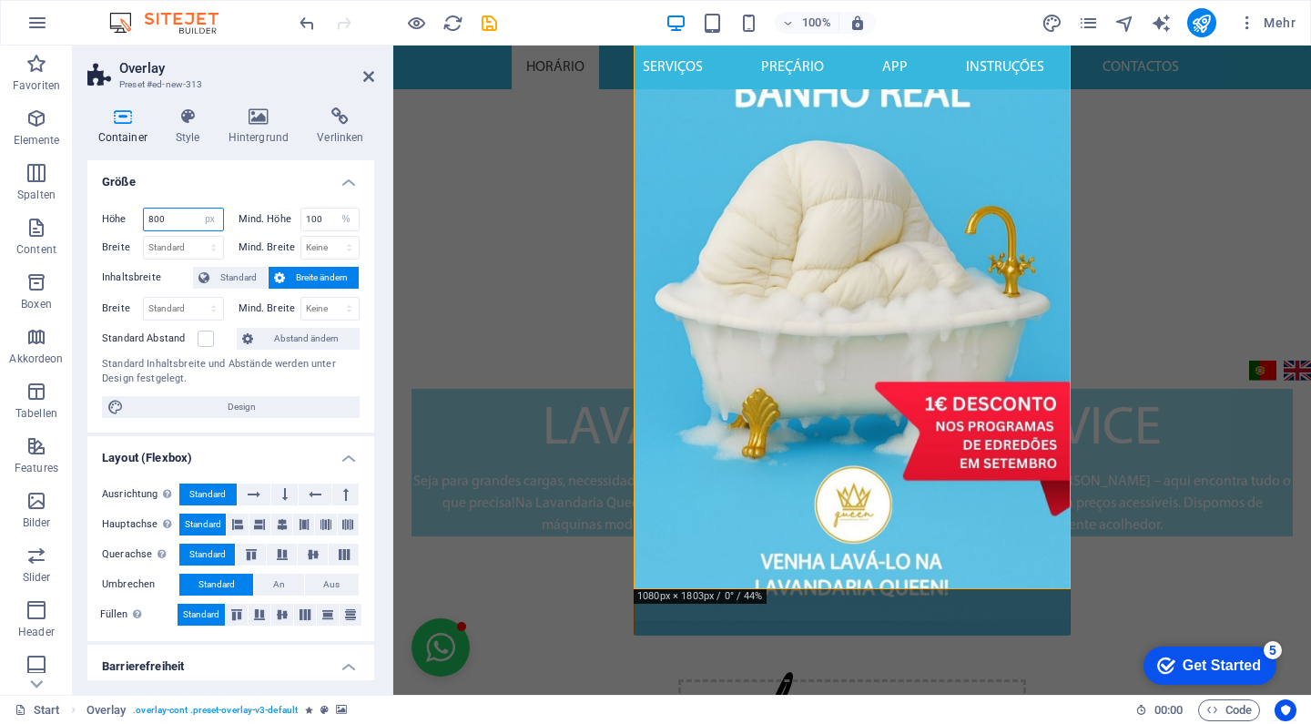
click at [181, 219] on input "800" at bounding box center [183, 219] width 79 height 22
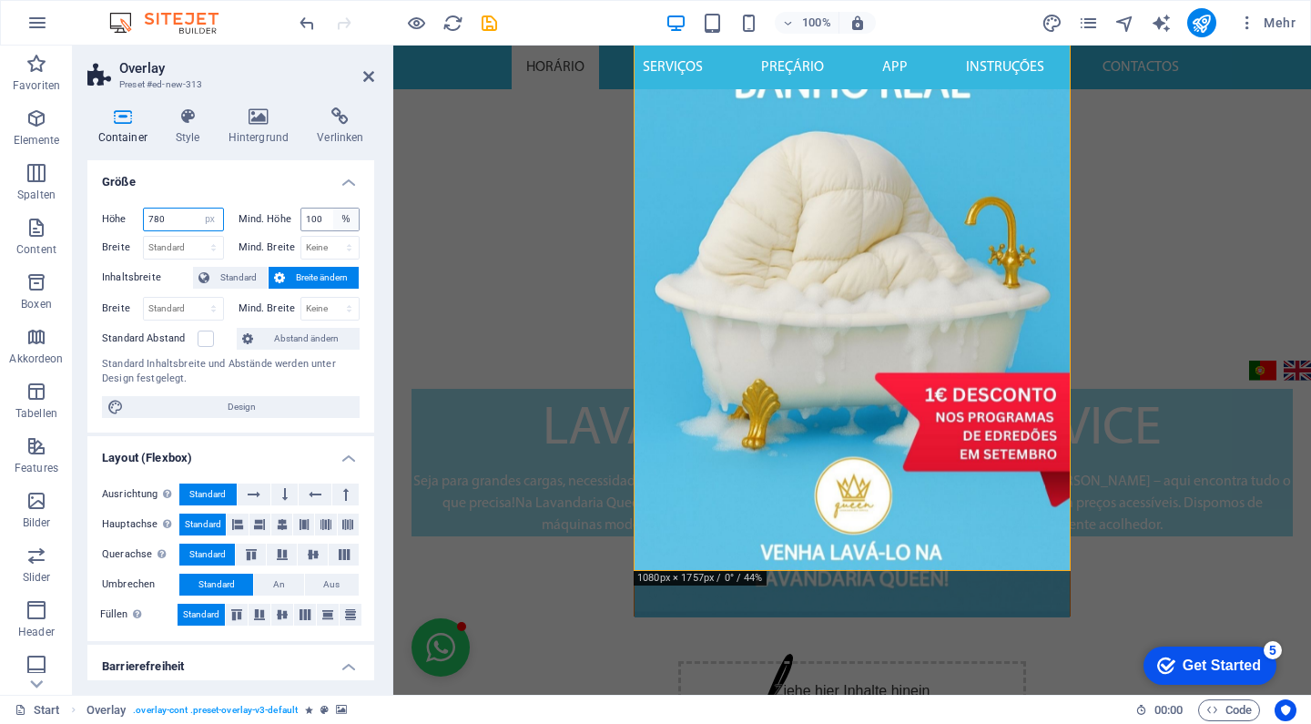
type input "780"
select select "pbiumuqak1k"
select select "DISABLED_OPTION_VALUE"
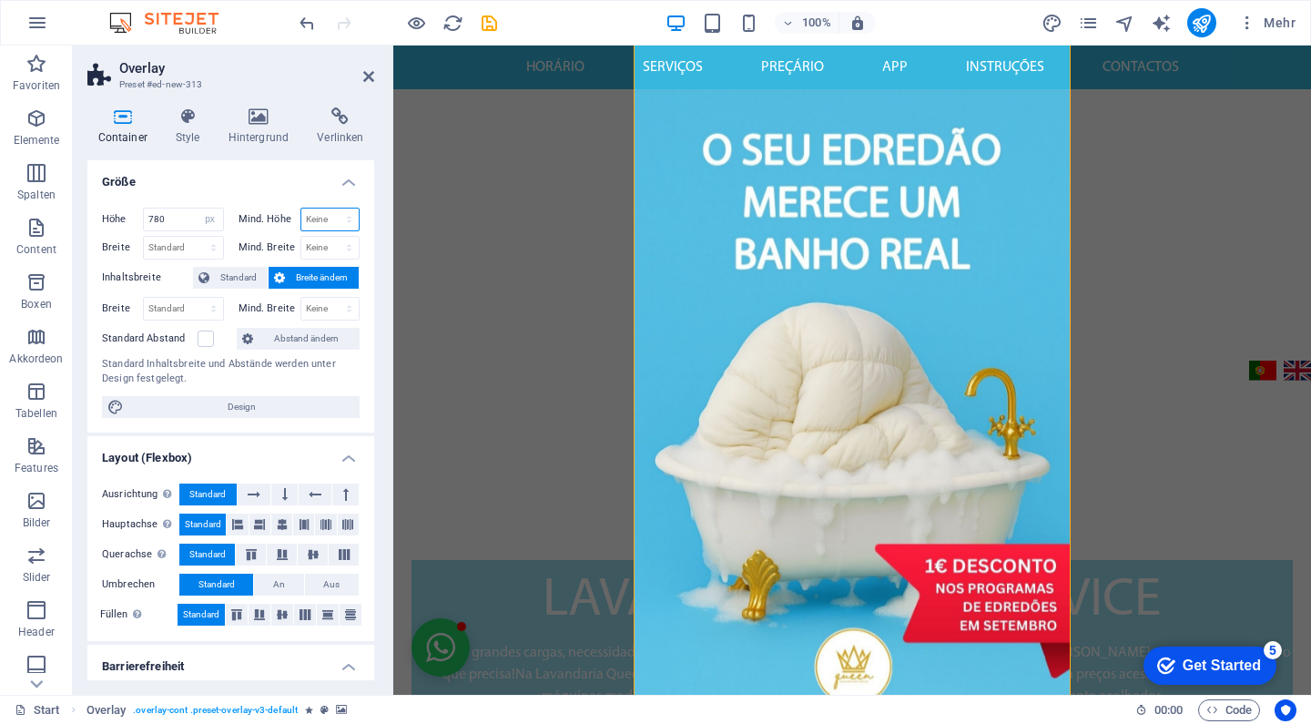
scroll to position [586, 0]
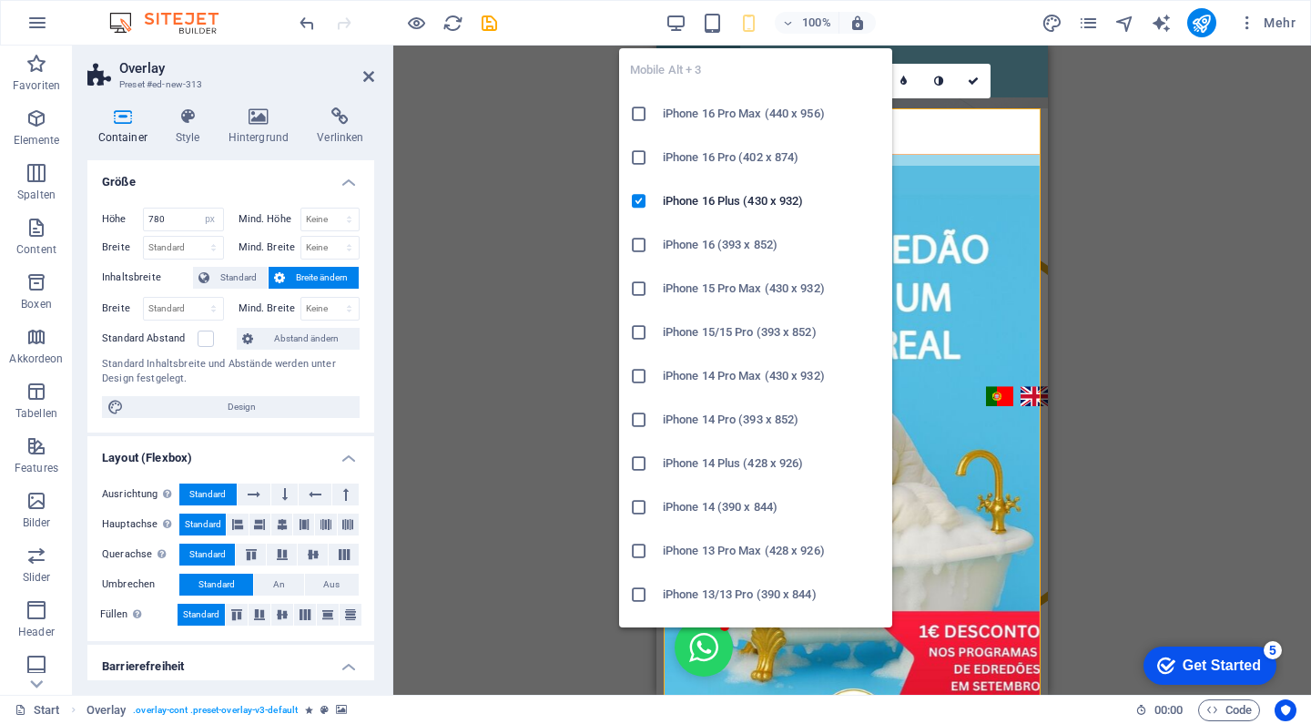
scroll to position [0, 0]
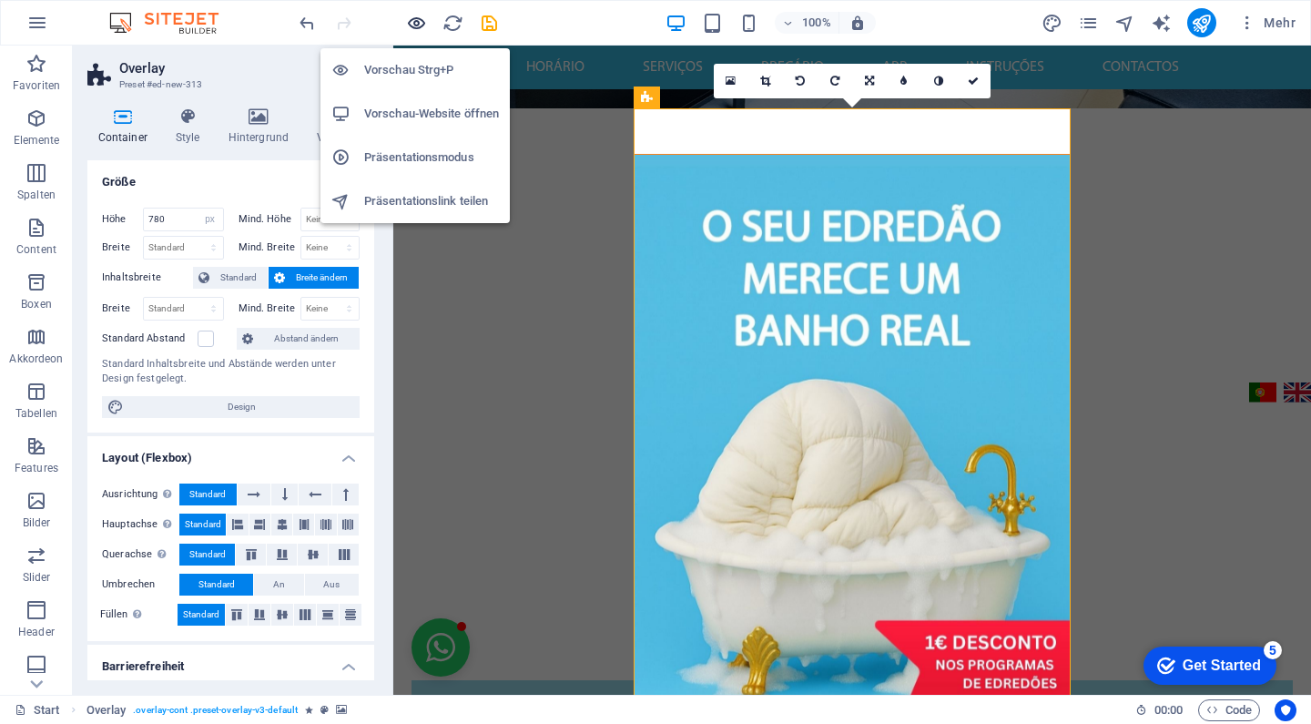
click at [416, 27] on icon "button" at bounding box center [416, 23] width 21 height 21
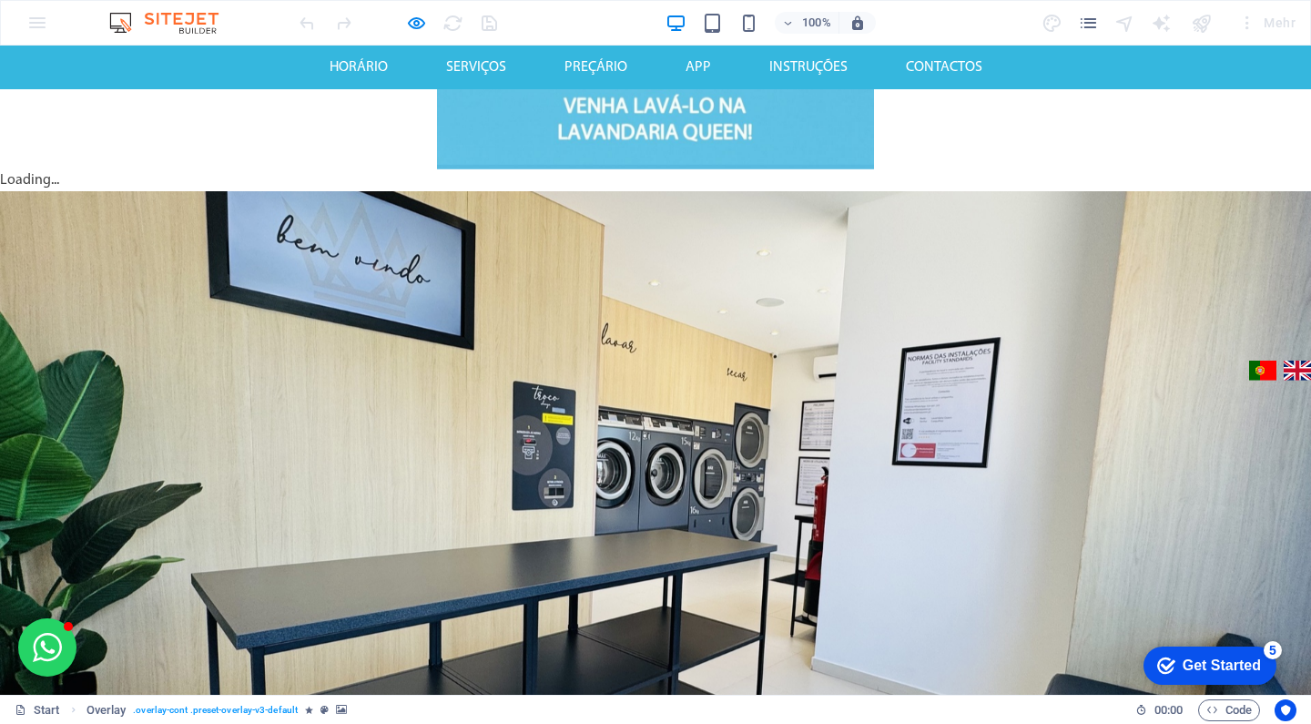
click at [660, 257] on button "×" at bounding box center [655, 268] width 9 height 22
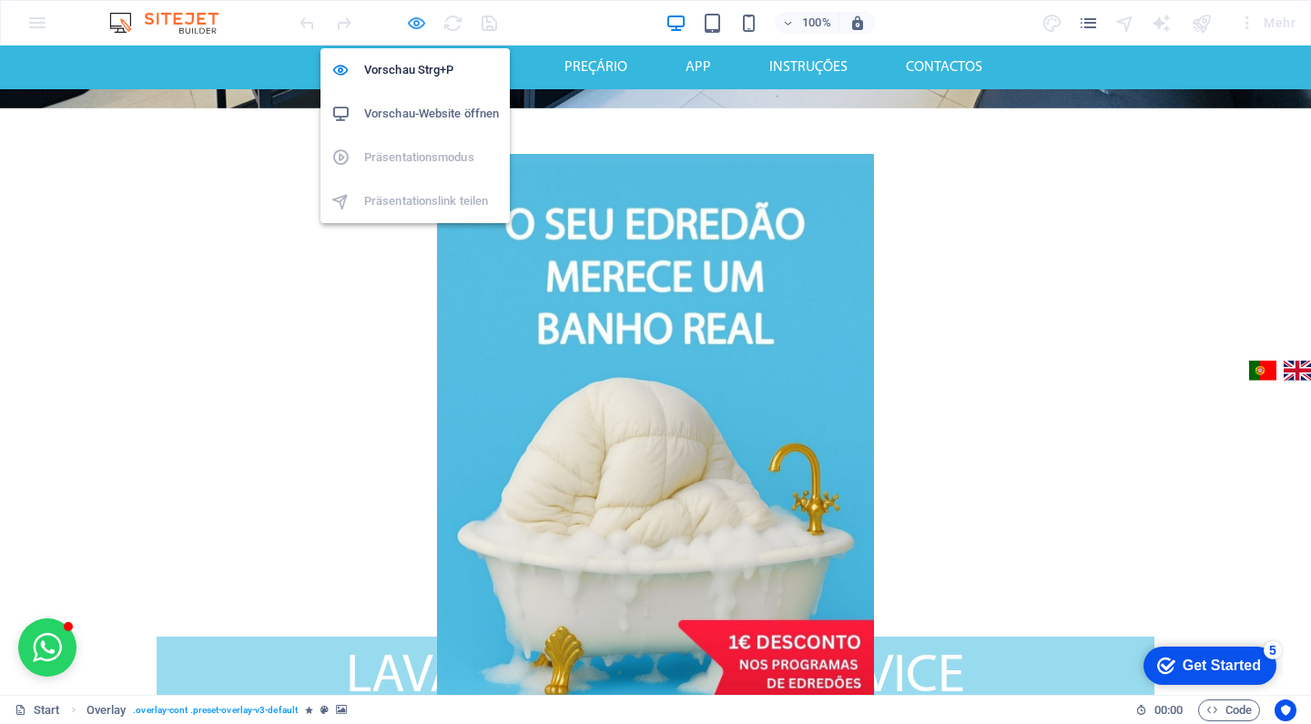
click at [411, 20] on icon "button" at bounding box center [416, 23] width 21 height 21
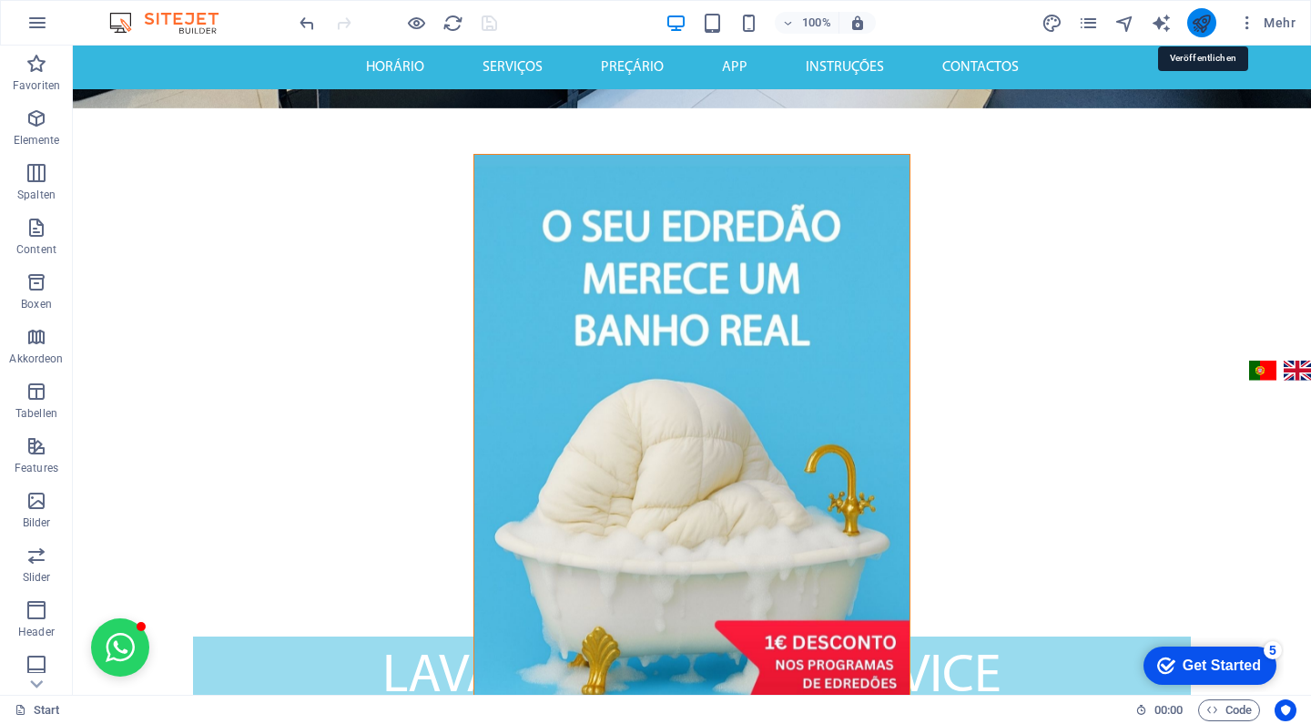
click at [131, 511] on icon "publish" at bounding box center [120, 522] width 22 height 22
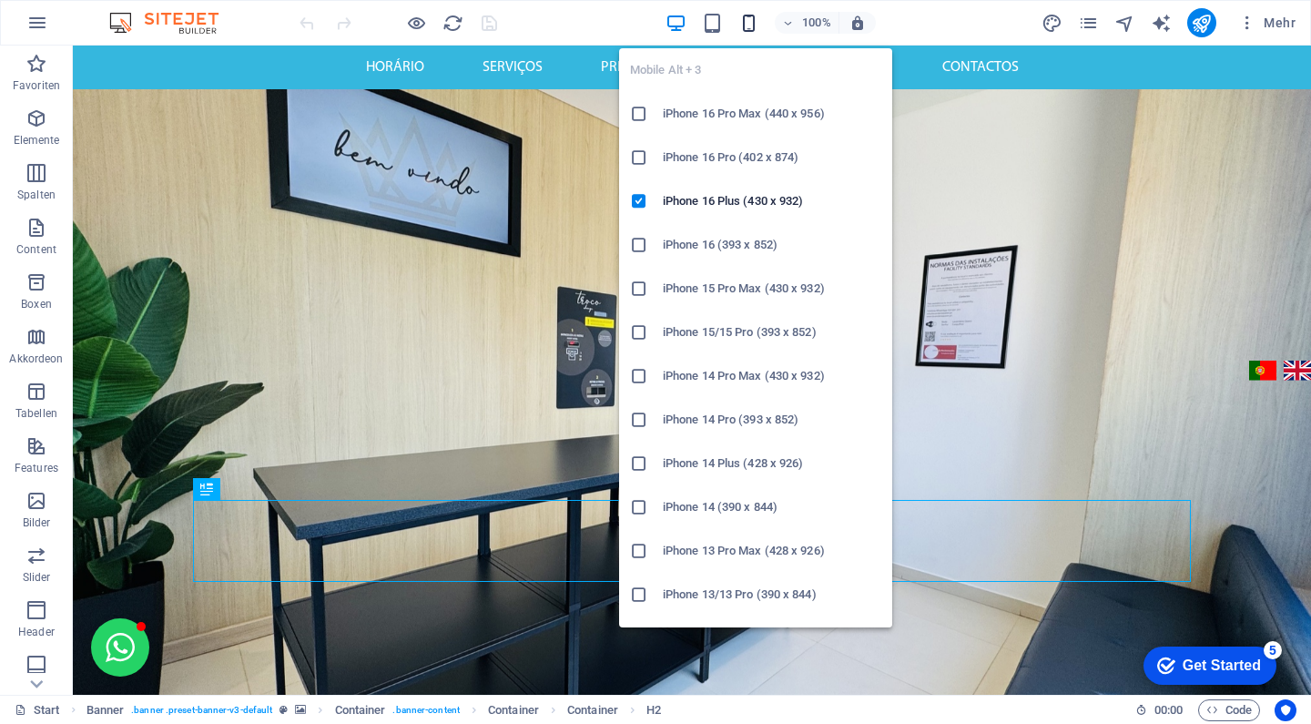
click at [750, 15] on icon "button" at bounding box center [748, 23] width 21 height 21
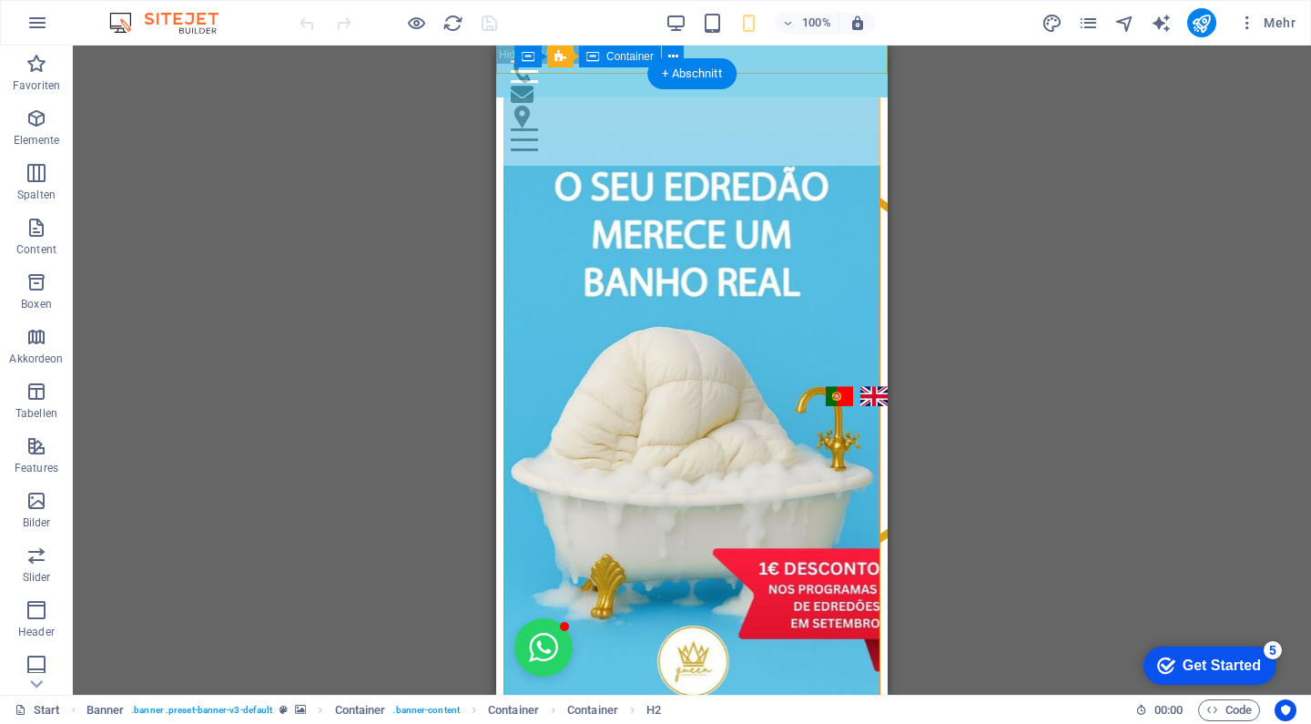
scroll to position [655, 0]
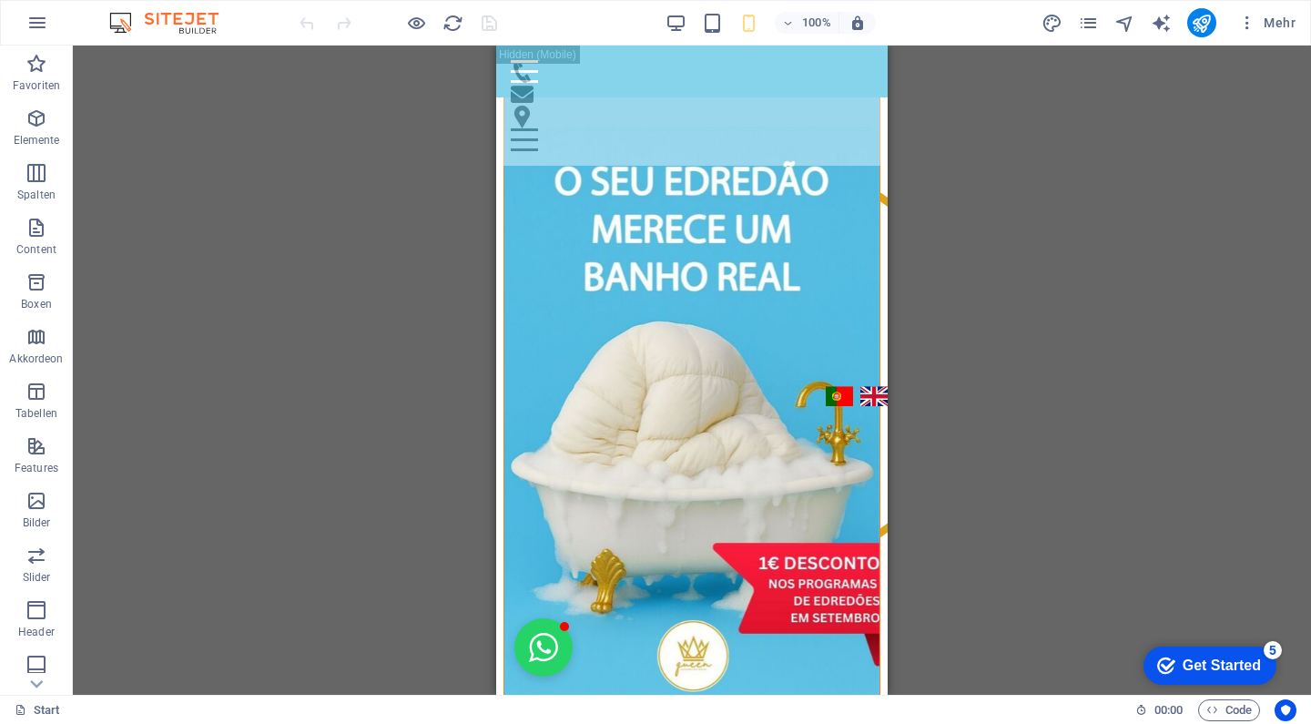
click at [713, 375] on figure at bounding box center [691, 441] width 375 height 710
click at [546, 395] on figure at bounding box center [691, 441] width 375 height 710
select select "px"
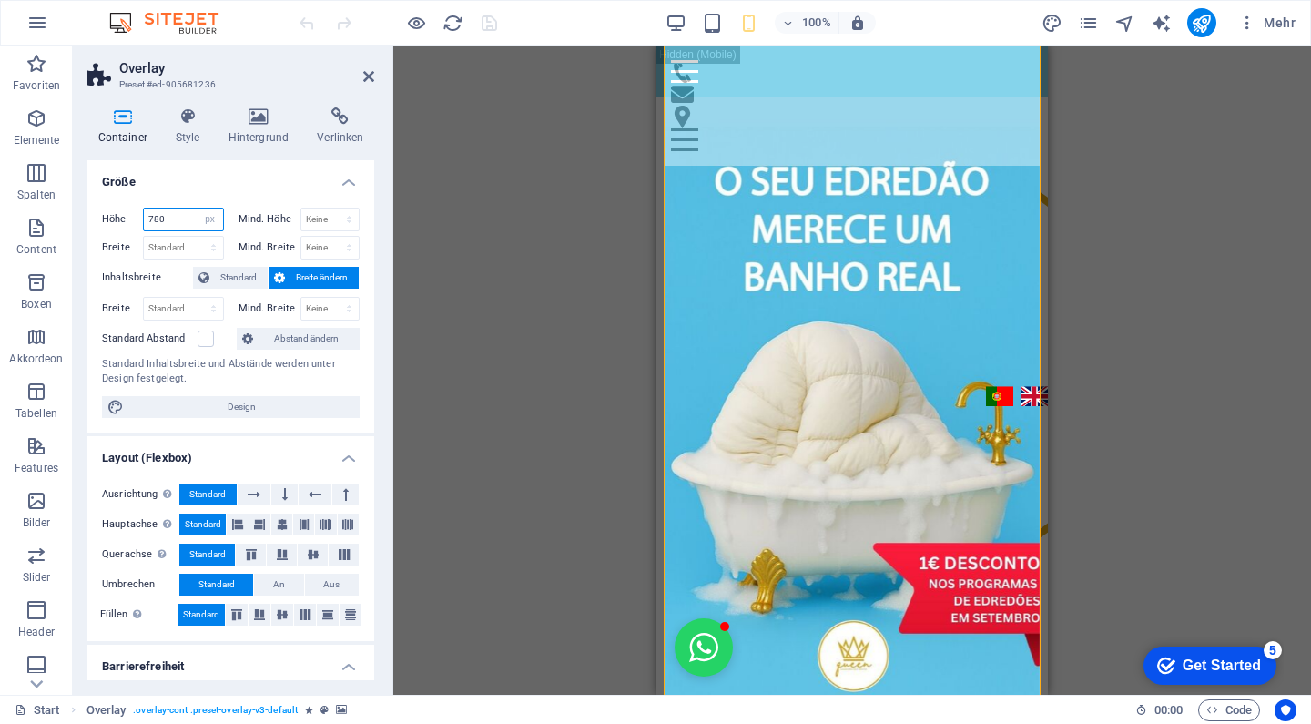
click at [179, 215] on input "780" at bounding box center [183, 219] width 79 height 22
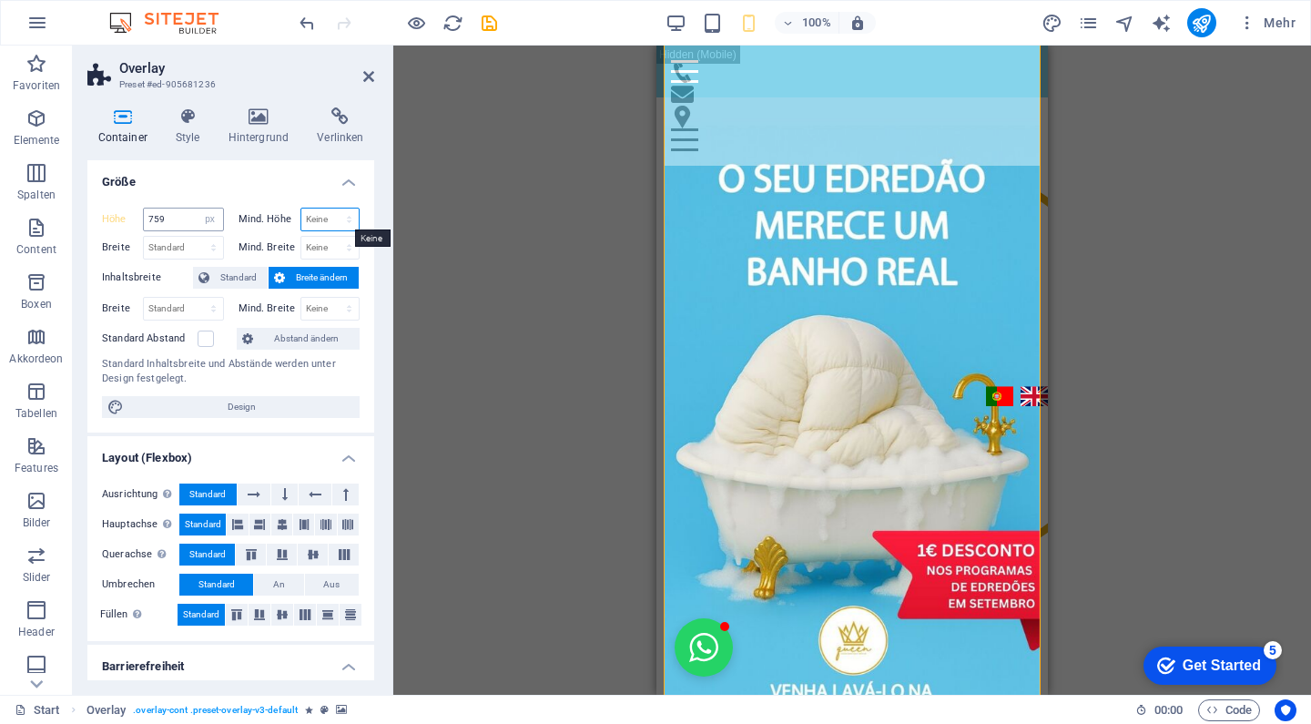
drag, startPoint x: 311, startPoint y: 218, endPoint x: 180, endPoint y: 210, distance: 131.3
click at [180, 210] on div "Höhe 759 Standard px rem % vh vw Mind. Höhe Keine px rem % vh vw" at bounding box center [231, 222] width 258 height 28
click at [181, 219] on input "759" at bounding box center [183, 219] width 79 height 22
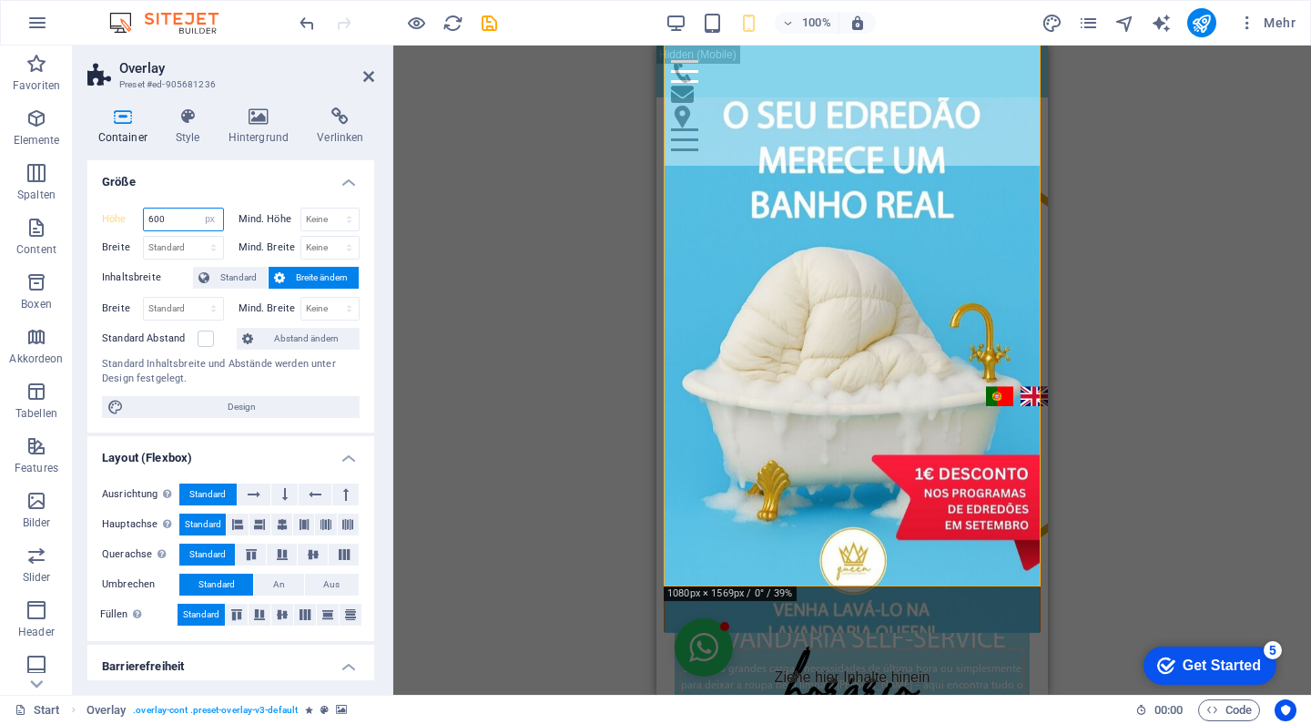
click at [188, 219] on input "600" at bounding box center [183, 219] width 79 height 22
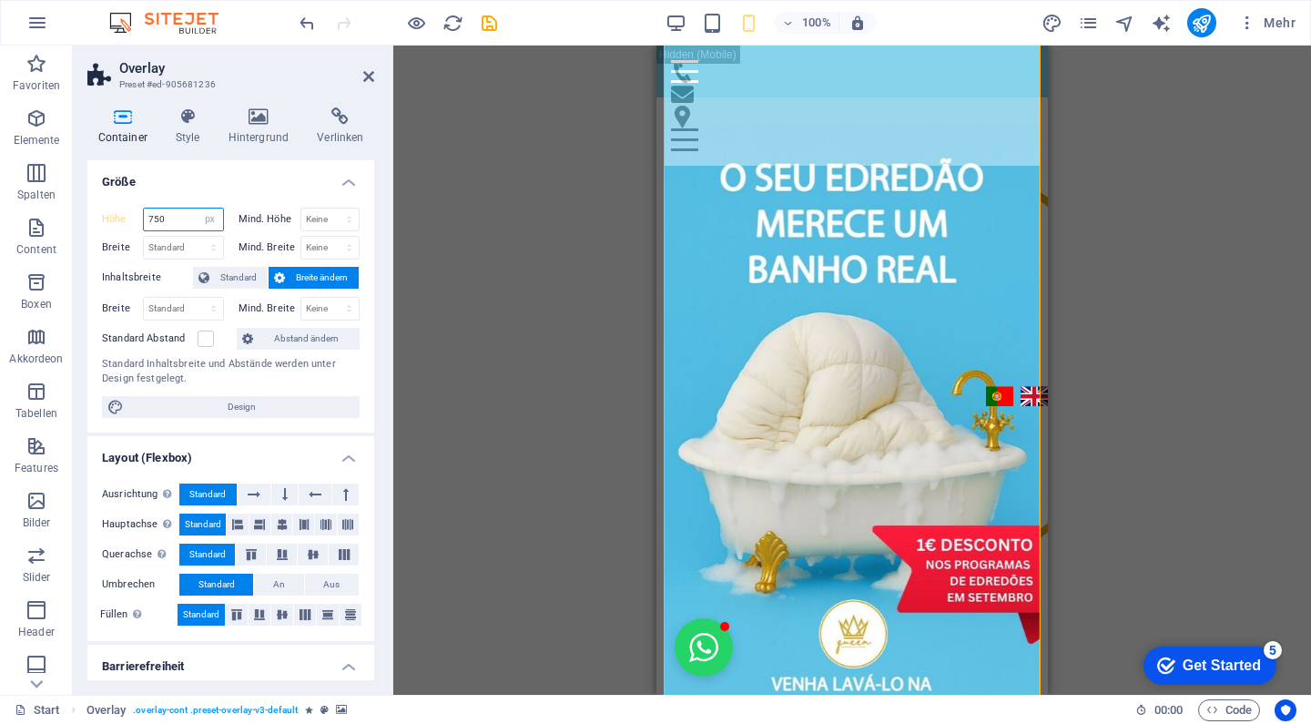
type input "750"
select select "px"
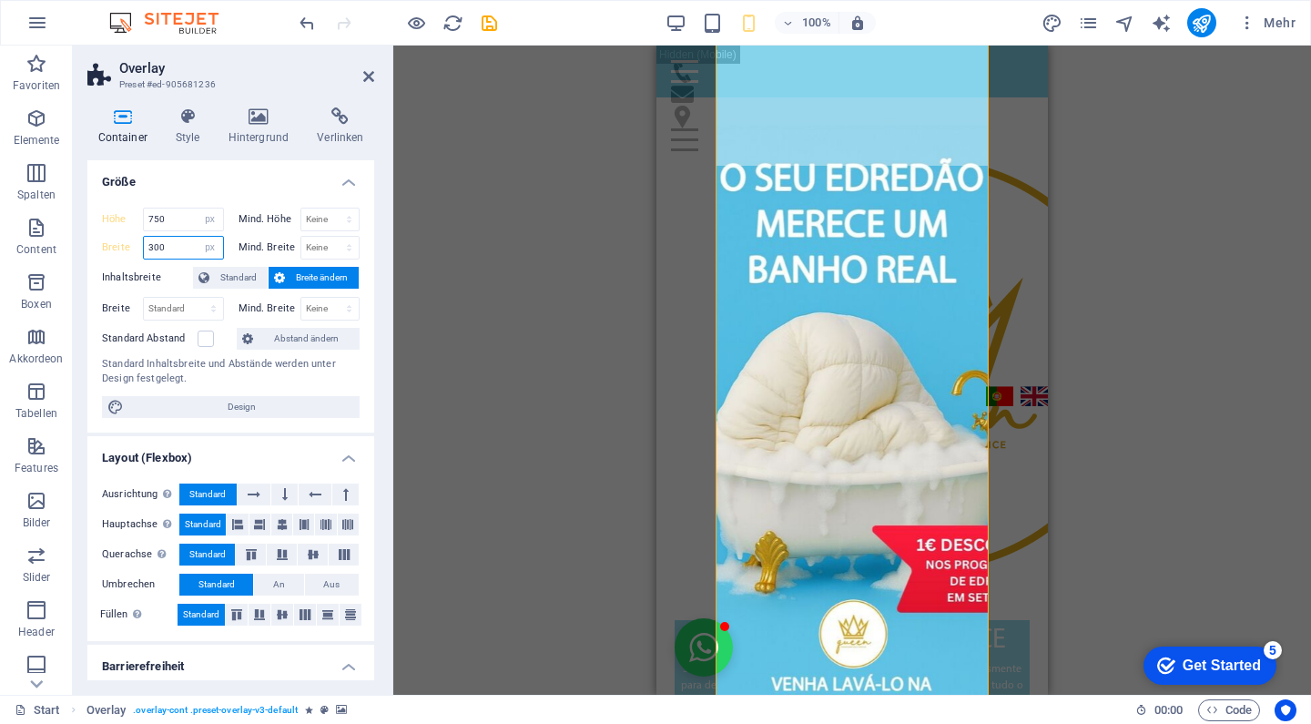
click at [179, 253] on input "300" at bounding box center [183, 248] width 79 height 22
click at [0, 0] on icon "undo" at bounding box center [0, 0] width 0 height 0
type input "414"
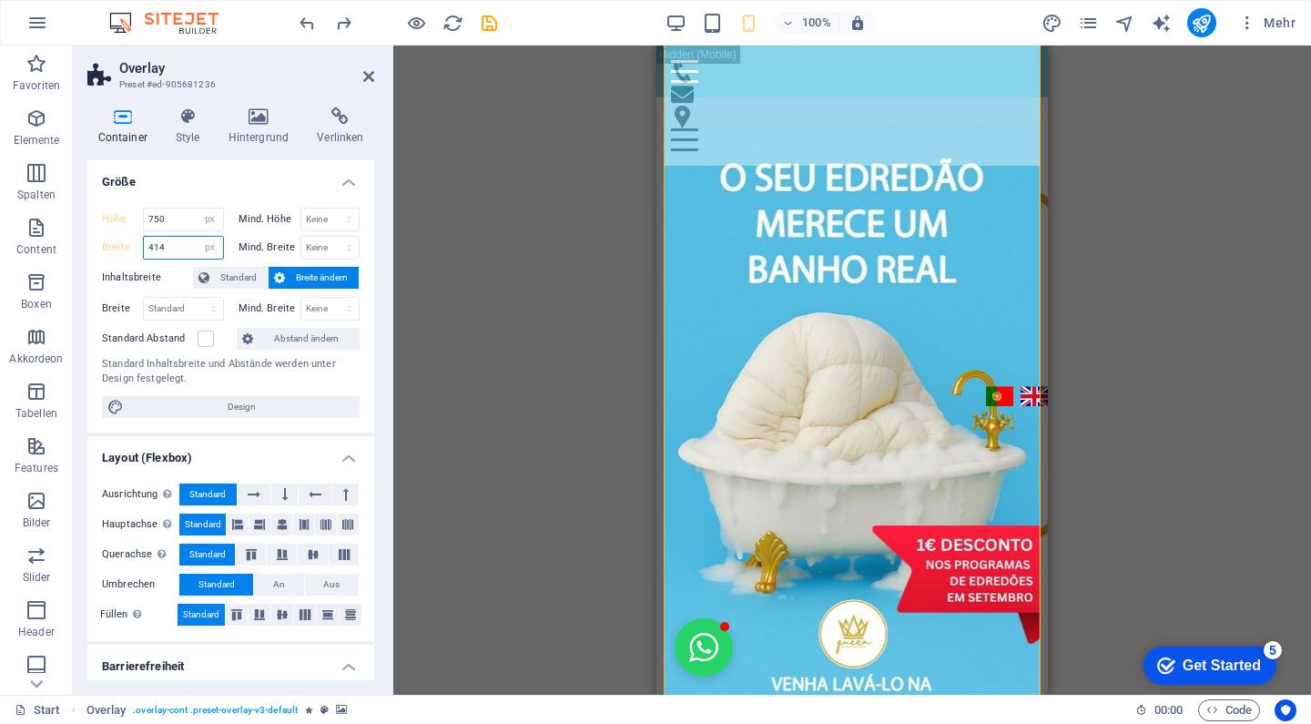
click at [178, 249] on input "414" at bounding box center [183, 248] width 79 height 22
select select "default"
type input "414"
select select "px"
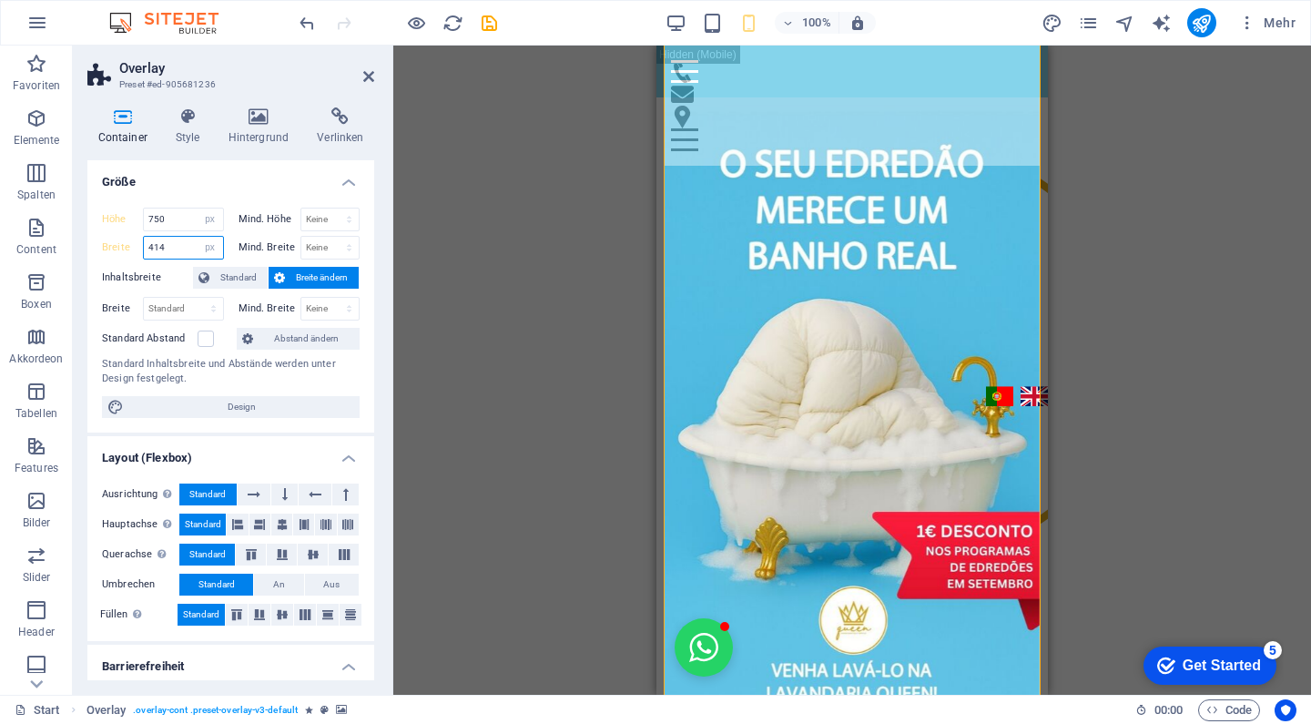
scroll to position [670, 0]
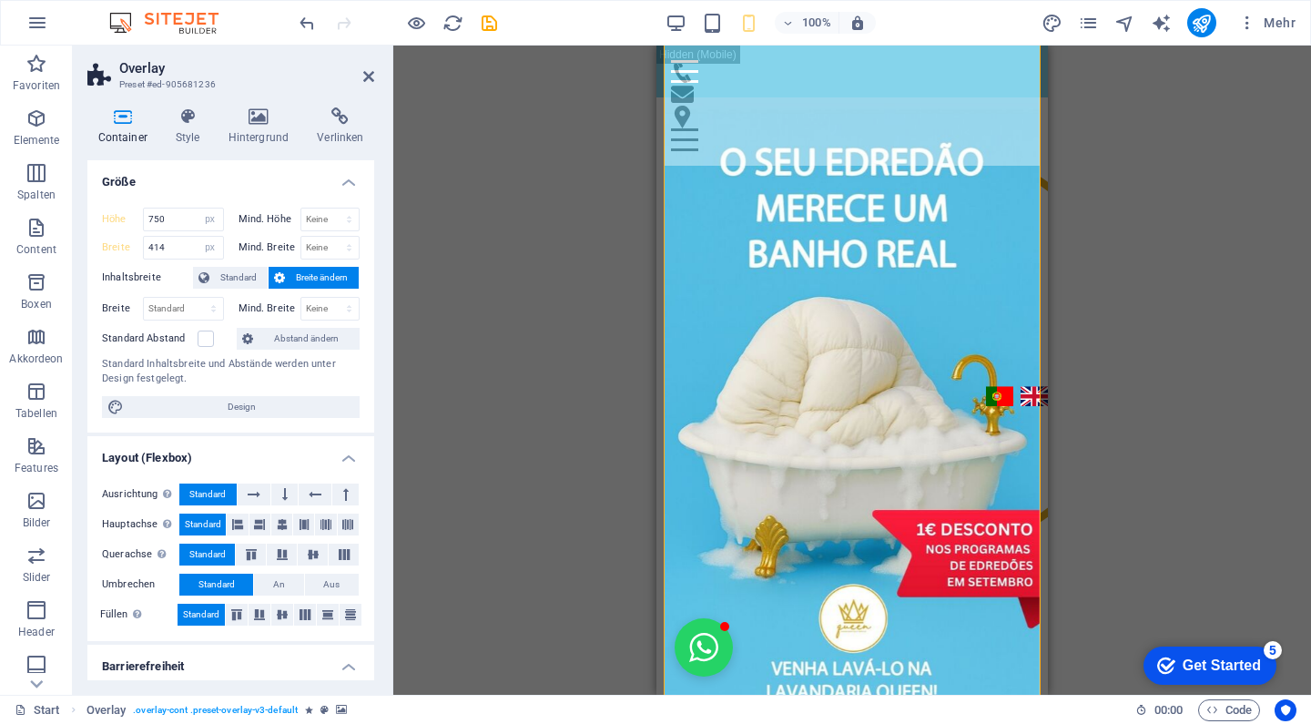
click at [738, 379] on figure at bounding box center [852, 412] width 375 height 683
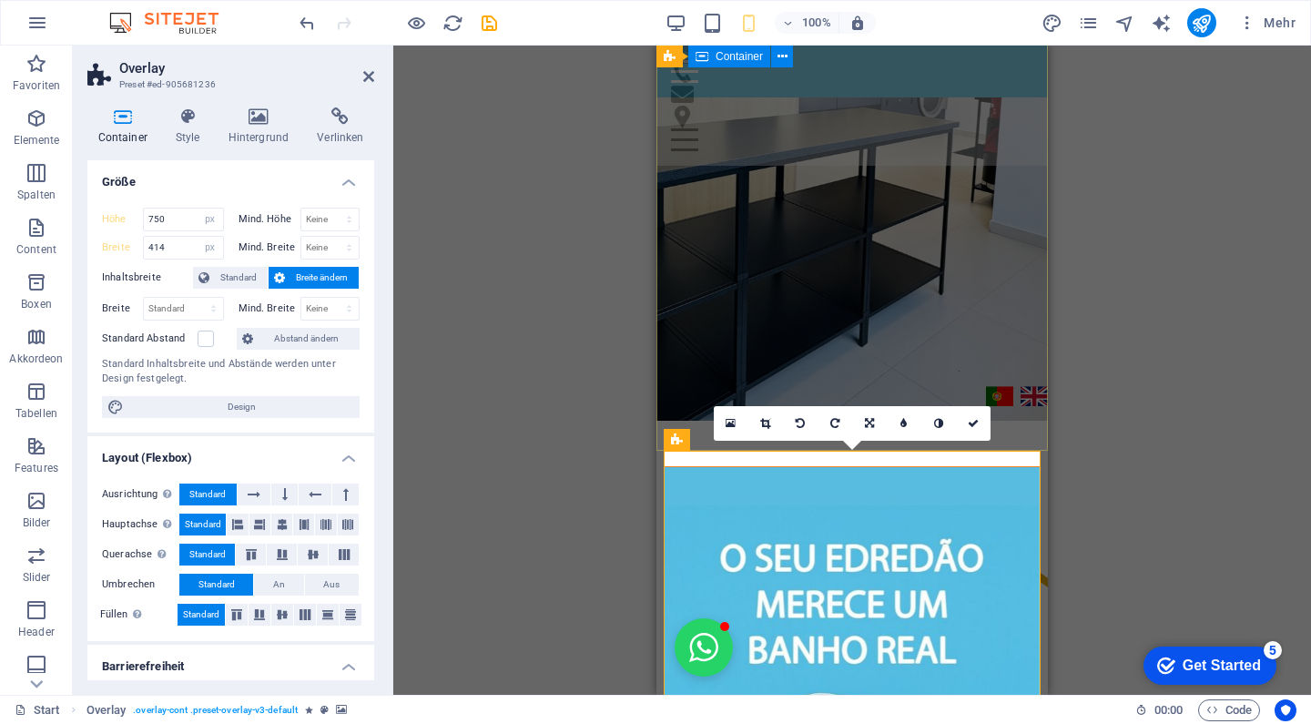
scroll to position [280, 0]
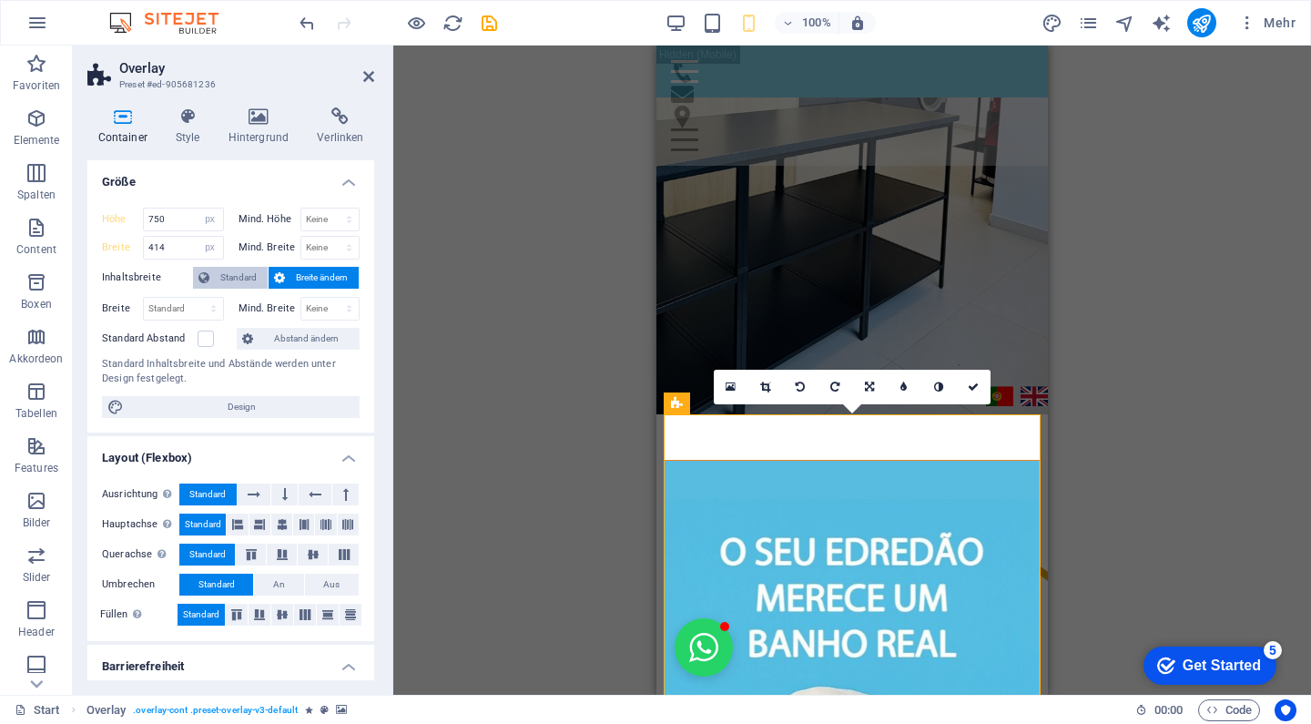
click at [242, 280] on span "Standard" at bounding box center [238, 278] width 47 height 22
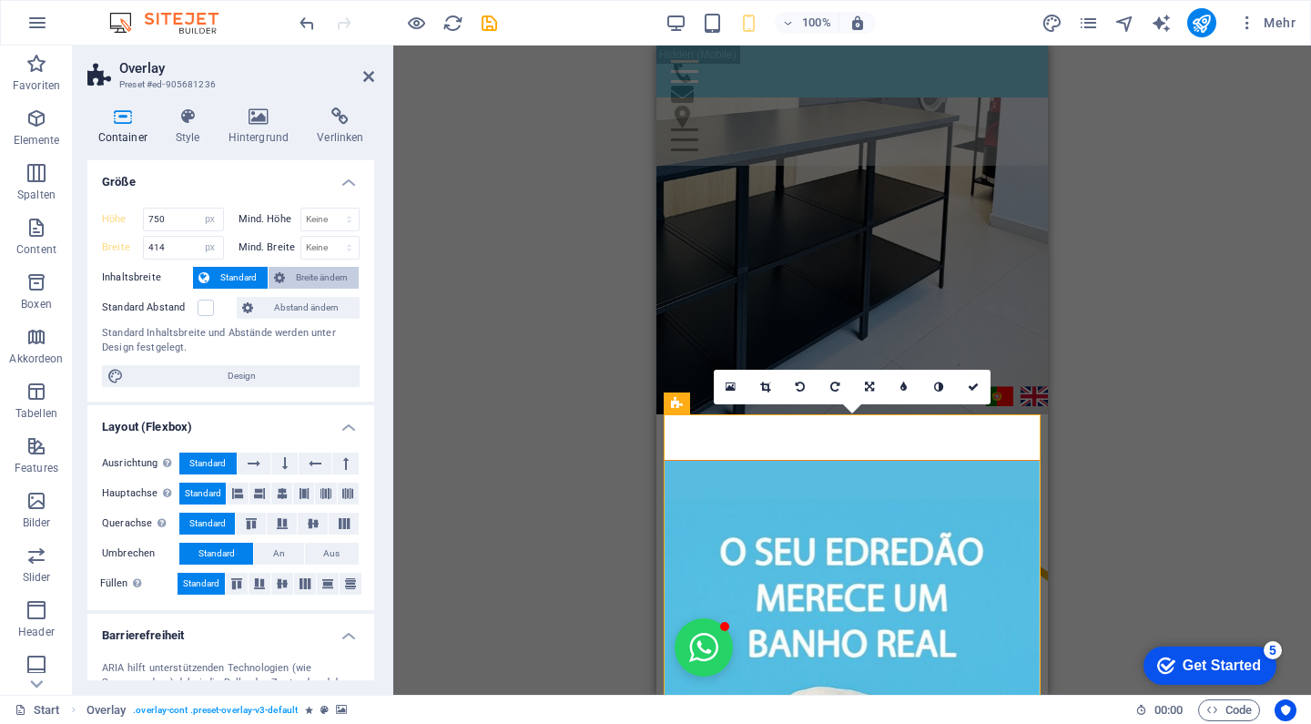
click at [292, 276] on span "Breite ändern" at bounding box center [321, 278] width 63 height 22
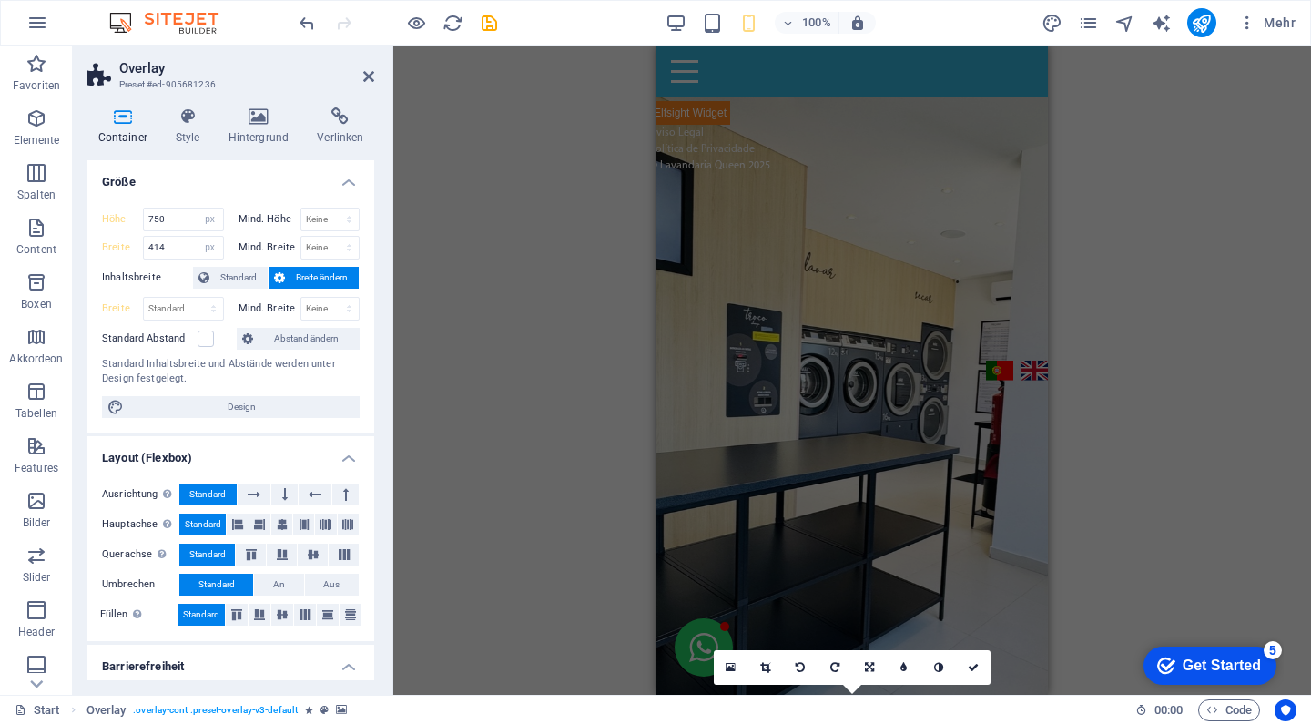
scroll to position [0, 0]
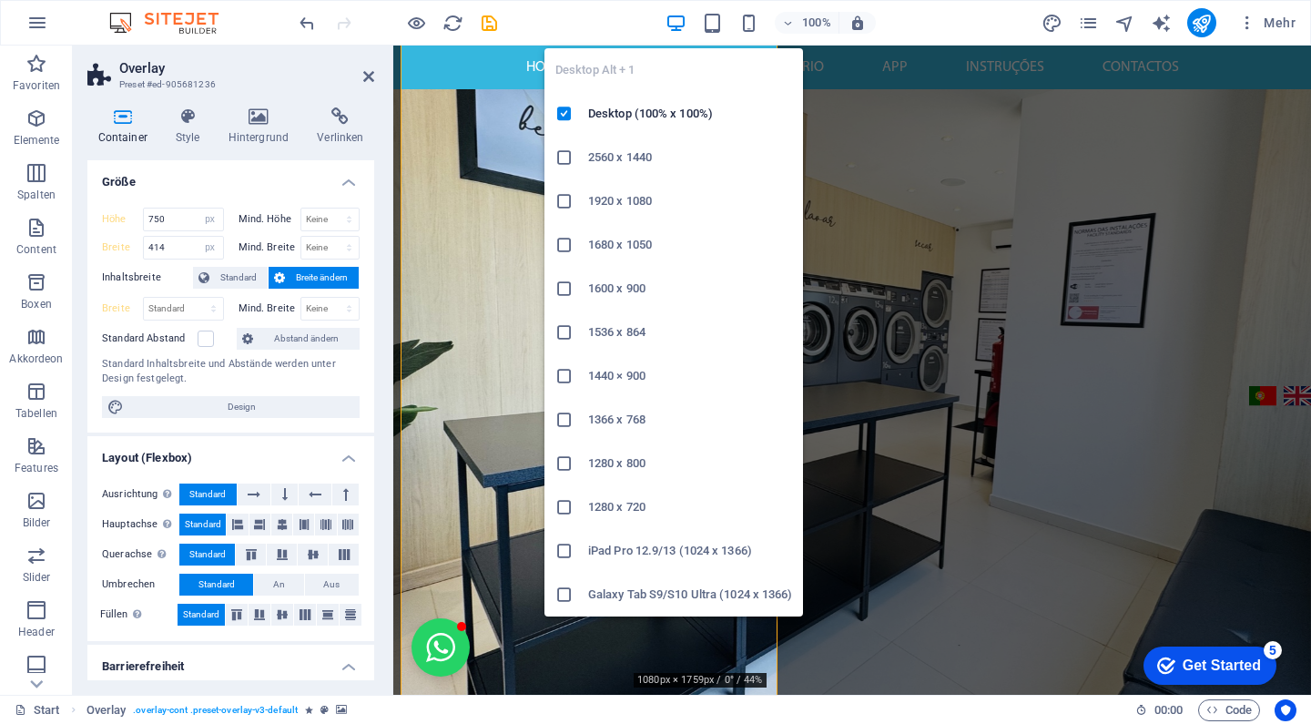
scroll to position [732, 0]
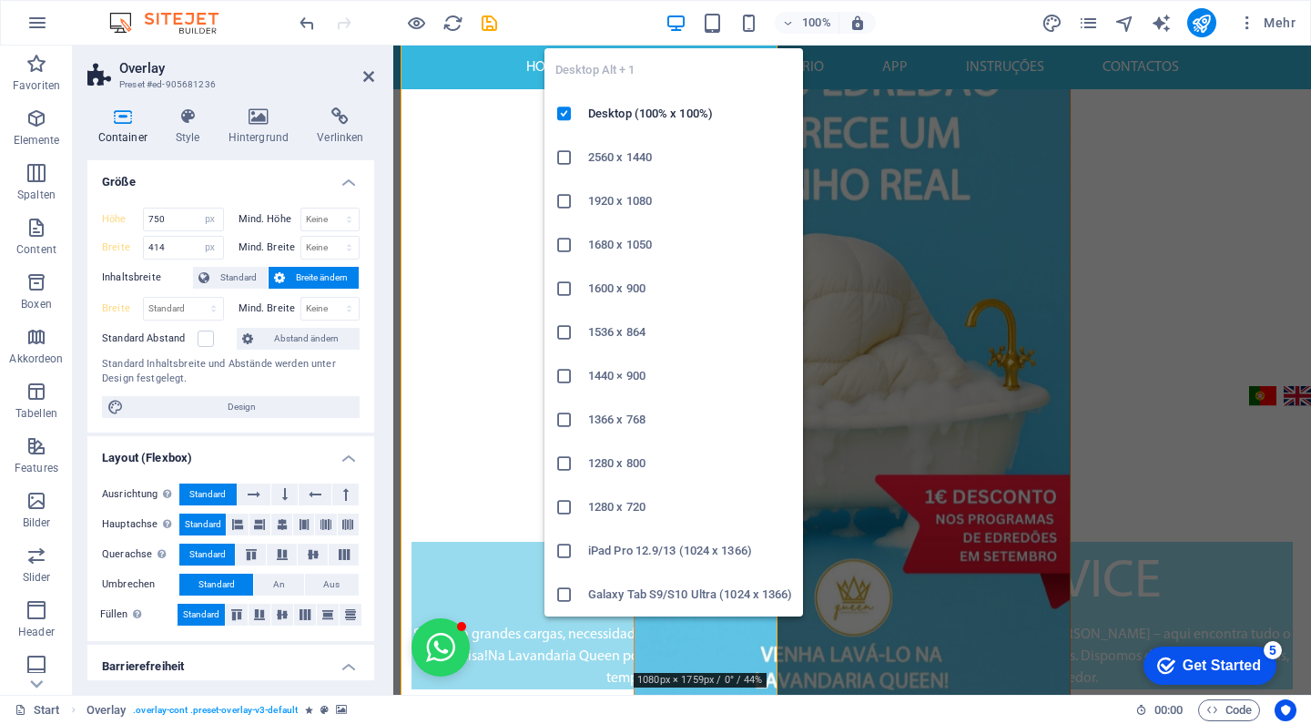
type input "780"
select select "DISABLED_OPTION_VALUE"
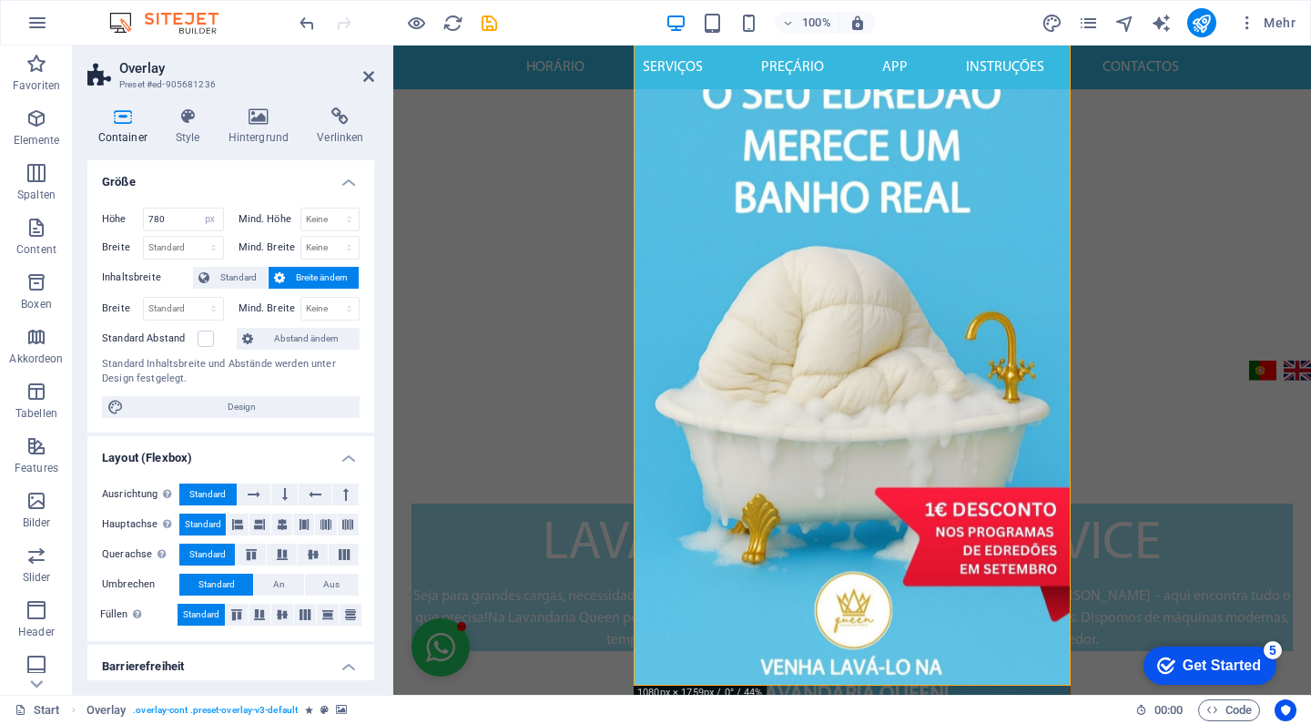
scroll to position [721, 0]
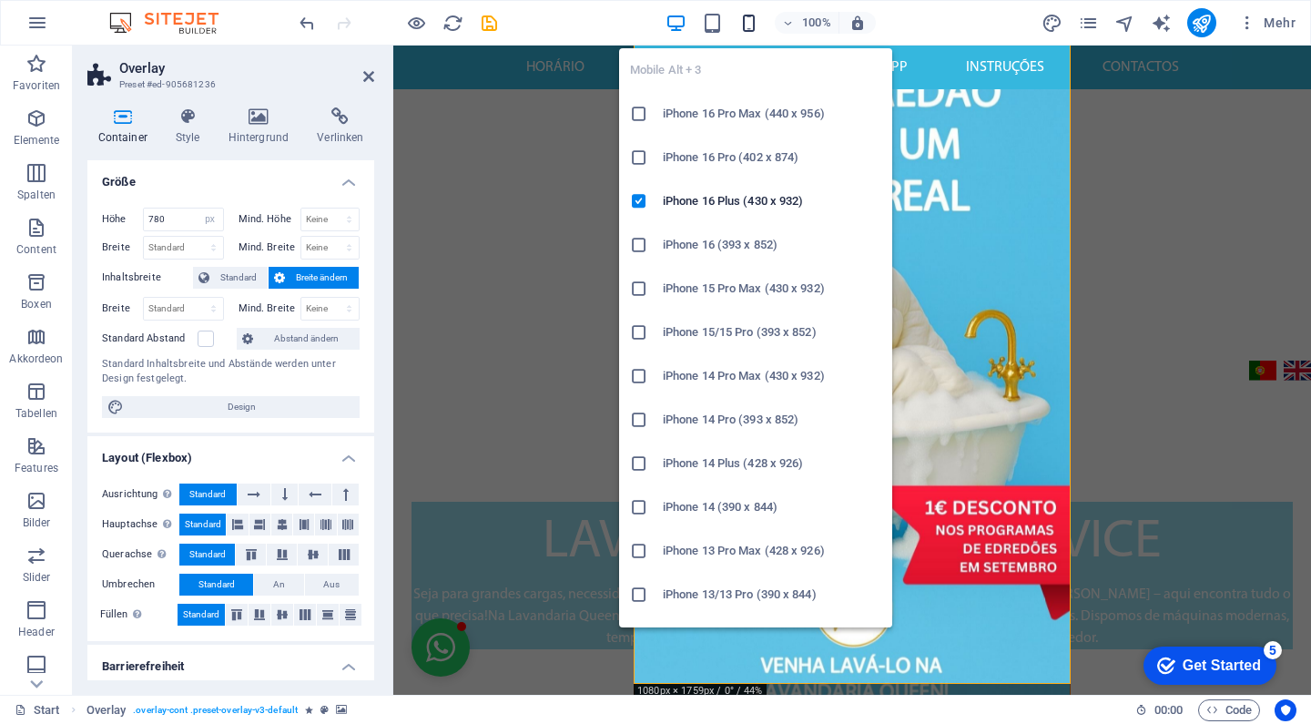
click at [753, 25] on icon "button" at bounding box center [748, 23] width 21 height 21
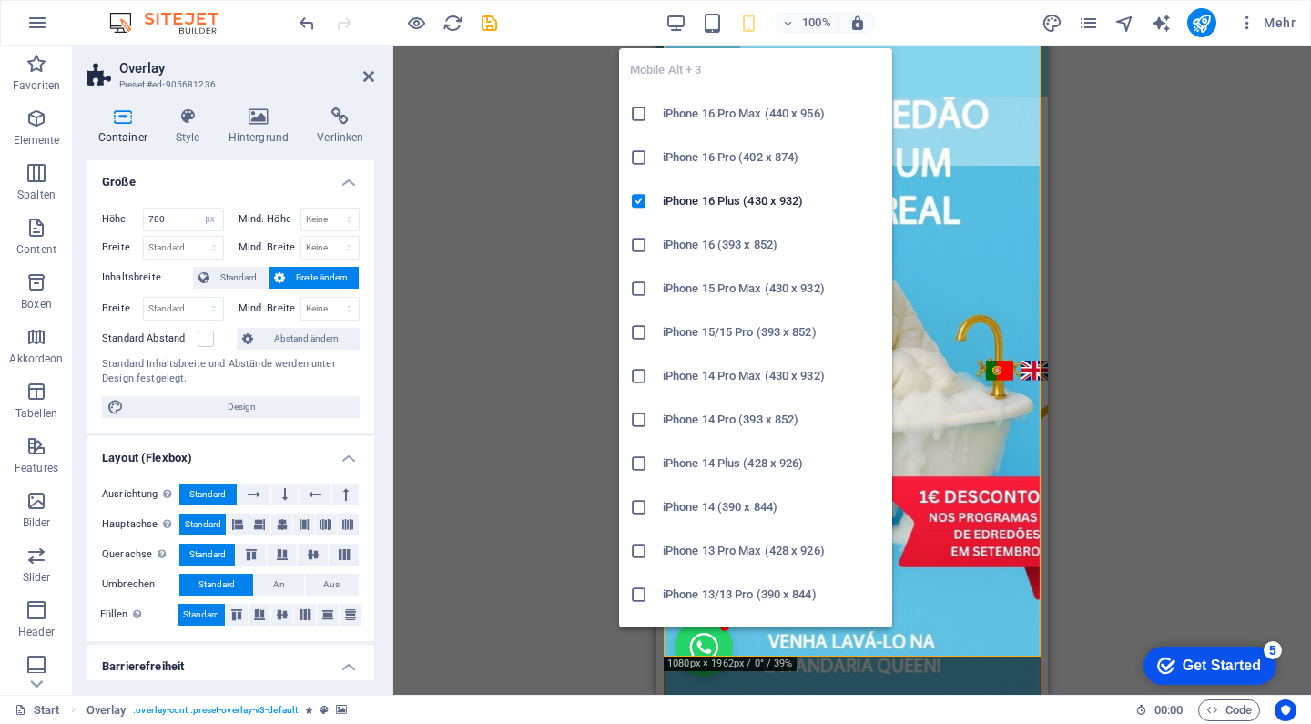
type input "750"
type input "414"
select select "px"
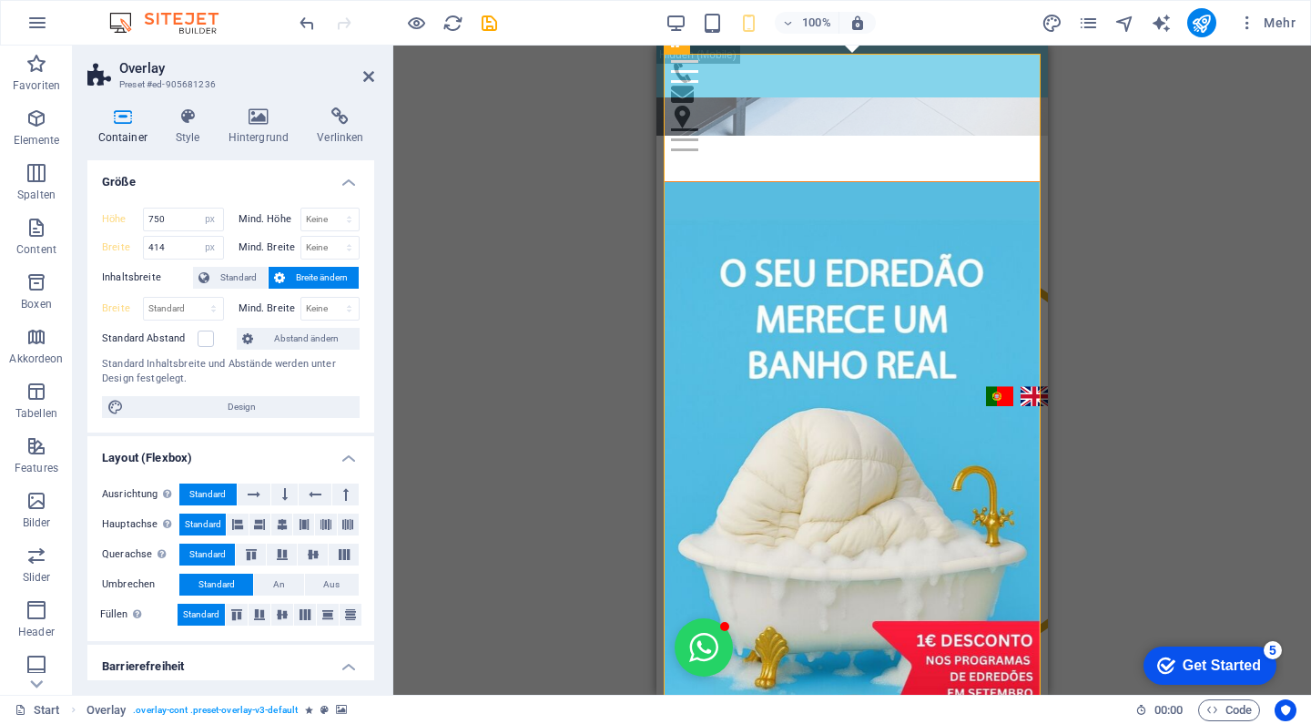
scroll to position [488, 0]
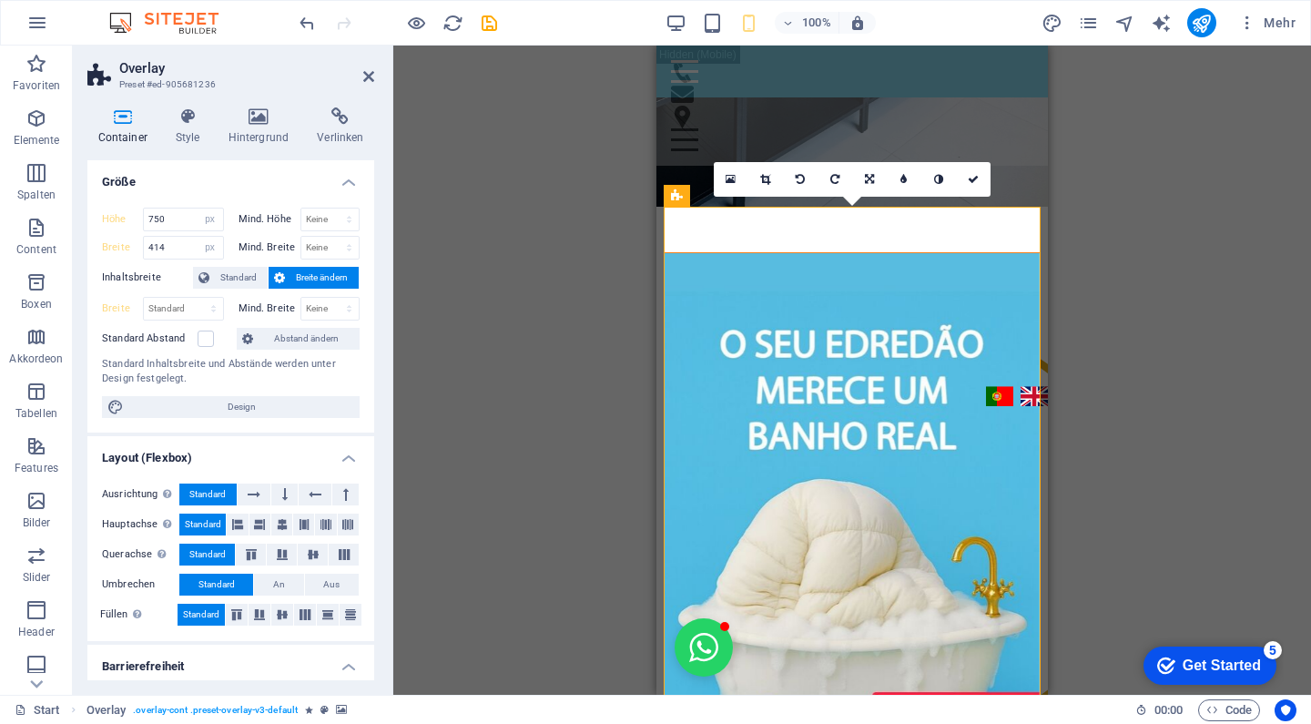
click at [688, 253] on figure at bounding box center [852, 594] width 375 height 683
click at [754, 197] on div "16:10 16:9 4:3 1:1 1:2 0" at bounding box center [852, 179] width 277 height 35
click at [746, 253] on figure at bounding box center [852, 594] width 375 height 683
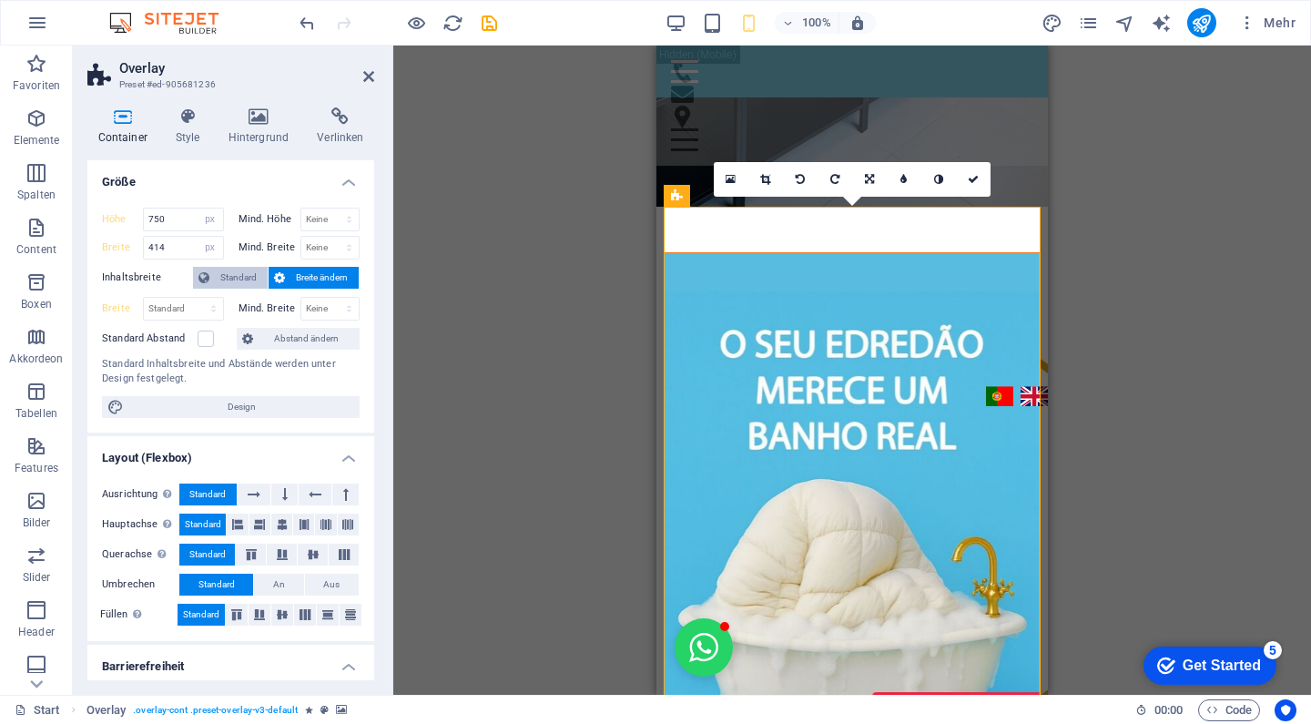
click at [228, 278] on span "Standard" at bounding box center [238, 278] width 47 height 22
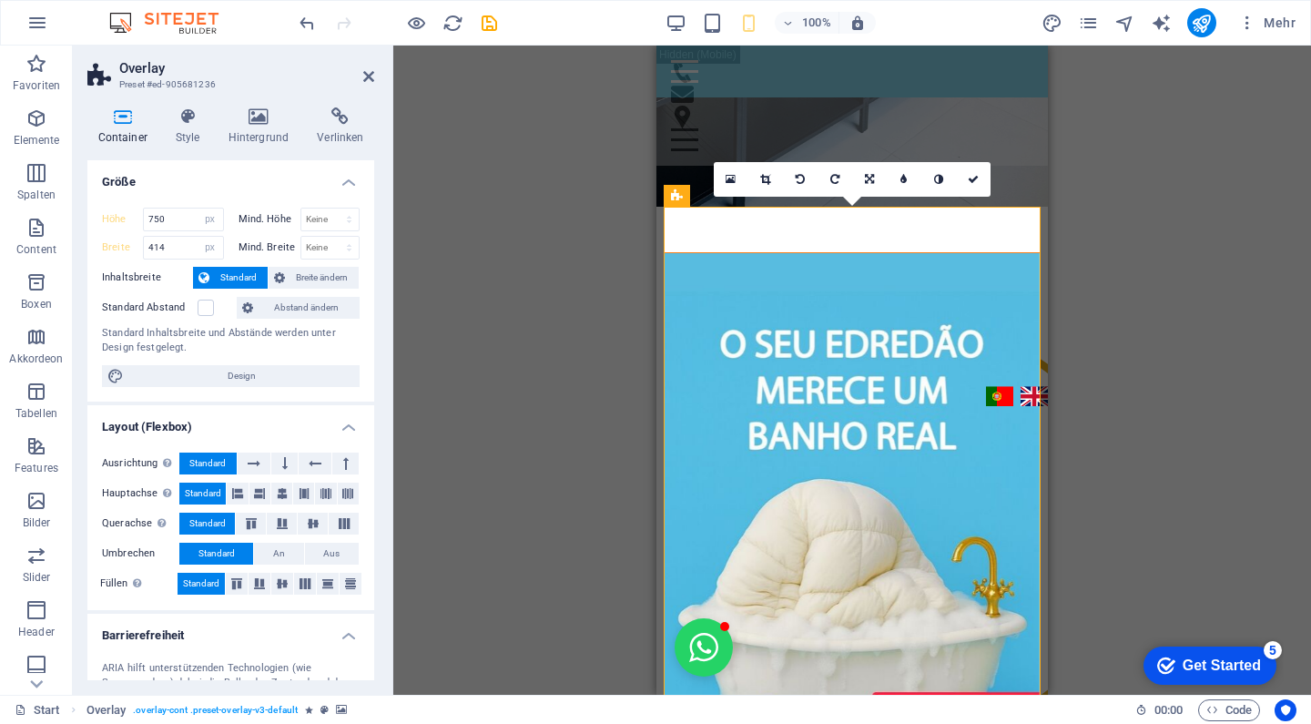
click at [304, 265] on div "Höhe 750 Standard px rem % vh vw Mind. Höhe Keine px rem % vh vw Breite 414 Sta…" at bounding box center [230, 297] width 287 height 208
click at [310, 274] on span "Breite ändern" at bounding box center [321, 278] width 63 height 22
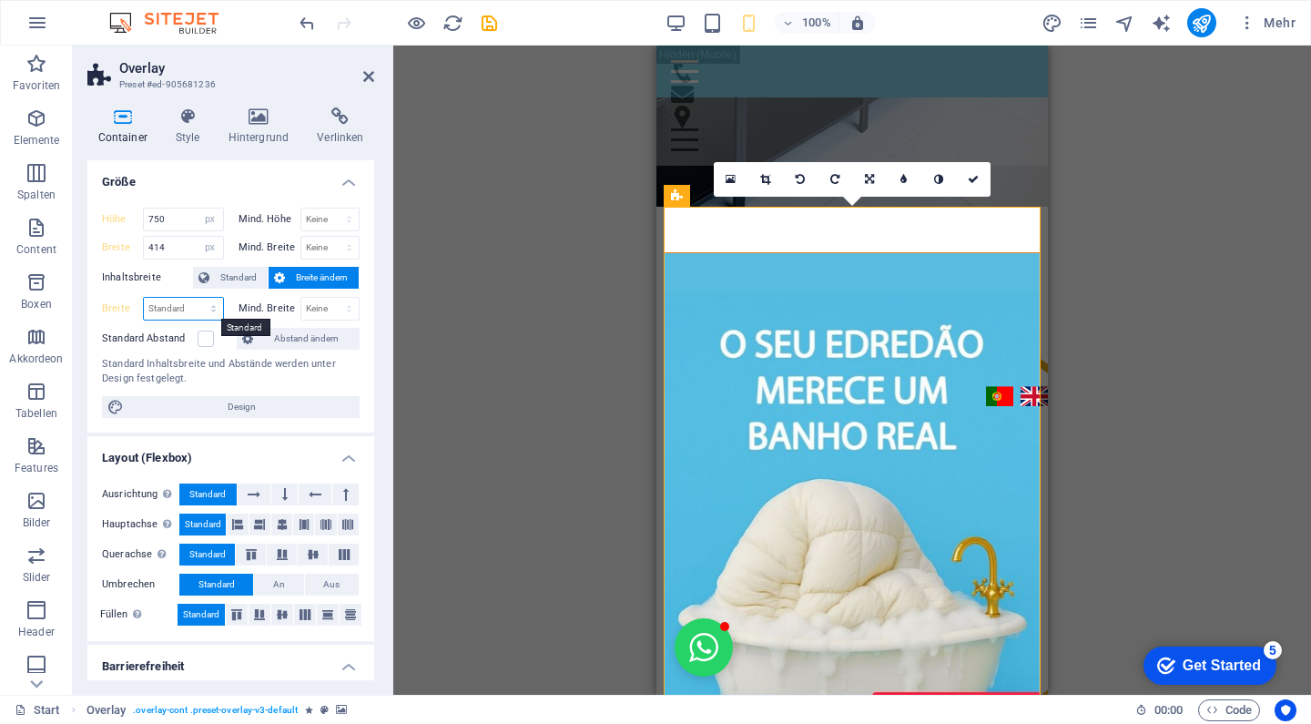
select select "px"
type input "300"
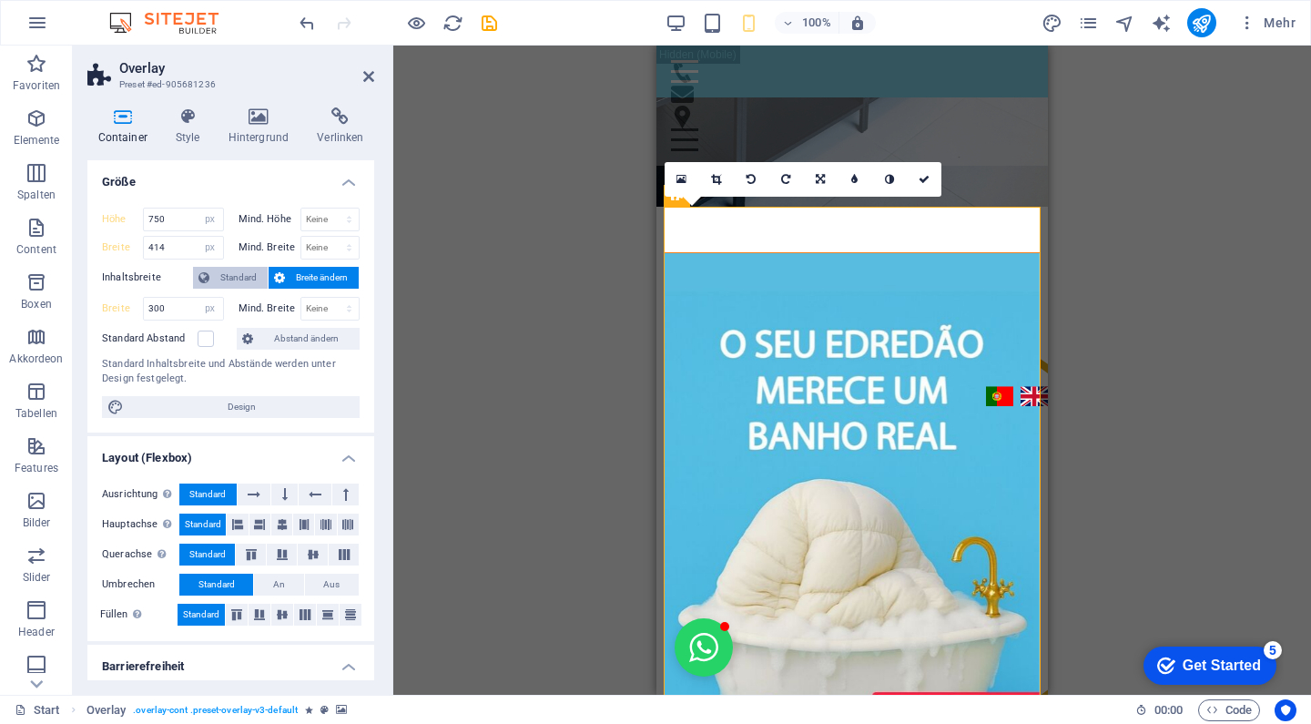
click at [242, 277] on span "Standard" at bounding box center [238, 278] width 47 height 22
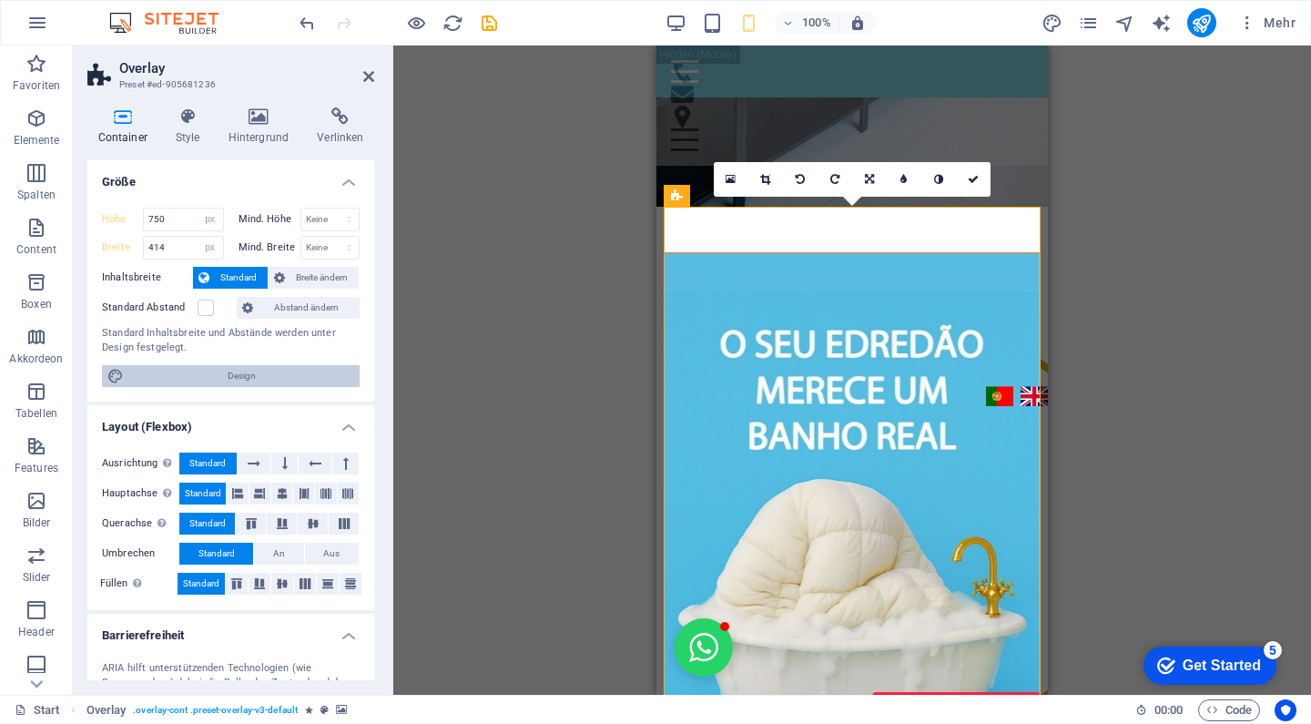
click at [262, 372] on span "Design" at bounding box center [241, 376] width 225 height 22
select select "px"
select select "300"
select select "px"
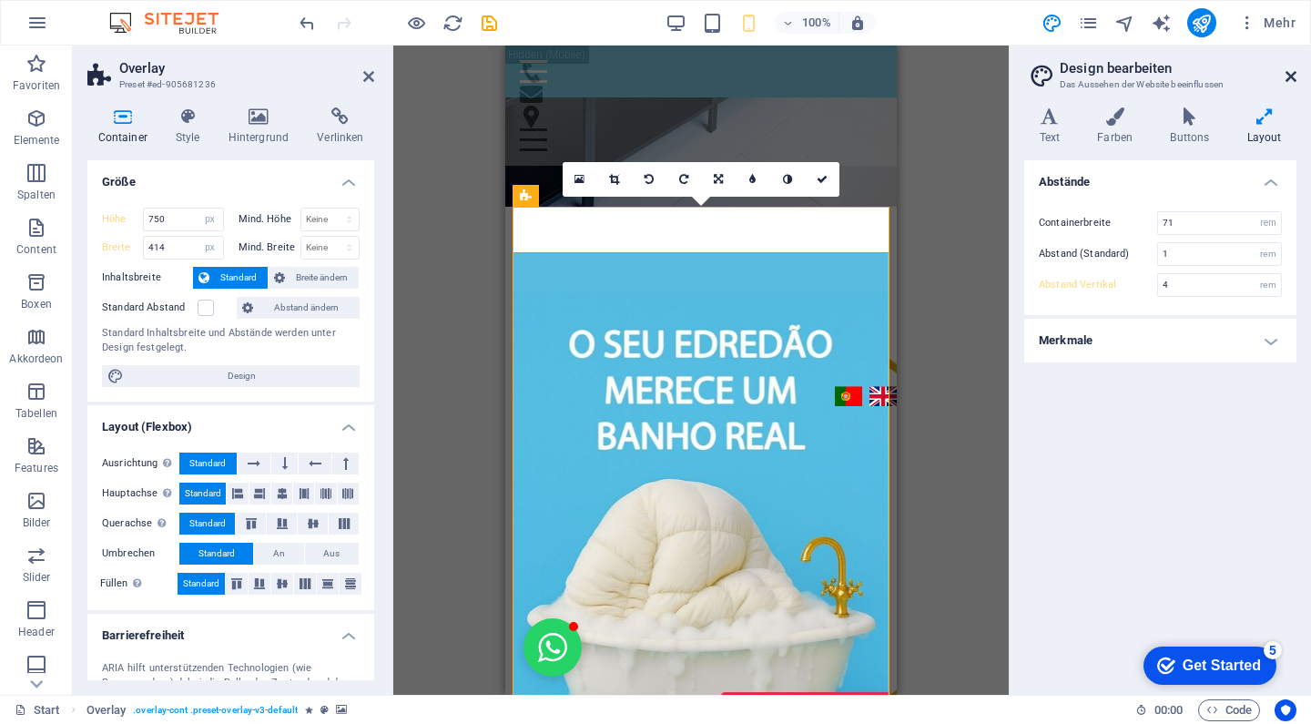
click at [1293, 75] on icon at bounding box center [1290, 76] width 11 height 15
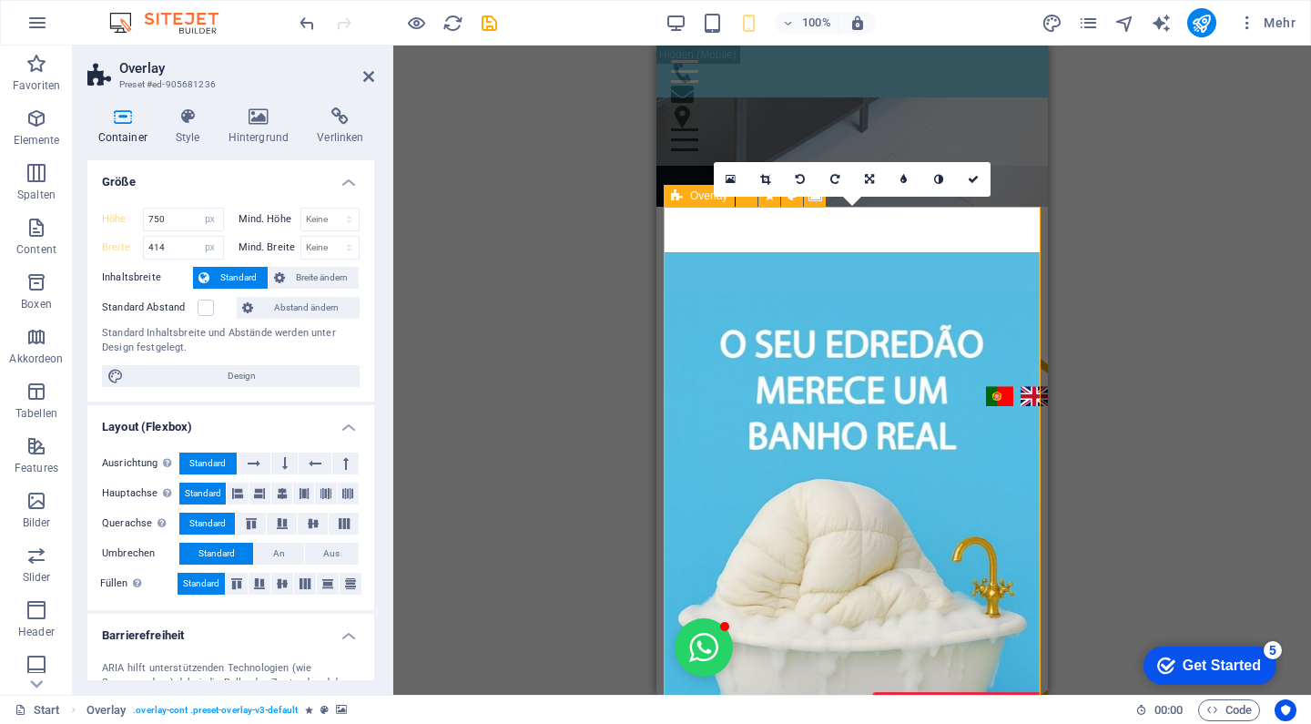
click at [968, 178] on icon at bounding box center [973, 179] width 11 height 11
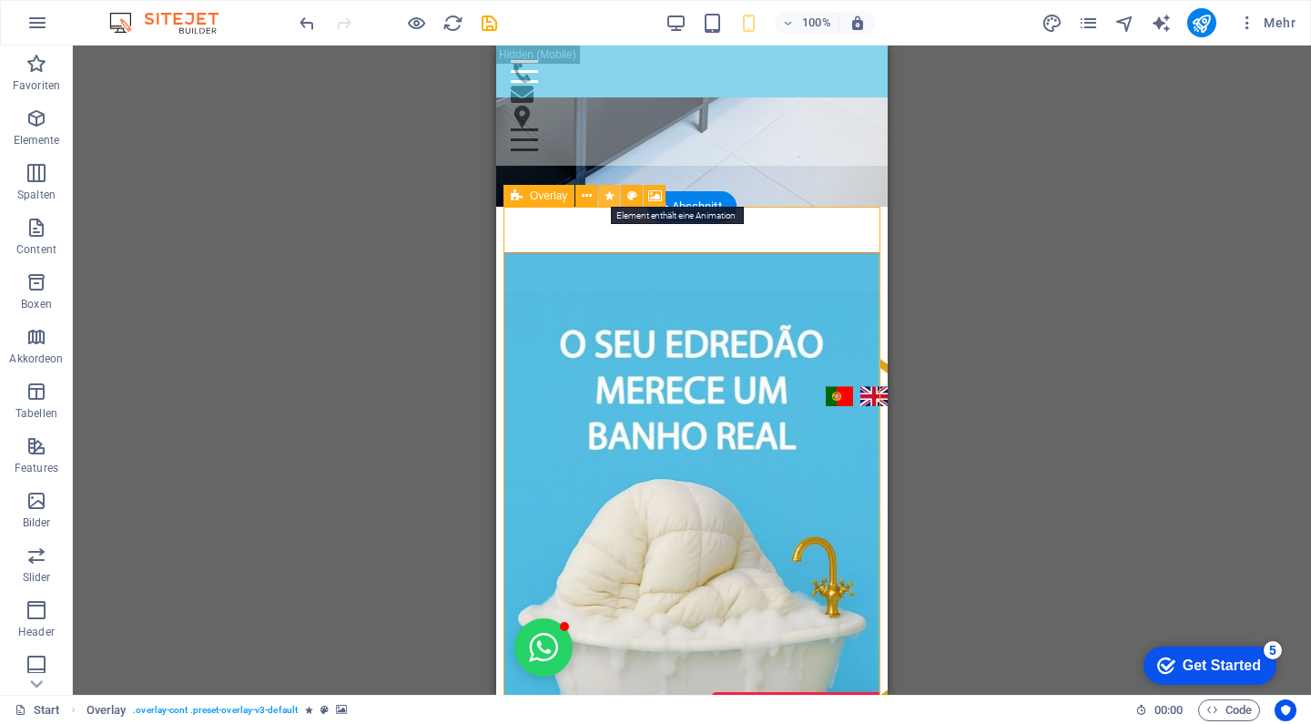
select select "overlay"
select select "%"
select select "onload"
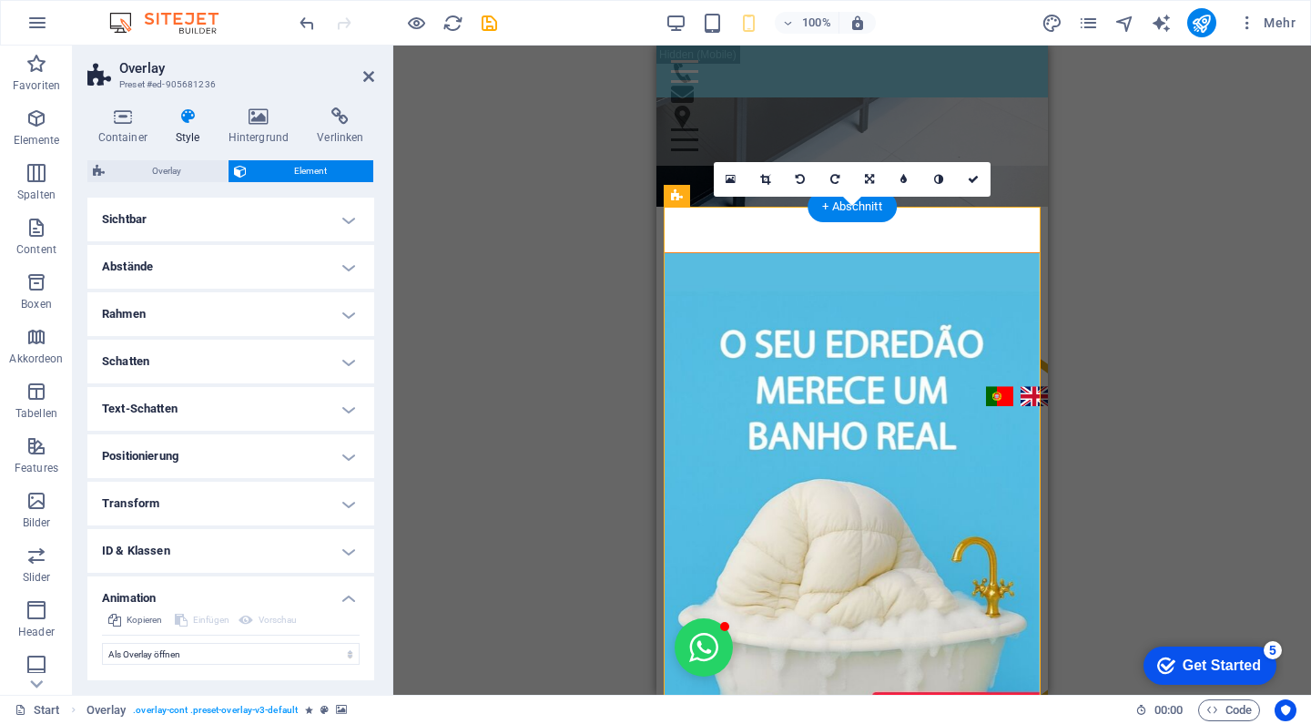
click at [195, 223] on h4 "Sichtbar" at bounding box center [230, 220] width 287 height 44
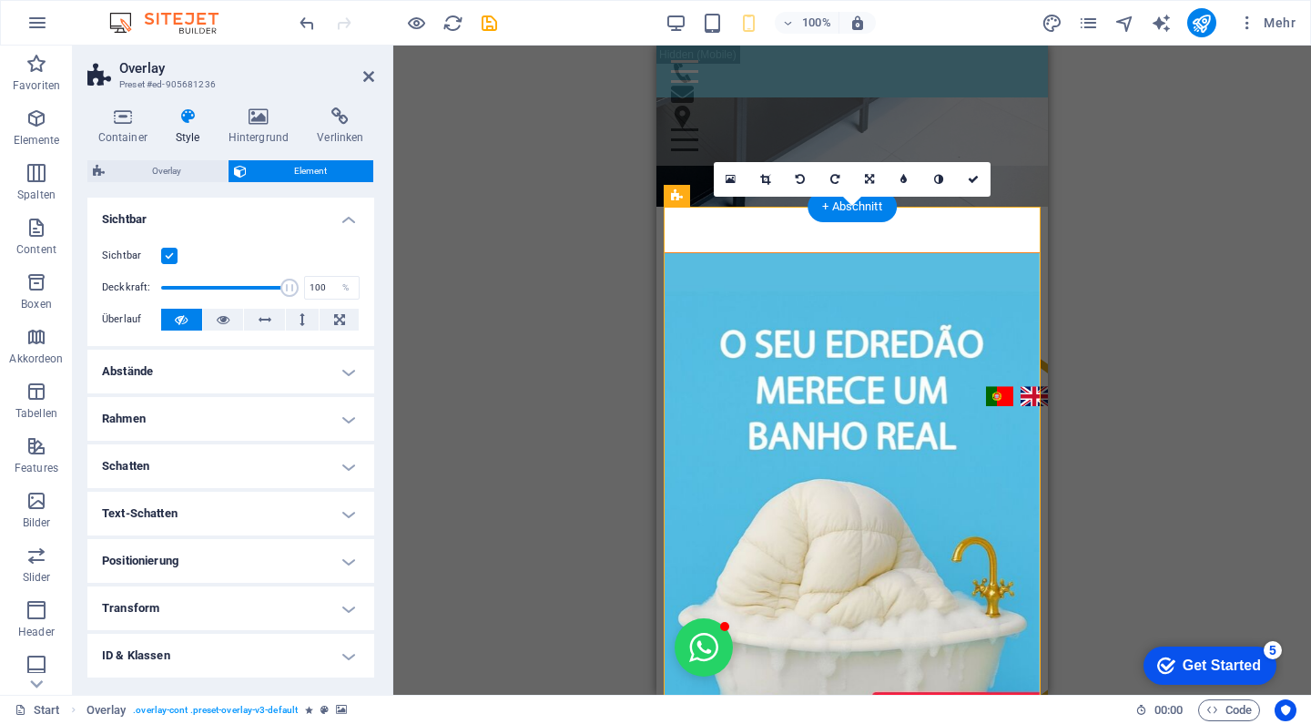
click at [195, 223] on h4 "Sichtbar" at bounding box center [230, 214] width 287 height 33
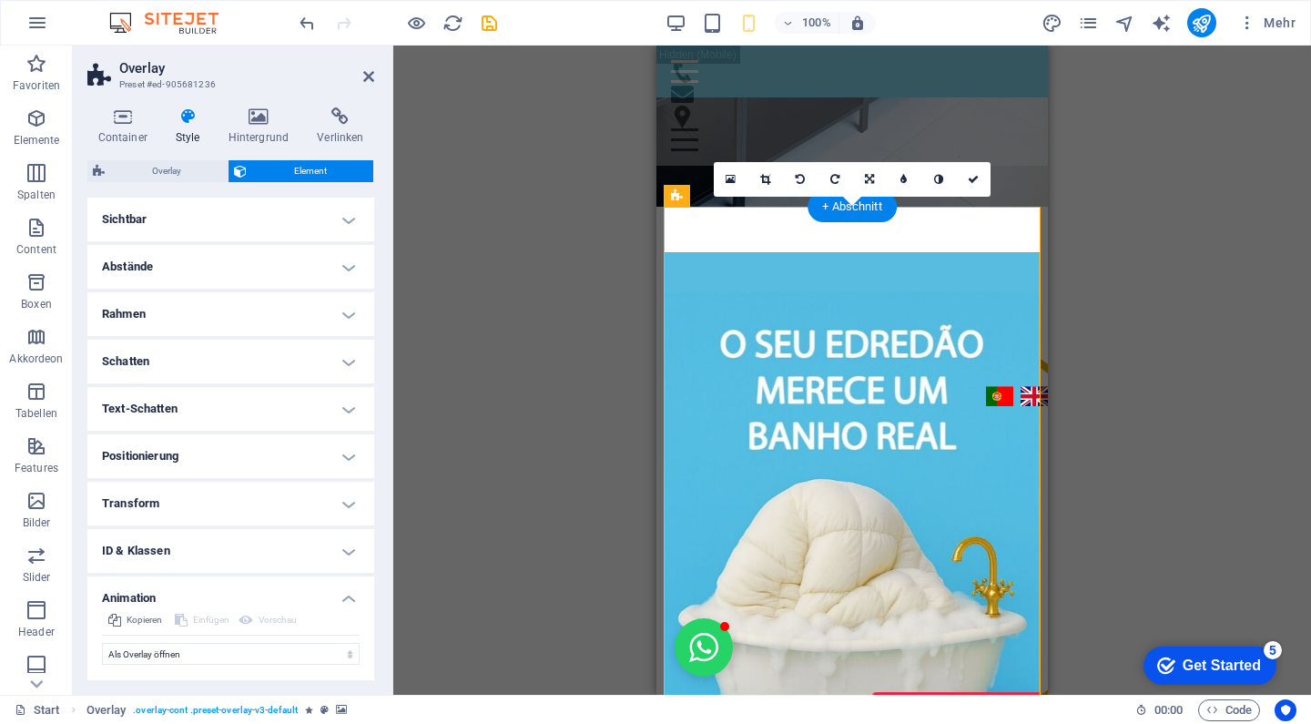
click at [199, 253] on h4 "Abstände" at bounding box center [230, 267] width 287 height 44
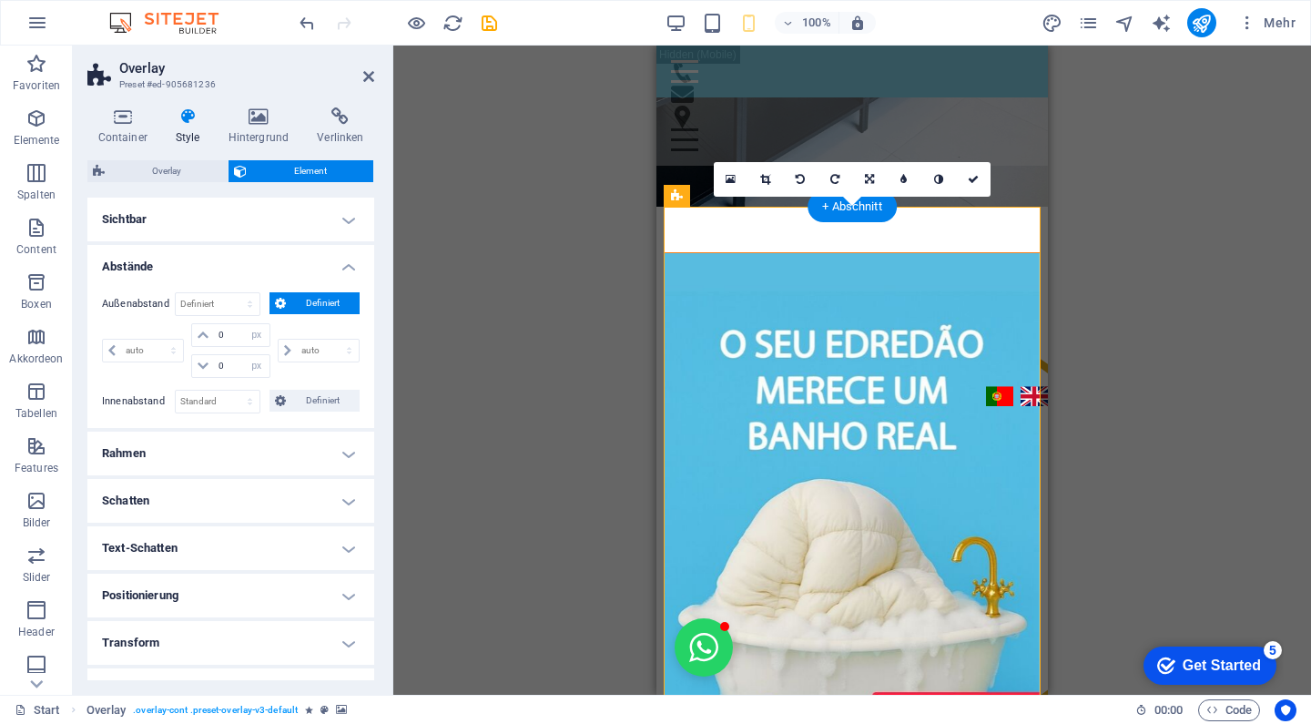
click at [199, 253] on h4 "Abstände" at bounding box center [230, 261] width 287 height 33
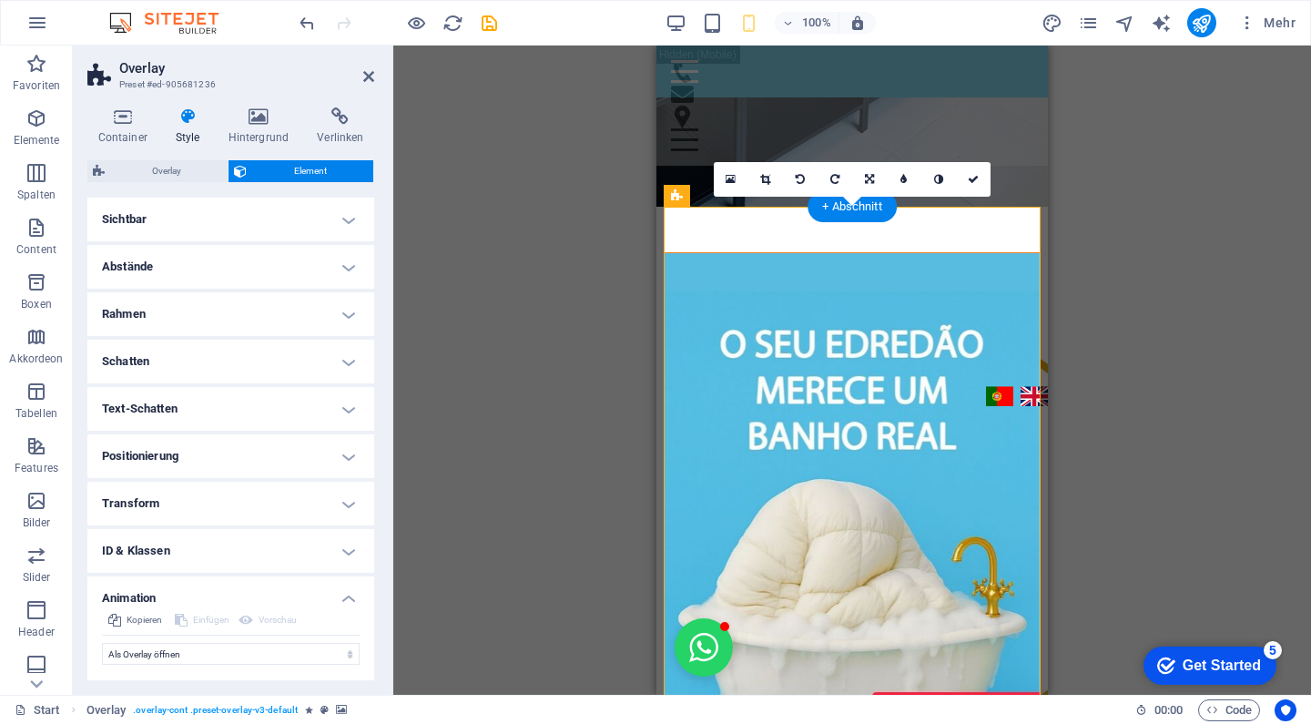
scroll to position [36, 0]
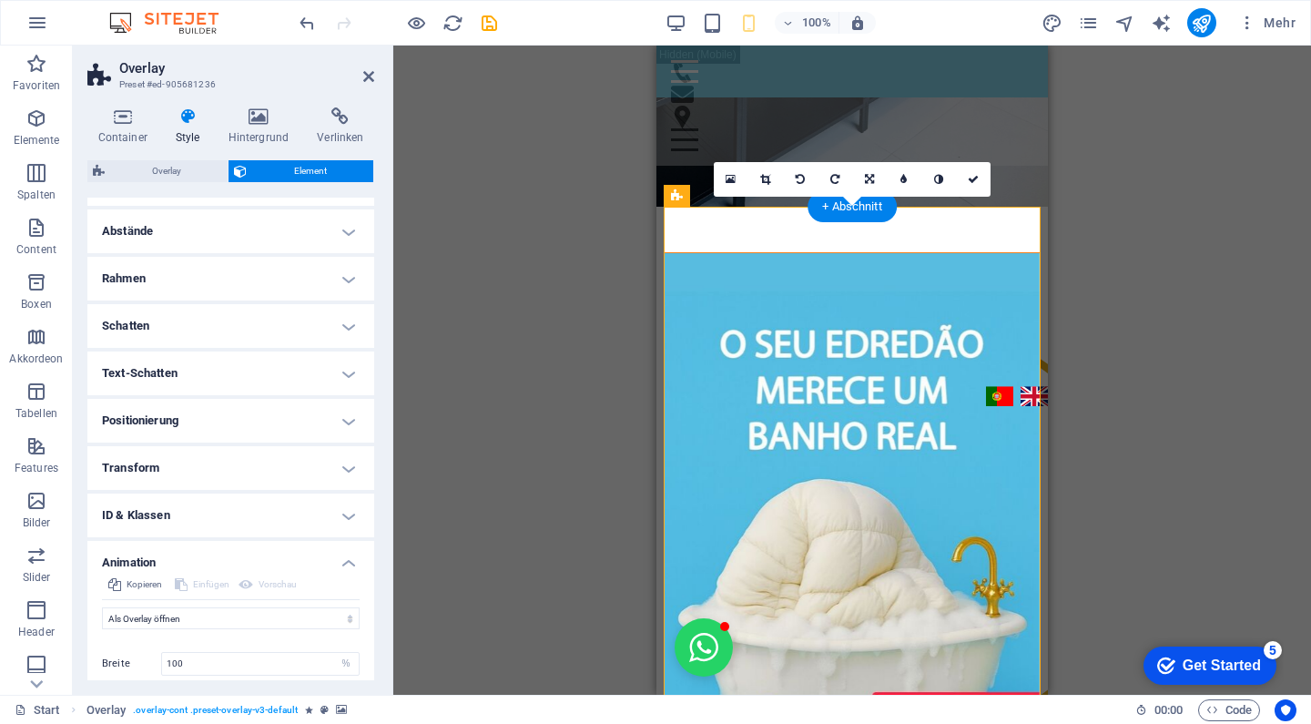
click at [202, 426] on h4 "Positionierung" at bounding box center [230, 421] width 287 height 44
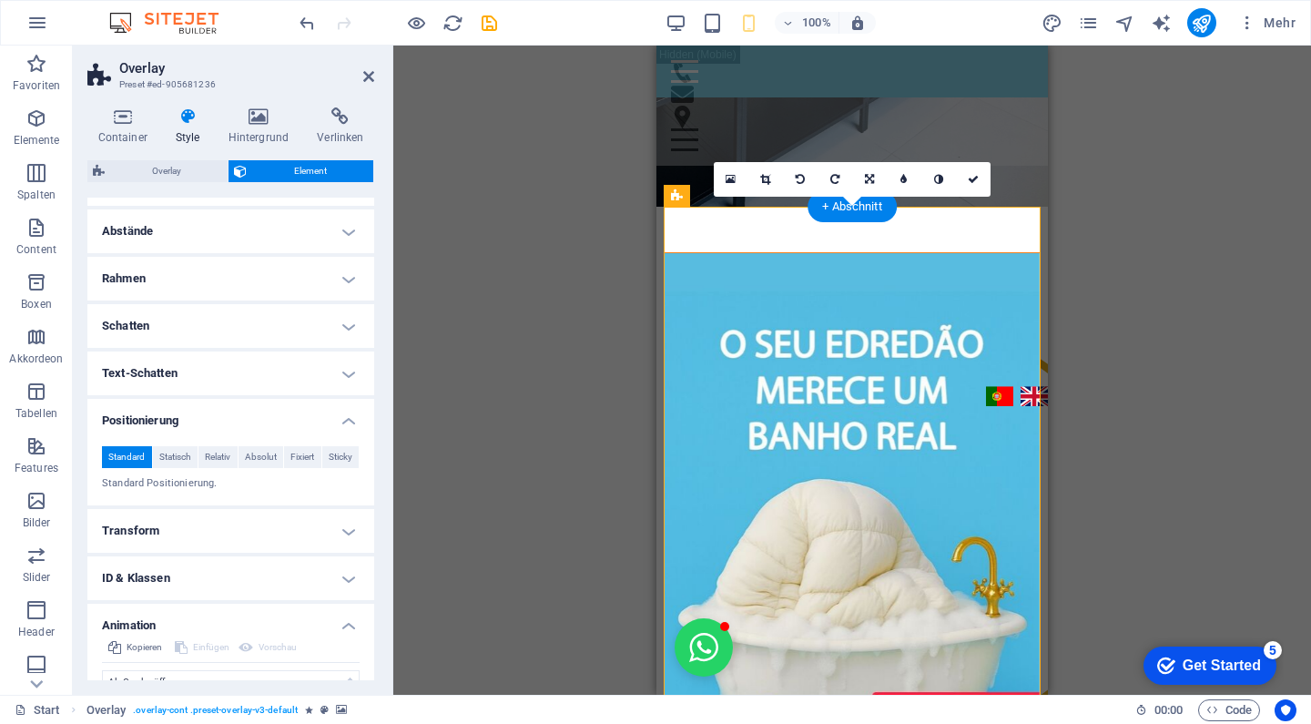
click at [202, 422] on h4 "Positionierung" at bounding box center [230, 415] width 287 height 33
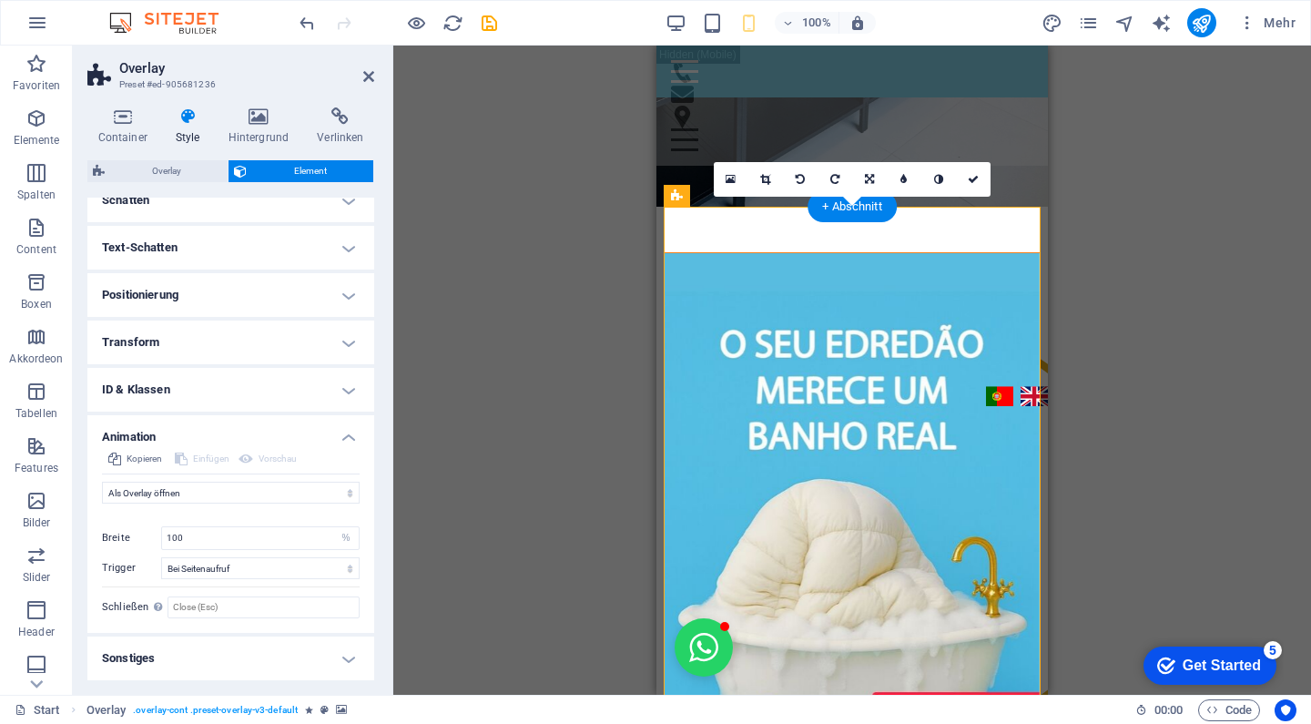
scroll to position [160, 0]
click at [211, 535] on input "100" at bounding box center [260, 539] width 197 height 22
drag, startPoint x: 211, startPoint y: 535, endPoint x: 114, endPoint y: 533, distance: 97.4
click at [114, 533] on div "Breite 100 auto px %" at bounding box center [231, 539] width 258 height 24
type input "80"
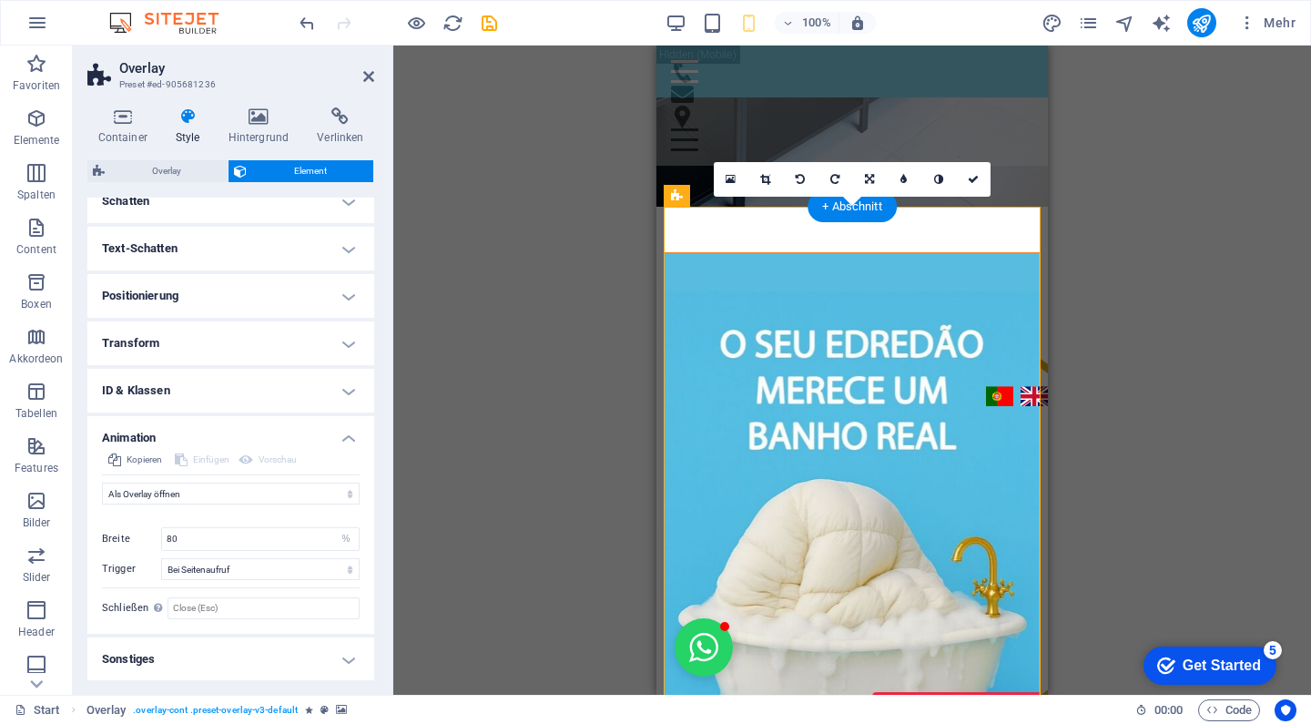
click at [231, 514] on div "Initial Element ausgeblendet Element eingeblendet Dauer .5 s ms Verzögerung 0 s…" at bounding box center [231, 561] width 258 height 115
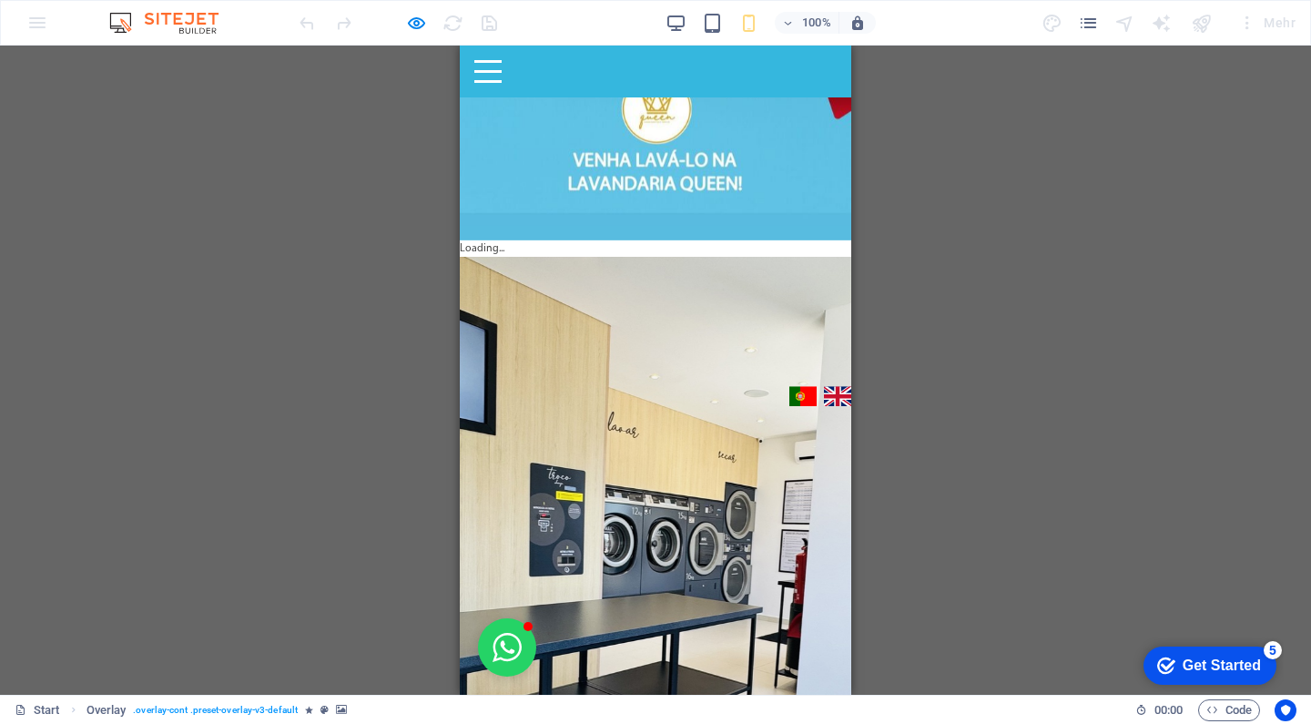
scroll to position [0, 0]
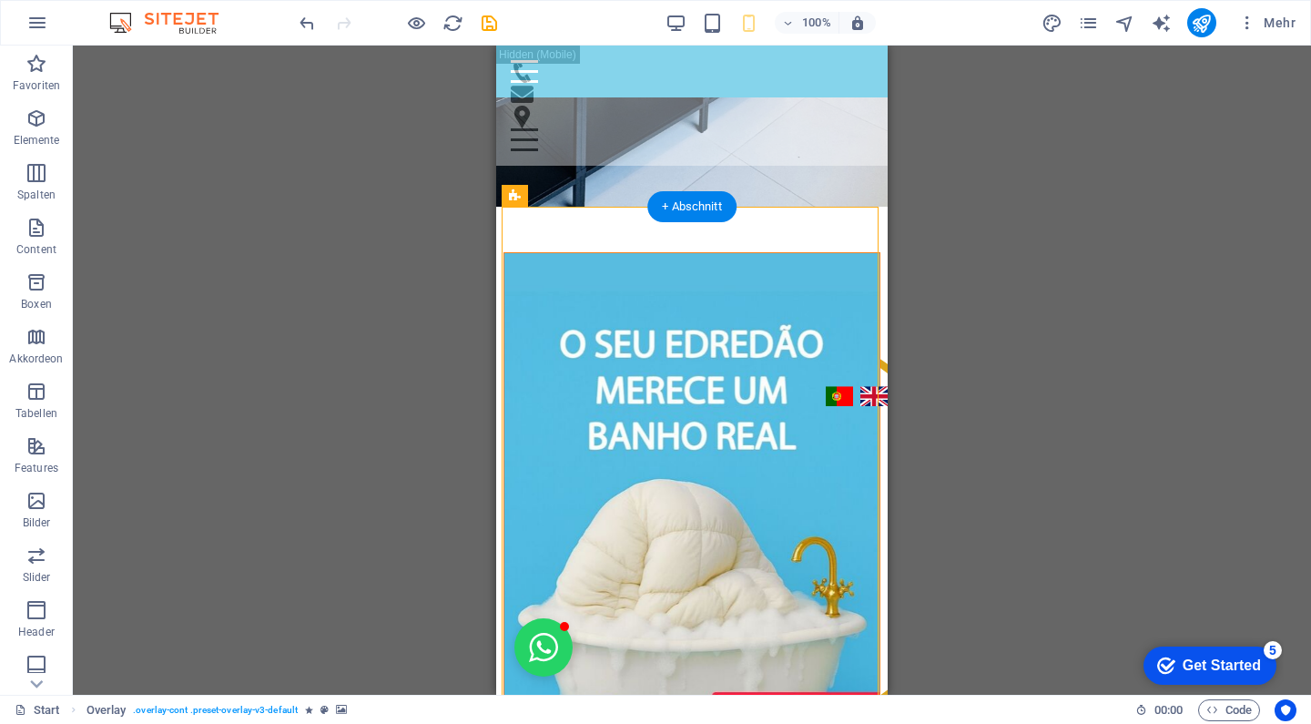
click at [594, 253] on figure at bounding box center [691, 594] width 375 height 683
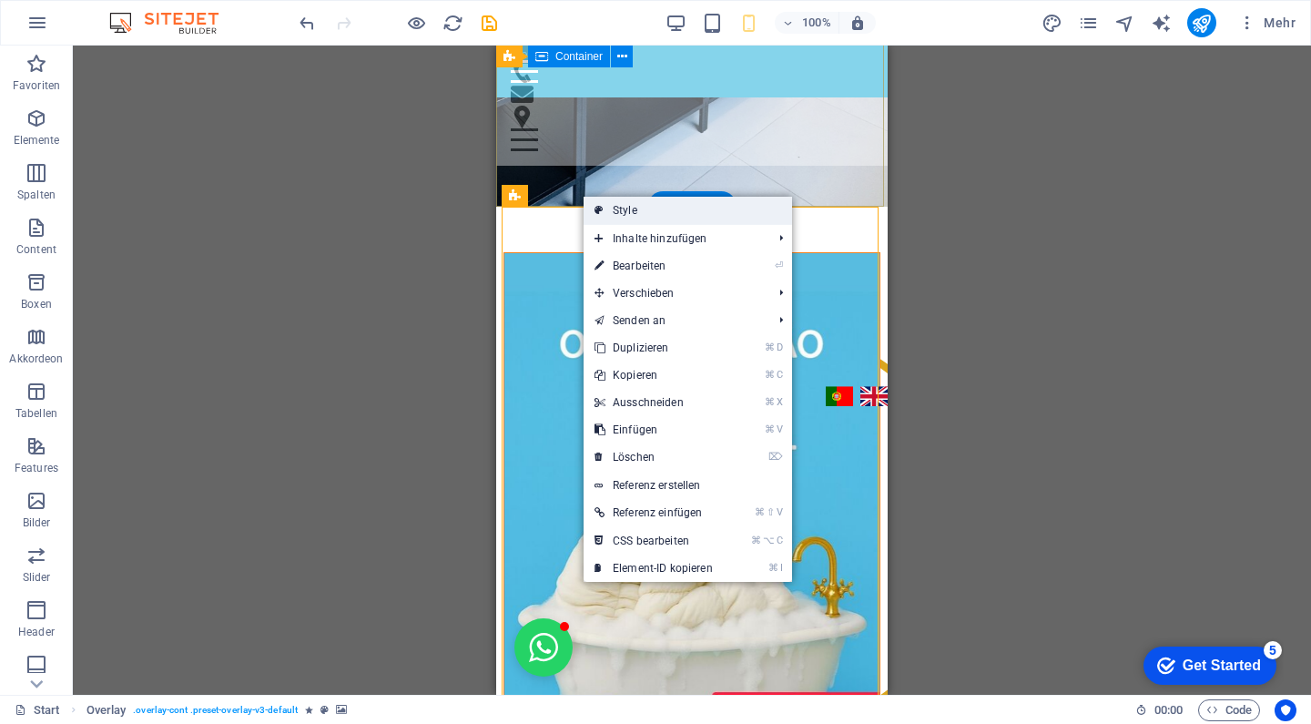
click at [601, 208] on icon at bounding box center [598, 210] width 9 height 27
select select "%"
select select "rem"
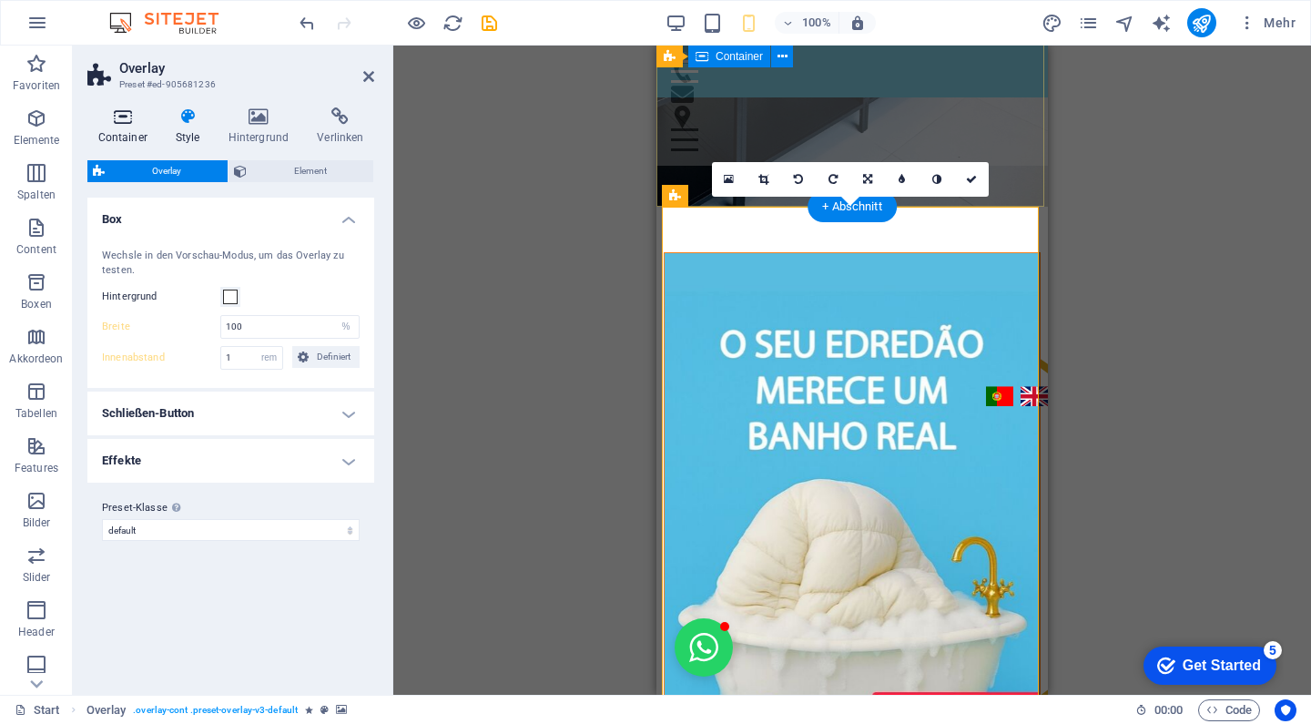
click at [103, 129] on h4 "Container" at bounding box center [125, 126] width 77 height 38
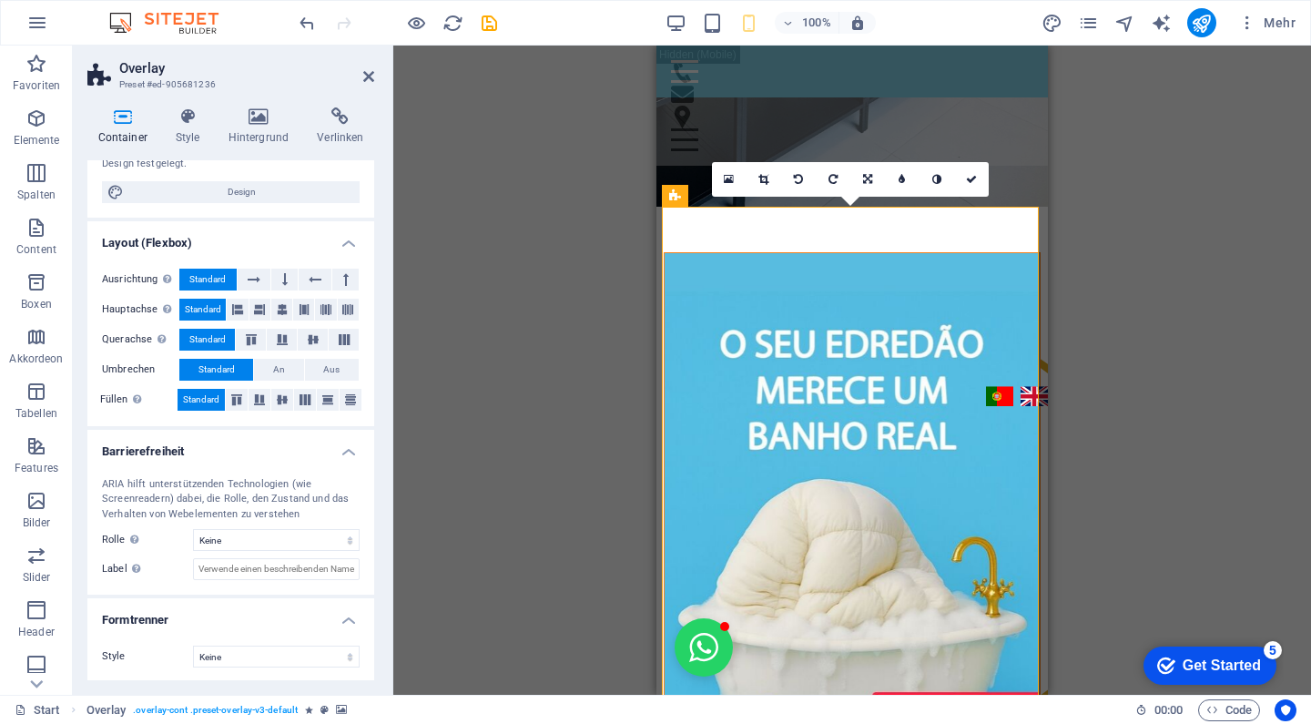
scroll to position [183, 0]
click at [969, 174] on icon at bounding box center [971, 179] width 11 height 11
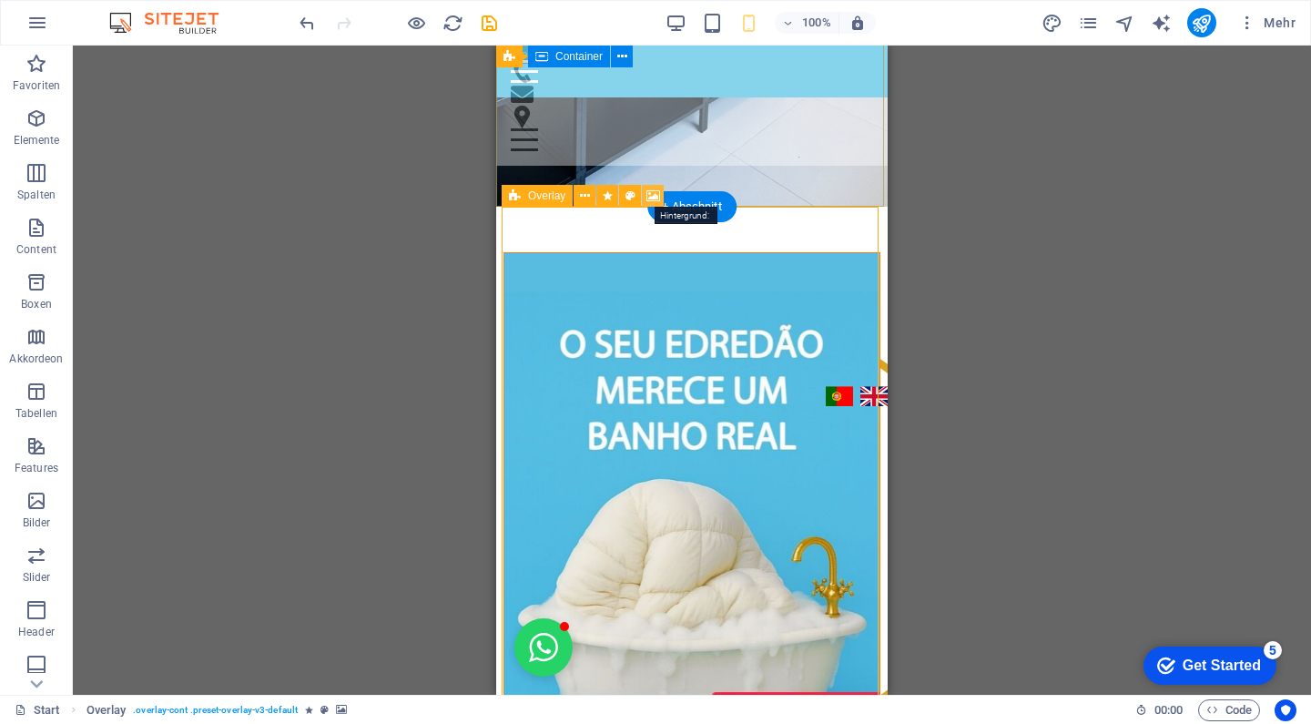
click at [0, 0] on icon at bounding box center [0, 0] width 0 height 0
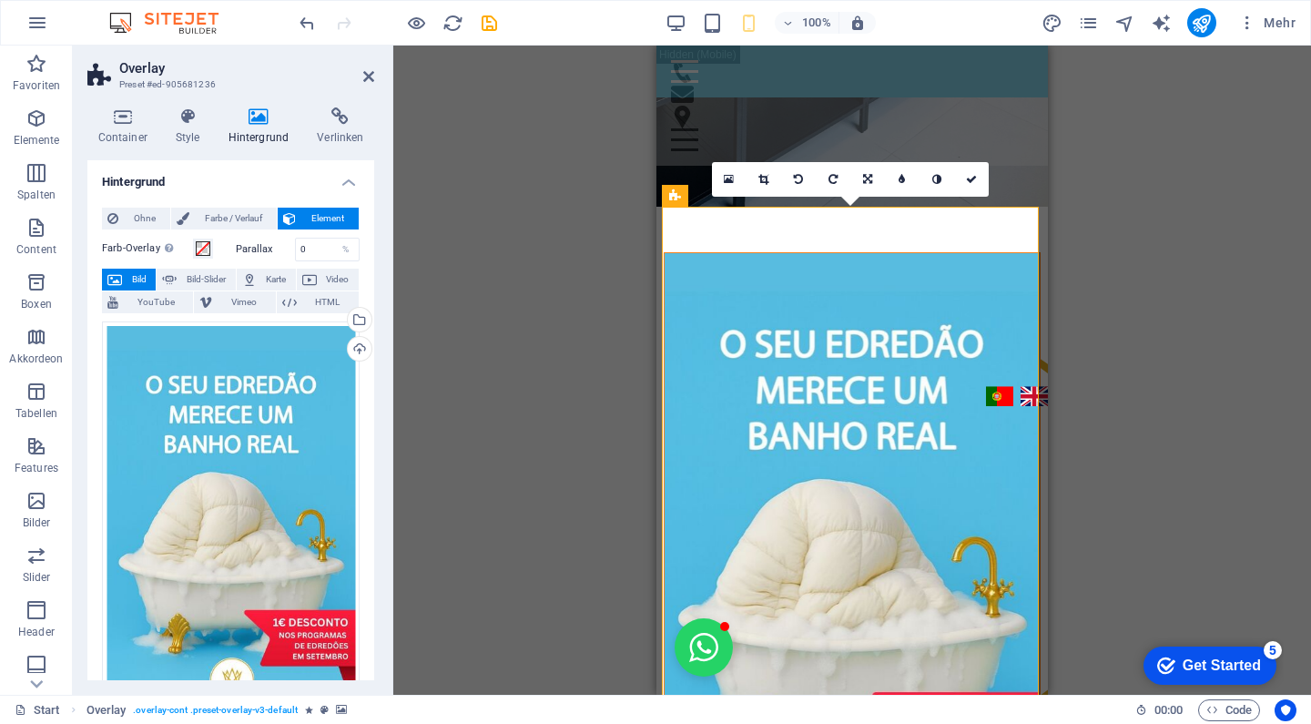
scroll to position [0, 0]
click at [975, 188] on link at bounding box center [971, 179] width 35 height 35
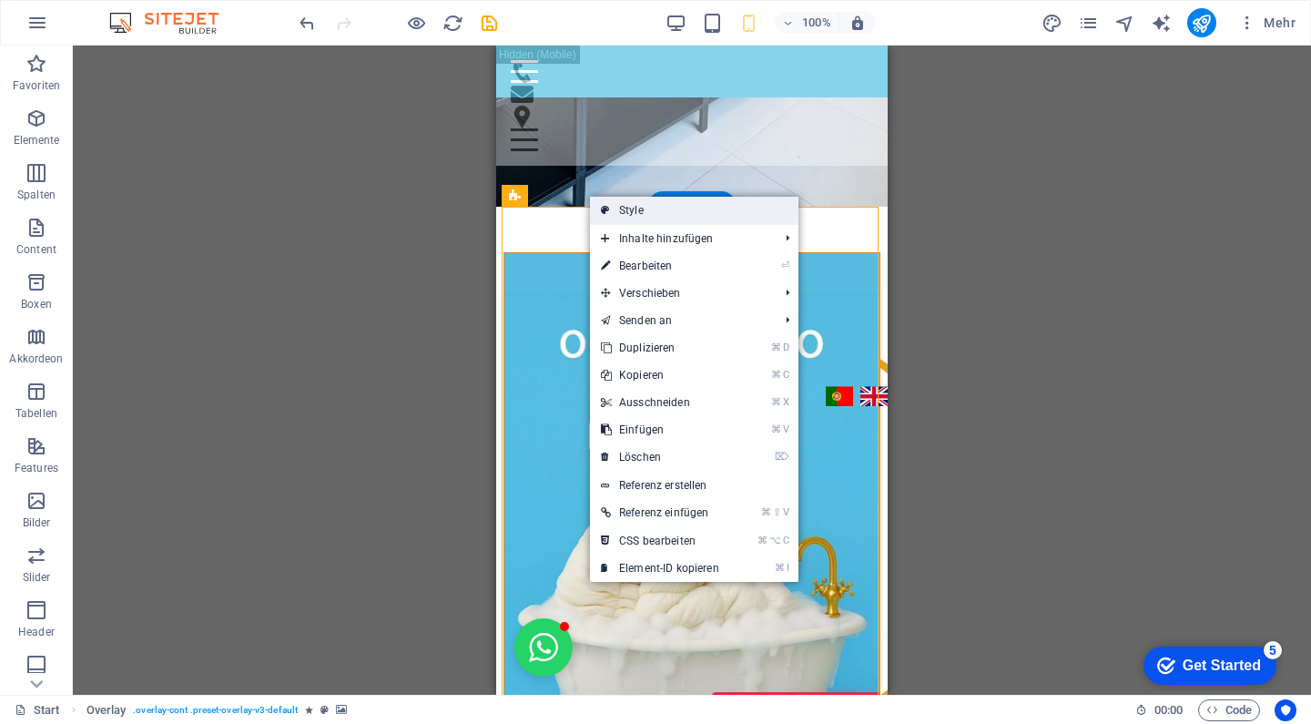
click at [622, 204] on link "Style" at bounding box center [694, 210] width 208 height 27
select select "%"
select select "rem"
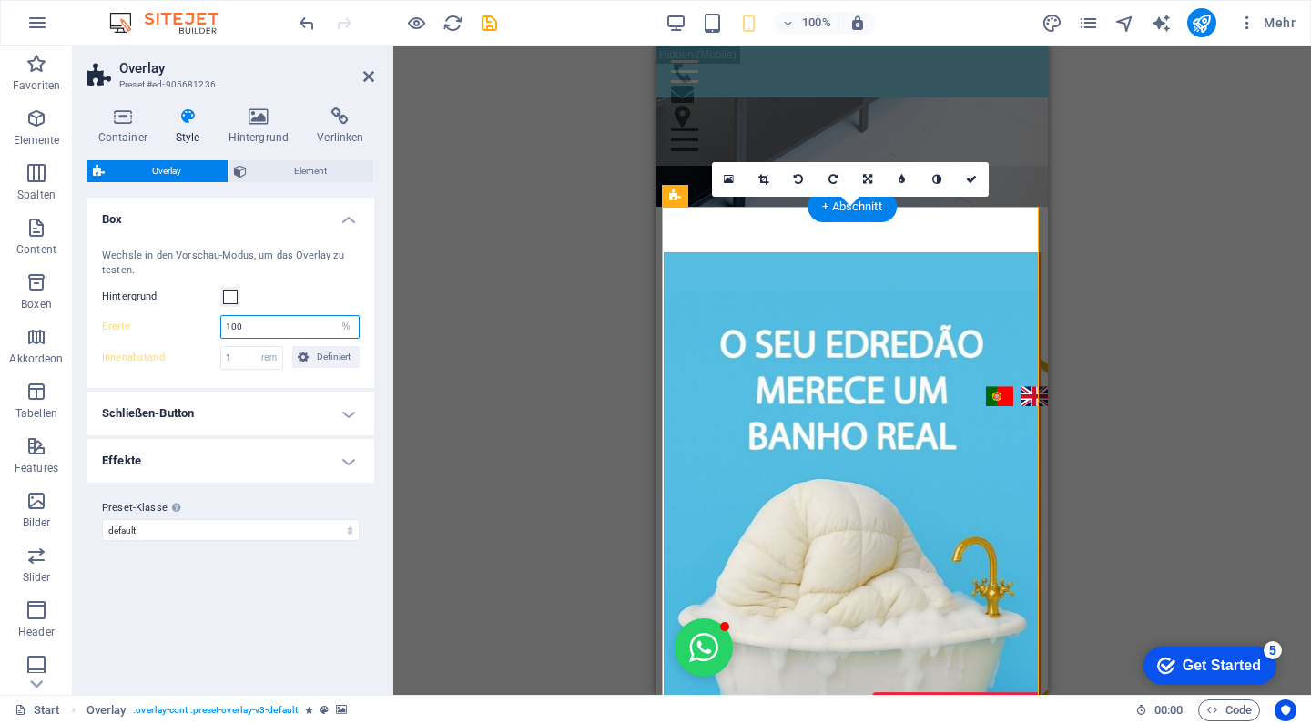
click at [266, 322] on input "100" at bounding box center [289, 327] width 137 height 22
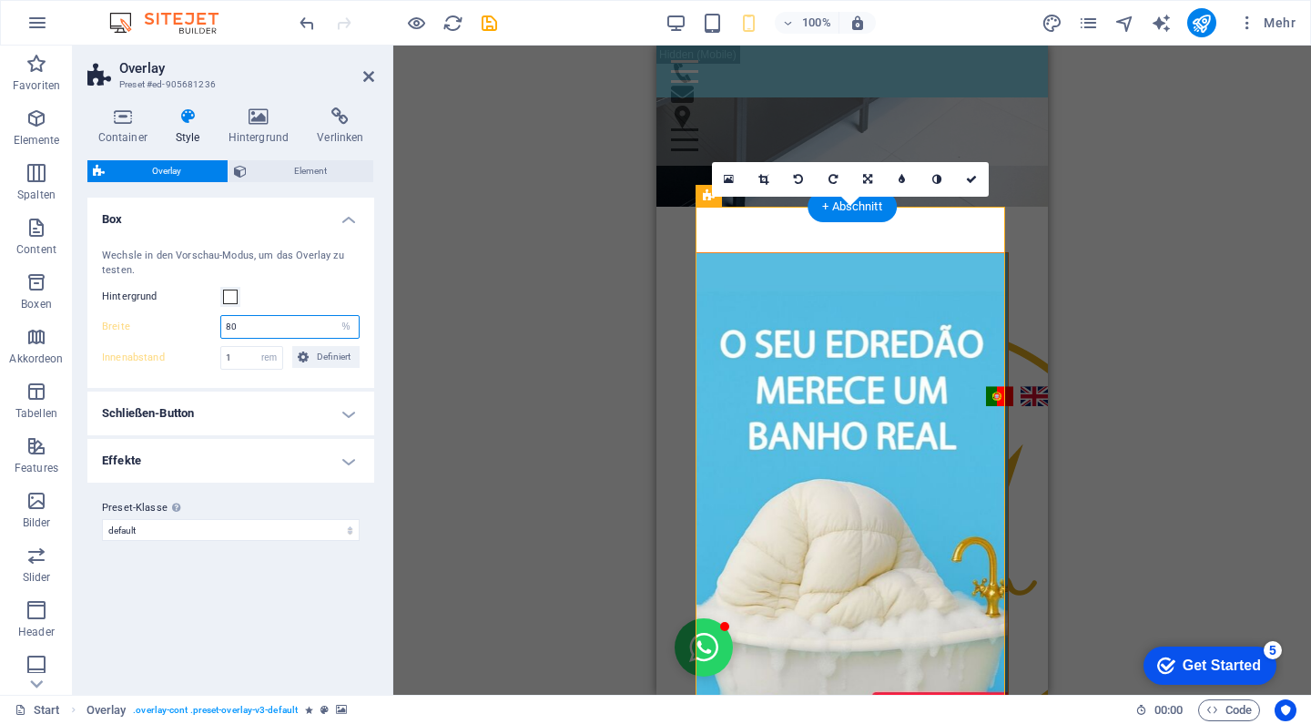
type input "8"
type input "100"
click at [298, 270] on div "Wechsle in den Vorschau-Modus, um das Overlay zu testen." at bounding box center [231, 264] width 258 height 30
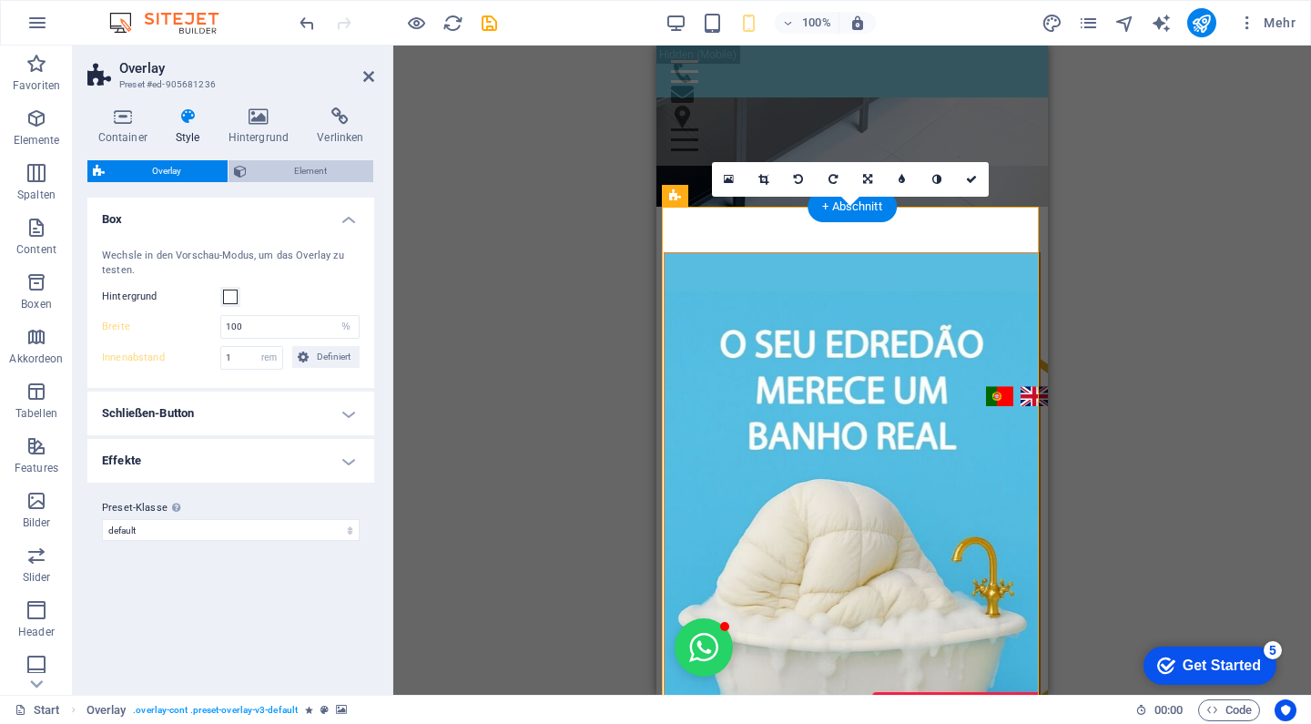
click at [310, 169] on span "Element" at bounding box center [310, 171] width 116 height 22
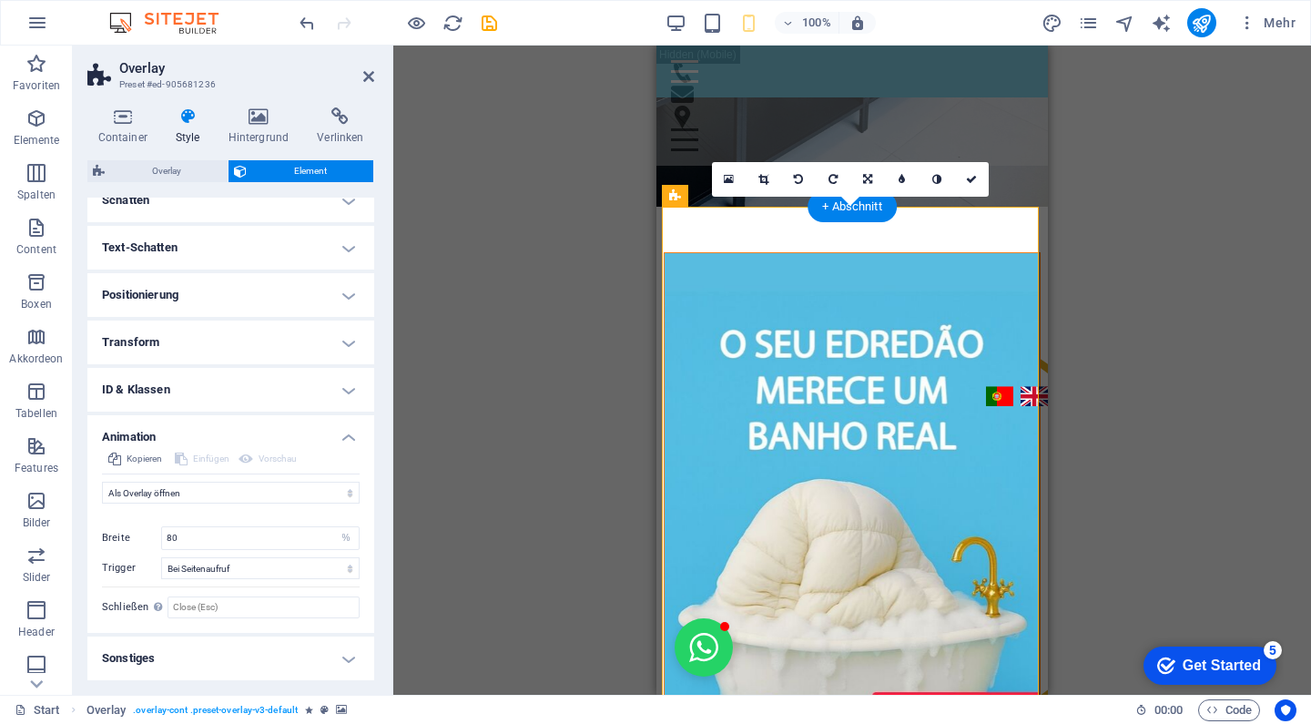
scroll to position [160, 0]
click at [233, 306] on h4 "Positionierung" at bounding box center [230, 296] width 287 height 44
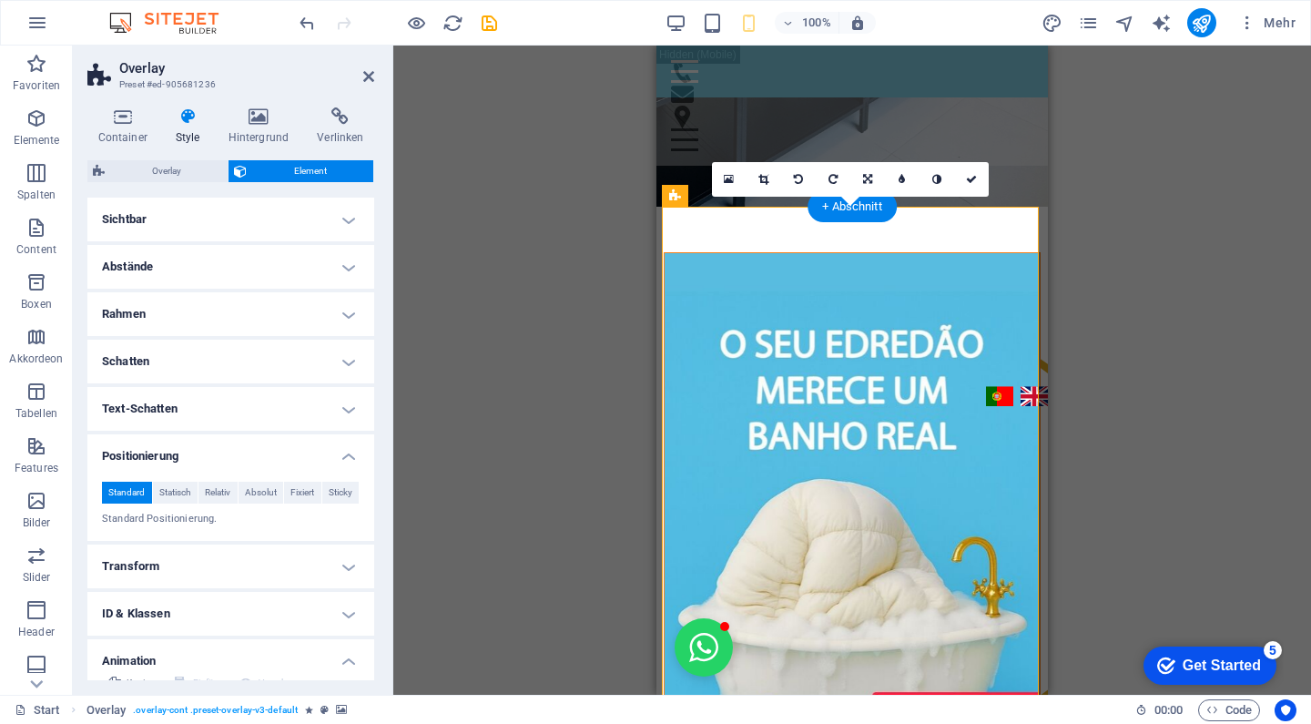
scroll to position [0, 0]
click at [207, 269] on h4 "Abstände" at bounding box center [230, 267] width 287 height 44
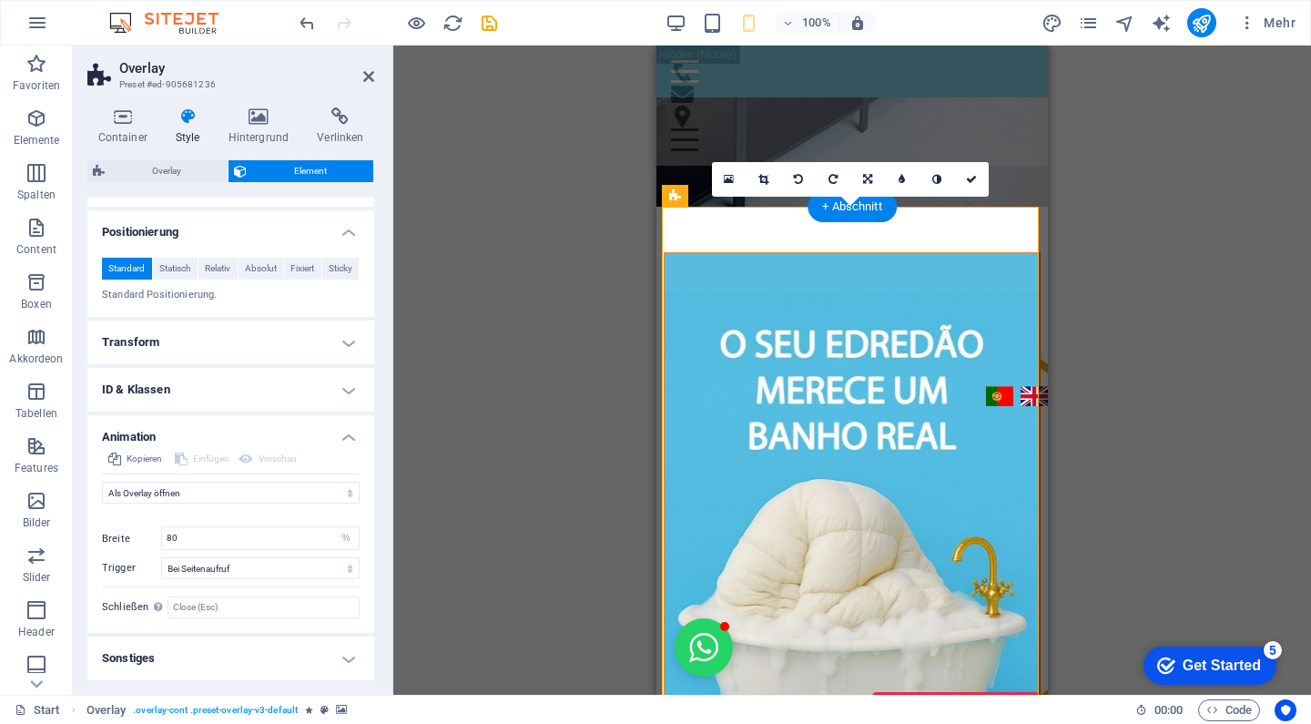
scroll to position [362, 0]
click at [226, 665] on h4 "Sonstiges" at bounding box center [230, 659] width 287 height 44
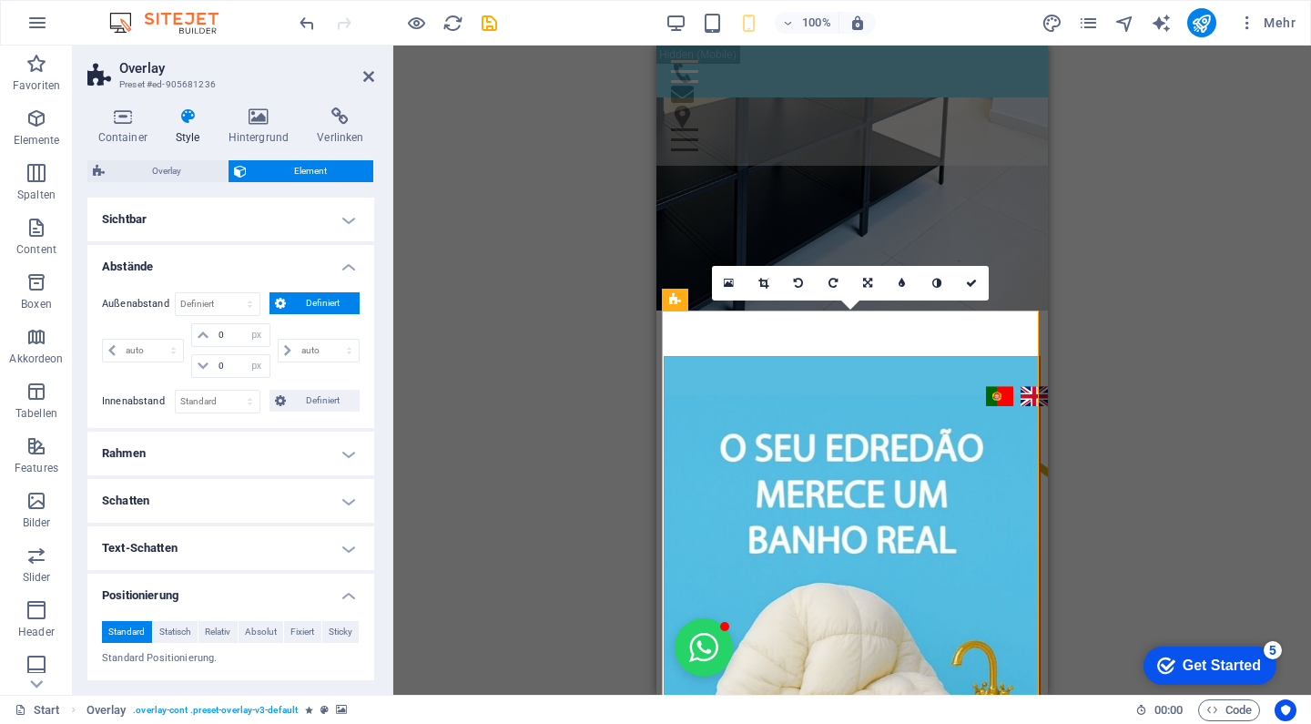
scroll to position [0, 0]
click at [368, 77] on icon at bounding box center [368, 76] width 11 height 15
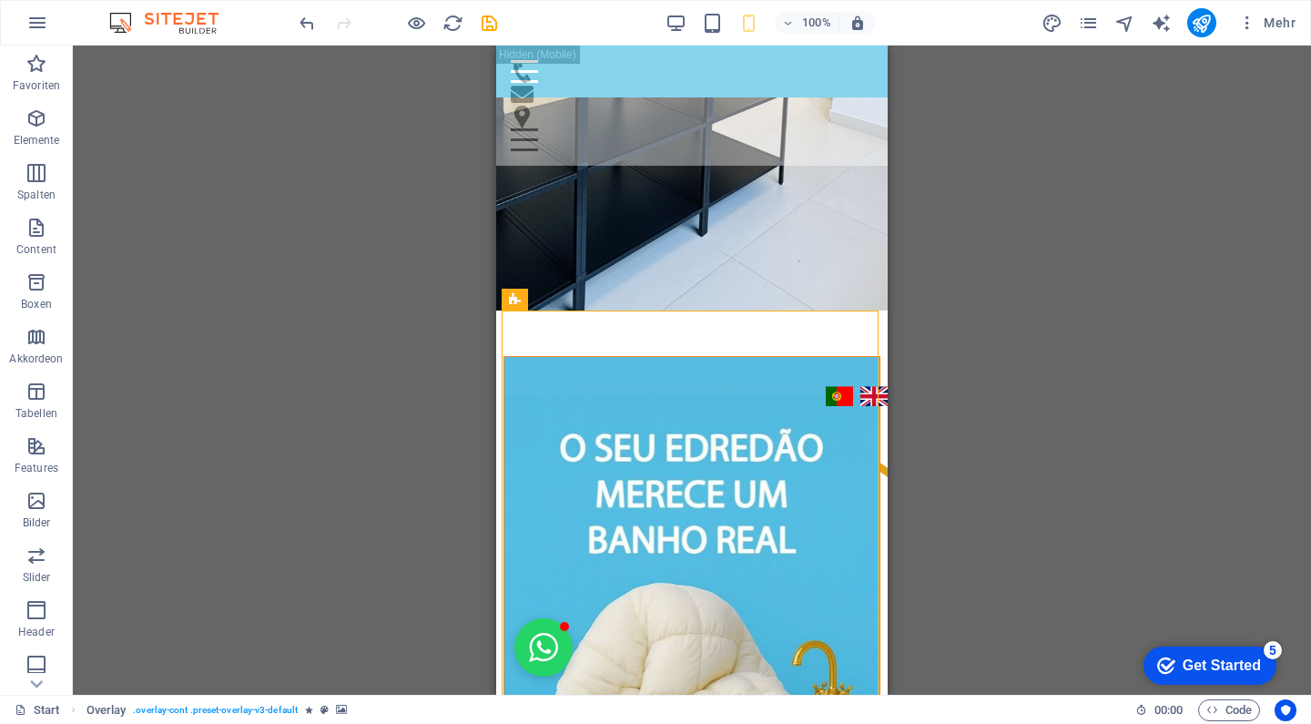
click at [0, 0] on icon "undo" at bounding box center [0, 0] width 0 height 0
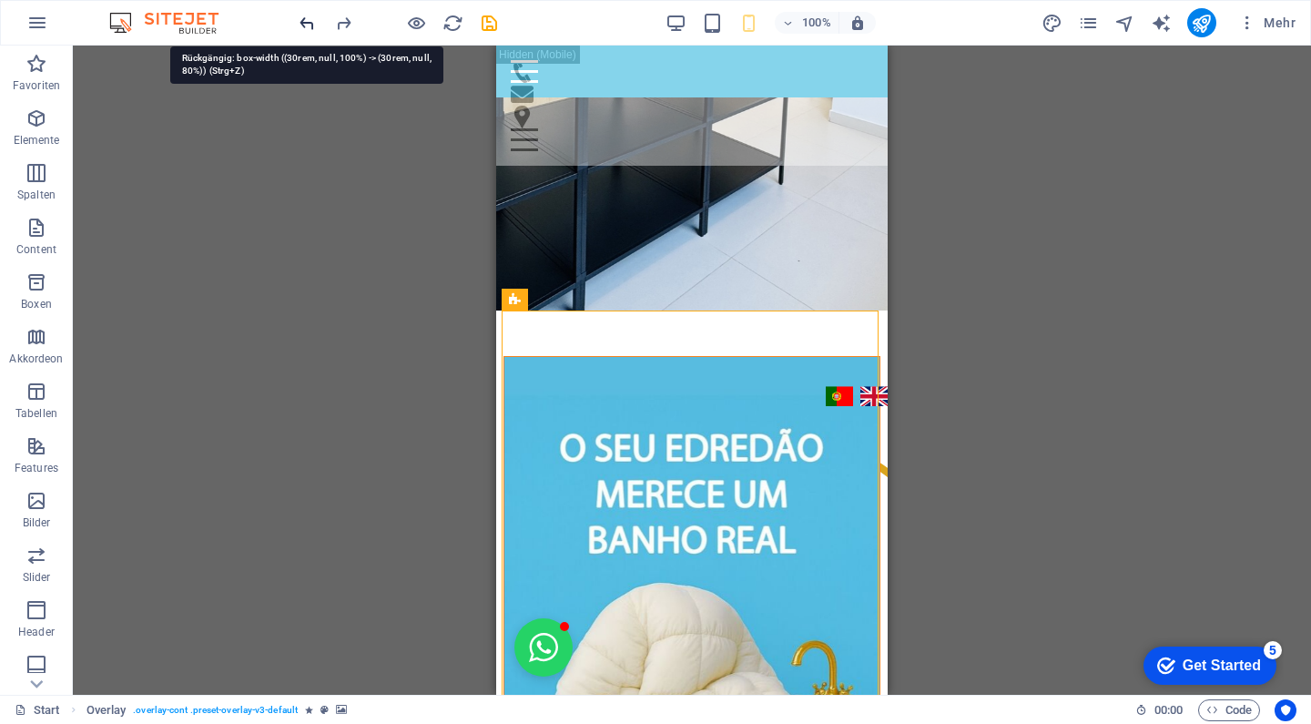
click at [0, 0] on icon "undo" at bounding box center [0, 0] width 0 height 0
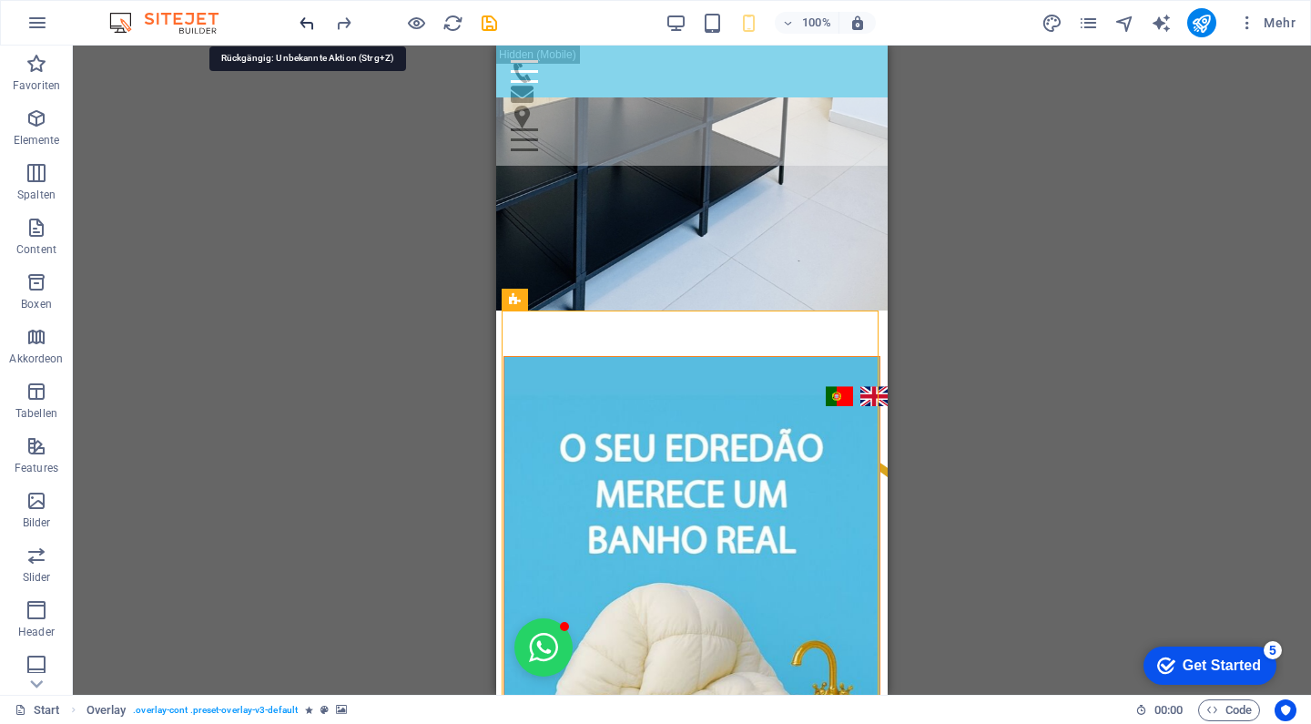
click at [0, 0] on icon "undo" at bounding box center [0, 0] width 0 height 0
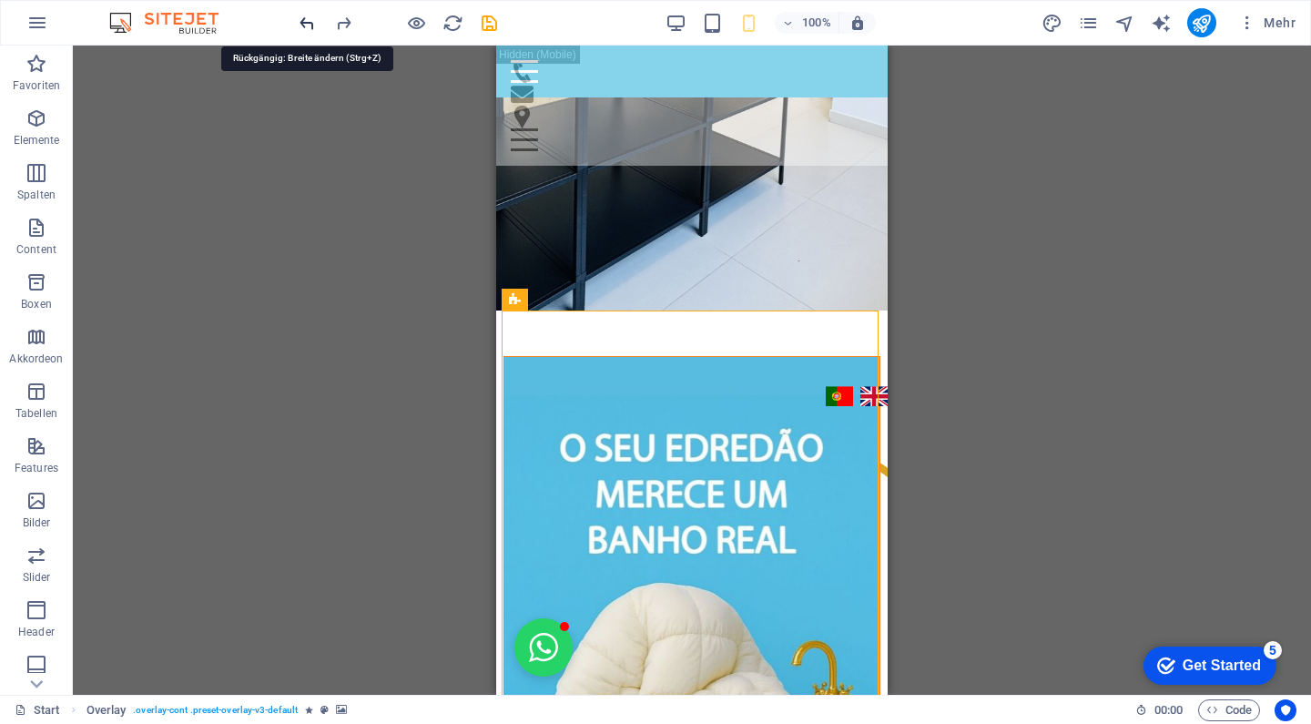
click at [0, 0] on icon "undo" at bounding box center [0, 0] width 0 height 0
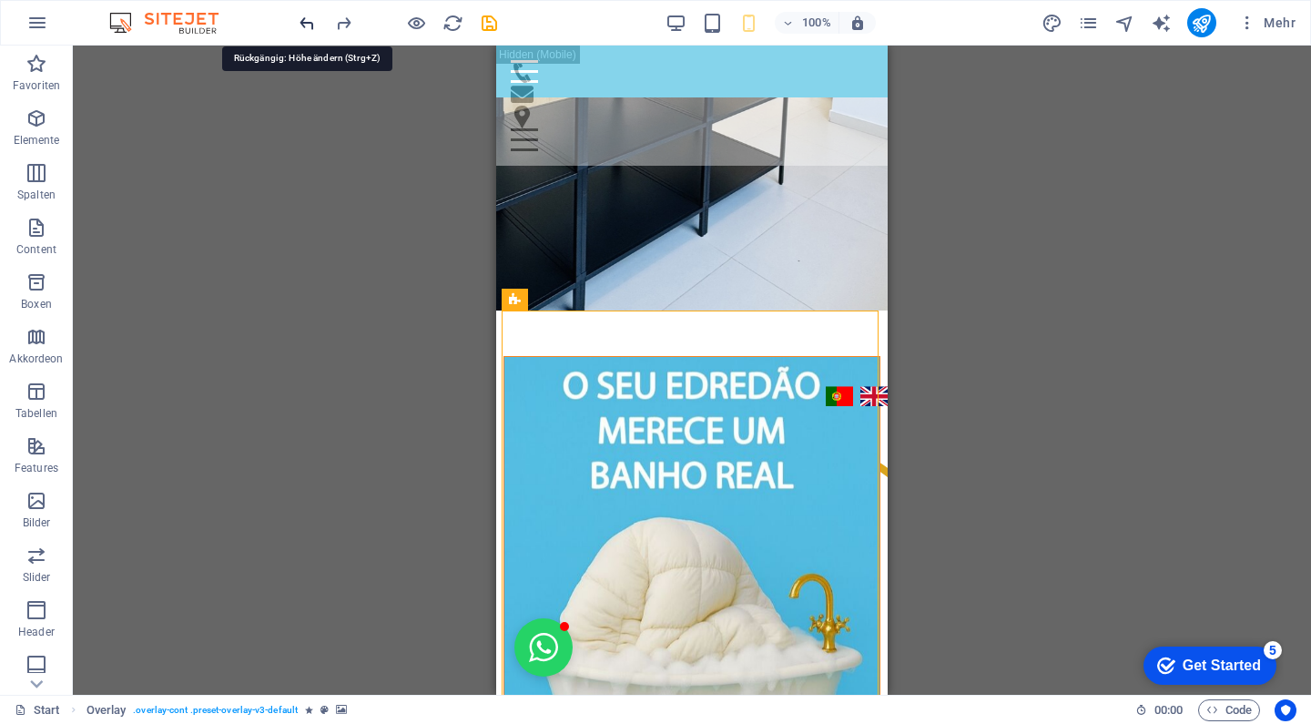
click at [0, 0] on icon "undo" at bounding box center [0, 0] width 0 height 0
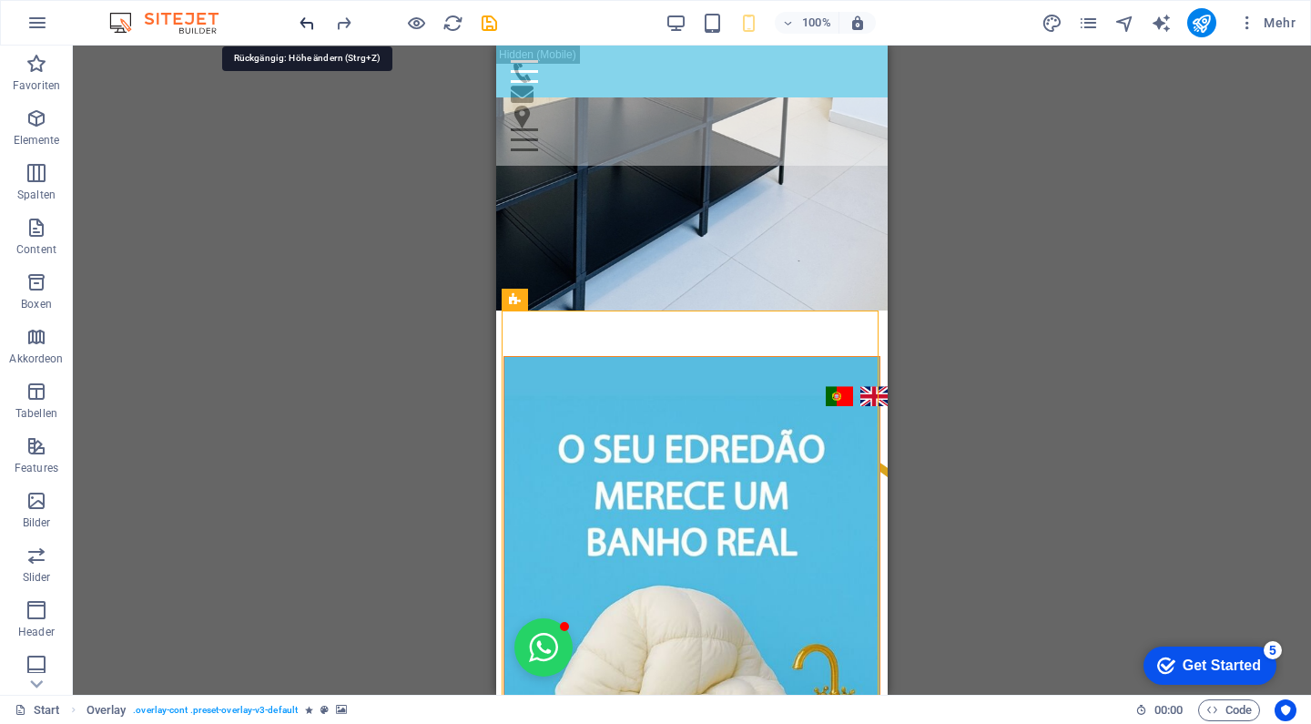
click at [0, 0] on icon "undo" at bounding box center [0, 0] width 0 height 0
